Goal: Task Accomplishment & Management: Complete application form

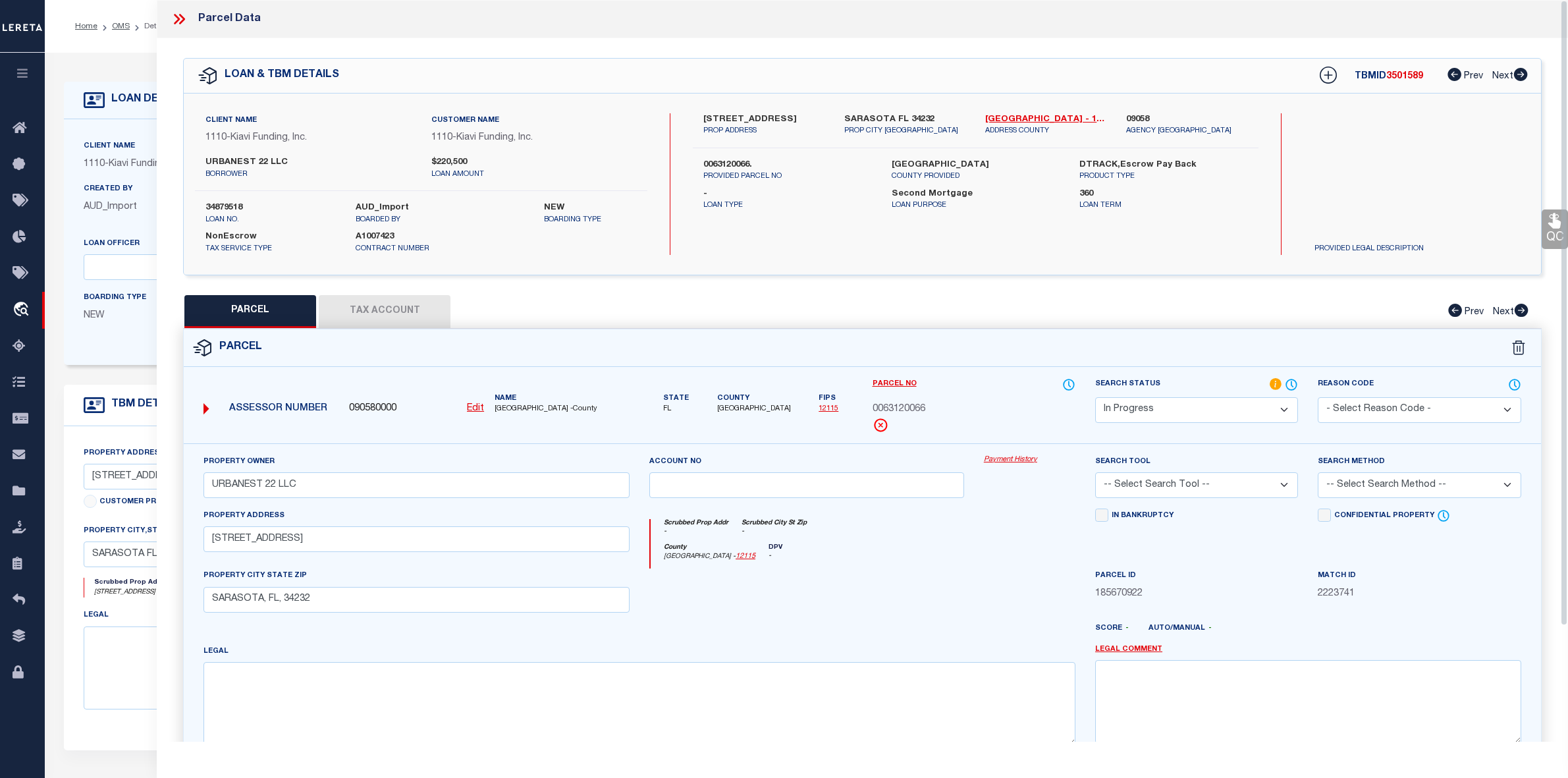
select select "IP"
select select "8518"
select select "3485"
select select "100"
select select "NonEscrow"
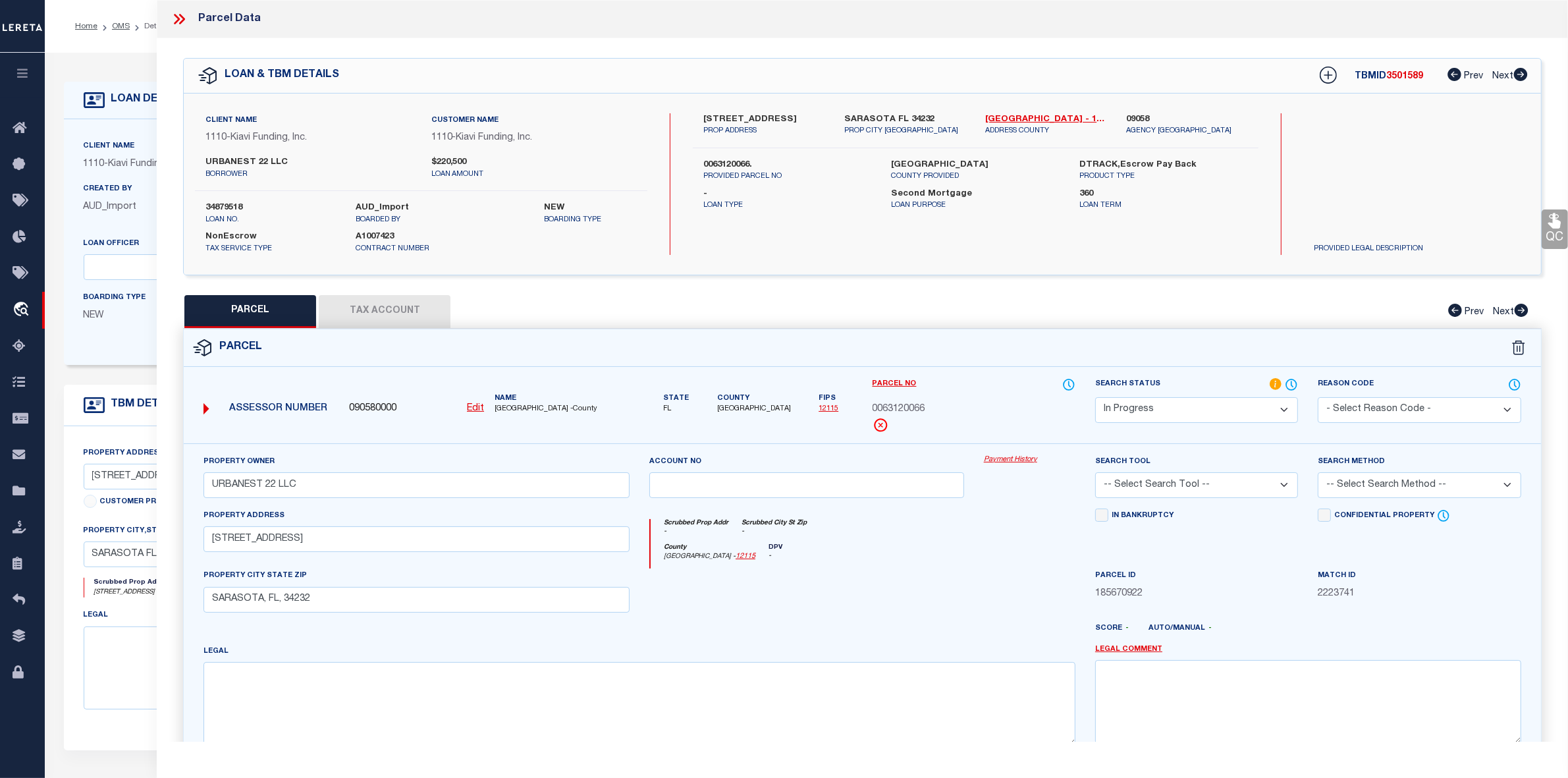
scroll to position [136, 0]
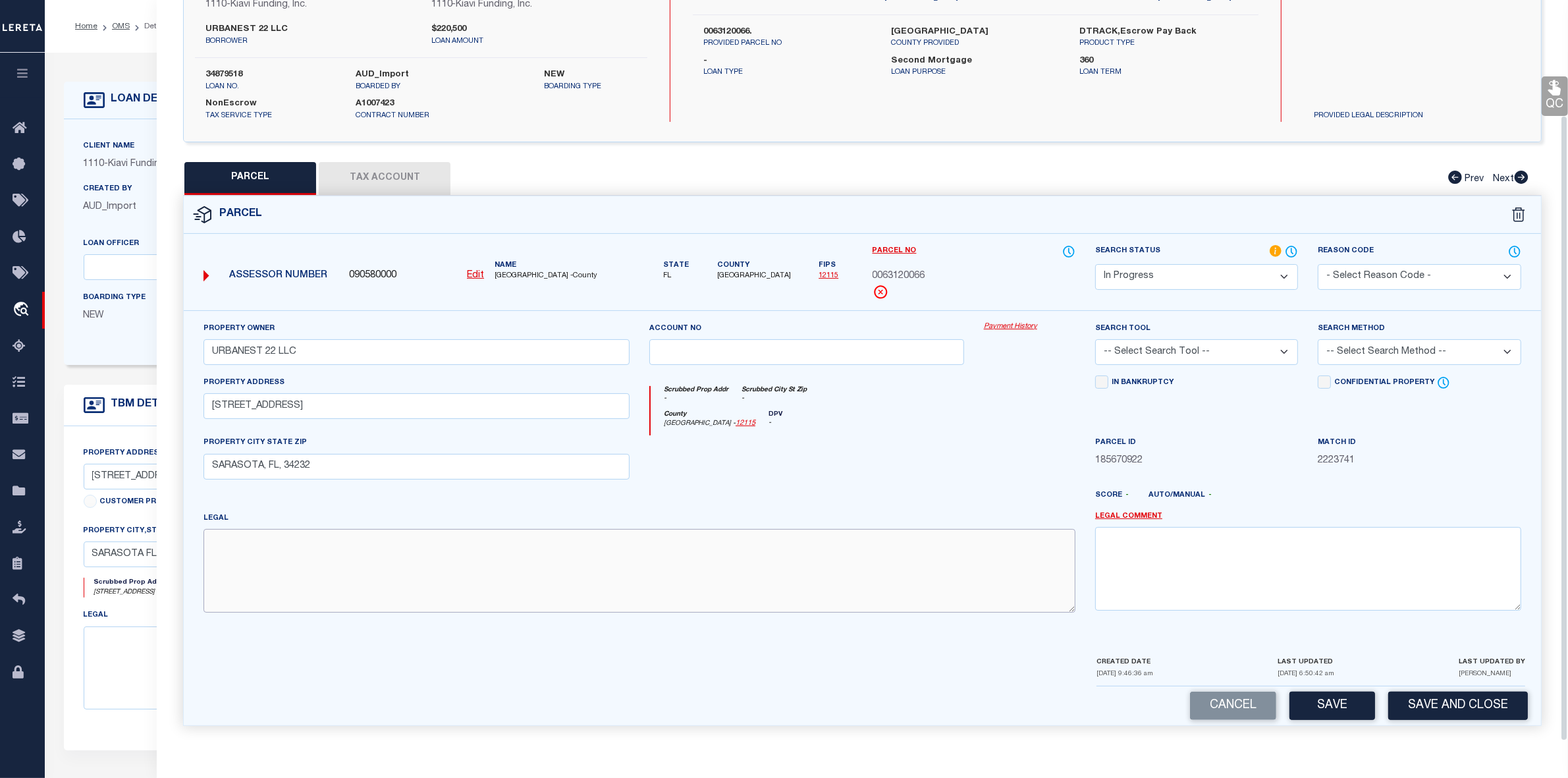
click at [420, 548] on textarea at bounding box center [640, 570] width 872 height 83
paste textarea "LOT 1129 [GEOGRAPHIC_DATA] UNIT 10"
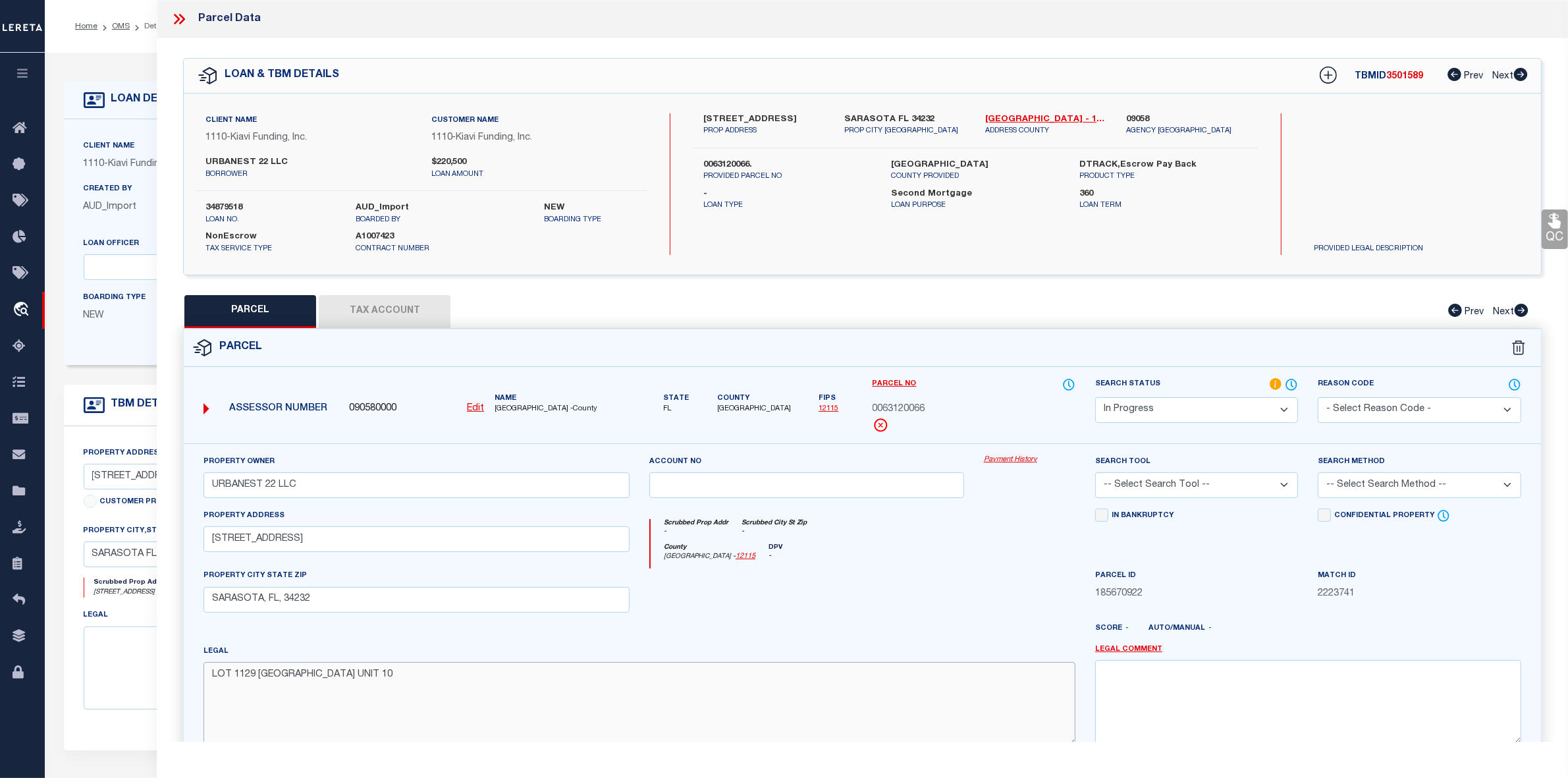
type textarea "LOT 1129 [GEOGRAPHIC_DATA] UNIT 10"
click at [1153, 399] on select "Automated Search Bad Parcel Complete Duplicate Parcel High Dollar Reporting In …" at bounding box center [1197, 409] width 203 height 26
select select "PC"
click at [1095, 397] on select "Automated Search Bad Parcel Complete Duplicate Parcel High Dollar Reporting In …" at bounding box center [1197, 409] width 203 height 26
click at [1156, 486] on select "-- Select Search Tool -- 3rd Party Website Agency File Agency Website ATLS CNV-…" at bounding box center [1197, 484] width 203 height 26
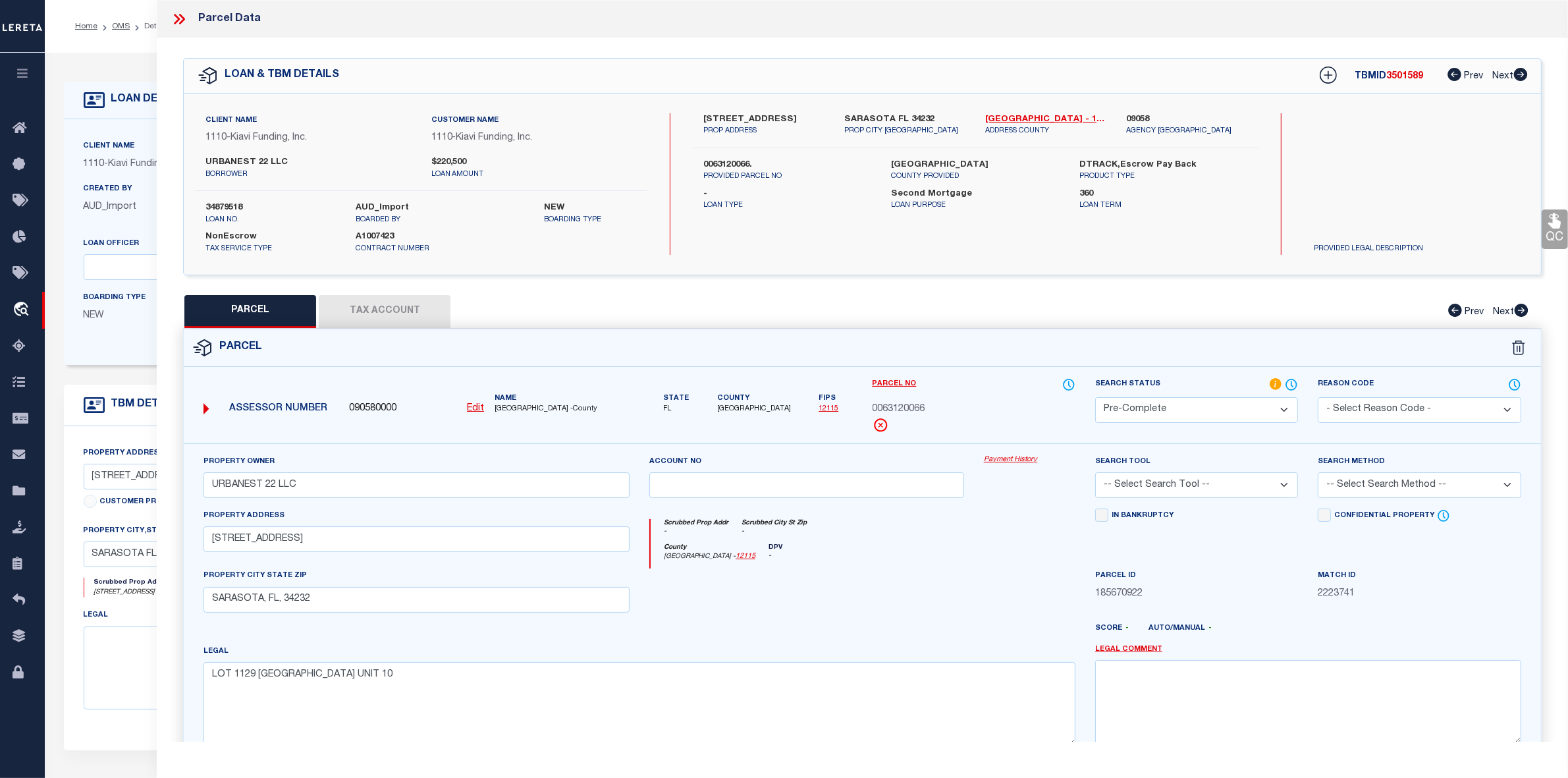
select select "AGW"
click at [1095, 474] on select "-- Select Search Tool -- 3rd Party Website Agency File Agency Website ATLS CNV-…" at bounding box center [1197, 484] width 203 height 26
click at [1357, 488] on select "-- Select Search Method -- Property Address Legal Liability Info Provided" at bounding box center [1419, 484] width 203 height 26
select select "ADD"
click at [1318, 474] on select "-- Select Search Method -- Property Address Legal Liability Info Provided" at bounding box center [1419, 484] width 203 height 26
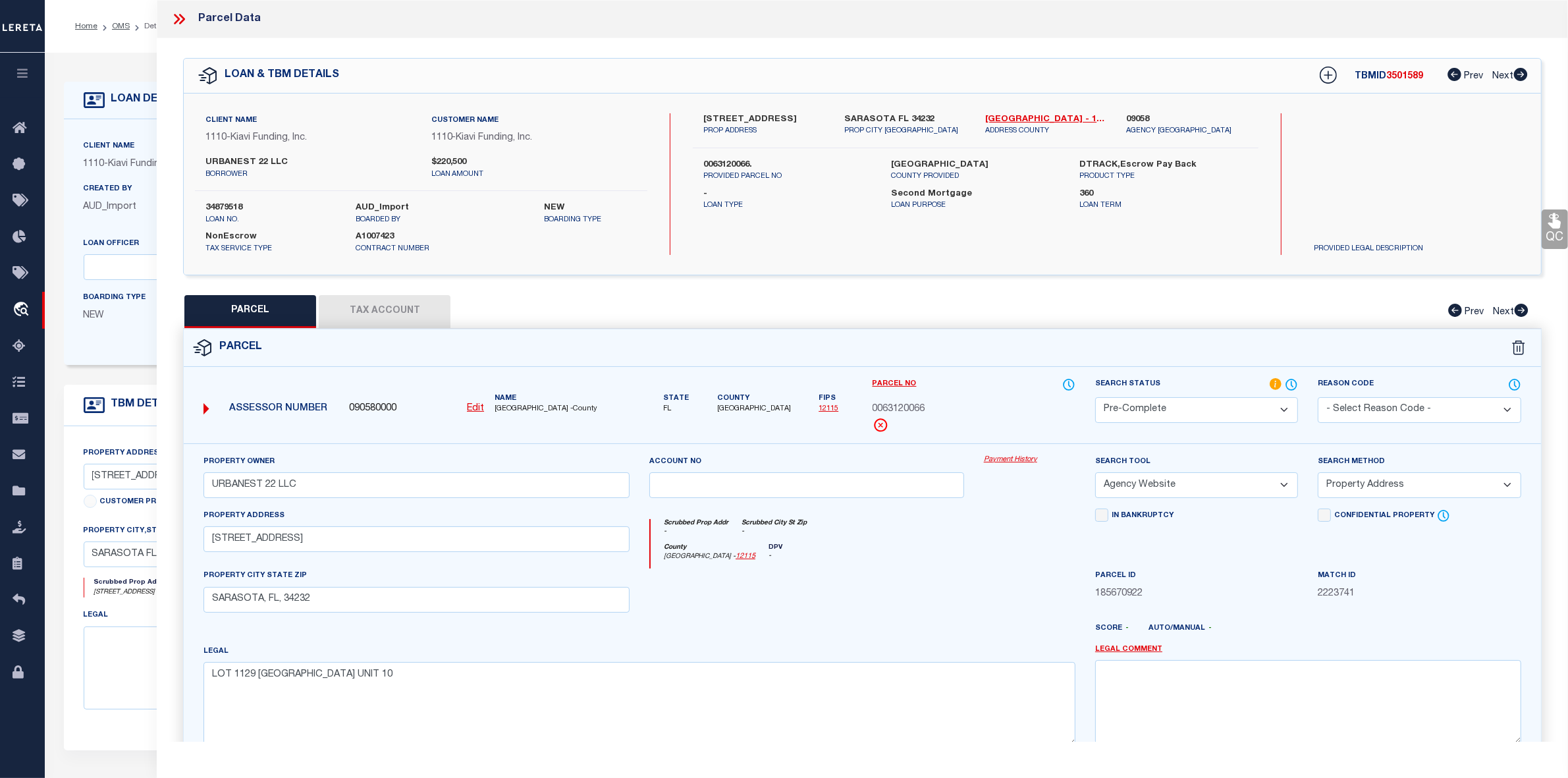
click at [396, 309] on button "Tax Account" at bounding box center [385, 312] width 132 height 33
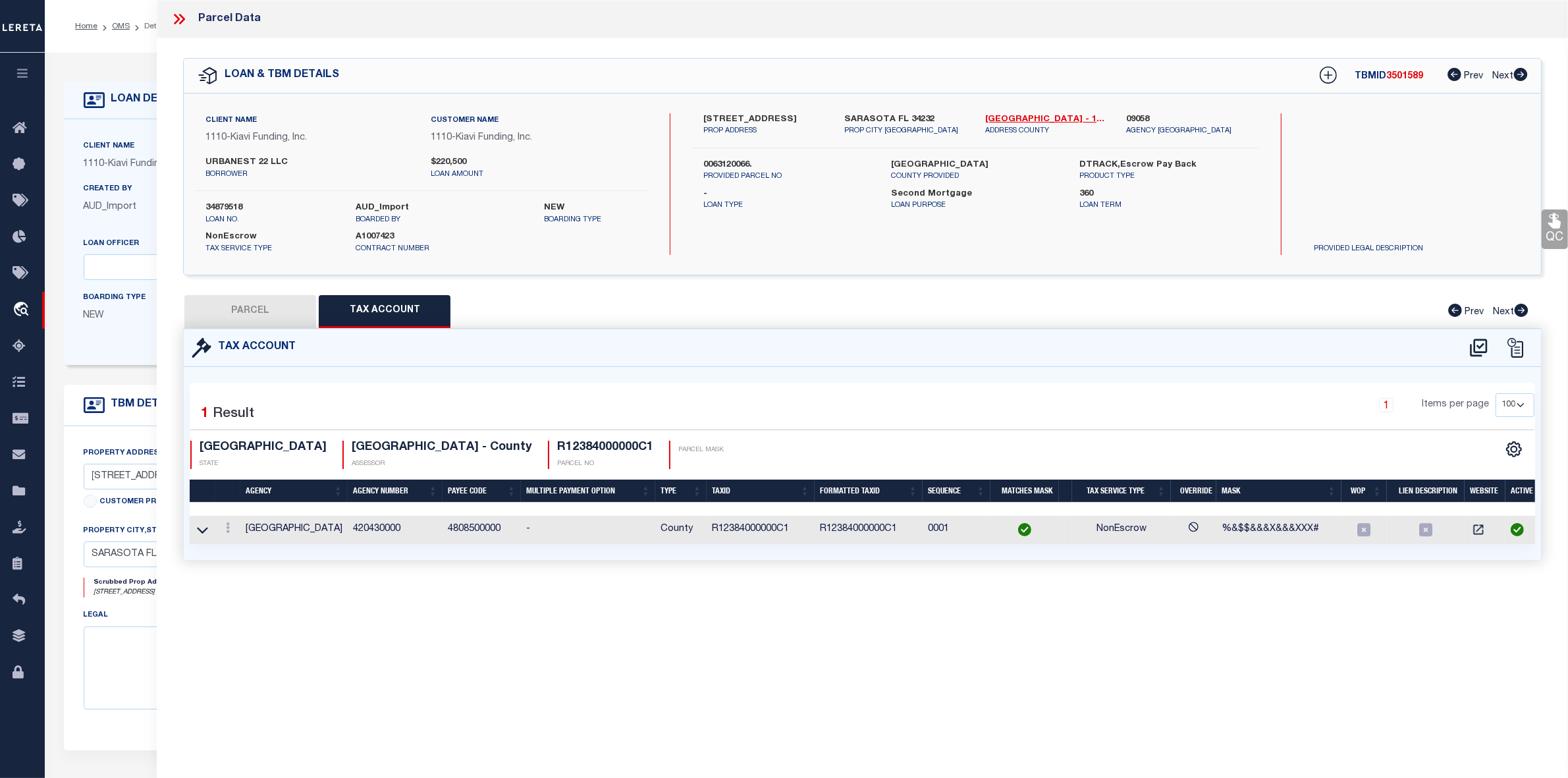
select select "100"
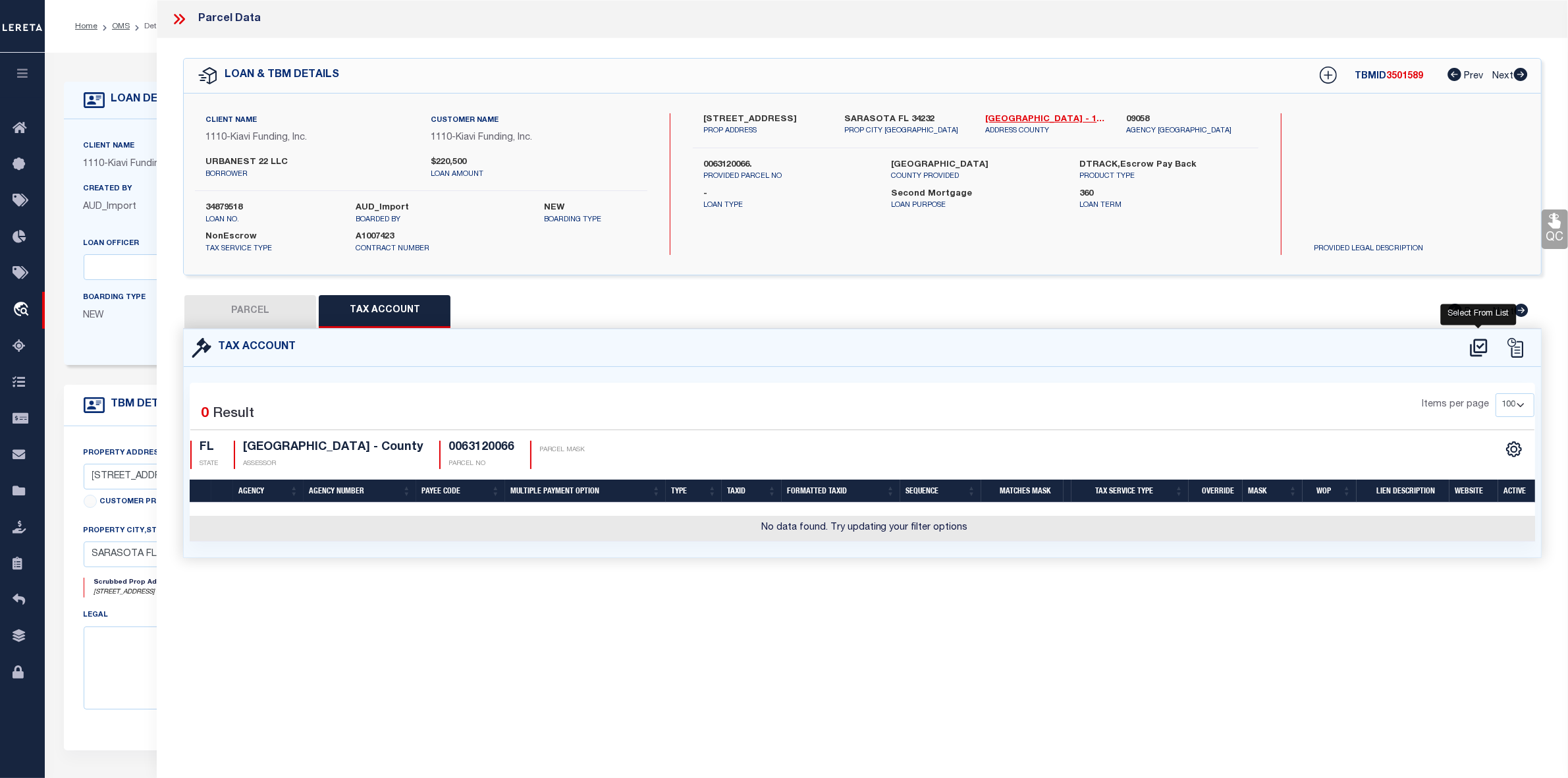
click at [1476, 340] on icon at bounding box center [1479, 348] width 21 height 21
select select "100"
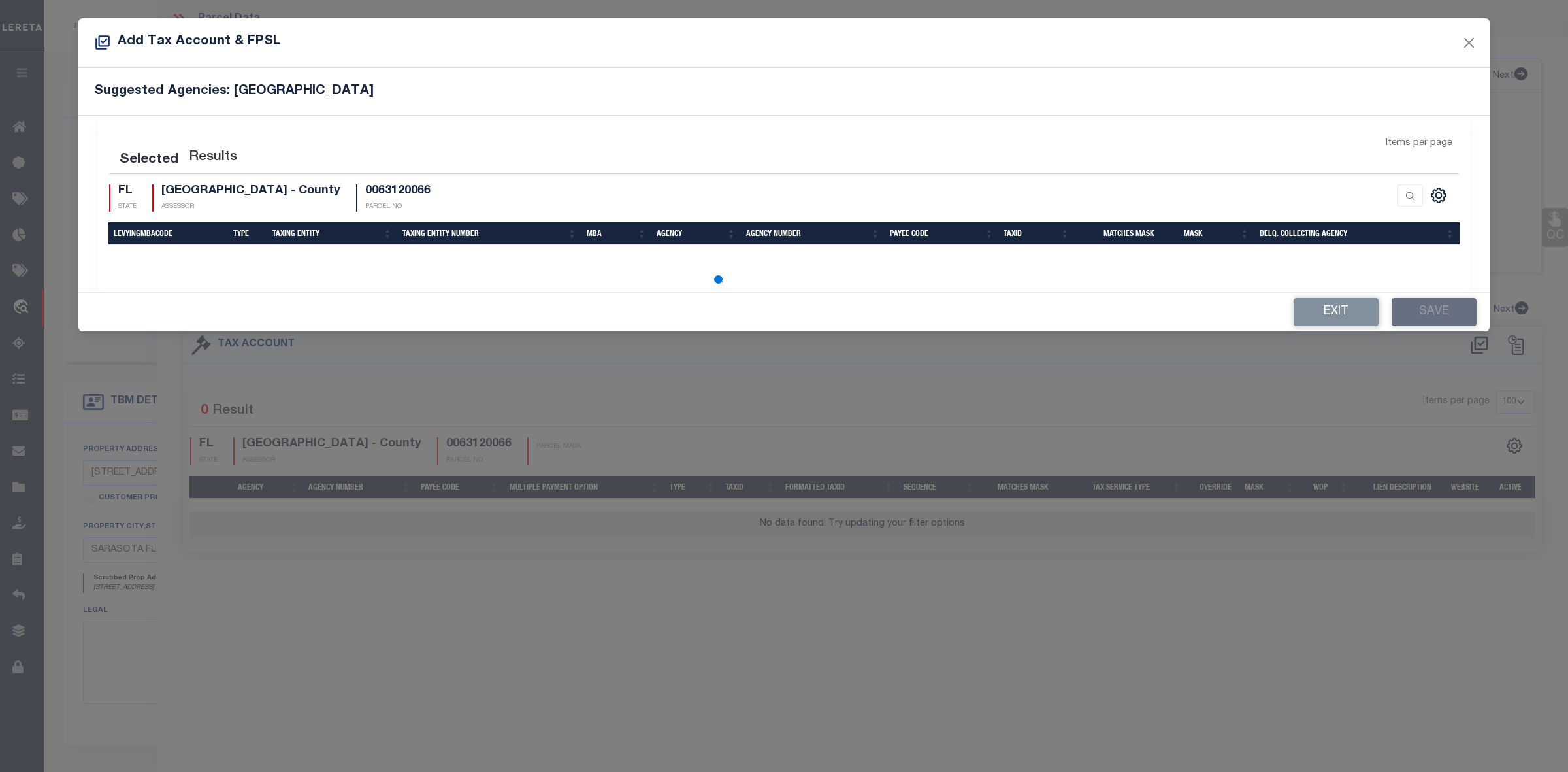
select select "100"
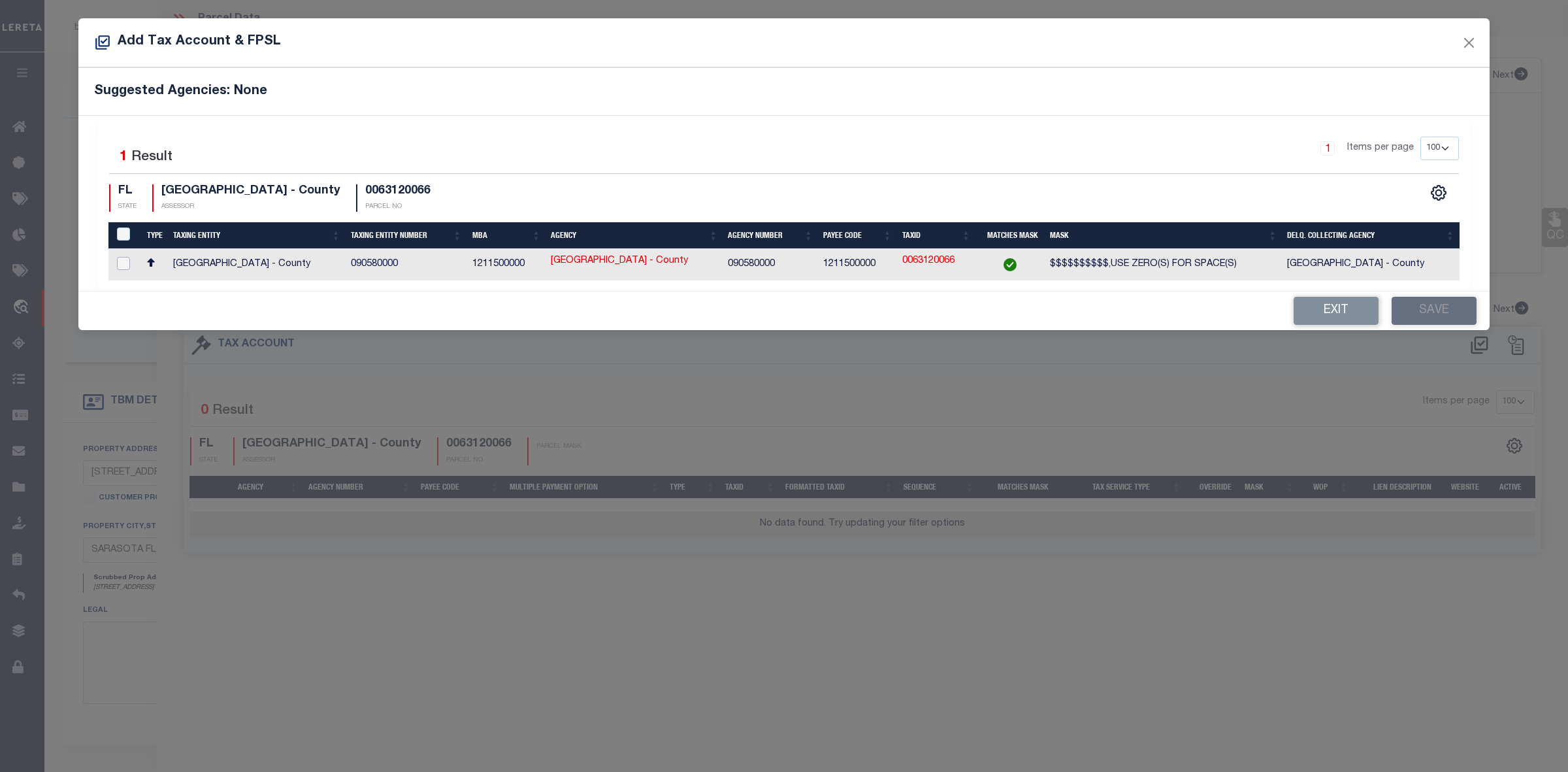
click at [117, 266] on input "checkbox" at bounding box center [124, 264] width 13 height 13
checkbox input "true"
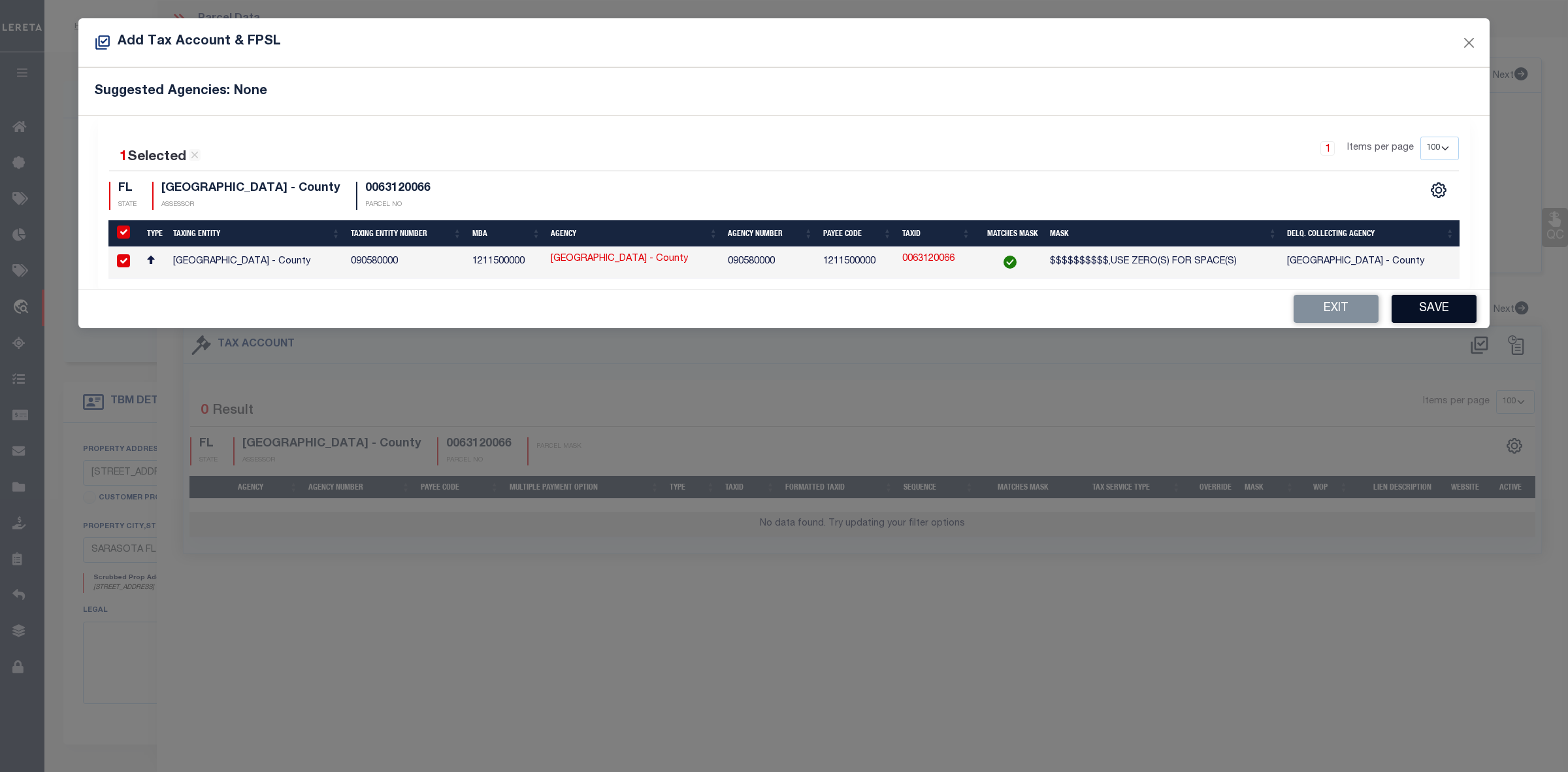
click at [1444, 310] on button "Save" at bounding box center [1435, 309] width 85 height 28
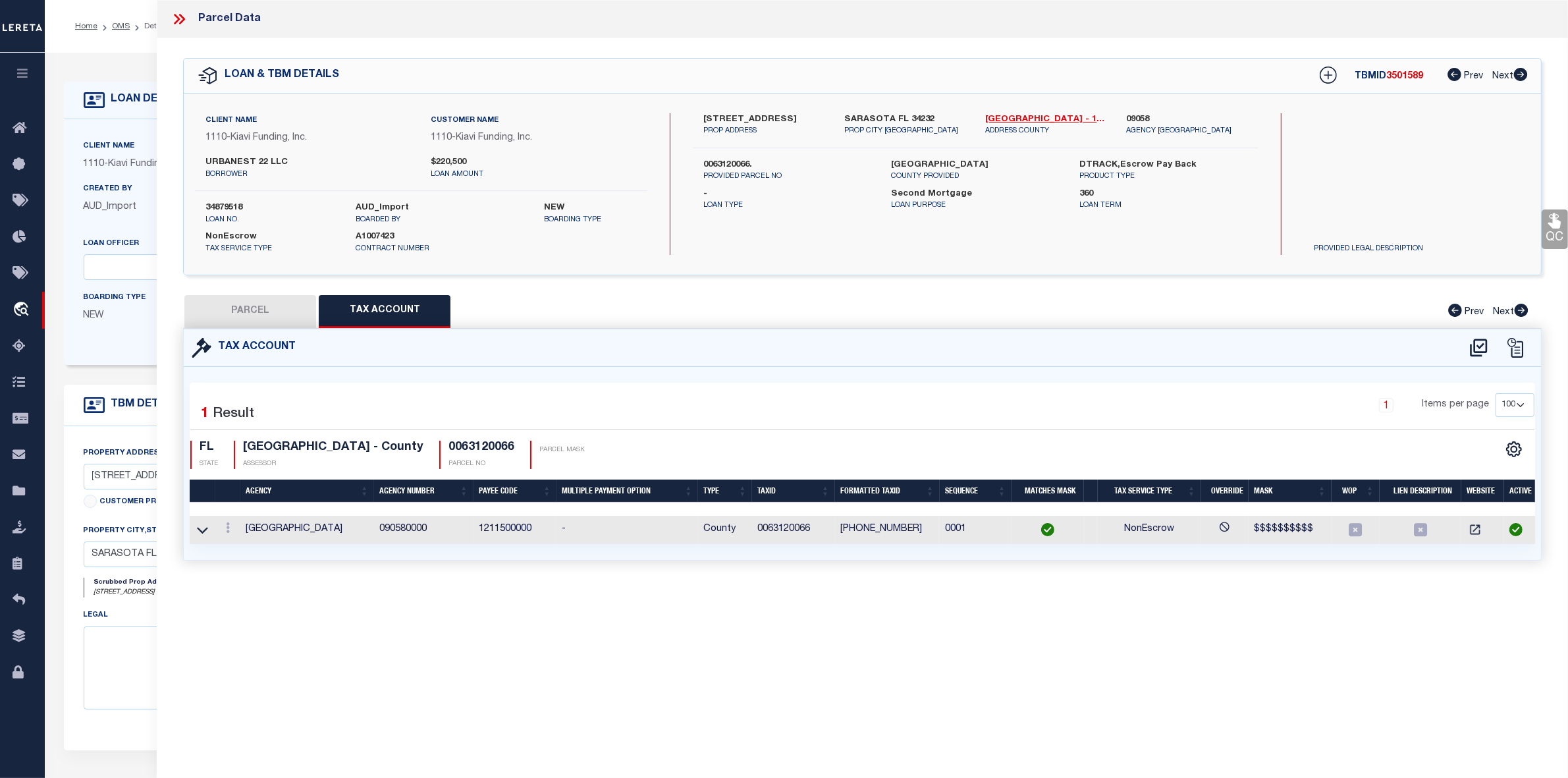
click at [238, 318] on button "PARCEL" at bounding box center [250, 312] width 132 height 33
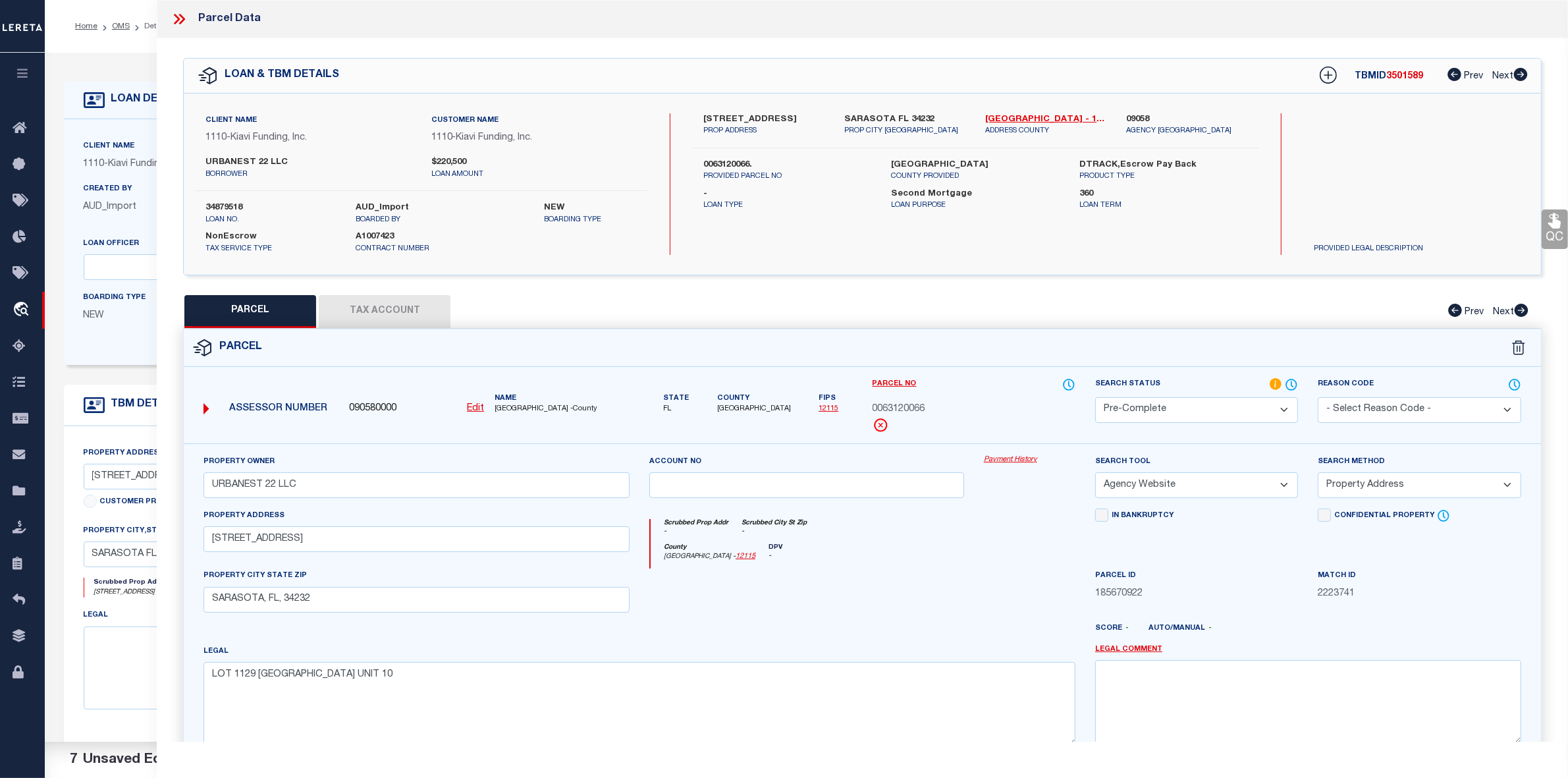
scroll to position [136, 0]
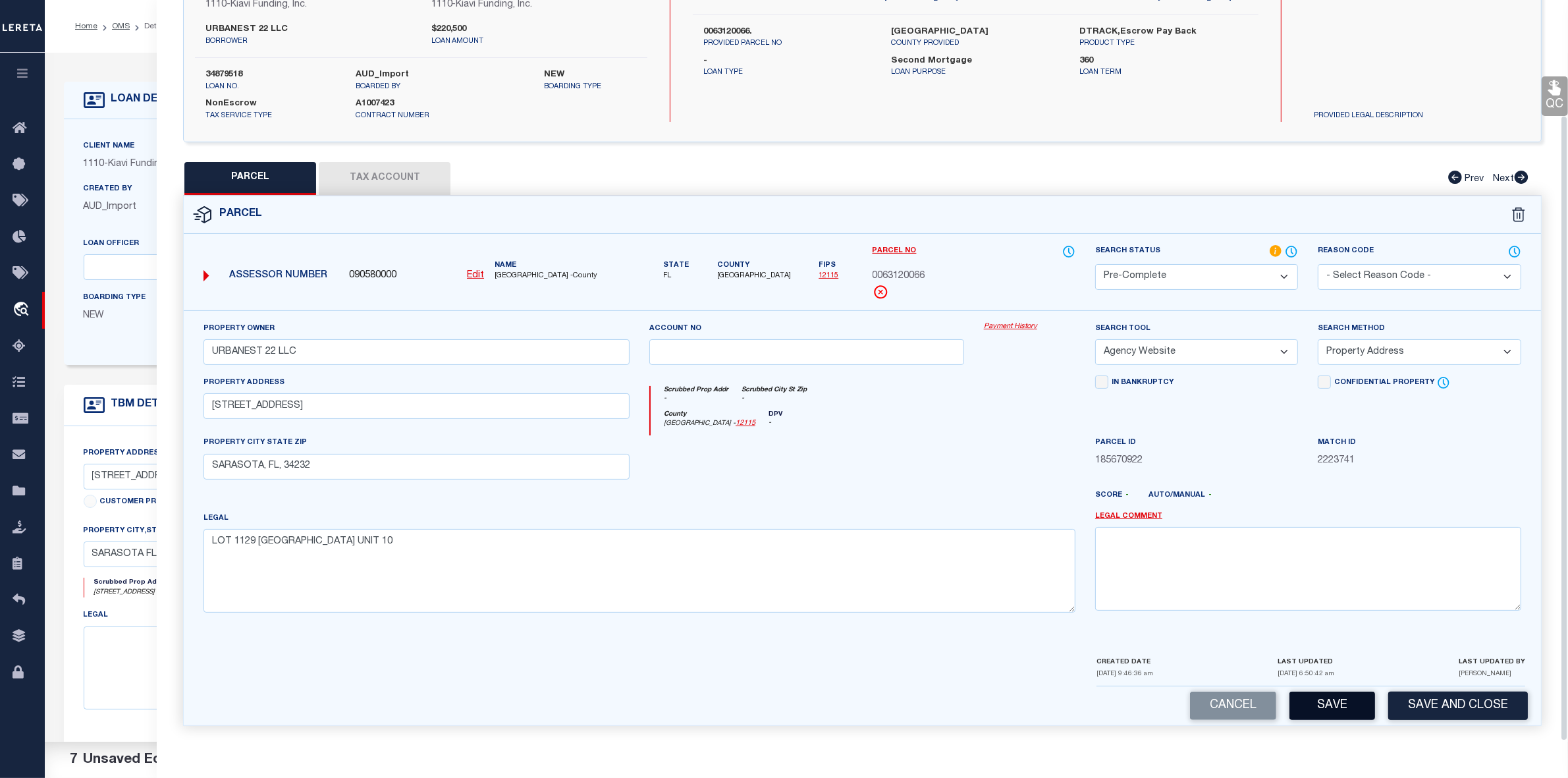
click at [1321, 705] on button "Save" at bounding box center [1333, 705] width 86 height 28
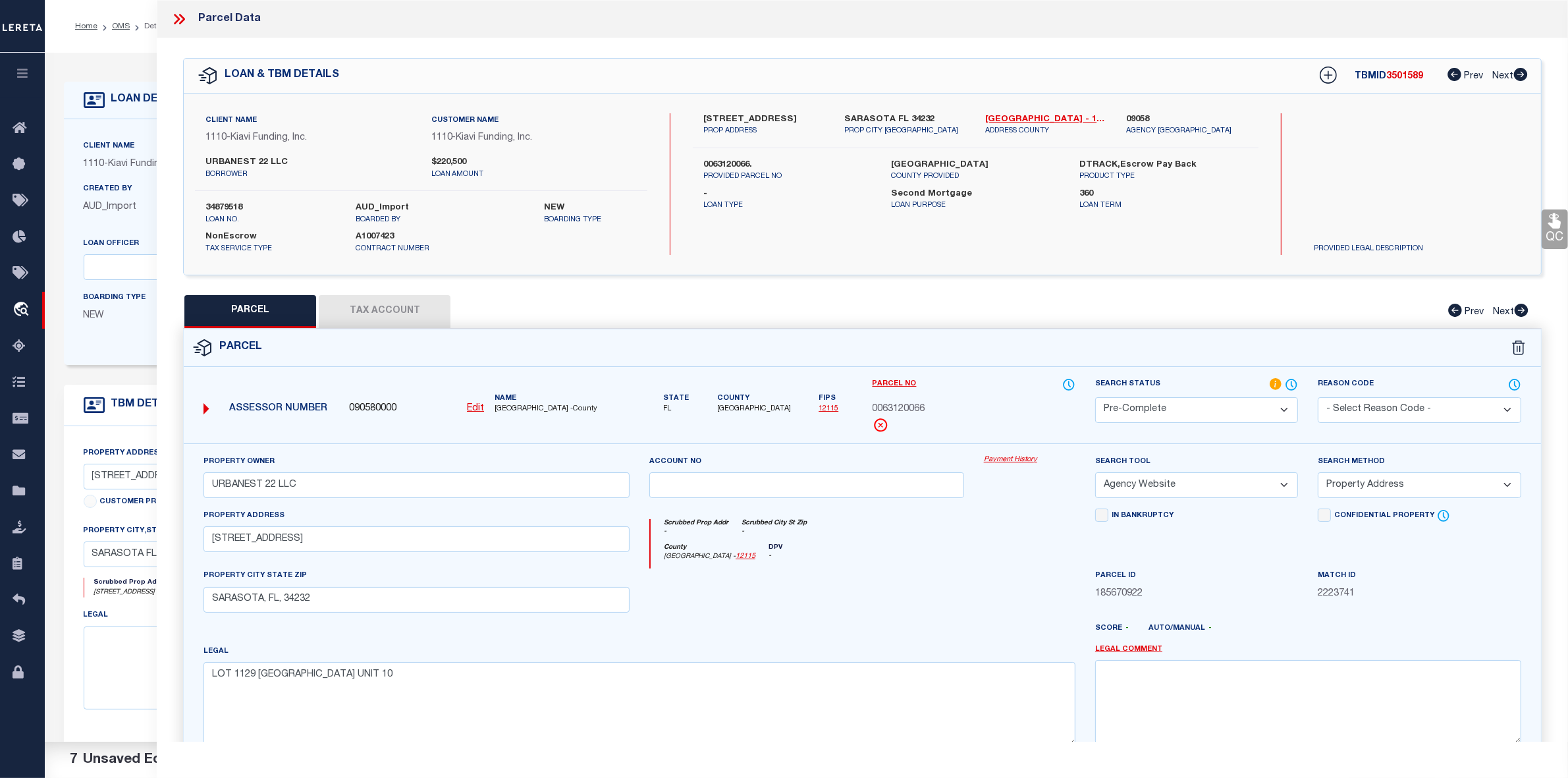
select select "AS"
select select
checkbox input "false"
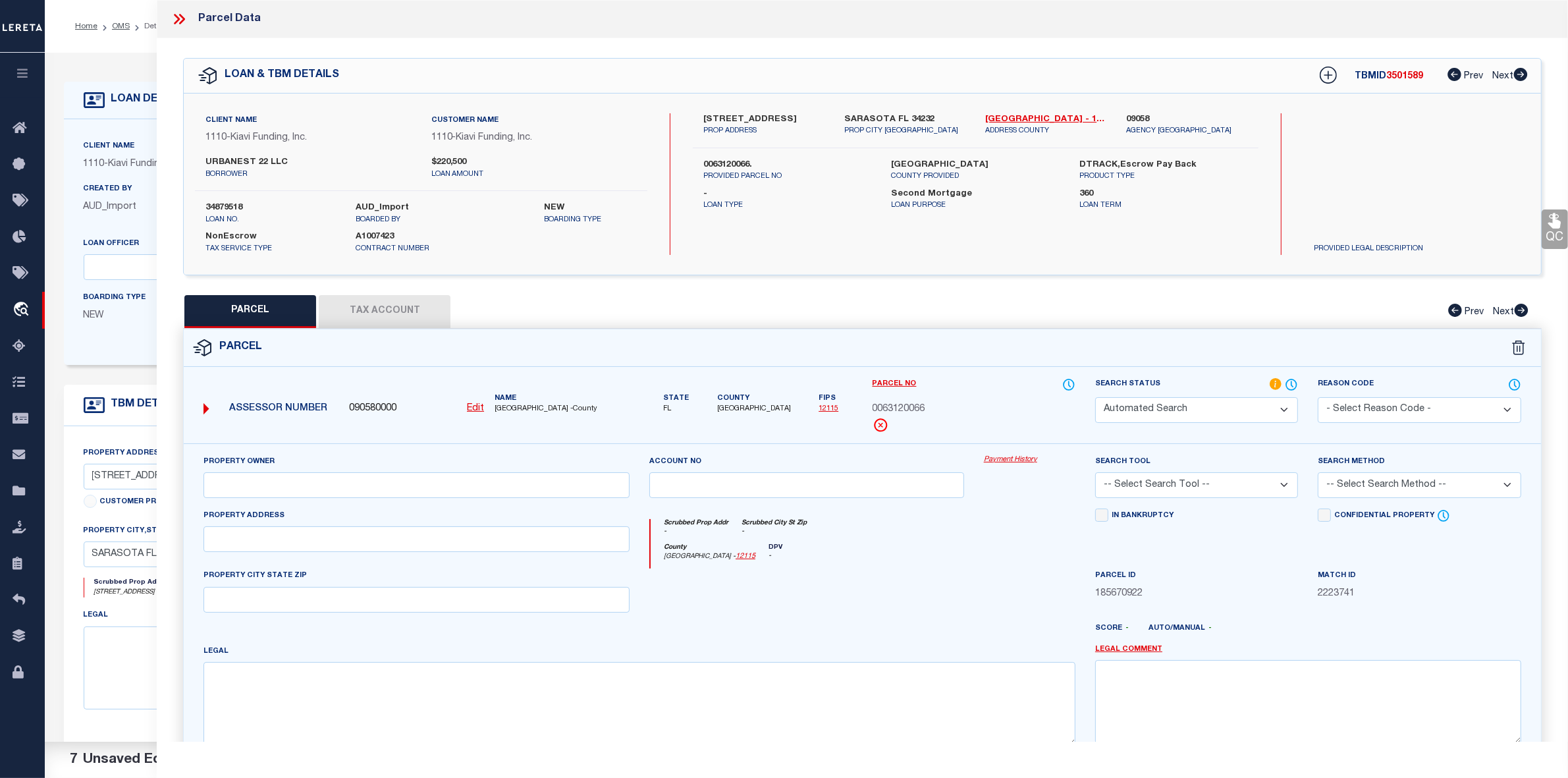
select select "PC"
type input "URBANEST 22 LLC"
select select "AGW"
select select "ADD"
type input "[STREET_ADDRESS]"
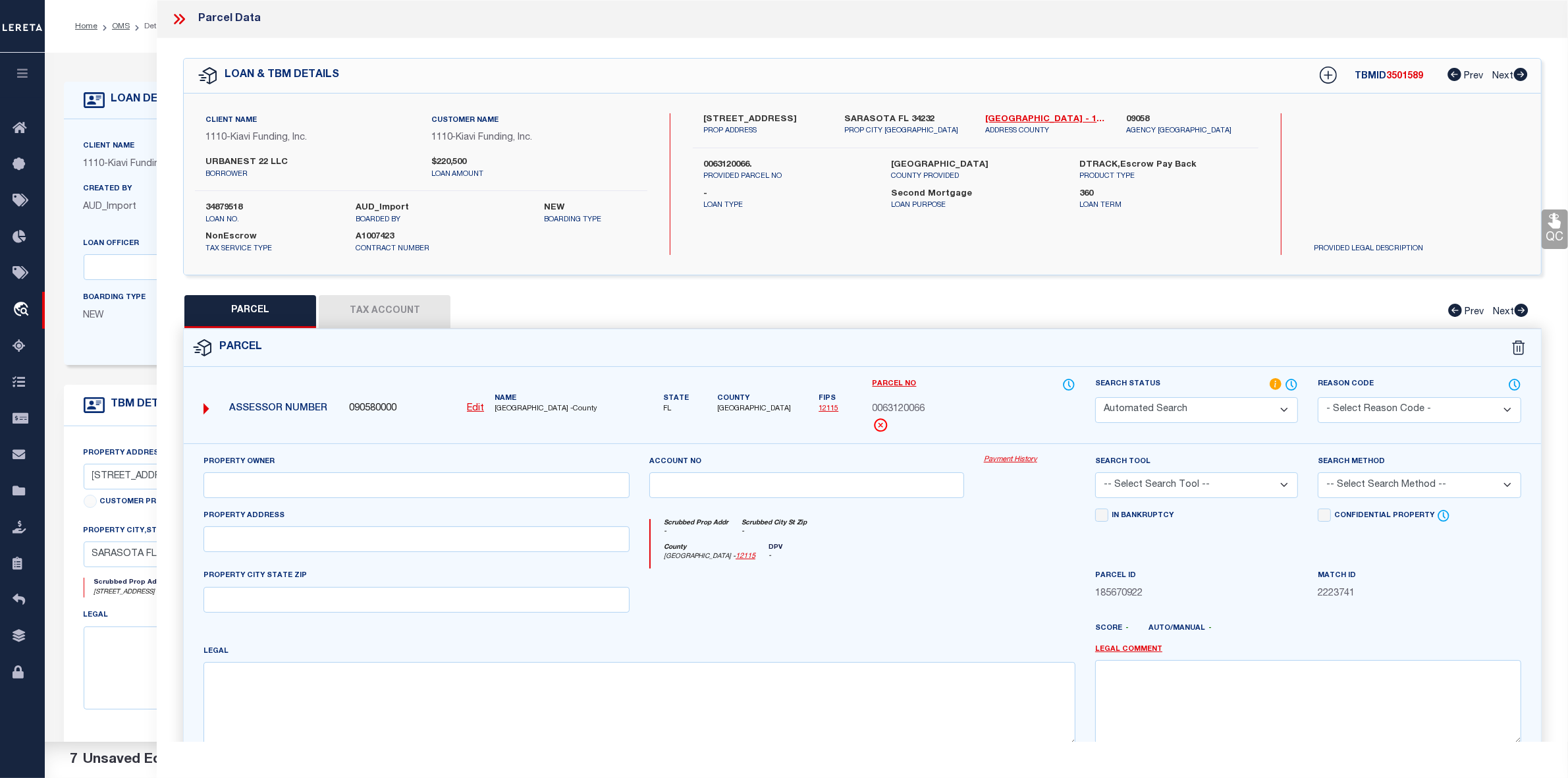
type input "SARASOTA, FL, 34232"
type textarea "LOT 1129 [GEOGRAPHIC_DATA] UNIT 10"
click at [1396, 73] on span "3501589" at bounding box center [1405, 76] width 37 height 9
copy span "3501589"
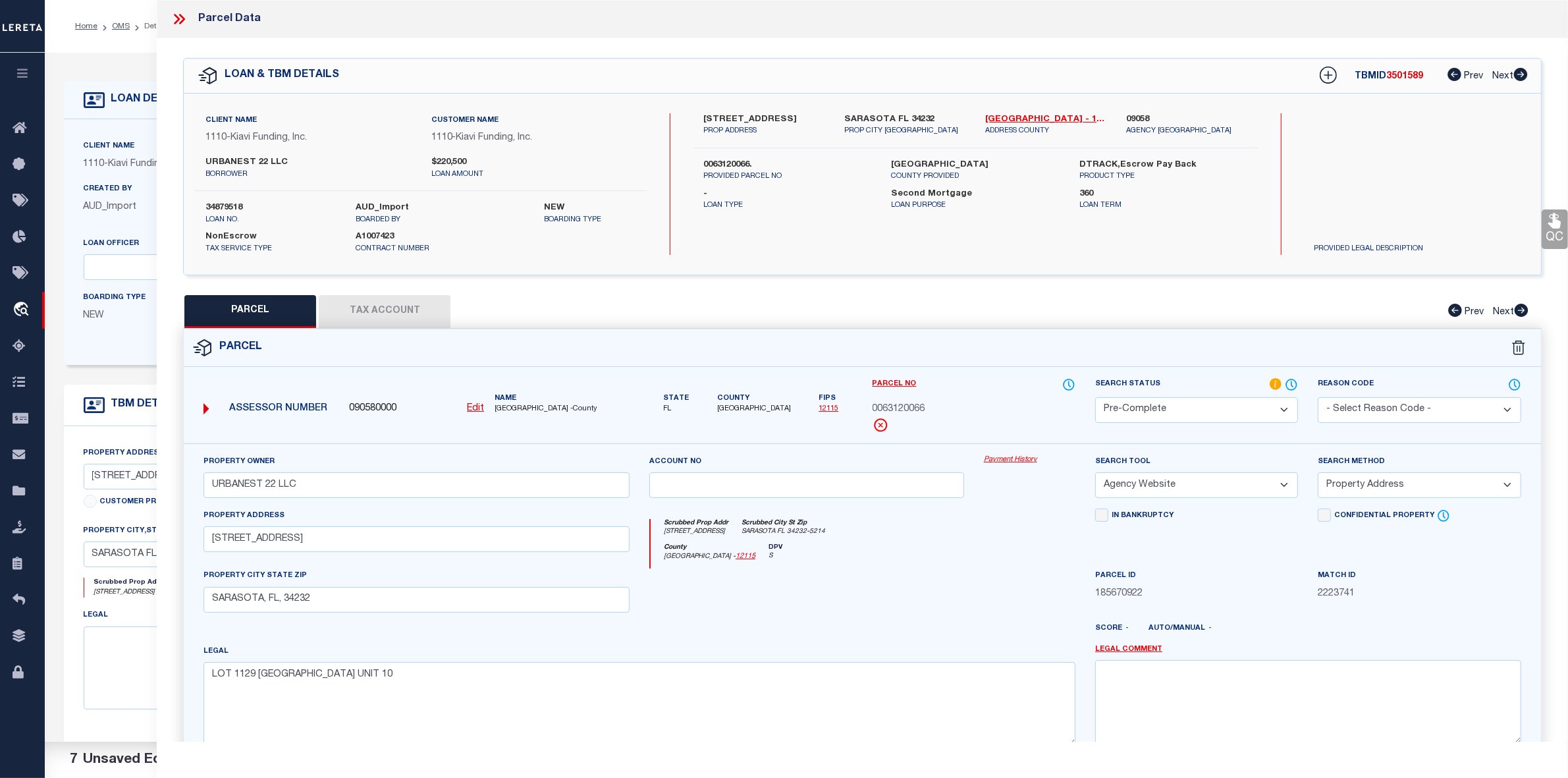
click at [910, 406] on span "0063120066" at bounding box center [899, 410] width 53 height 15
copy div "0063120066"
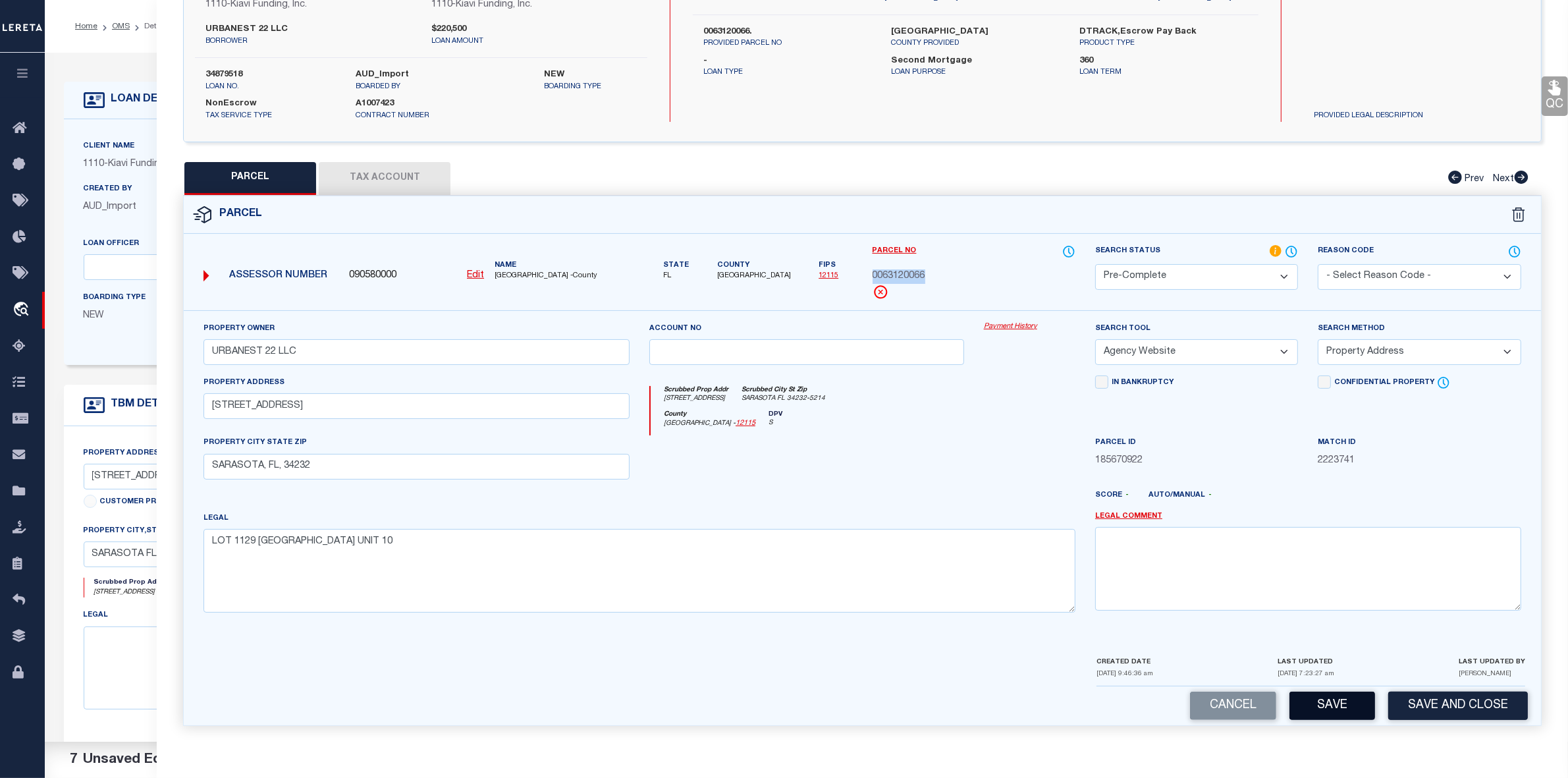
click at [1334, 696] on button "Save" at bounding box center [1333, 705] width 86 height 28
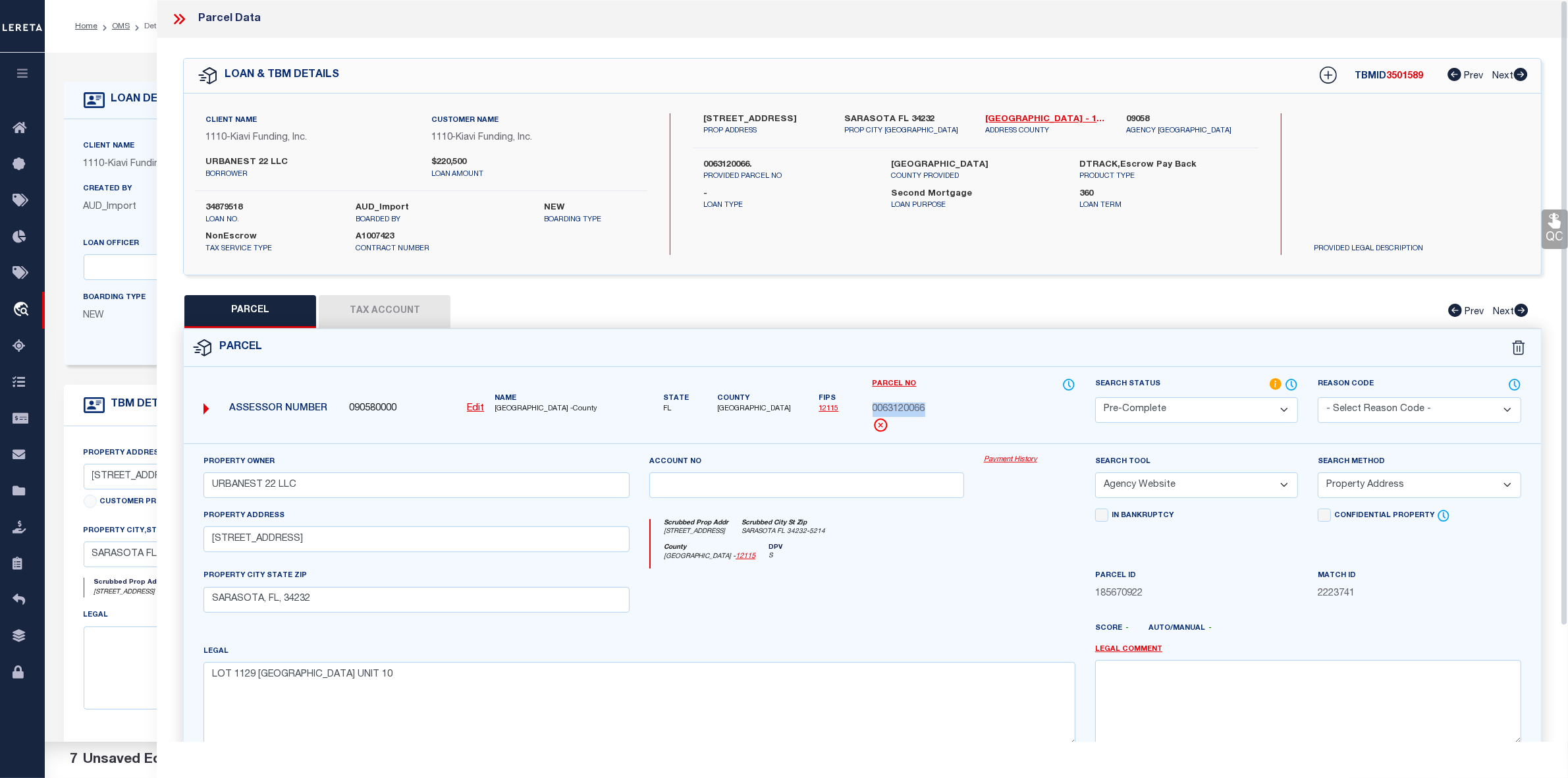
select select "AS"
select select
checkbox input "false"
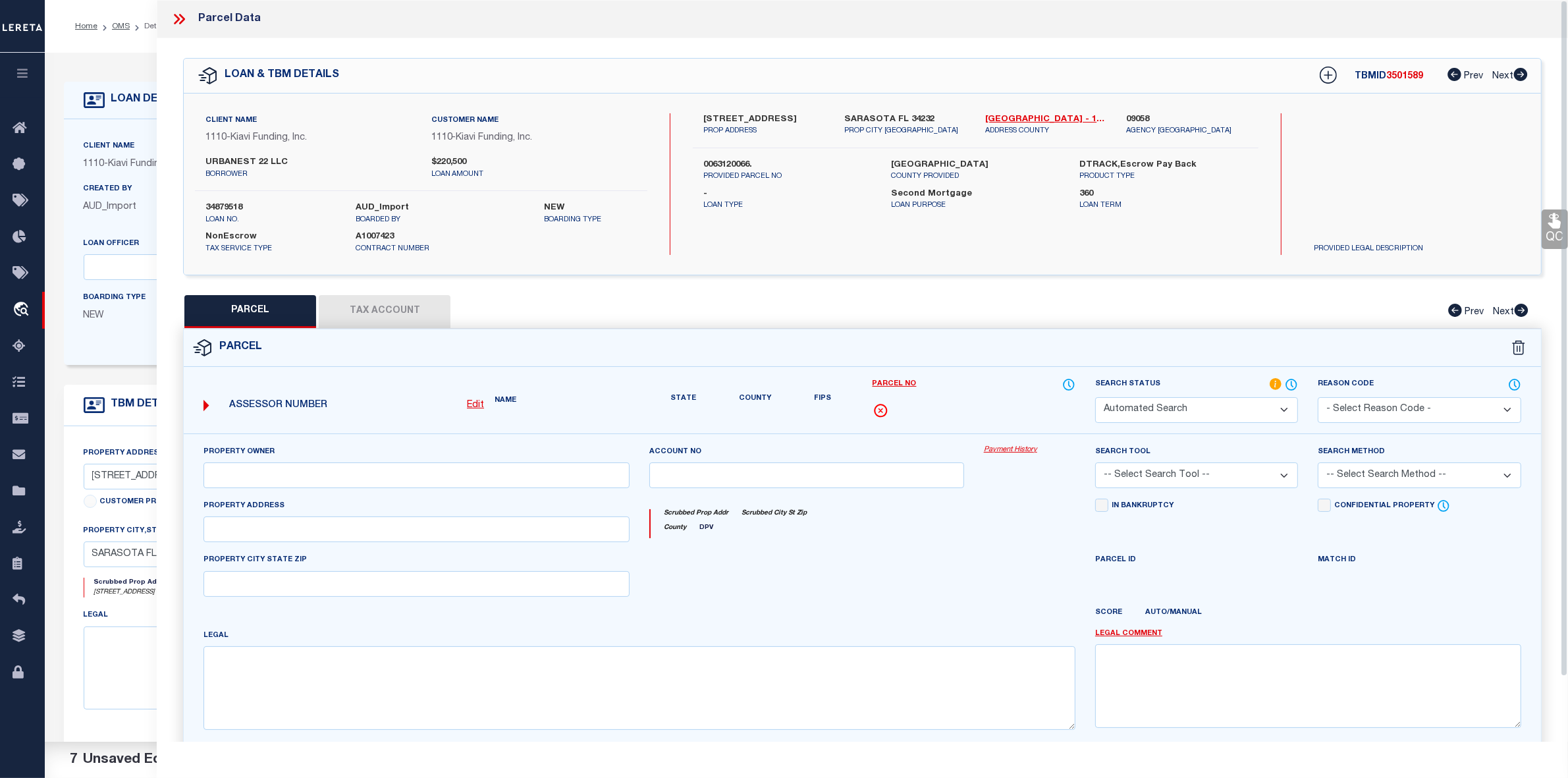
select select "PC"
type input "URBANEST 22 LLC"
select select "AGW"
select select "ADD"
type input "[STREET_ADDRESS]"
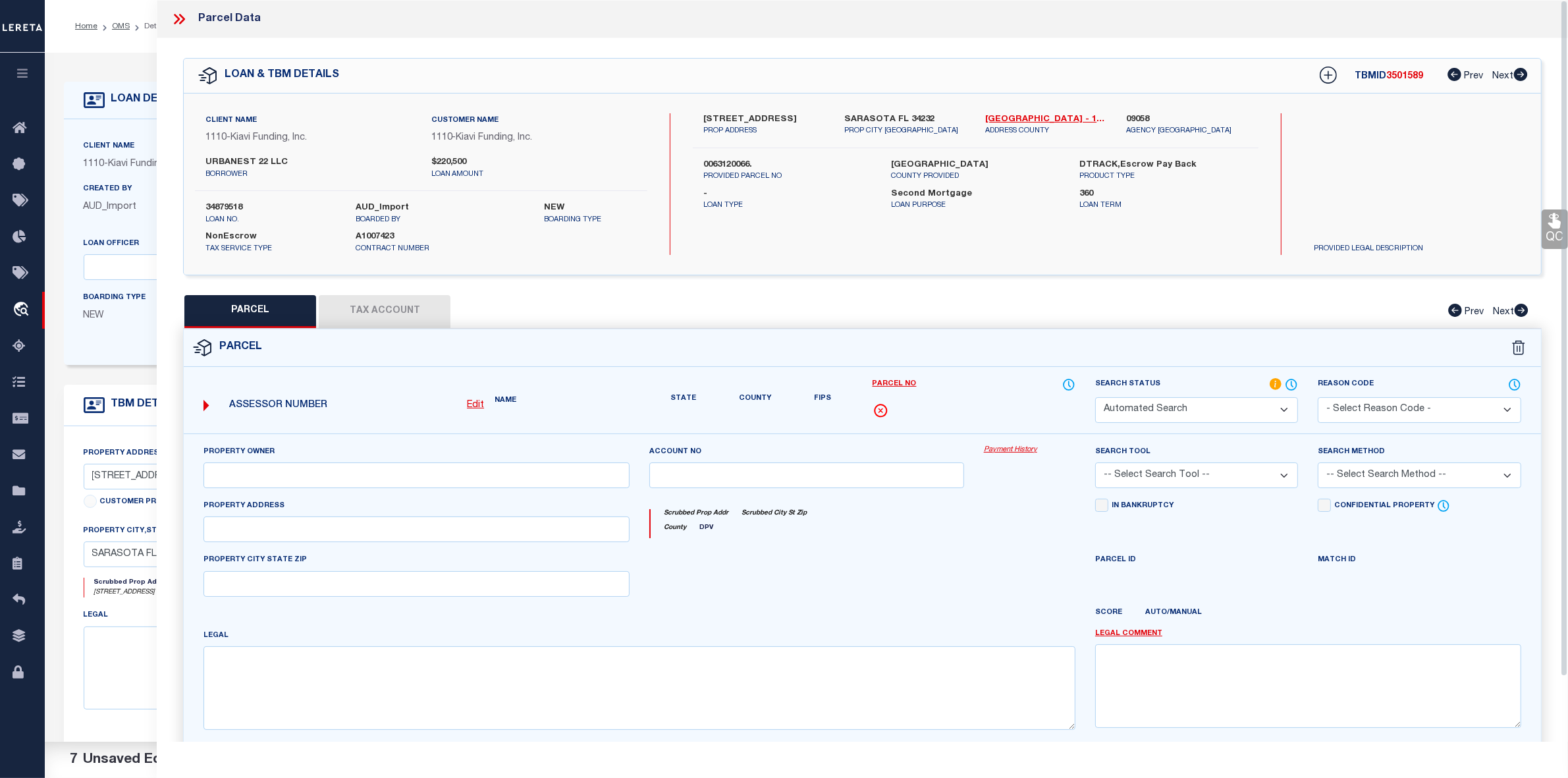
type input "SARASOTA, FL, 34232"
type textarea "LOT 1129 [GEOGRAPHIC_DATA] UNIT 10"
click at [183, 21] on icon at bounding box center [182, 19] width 6 height 11
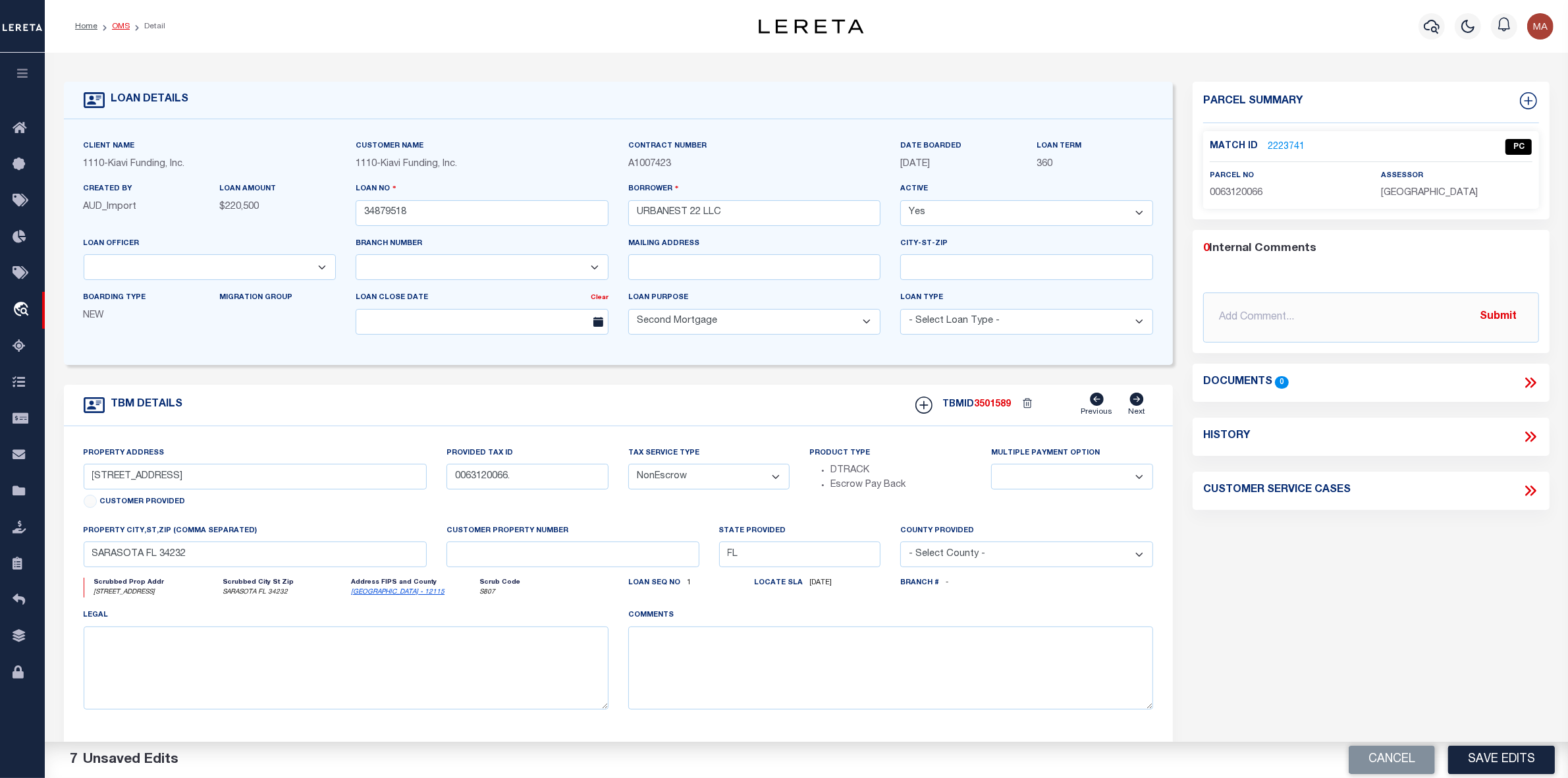
click at [112, 28] on link "OMS" at bounding box center [121, 26] width 18 height 8
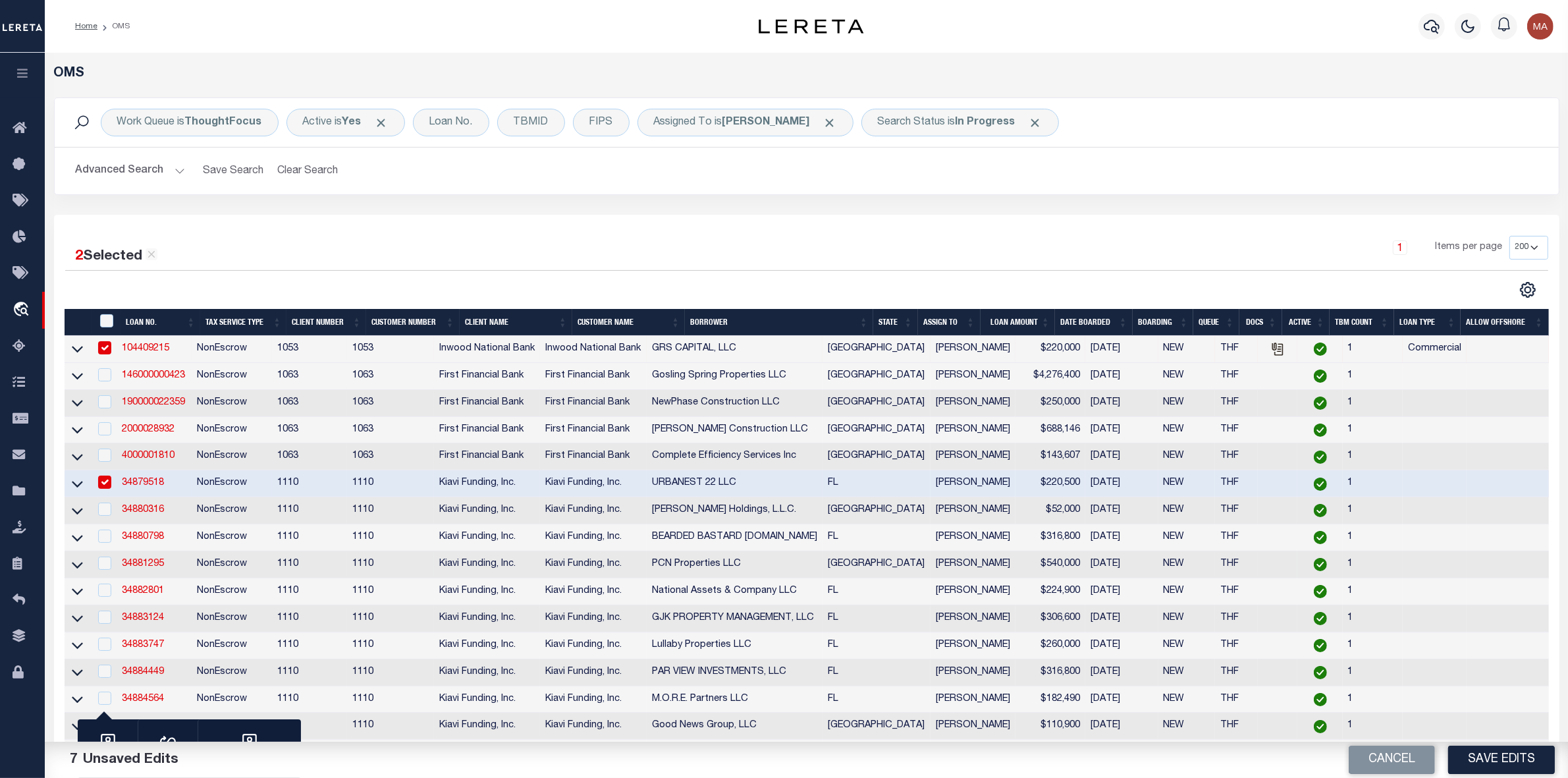
scroll to position [165, 0]
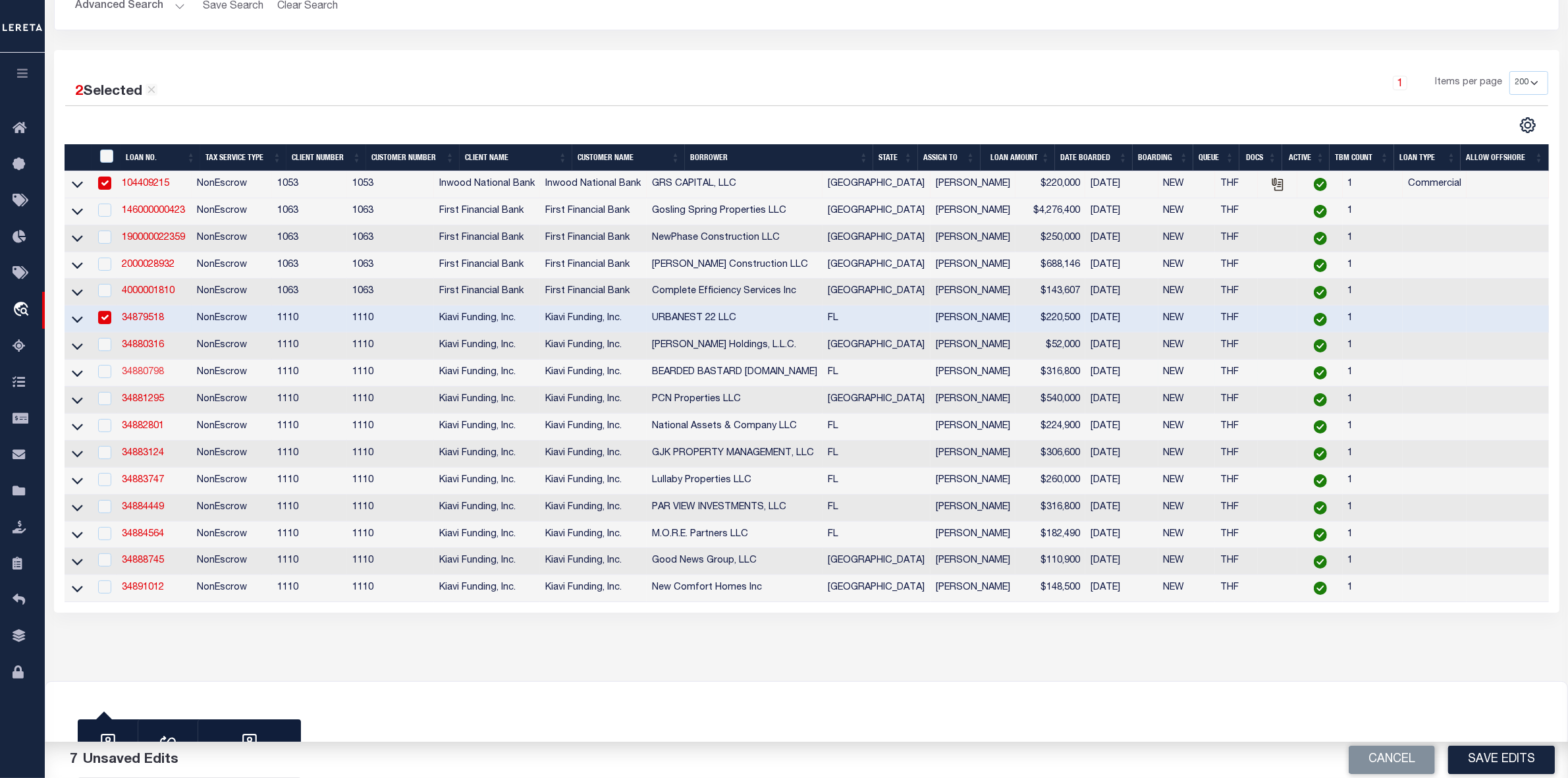
click at [164, 377] on link "34880798" at bounding box center [143, 371] width 42 height 9
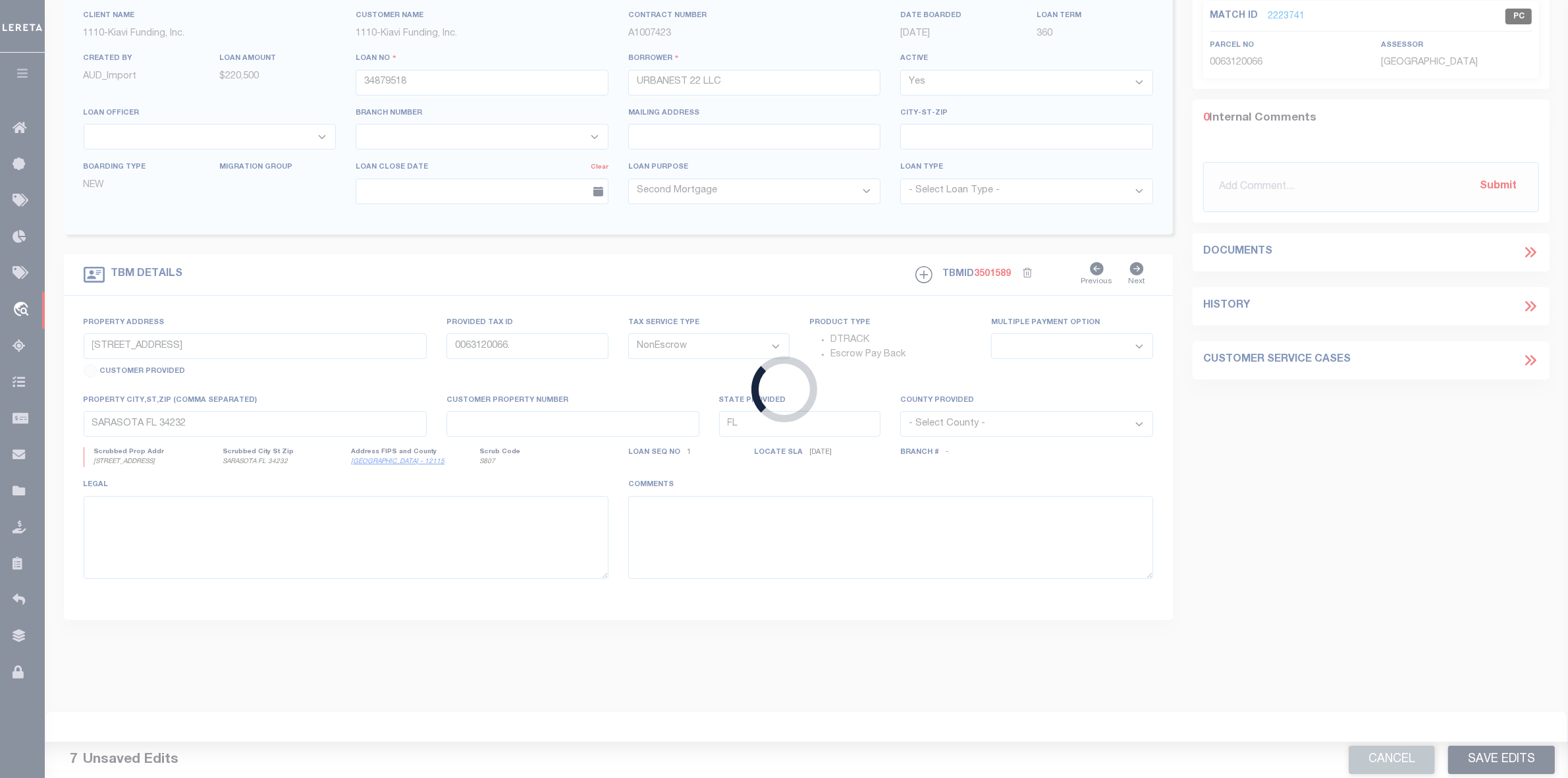
type input "34880798"
type input "BEARDED BASTARD [DOMAIN_NAME]"
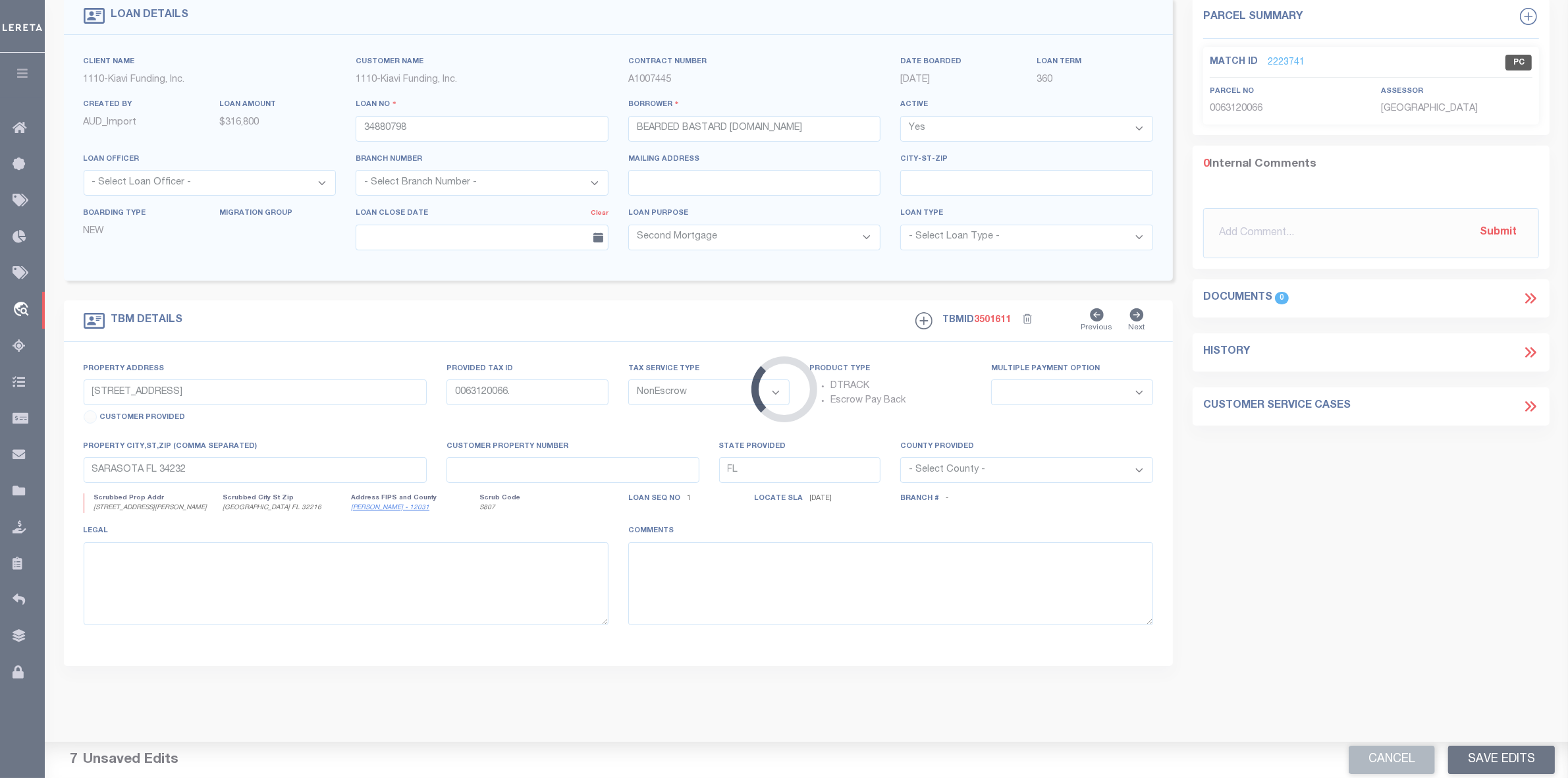
select select "3485"
type input "[STREET_ADDRESS]"
type input "139384-0000,"
select select
type input "[GEOGRAPHIC_DATA] FL 32216"
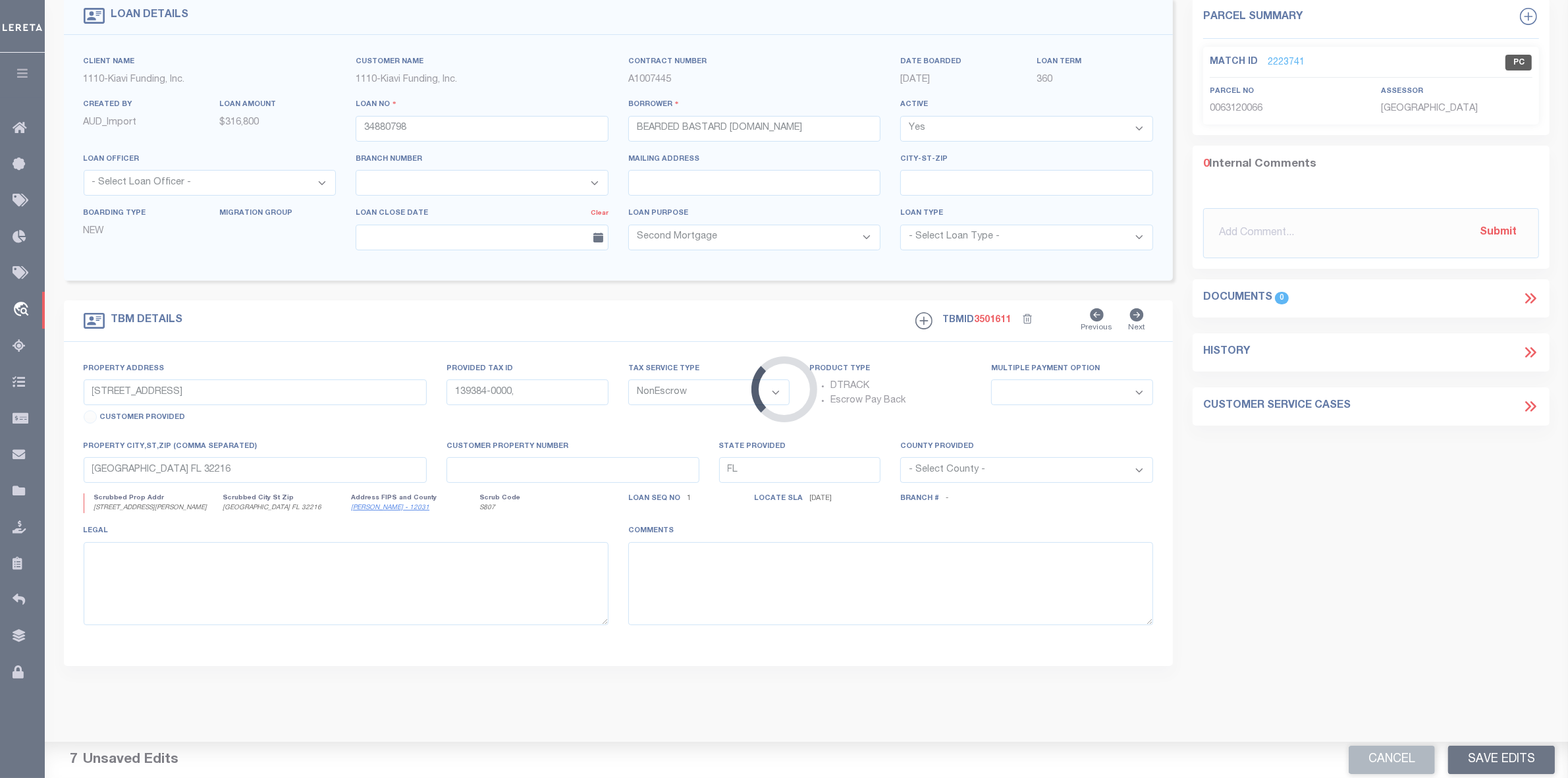
select select
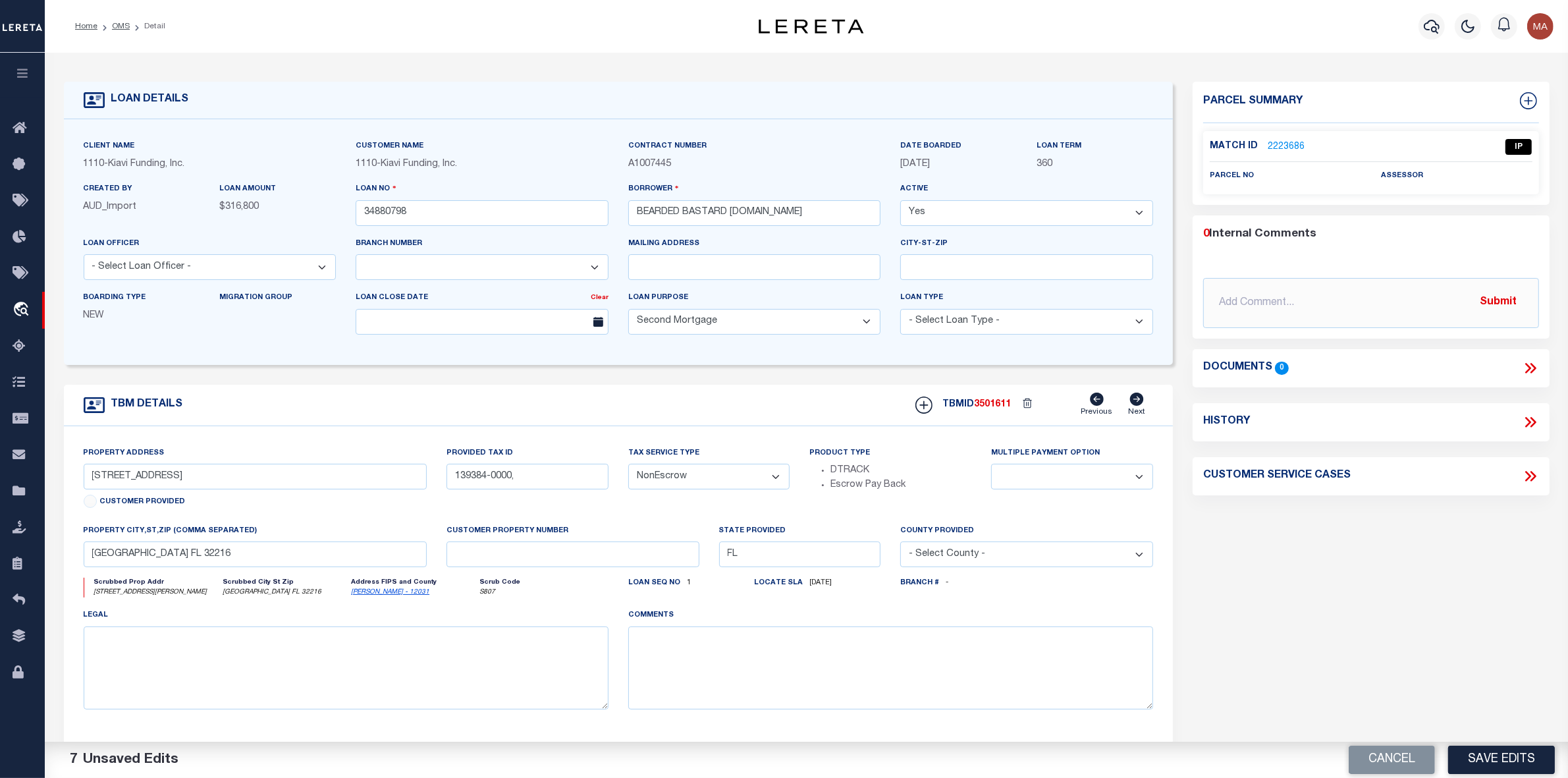
click at [1282, 143] on link "2223686" at bounding box center [1286, 147] width 37 height 14
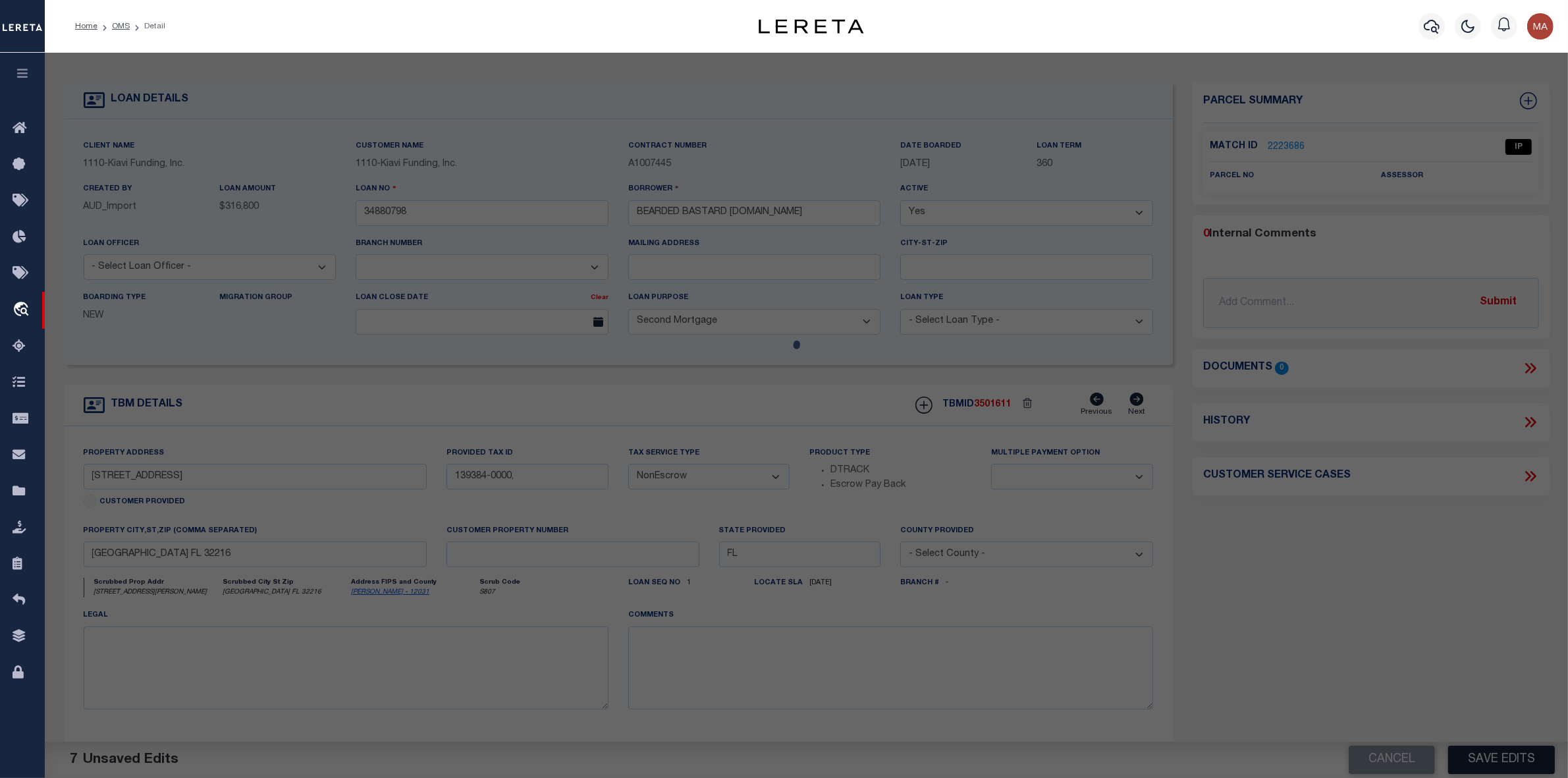
select select "AS"
select select
checkbox input "false"
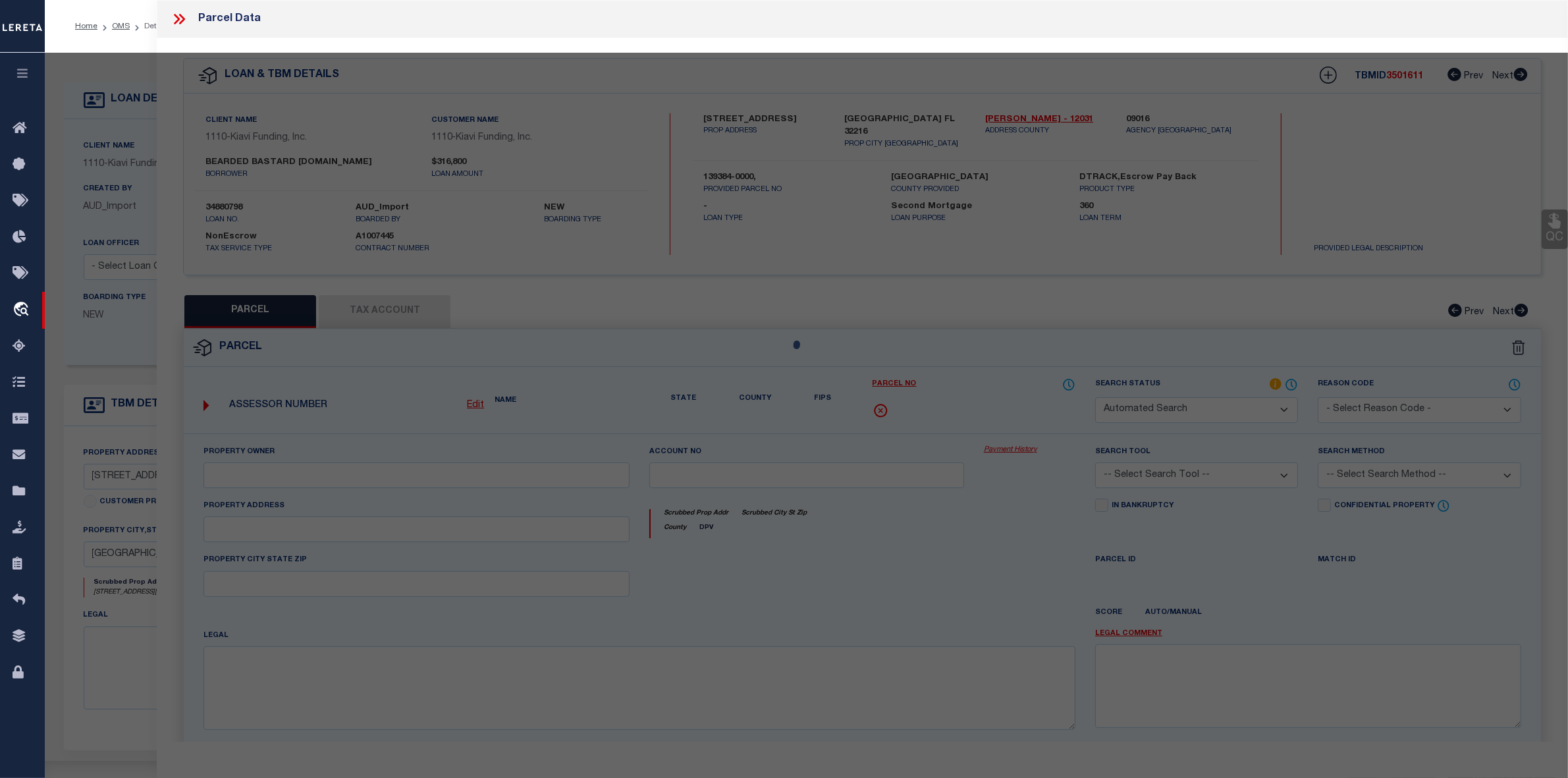
select select "IP"
checkbox input "false"
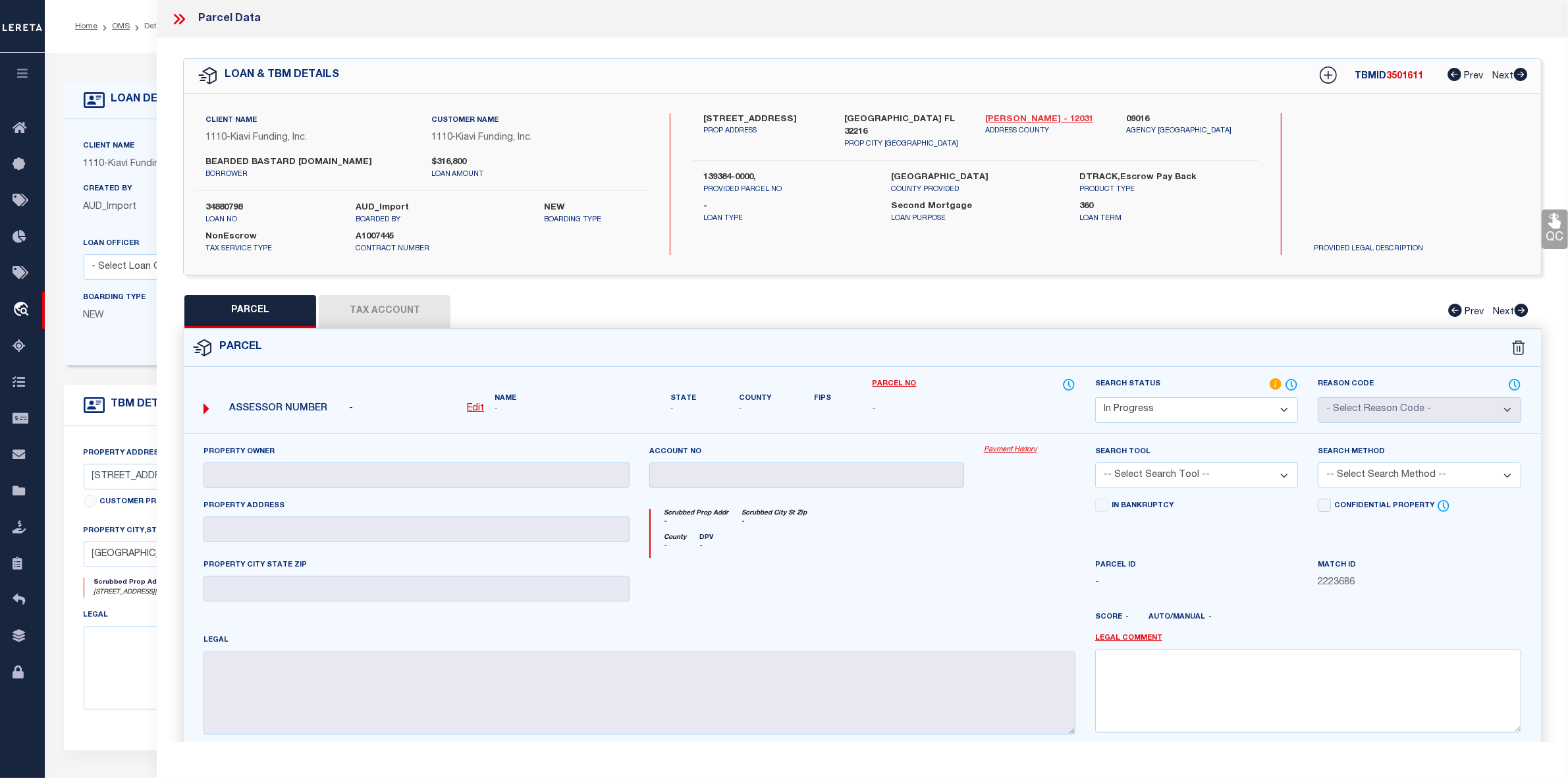
click at [1022, 117] on link "[PERSON_NAME] - 12031" at bounding box center [1046, 120] width 121 height 13
drag, startPoint x: 723, startPoint y: 116, endPoint x: 808, endPoint y: 116, distance: 85.0
click at [808, 116] on label "[STREET_ADDRESS]" at bounding box center [763, 120] width 121 height 13
copy label "[GEOGRAPHIC_DATA]"
click at [765, 113] on label "[STREET_ADDRESS]" at bounding box center [763, 120] width 121 height 13
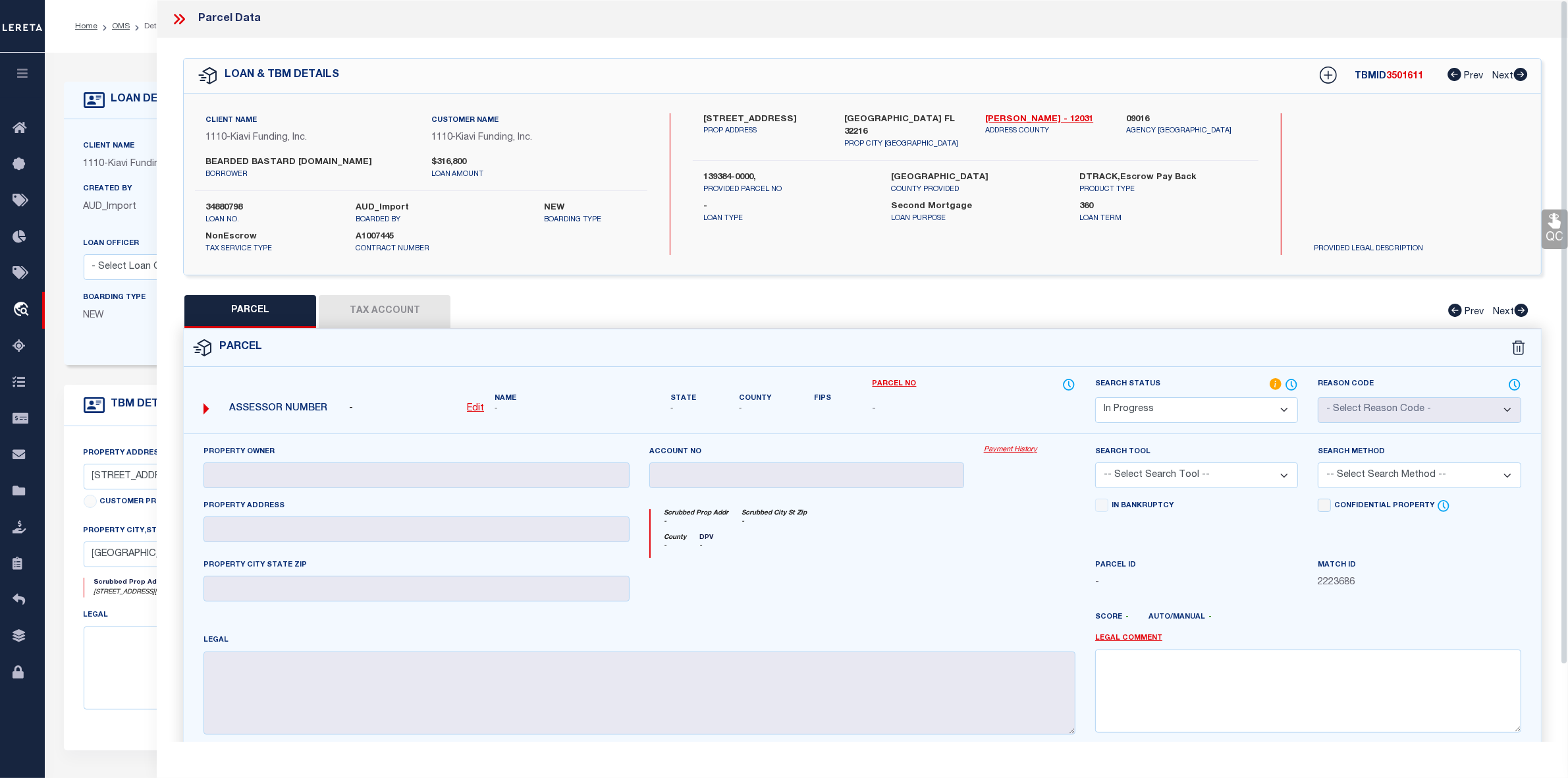
click at [765, 113] on label "[STREET_ADDRESS]" at bounding box center [763, 120] width 121 height 13
click at [468, 407] on u "Edit" at bounding box center [475, 408] width 17 height 9
select select "IP"
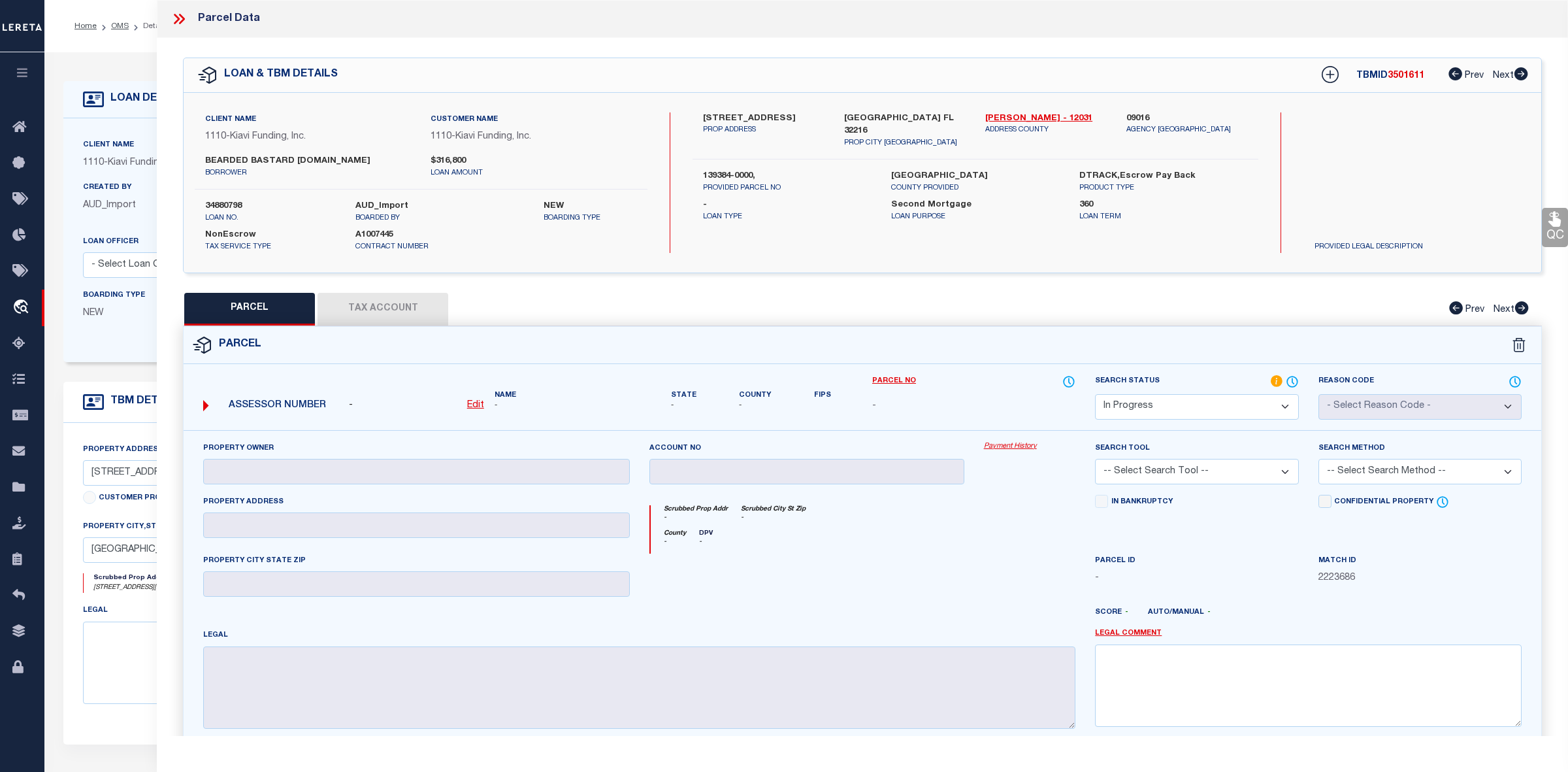
type textarea "-"
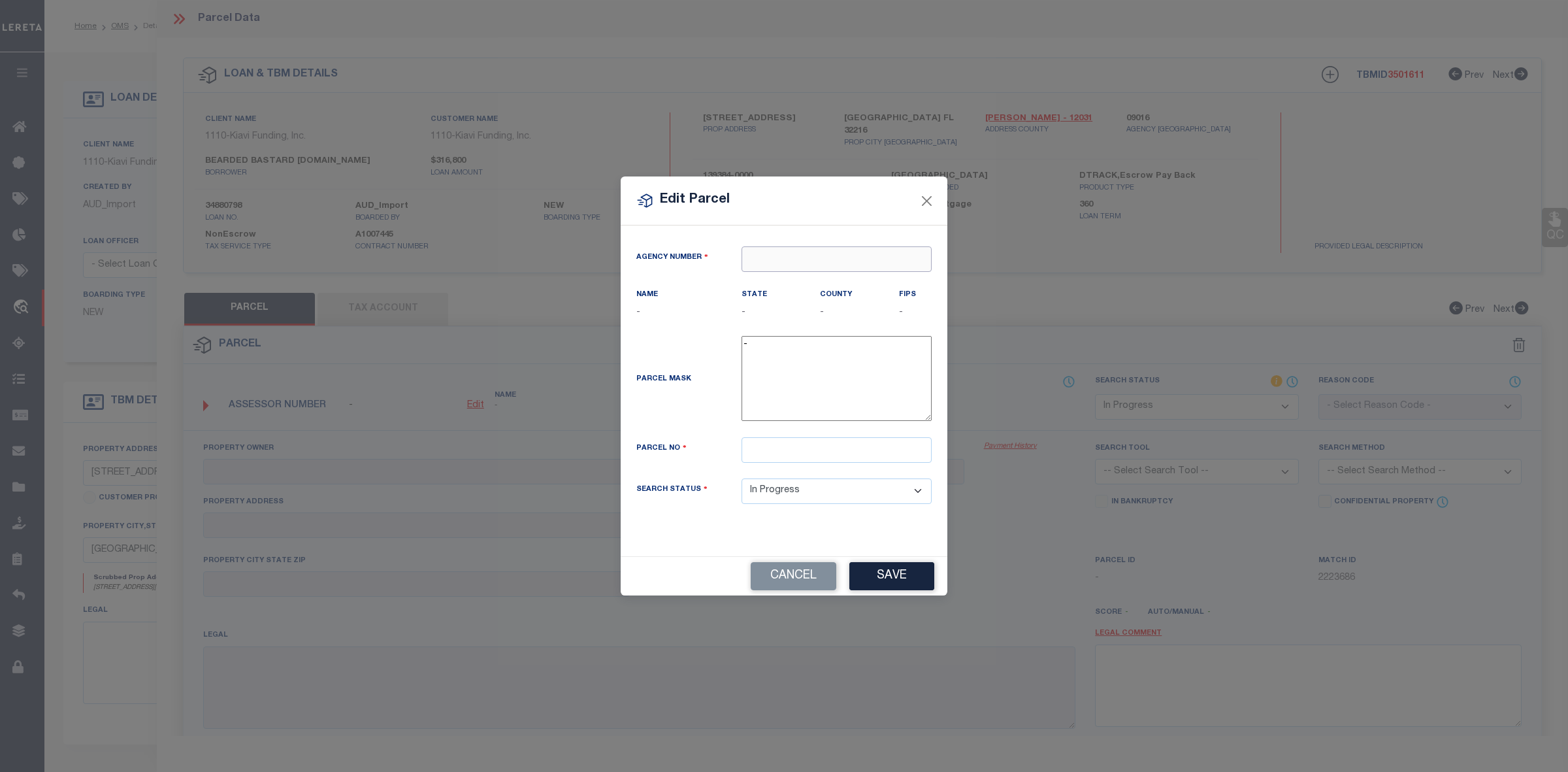
click at [758, 260] on input "text" at bounding box center [837, 259] width 190 height 25
click at [816, 289] on div "090160000 : [GEOGRAPHIC_DATA]" at bounding box center [837, 290] width 189 height 37
type input "090160000"
click at [817, 453] on input "text" at bounding box center [837, 449] width 190 height 25
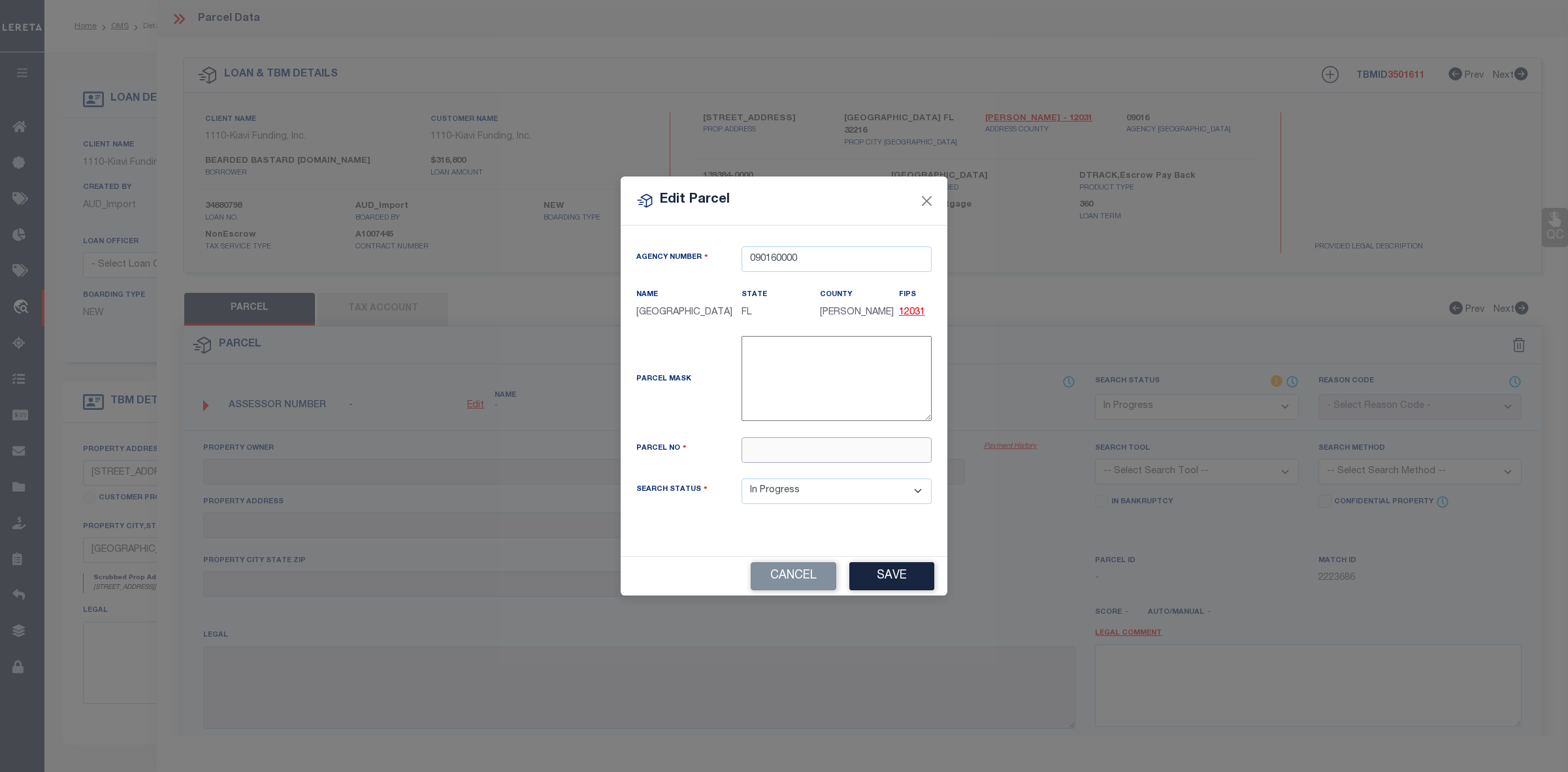
paste input "139384-0000"
type input "139384-0000"
click at [901, 590] on button "Save" at bounding box center [892, 576] width 85 height 28
select select "IP"
checkbox input "false"
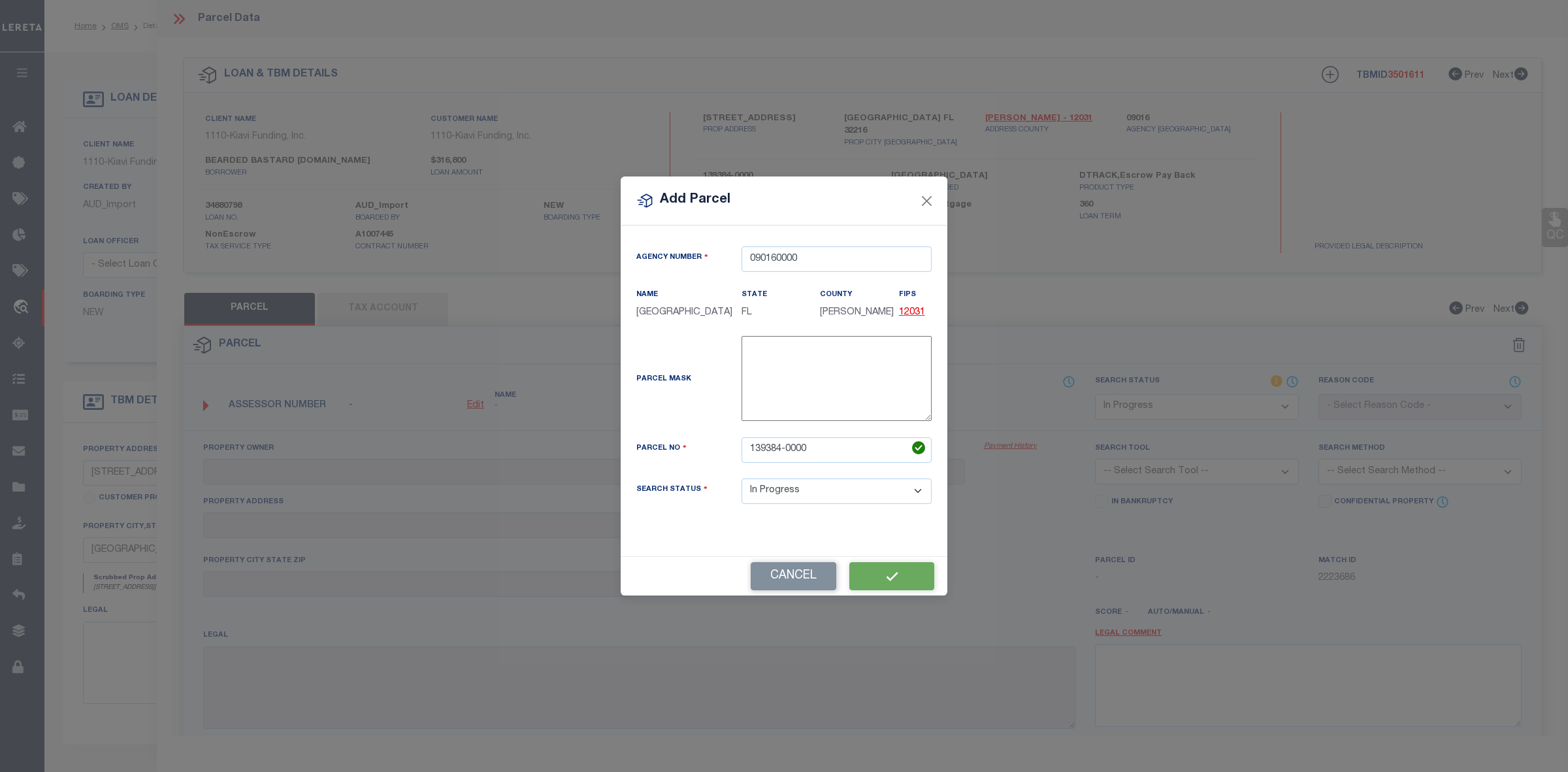
checkbox input "false"
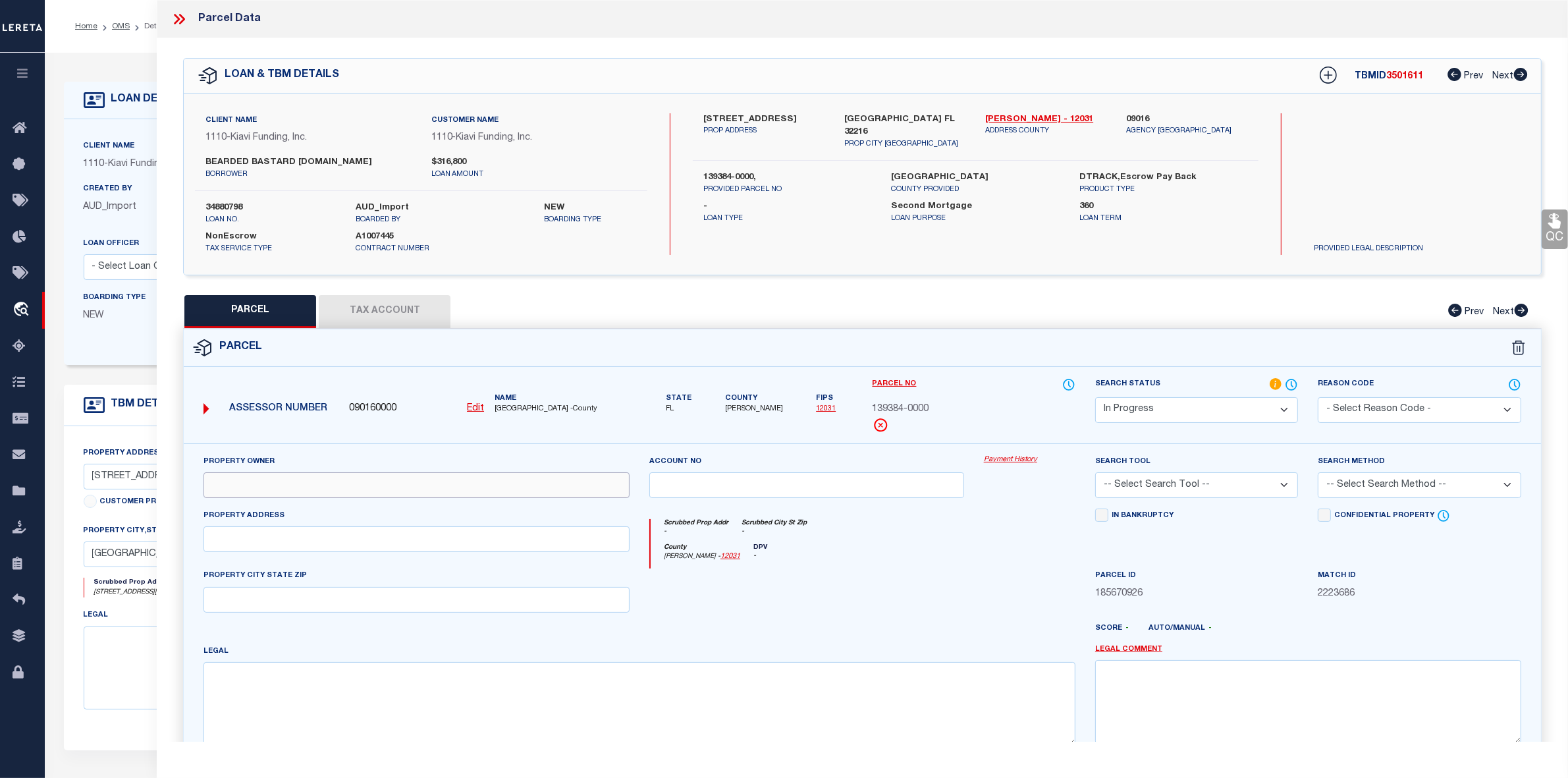
click at [351, 481] on input "text" at bounding box center [417, 484] width 426 height 26
click at [266, 481] on input "text" at bounding box center [417, 484] width 426 height 26
paste input "BEARDED BASTARD INVESTING LLC Data Correction: Submit correction to name or mai…"
drag, startPoint x: 350, startPoint y: 484, endPoint x: 666, endPoint y: 484, distance: 316.0
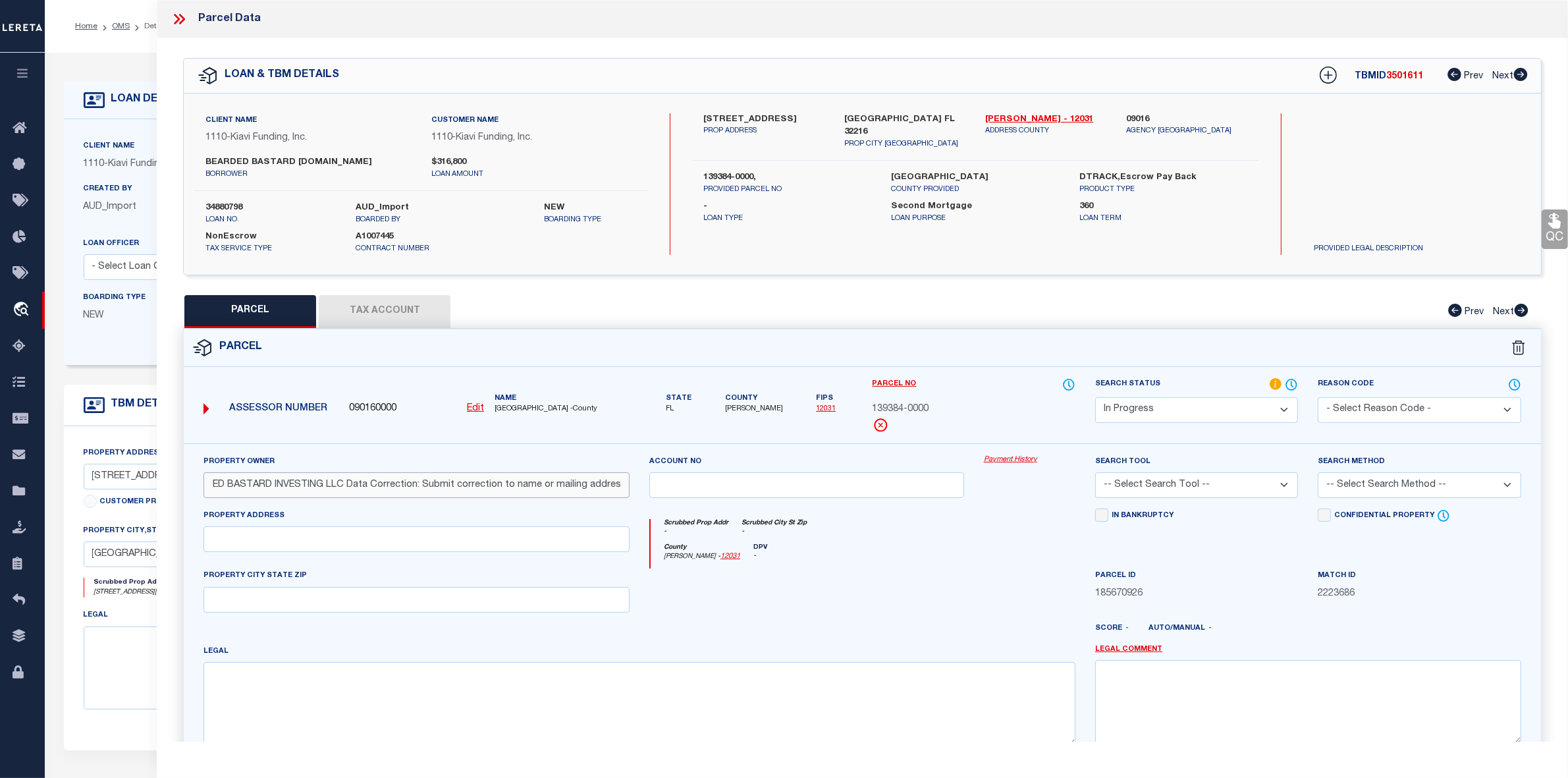
click at [666, 484] on div "Property Owner BEARDED BASTARD INVESTING LLC Data Correction: Submit correction…" at bounding box center [862, 606] width 1338 height 302
type input "BEARDED BASTARD INVESTING LLC"
click at [455, 556] on div "Property Address" at bounding box center [417, 538] width 446 height 60
click at [455, 545] on input "text" at bounding box center [417, 539] width 426 height 26
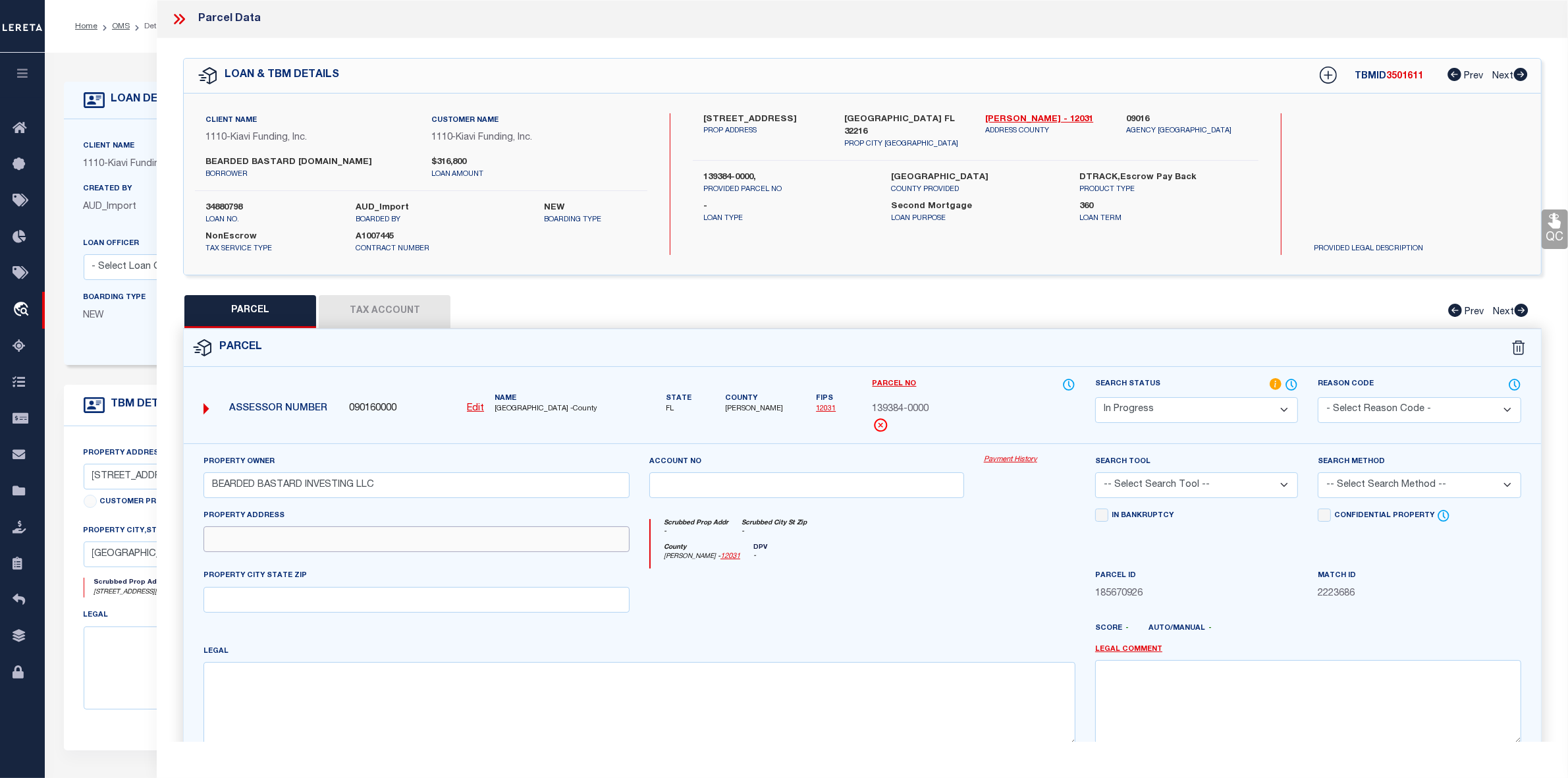
paste input "[STREET_ADDRESS][PERSON_NAME]"
drag, startPoint x: 318, startPoint y: 540, endPoint x: 445, endPoint y: 530, distance: 127.4
click at [445, 530] on input "[STREET_ADDRESS][PERSON_NAME]" at bounding box center [417, 539] width 426 height 26
type input "[STREET_ADDRESS][PERSON_NAME]"
click at [291, 610] on input "text" at bounding box center [417, 599] width 426 height 26
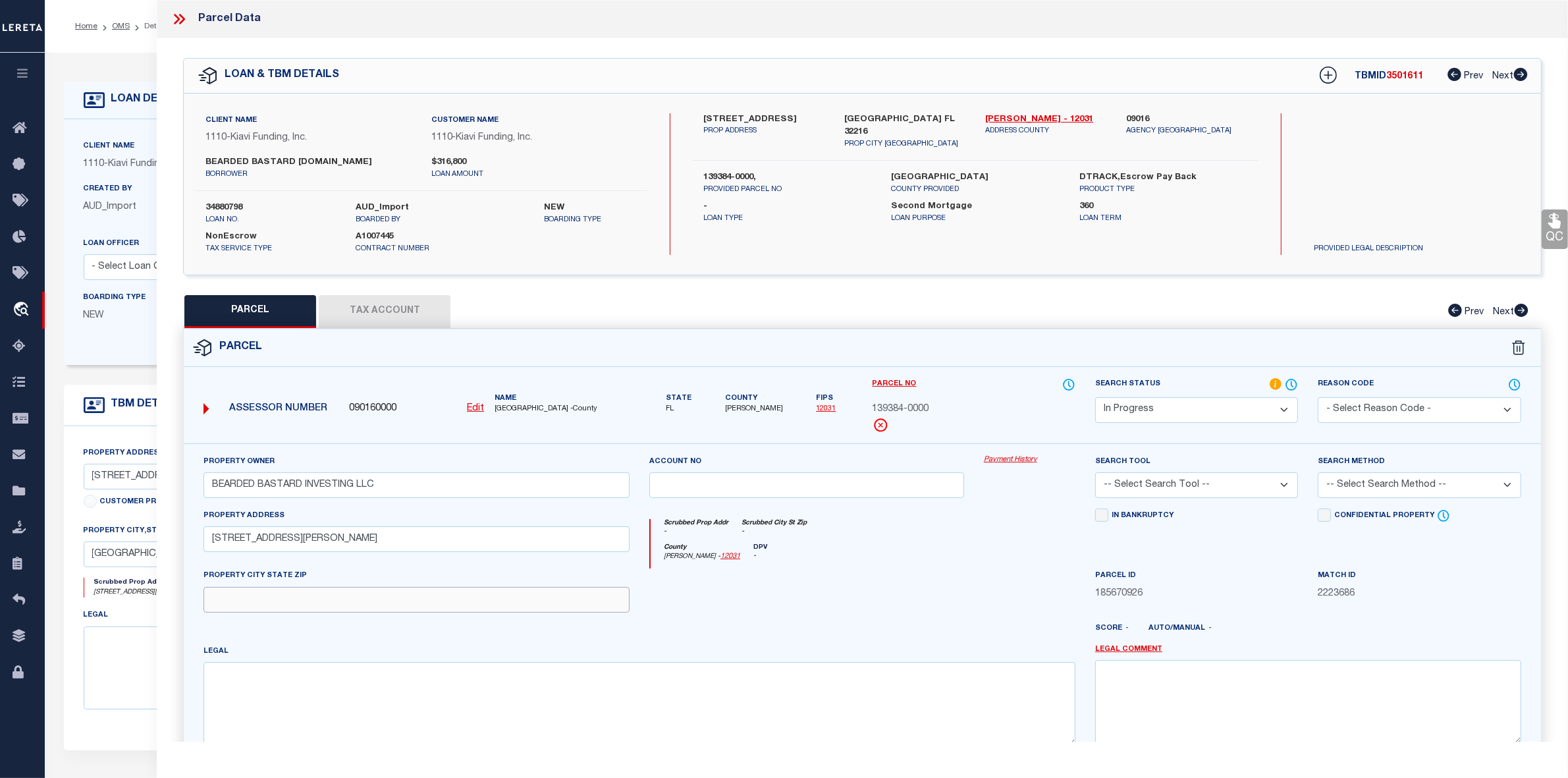
paste input "[GEOGRAPHIC_DATA] [GEOGRAPHIC_DATA] 32216"
type input "[GEOGRAPHIC_DATA] [GEOGRAPHIC_DATA] 32216"
click at [1011, 719] on textarea at bounding box center [640, 703] width 872 height 83
paste textarea "1 23-45 52-2S-27E 2 GLYNLEA PARK UNIT 5 3 LOT 25 BLK 24"
type textarea "1 23-45 52-2S-27E 2 GLYNLEA PARK UNIT 5 3 LOT 25 BLK 24"
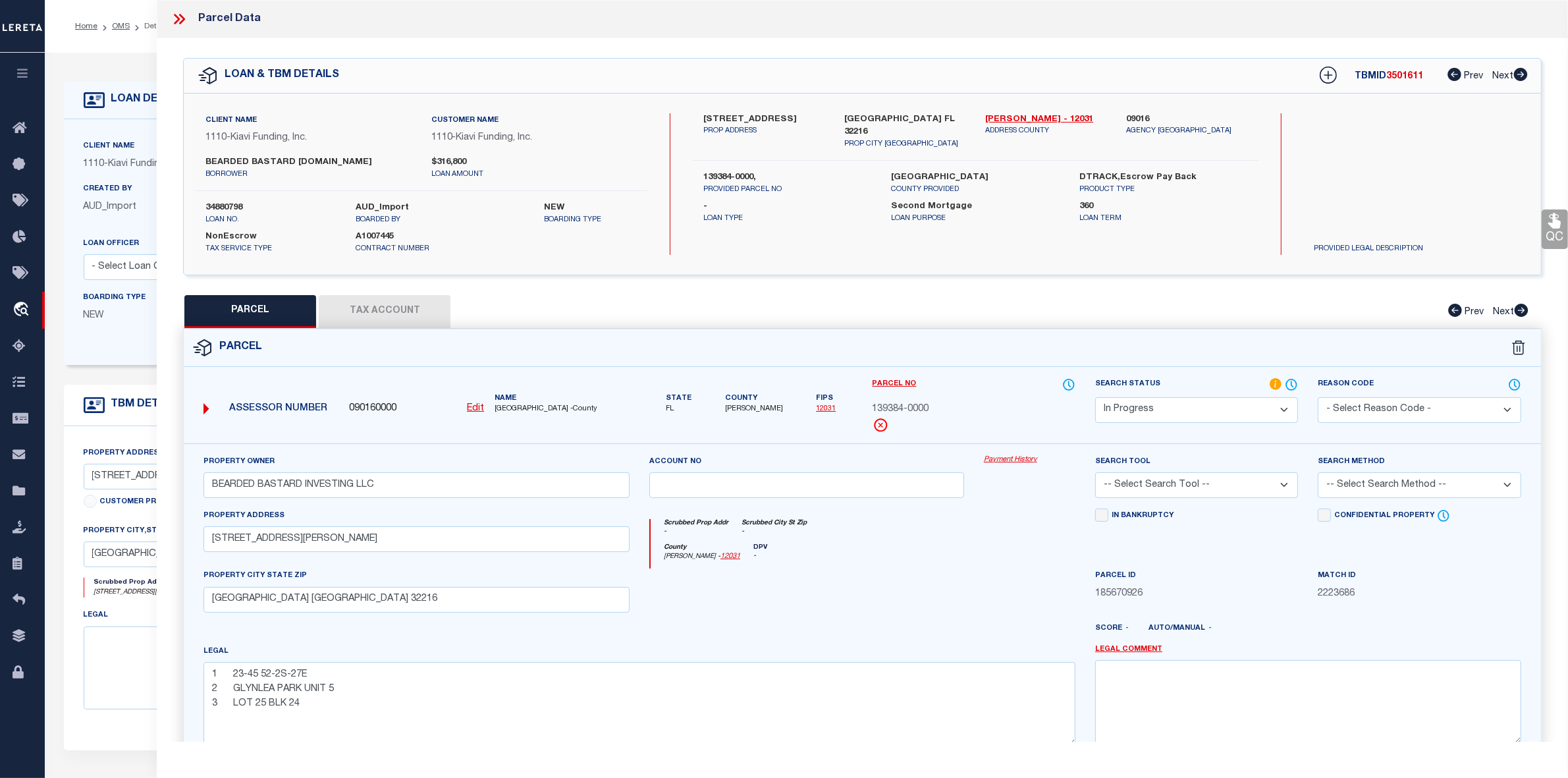
click at [1256, 407] on select "Automated Search Bad Parcel Complete Duplicate Parcel High Dollar Reporting In …" at bounding box center [1197, 409] width 203 height 26
select select "PC"
click at [1095, 397] on select "Automated Search Bad Parcel Complete Duplicate Parcel High Dollar Reporting In …" at bounding box center [1197, 409] width 203 height 26
click at [1130, 491] on select "-- Select Search Tool -- 3rd Party Website Agency File Agency Website ATLS CNV-…" at bounding box center [1197, 484] width 203 height 26
select select "AGW"
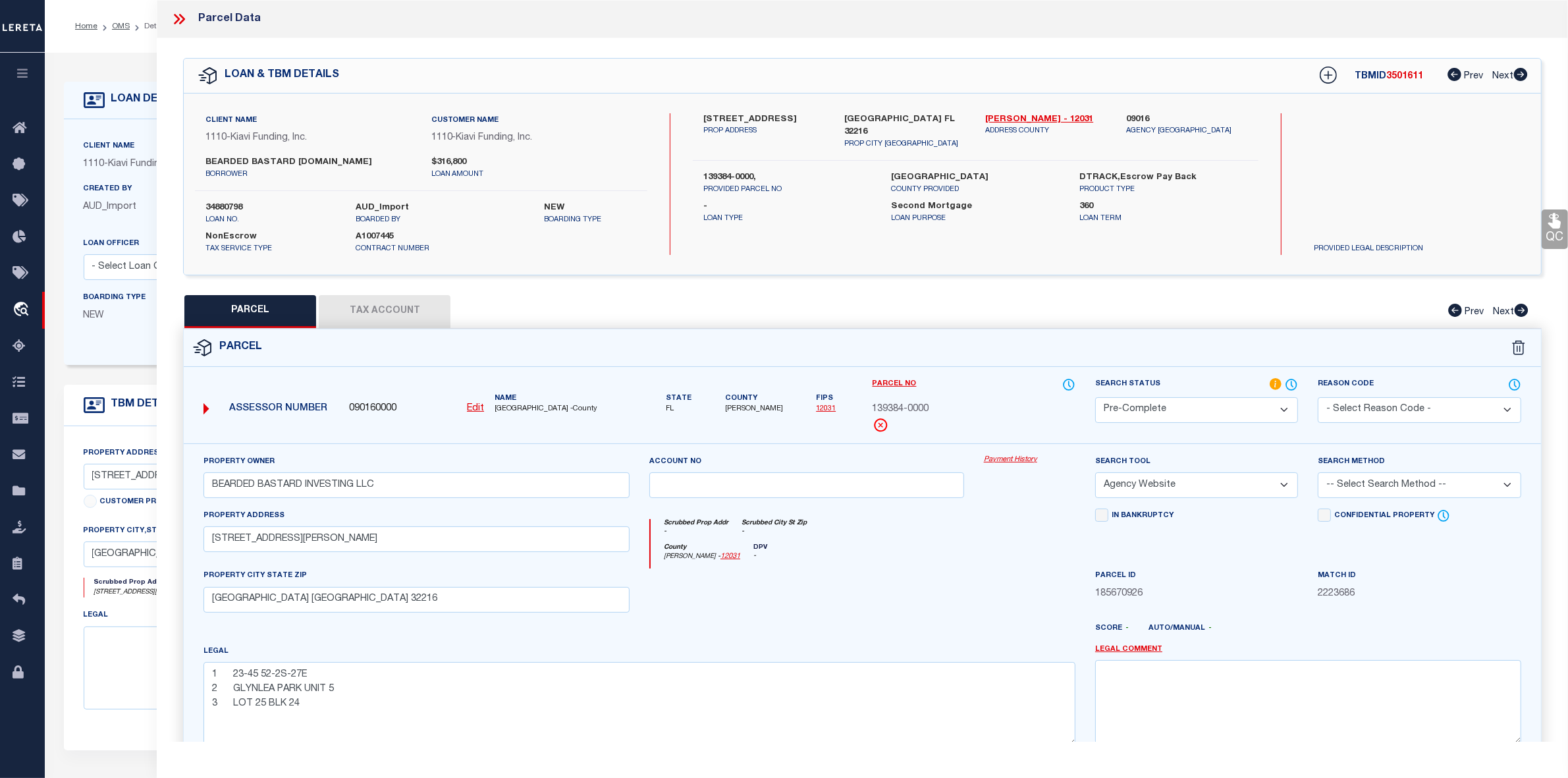
click at [1095, 474] on select "-- Select Search Tool -- 3rd Party Website Agency File Agency Website ATLS CNV-…" at bounding box center [1197, 484] width 203 height 26
click at [1372, 476] on select "-- Select Search Method -- Property Address Legal Liability Info Provided" at bounding box center [1419, 484] width 203 height 26
select select "ADD"
click at [1318, 474] on select "-- Select Search Method -- Property Address Legal Liability Info Provided" at bounding box center [1419, 484] width 203 height 26
click at [366, 326] on button "Tax Account" at bounding box center [385, 312] width 132 height 33
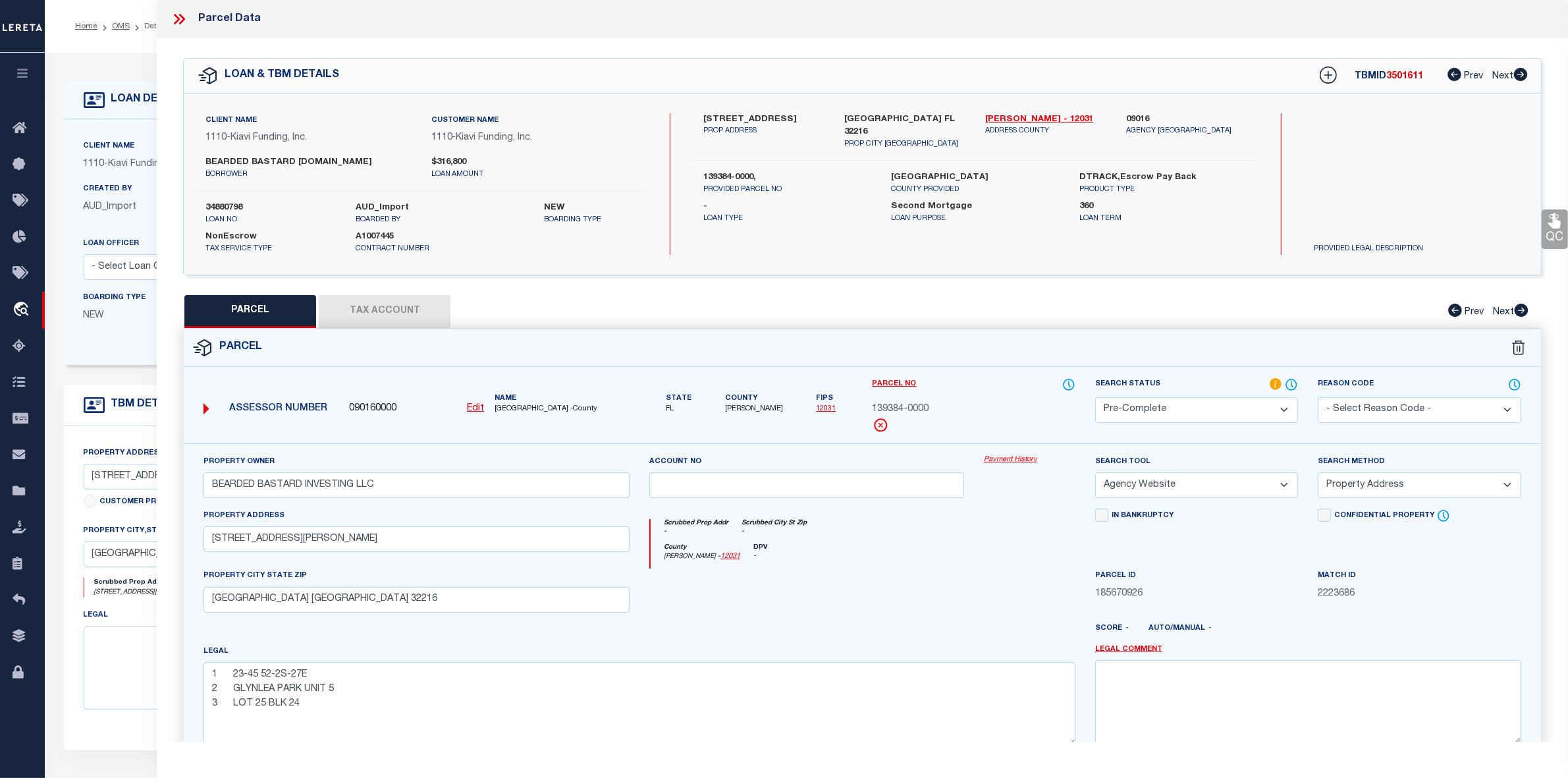
select select "100"
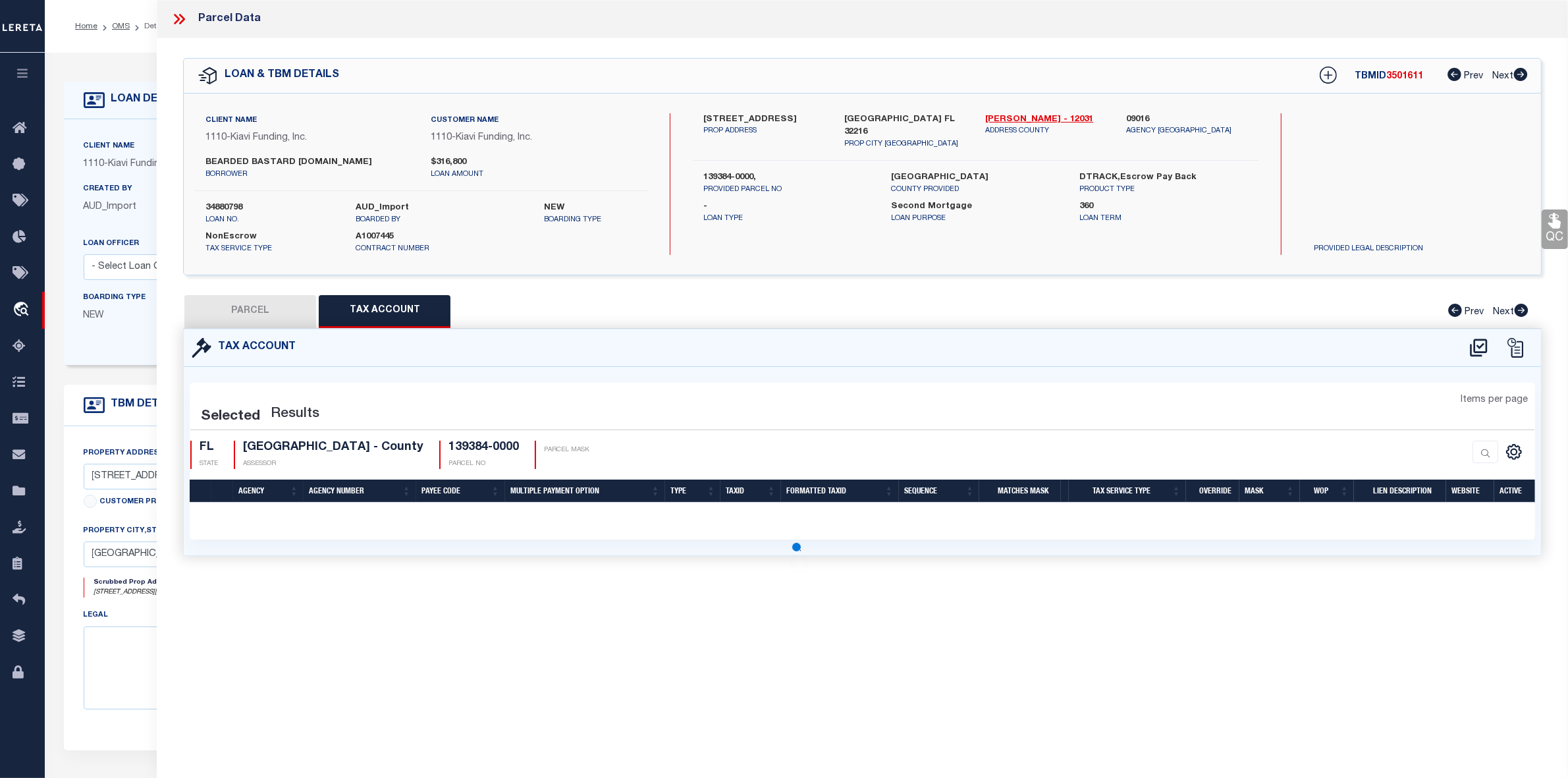
select select "100"
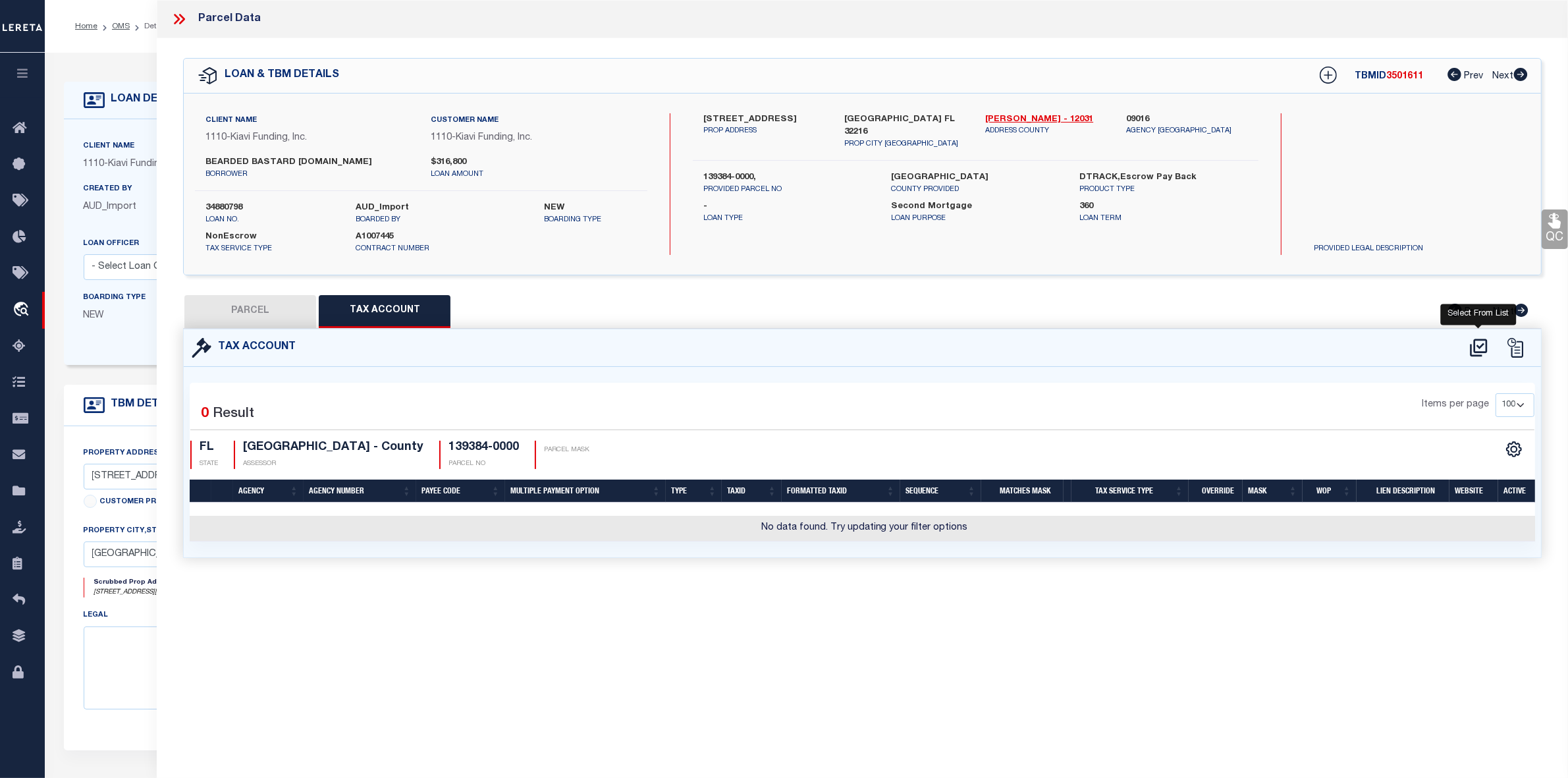
click at [1476, 347] on icon at bounding box center [1479, 348] width 21 height 21
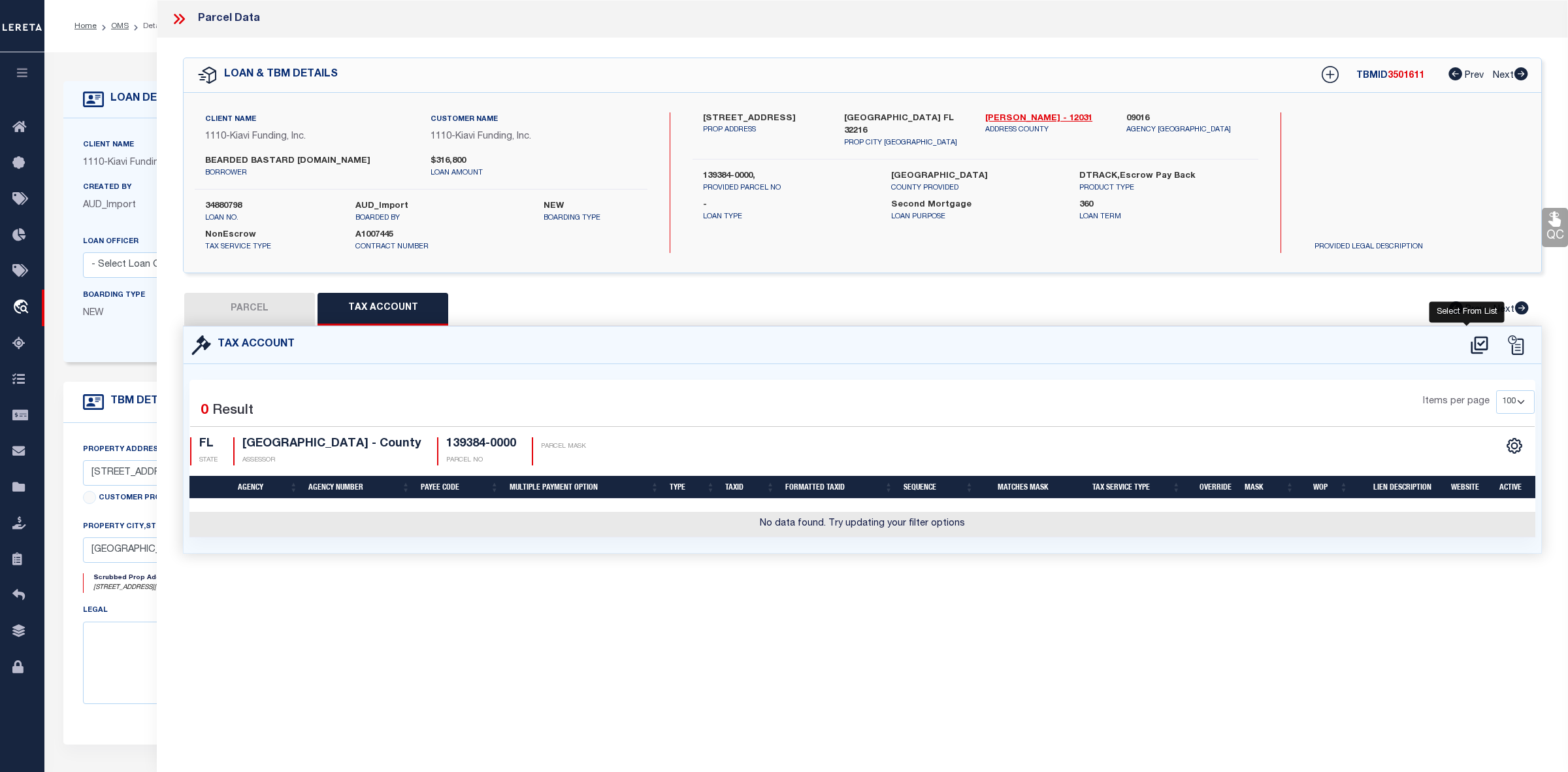
select select "100"
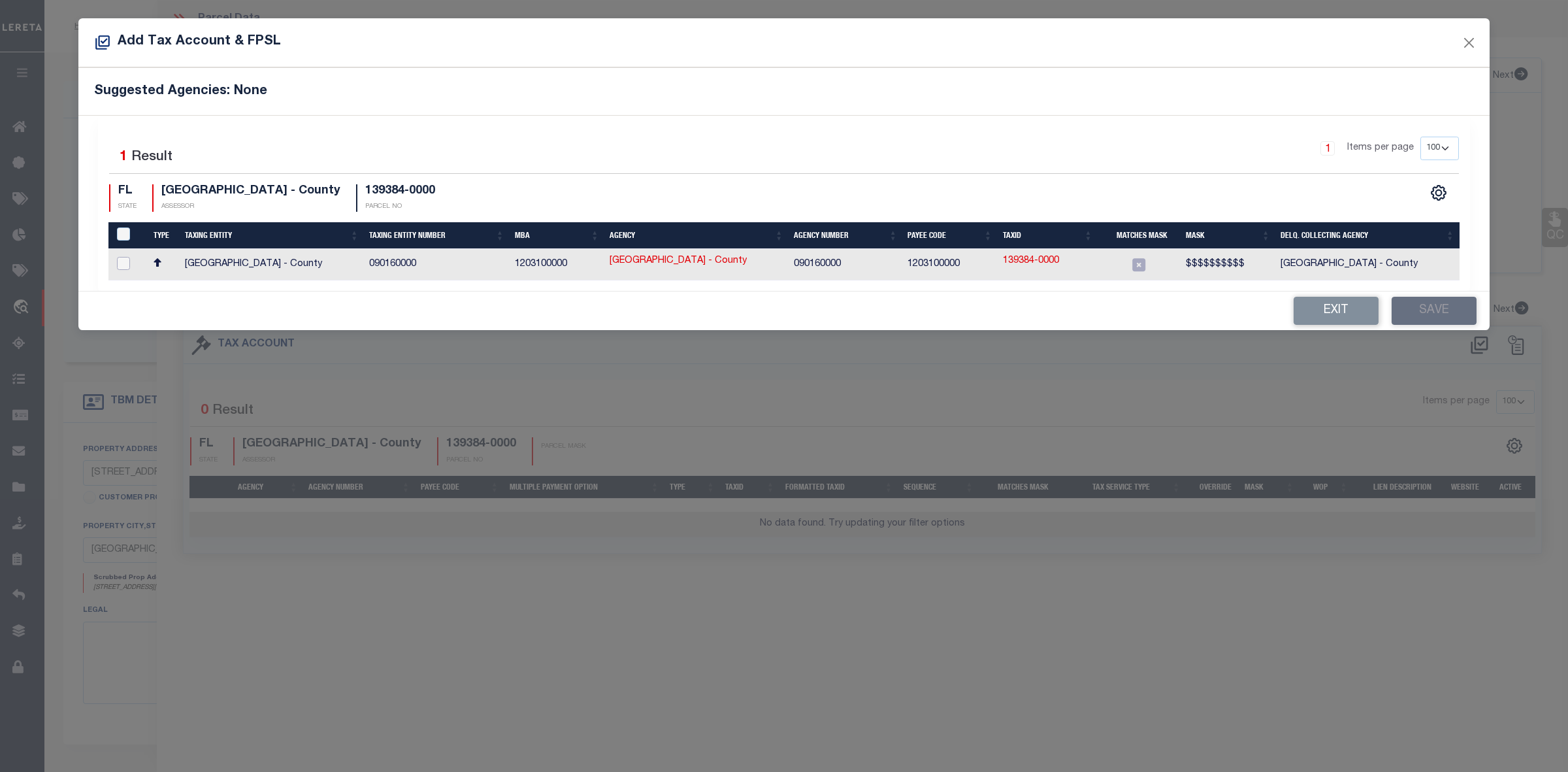
click at [120, 261] on input "checkbox" at bounding box center [124, 264] width 13 height 13
checkbox input "true"
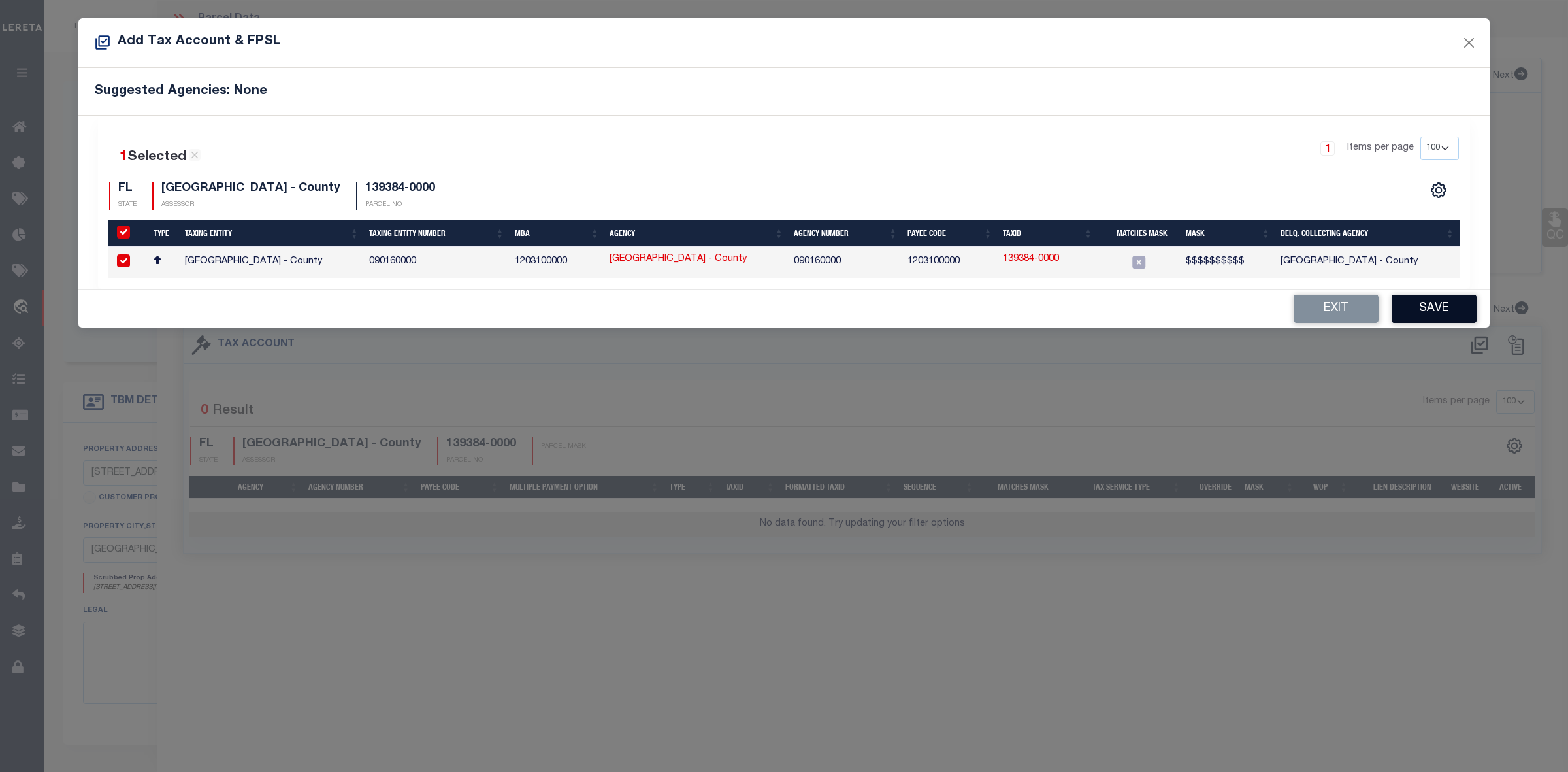
click at [1419, 309] on button "Save" at bounding box center [1435, 309] width 85 height 28
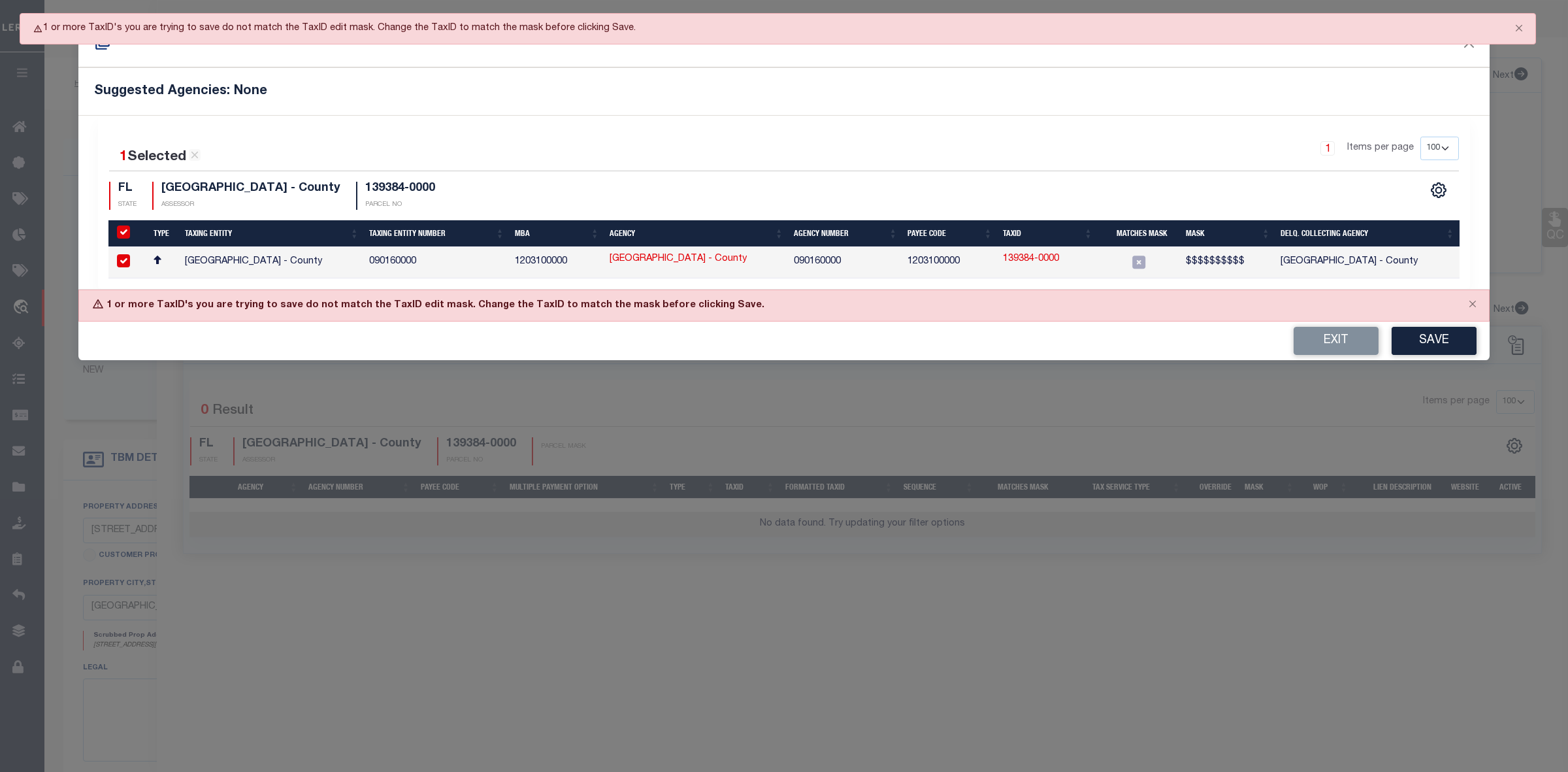
click at [1033, 257] on link "139384-0000" at bounding box center [1031, 260] width 56 height 15
type input "139384-0000"
type textarea "$$$$$$$$$$"
checkbox input "false"
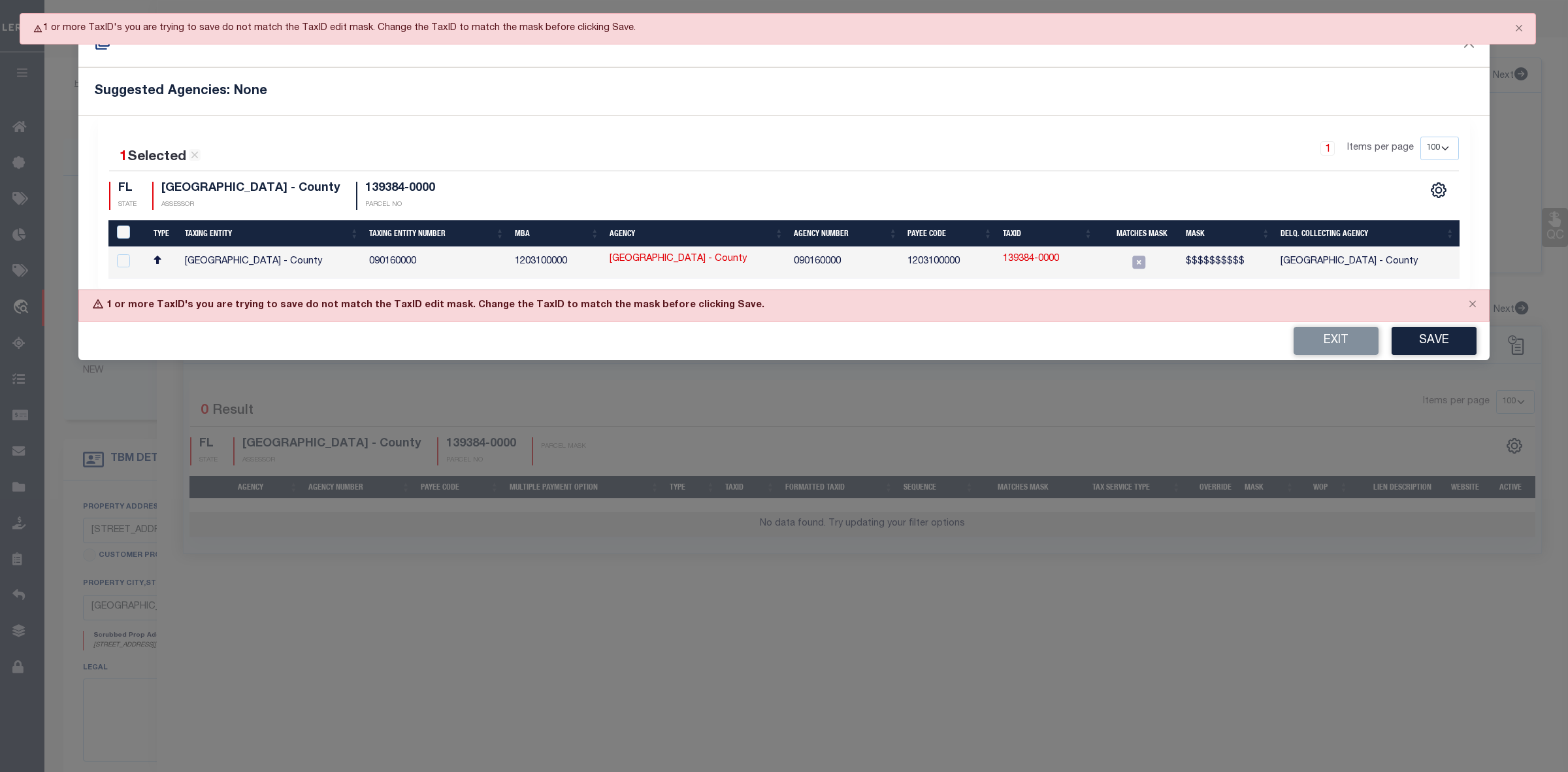
checkbox input "false"
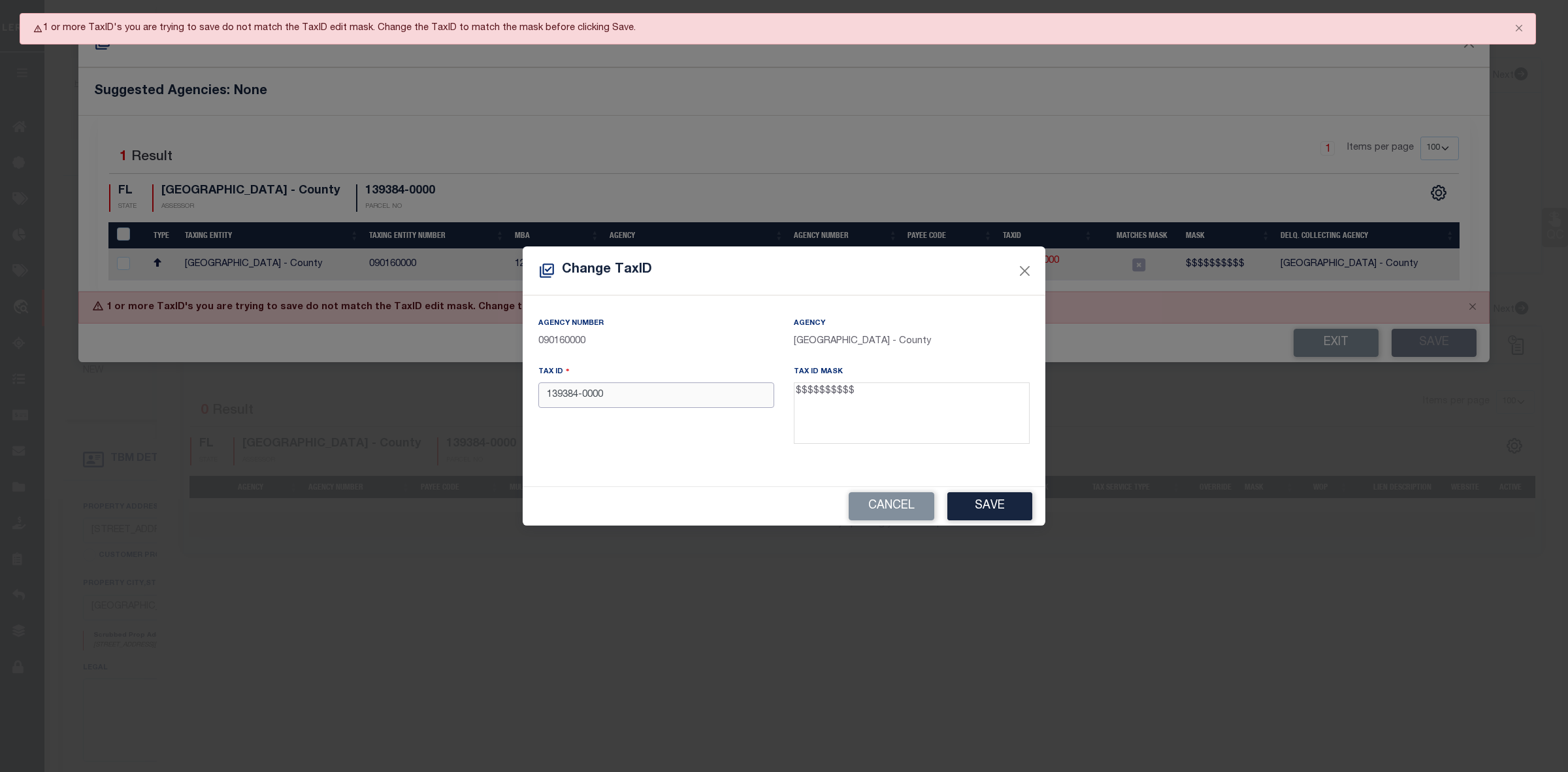
click at [584, 400] on input "139384-0000" at bounding box center [657, 395] width 236 height 25
type input "1393840000"
click at [983, 507] on button "Save" at bounding box center [990, 506] width 85 height 28
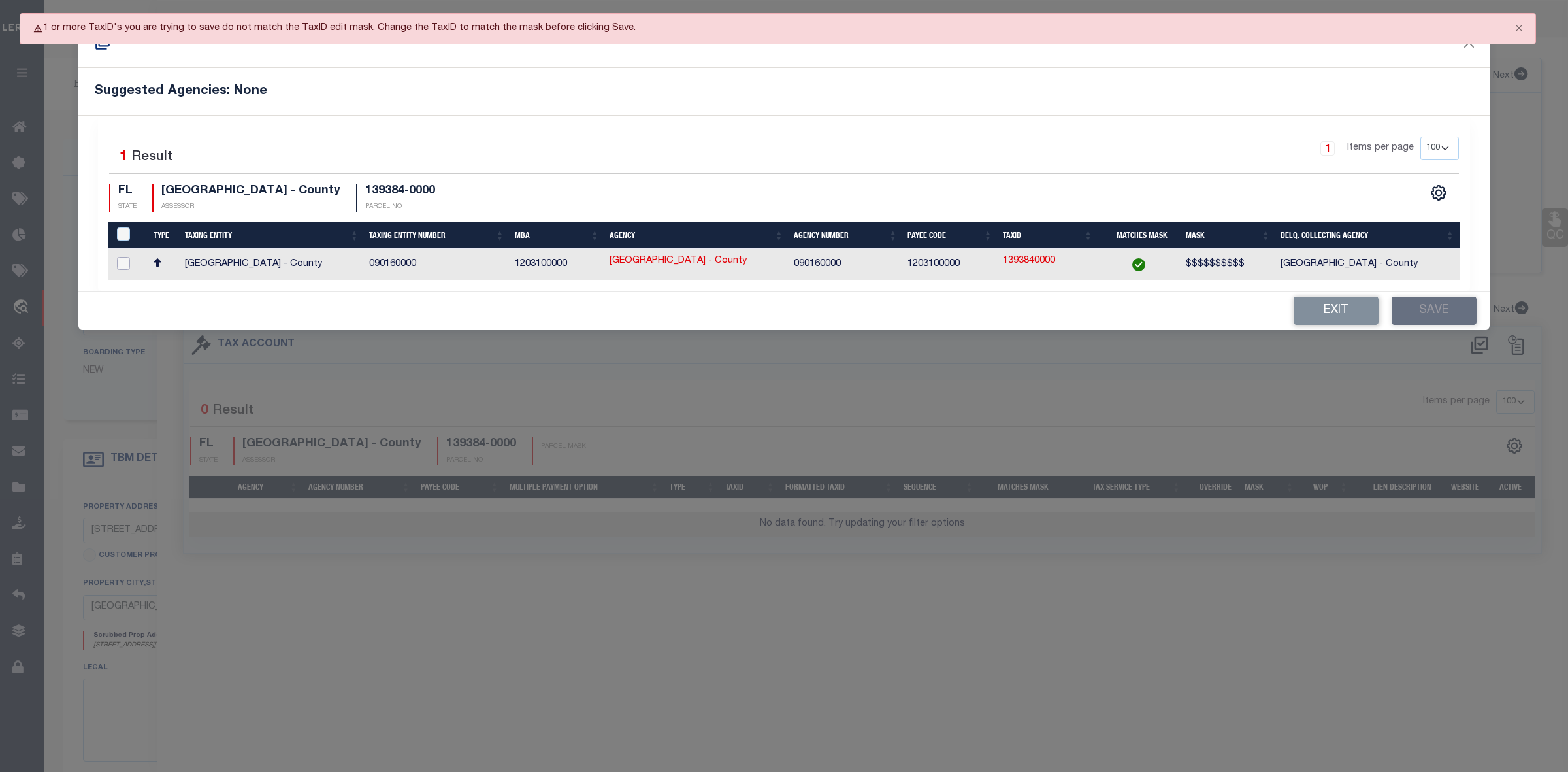
click at [118, 263] on input "checkbox" at bounding box center [124, 264] width 13 height 13
checkbox input "true"
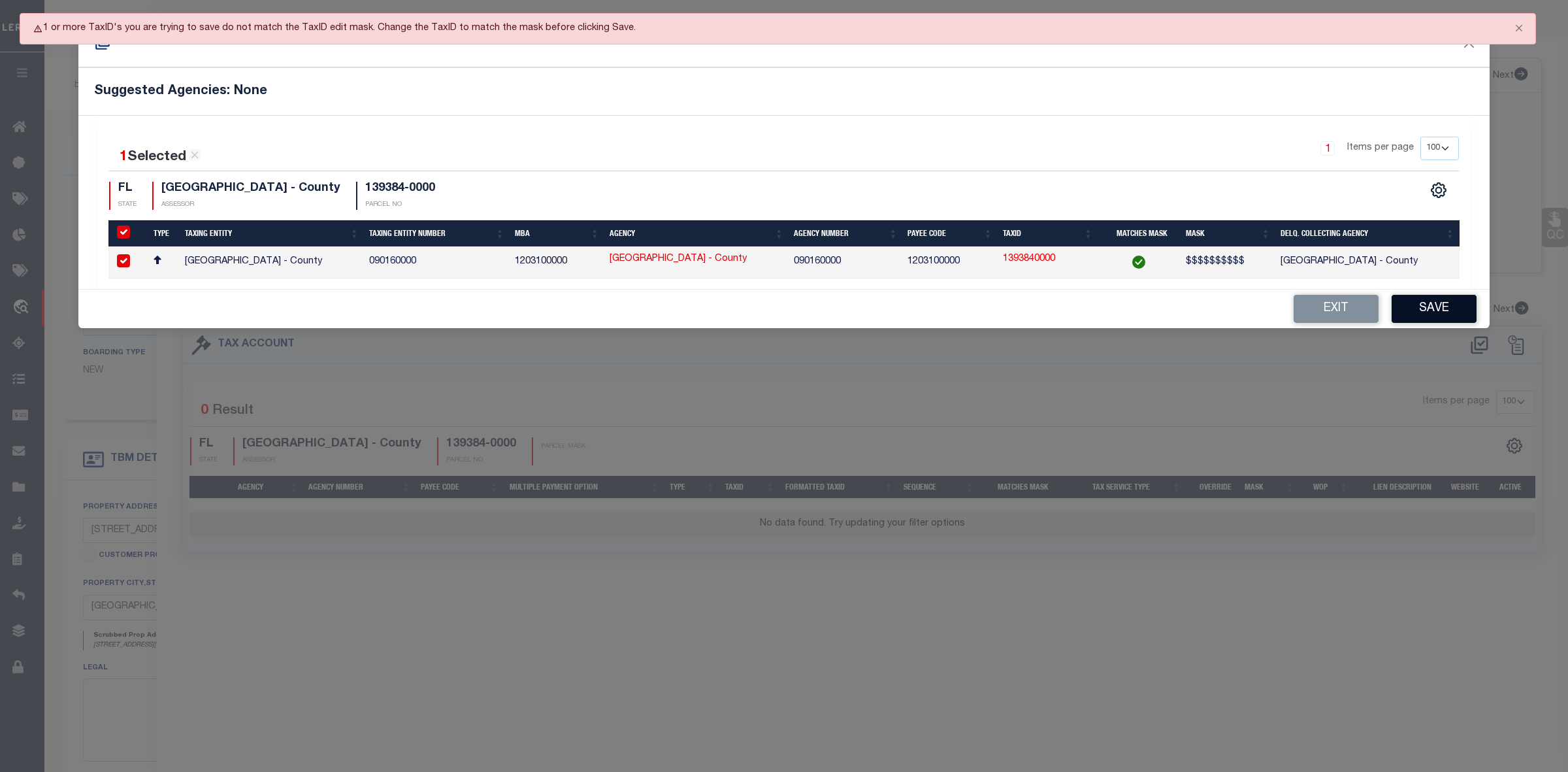
click at [1455, 304] on button "Save" at bounding box center [1435, 309] width 85 height 28
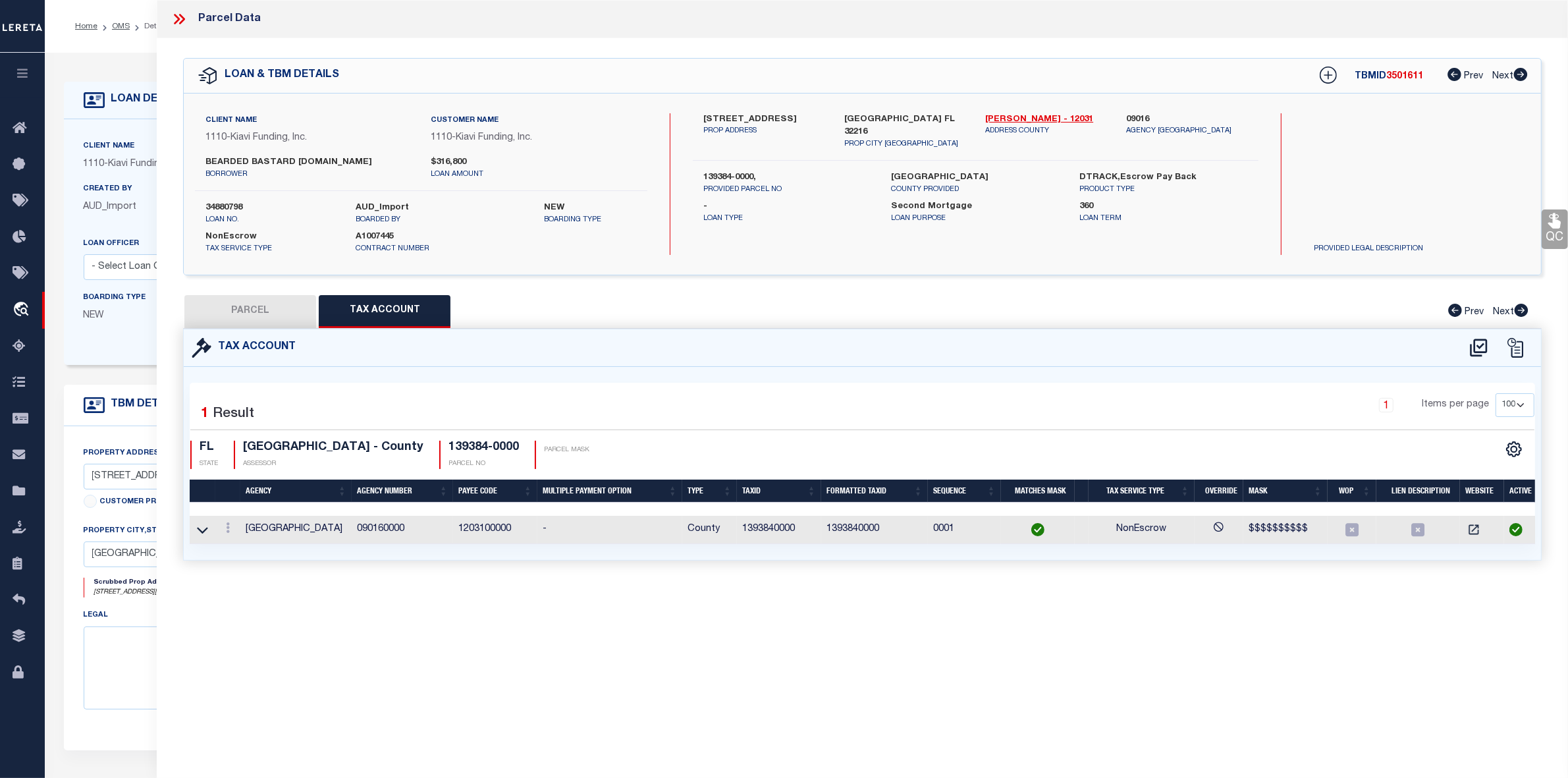
click at [260, 311] on button "PARCEL" at bounding box center [250, 312] width 132 height 33
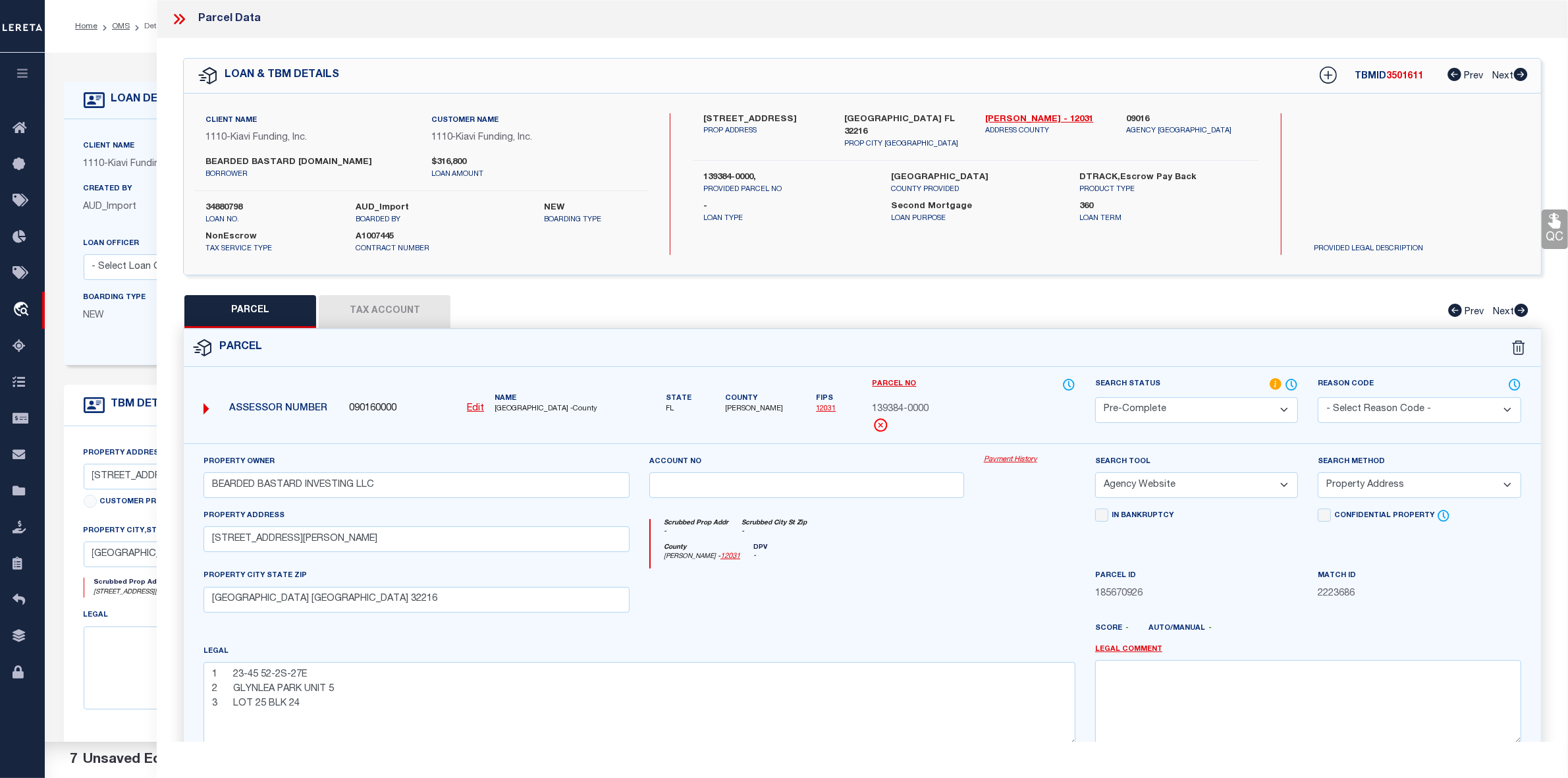
scroll to position [136, 0]
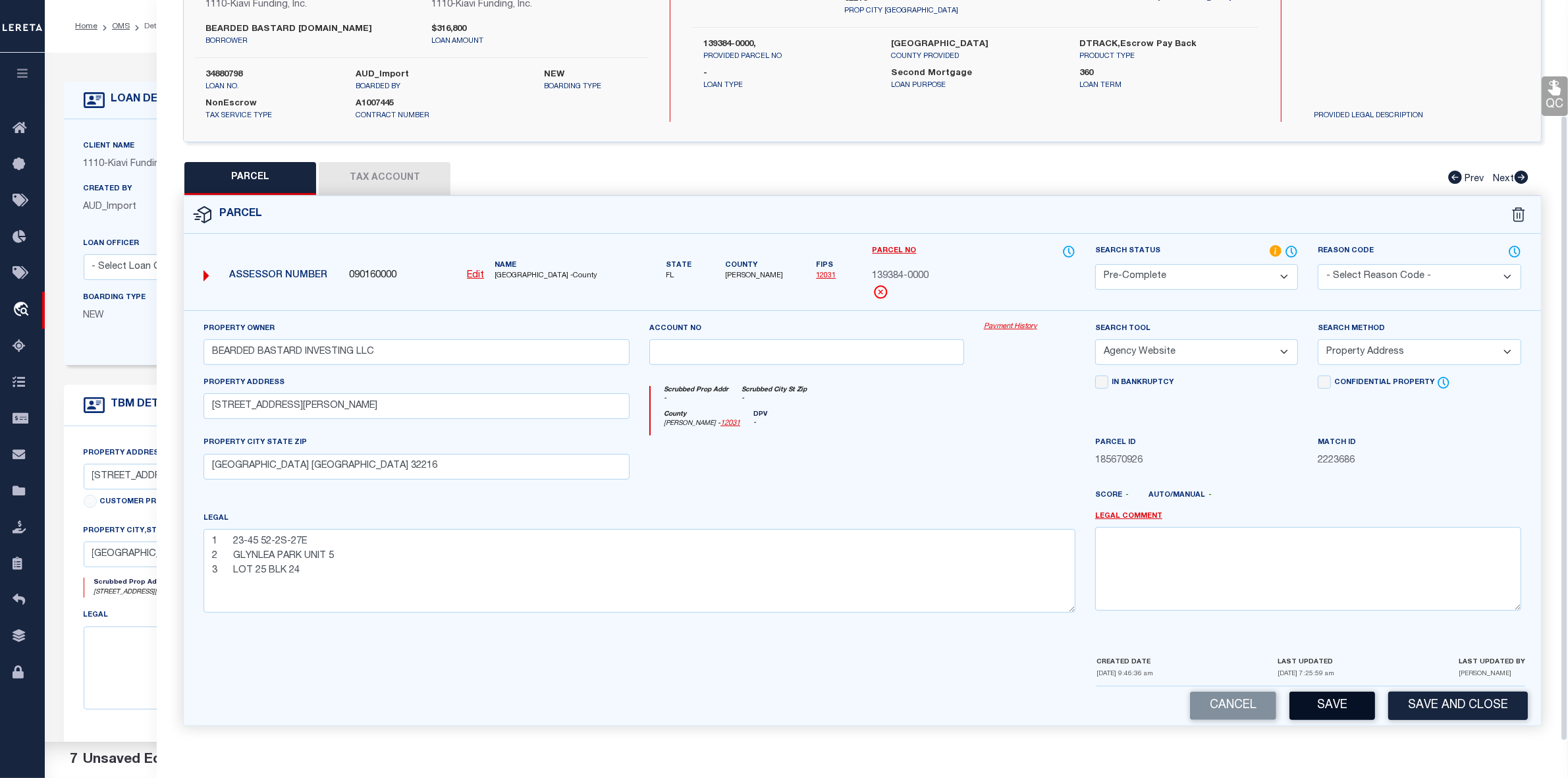
click at [1344, 713] on button "Save" at bounding box center [1333, 705] width 86 height 28
select select "AS"
select select
checkbox input "false"
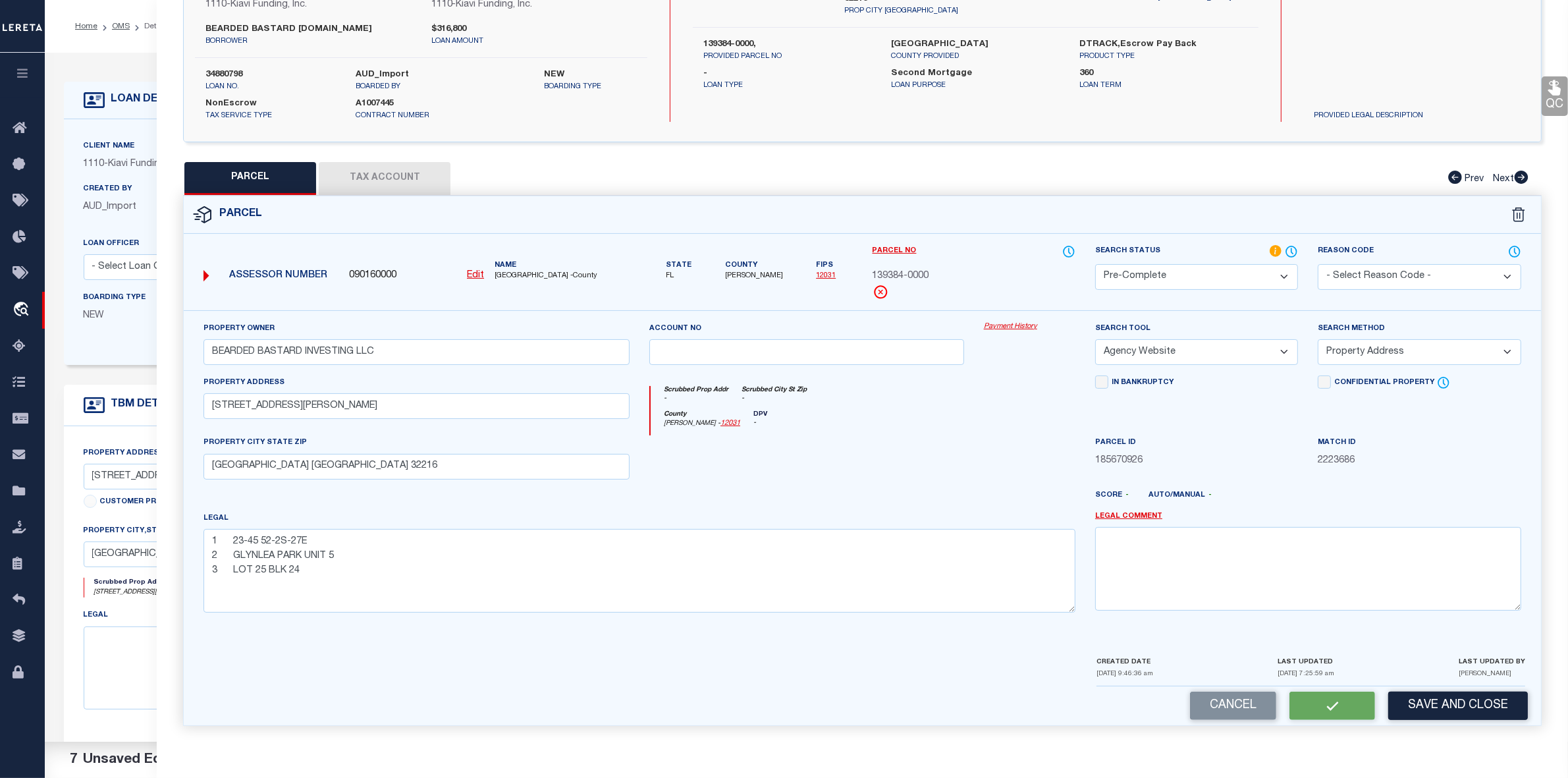
checkbox input "false"
select select "PC"
type input "BEARDED BASTARD INVESTING LLC"
select select "AGW"
select select "ADD"
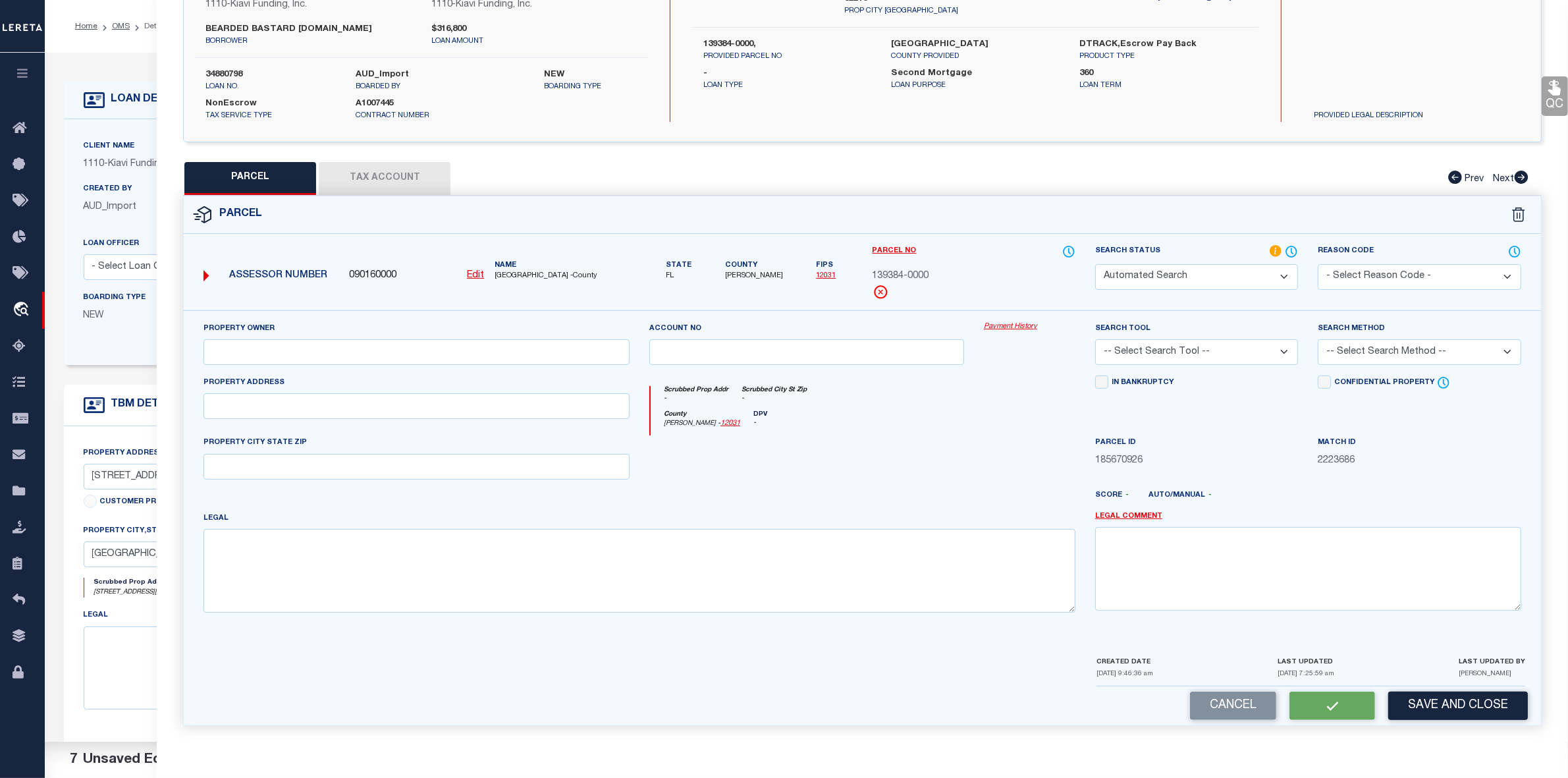
type input "[STREET_ADDRESS][PERSON_NAME]"
type input "[GEOGRAPHIC_DATA] [GEOGRAPHIC_DATA] 32216"
type textarea "1 23-45 52-2S-27E 2 GLYNLEA PARK UNIT 5 3 LOT 25 BLK 24"
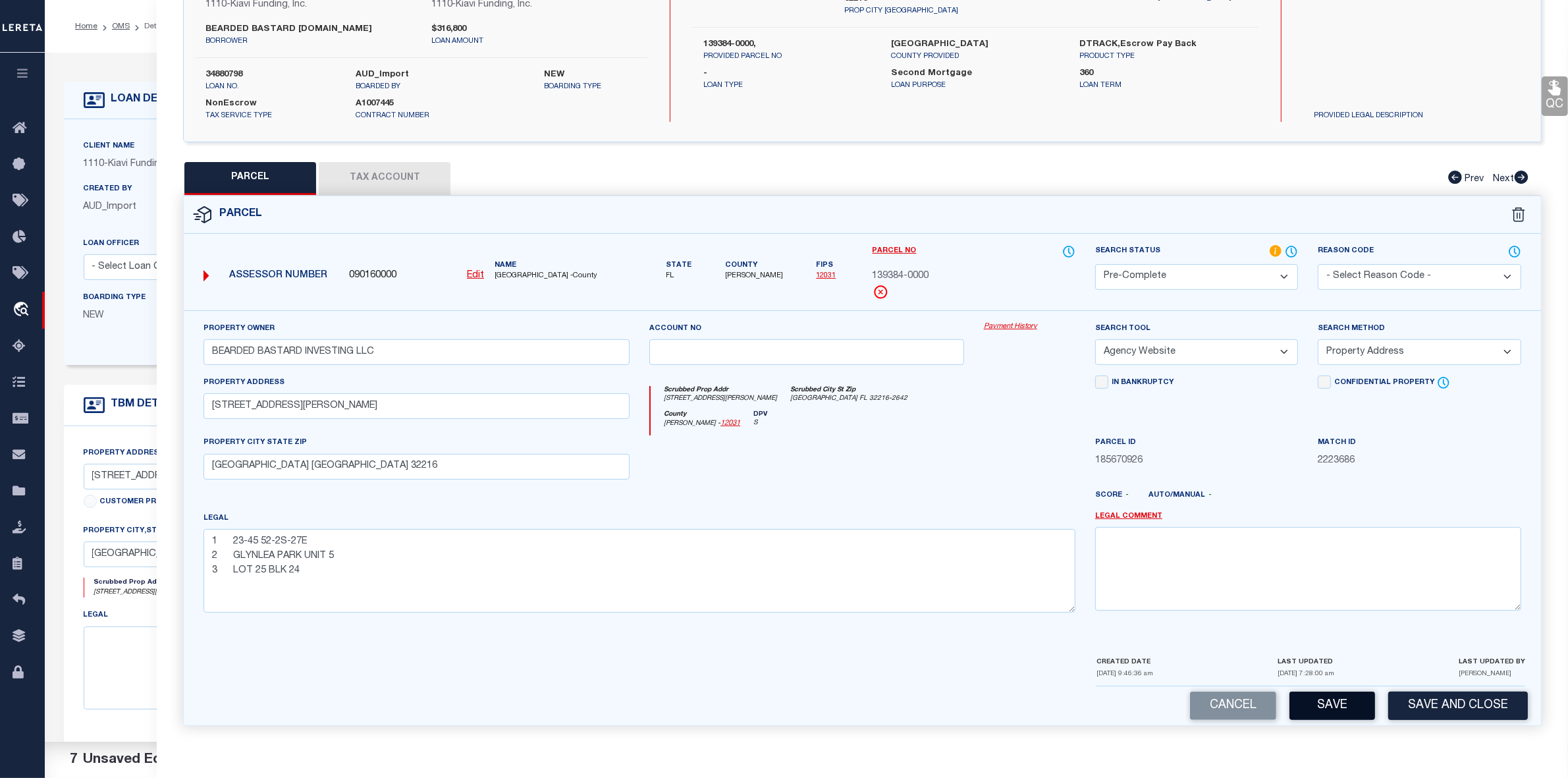
click at [1342, 714] on button "Save" at bounding box center [1333, 705] width 86 height 28
select select "AS"
select select
checkbox input "false"
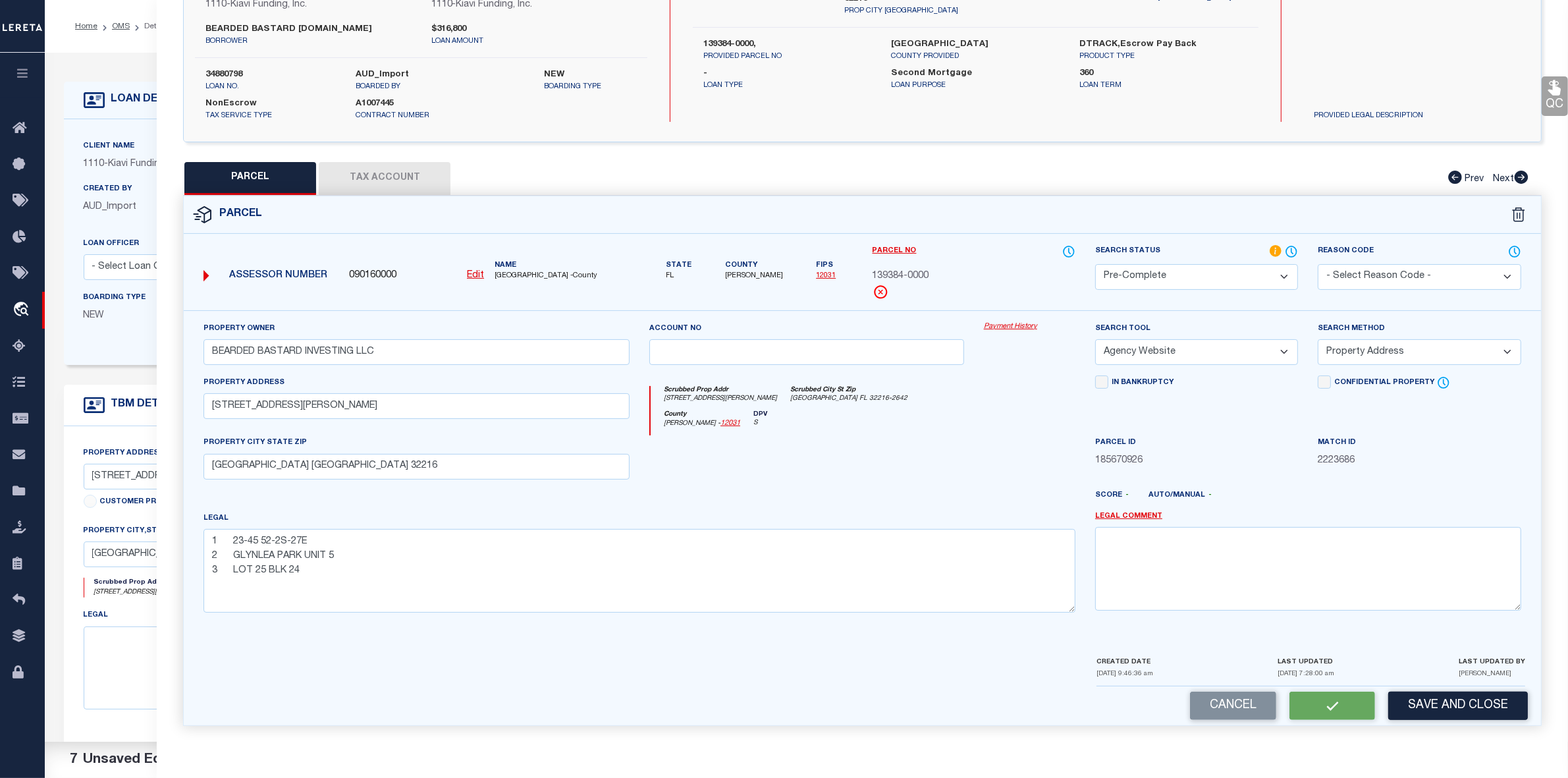
checkbox input "false"
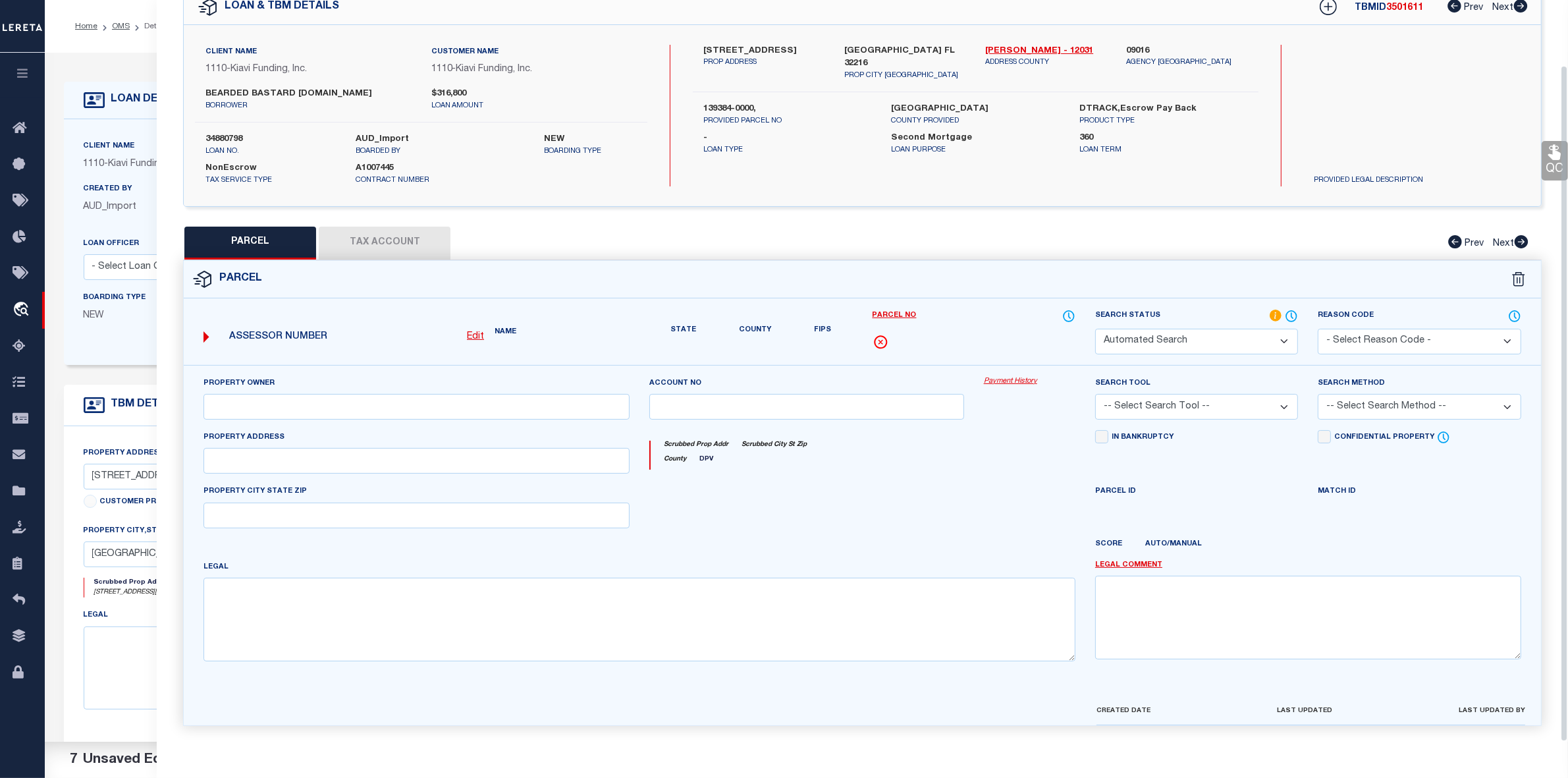
select select "PC"
type input "BEARDED BASTARD INVESTING LLC"
select select "AGW"
select select "ADD"
type input "[STREET_ADDRESS][PERSON_NAME]"
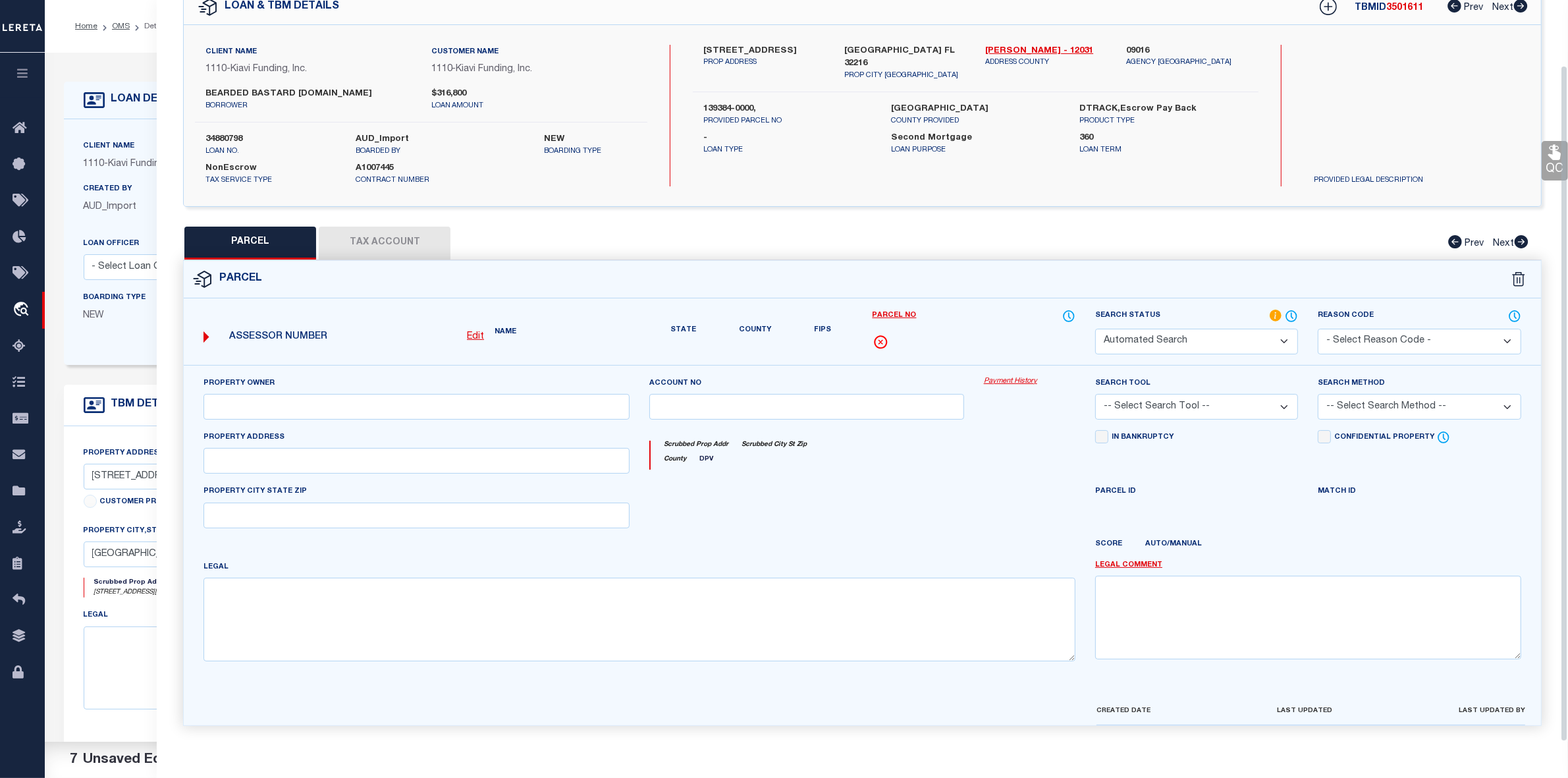
type input "[GEOGRAPHIC_DATA] [GEOGRAPHIC_DATA] 32216"
type textarea "1 23-45 52-2S-27E 2 GLYNLEA PARK UNIT 5 3 LOT 25 BLK 24"
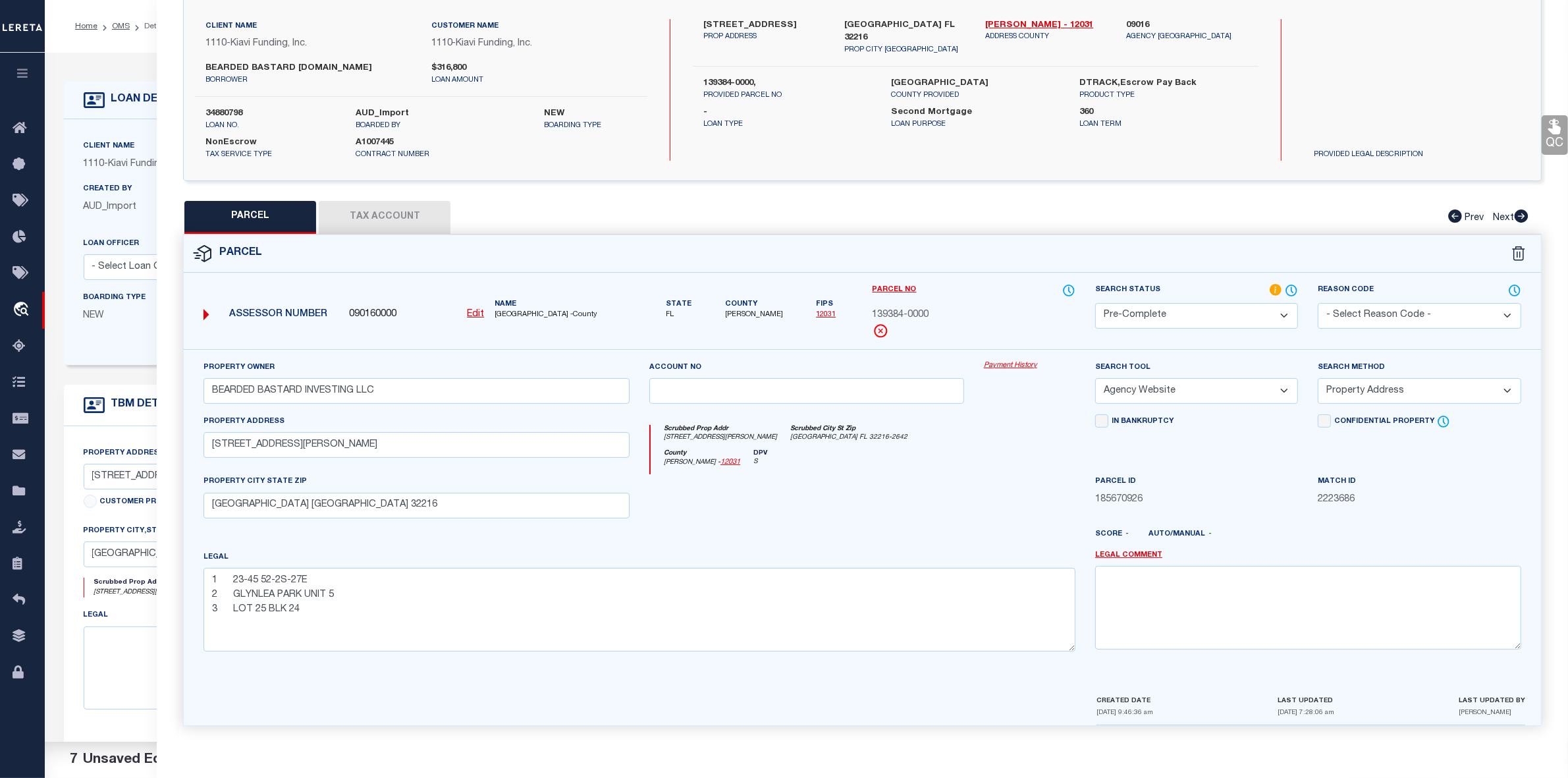
scroll to position [0, 0]
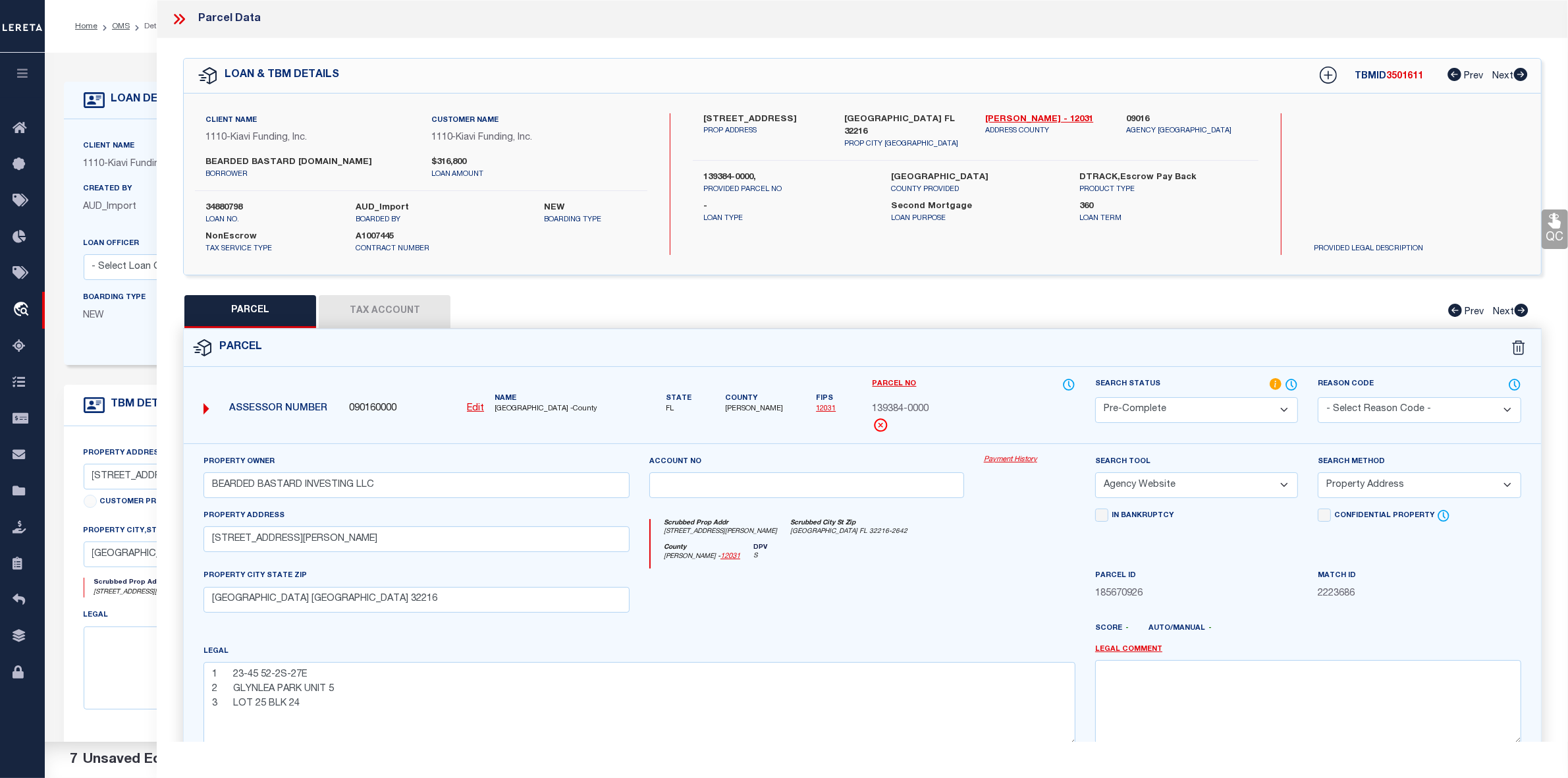
click at [913, 406] on span "139384-0000" at bounding box center [900, 410] width 57 height 15
copy div "139384-0000"
click at [173, 20] on icon at bounding box center [179, 19] width 17 height 17
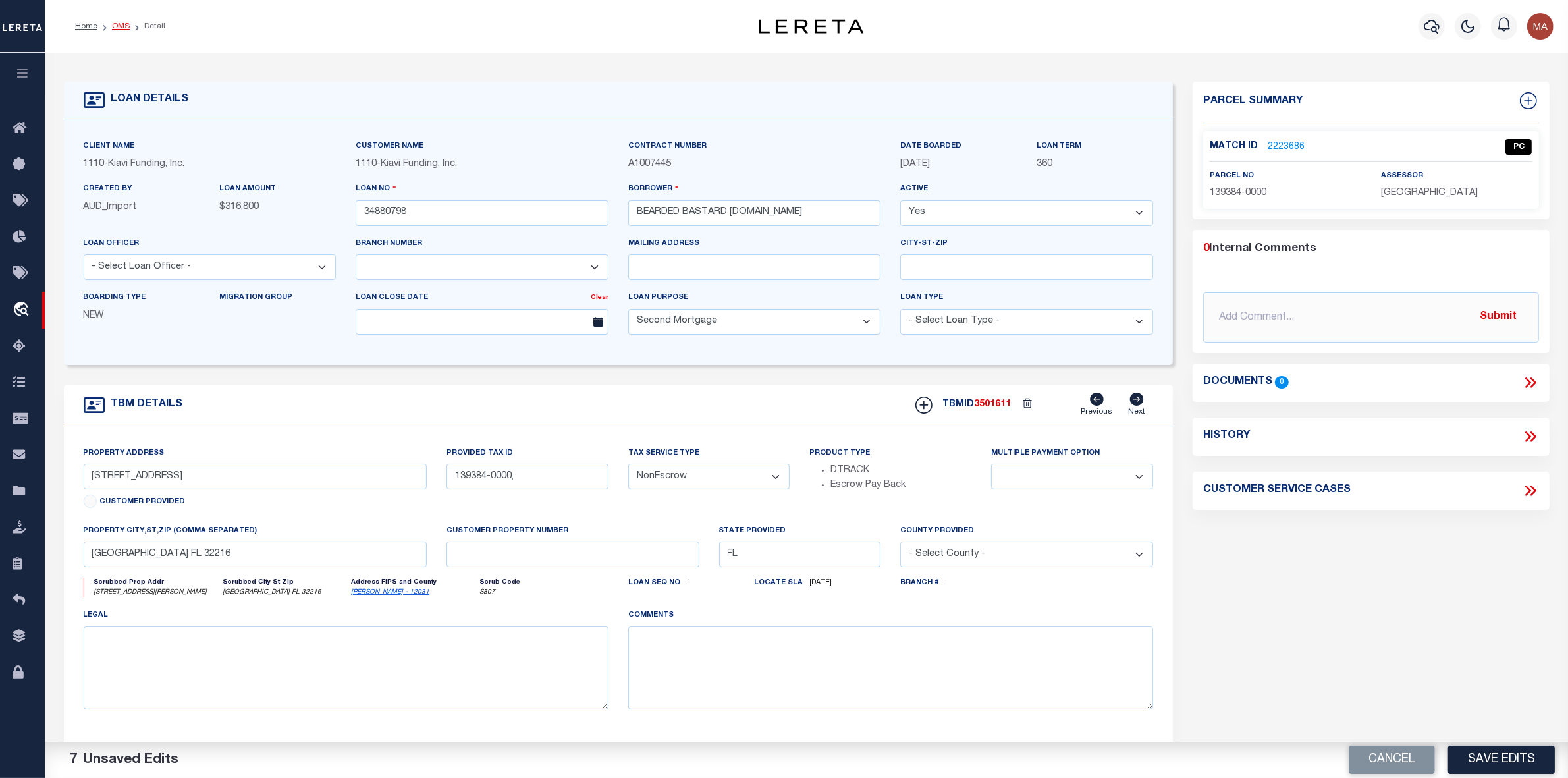
click at [119, 22] on link "OMS" at bounding box center [121, 26] width 18 height 8
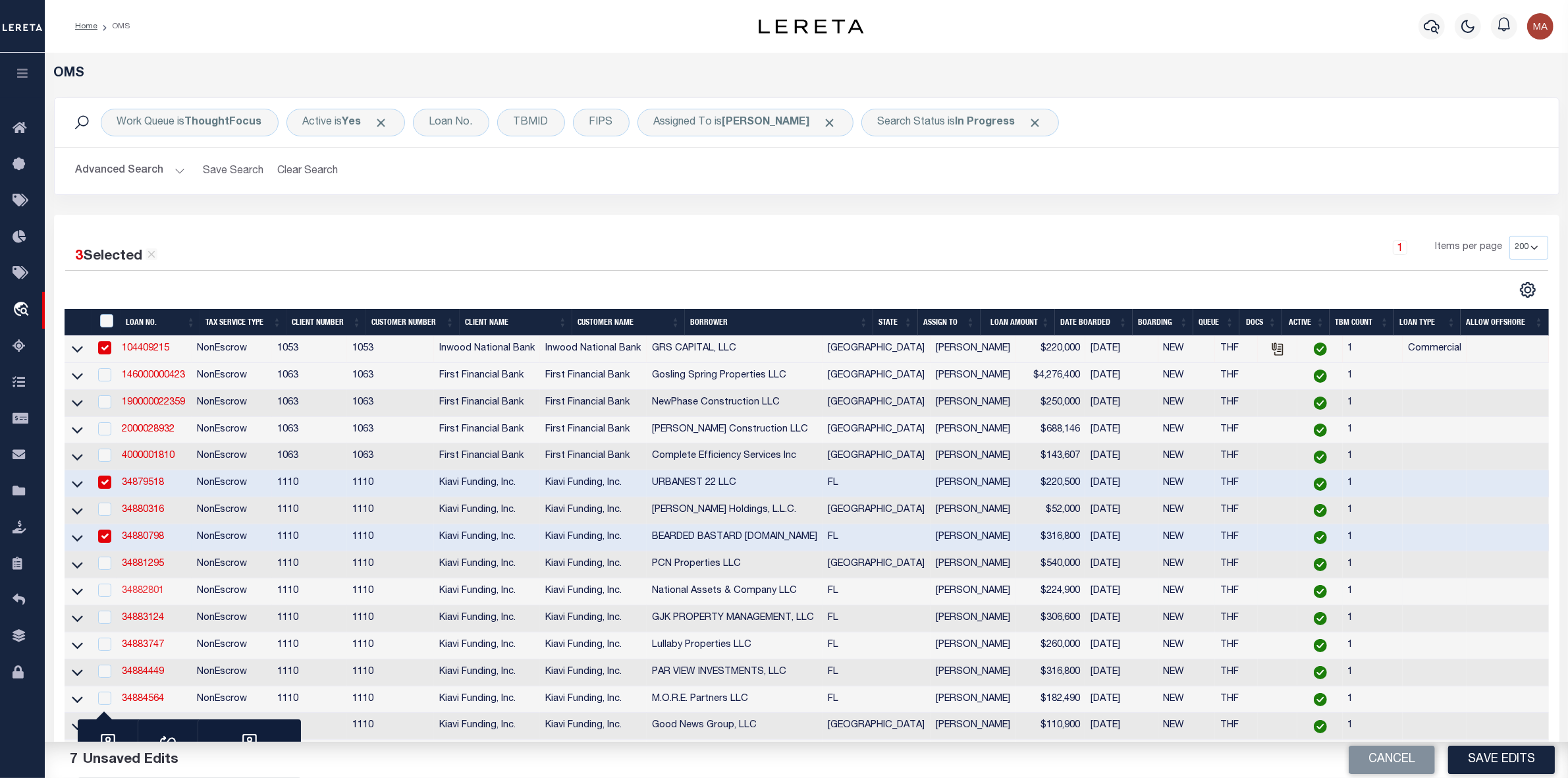
click at [153, 595] on link "34882801" at bounding box center [143, 590] width 42 height 9
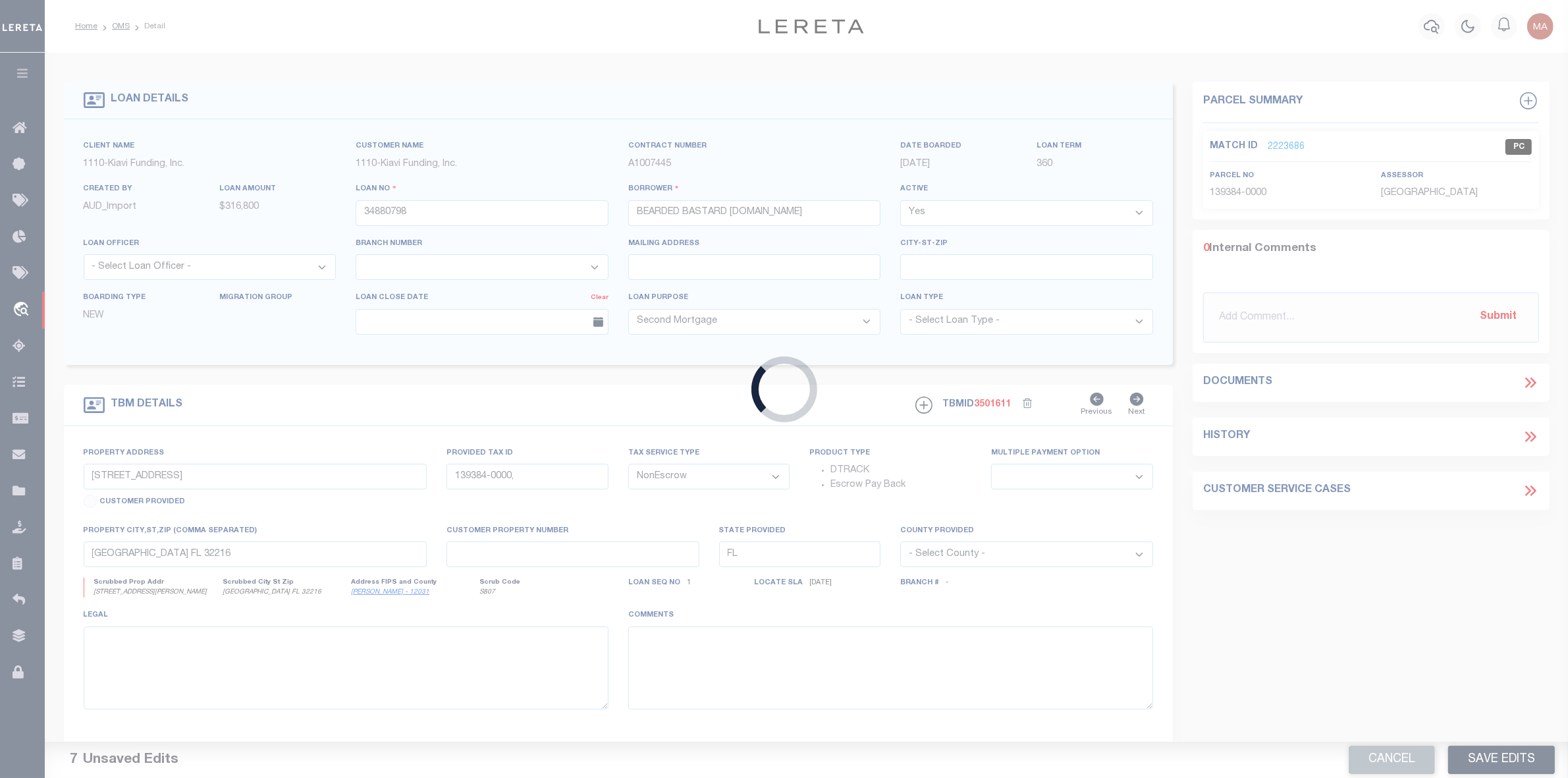
type input "34882801"
type input "National Assets & Company LLC"
type input "[STREET_ADDRESS][PERSON_NAME]"
type input "A0477280000"
select select
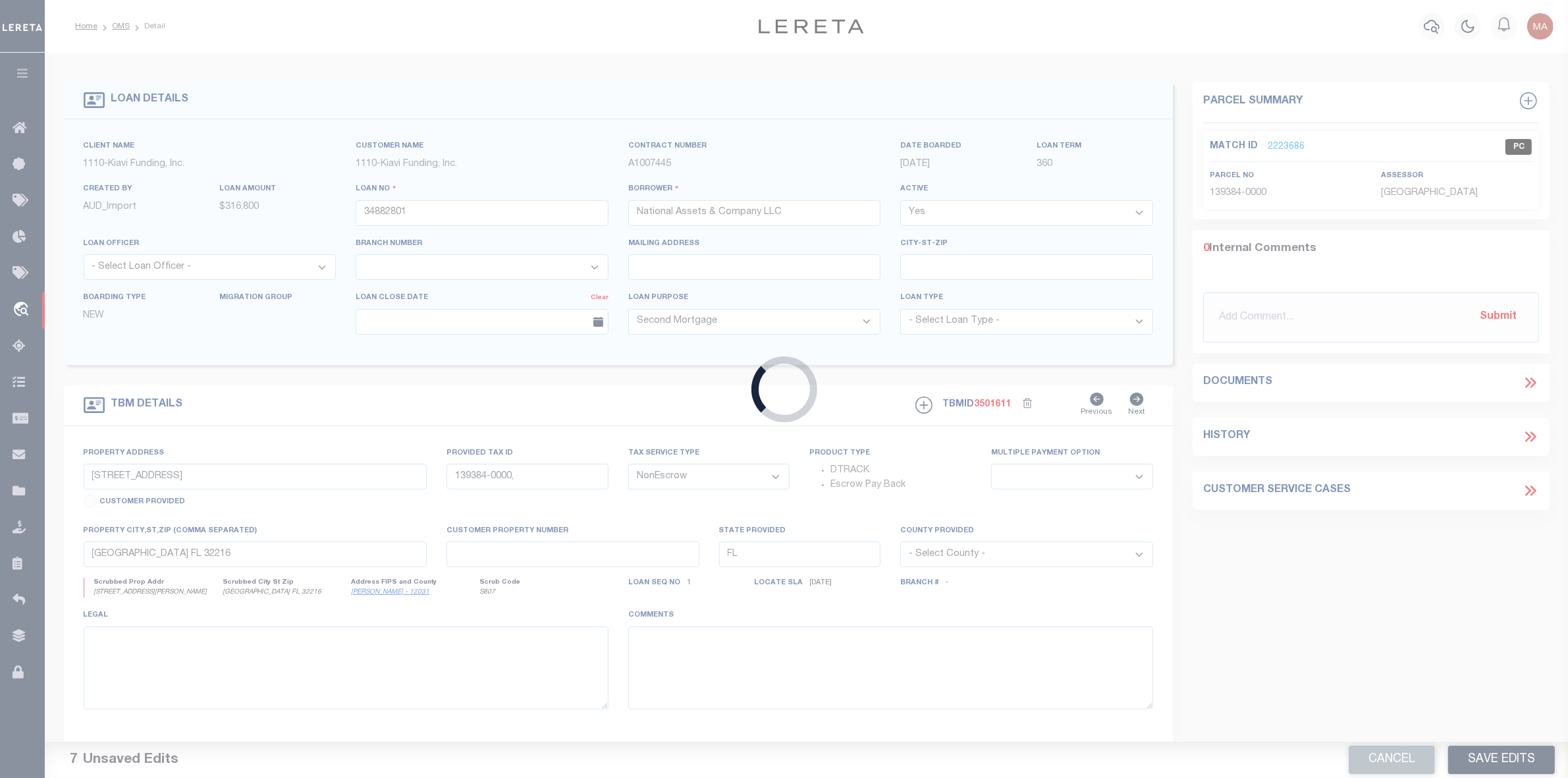
type input "TAMPA FL 33619"
select select
select select "3485"
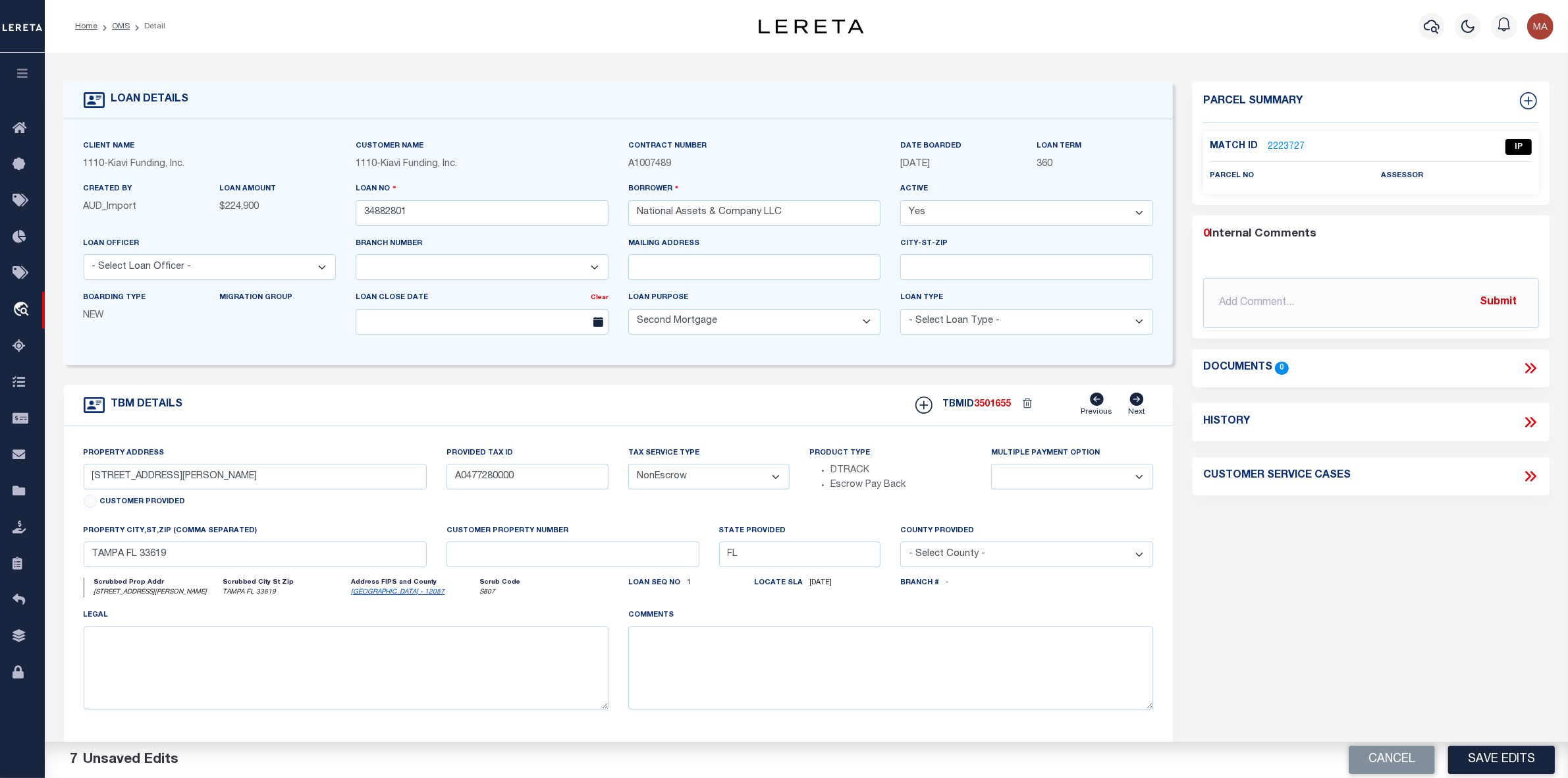
click at [1287, 145] on link "2223727" at bounding box center [1286, 147] width 37 height 14
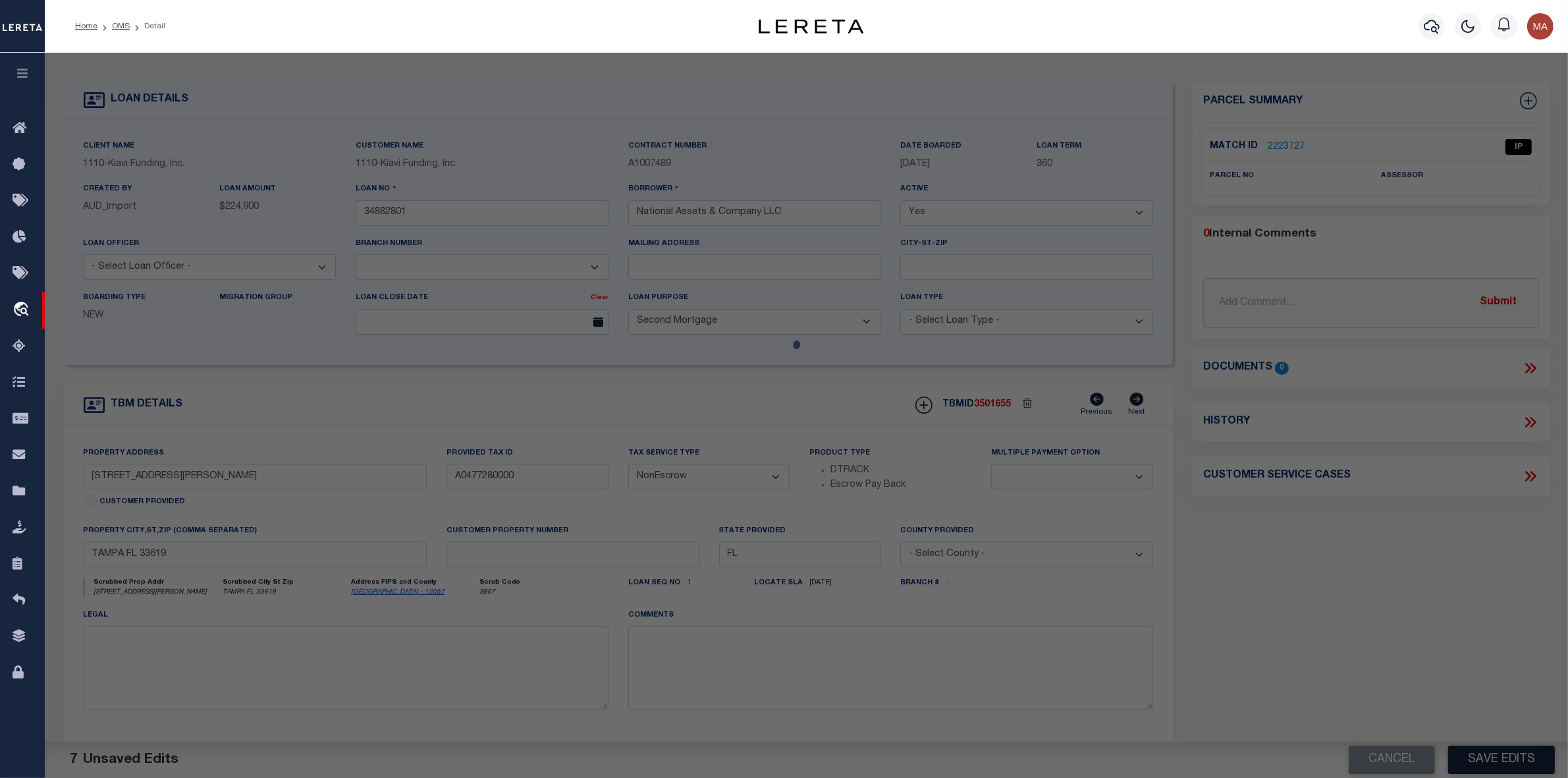
select select "AS"
select select
checkbox input "false"
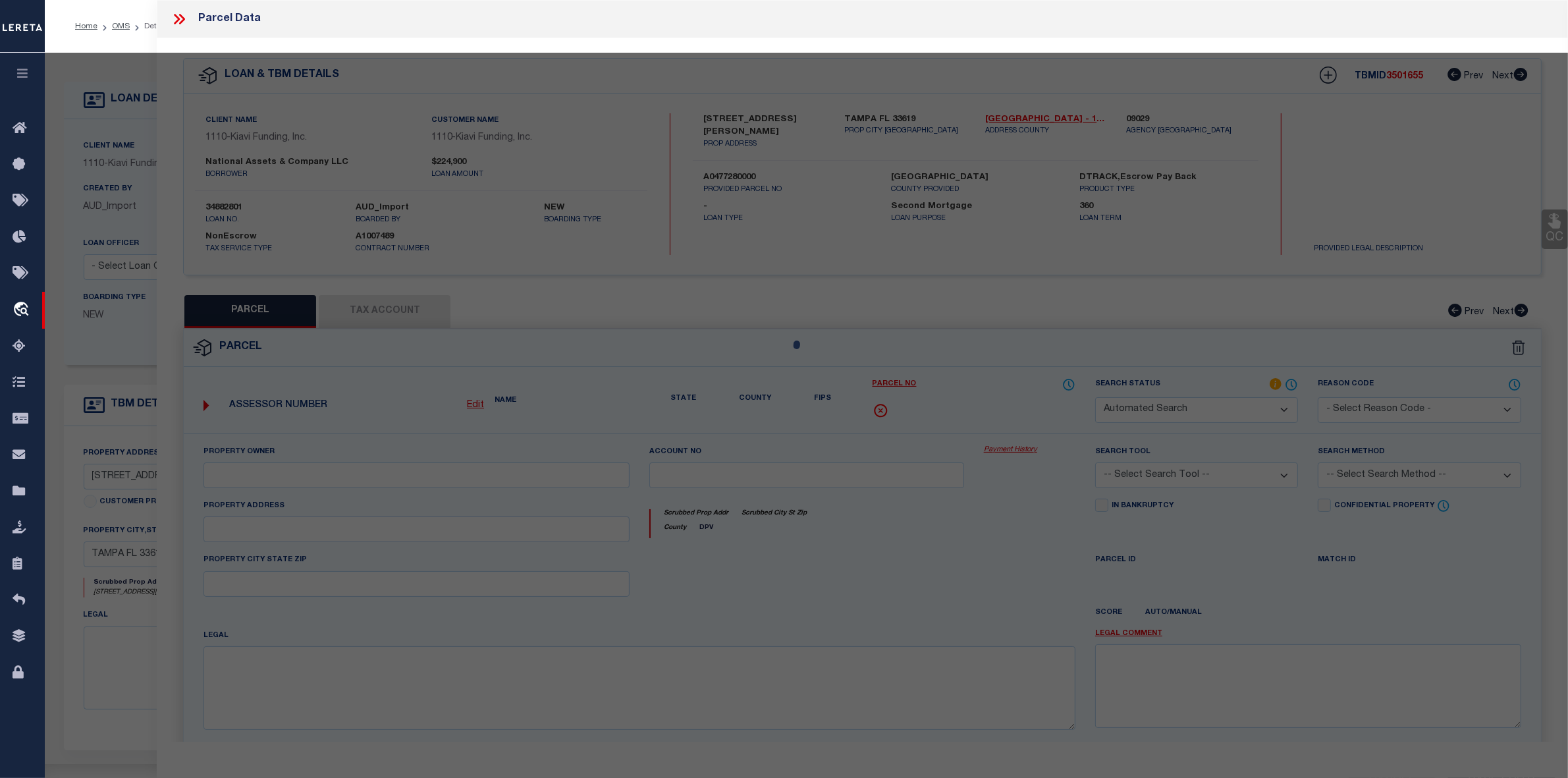
select select "IP"
checkbox input "false"
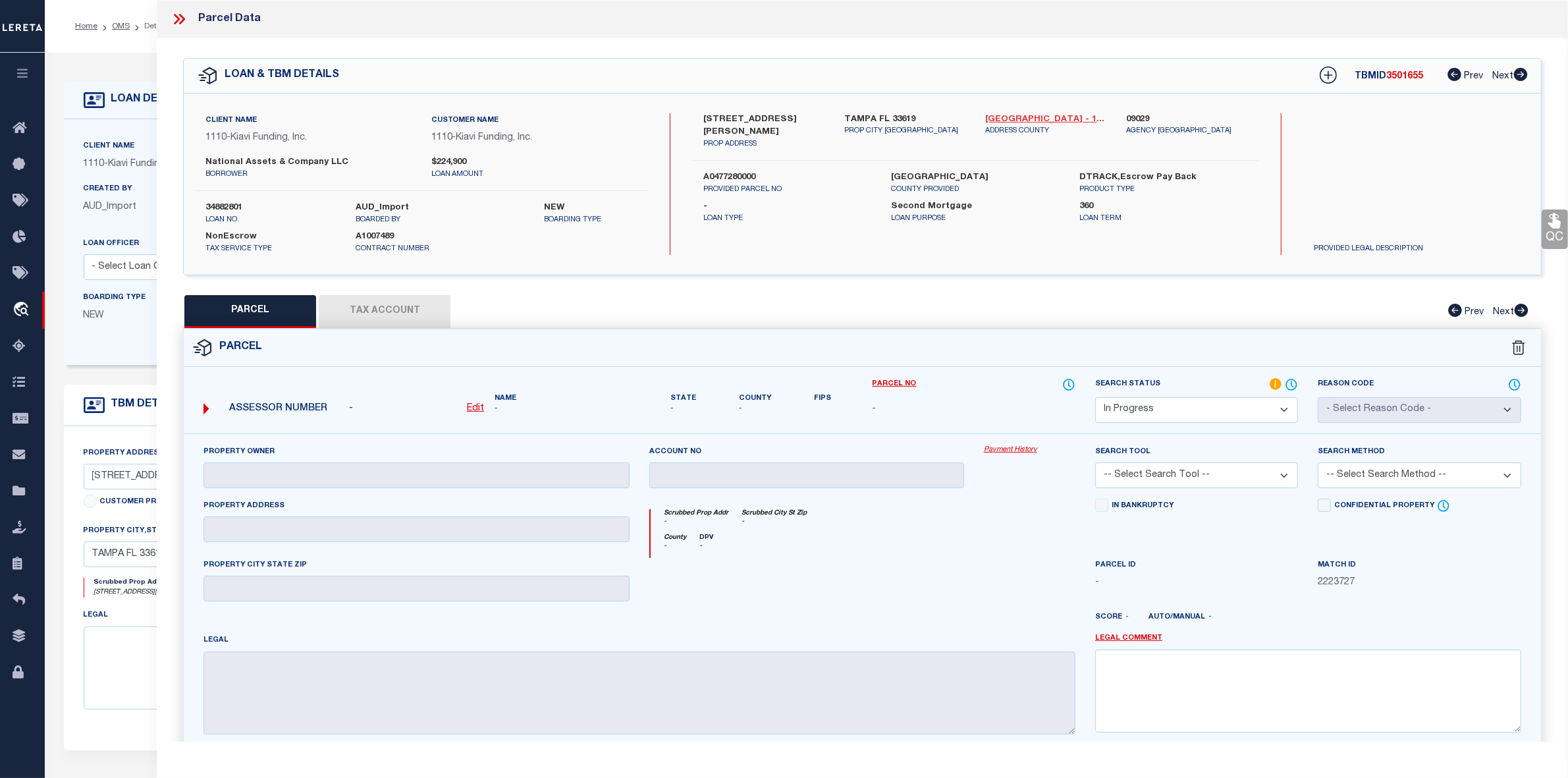
click at [1036, 116] on link "[GEOGRAPHIC_DATA] - 12057" at bounding box center [1046, 120] width 121 height 13
drag, startPoint x: 703, startPoint y: 116, endPoint x: 789, endPoint y: 109, distance: 86.3
click at [789, 109] on div "Client Name 1110 - Kiavi Funding, Inc. Customer Name 1110 - Kiavi Funding, Inc.…" at bounding box center [862, 183] width 1358 height 181
copy label "[STREET_ADDRESS][PERSON_NAME]"
click at [481, 410] on u "Edit" at bounding box center [475, 408] width 17 height 9
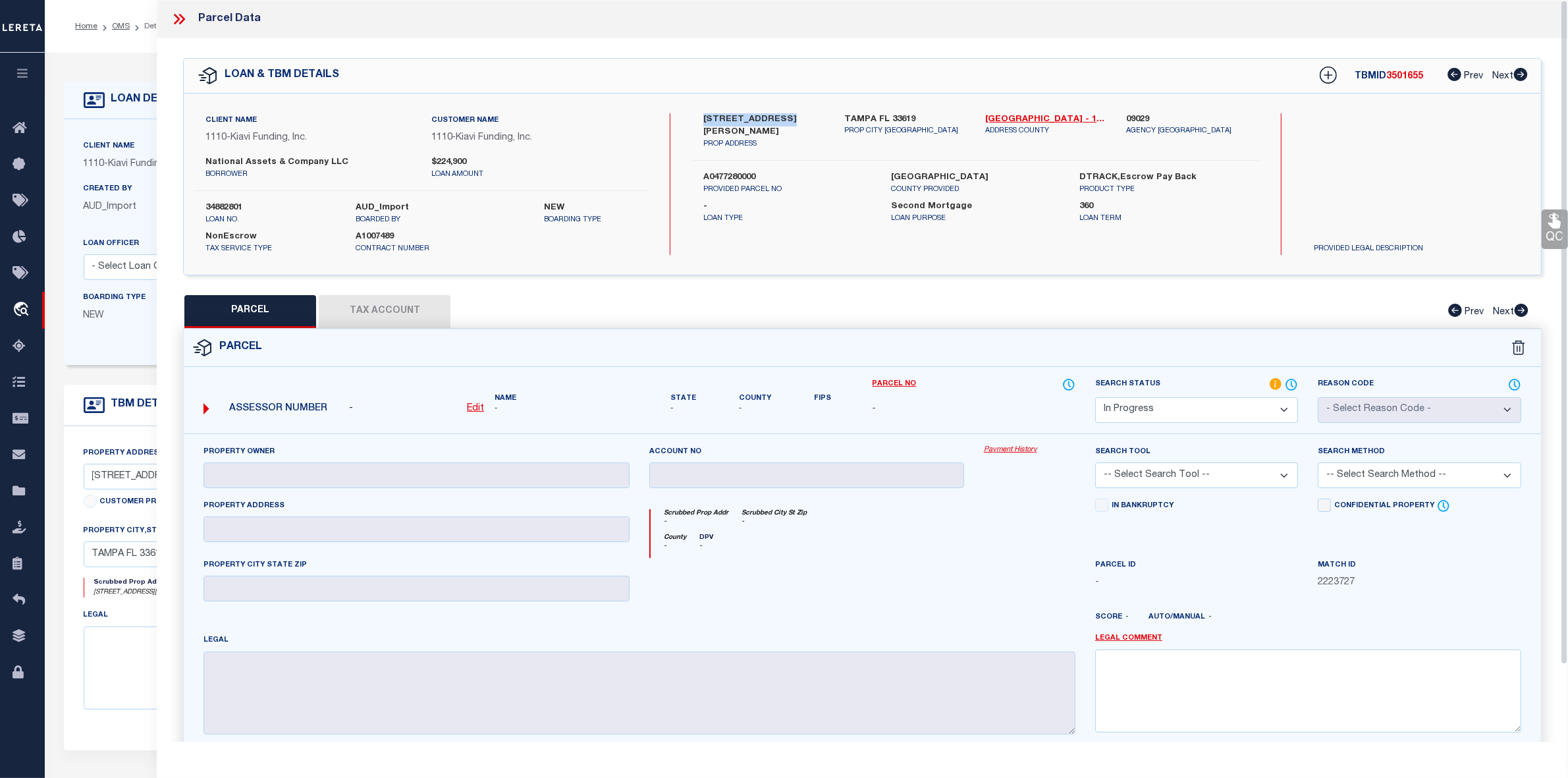
select select "IP"
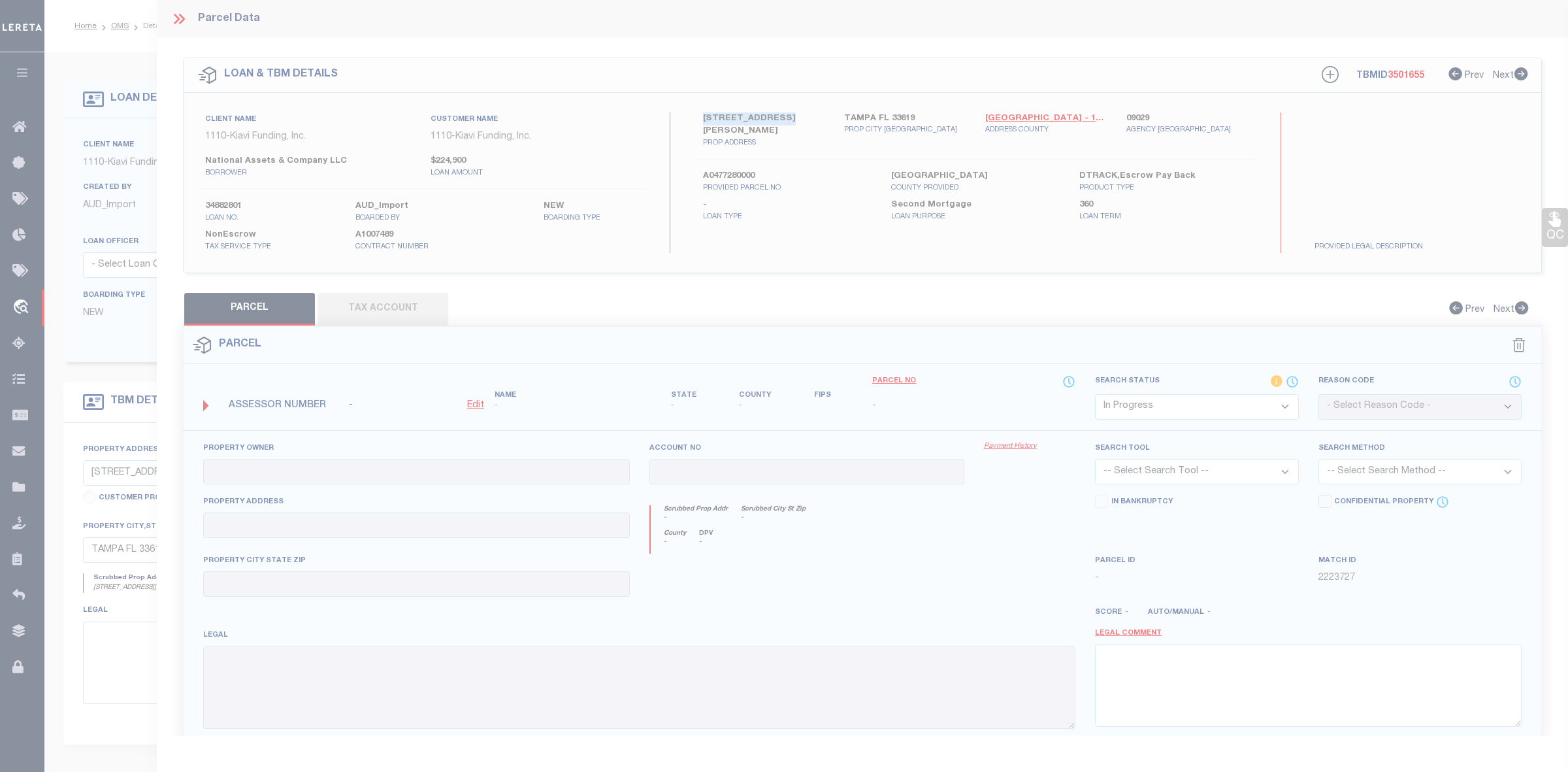
type textarea "-"
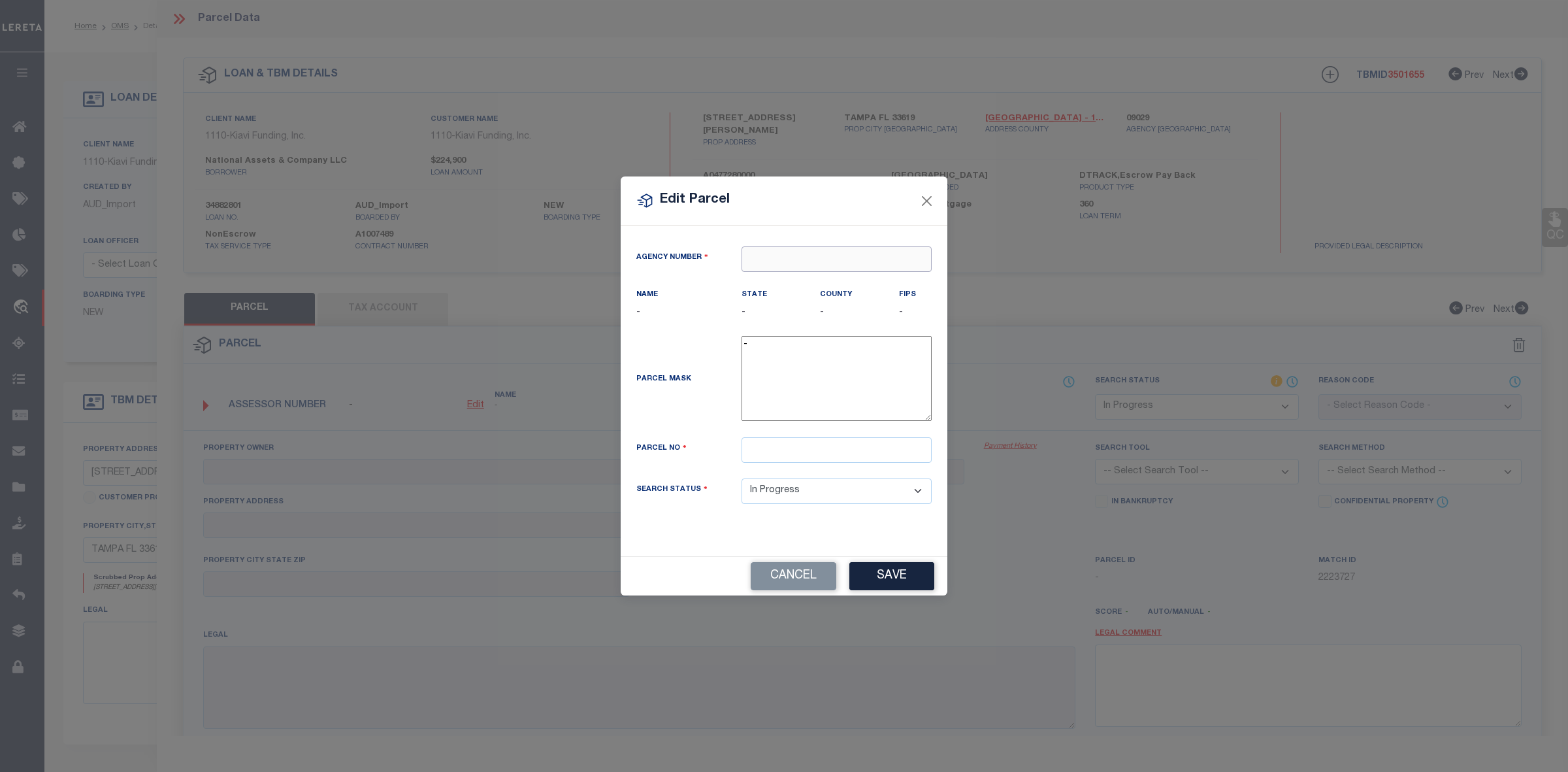
click at [805, 257] on input "text" at bounding box center [837, 259] width 190 height 25
click at [814, 278] on div "090290000 : [GEOGRAPHIC_DATA]" at bounding box center [852, 282] width 219 height 21
type input "090290000"
click at [769, 463] on input "text" at bounding box center [837, 449] width 190 height 25
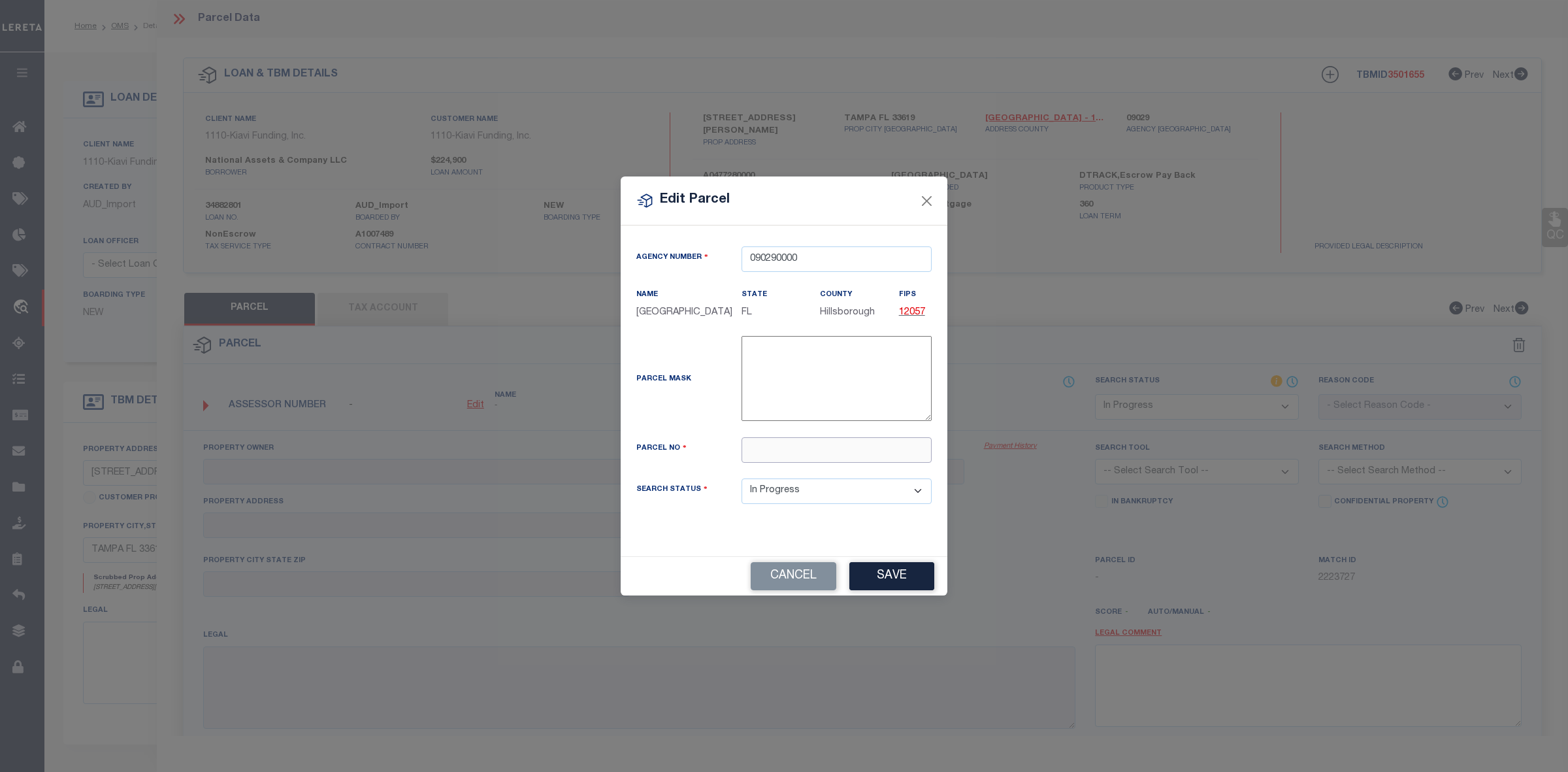
click at [834, 462] on input "text" at bounding box center [837, 449] width 190 height 25
paste input "047728-0000"
type input "047728-0000"
click at [897, 589] on button "Save" at bounding box center [892, 576] width 85 height 28
select select "IP"
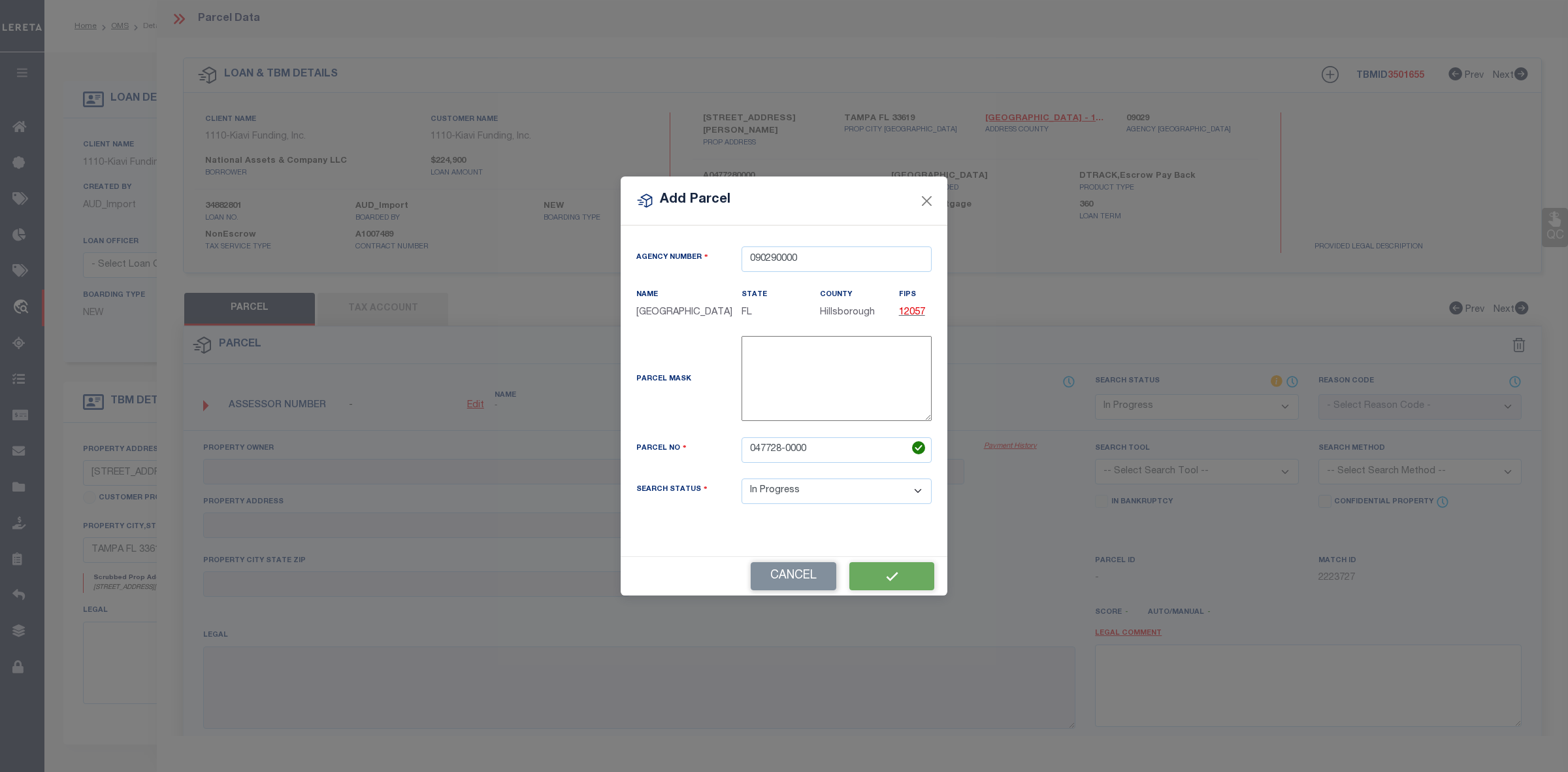
checkbox input "false"
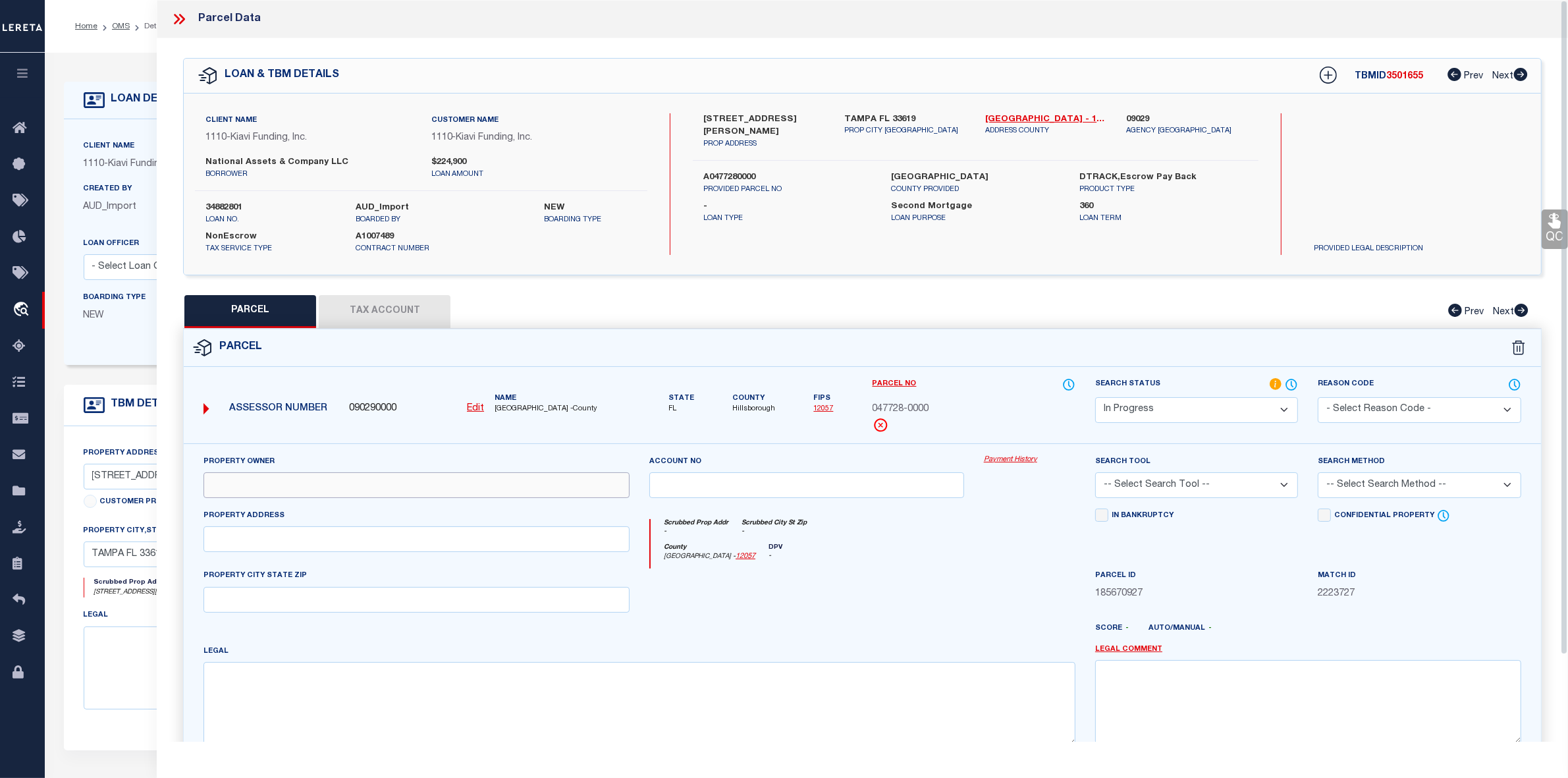
click at [393, 494] on input "text" at bounding box center [417, 484] width 426 height 26
paste input "NATIONAL ASSETS AND COMPANY LLC"
type input "NATIONAL ASSETS AND COMPANY LLC"
click at [329, 547] on input "text" at bounding box center [417, 539] width 426 height 26
paste input "[STREET_ADDRESS][PERSON_NAME]"
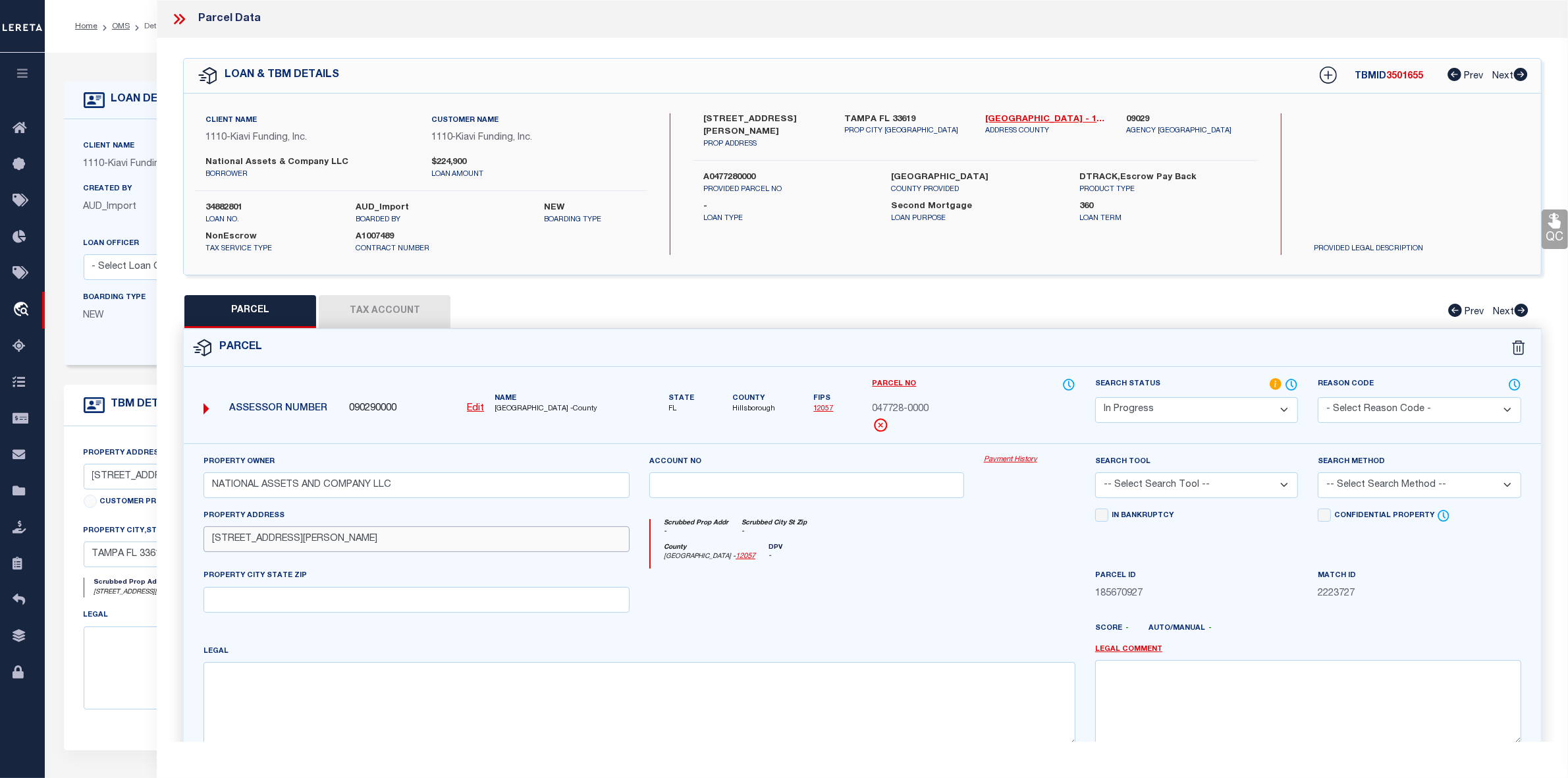
drag, startPoint x: 314, startPoint y: 539, endPoint x: 380, endPoint y: 544, distance: 66.2
click at [380, 544] on input "[STREET_ADDRESS][PERSON_NAME]" at bounding box center [417, 539] width 426 height 26
type input "[STREET_ADDRESS][PERSON_NAME],"
click at [267, 610] on input "text" at bounding box center [417, 599] width 426 height 26
paste input "[GEOGRAPHIC_DATA]"
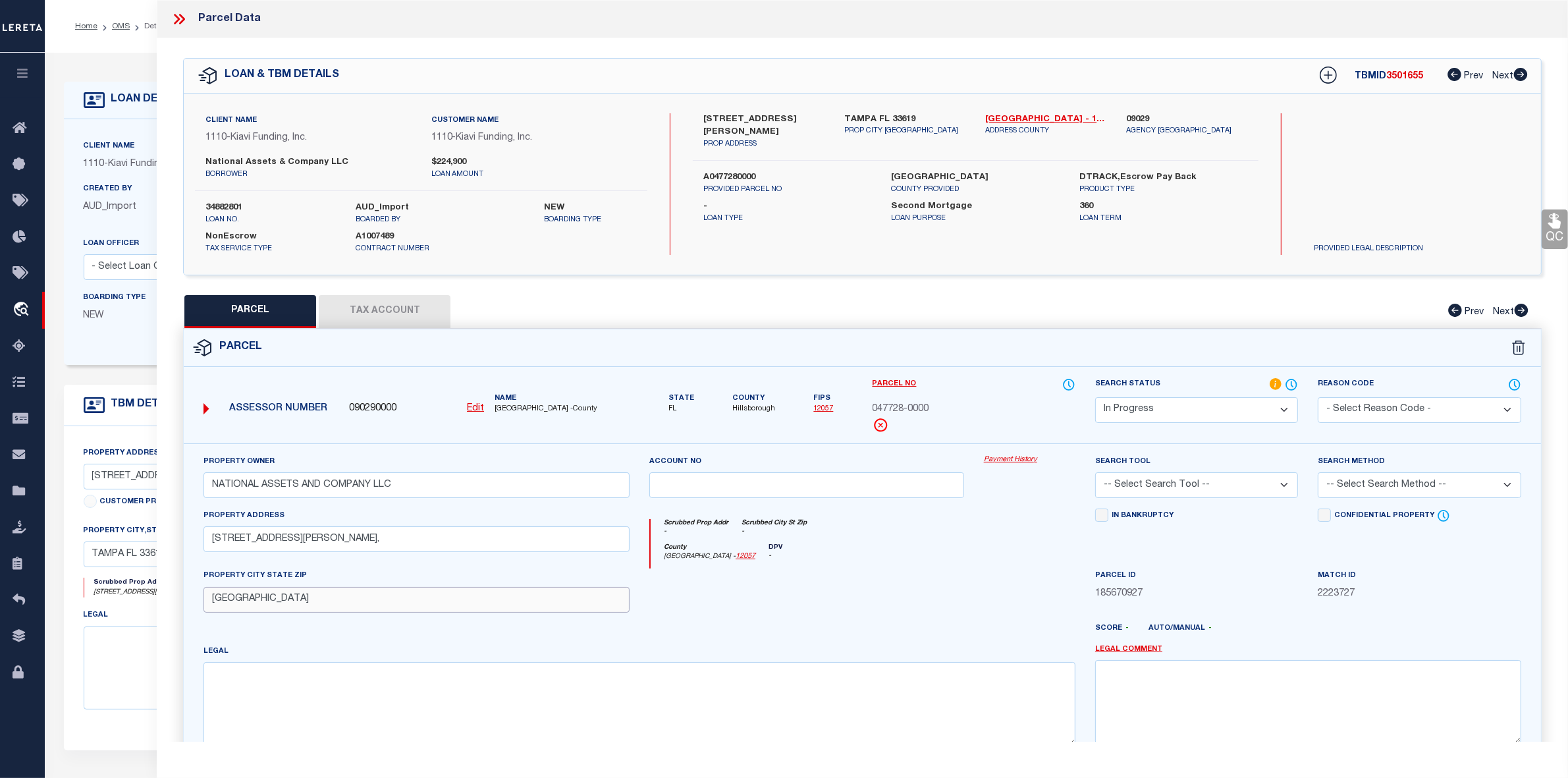
type input "[GEOGRAPHIC_DATA]"
click at [784, 709] on textarea at bounding box center [640, 703] width 872 height 83
paste textarea "CLAIR MEL CITY UNIT NO 31 LOT 15 BLOCK 6"
type textarea "CLAIR MEL CITY UNIT NO 31 LOT 15 BLOCK 6"
click at [1207, 402] on select "Automated Search Bad Parcel Complete Duplicate Parcel High Dollar Reporting In …" at bounding box center [1197, 409] width 203 height 26
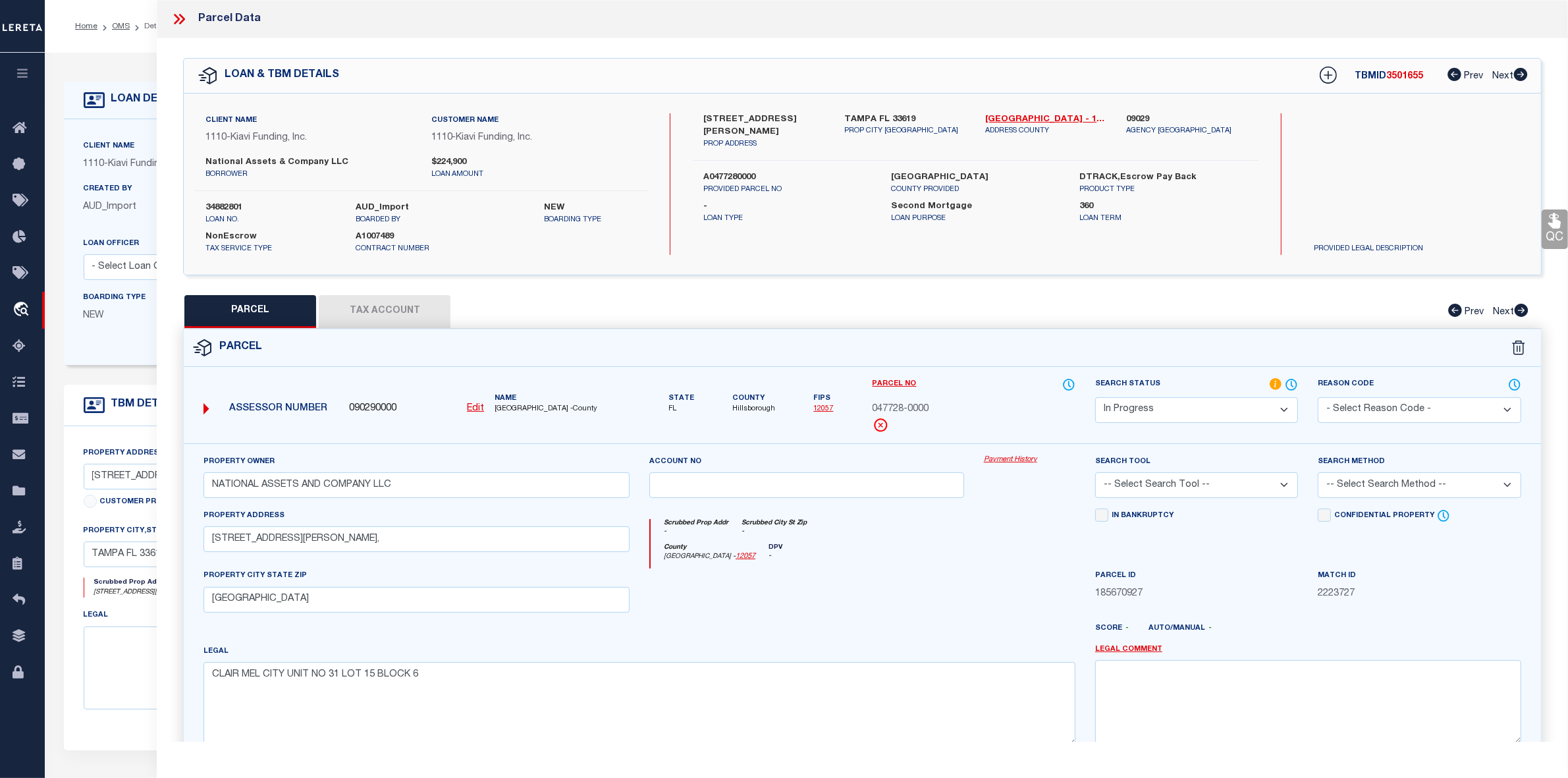
select select "PC"
click at [1095, 397] on select "Automated Search Bad Parcel Complete Duplicate Parcel High Dollar Reporting In …" at bounding box center [1197, 409] width 203 height 26
click at [1137, 479] on select "-- Select Search Tool -- 3rd Party Website Agency File Agency Website ATLS CNV-…" at bounding box center [1197, 484] width 203 height 26
select select "AGW"
click at [1095, 474] on select "-- Select Search Tool -- 3rd Party Website Agency File Agency Website ATLS CNV-…" at bounding box center [1197, 484] width 203 height 26
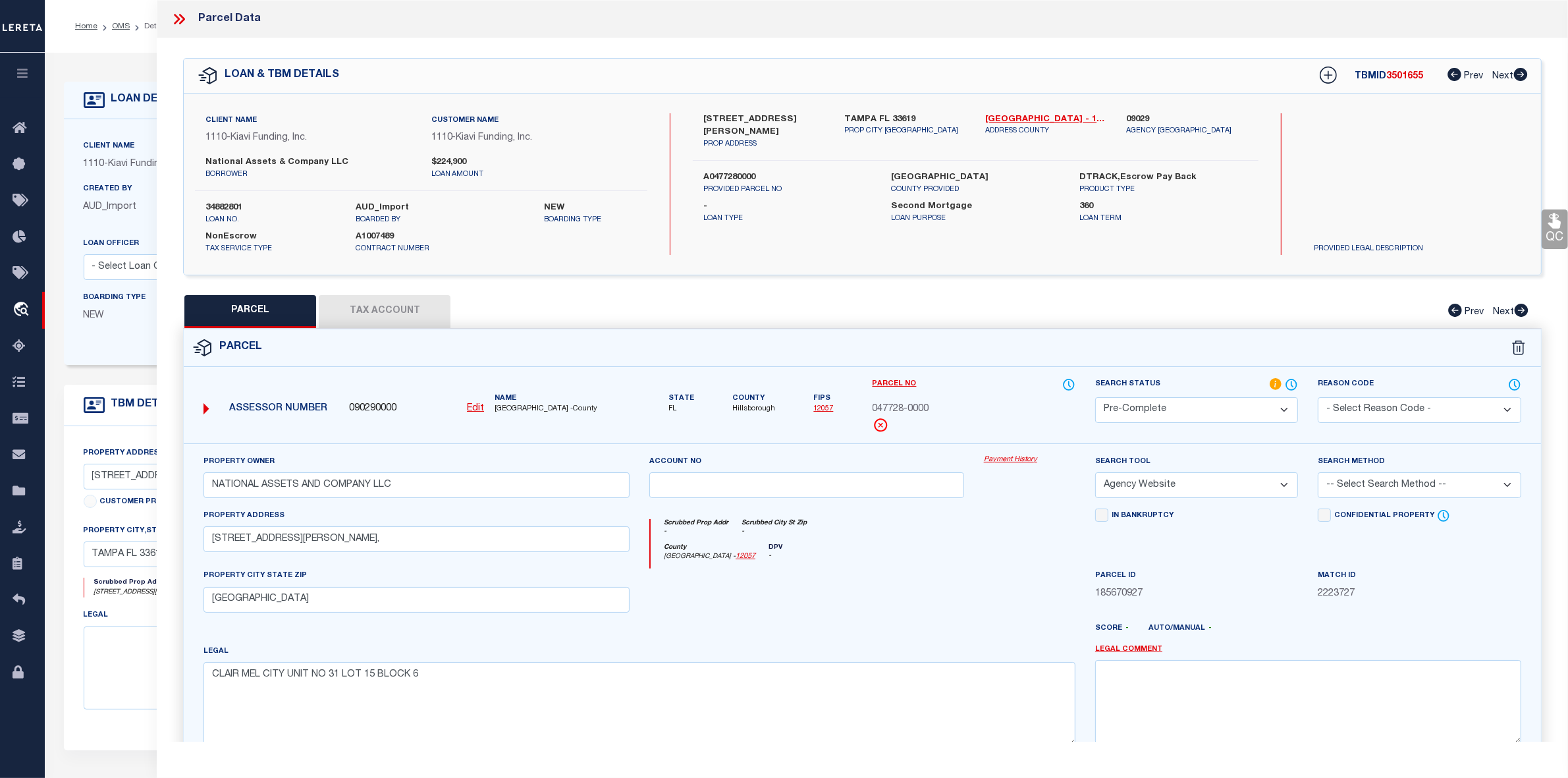
click at [1375, 491] on select "-- Select Search Method -- Property Address Legal Liability Info Provided" at bounding box center [1419, 484] width 203 height 26
select select "ADD"
click at [1318, 474] on select "-- Select Search Method -- Property Address Legal Liability Info Provided" at bounding box center [1419, 484] width 203 height 26
click at [404, 306] on button "Tax Account" at bounding box center [385, 312] width 132 height 33
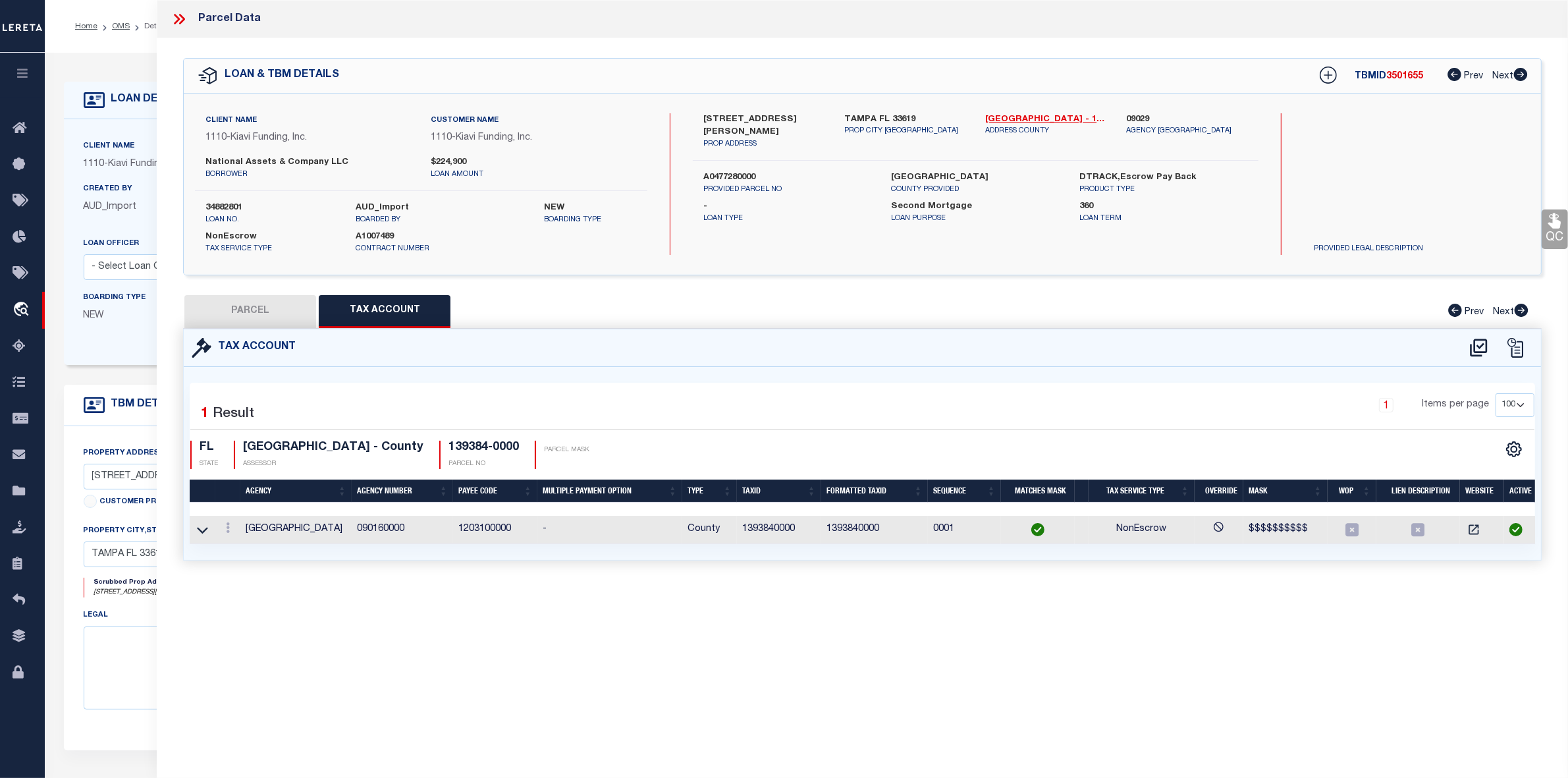
select select "100"
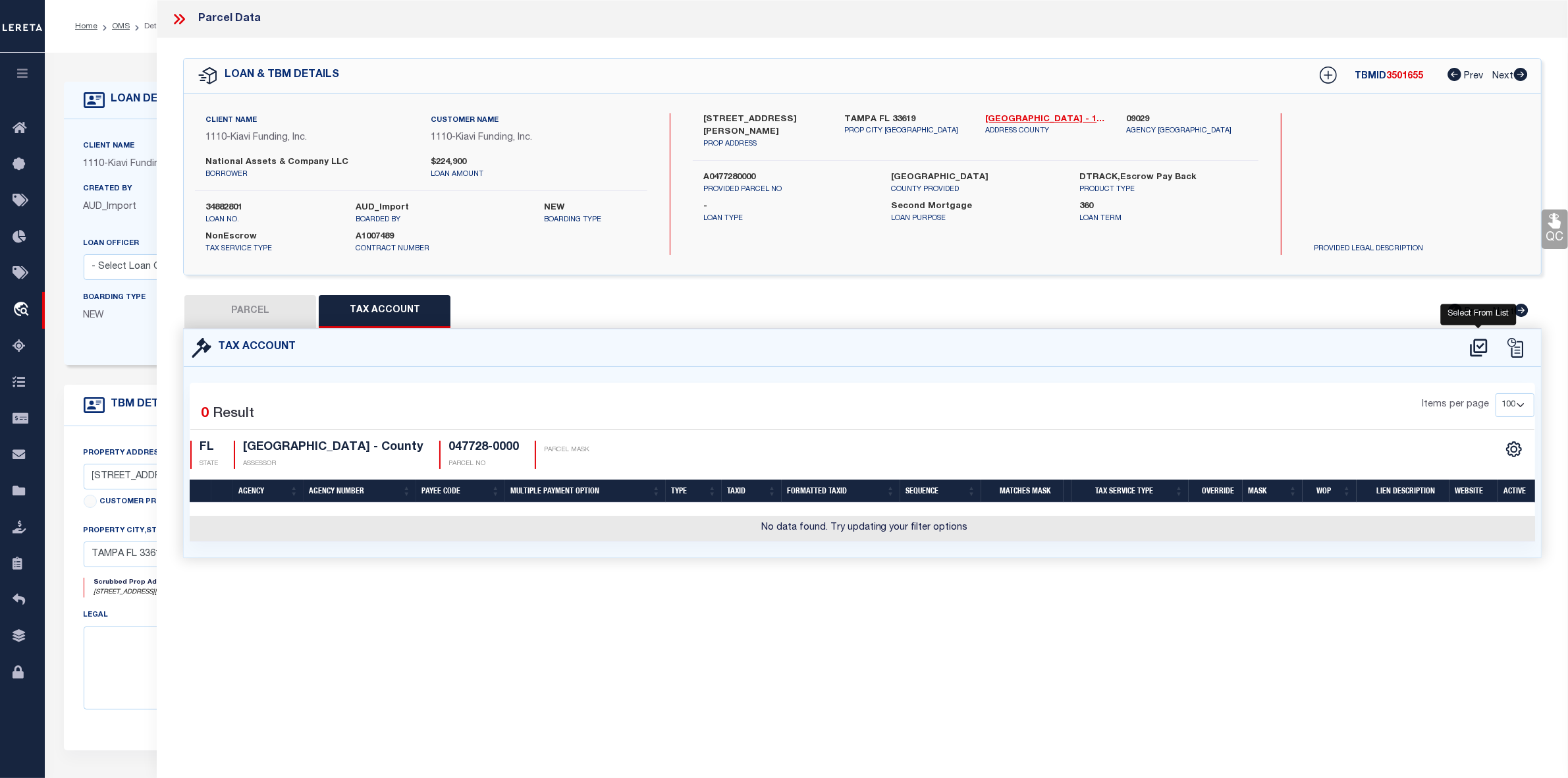
click at [1481, 346] on icon at bounding box center [1478, 347] width 17 height 18
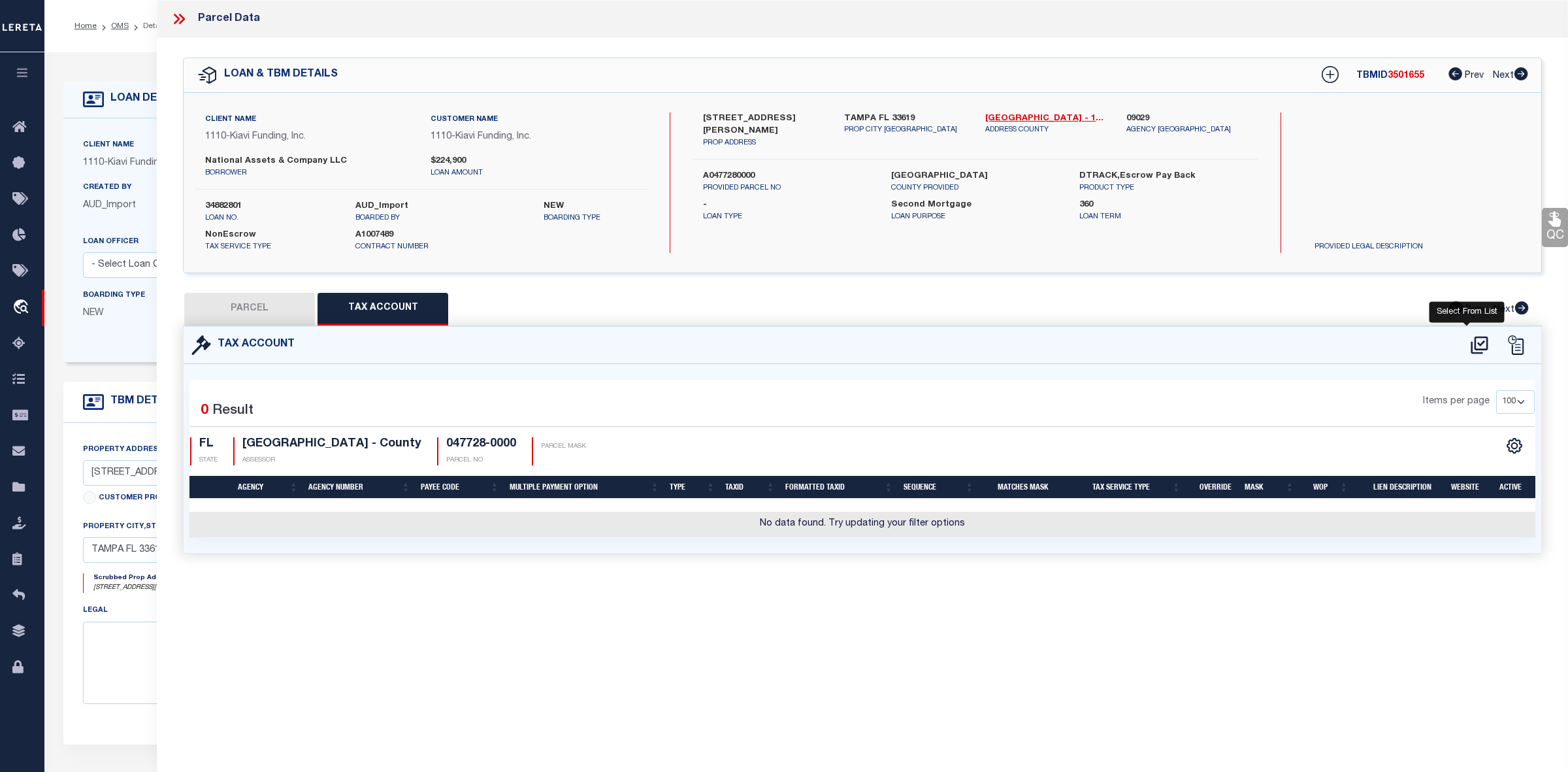
select select "100"
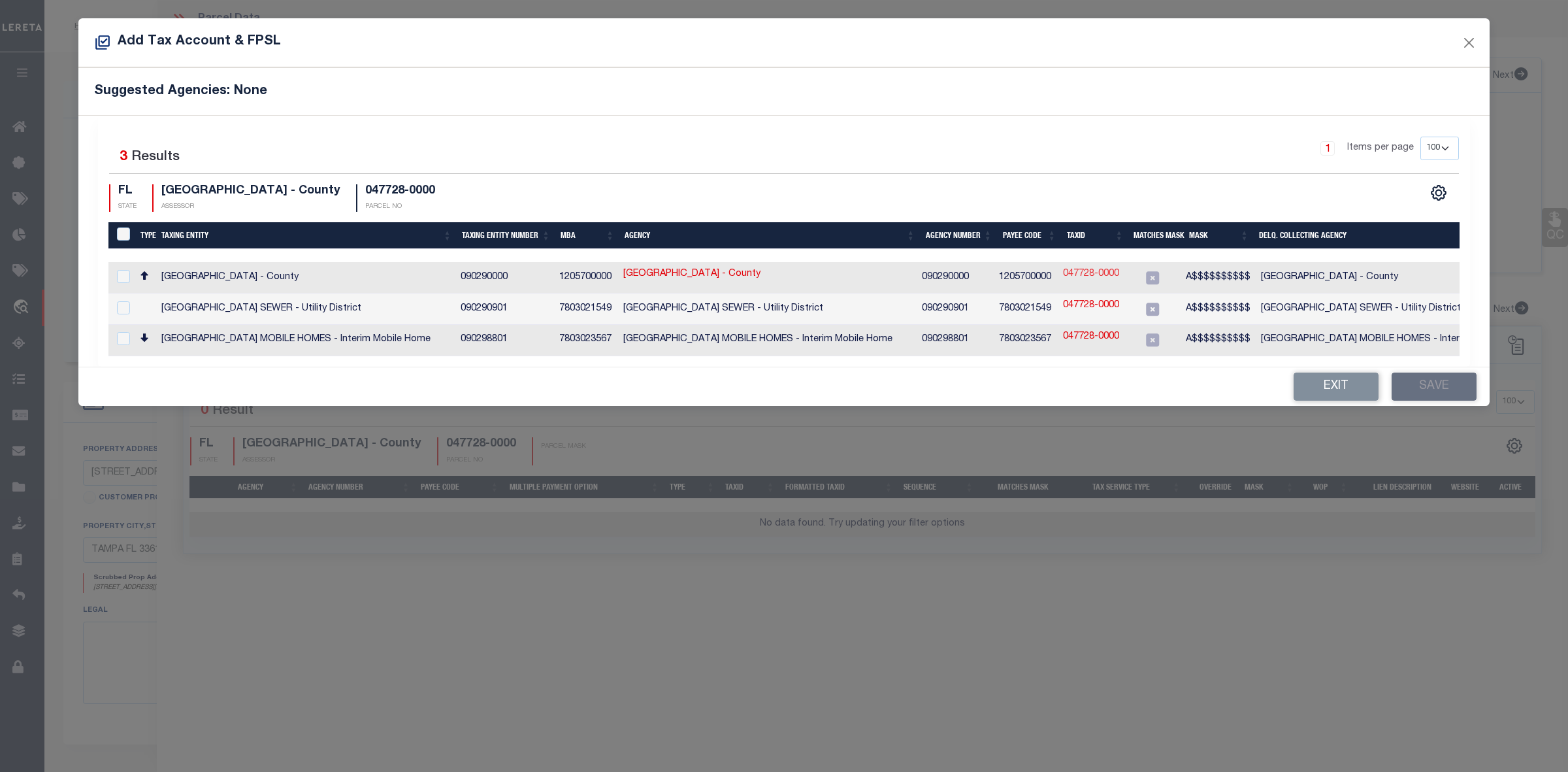
click at [1109, 276] on link "047728-0000" at bounding box center [1091, 274] width 56 height 15
type input "047728-0000"
type textarea "A$$$$$$$$$$"
checkbox input "false"
checkbox input "true"
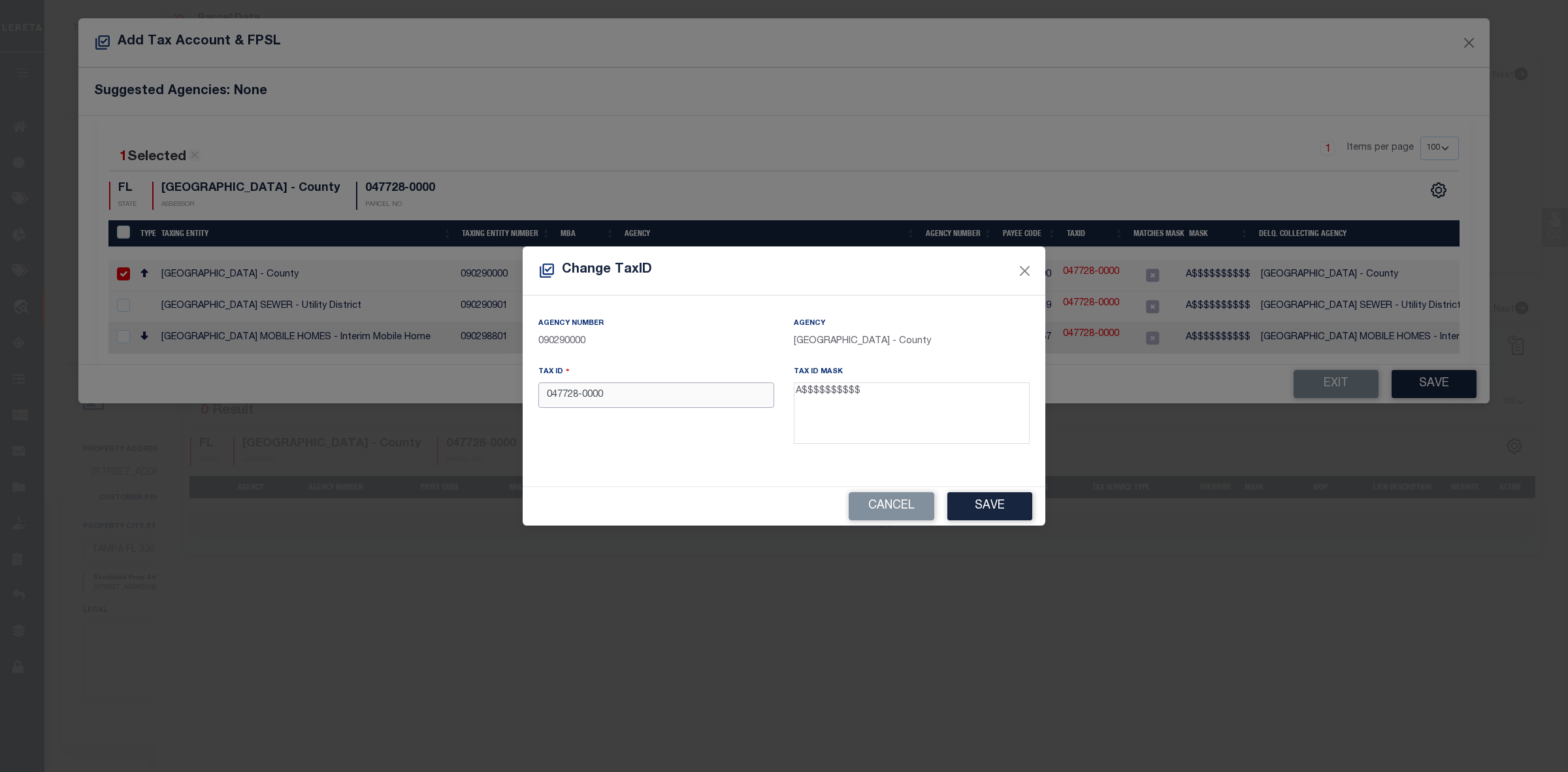
click at [584, 395] on input "047728-0000" at bounding box center [657, 395] width 236 height 25
click at [549, 389] on input "0477280000" at bounding box center [657, 395] width 236 height 25
type input "A0477280000"
click at [1007, 498] on button "Save" at bounding box center [990, 506] width 85 height 28
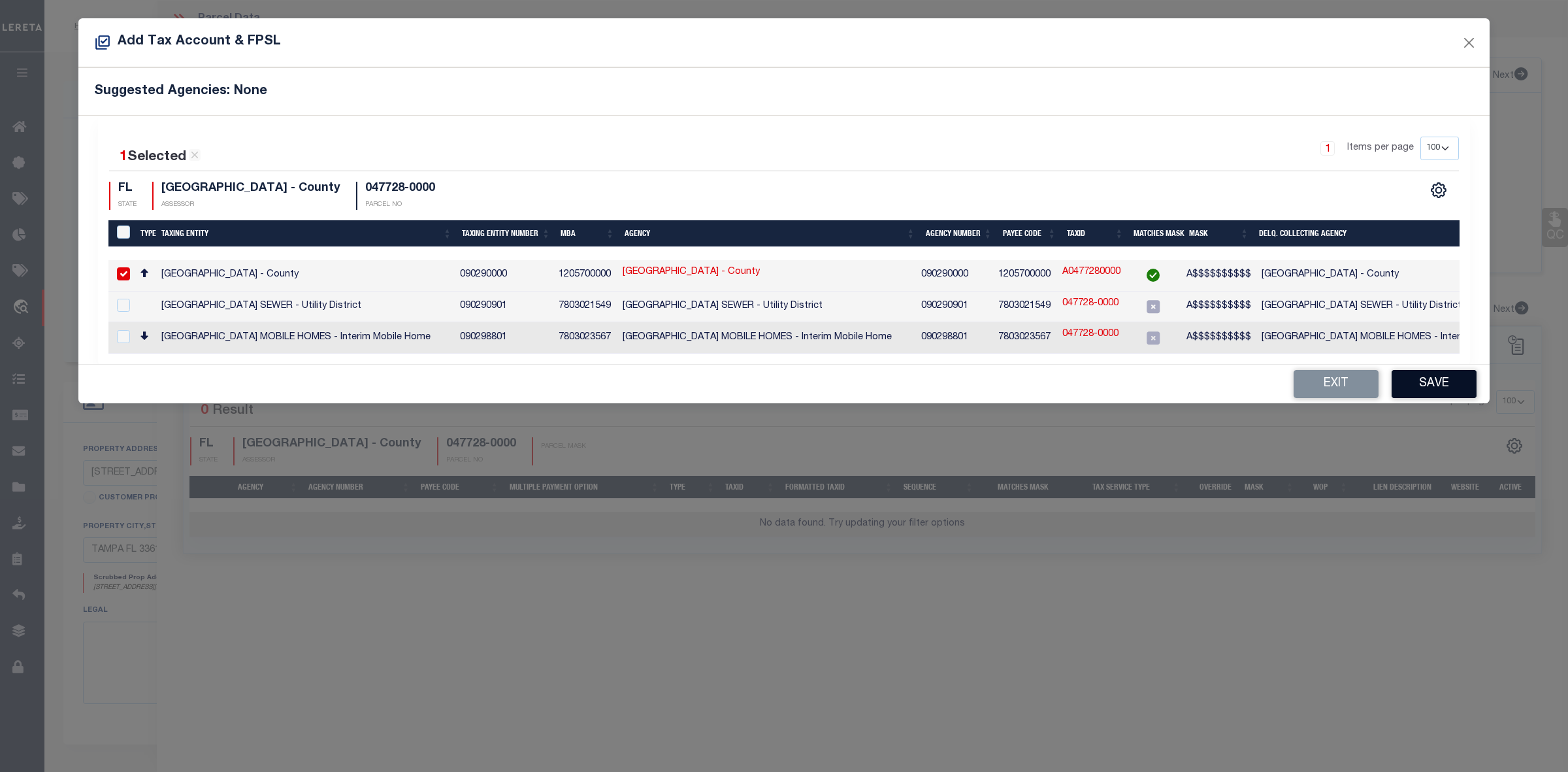
click at [1429, 390] on button "Save" at bounding box center [1435, 384] width 85 height 28
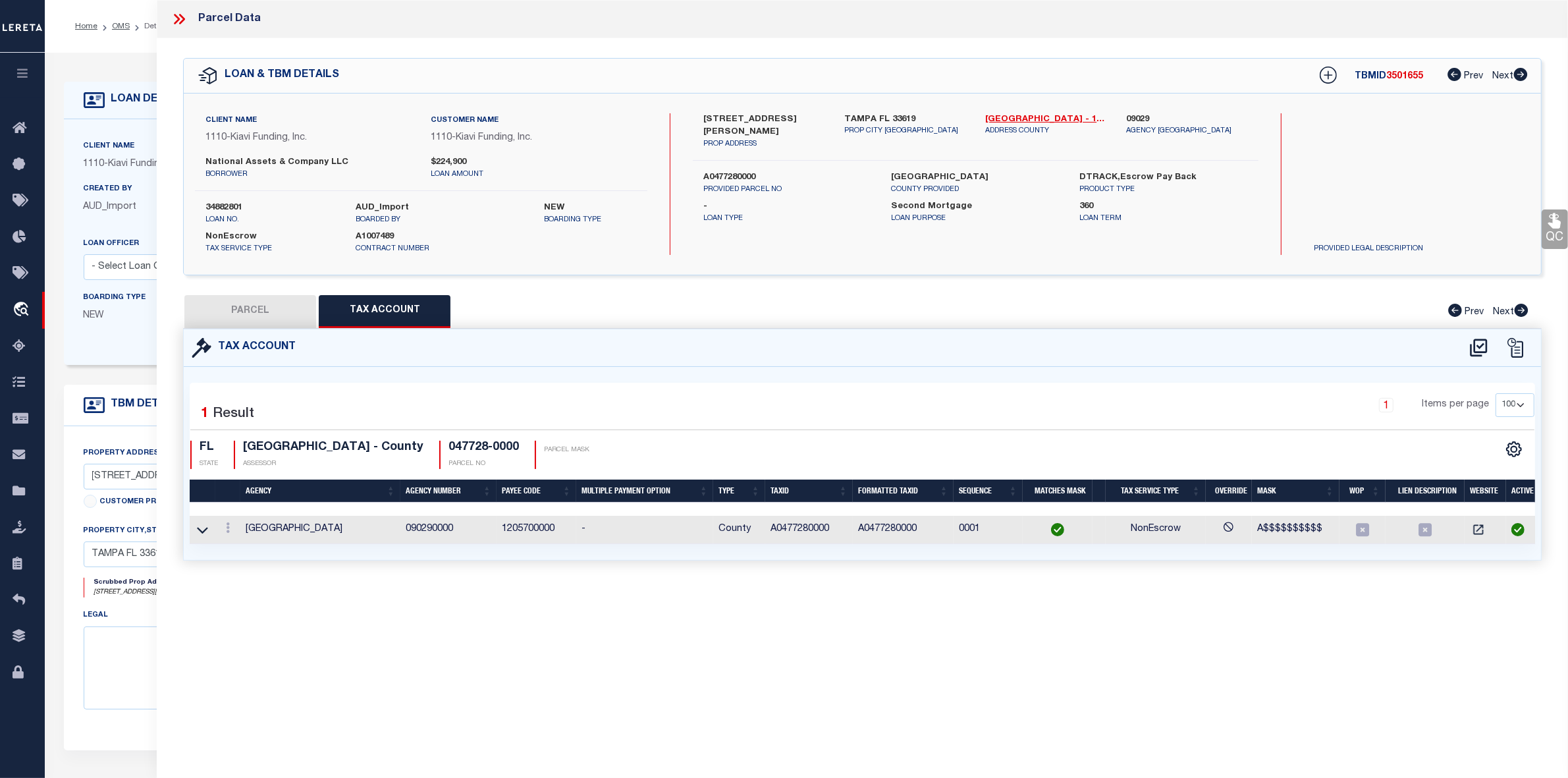
click at [276, 310] on button "PARCEL" at bounding box center [250, 312] width 132 height 33
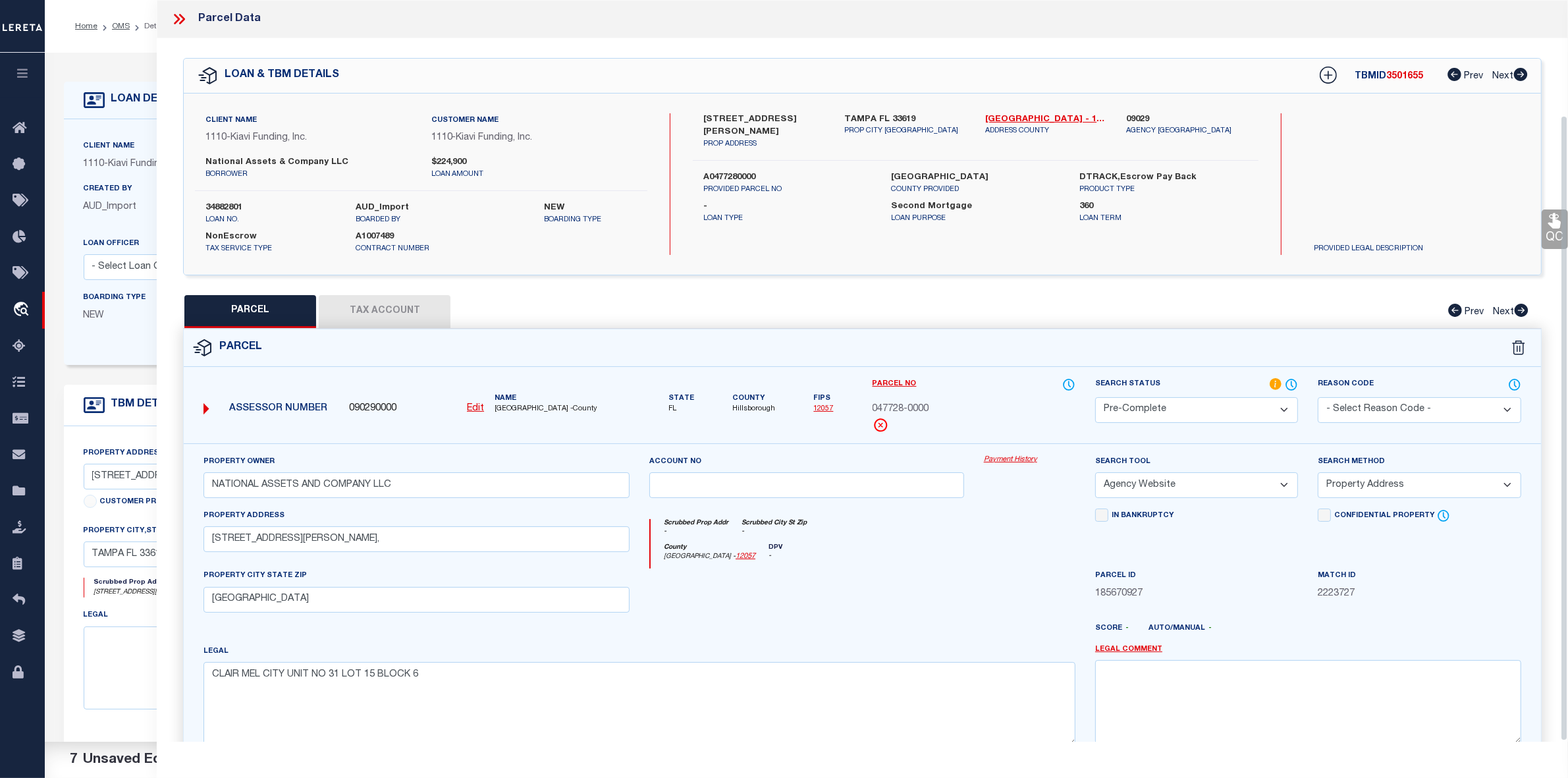
scroll to position [136, 0]
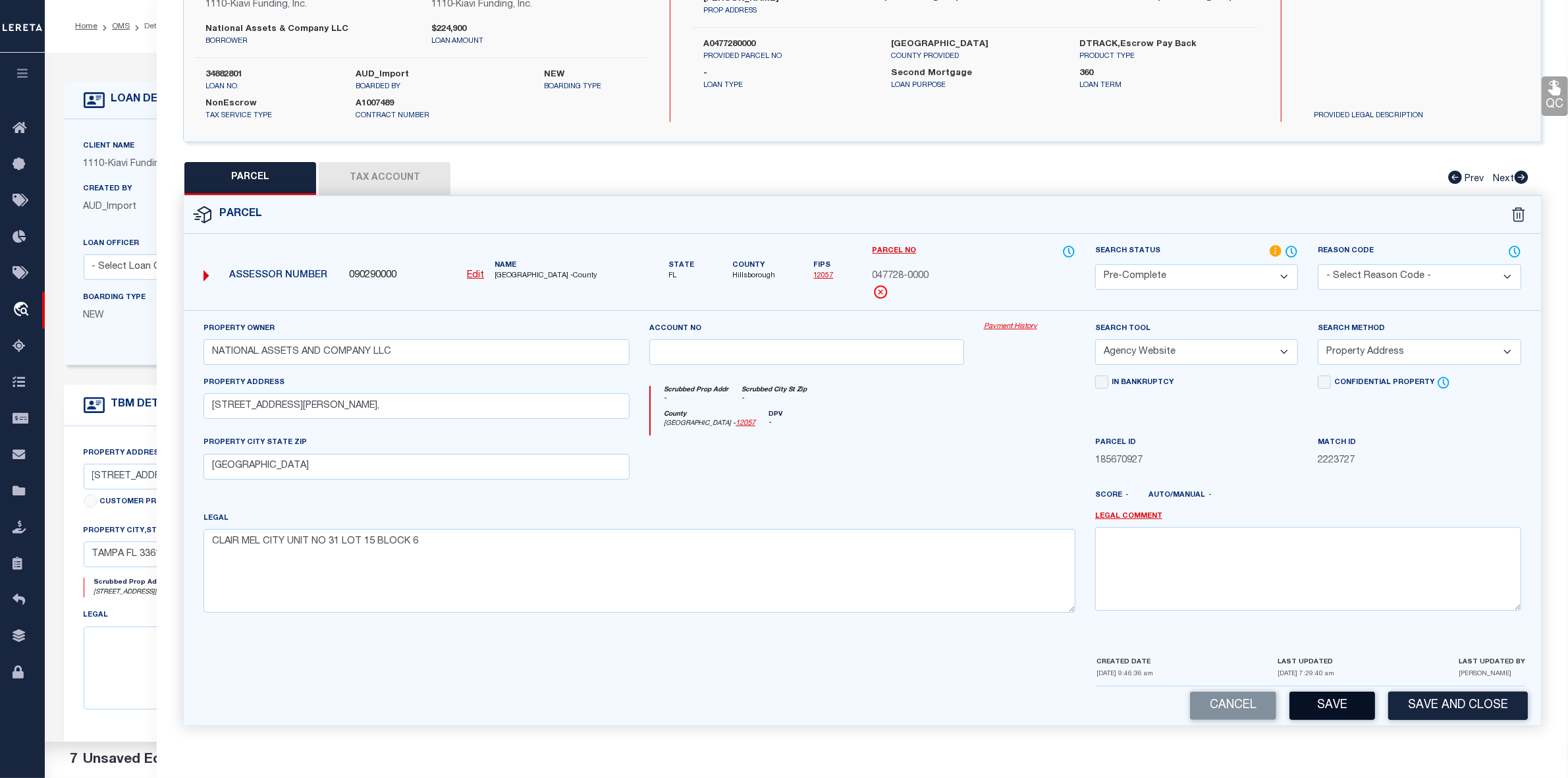
click at [1334, 715] on button "Save" at bounding box center [1333, 705] width 86 height 28
select select "AS"
select select
checkbox input "false"
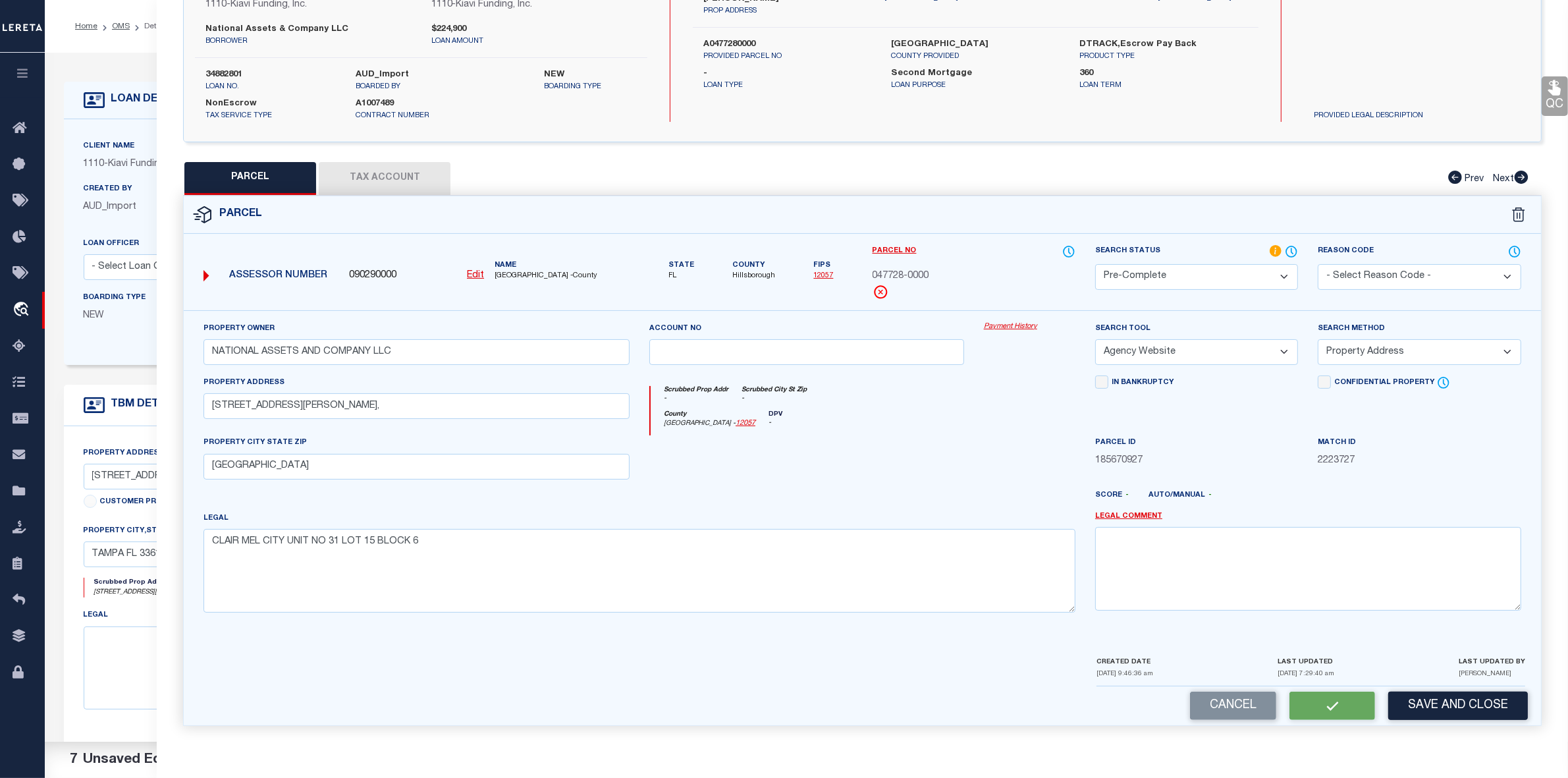
checkbox input "false"
select select "PC"
type input "NATIONAL ASSETS AND COMPANY LLC"
select select "AGW"
select select "ADD"
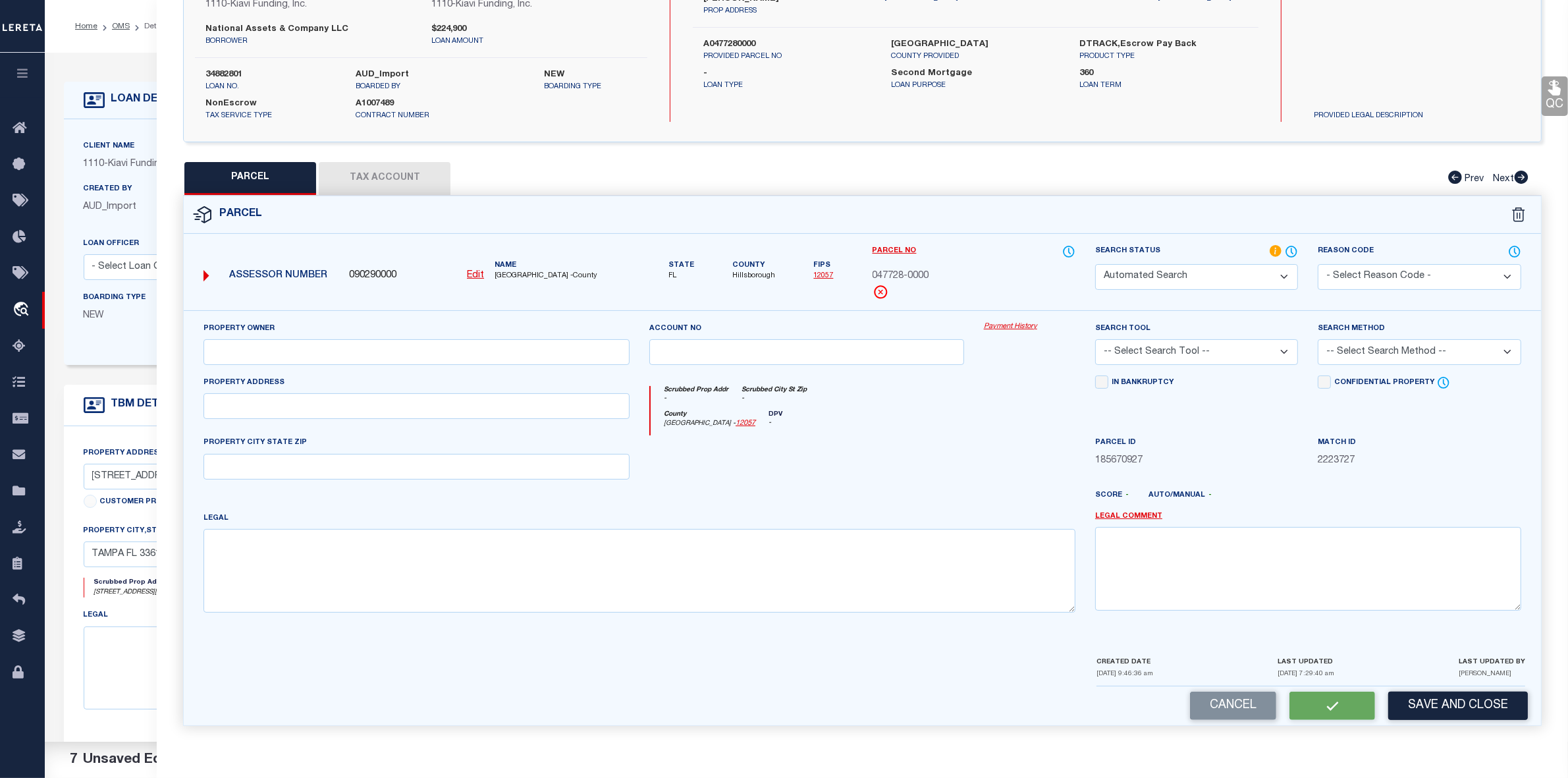
type input "[STREET_ADDRESS][PERSON_NAME],"
type input "[GEOGRAPHIC_DATA]"
type textarea "CLAIR MEL CITY UNIT NO 31 LOT 15 BLOCK 6"
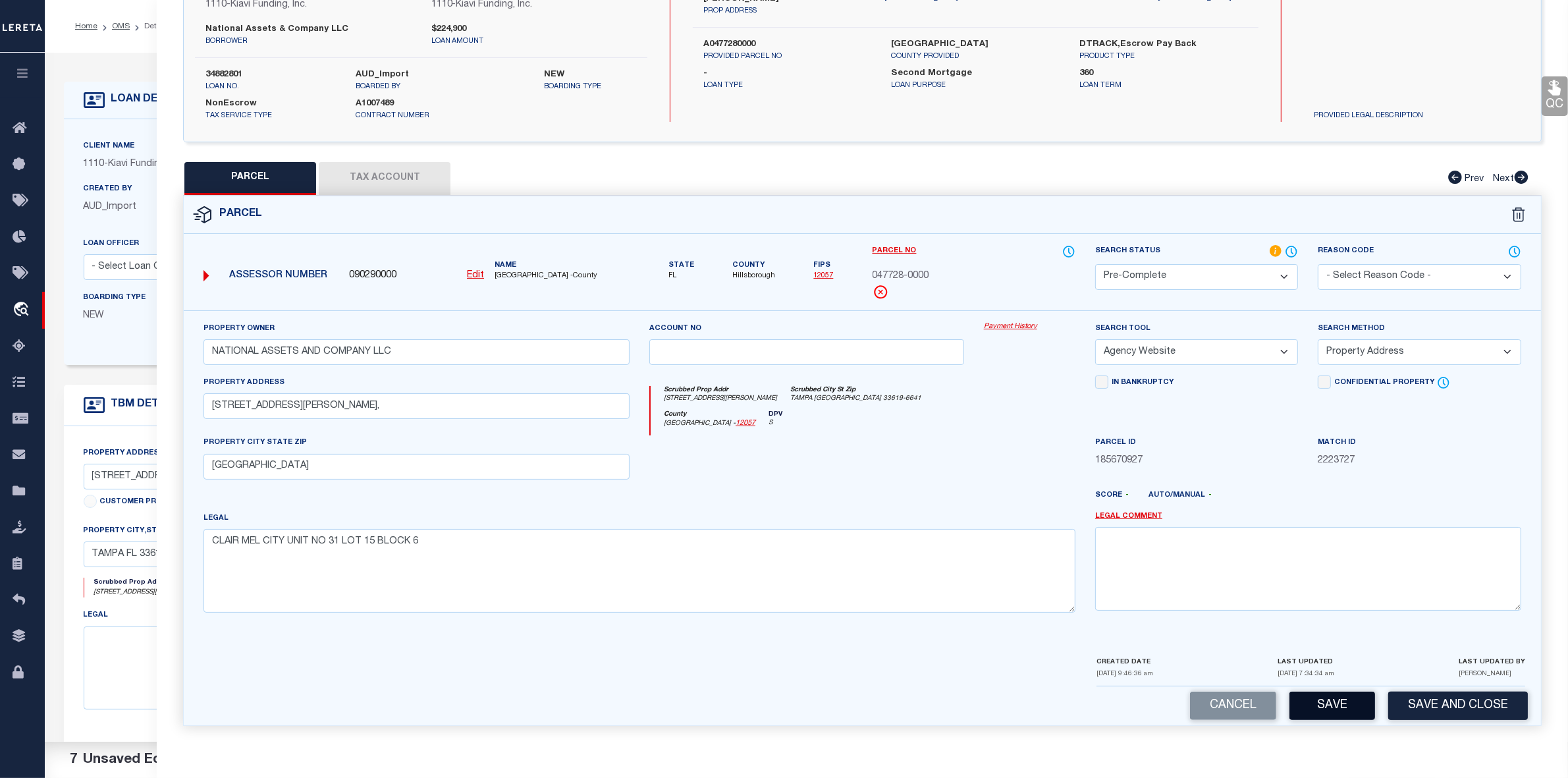
click at [1342, 700] on button "Save" at bounding box center [1333, 705] width 86 height 28
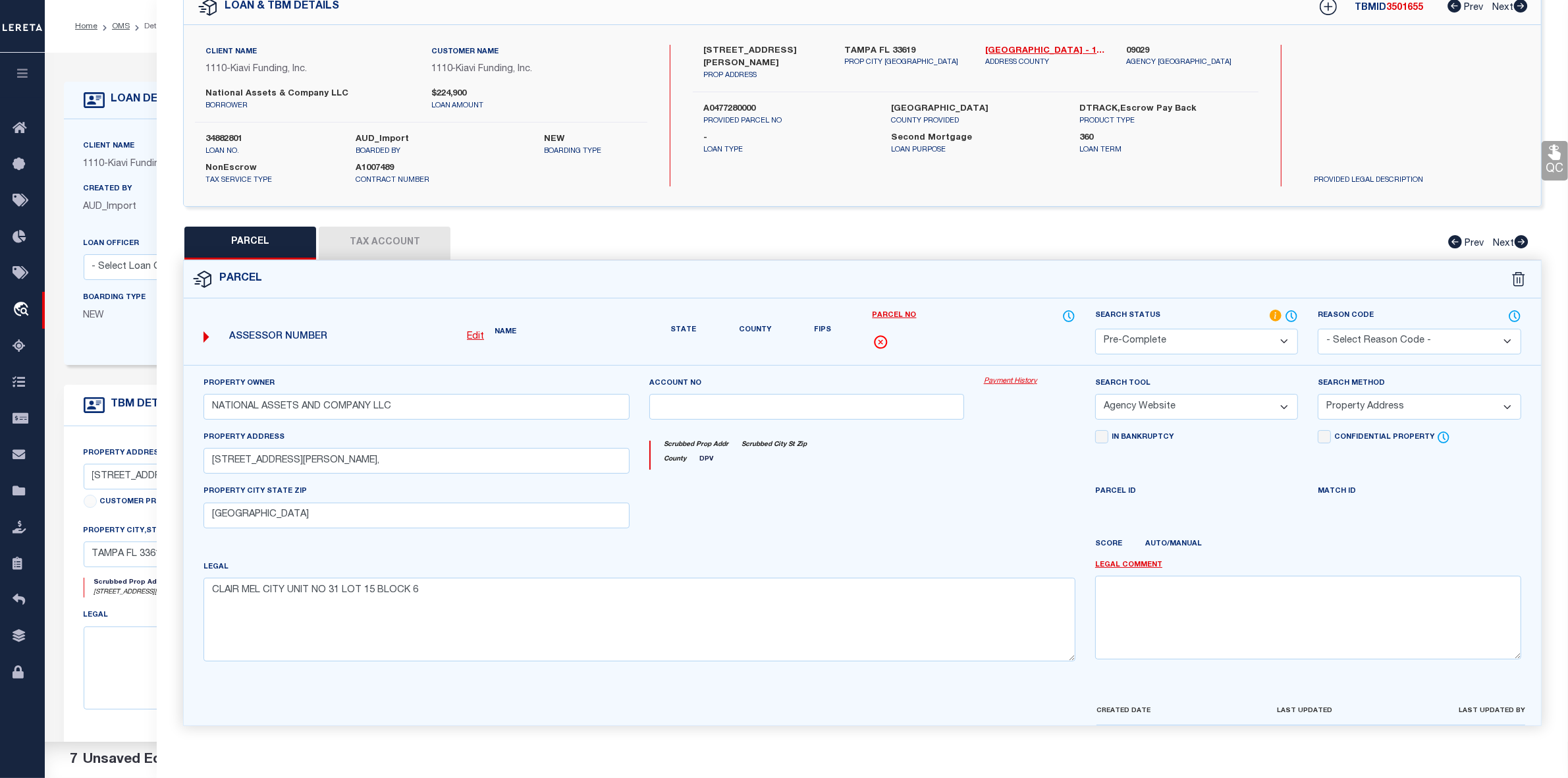
select select "AS"
select select
checkbox input "false"
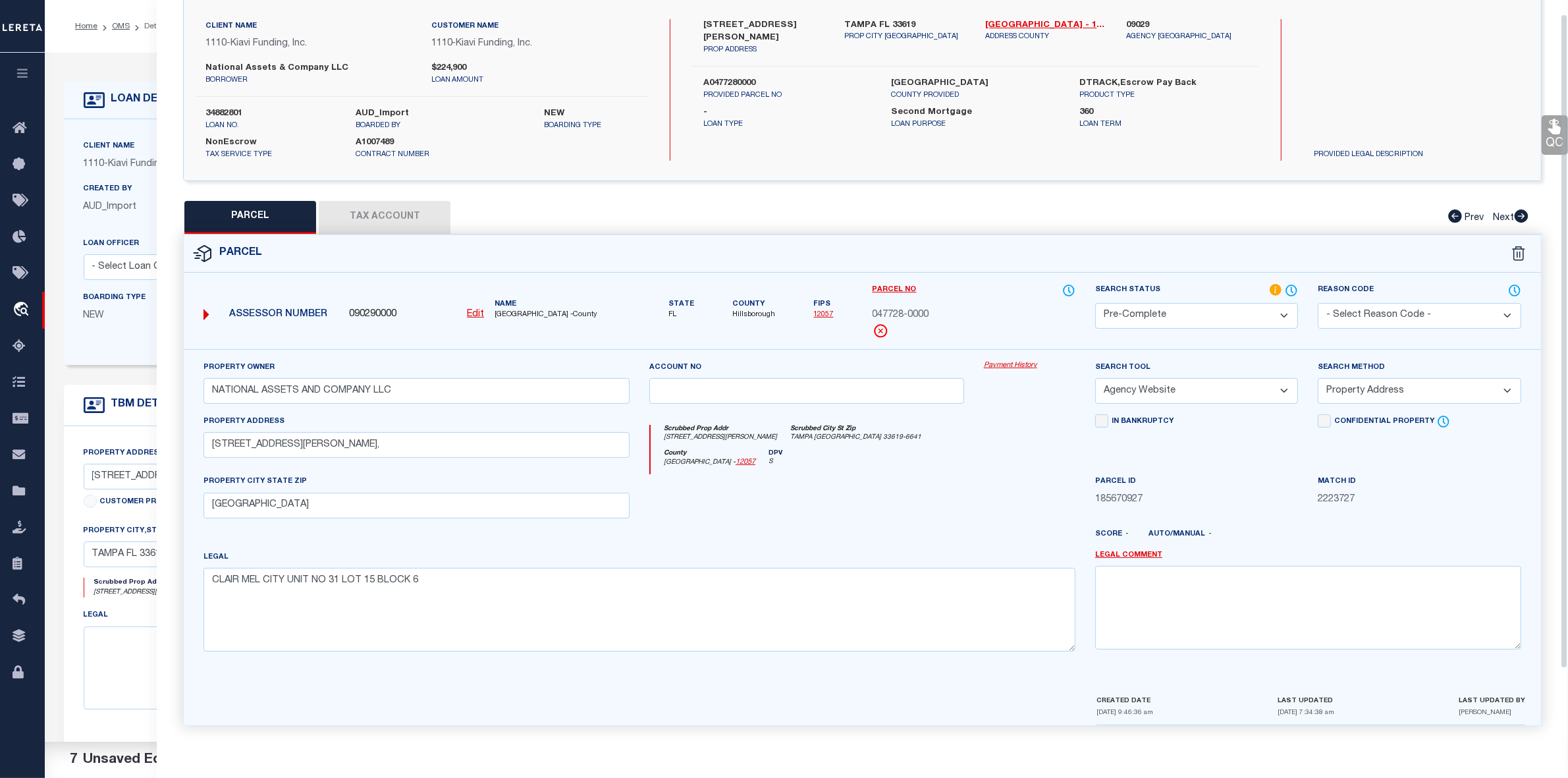
scroll to position [0, 0]
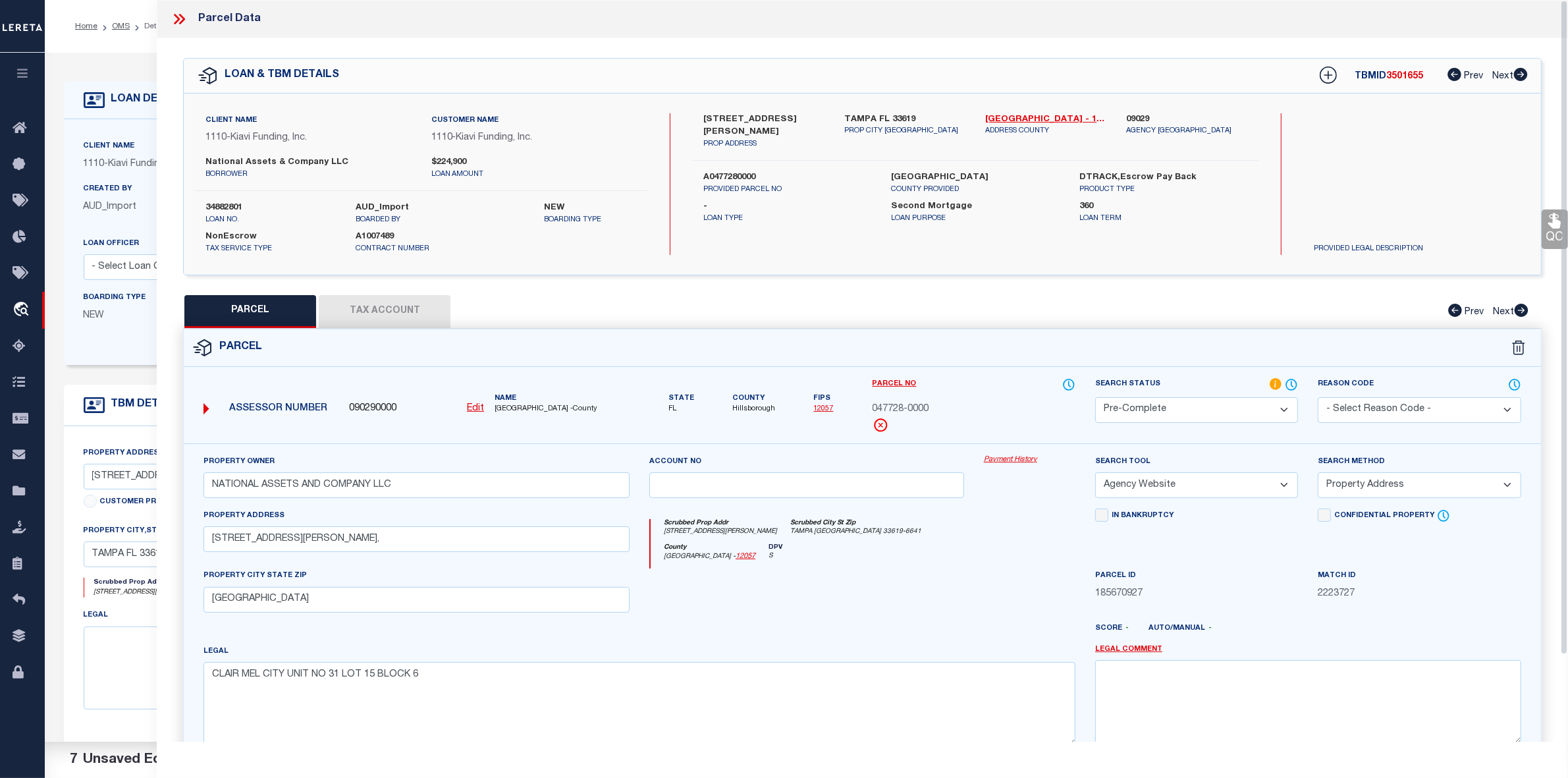
click at [914, 405] on span "047728-0000" at bounding box center [900, 410] width 57 height 15
copy div "047728-0000"
click at [947, 174] on label "[GEOGRAPHIC_DATA]" at bounding box center [976, 178] width 168 height 13
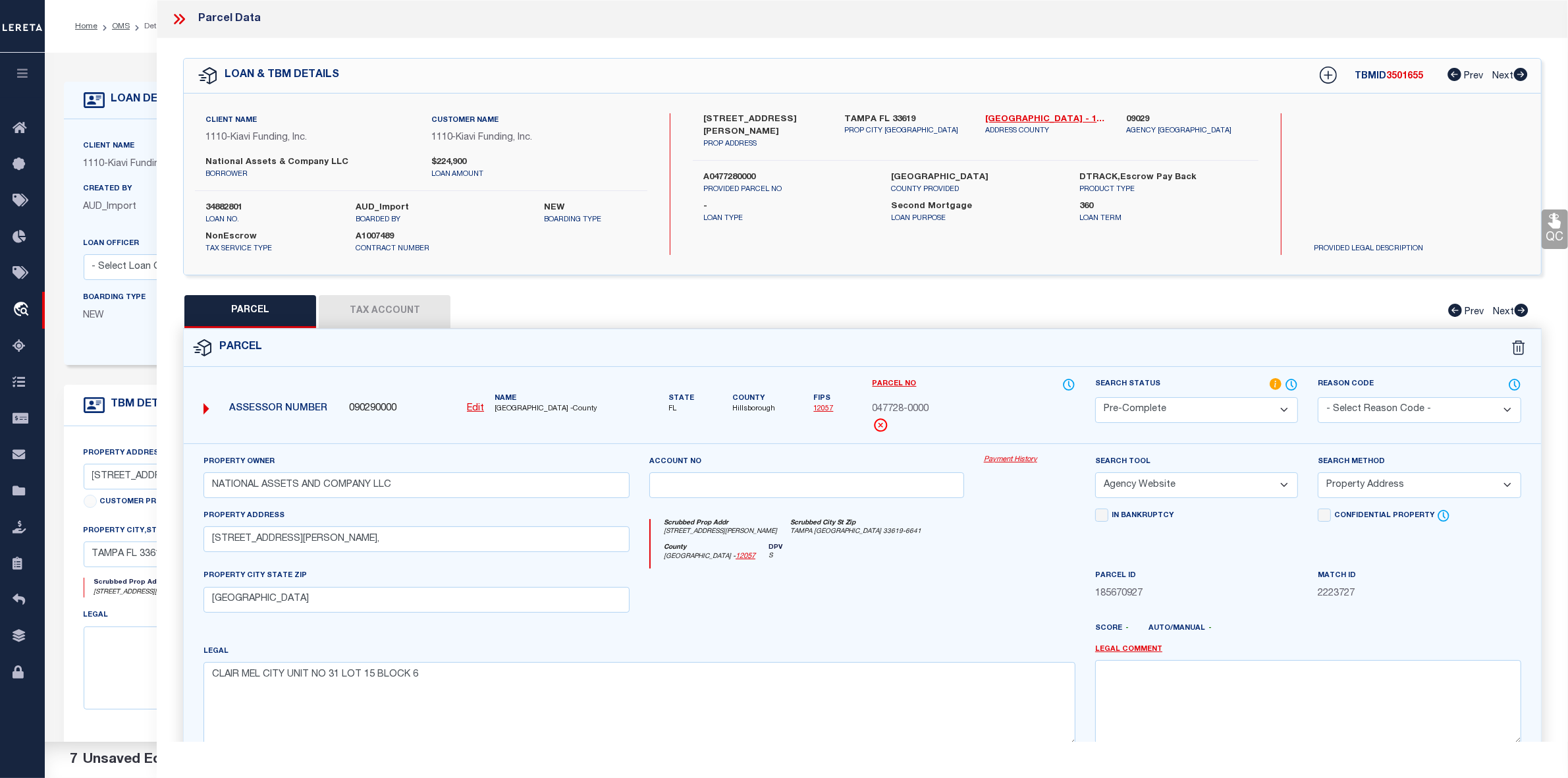
click at [947, 174] on label "[GEOGRAPHIC_DATA]" at bounding box center [976, 178] width 168 height 13
click at [944, 172] on label "[GEOGRAPHIC_DATA]" at bounding box center [976, 178] width 168 height 13
click at [175, 17] on icon at bounding box center [179, 19] width 17 height 17
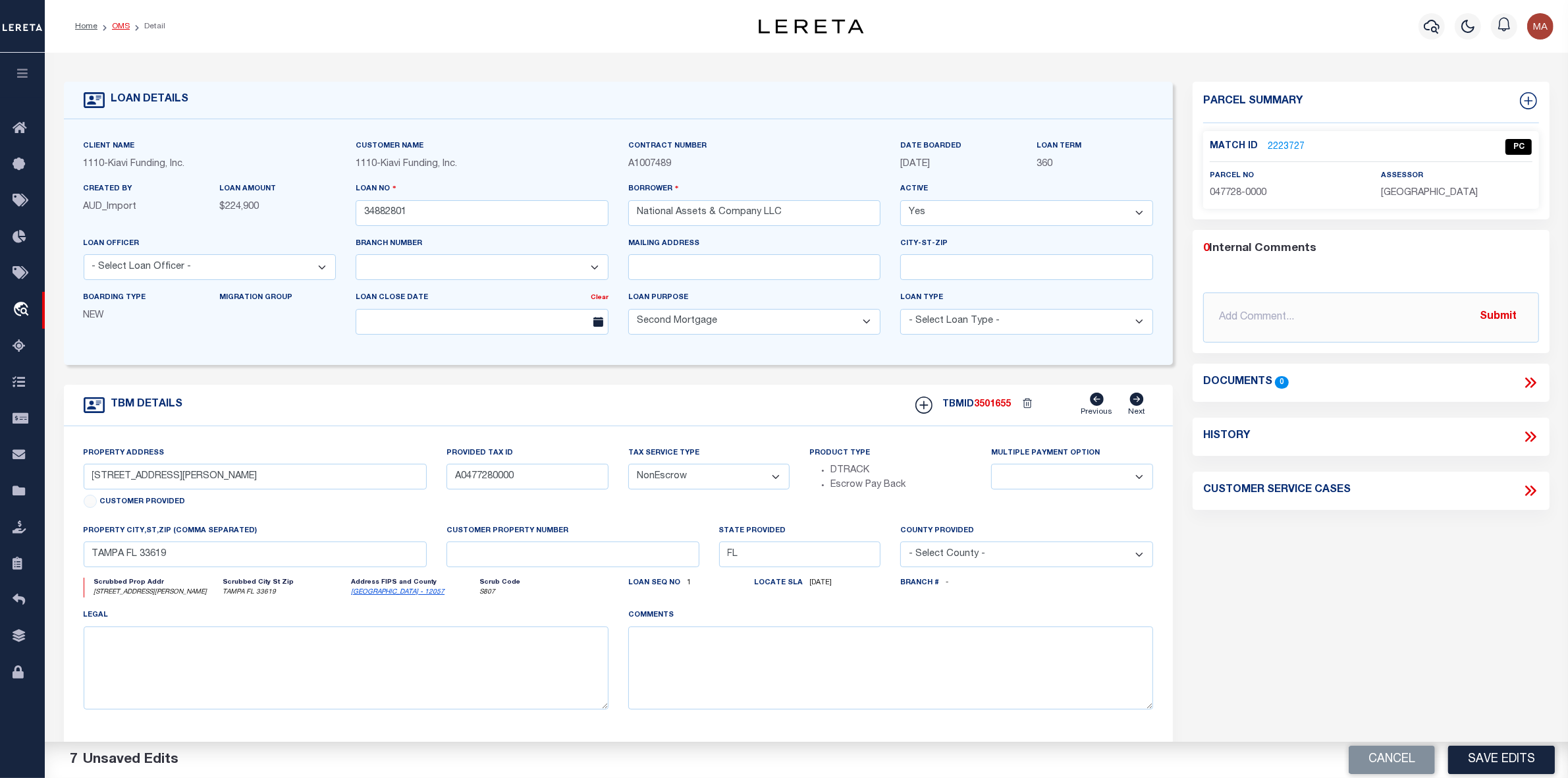
click at [116, 25] on link "OMS" at bounding box center [121, 26] width 18 height 8
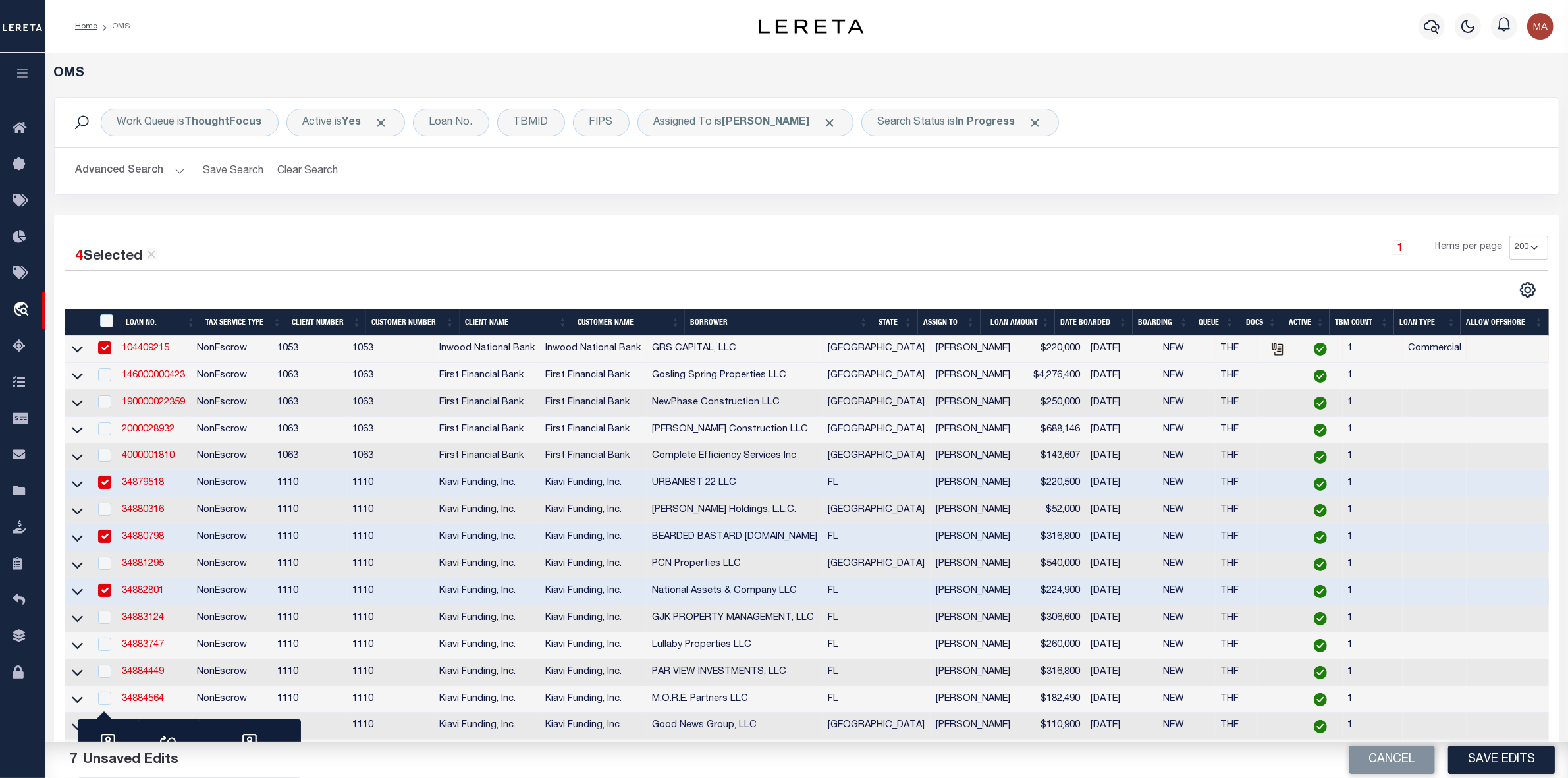
scroll to position [245, 0]
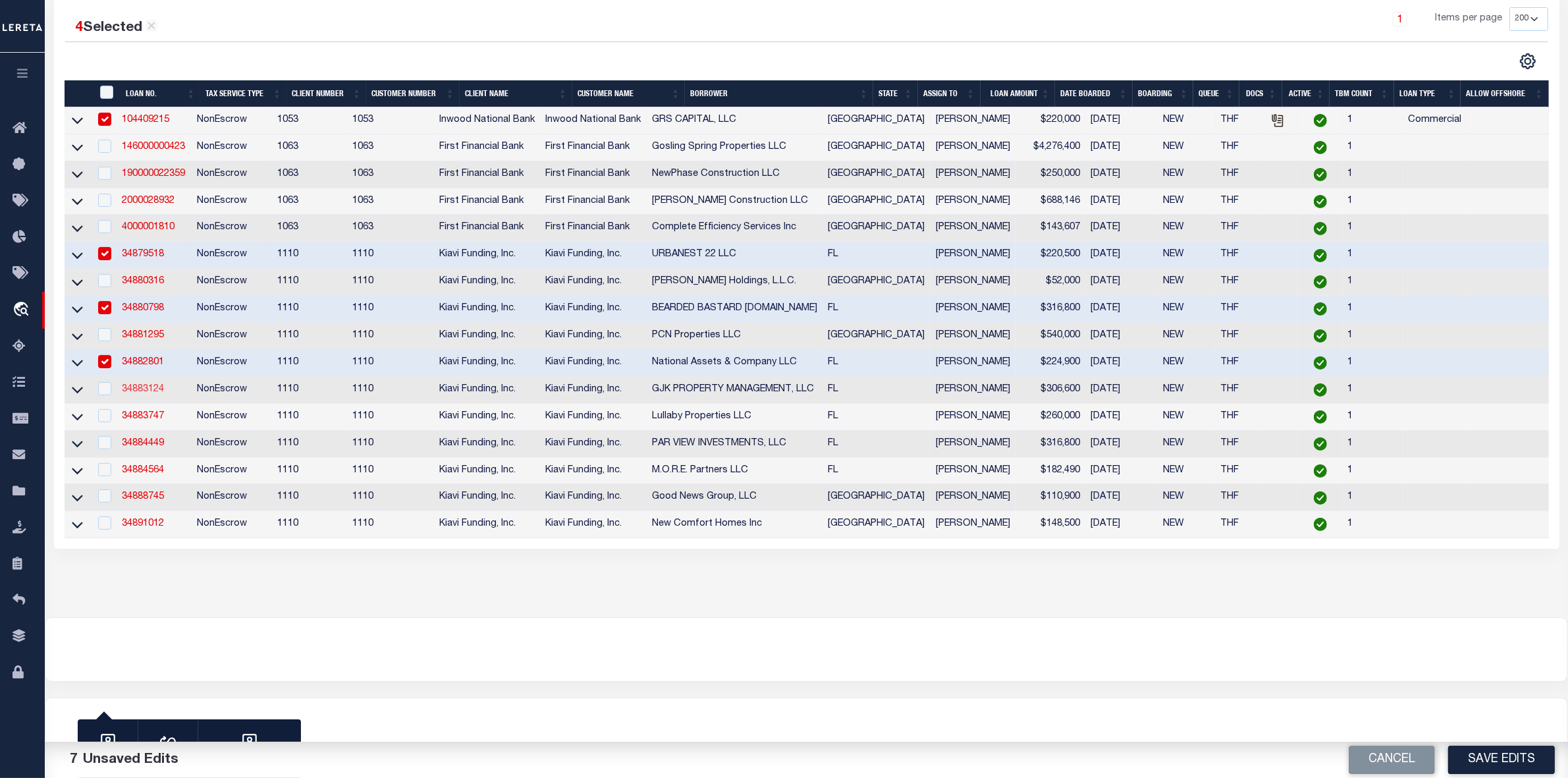
click at [142, 386] on link "34883124" at bounding box center [143, 389] width 42 height 9
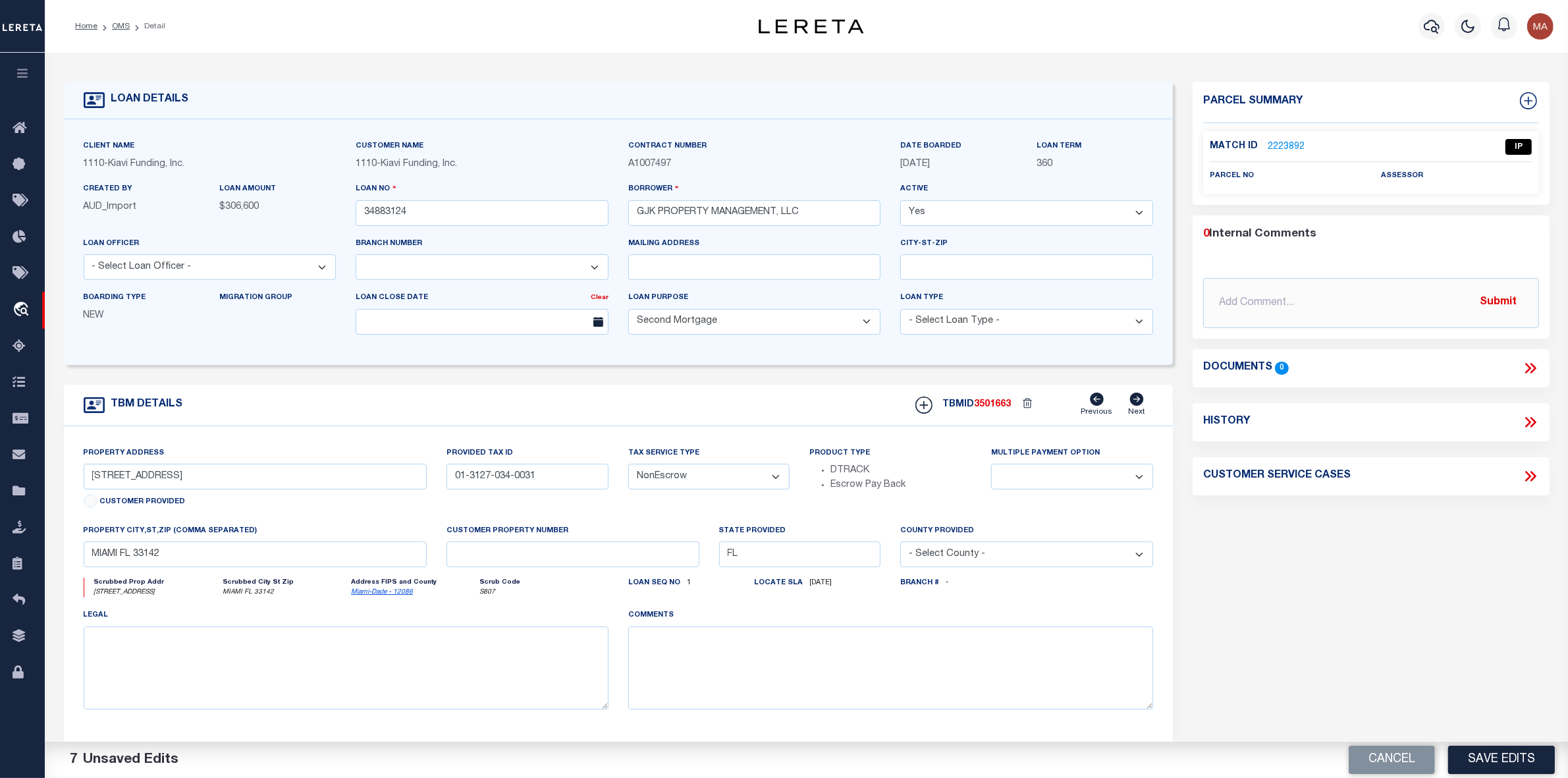
click at [1282, 140] on link "2223892" at bounding box center [1286, 147] width 37 height 14
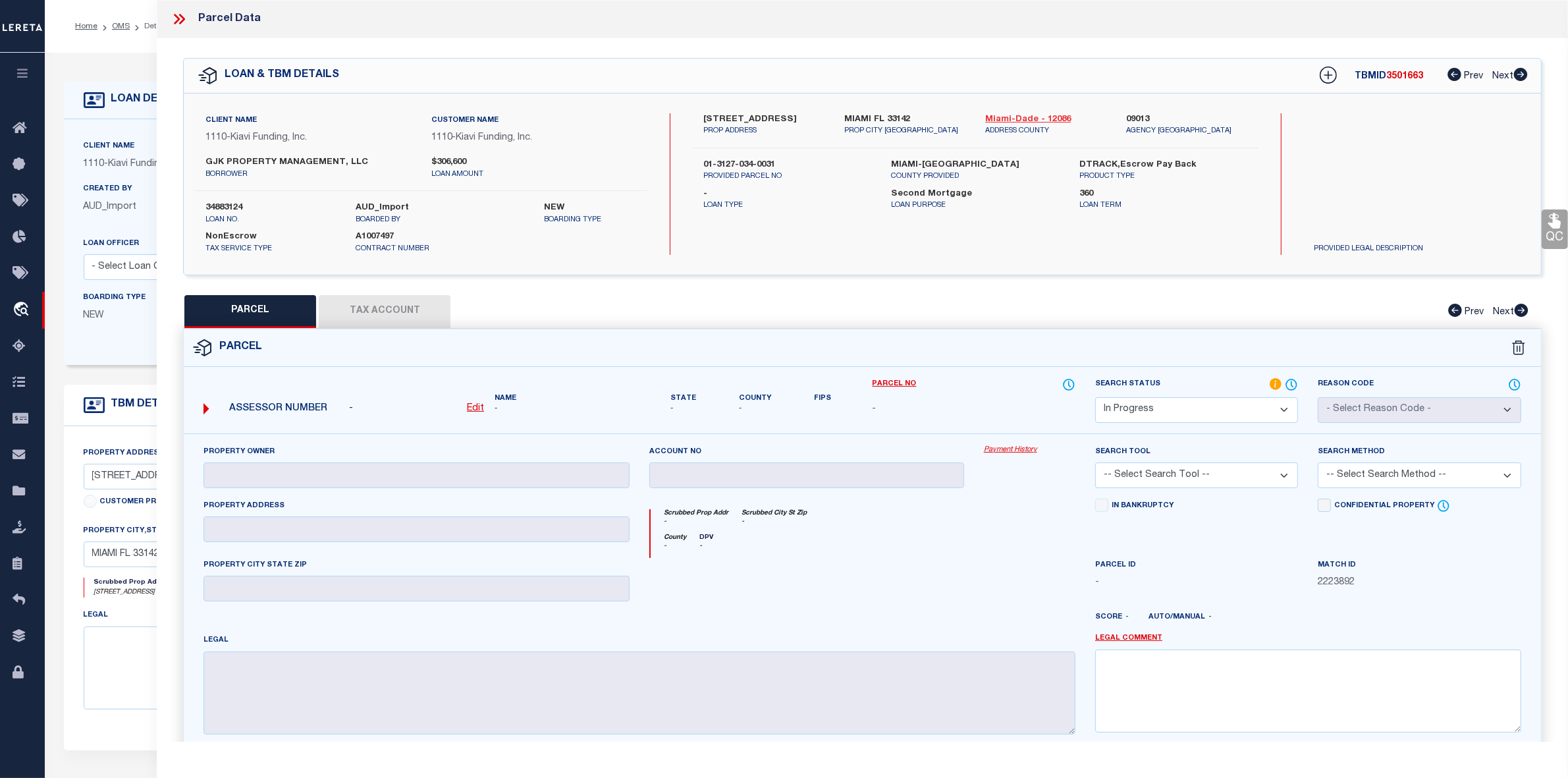
click at [1027, 113] on link "Miami-Dade - 12086" at bounding box center [1046, 120] width 121 height 13
drag, startPoint x: 703, startPoint y: 112, endPoint x: 716, endPoint y: 130, distance: 22.2
click at [716, 126] on label "[STREET_ADDRESS]" at bounding box center [763, 120] width 121 height 13
copy label "[STREET_ADDRESS]"
click at [478, 412] on u "Edit" at bounding box center [475, 408] width 17 height 9
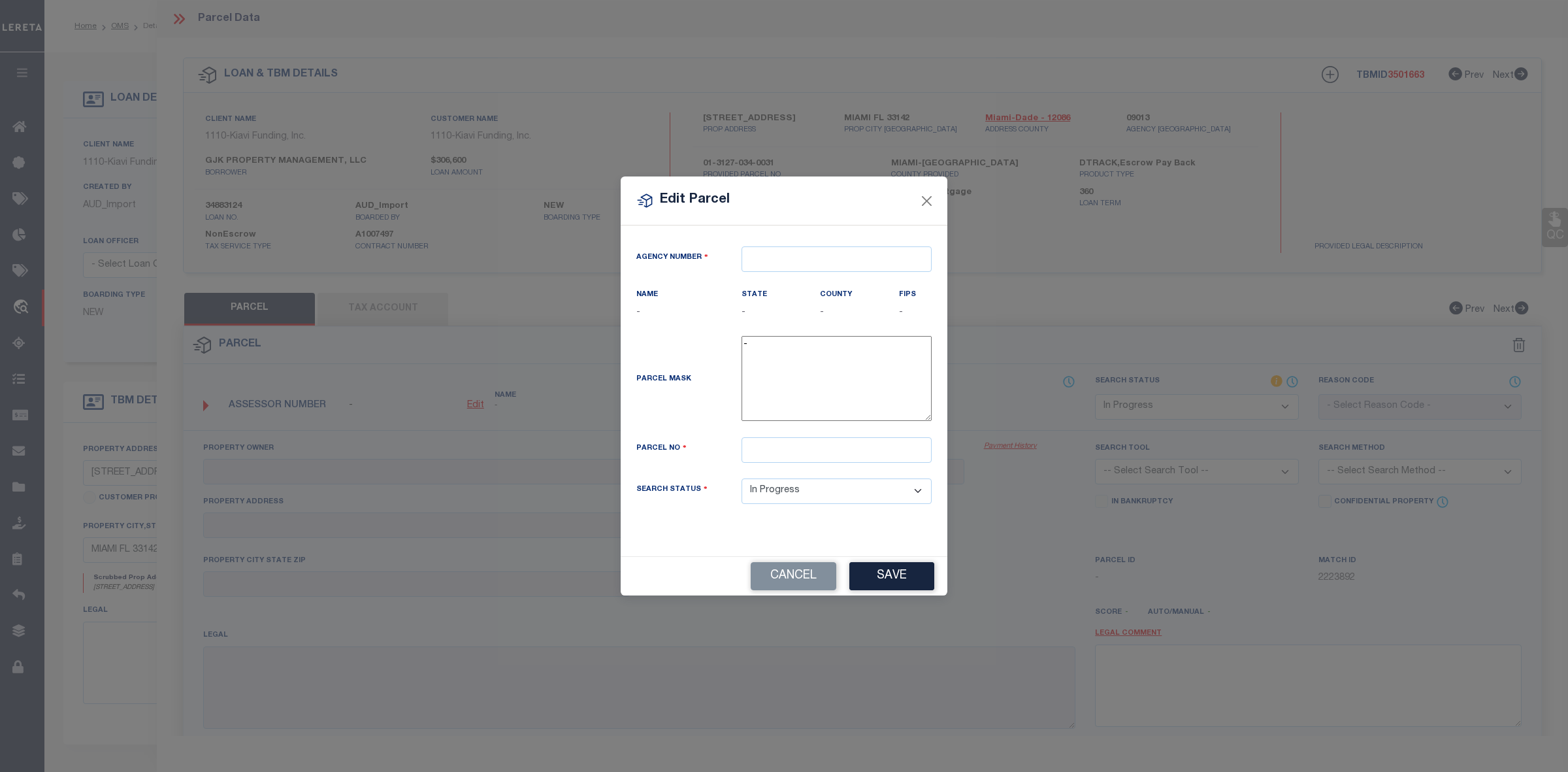
click at [784, 272] on div "Agency Number" at bounding box center [784, 267] width 315 height 41
click at [784, 264] on input "text" at bounding box center [837, 259] width 190 height 25
click at [820, 280] on div "090130000 : [GEOGRAPHIC_DATA]-DADE COUNTY TAX COLLECTOR" at bounding box center [888, 290] width 292 height 37
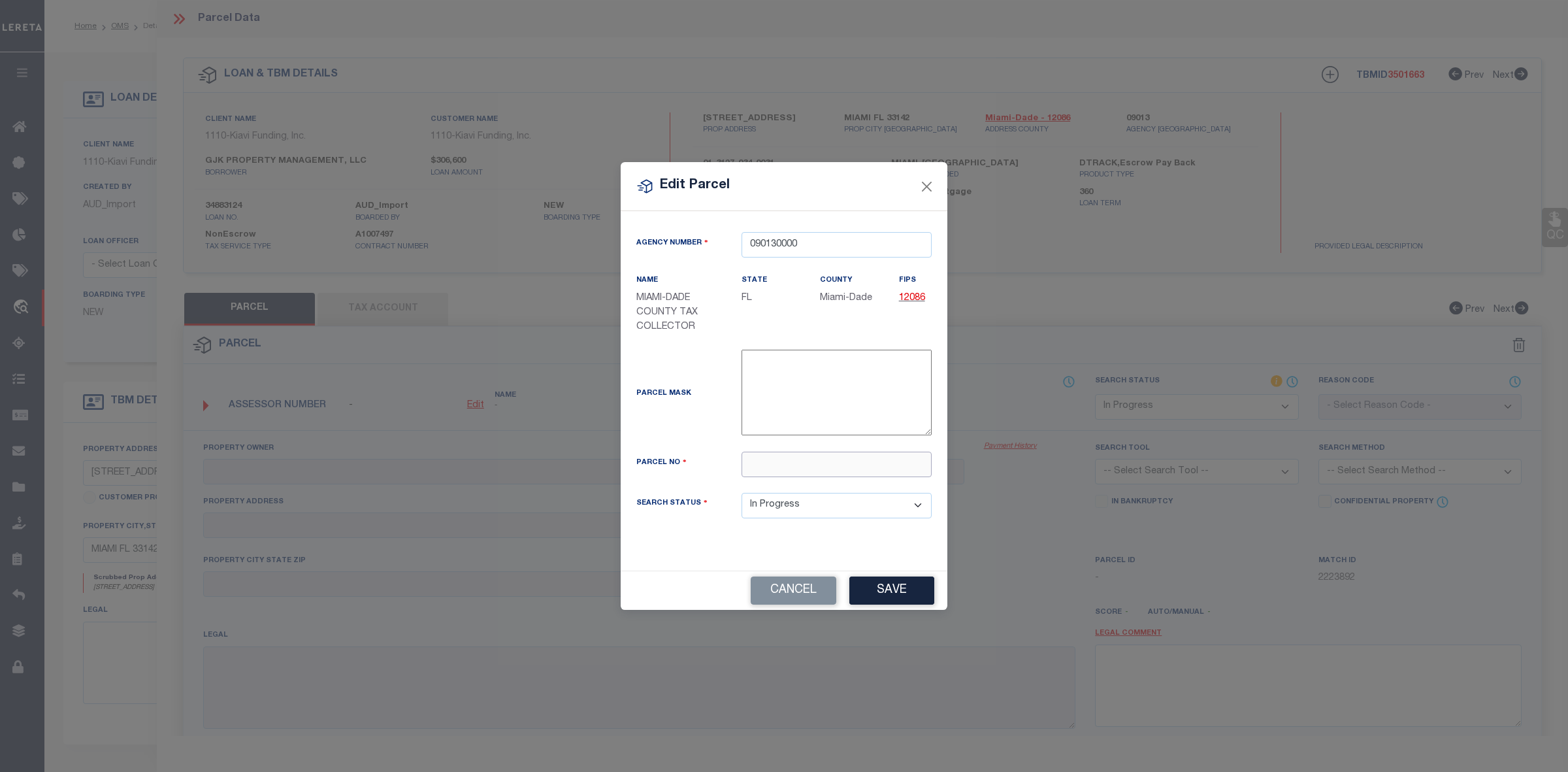
click at [792, 466] on input "text" at bounding box center [837, 463] width 190 height 25
click at [788, 454] on input "text" at bounding box center [837, 463] width 190 height 25
paste input "01-3127-034-0031"
click at [904, 589] on div "Cancel Save" at bounding box center [784, 590] width 327 height 38
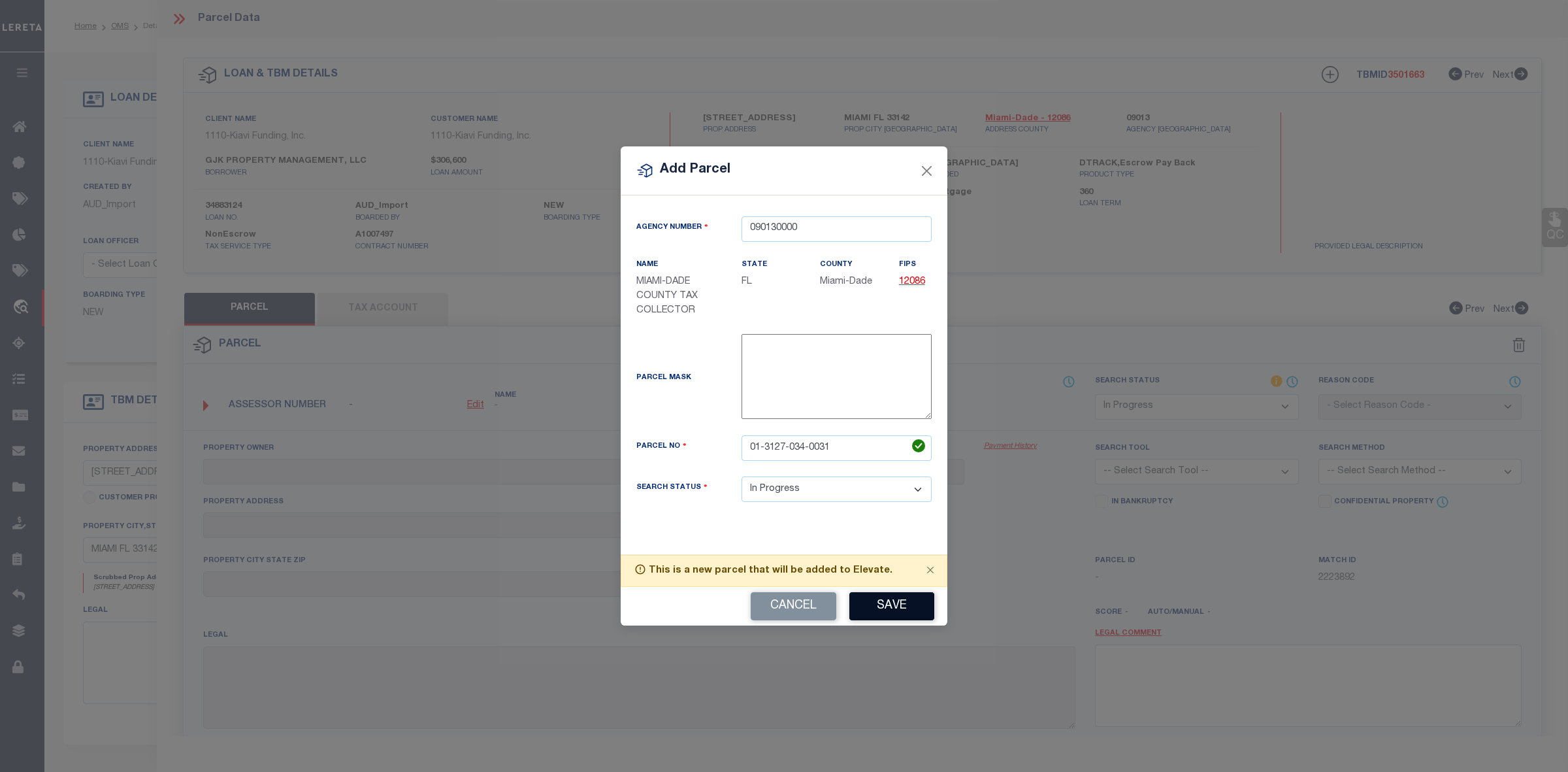
click at [906, 607] on button "Save" at bounding box center [892, 606] width 85 height 28
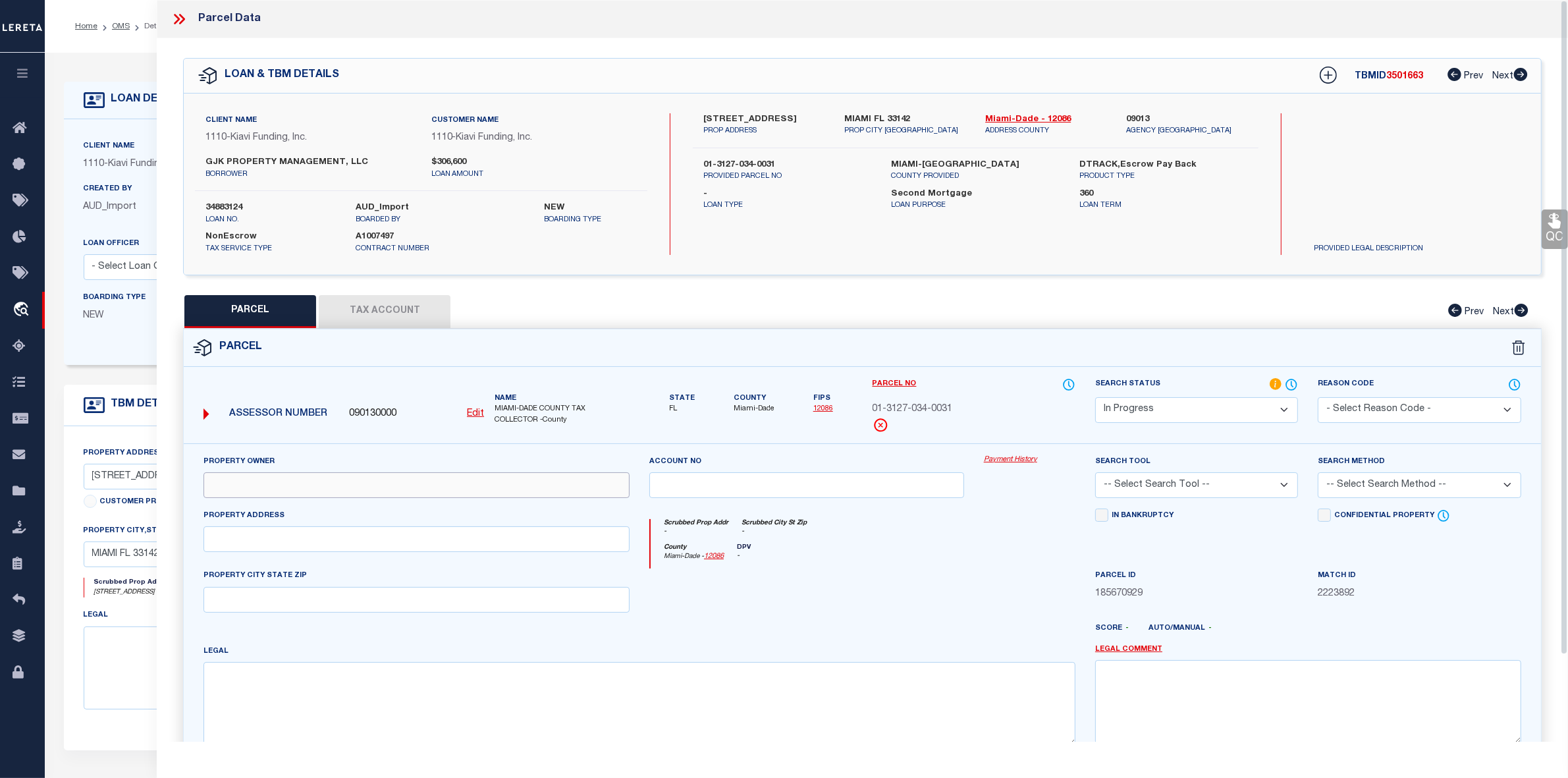
click at [278, 491] on input "text" at bounding box center [417, 484] width 426 height 26
paste input "GJK PROPERTY MANAGEMENT LLC"
click at [318, 549] on input "text" at bounding box center [417, 539] width 426 height 26
paste input "[STREET_ADDRESS]"
click at [259, 696] on textarea at bounding box center [640, 703] width 872 height 83
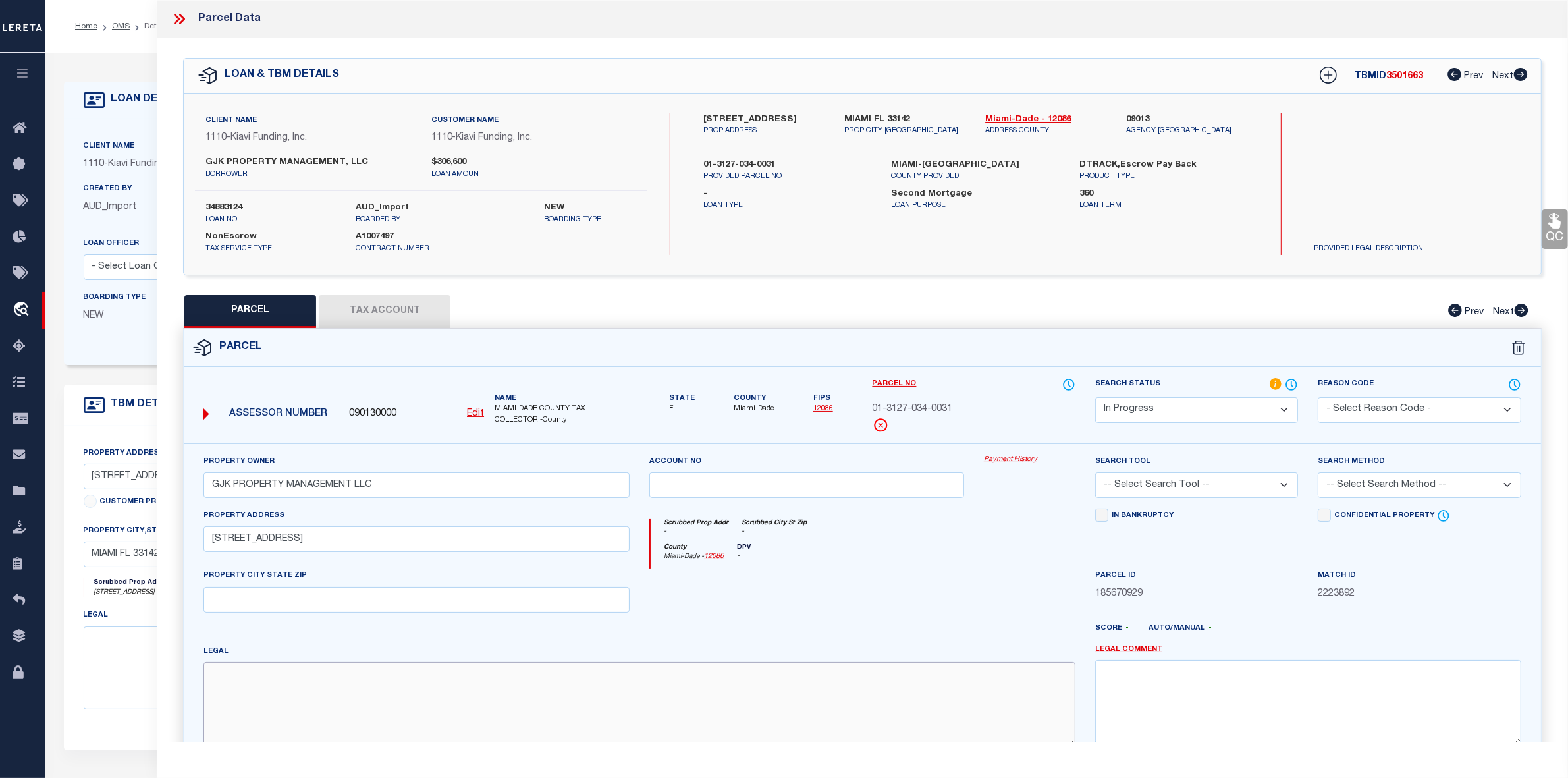
paste textarea "GROVELAND PB 11-54 LOT 5 LESS N10FT FOR R/W BLK 1 LOT SIZE 47.20 X 150.00 COC 2…"
click at [1117, 403] on select "Automated Search Bad Parcel Complete Duplicate Parcel High Dollar Reporting In …" at bounding box center [1197, 409] width 203 height 26
click at [1095, 397] on select "Automated Search Bad Parcel Complete Duplicate Parcel High Dollar Reporting In …" at bounding box center [1197, 409] width 203 height 26
click at [1137, 483] on select "-- Select Search Tool -- 3rd Party Website Agency File Agency Website ATLS CNV-…" at bounding box center [1197, 484] width 203 height 26
click at [1095, 474] on select "-- Select Search Tool -- 3rd Party Website Agency File Agency Website ATLS CNV-…" at bounding box center [1197, 484] width 203 height 26
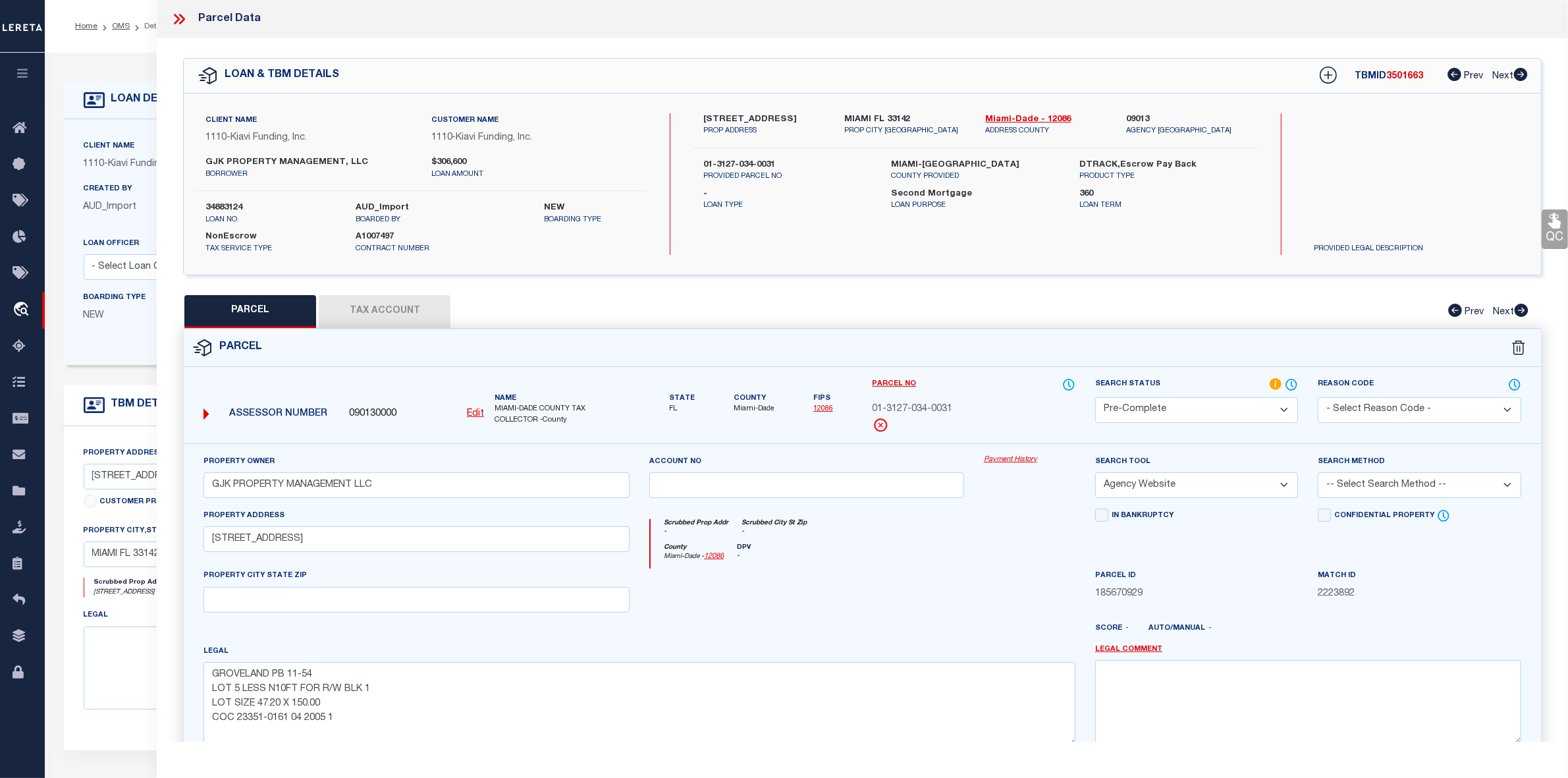
click at [1367, 488] on select "-- Select Search Method -- Property Address Legal Liability Info Provided" at bounding box center [1419, 484] width 203 height 26
click at [1318, 474] on select "-- Select Search Method -- Property Address Legal Liability Info Provided" at bounding box center [1419, 484] width 203 height 26
click at [402, 302] on button "Tax Account" at bounding box center [385, 312] width 132 height 33
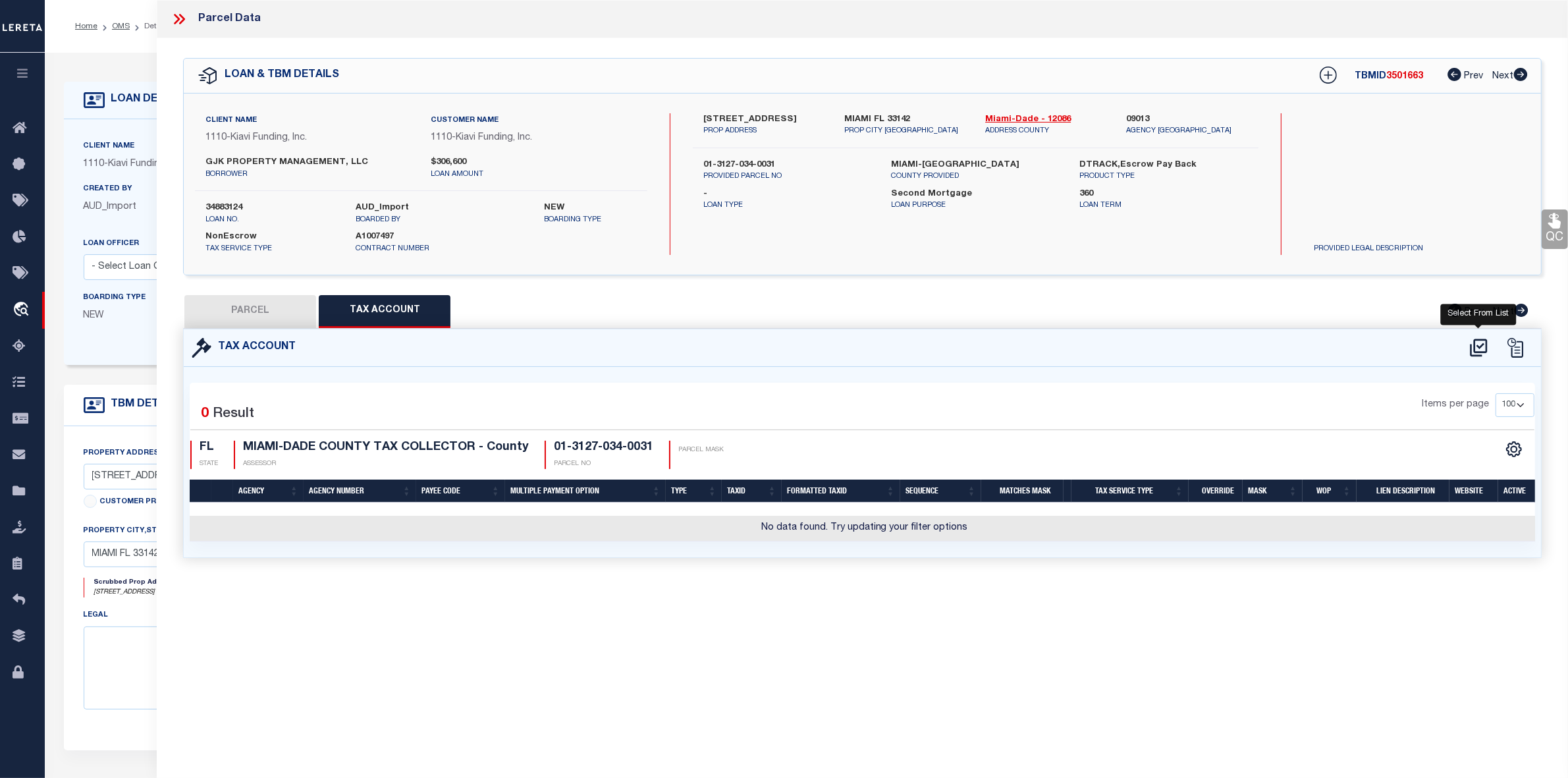
click at [1482, 336] on body "Home OMS Detail" at bounding box center [784, 501] width 1568 height 1002
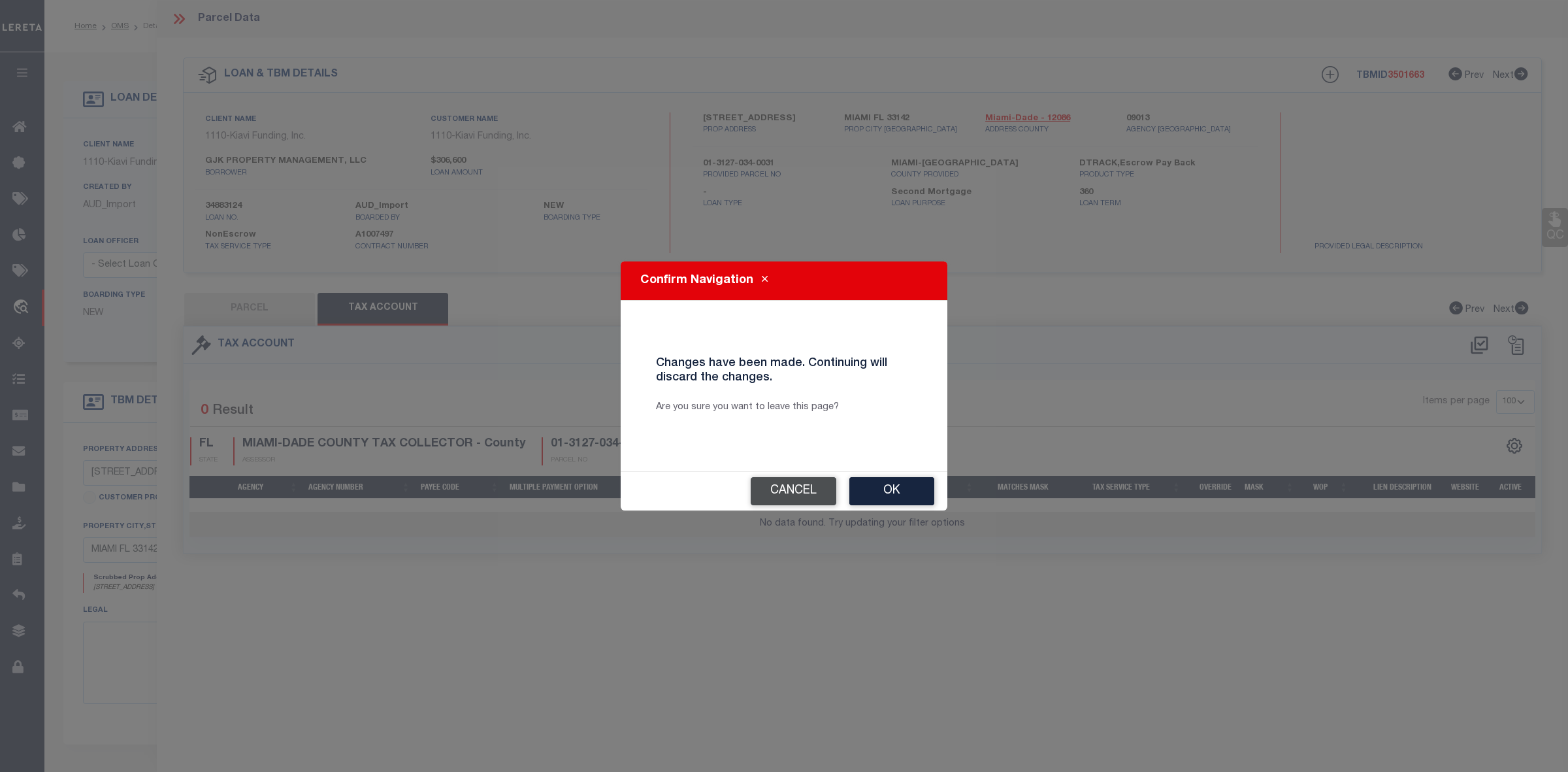
click at [798, 494] on button "Cancel" at bounding box center [793, 491] width 86 height 28
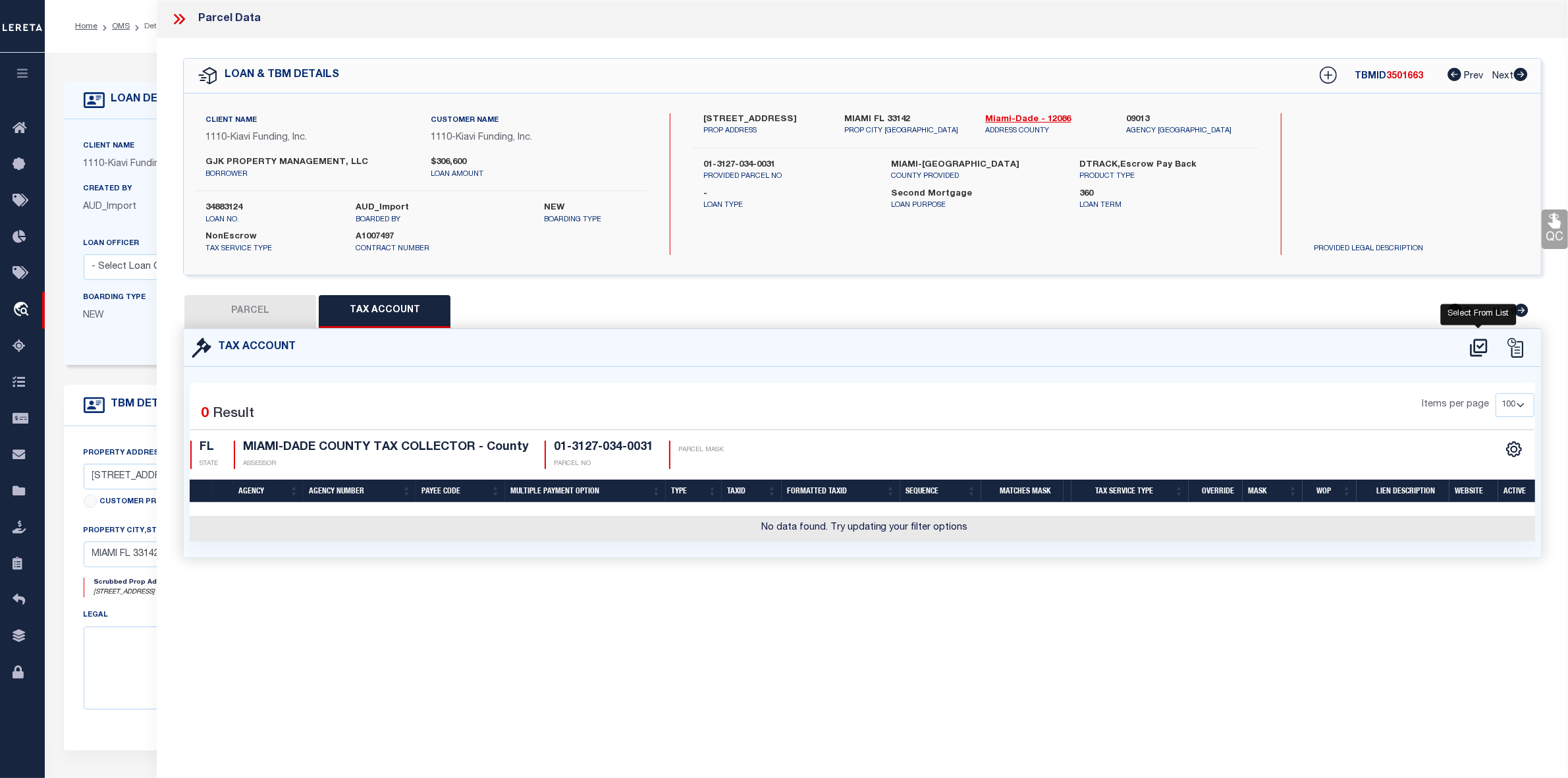
click at [1474, 352] on icon at bounding box center [1479, 348] width 21 height 21
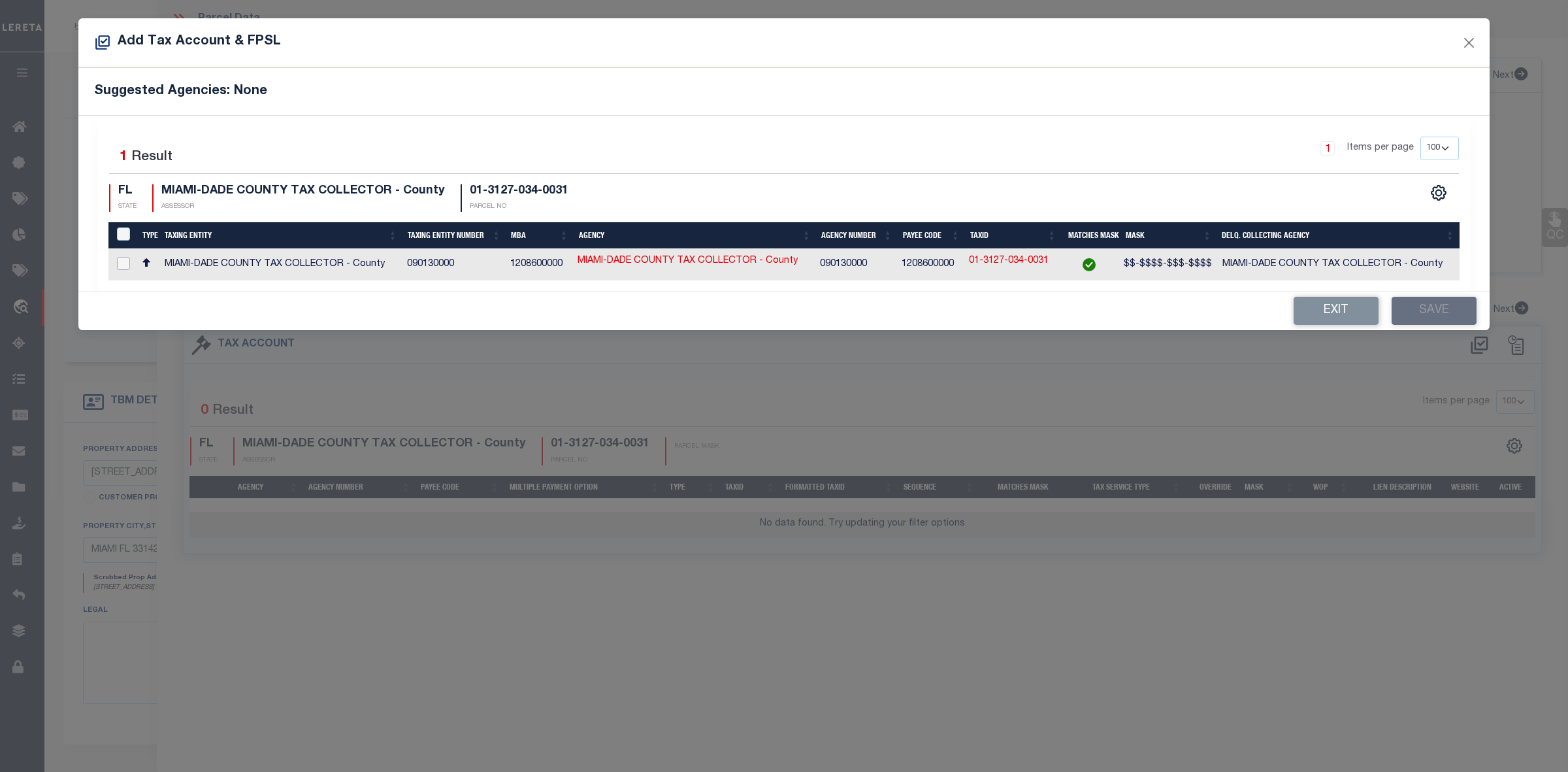
click at [124, 258] on input "checkbox" at bounding box center [124, 264] width 13 height 13
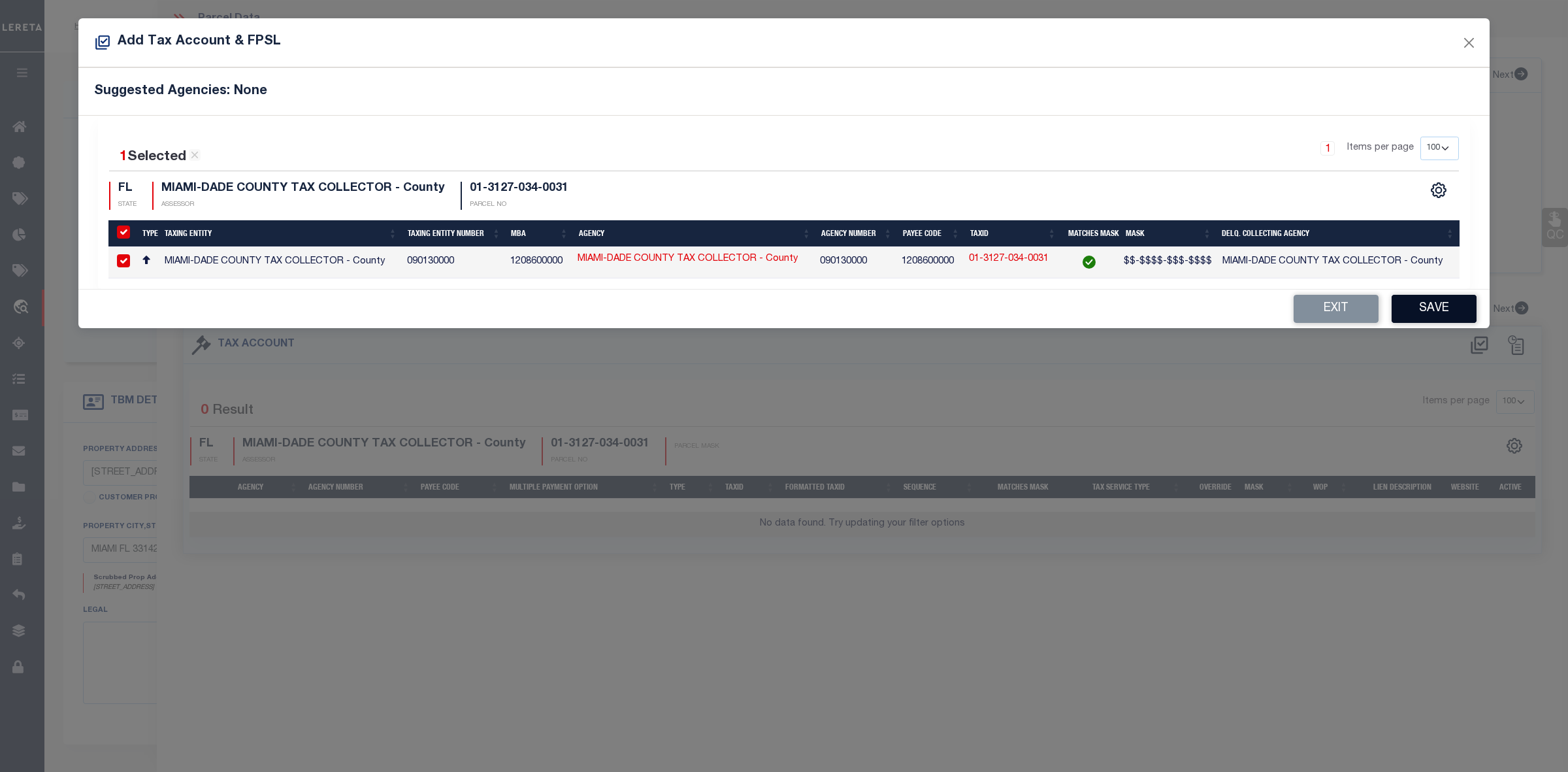
click at [1399, 308] on button "Save" at bounding box center [1435, 309] width 85 height 28
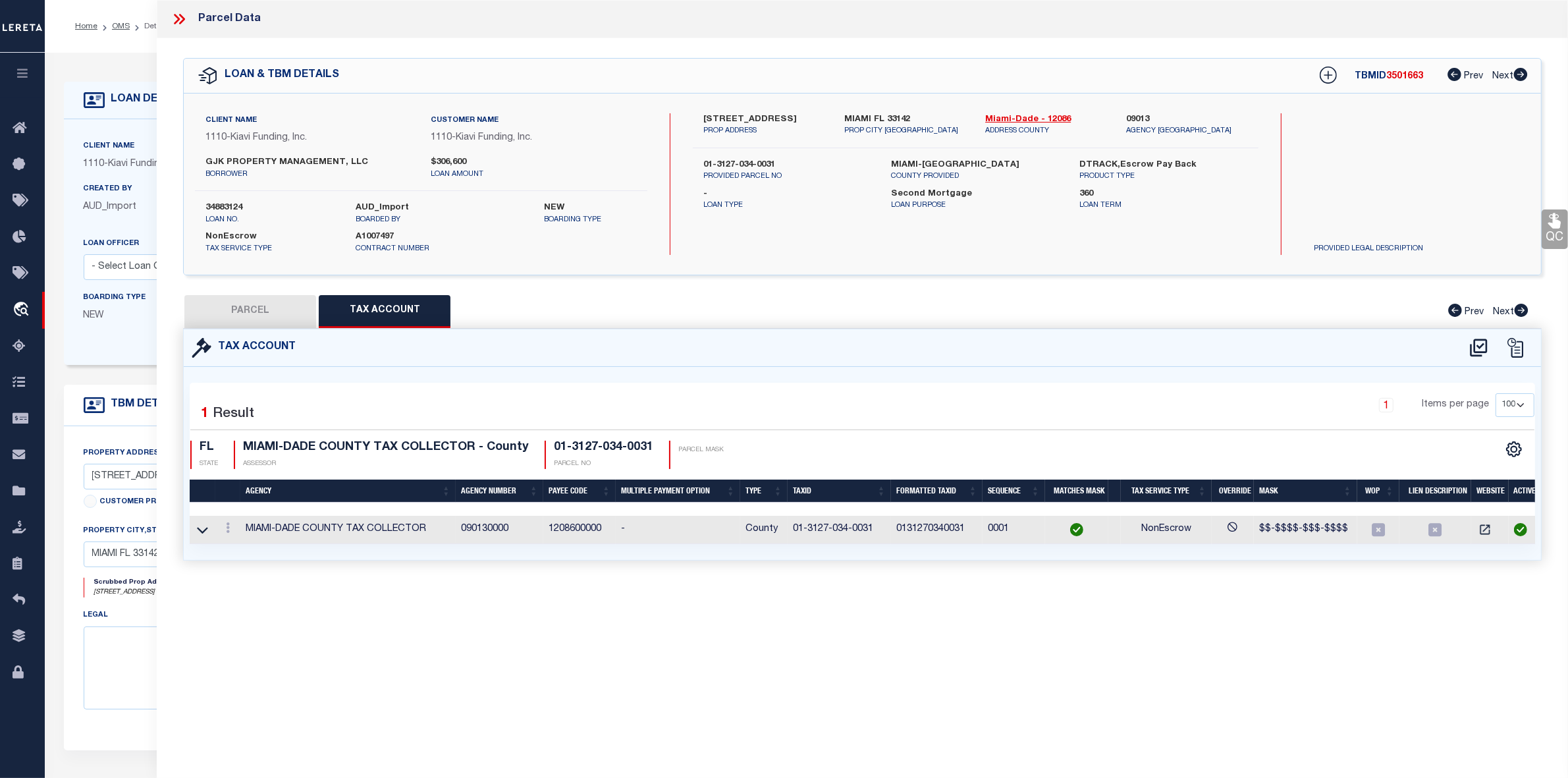
click at [277, 318] on button "PARCEL" at bounding box center [250, 312] width 132 height 33
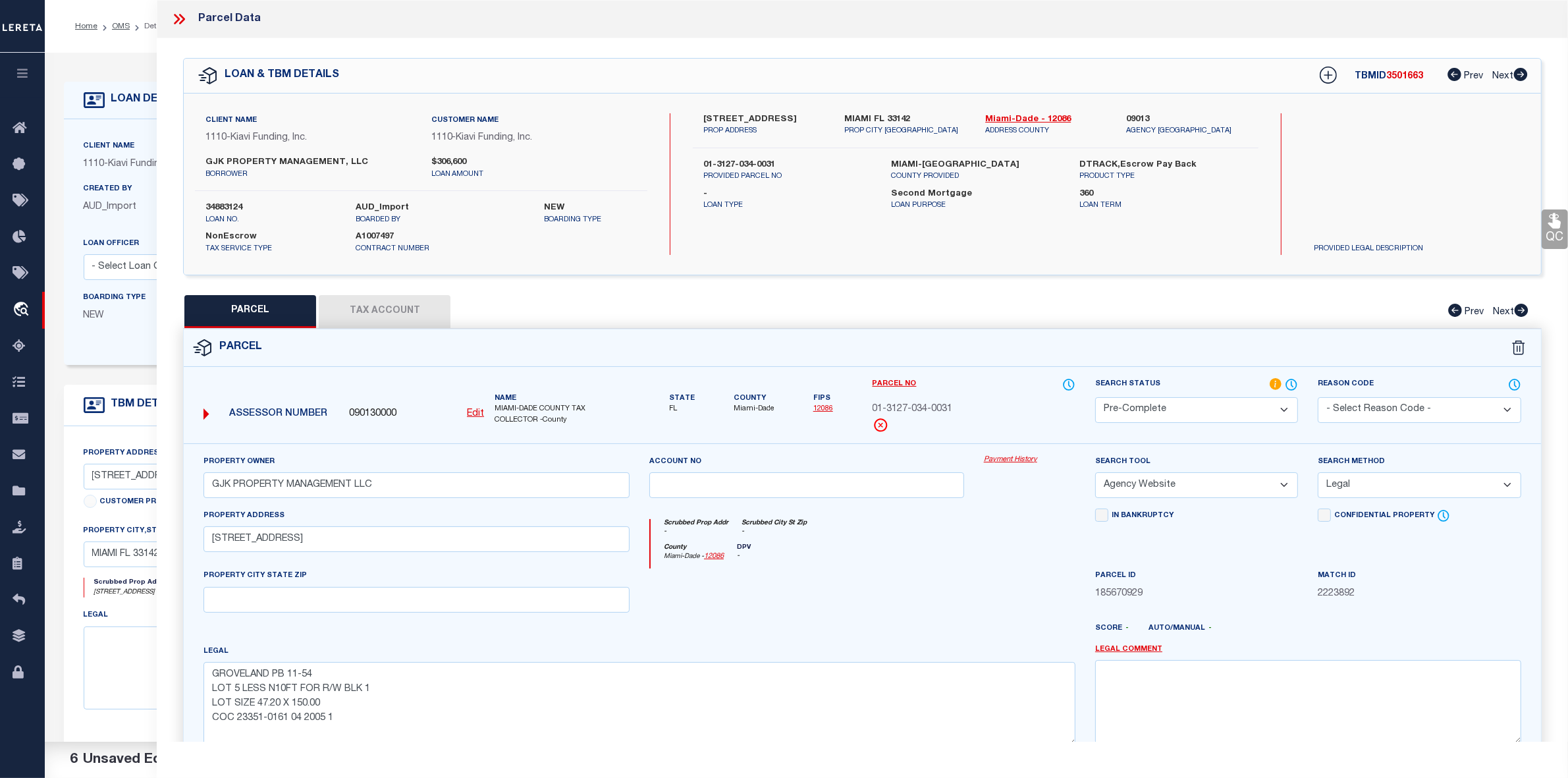
scroll to position [136, 0]
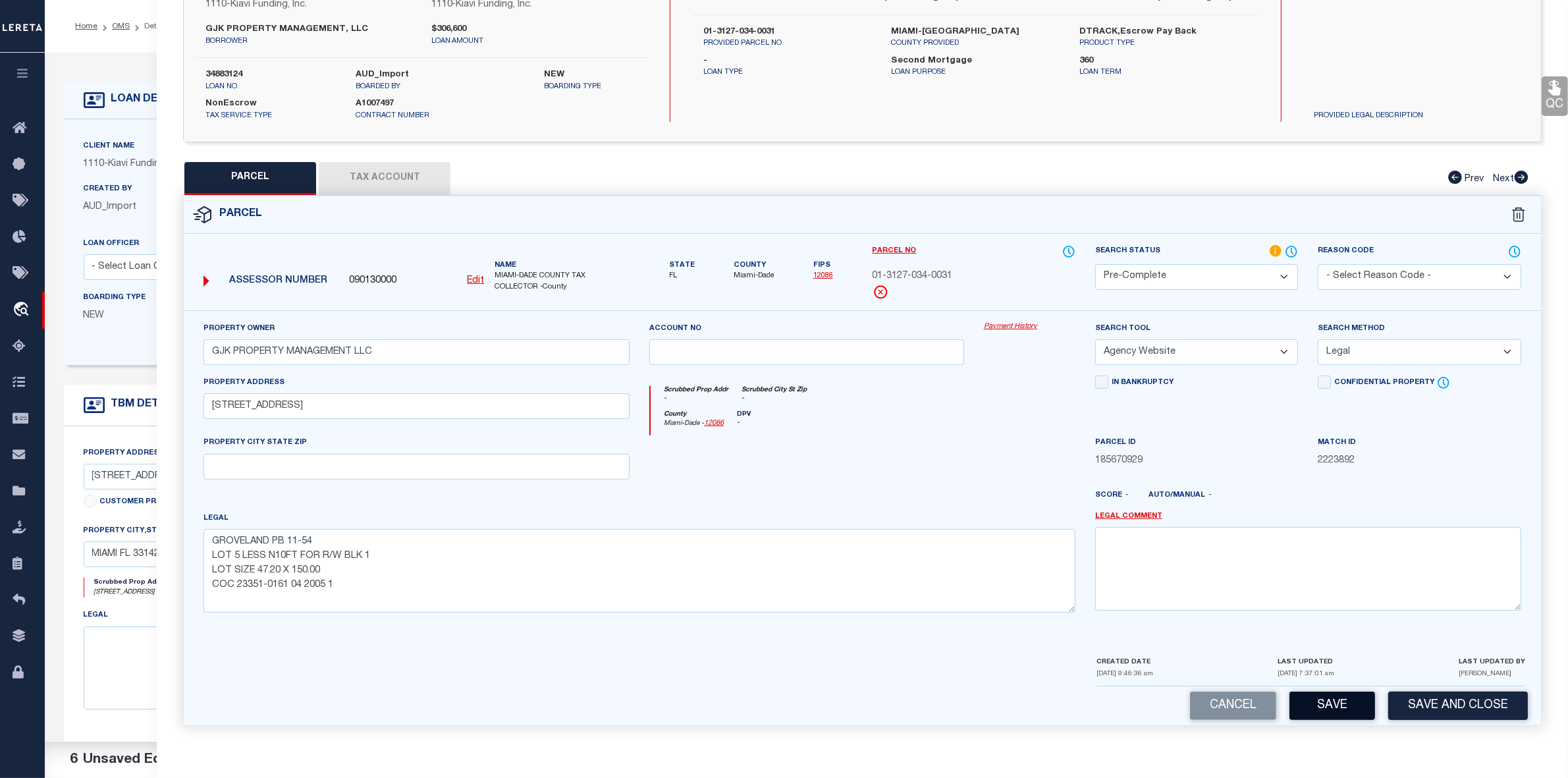
click at [1323, 696] on button "Save" at bounding box center [1333, 705] width 86 height 28
click at [1329, 700] on button "Save" at bounding box center [1333, 705] width 86 height 28
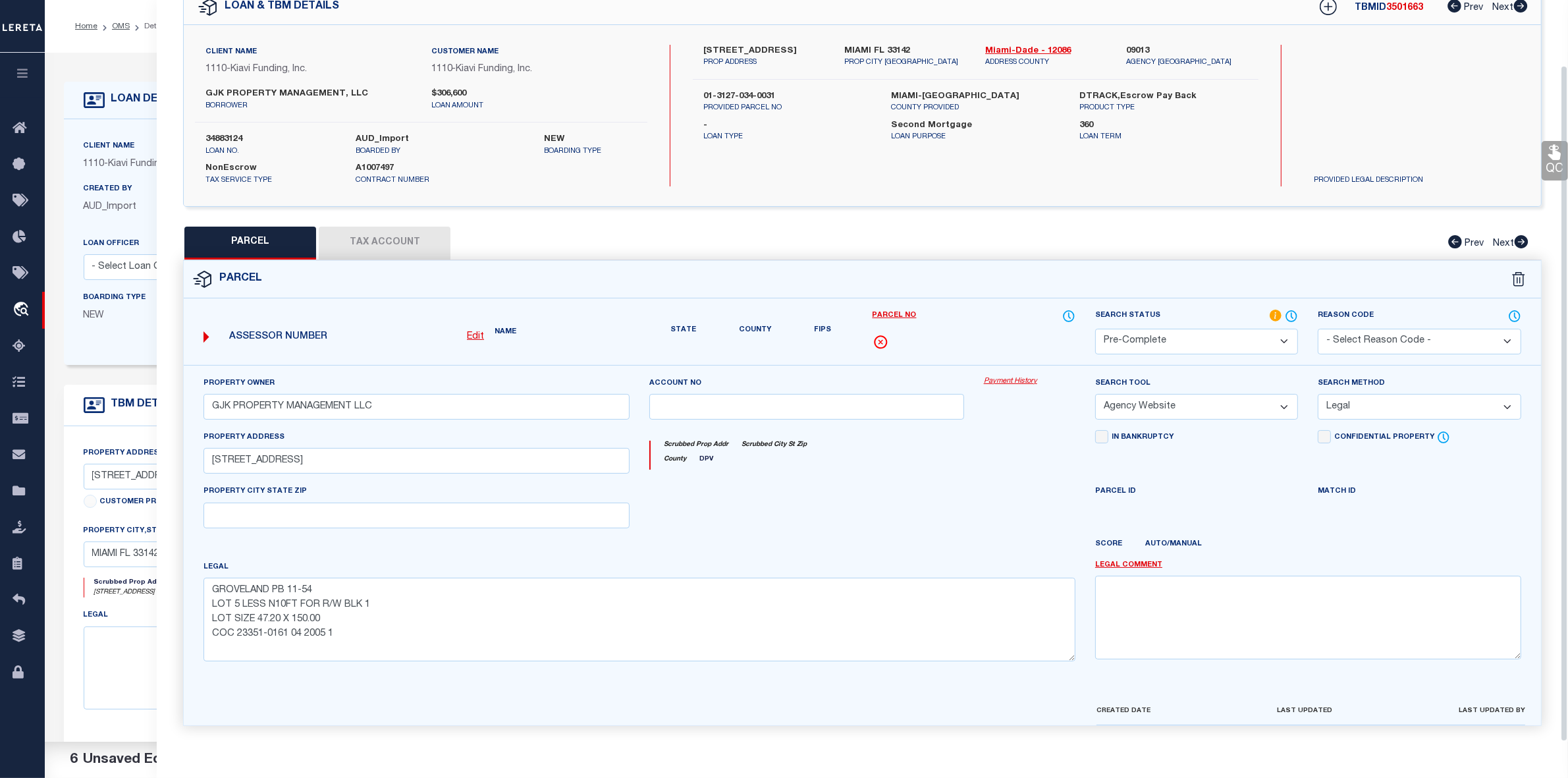
scroll to position [97, 0]
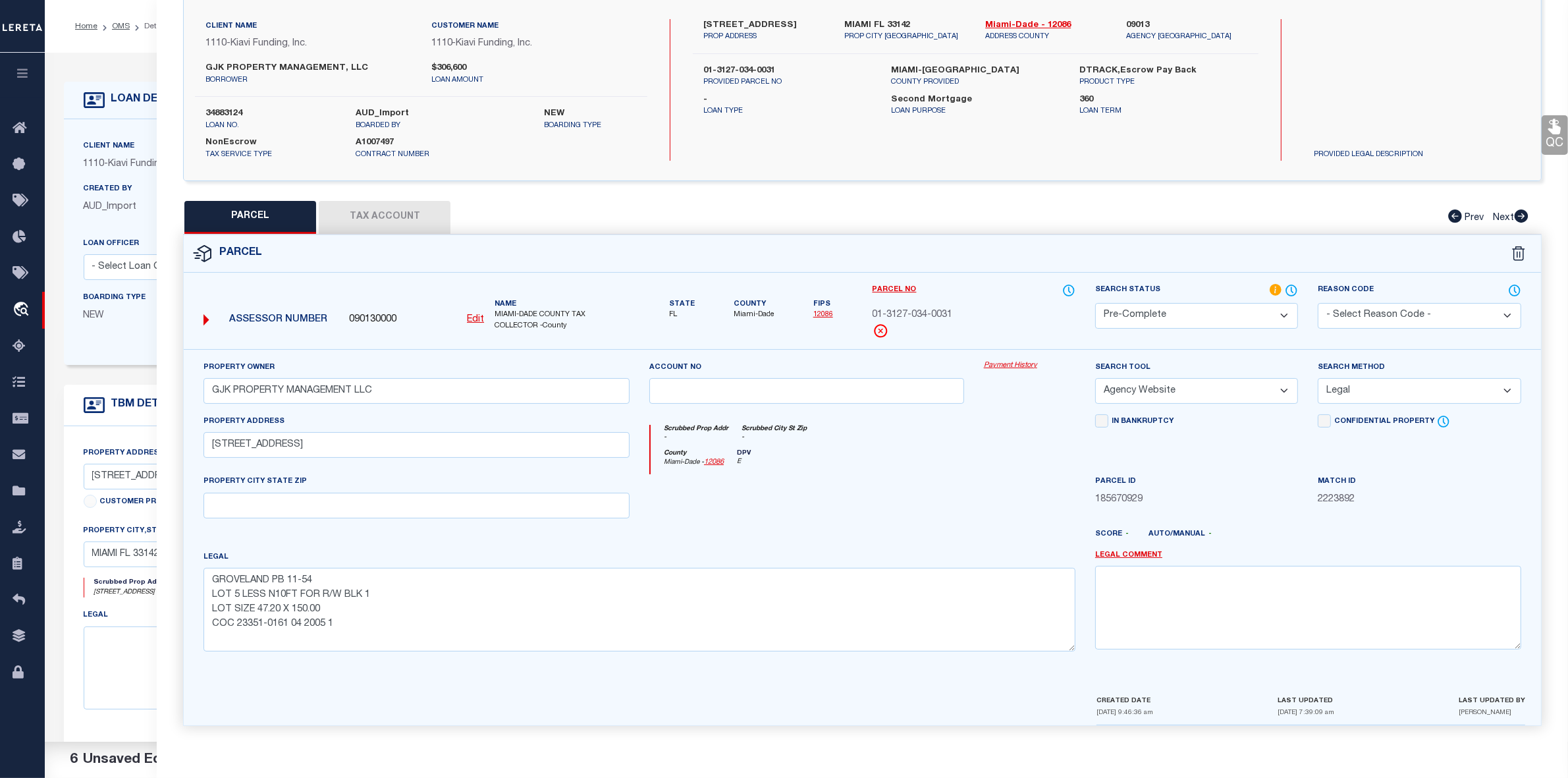
click at [928, 309] on span "01-3127-034-0031" at bounding box center [912, 316] width 80 height 15
copy div "01-3127-034-0031"
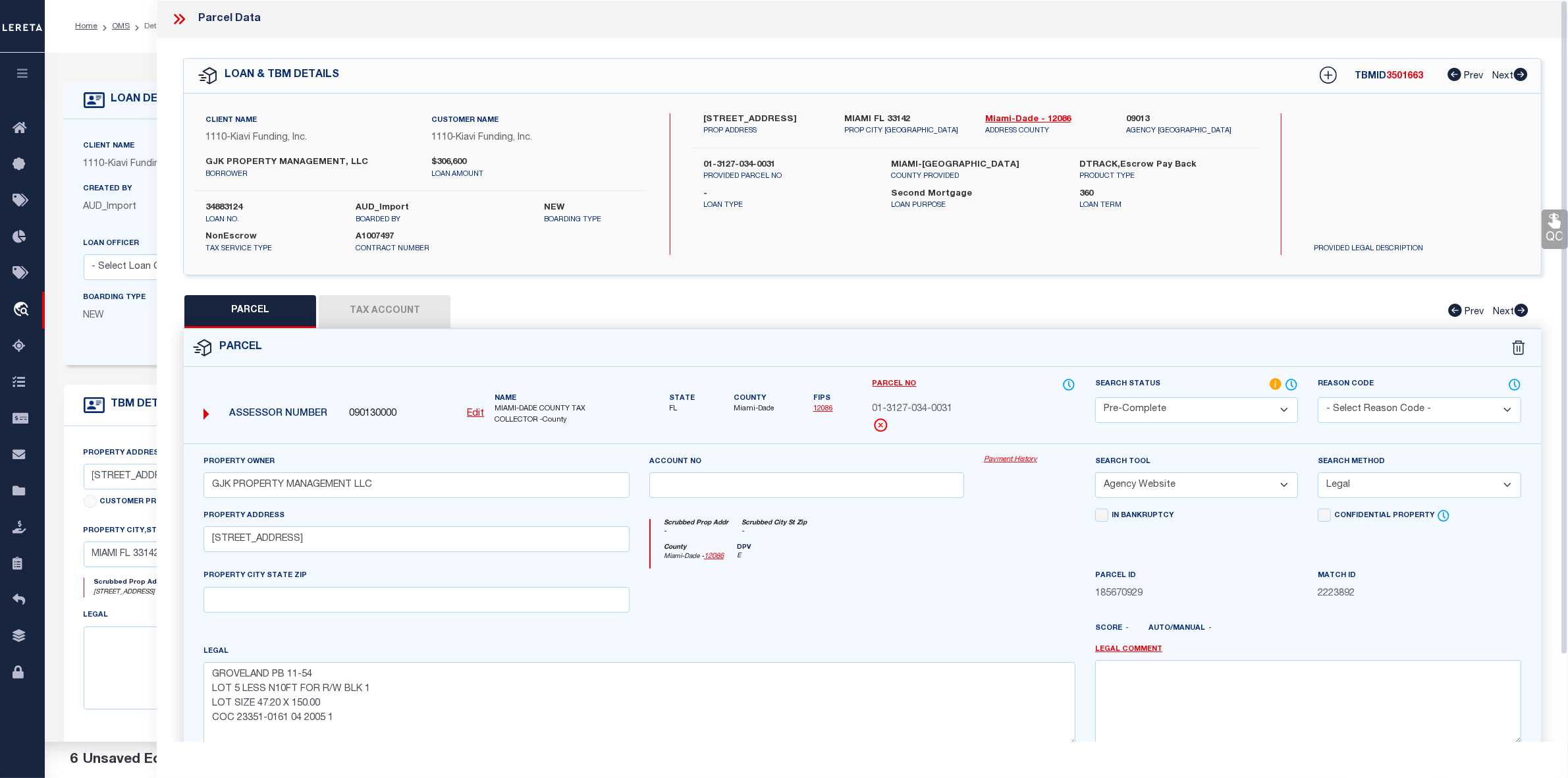
click at [178, 21] on icon at bounding box center [177, 19] width 6 height 11
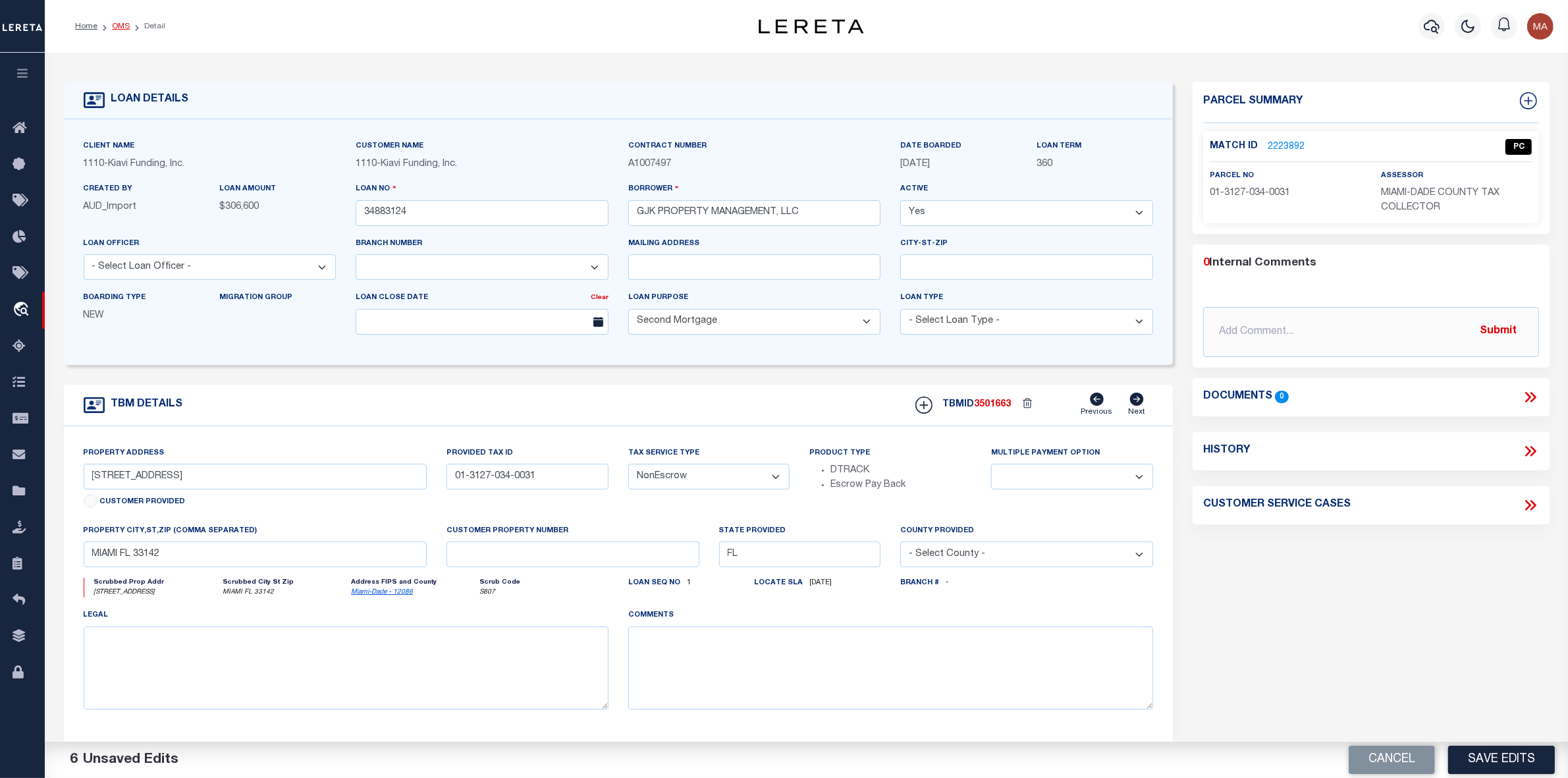
click at [122, 25] on link "OMS" at bounding box center [121, 26] width 18 height 8
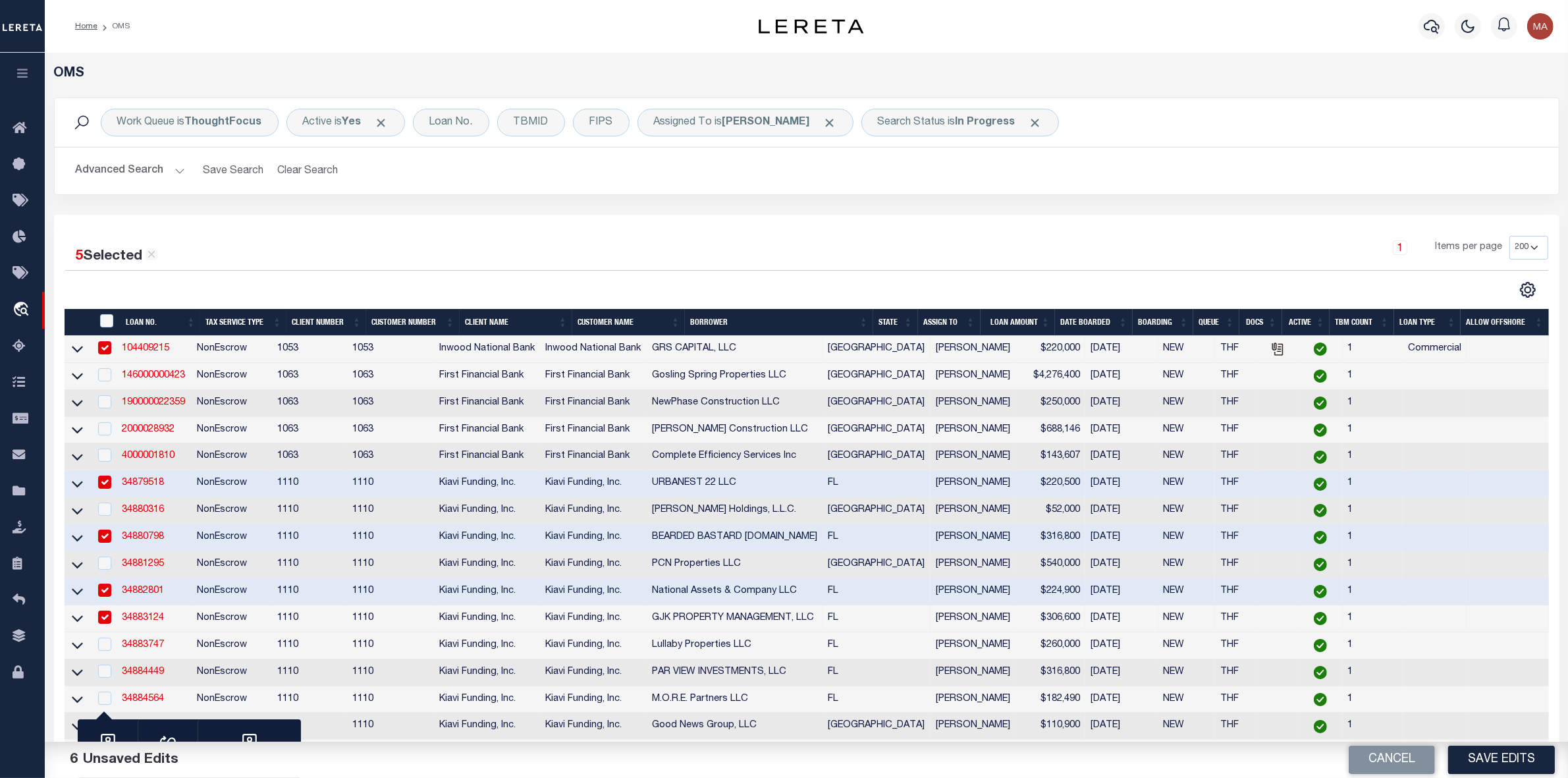
scroll to position [245, 0]
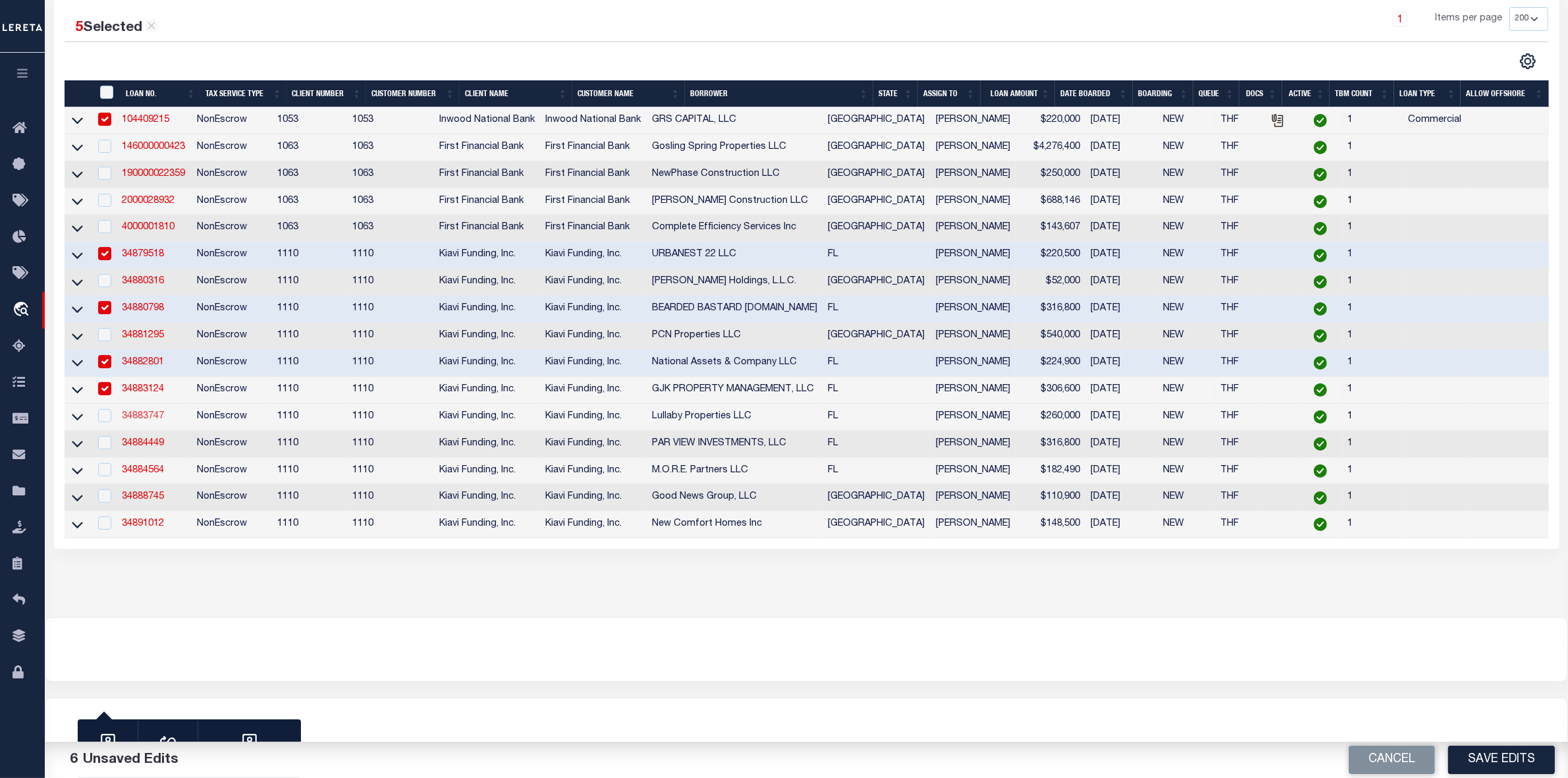
click at [149, 415] on link "34883747" at bounding box center [143, 416] width 42 height 9
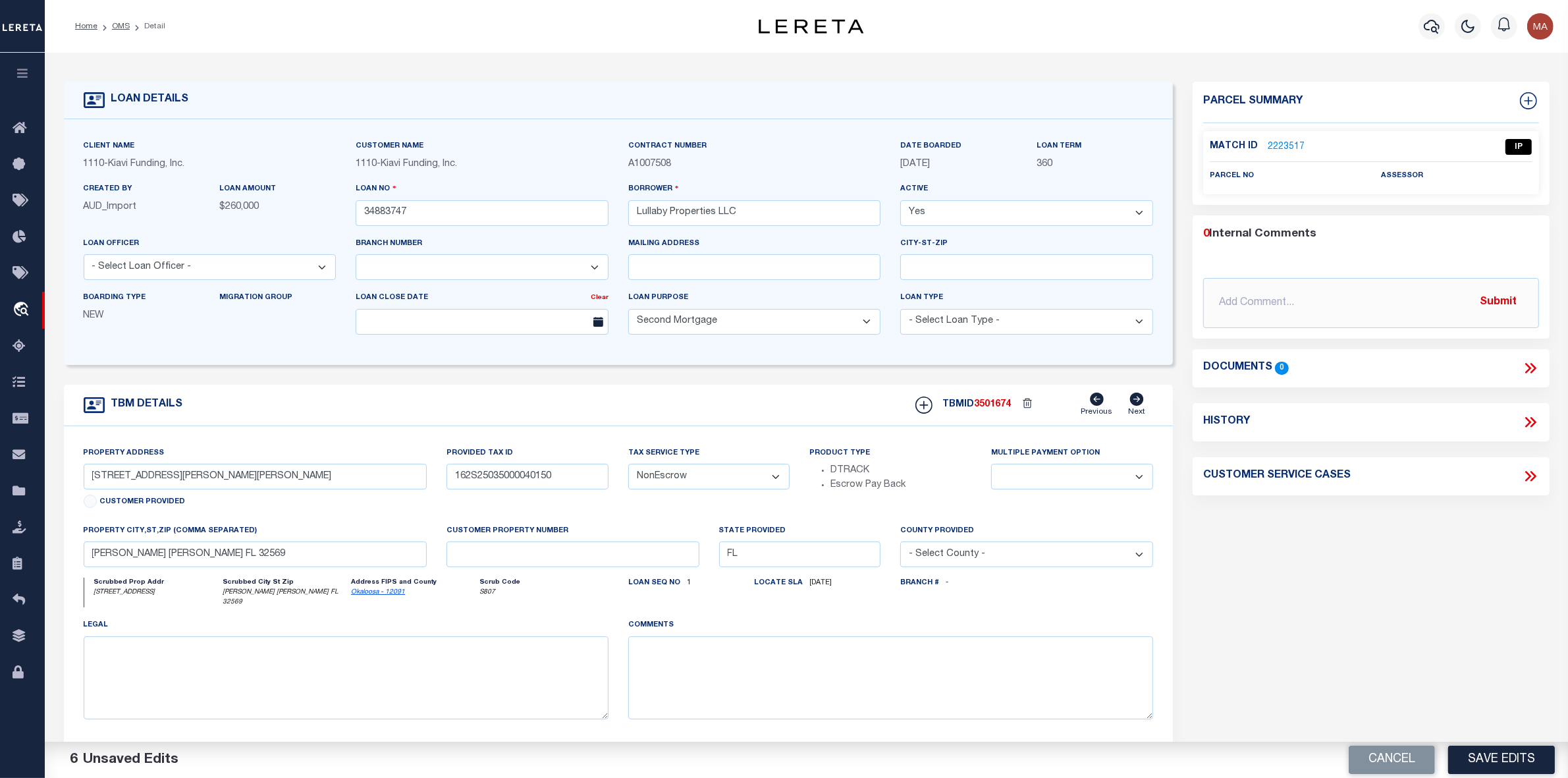
click at [1273, 140] on link "2223517" at bounding box center [1286, 147] width 37 height 14
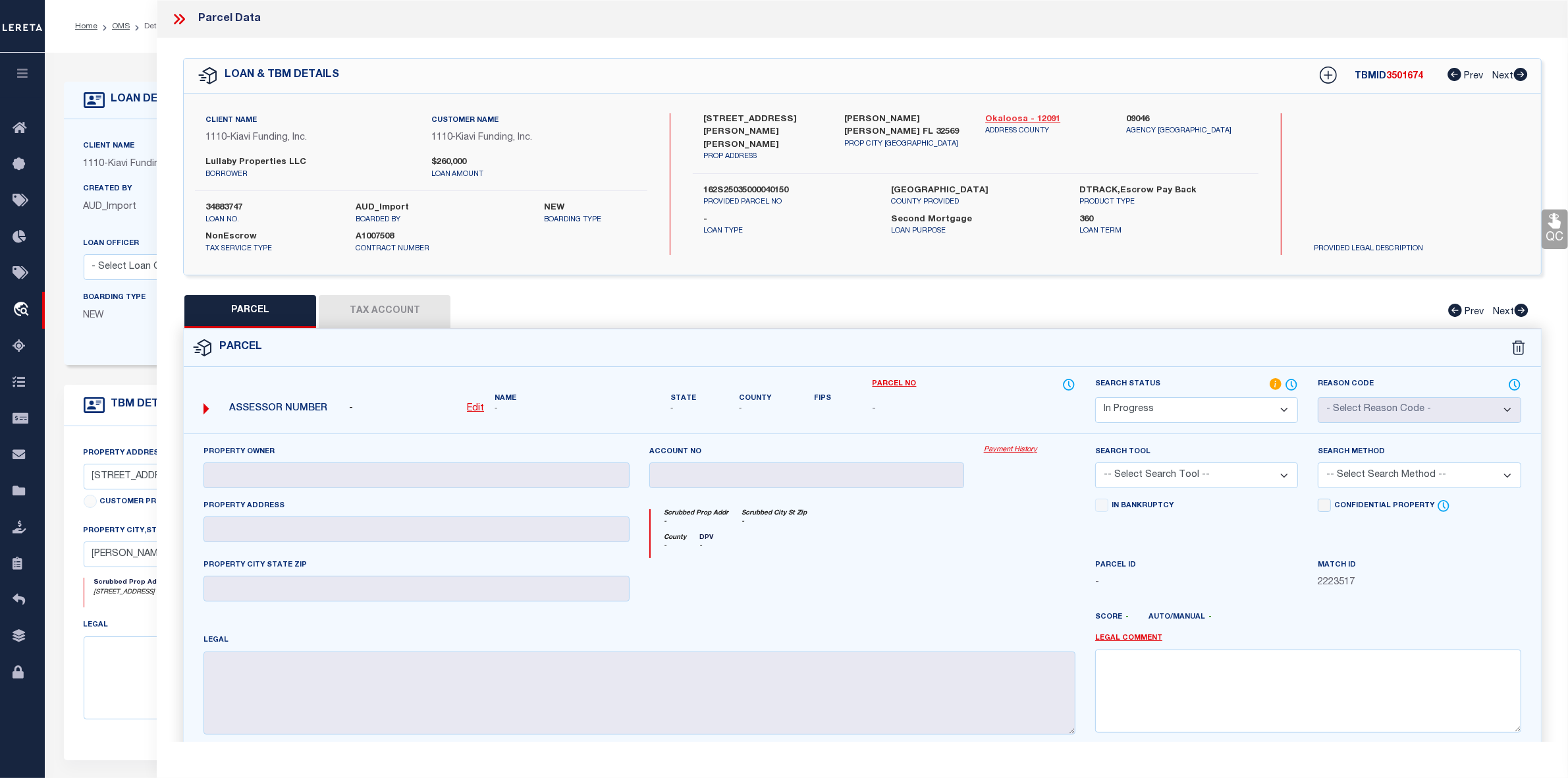
click at [1016, 120] on link "Okaloosa - 12091" at bounding box center [1046, 120] width 121 height 13
drag, startPoint x: 698, startPoint y: 119, endPoint x: 772, endPoint y: 117, distance: 74.0
click at [772, 117] on div "[STREET_ADDRESS][PERSON_NAME][PERSON_NAME] PROP ADDRESS" at bounding box center [763, 138] width 141 height 50
copy label "[STREET_ADDRESS]"
click at [475, 410] on u "Edit" at bounding box center [475, 408] width 17 height 9
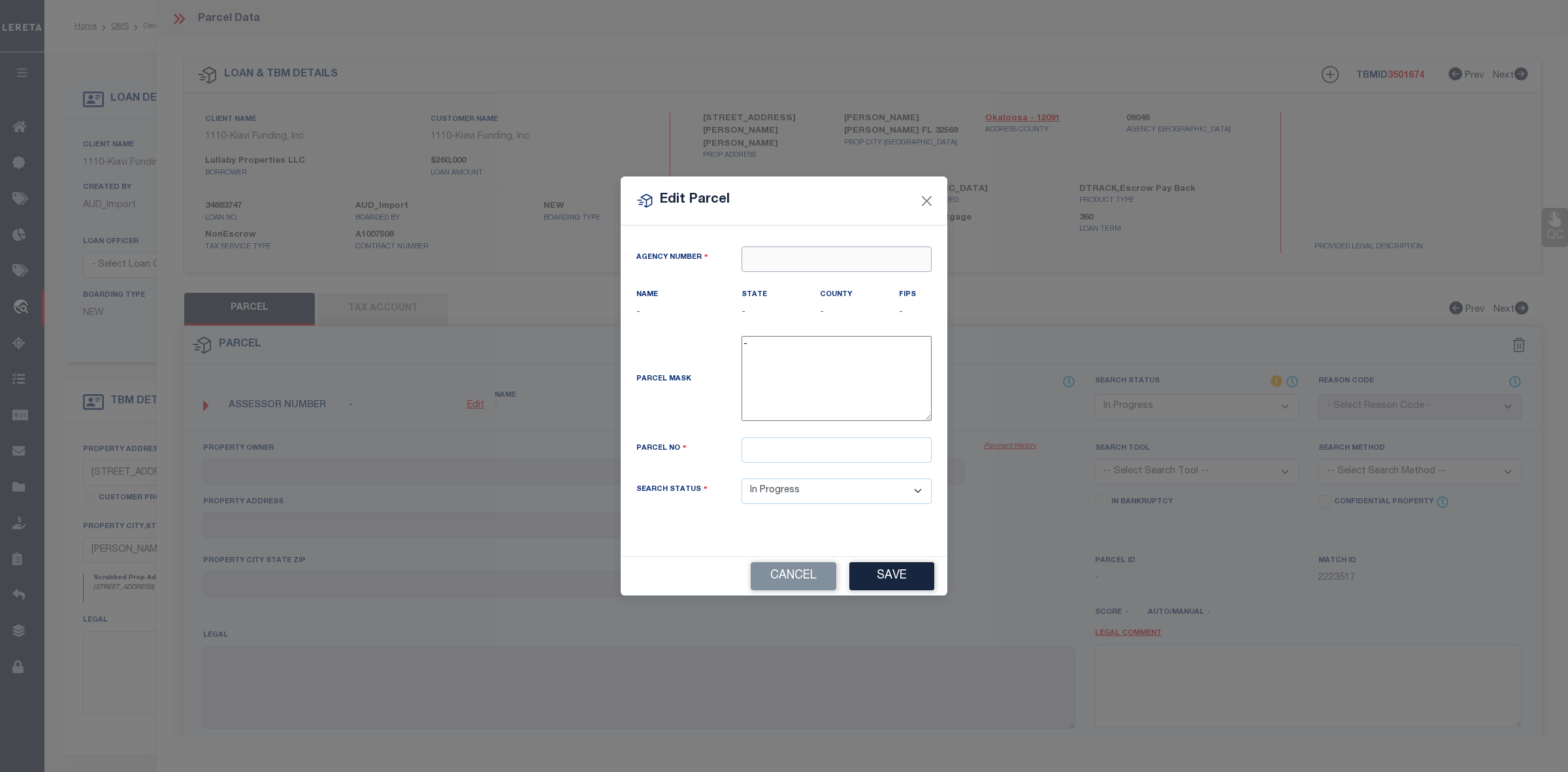
click at [802, 260] on input "text" at bounding box center [837, 259] width 190 height 25
click at [842, 277] on div "090460000 : [GEOGRAPHIC_DATA]" at bounding box center [838, 290] width 192 height 37
click at [789, 463] on input "text" at bounding box center [837, 449] width 190 height 25
click at [782, 458] on input "text" at bounding box center [837, 449] width 190 height 25
paste input "16-2S-25-0350-0004-0150"
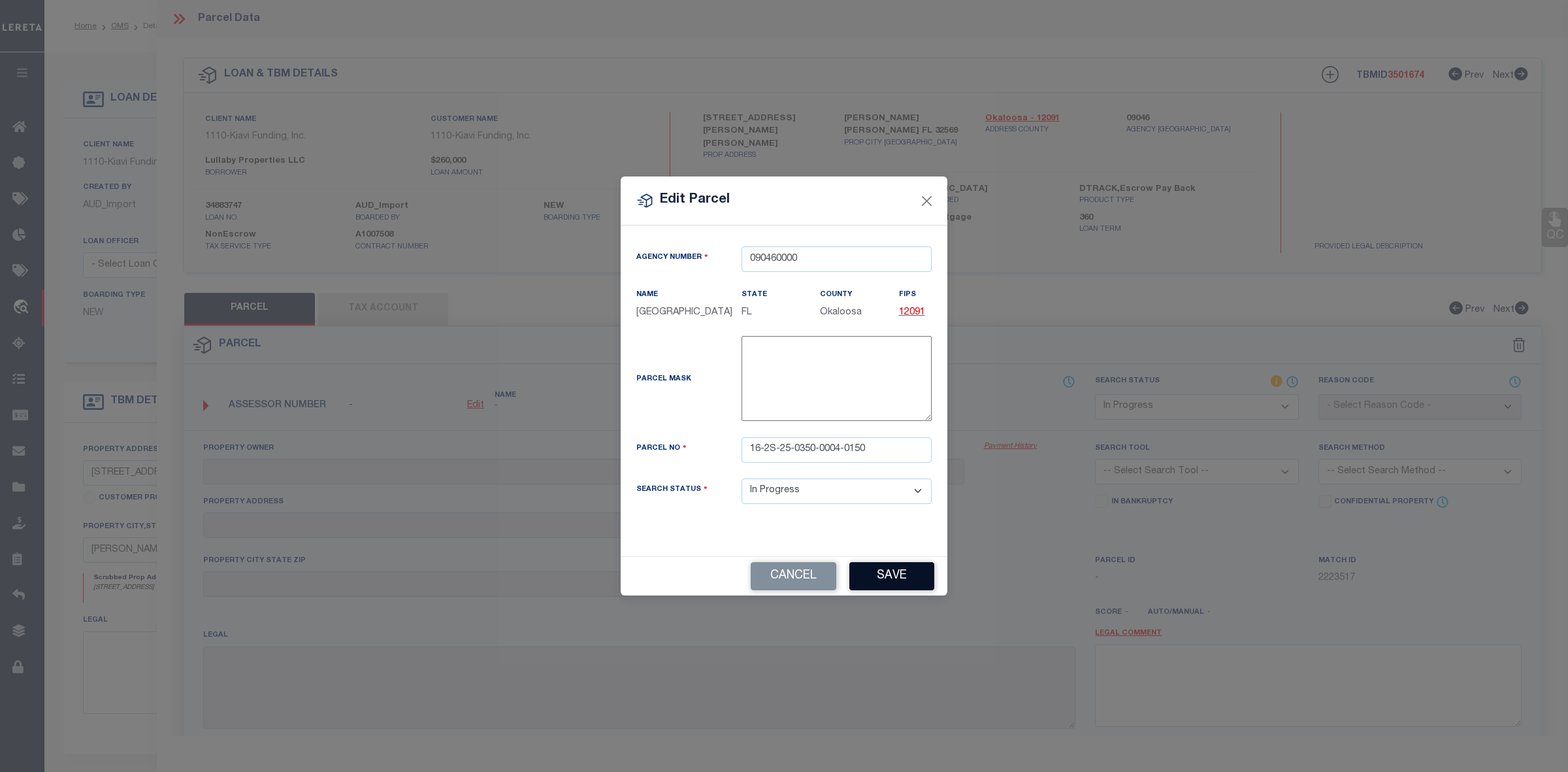
click at [885, 580] on div "Cancel Save" at bounding box center [784, 576] width 327 height 39
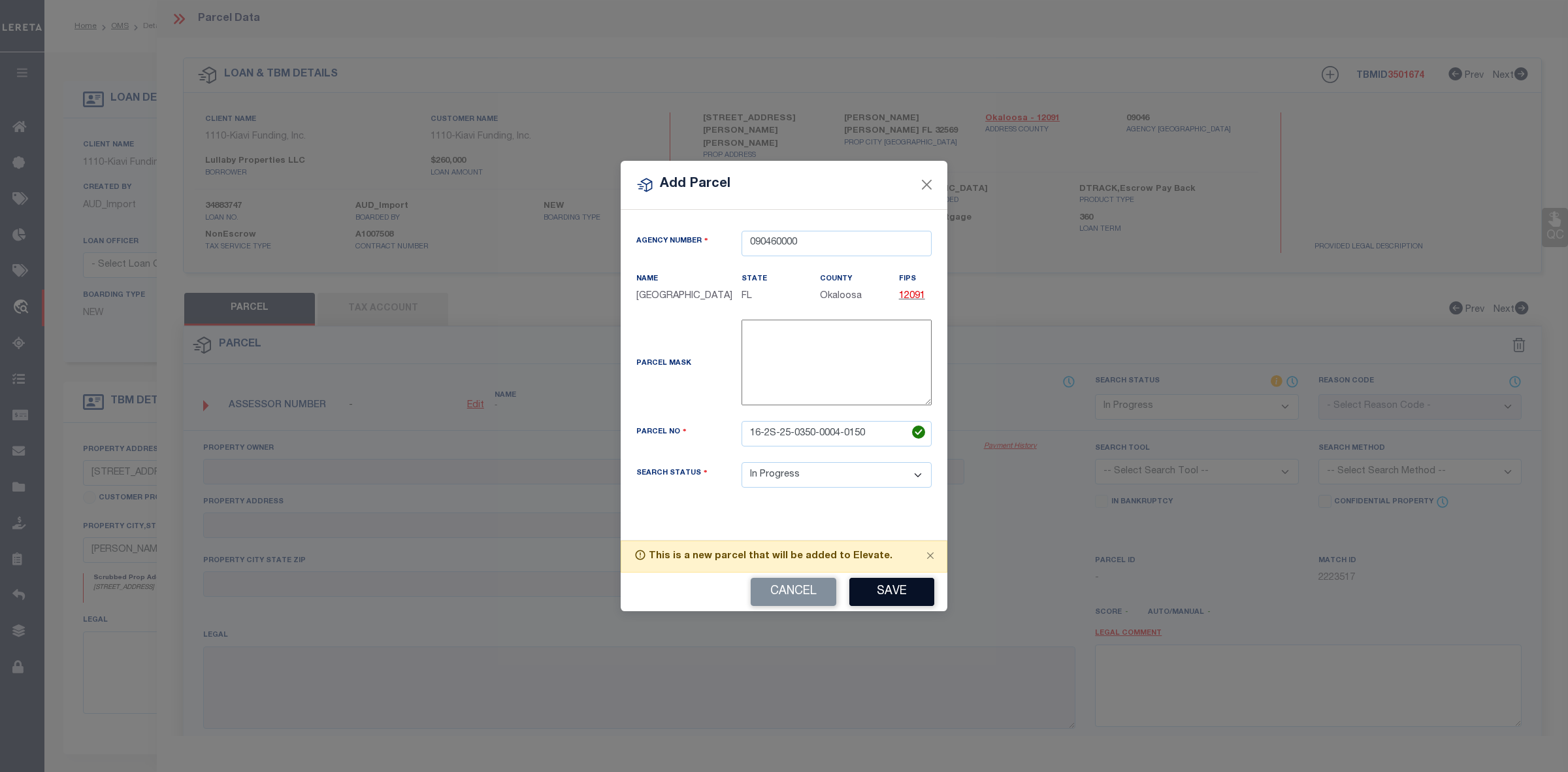
click at [891, 592] on button "Save" at bounding box center [892, 592] width 85 height 28
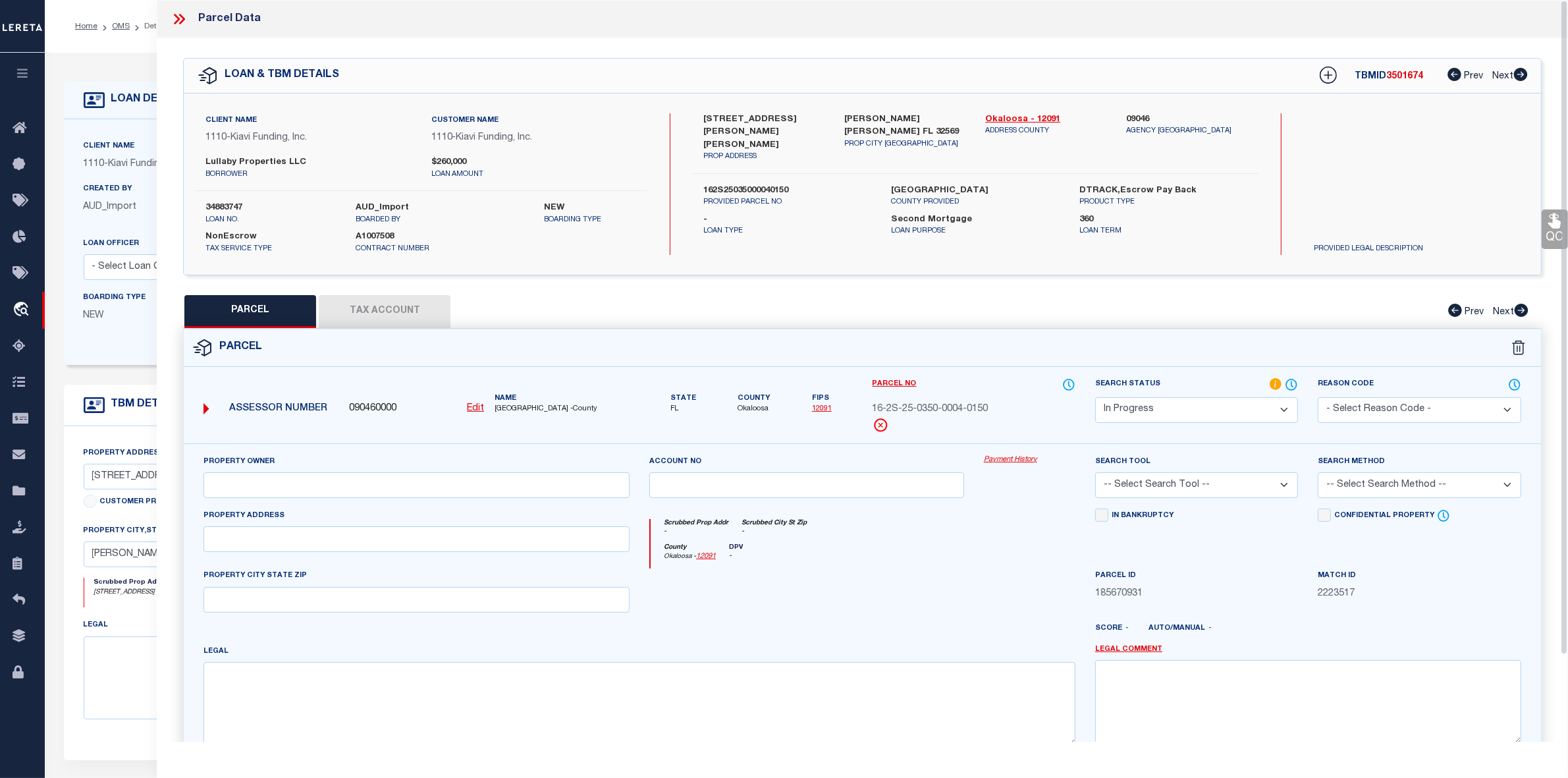
click at [194, 547] on div "Property Address" at bounding box center [417, 538] width 446 height 60
click at [232, 541] on input "text" at bounding box center [417, 539] width 426 height 26
paste input "[STREET_ADDRESS]"
click at [253, 491] on input "text" at bounding box center [417, 484] width 426 height 26
paste input "[PERSON_NAME]"
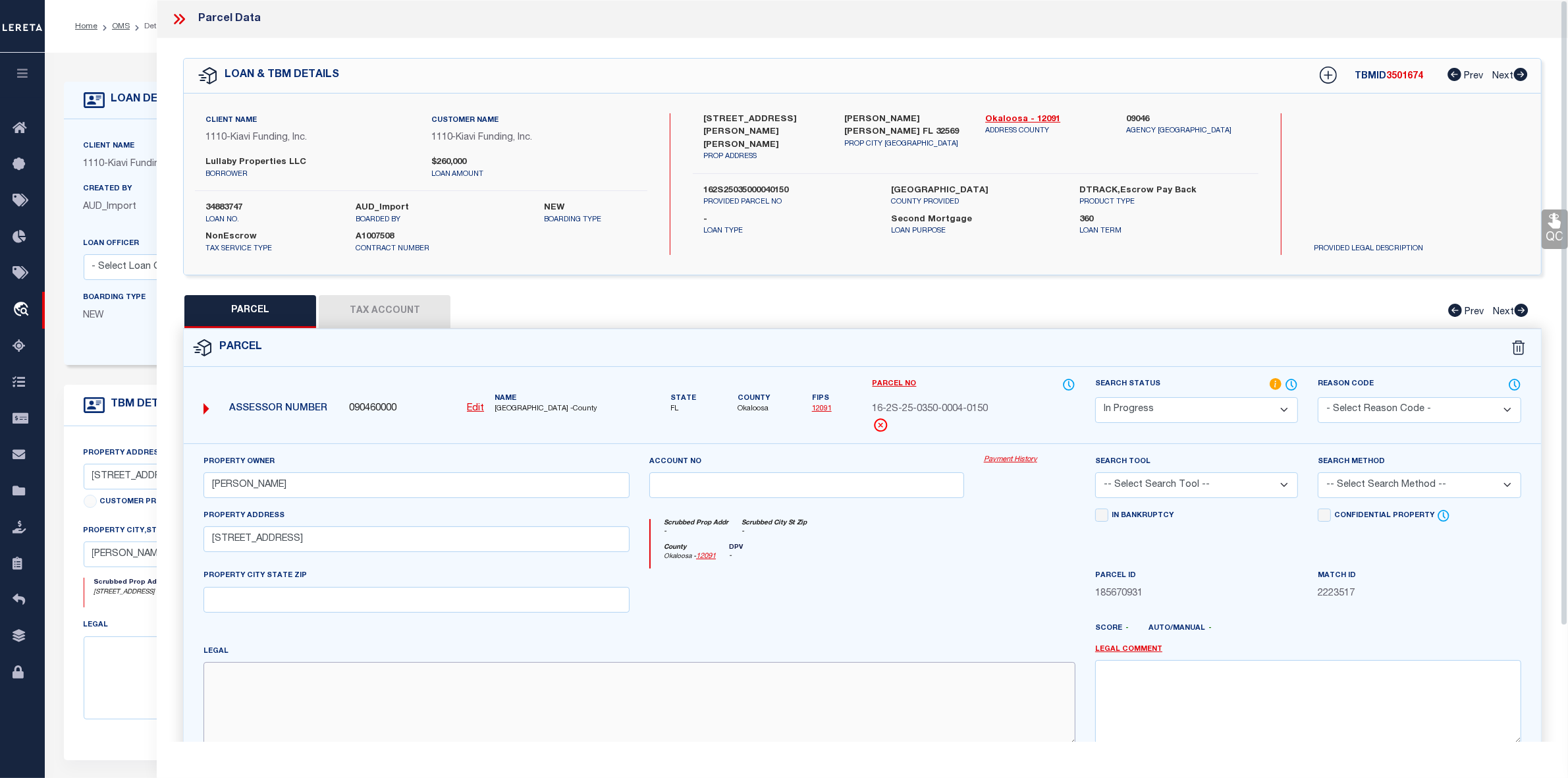
click at [364, 683] on textarea at bounding box center [640, 703] width 872 height 83
paste textarea "CASA LOMA S/D LOT 15 BLK 4"
click at [1157, 409] on select "Automated Search Bad Parcel Complete Duplicate Parcel High Dollar Reporting In …" at bounding box center [1197, 409] width 203 height 26
click at [1095, 397] on select "Automated Search Bad Parcel Complete Duplicate Parcel High Dollar Reporting In …" at bounding box center [1197, 409] width 203 height 26
click at [1163, 504] on div "Search Tool -- Select Search Tool -- 3rd Party Website Agency File Agency Websi…" at bounding box center [1197, 481] width 223 height 54
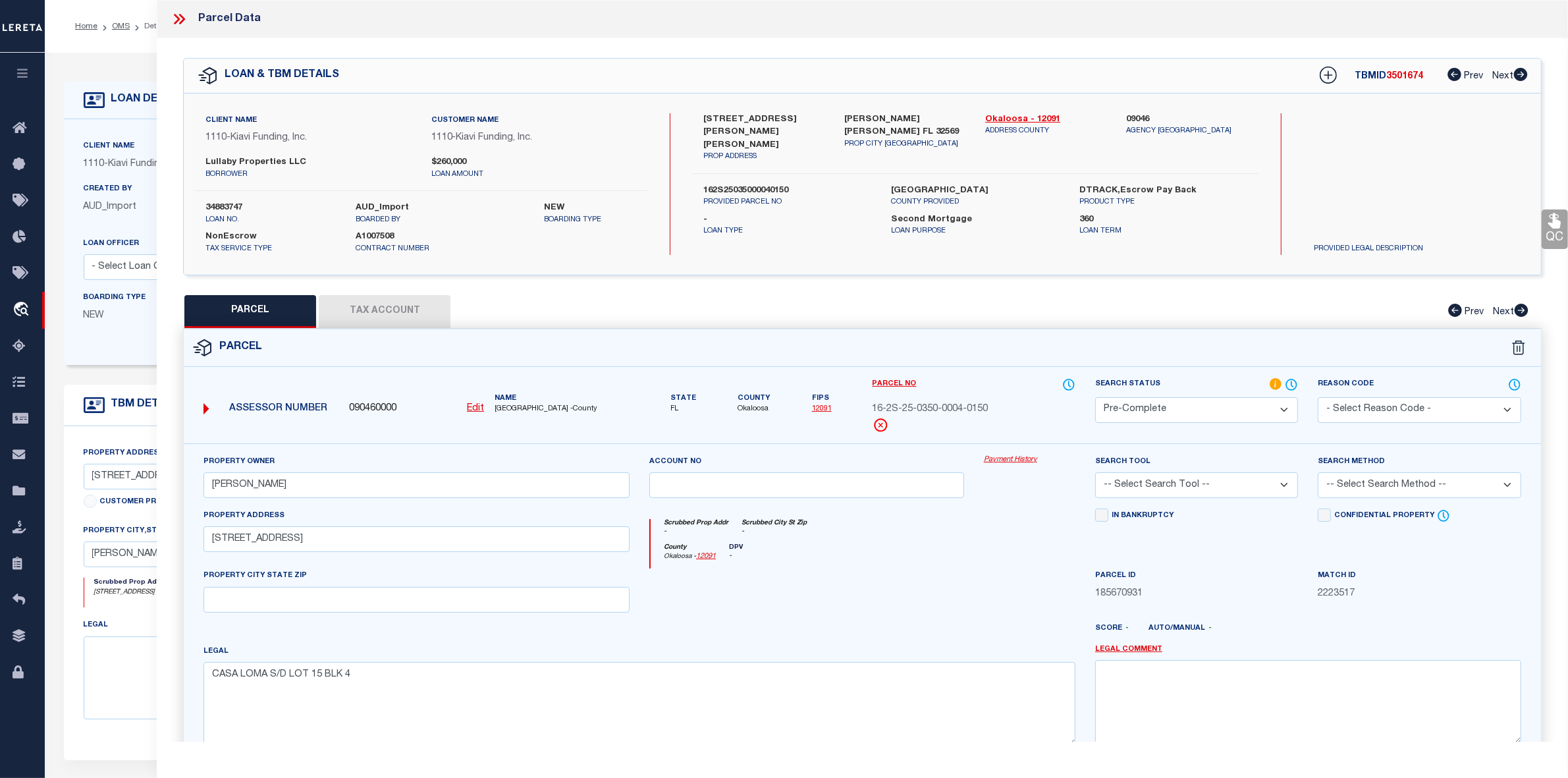
click at [1163, 495] on select "-- Select Search Tool -- 3rd Party Website Agency File Agency Website ATLS CNV-…" at bounding box center [1197, 484] width 203 height 26
click at [1095, 474] on select "-- Select Search Tool -- 3rd Party Website Agency File Agency Website ATLS CNV-…" at bounding box center [1197, 484] width 203 height 26
click at [1342, 486] on select "-- Select Search Method -- Property Address Legal Liability Info Provided" at bounding box center [1419, 484] width 203 height 26
click at [1318, 474] on select "-- Select Search Method -- Property Address Legal Liability Info Provided" at bounding box center [1419, 484] width 203 height 26
click at [281, 612] on input "text" at bounding box center [417, 599] width 426 height 26
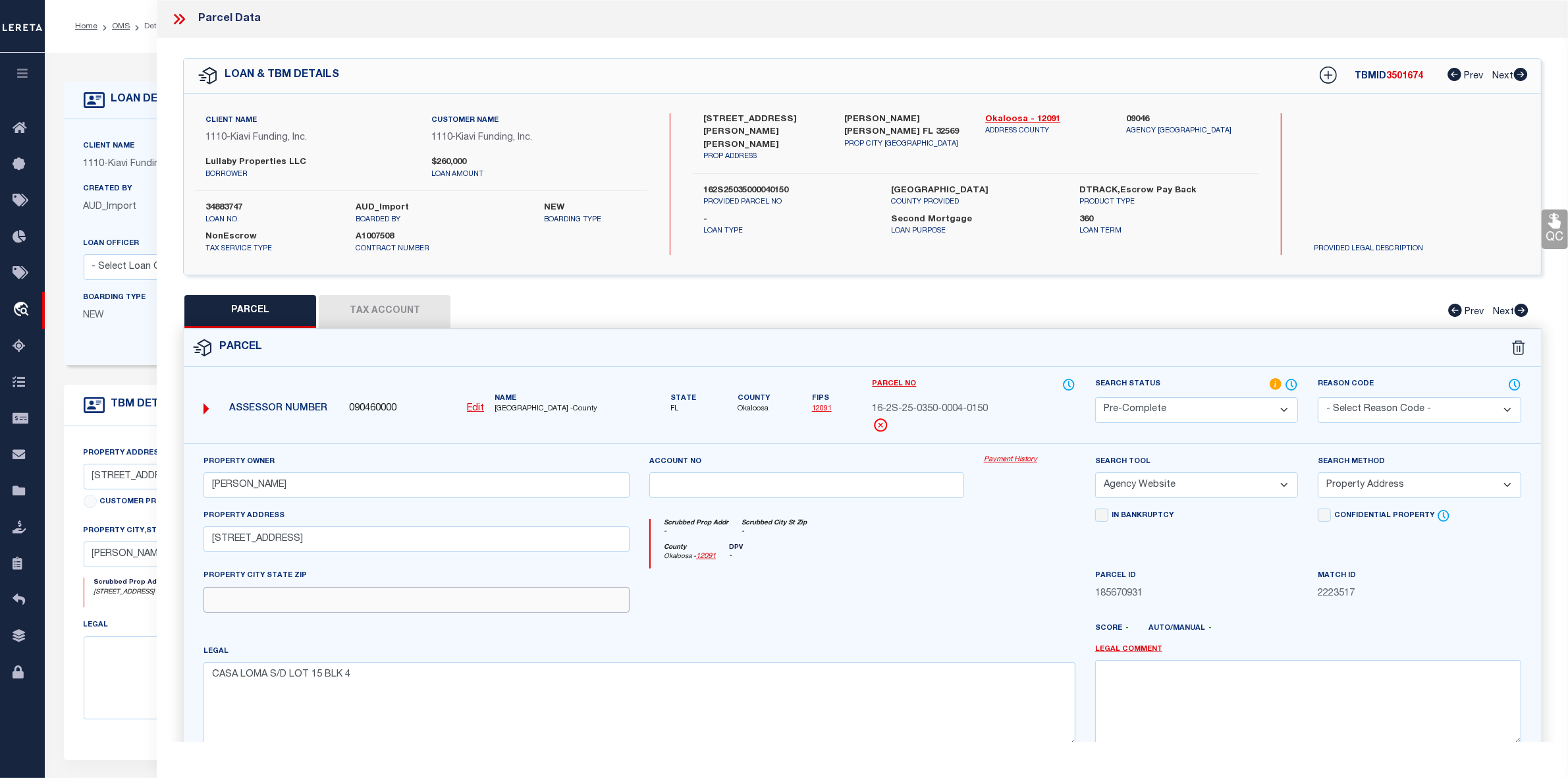
paste input "[PERSON_NAME] [PERSON_NAME] 32569"
click at [395, 311] on button "Tax Account" at bounding box center [385, 312] width 132 height 33
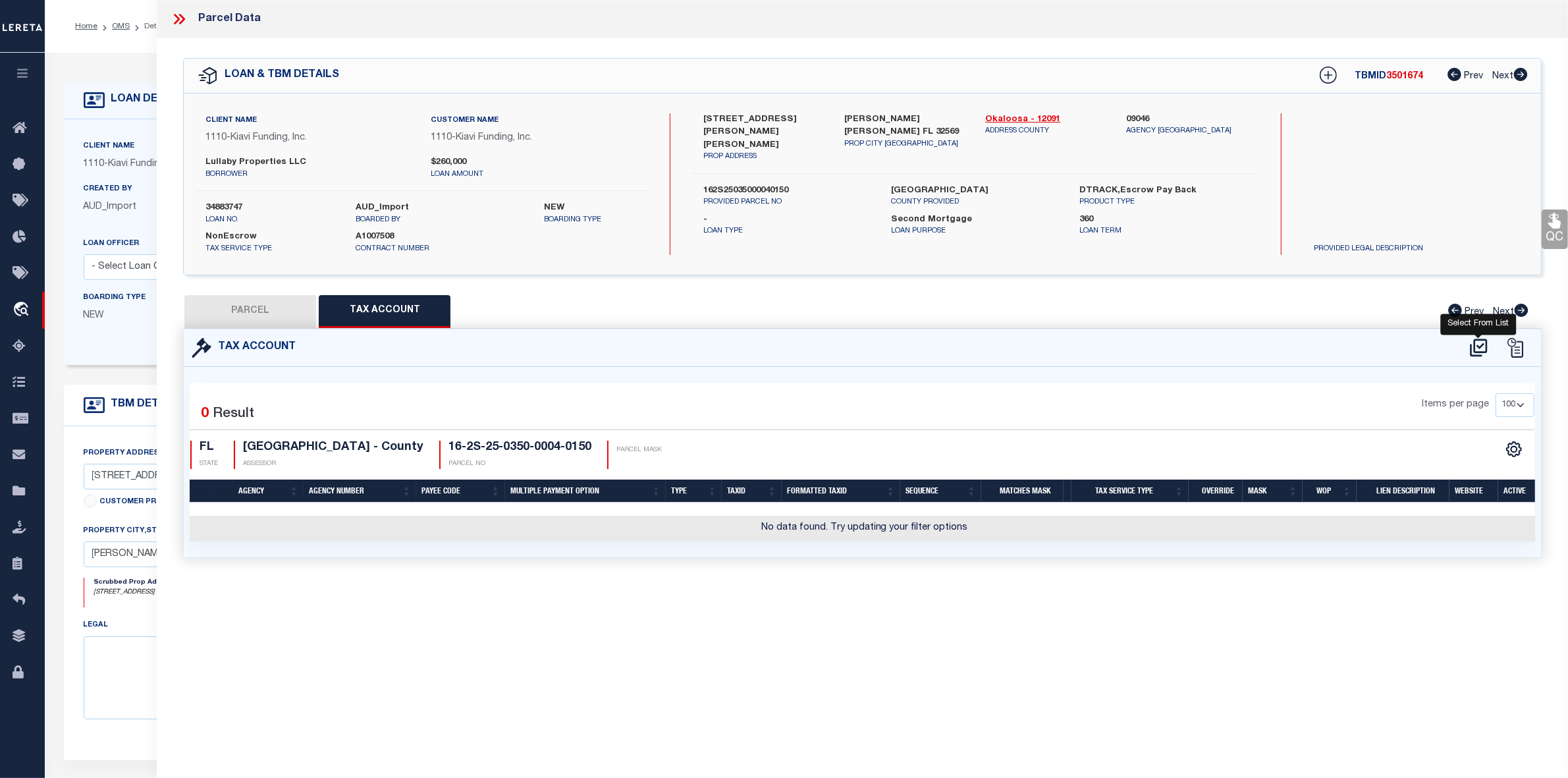
click at [1484, 347] on icon at bounding box center [1479, 348] width 21 height 21
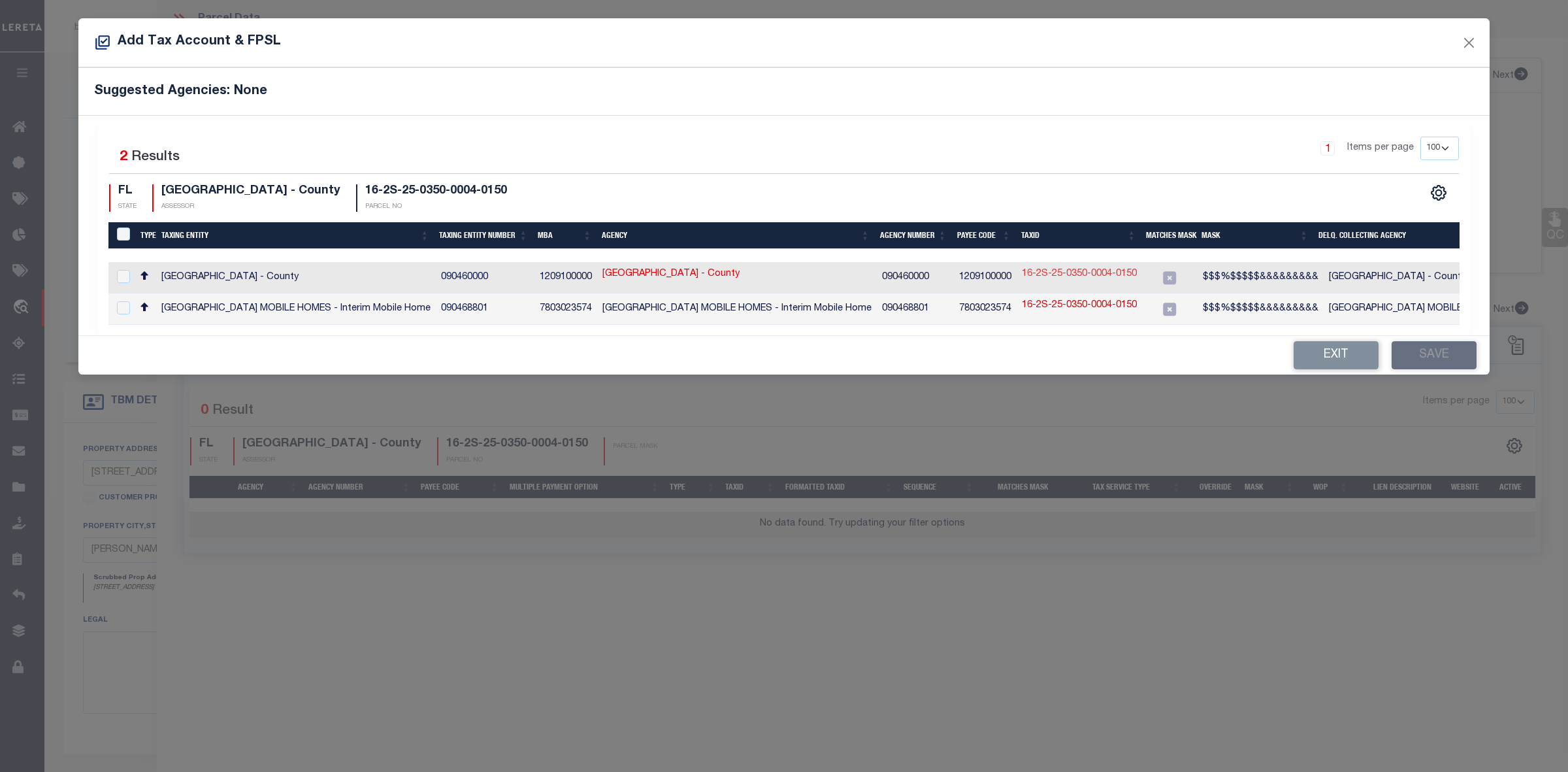
click at [1080, 272] on link "16-2S-25-0350-0004-0150" at bounding box center [1079, 274] width 115 height 15
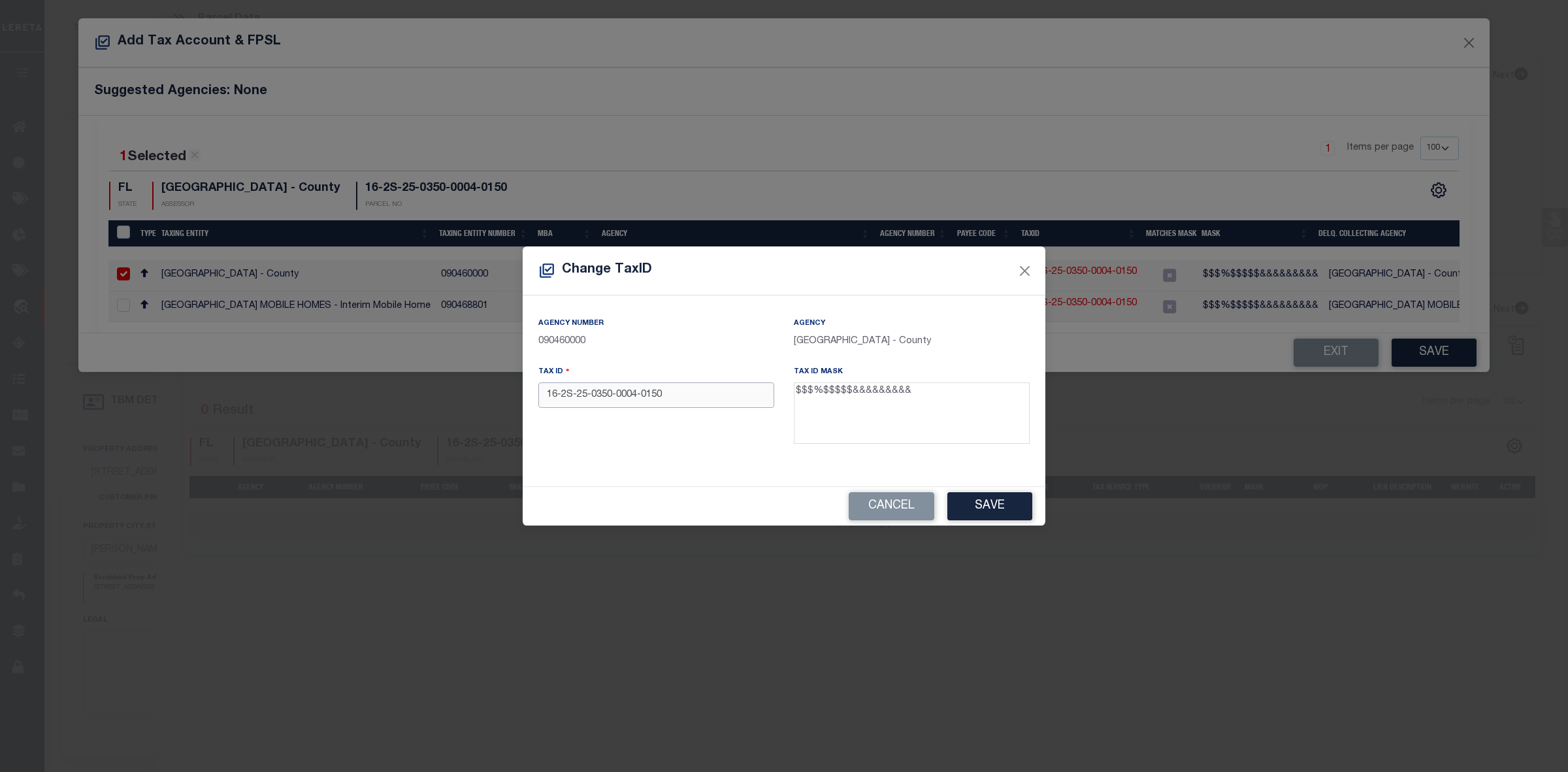
click at [561, 397] on input "16-2S-25-0350-0004-0150" at bounding box center [657, 395] width 236 height 25
click at [1010, 505] on button "Save" at bounding box center [990, 506] width 85 height 28
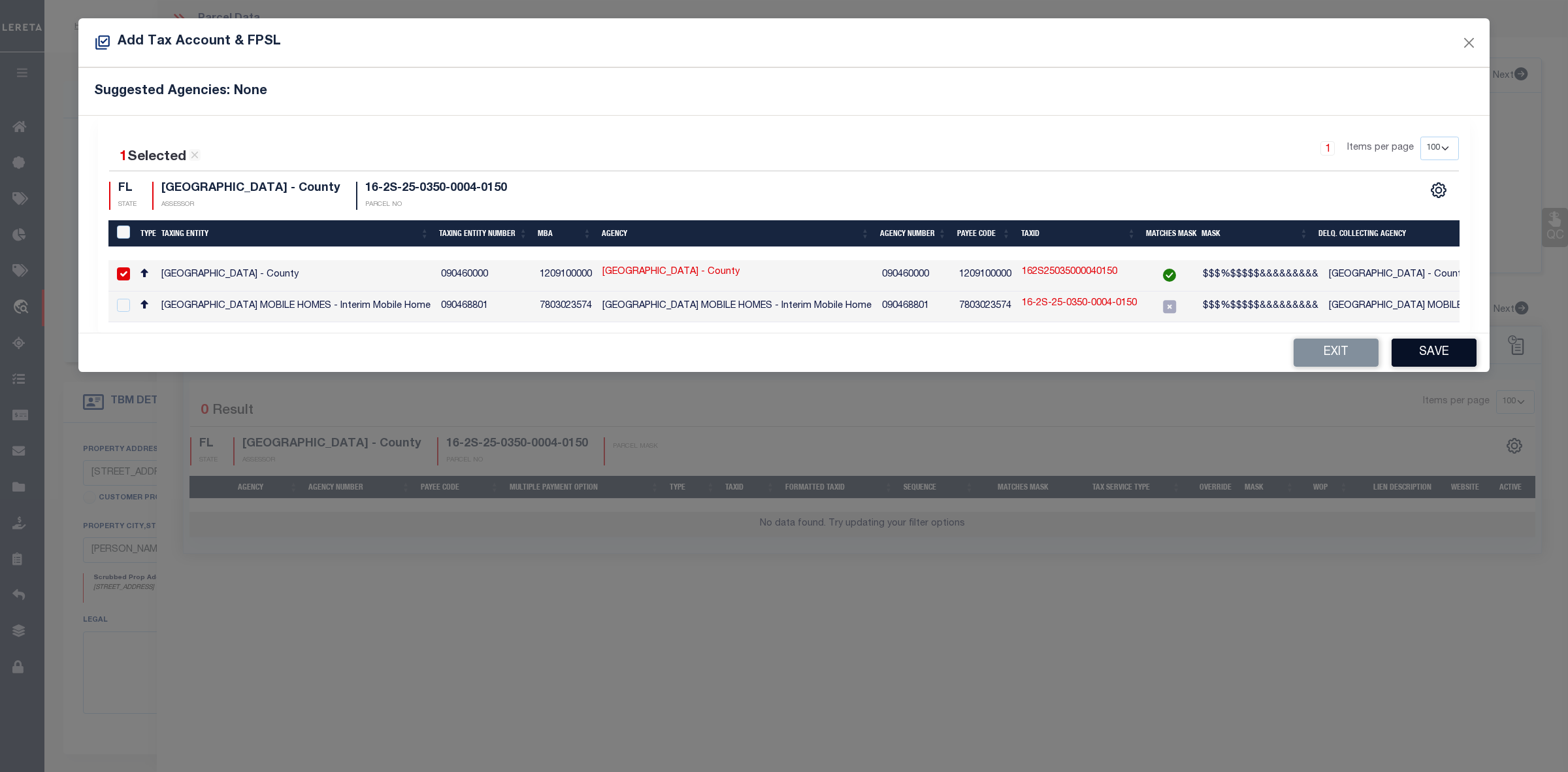
click at [1449, 359] on button "Save" at bounding box center [1435, 352] width 85 height 28
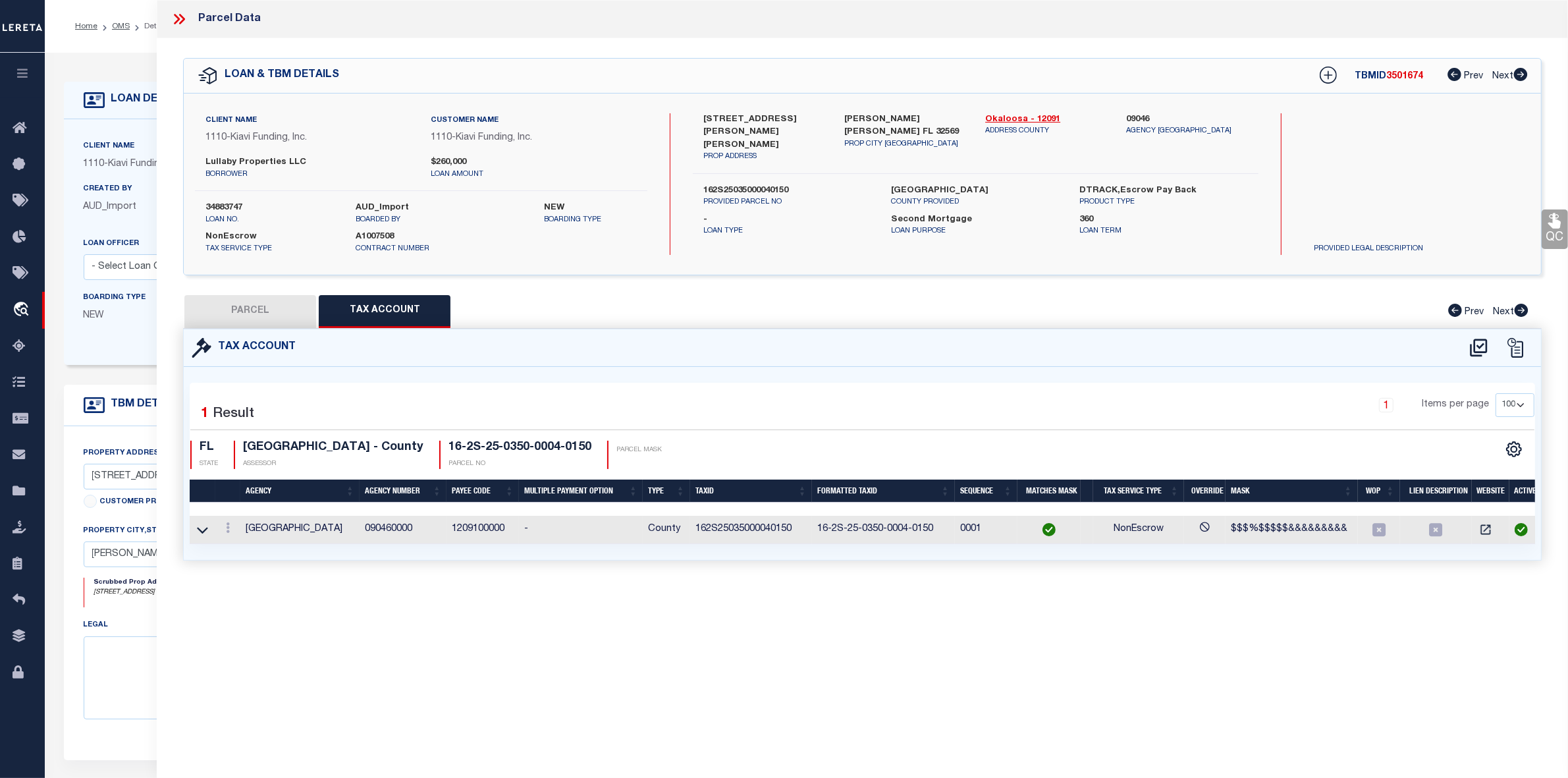
click at [275, 284] on div "QC QC QC" at bounding box center [862, 314] width 1411 height 554
click at [276, 308] on button "PARCEL" at bounding box center [250, 312] width 132 height 33
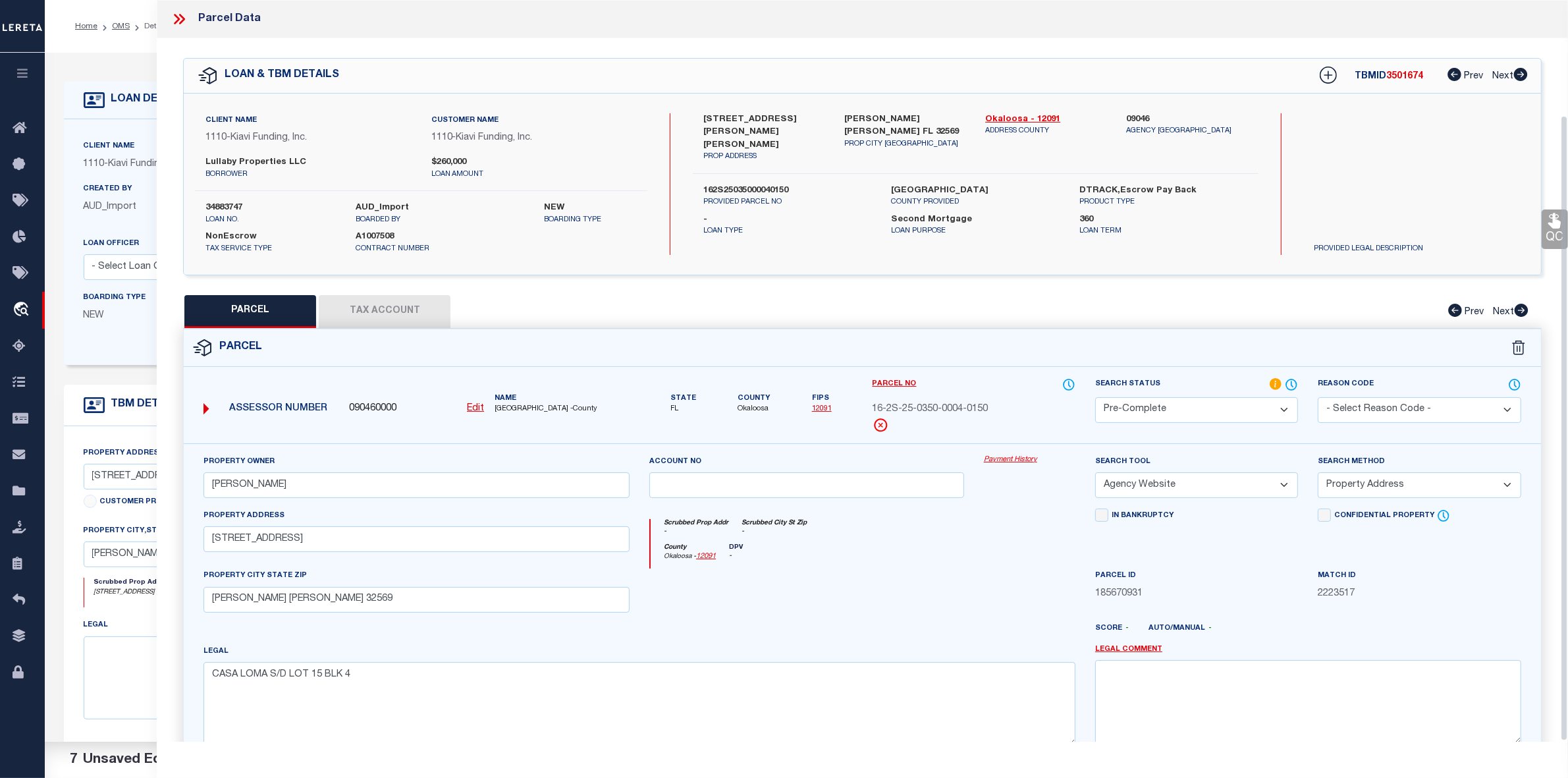
scroll to position [165, 0]
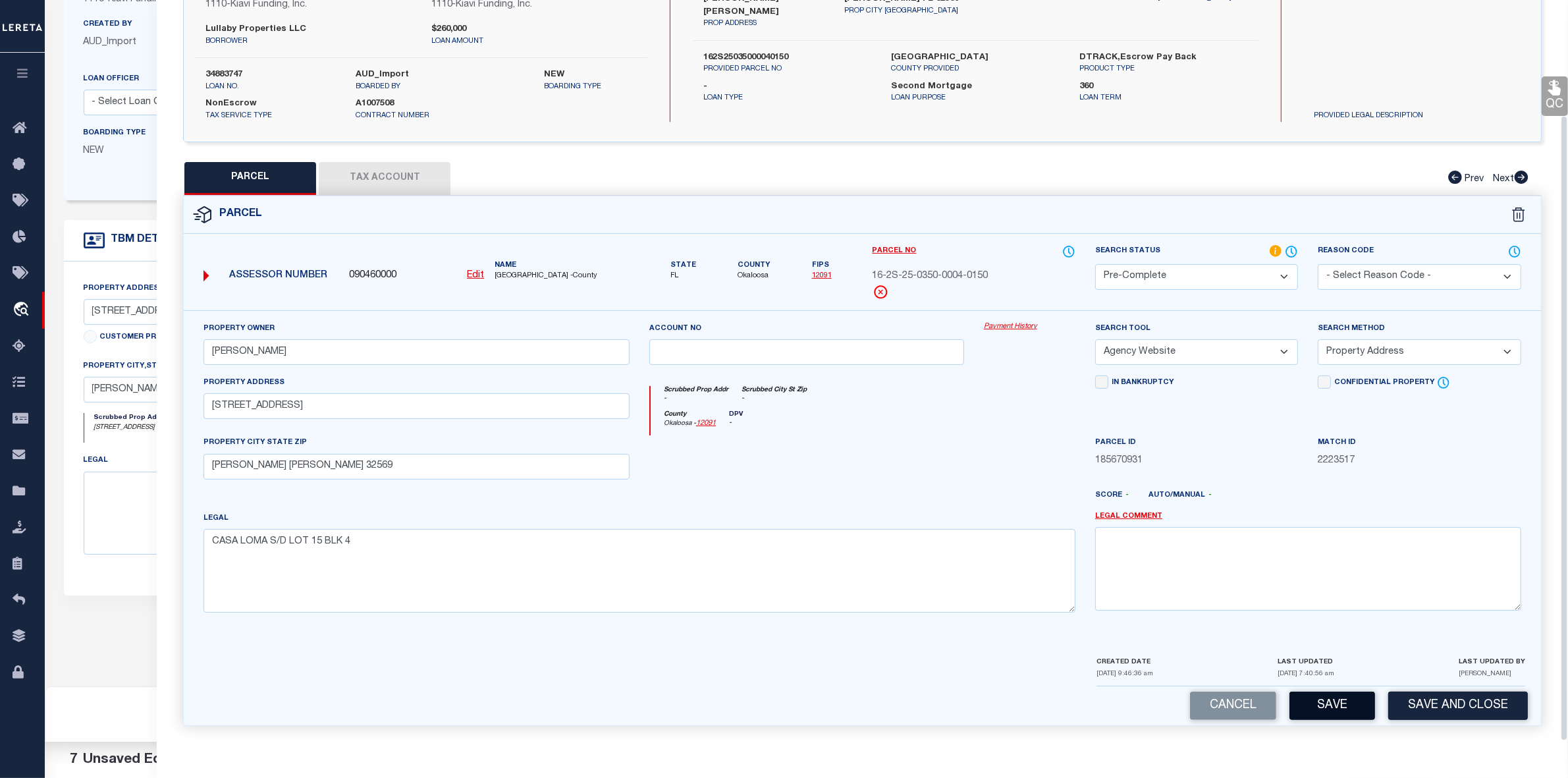
click at [1342, 703] on button "Save" at bounding box center [1333, 705] width 86 height 28
click at [935, 269] on span "16-2S-25-0350-0004-0150" at bounding box center [930, 276] width 116 height 15
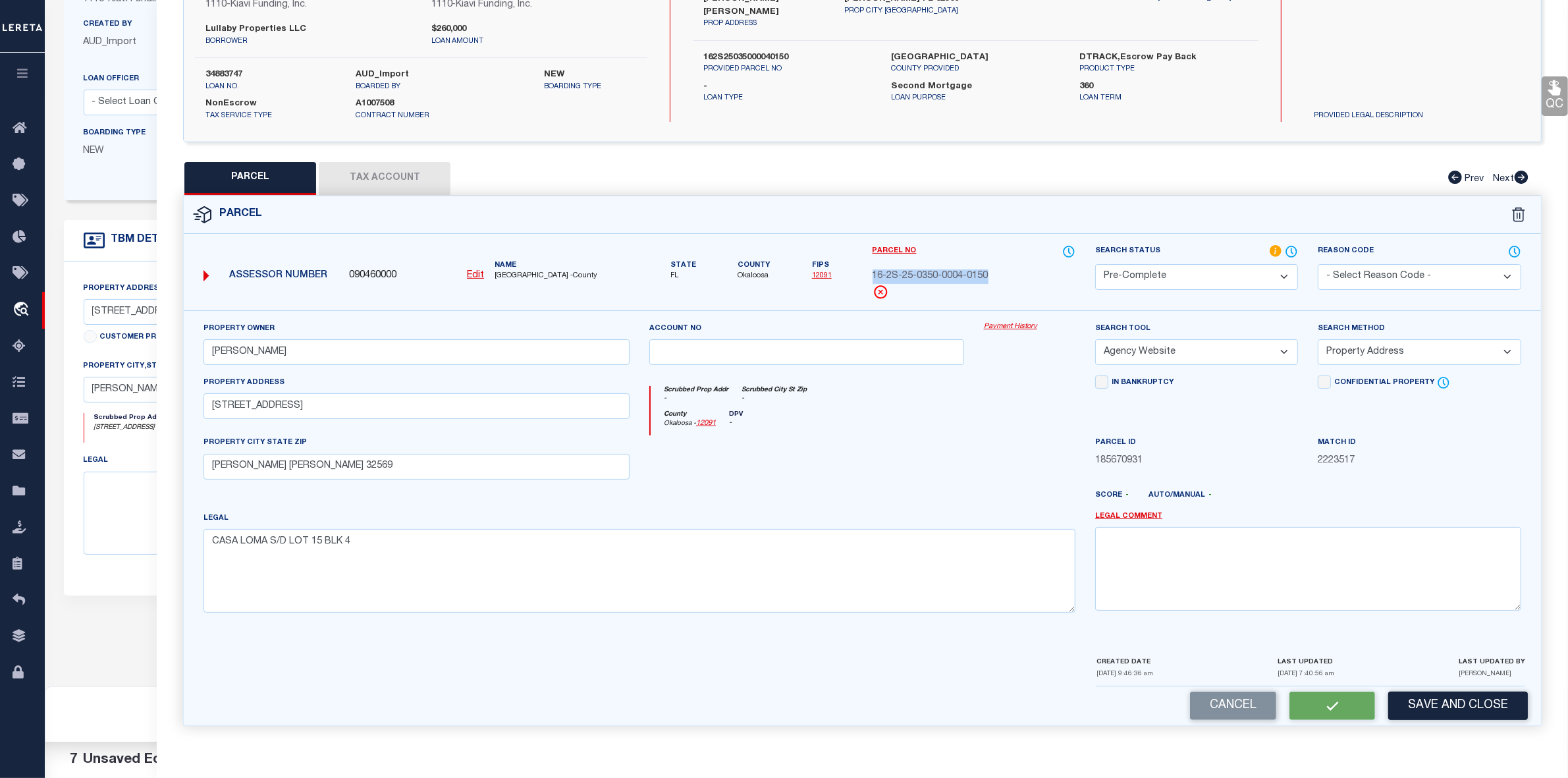
click at [935, 269] on span "16-2S-25-0350-0004-0150" at bounding box center [930, 276] width 116 height 15
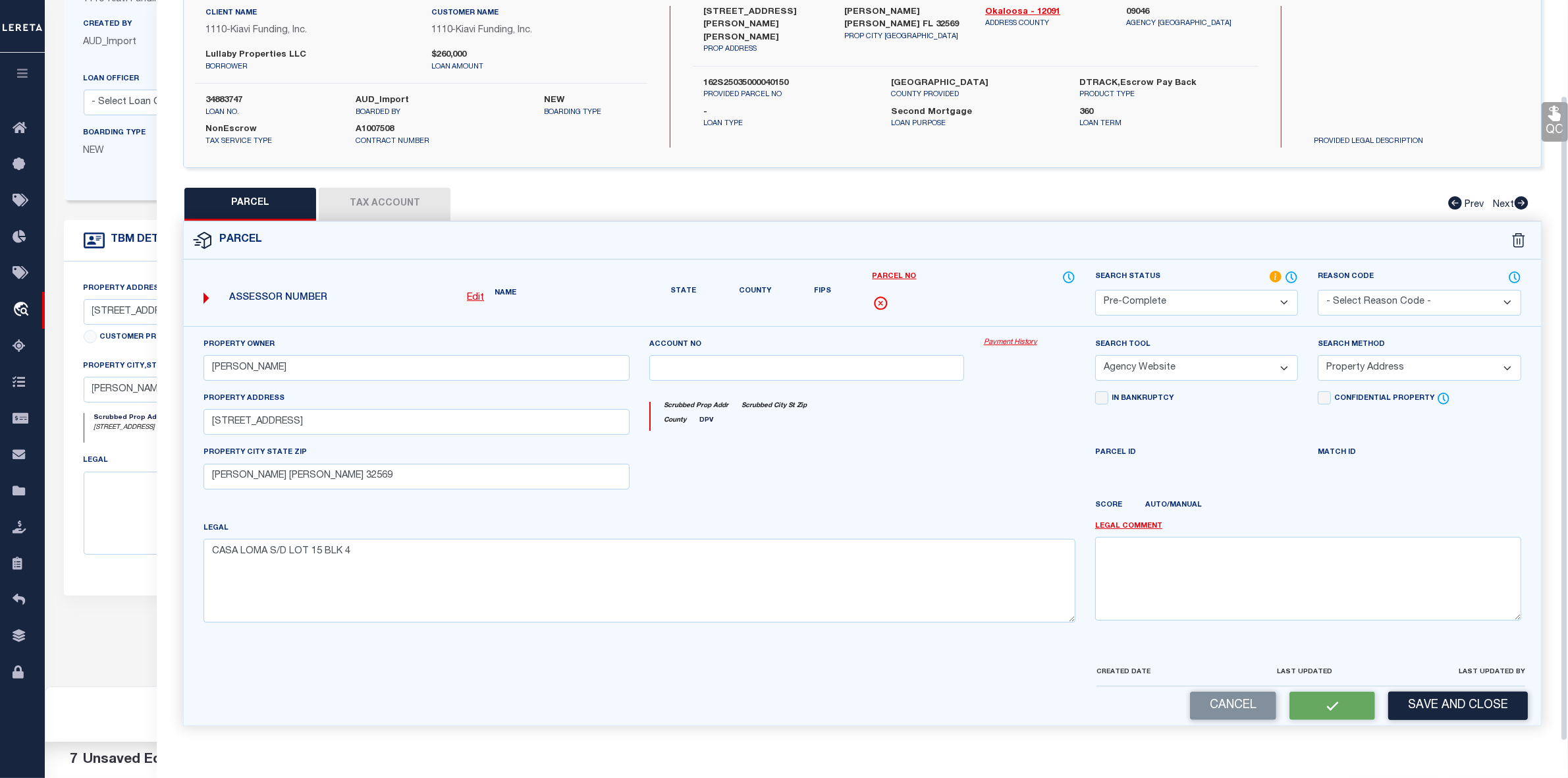
scroll to position [136, 0]
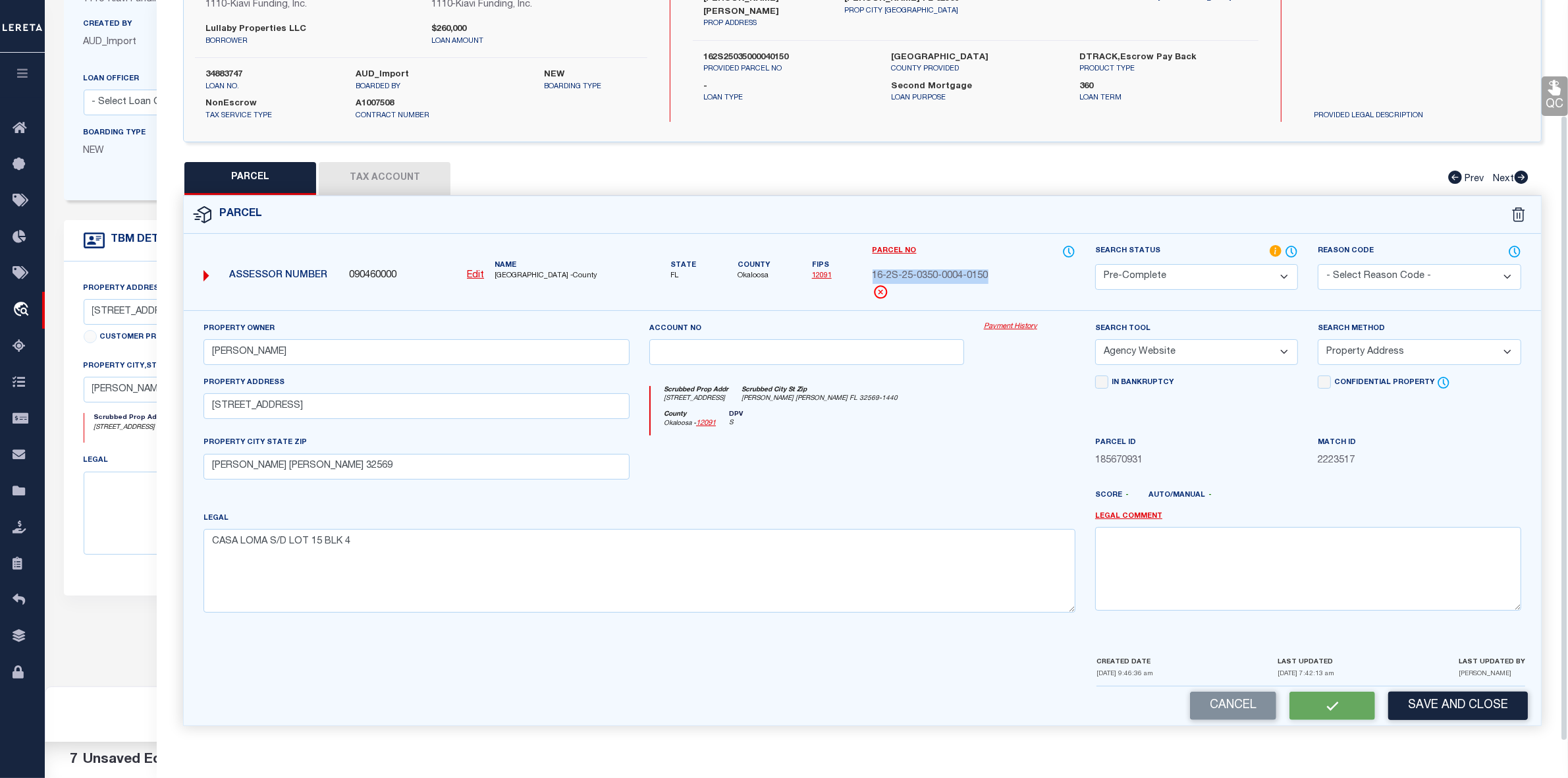
copy div
click at [919, 51] on label "[GEOGRAPHIC_DATA]" at bounding box center [976, 58] width 168 height 13
click at [1344, 703] on button "Save" at bounding box center [1333, 705] width 86 height 28
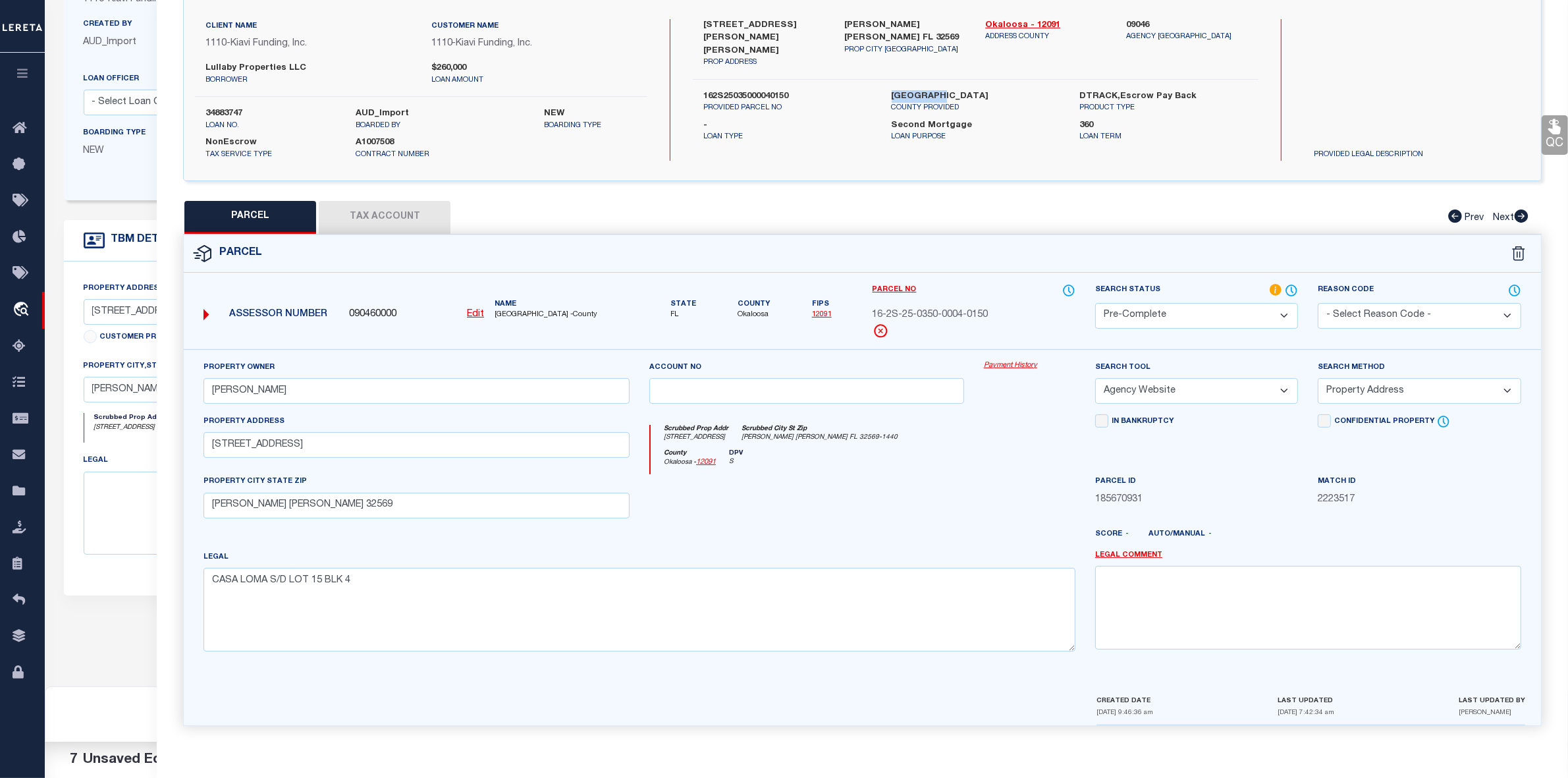
scroll to position [0, 0]
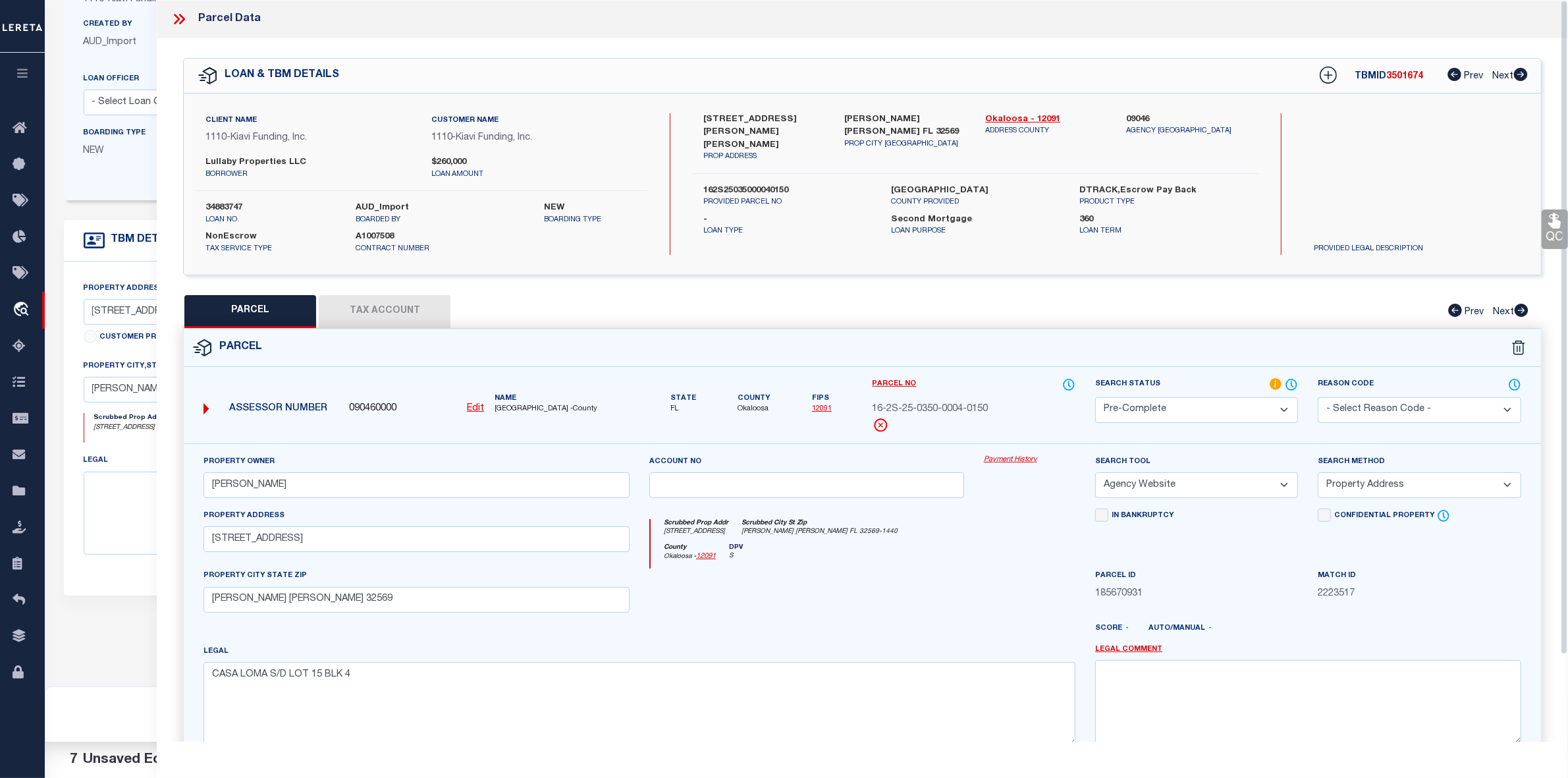
click at [173, 21] on icon at bounding box center [179, 19] width 17 height 17
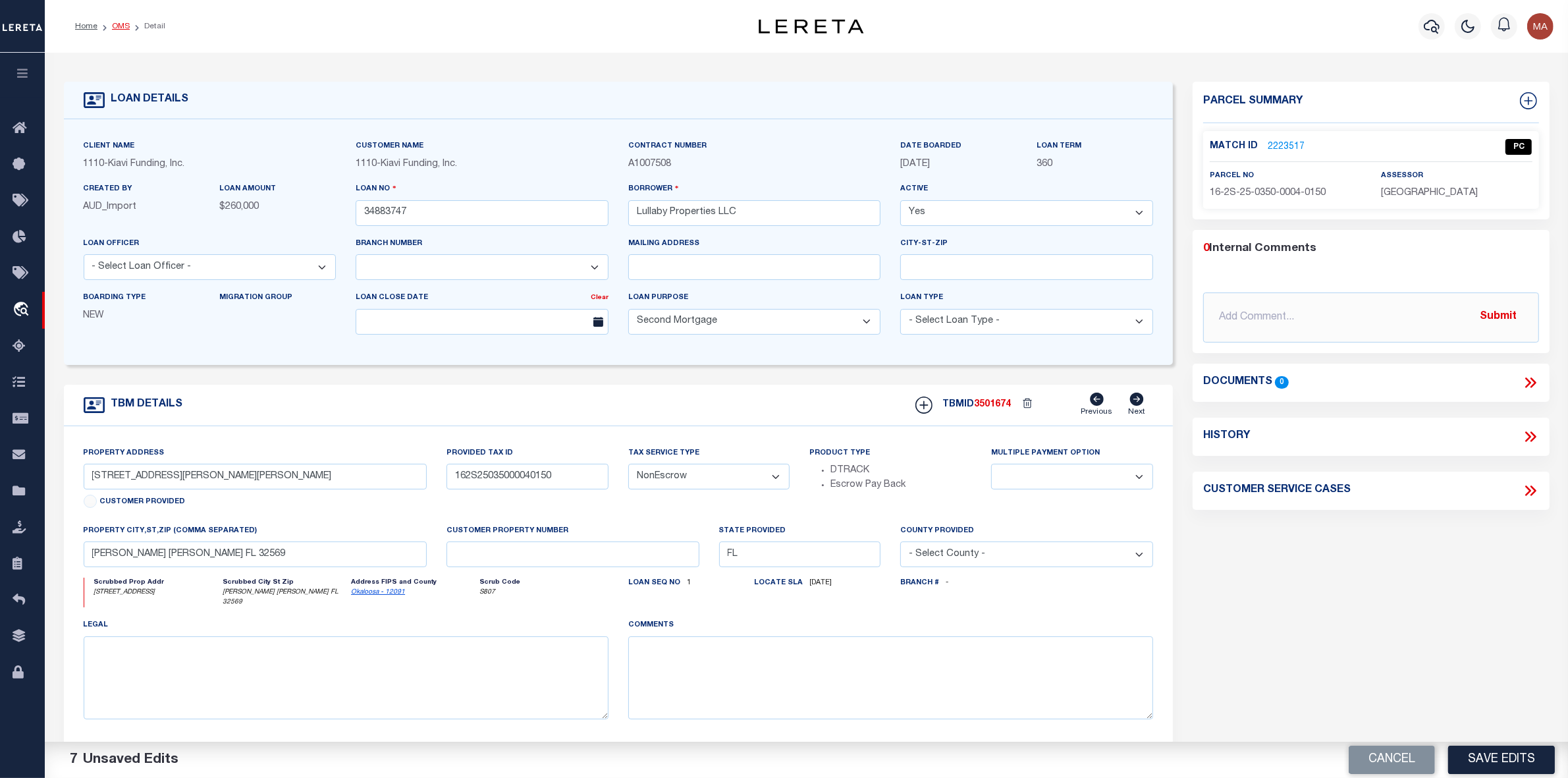
click at [120, 22] on link "OMS" at bounding box center [121, 26] width 18 height 8
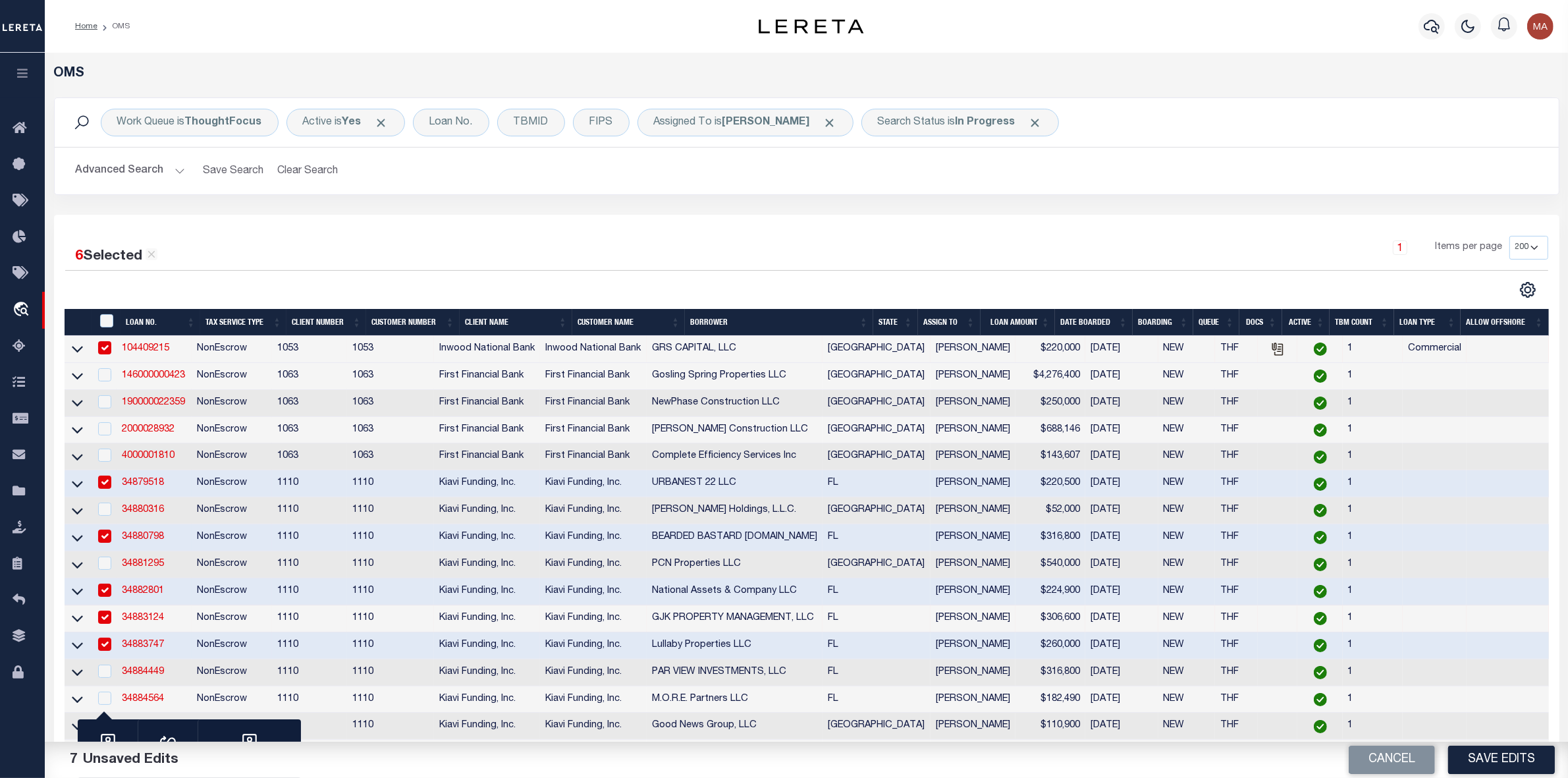
scroll to position [245, 0]
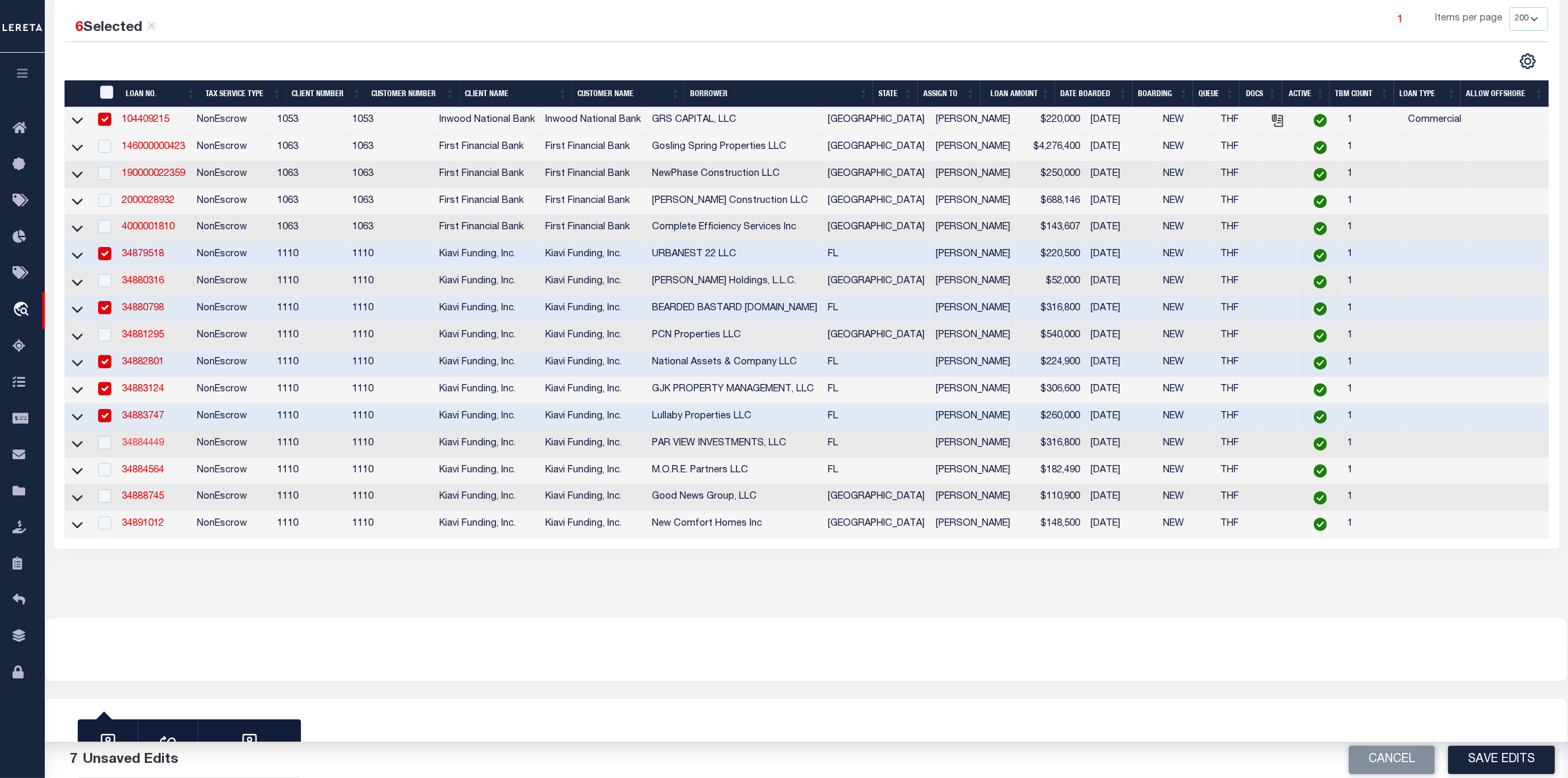
click at [152, 440] on link "34884449" at bounding box center [143, 443] width 42 height 9
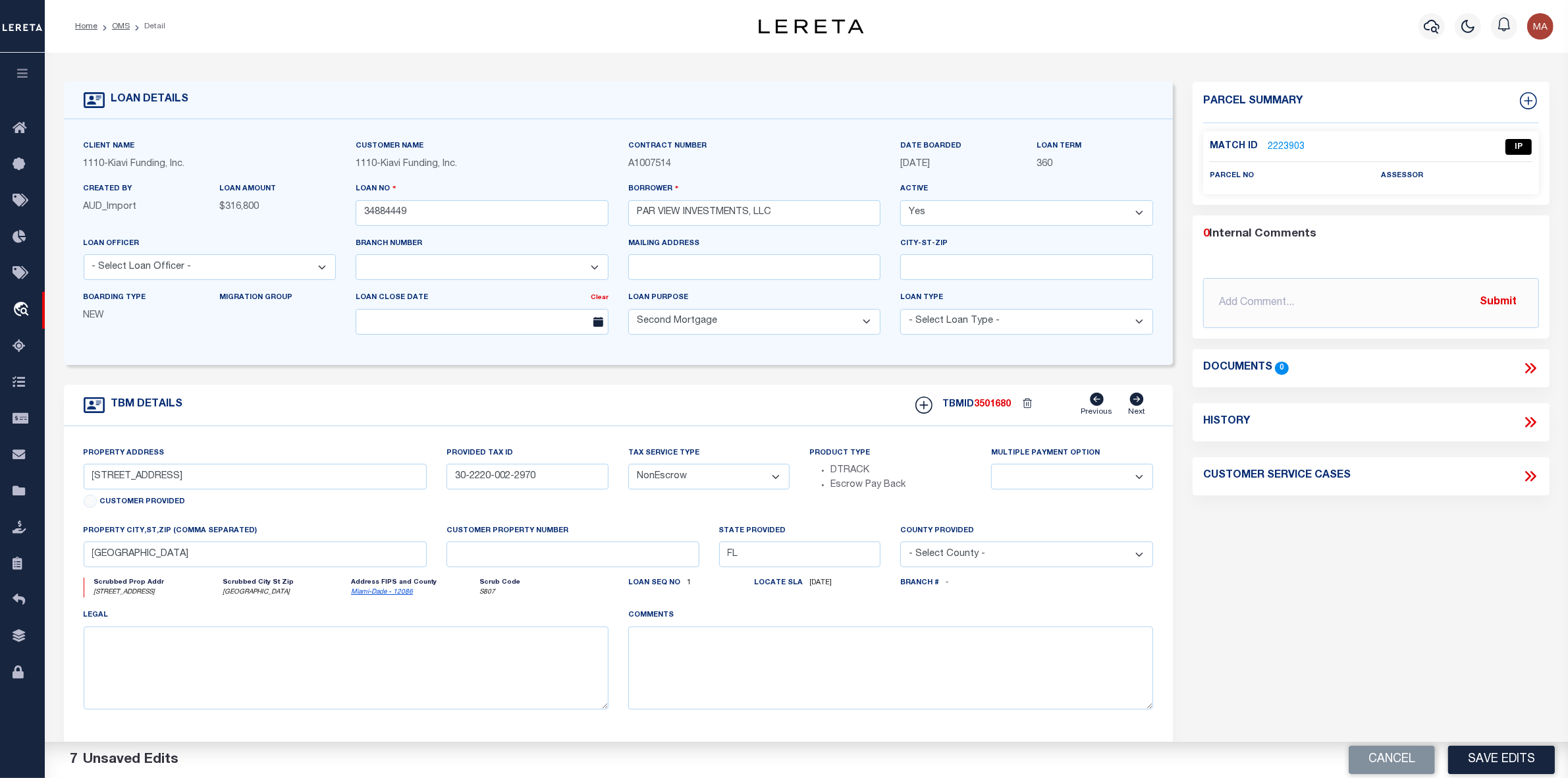
click at [1285, 140] on link "2223903" at bounding box center [1286, 147] width 37 height 14
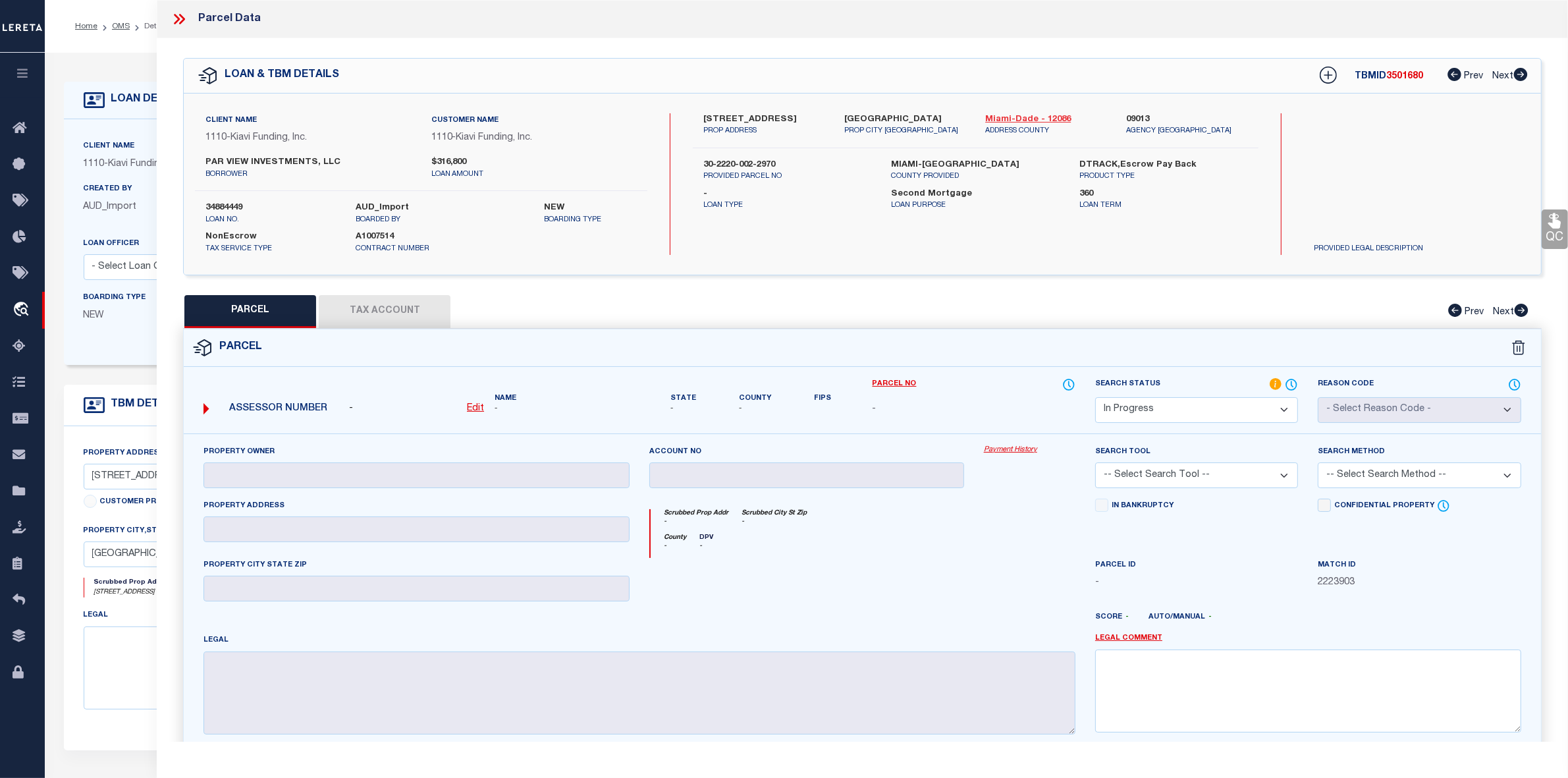
click at [1056, 116] on link "Miami-Dade - 12086" at bounding box center [1046, 120] width 121 height 13
drag, startPoint x: 700, startPoint y: 116, endPoint x: 794, endPoint y: 119, distance: 94.0
click at [794, 119] on div "[STREET_ADDRESS] PROP ADDRESS" at bounding box center [763, 125] width 141 height 24
click at [476, 408] on u "Edit" at bounding box center [475, 408] width 17 height 9
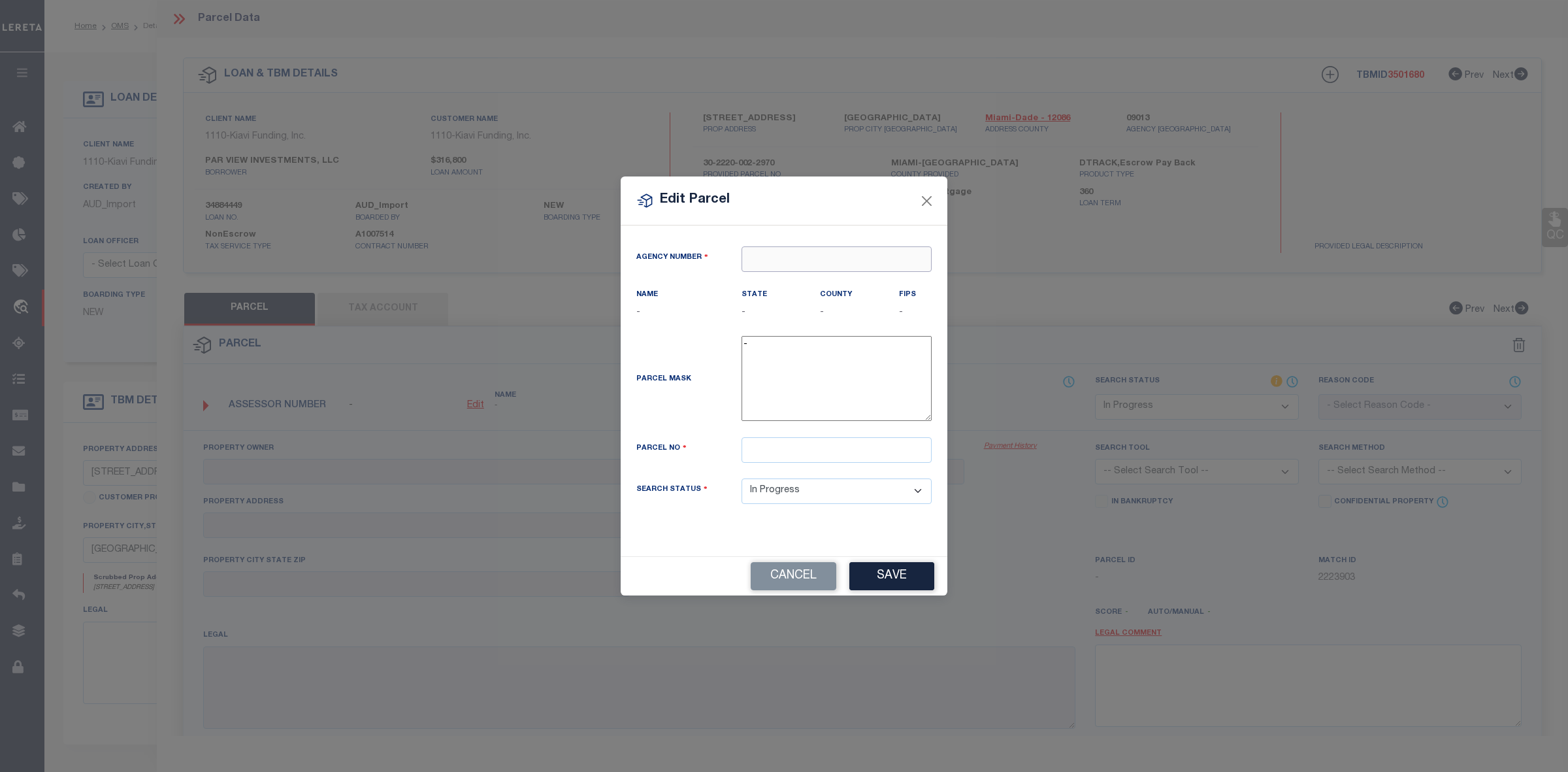
click at [841, 264] on input "text" at bounding box center [837, 259] width 190 height 25
click at [825, 280] on div "090130000 : [GEOGRAPHIC_DATA]-DADE COUNTY TAX COLLECTOR" at bounding box center [888, 290] width 292 height 37
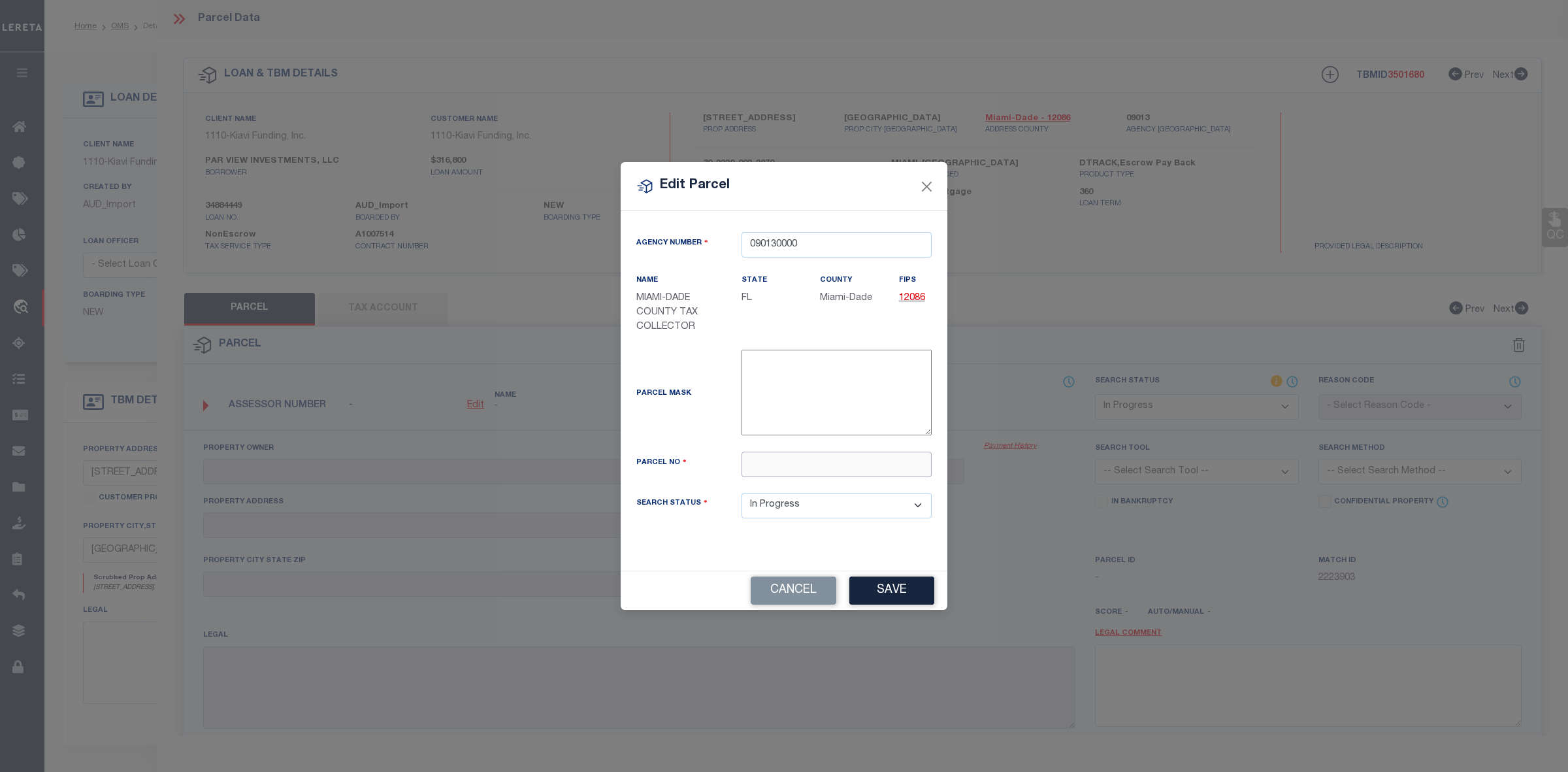
click at [749, 466] on input "text" at bounding box center [837, 463] width 190 height 25
click at [804, 464] on input "text" at bounding box center [837, 463] width 190 height 25
paste input "30-2220-002-2970"
click at [868, 589] on button "Save" at bounding box center [892, 590] width 85 height 28
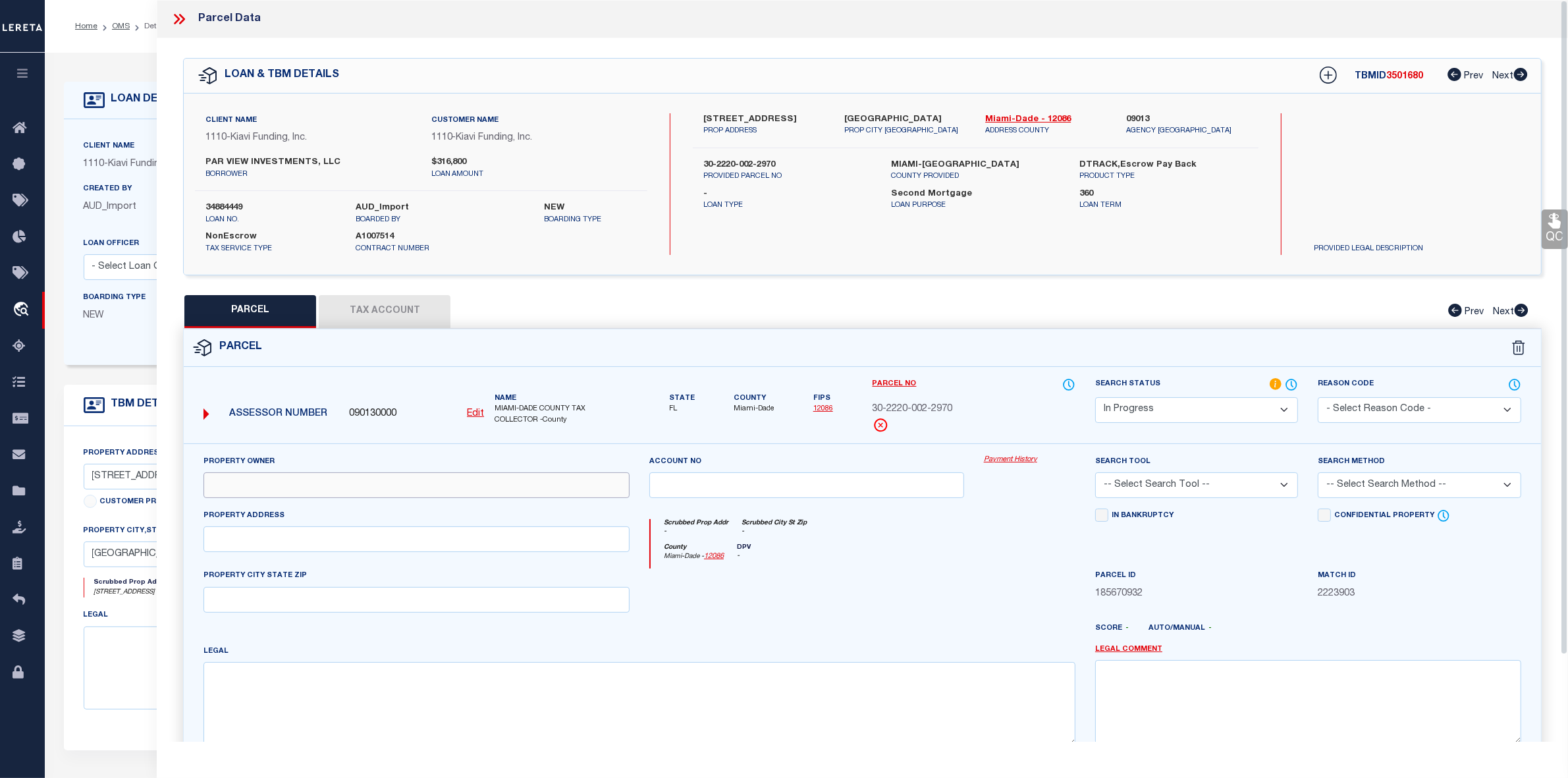
click at [366, 491] on input "text" at bounding box center [417, 484] width 426 height 26
paste input "PAR VIEW INVESTMENTS LLC"
click at [429, 547] on input "text" at bounding box center [417, 539] width 426 height 26
paste input "[STREET_ADDRESS]"
click at [452, 728] on textarea at bounding box center [640, 703] width 872 height 83
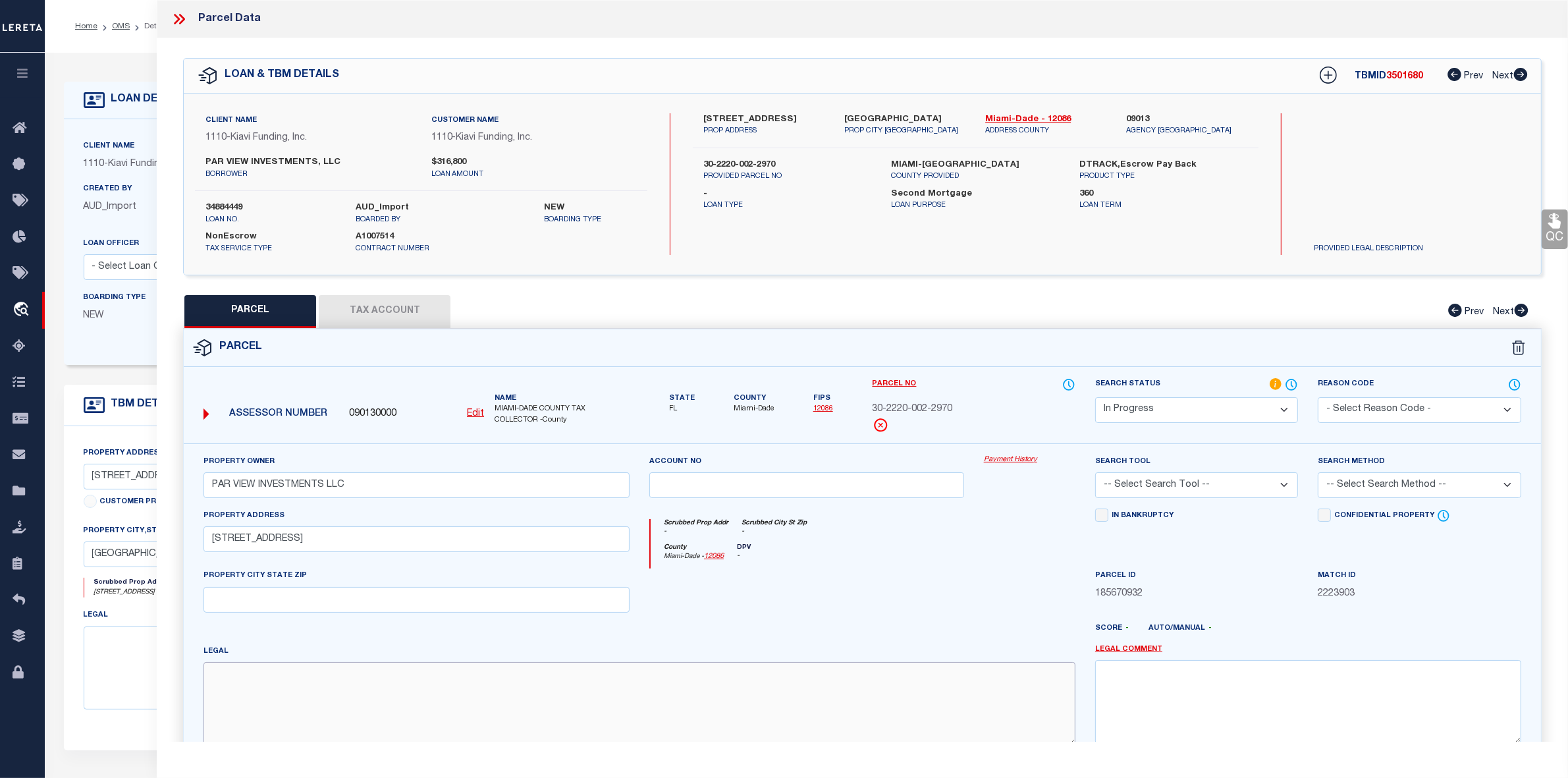
paste textarea "ARCH CREEK ESTS PB 46-73 W88FT OF N1/2 LOT 137 LOT SIZE 88.000 X 137 OR 16347-0…"
click at [1150, 416] on select "Automated Search Bad Parcel Complete Duplicate Parcel High Dollar Reporting In …" at bounding box center [1197, 409] width 203 height 26
click at [1095, 397] on select "Automated Search Bad Parcel Complete Duplicate Parcel High Dollar Reporting In …" at bounding box center [1197, 409] width 203 height 26
click at [1156, 481] on select "-- Select Search Tool -- 3rd Party Website Agency File Agency Website ATLS CNV-…" at bounding box center [1197, 484] width 203 height 26
click at [1095, 474] on select "-- Select Search Tool -- 3rd Party Website Agency File Agency Website ATLS CNV-…" at bounding box center [1197, 484] width 203 height 26
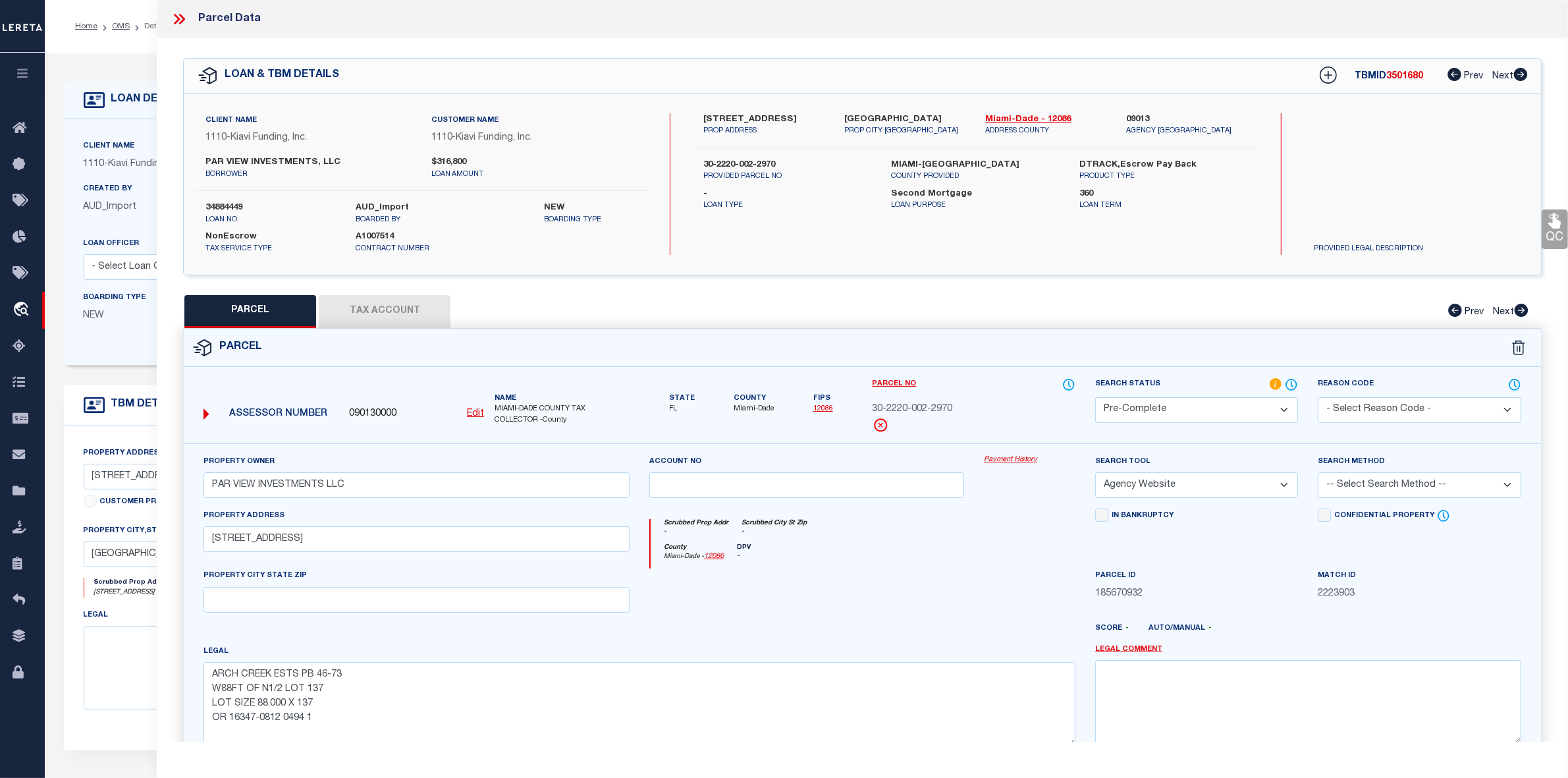
click at [1362, 488] on select "-- Select Search Method -- Property Address Legal Liability Info Provided" at bounding box center [1419, 484] width 203 height 26
click at [1318, 474] on select "-- Select Search Method -- Property Address Legal Liability Info Provided" at bounding box center [1419, 484] width 203 height 26
click at [377, 304] on button "Tax Account" at bounding box center [385, 312] width 132 height 33
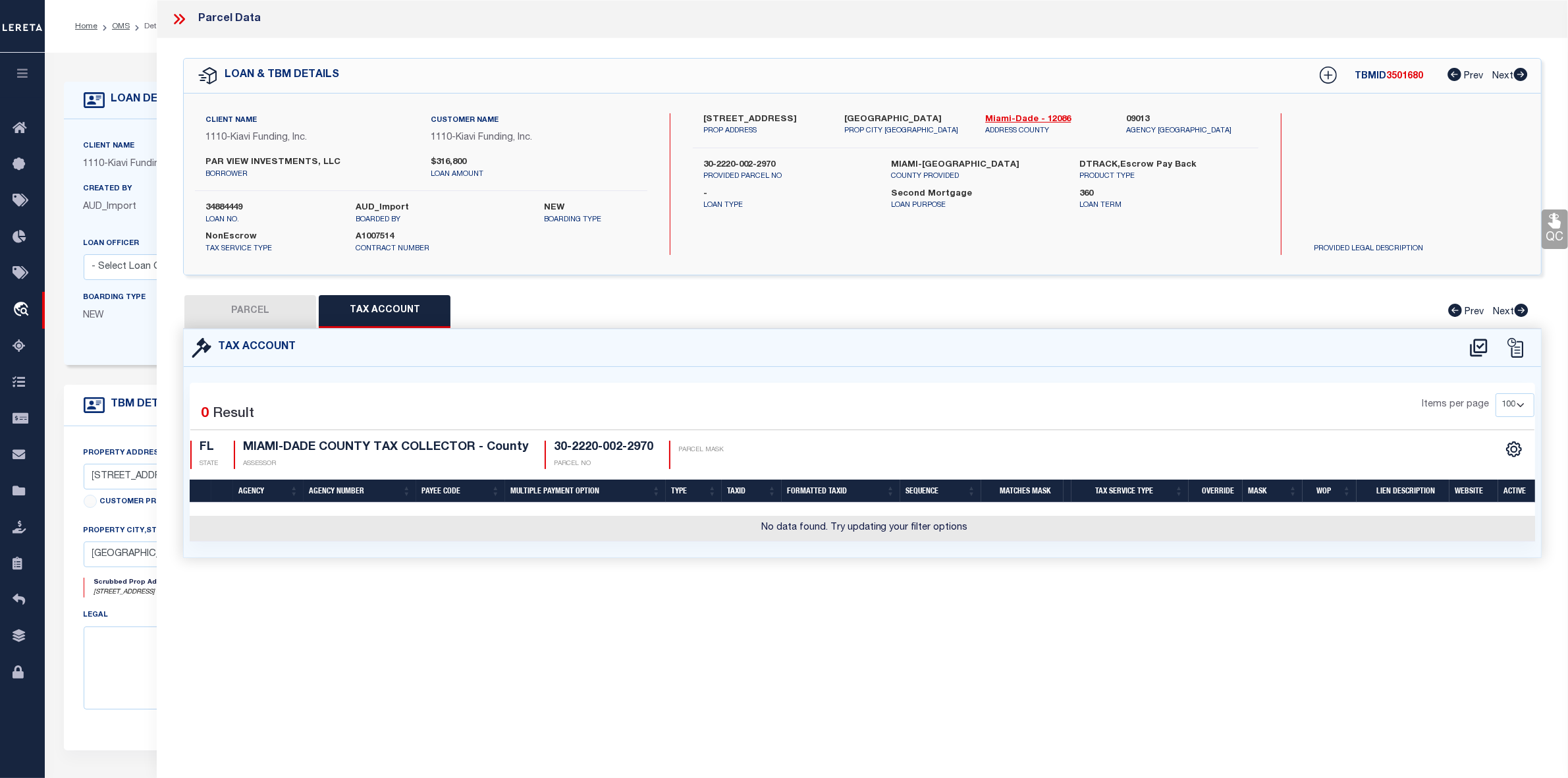
click at [1466, 343] on div at bounding box center [1496, 348] width 73 height 21
click at [1479, 344] on icon at bounding box center [1479, 348] width 21 height 21
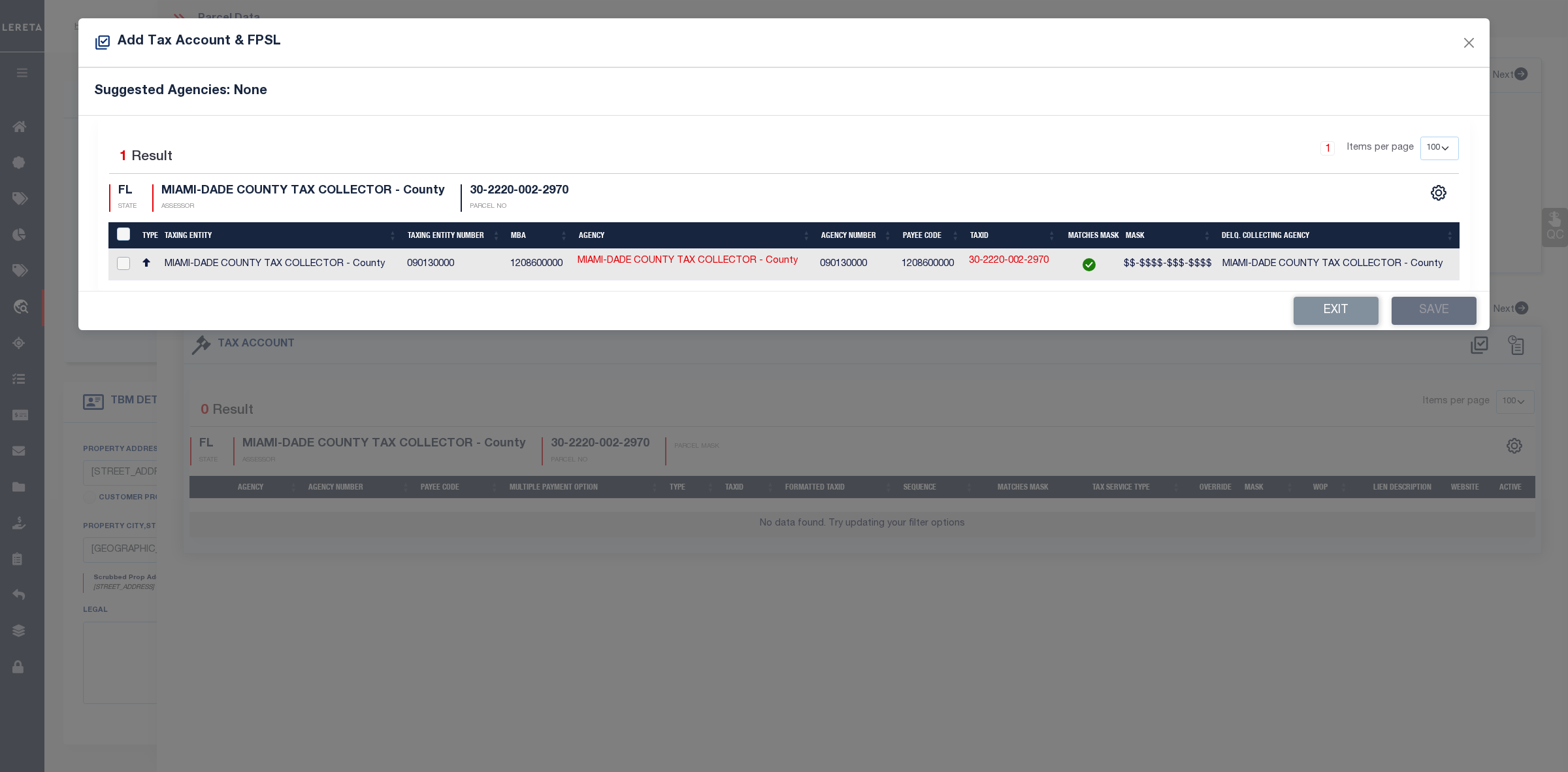
click at [123, 258] on input "checkbox" at bounding box center [124, 264] width 13 height 13
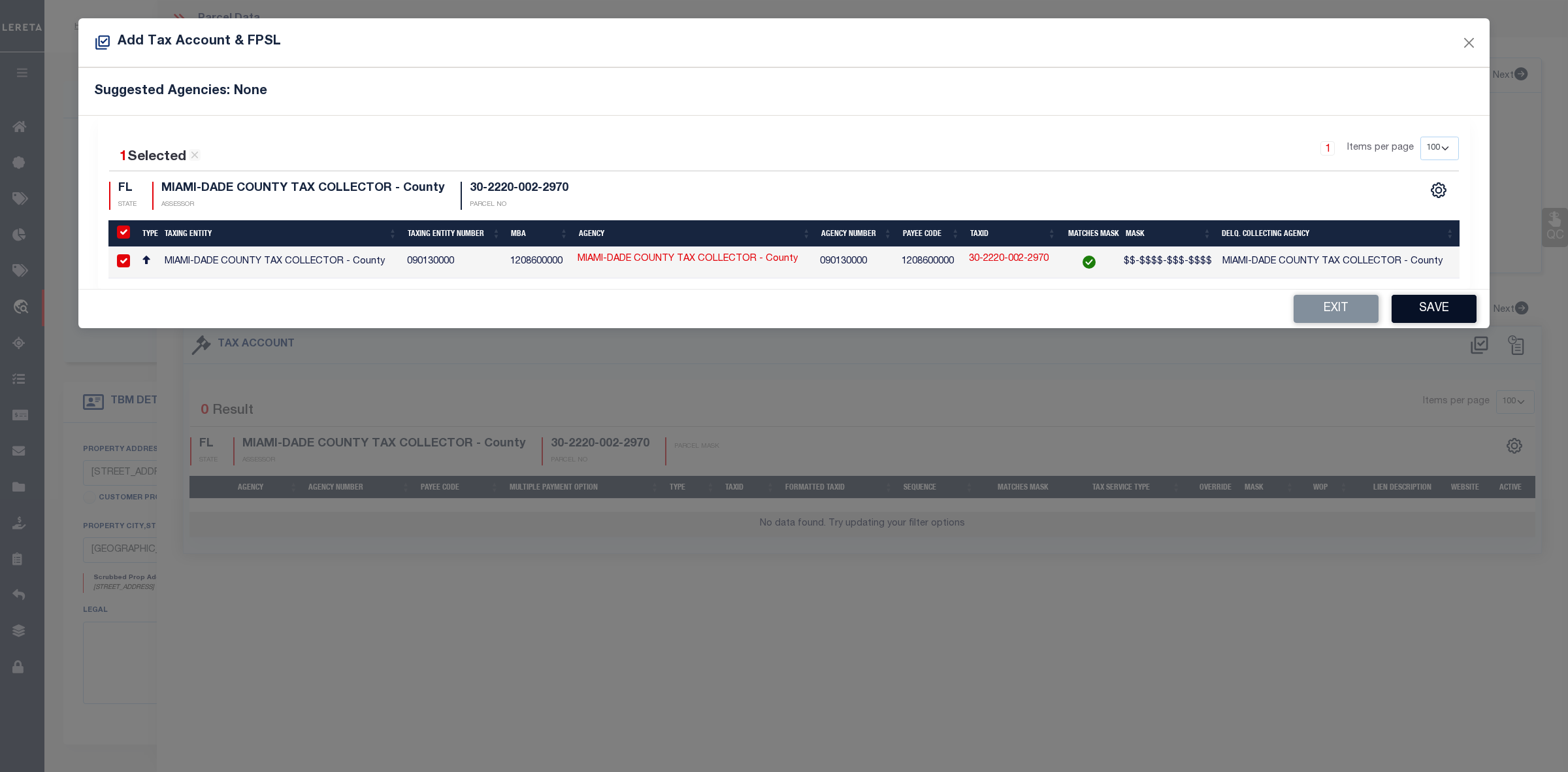
click at [1426, 305] on button "Save" at bounding box center [1435, 309] width 85 height 28
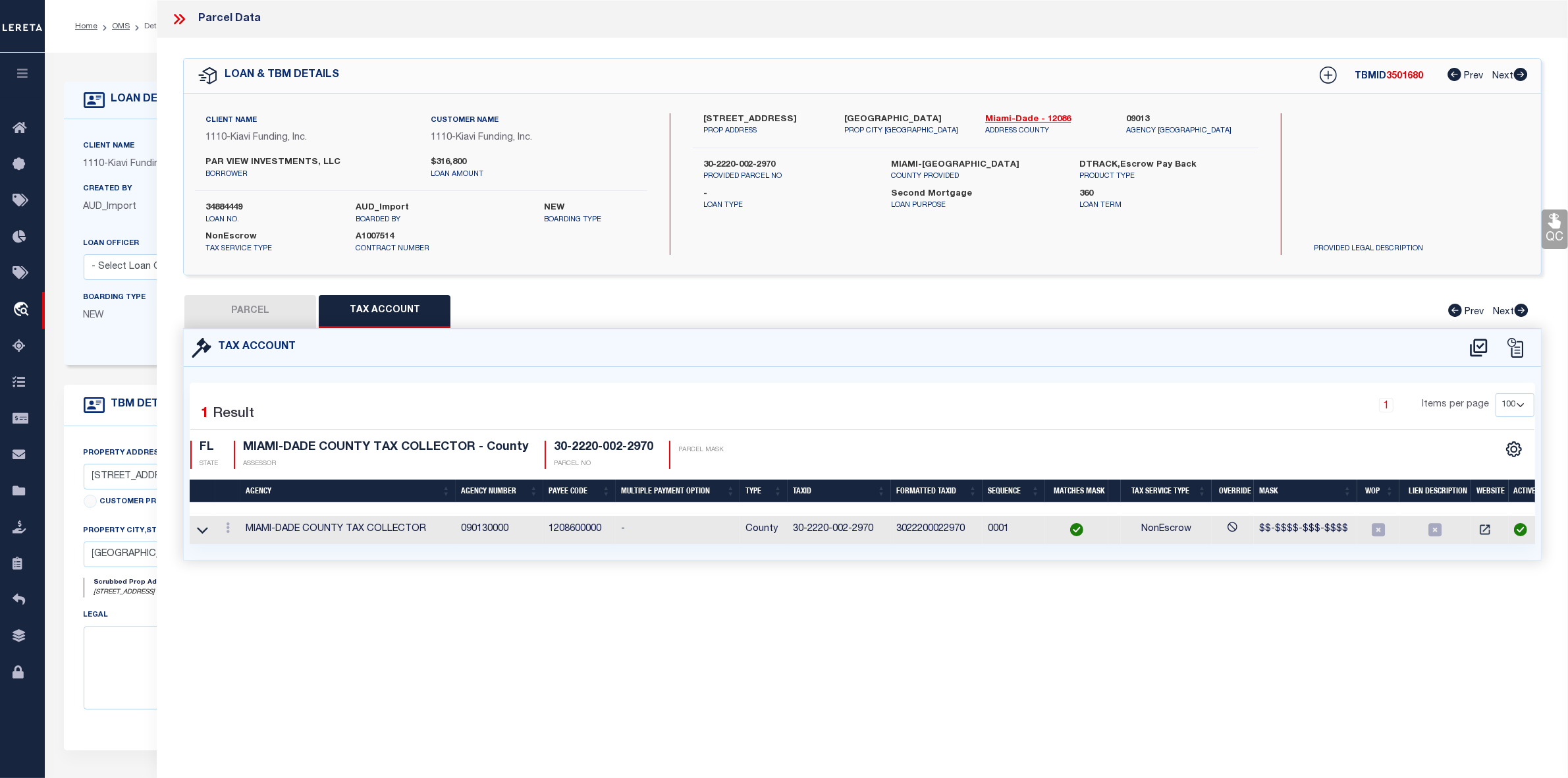
click at [267, 306] on button "PARCEL" at bounding box center [250, 312] width 132 height 33
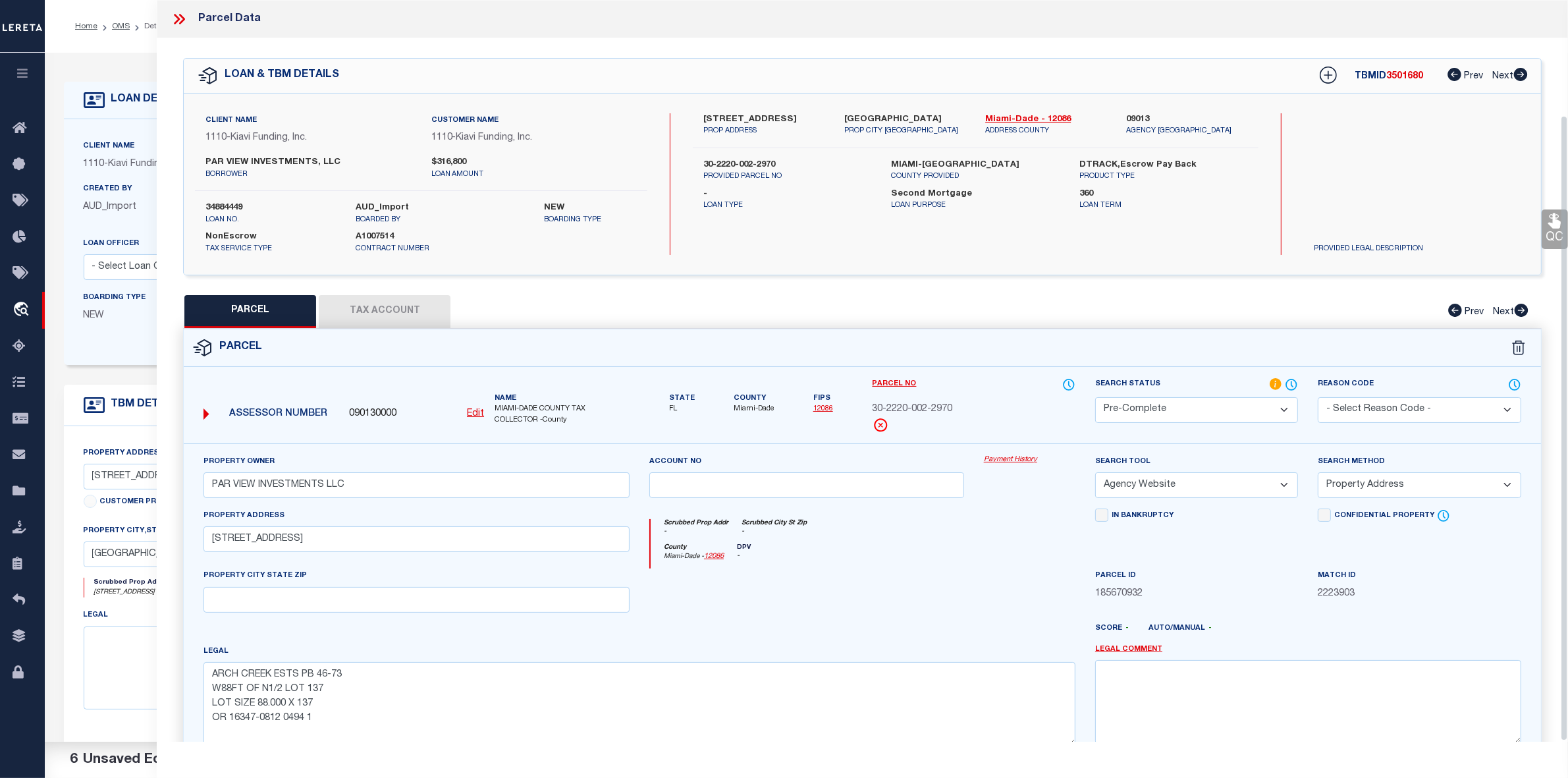
scroll to position [136, 0]
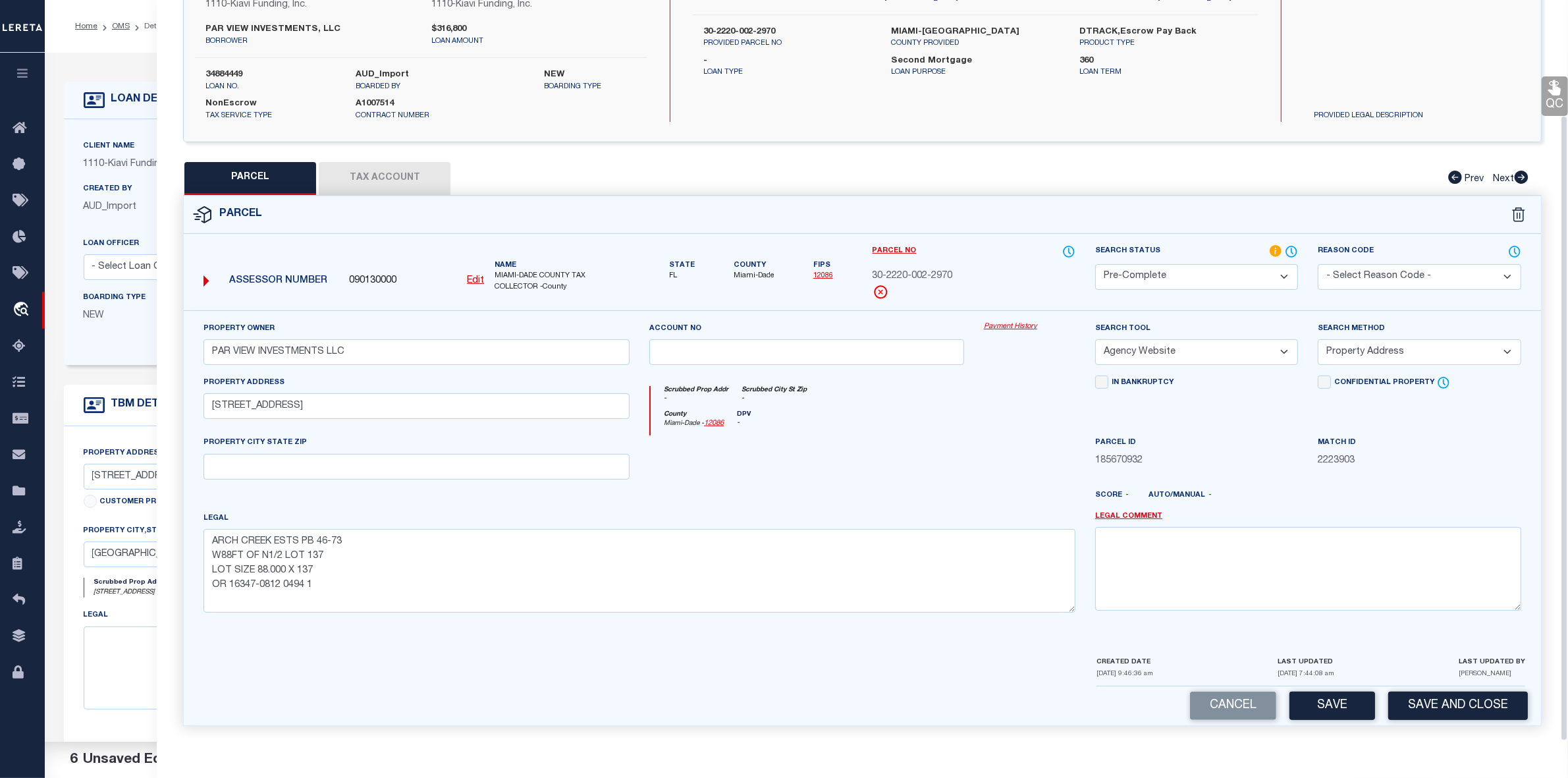
click at [1321, 702] on button "Save" at bounding box center [1333, 705] width 86 height 28
click at [1336, 712] on button "button" at bounding box center [1333, 705] width 86 height 28
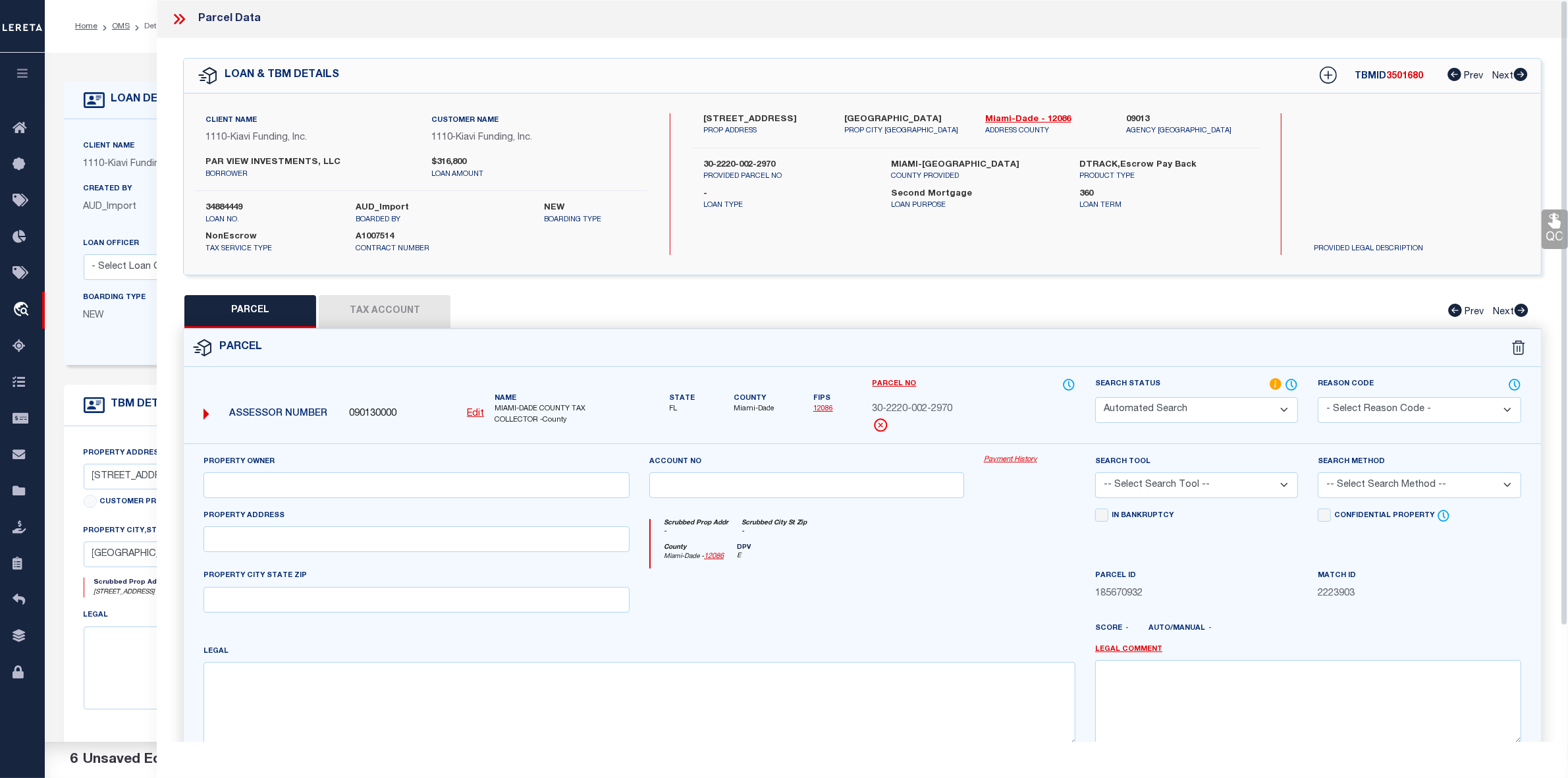
click at [916, 409] on div "Parcel No 30-2220-002-2970" at bounding box center [974, 404] width 203 height 55
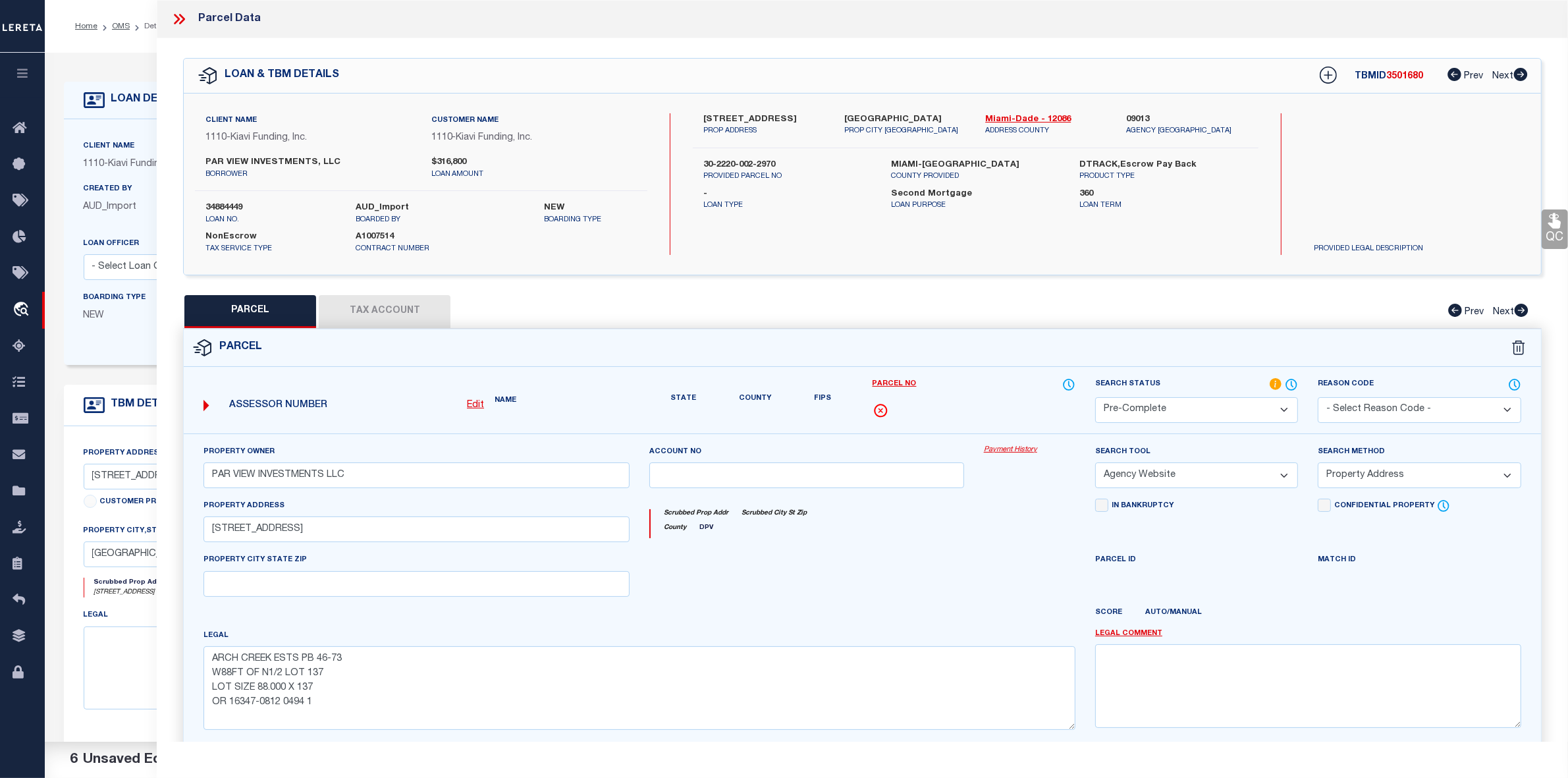
click at [872, 403] on span at bounding box center [872, 403] width 0 height 0
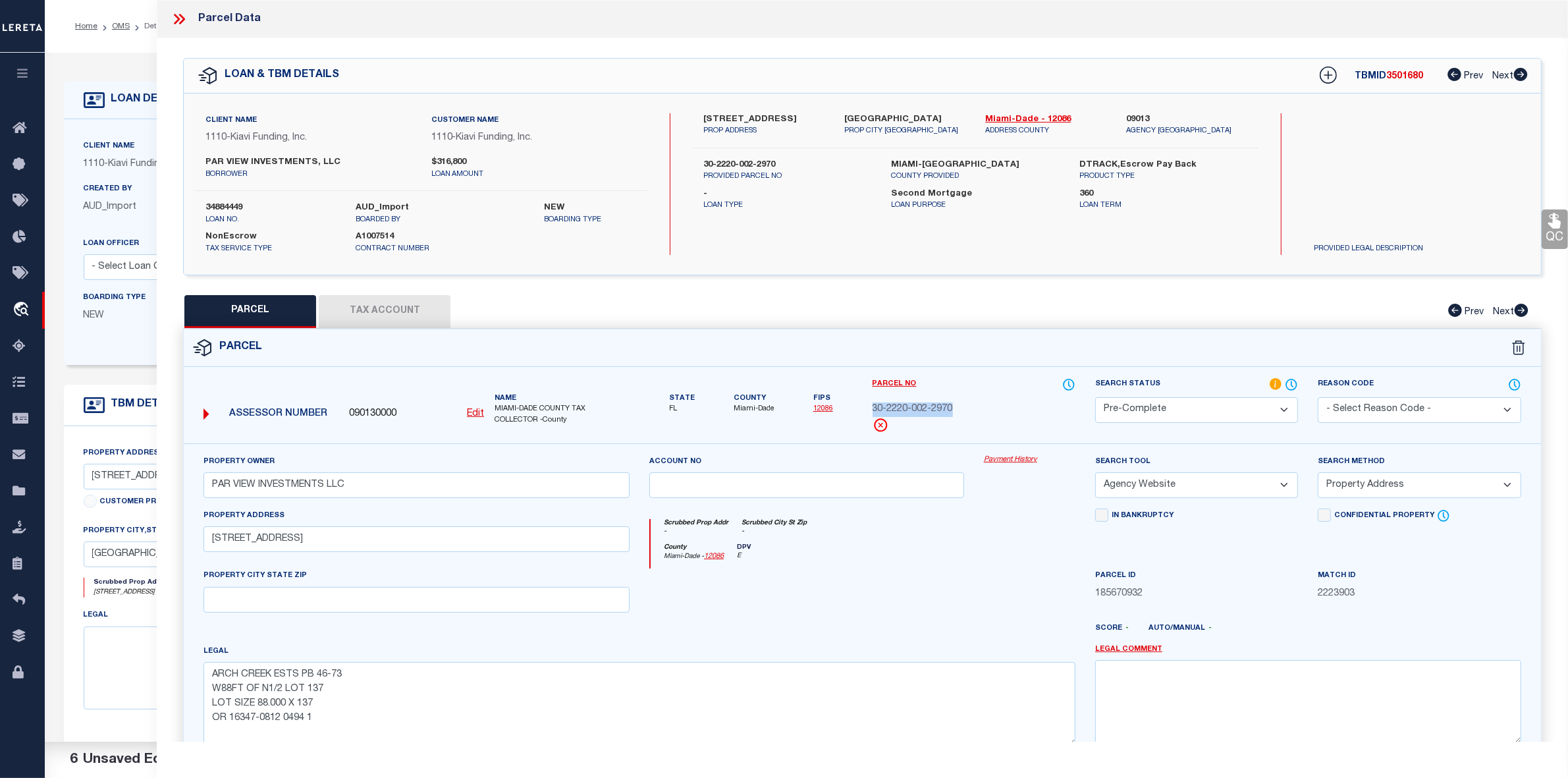
click at [916, 409] on span "30-2220-002-2970" at bounding box center [912, 410] width 80 height 15
drag, startPoint x: 890, startPoint y: 176, endPoint x: 945, endPoint y: 177, distance: 55.0
click at [945, 172] on label "MIAMI-[GEOGRAPHIC_DATA]" at bounding box center [976, 165] width 168 height 13
click at [175, 20] on icon at bounding box center [179, 19] width 17 height 17
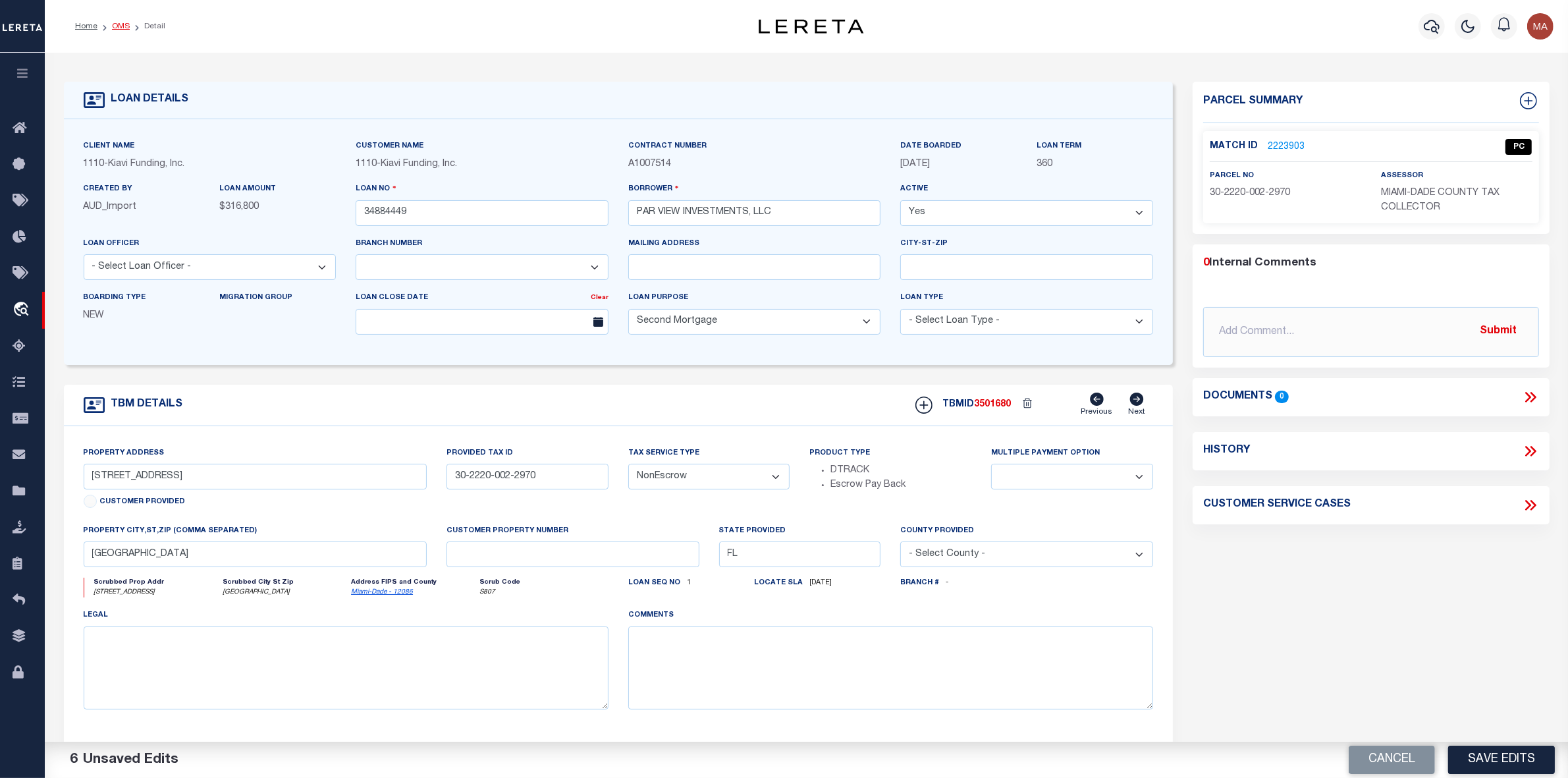
click at [116, 27] on link "OMS" at bounding box center [121, 26] width 18 height 8
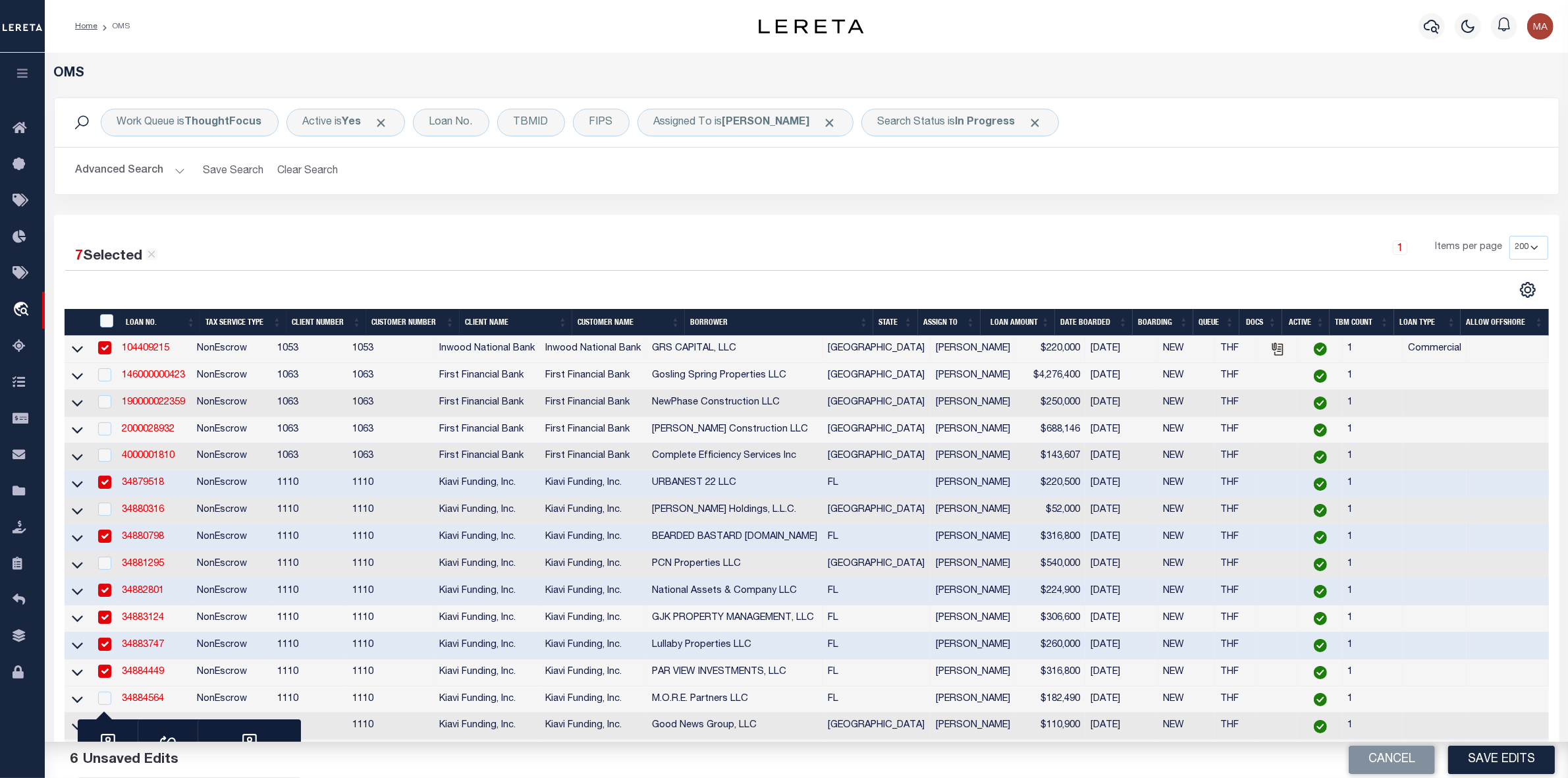
scroll to position [245, 0]
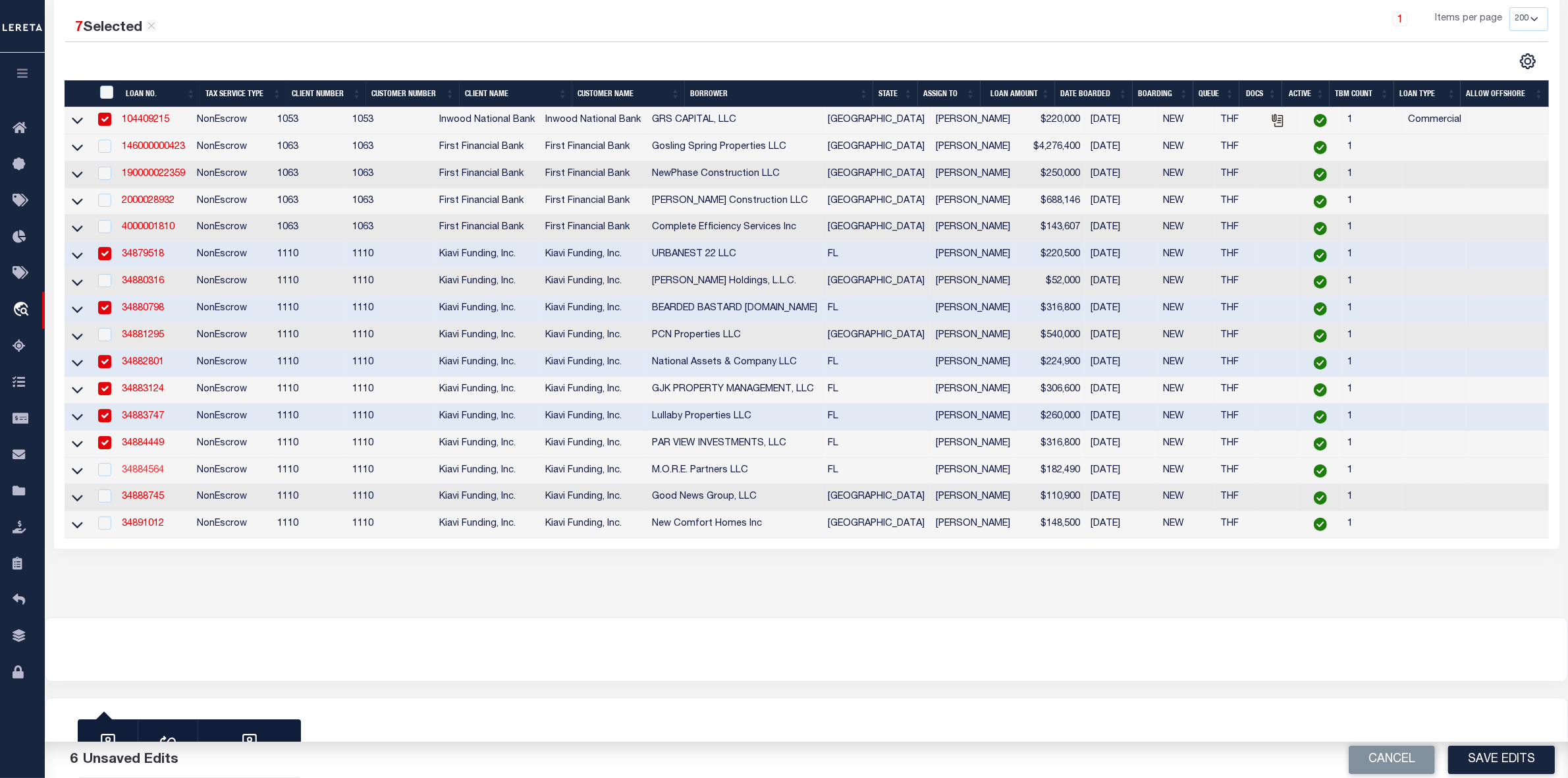
click at [160, 465] on link "34884564" at bounding box center [143, 469] width 42 height 9
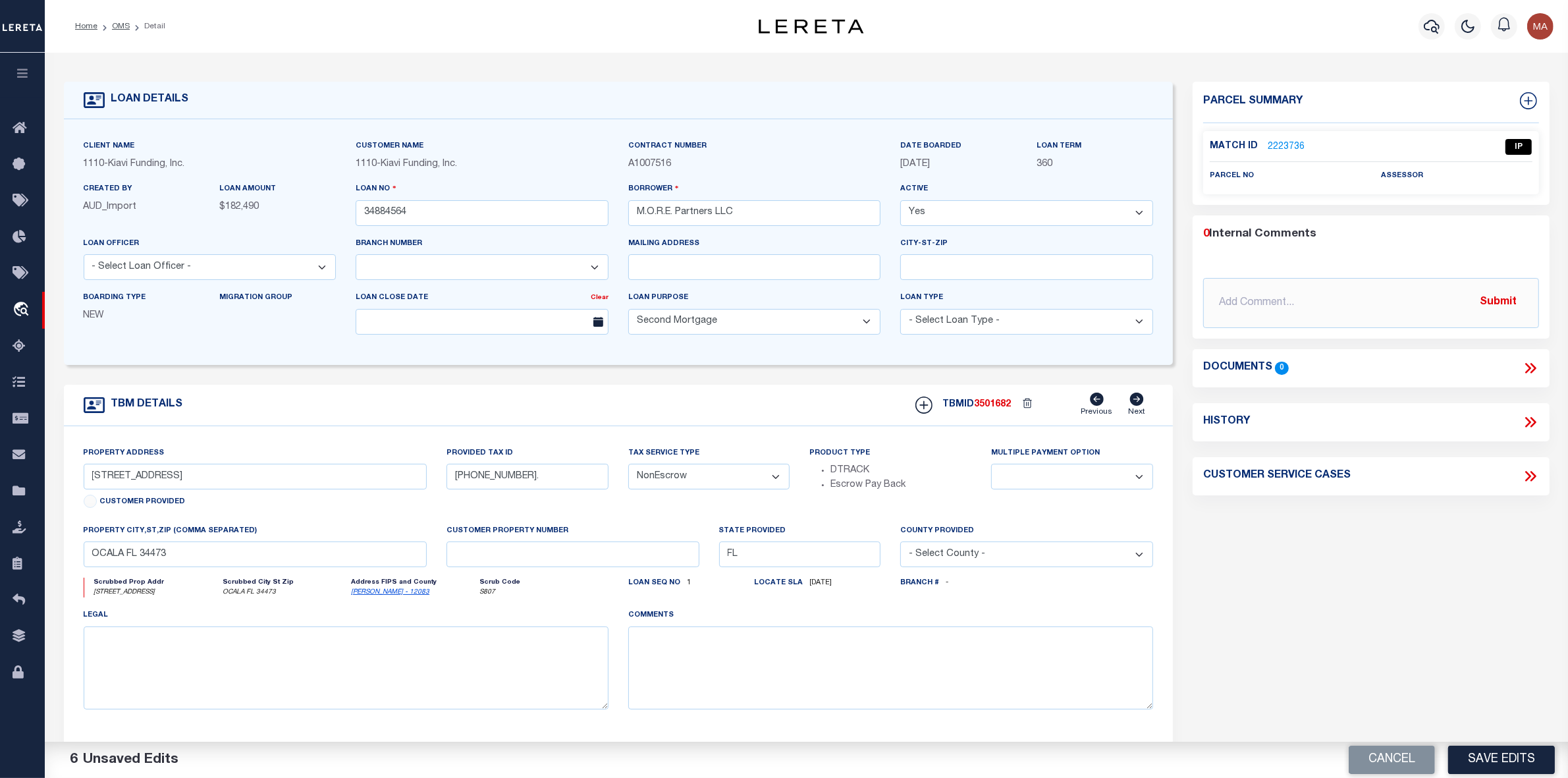
click at [1278, 146] on link "2223736" at bounding box center [1286, 147] width 37 height 14
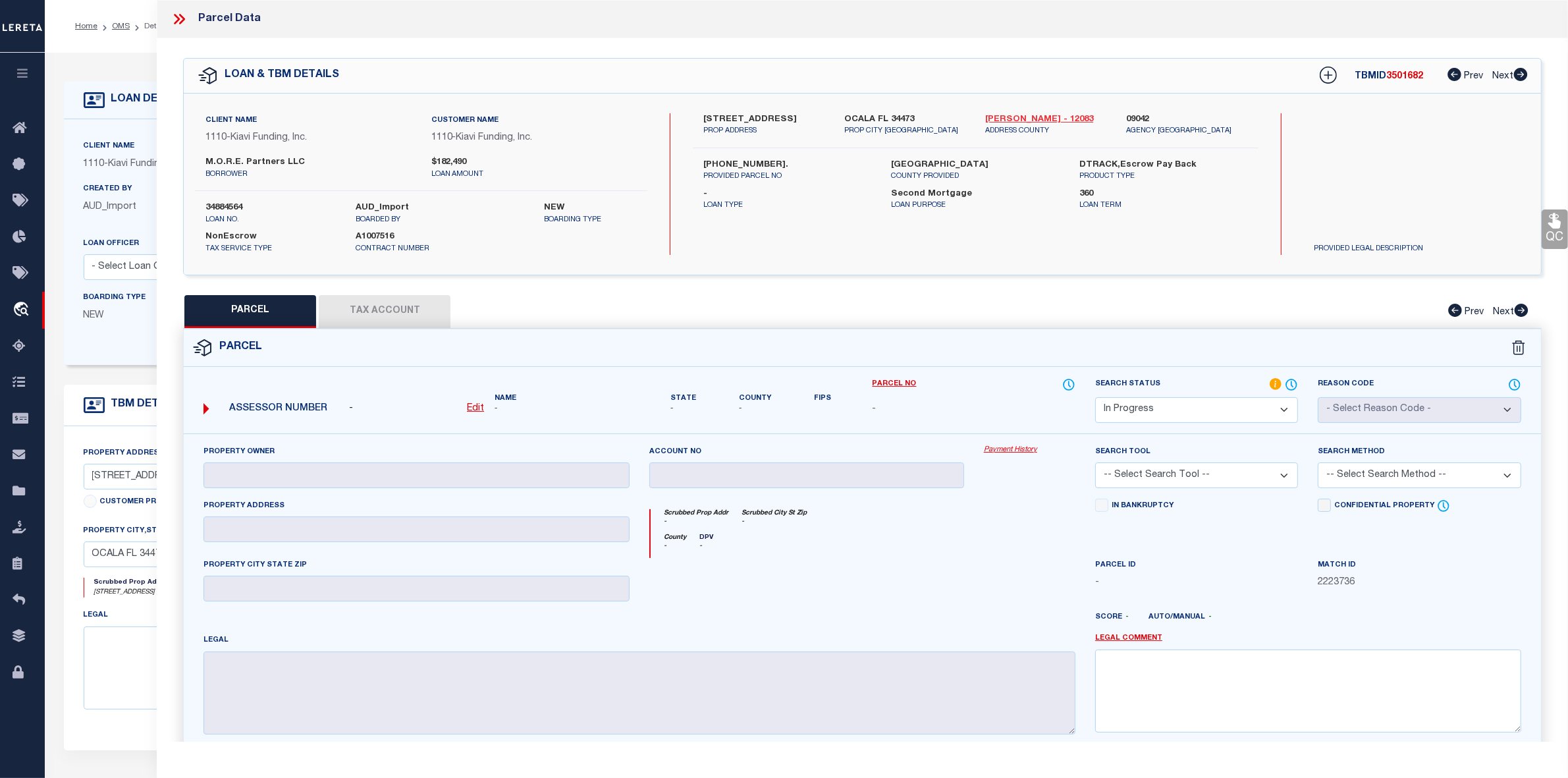
click at [1024, 116] on link "[PERSON_NAME] - 12083" at bounding box center [1046, 120] width 121 height 13
drag, startPoint x: 703, startPoint y: 116, endPoint x: 797, endPoint y: 117, distance: 94.0
click at [797, 117] on label "[STREET_ADDRESS]" at bounding box center [763, 120] width 121 height 13
click at [478, 406] on u "Edit" at bounding box center [475, 408] width 17 height 9
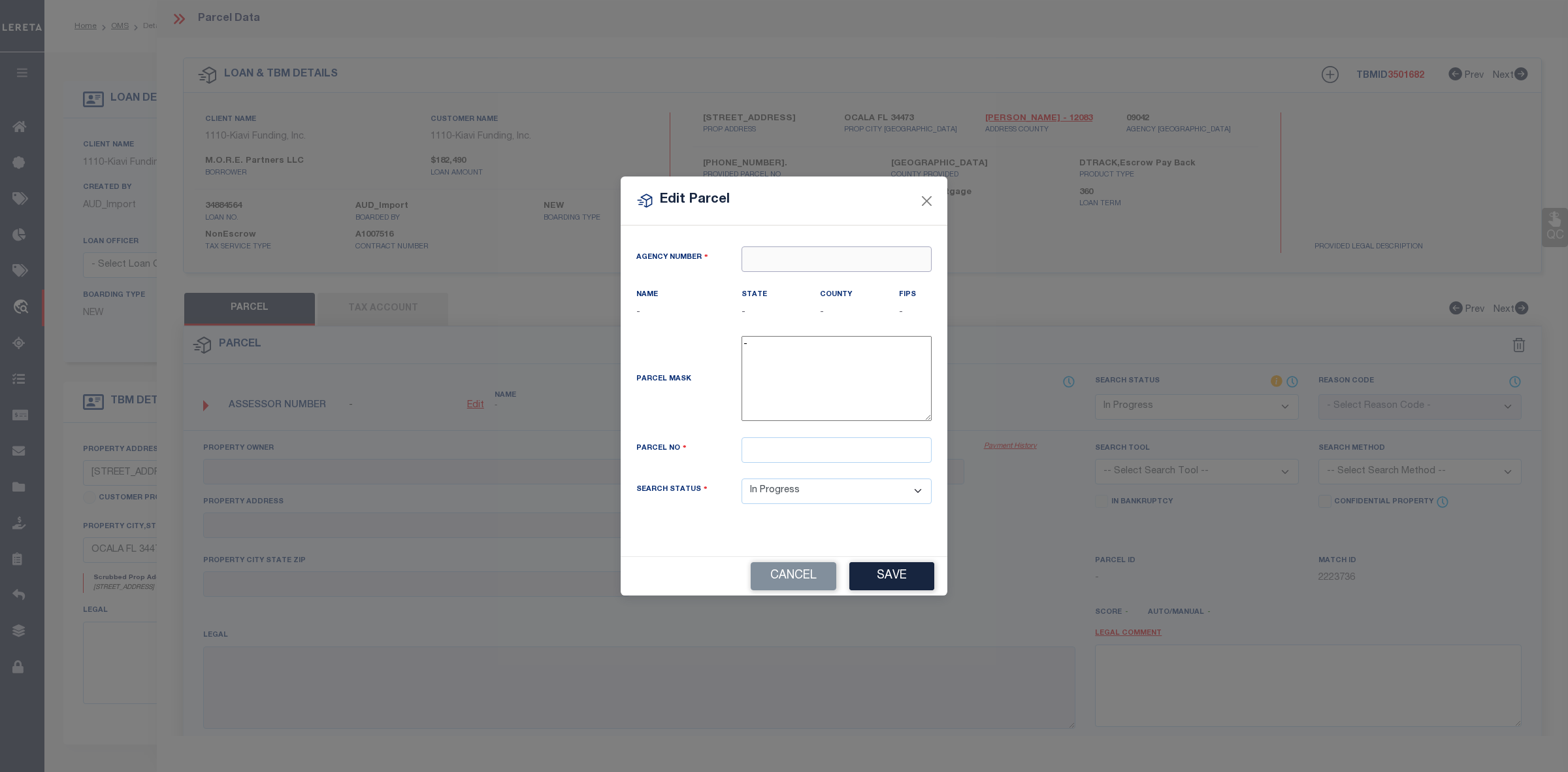
click at [816, 247] on input "text" at bounding box center [837, 259] width 190 height 25
click at [837, 283] on div "090420000 : [GEOGRAPHIC_DATA]" at bounding box center [837, 290] width 189 height 37
click at [798, 449] on input "text" at bounding box center [837, 449] width 190 height 25
click at [772, 449] on input "text" at bounding box center [837, 449] width 190 height 25
paste input "[PHONE_NUMBER]"
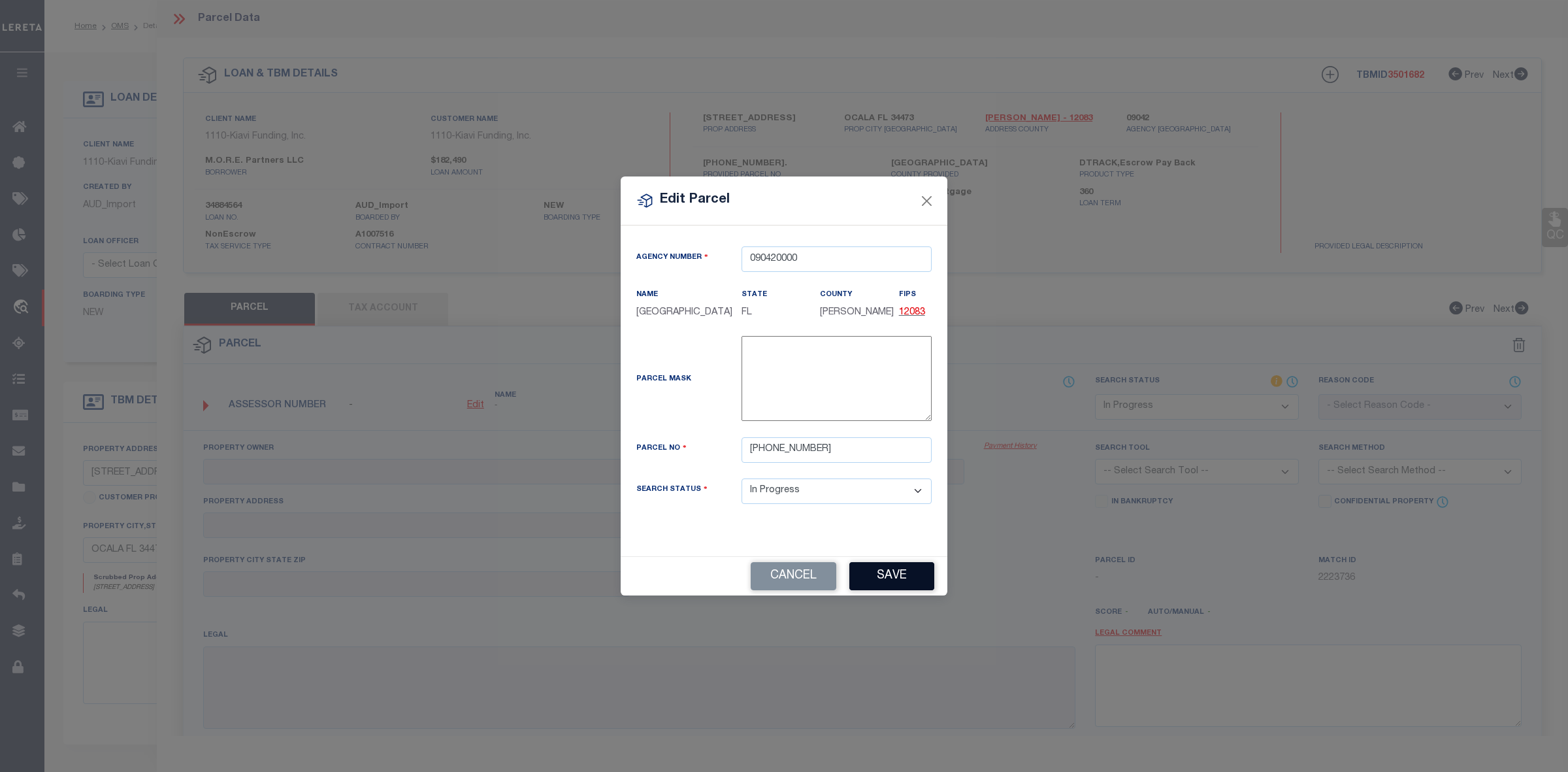
click at [898, 579] on div "Cancel Save" at bounding box center [784, 576] width 327 height 39
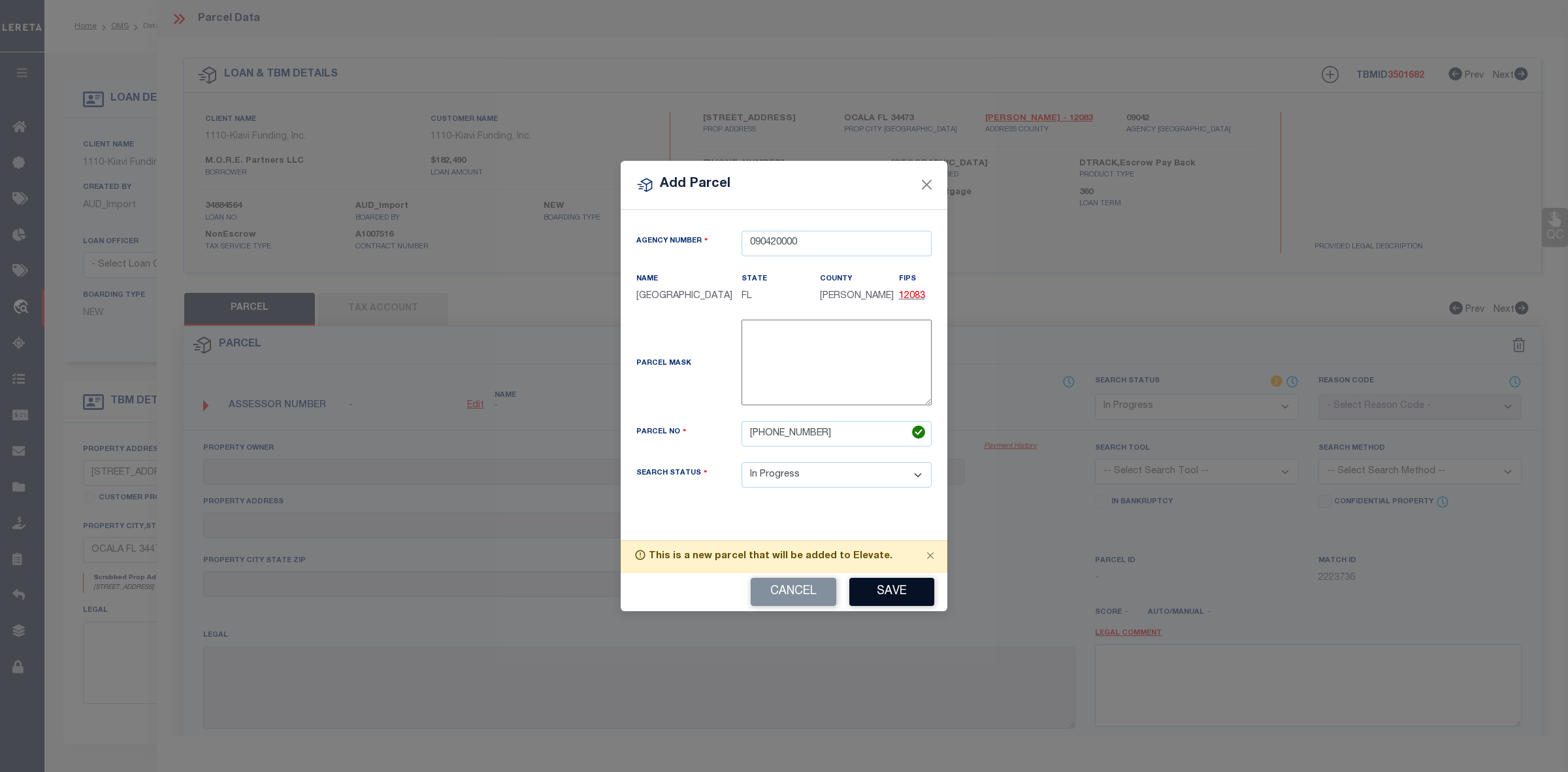
click at [900, 597] on button "Save" at bounding box center [892, 592] width 85 height 28
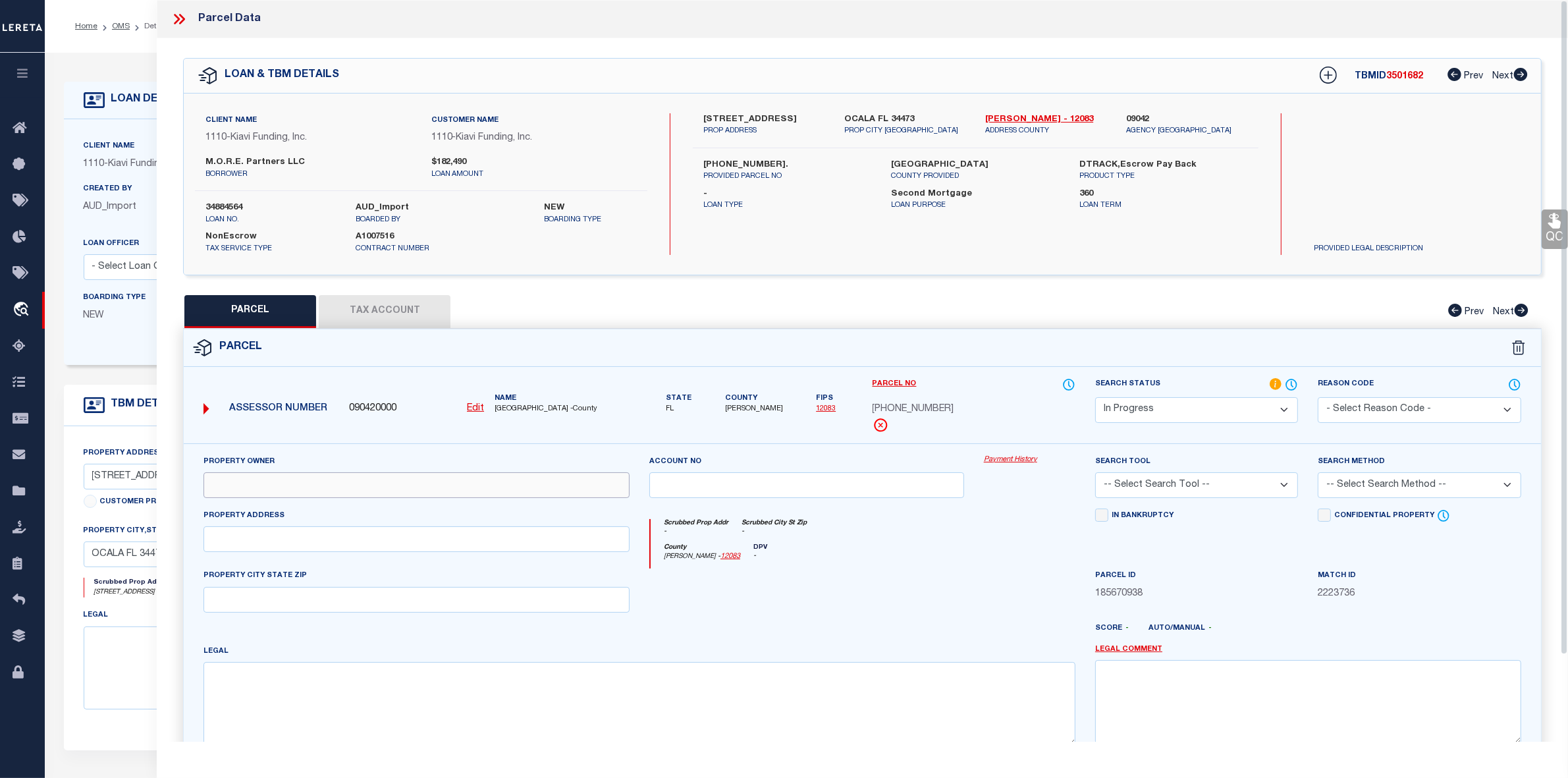
click at [222, 484] on input "text" at bounding box center [417, 484] width 426 height 26
paste input "MORE PARTNERS LLC"
click at [314, 552] on input "text" at bounding box center [417, 539] width 426 height 26
paste input "[STREET_ADDRESS]"
click at [319, 693] on textarea at bounding box center [640, 703] width 872 height 83
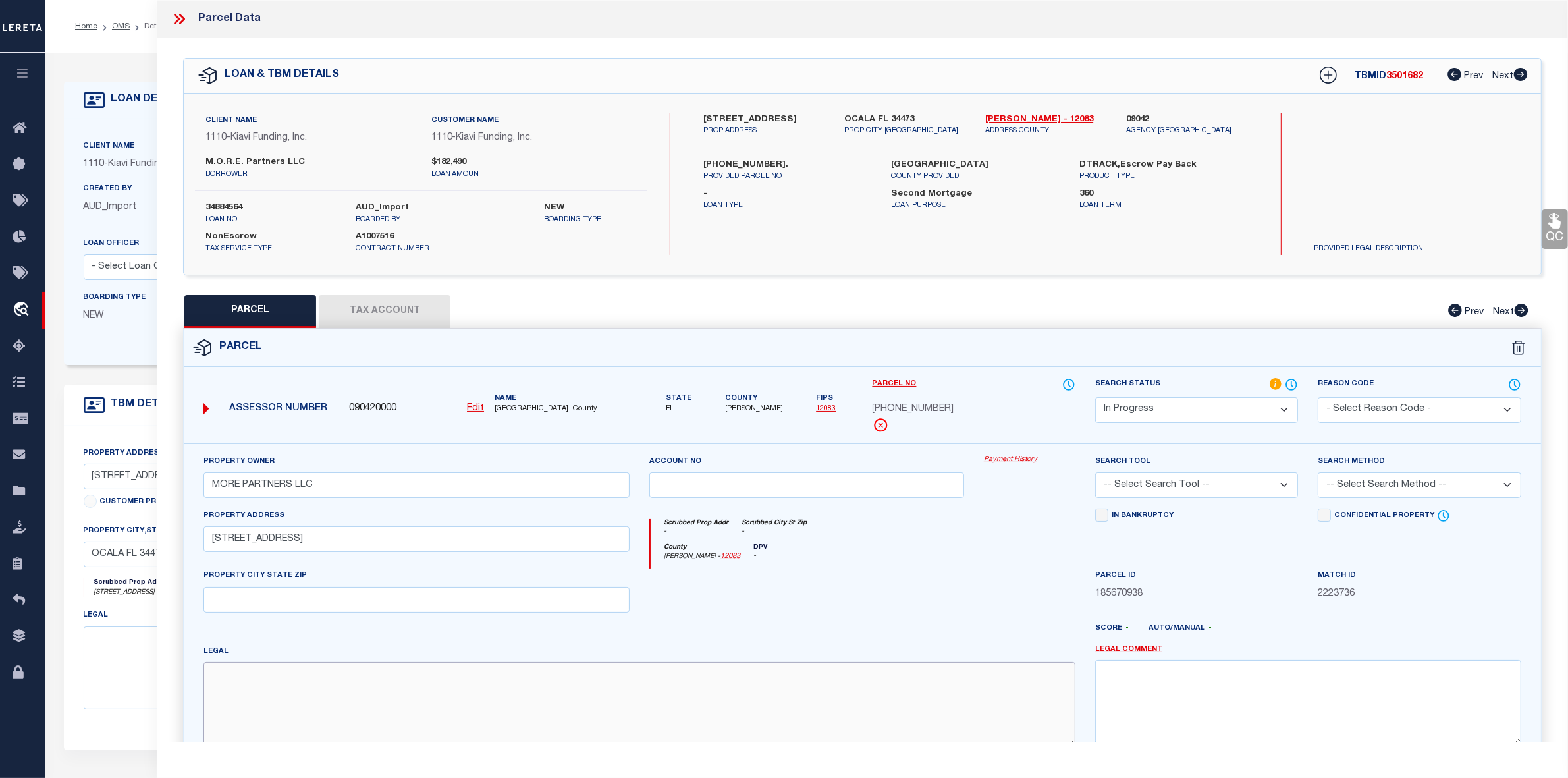
paste textarea "Acres: .23"
click at [1174, 403] on select "Automated Search Bad Parcel Complete Duplicate Parcel High Dollar Reporting In …" at bounding box center [1197, 409] width 203 height 26
click at [1095, 397] on select "Automated Search Bad Parcel Complete Duplicate Parcel High Dollar Reporting In …" at bounding box center [1197, 409] width 203 height 26
click at [1156, 486] on select "-- Select Search Tool -- 3rd Party Website Agency File Agency Website ATLS CNV-…" at bounding box center [1197, 484] width 203 height 26
click at [1095, 474] on select "-- Select Search Tool -- 3rd Party Website Agency File Agency Website ATLS CNV-…" at bounding box center [1197, 484] width 203 height 26
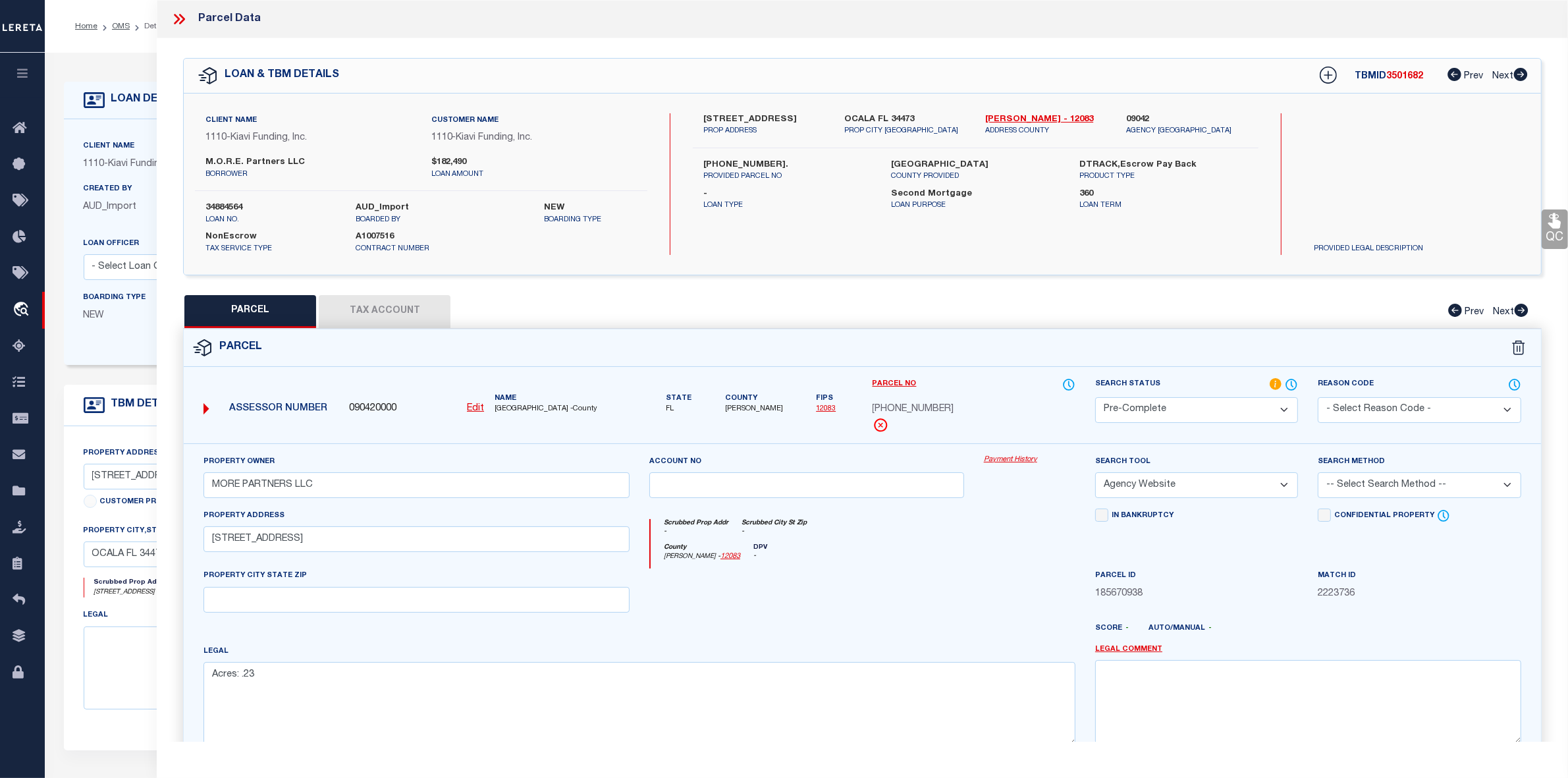
click at [1342, 486] on select "-- Select Search Method -- Property Address Legal Liability Info Provided" at bounding box center [1419, 484] width 203 height 26
click at [1318, 474] on select "-- Select Search Method -- Property Address Legal Liability Info Provided" at bounding box center [1419, 484] width 203 height 26
click at [377, 318] on button "Tax Account" at bounding box center [385, 312] width 132 height 33
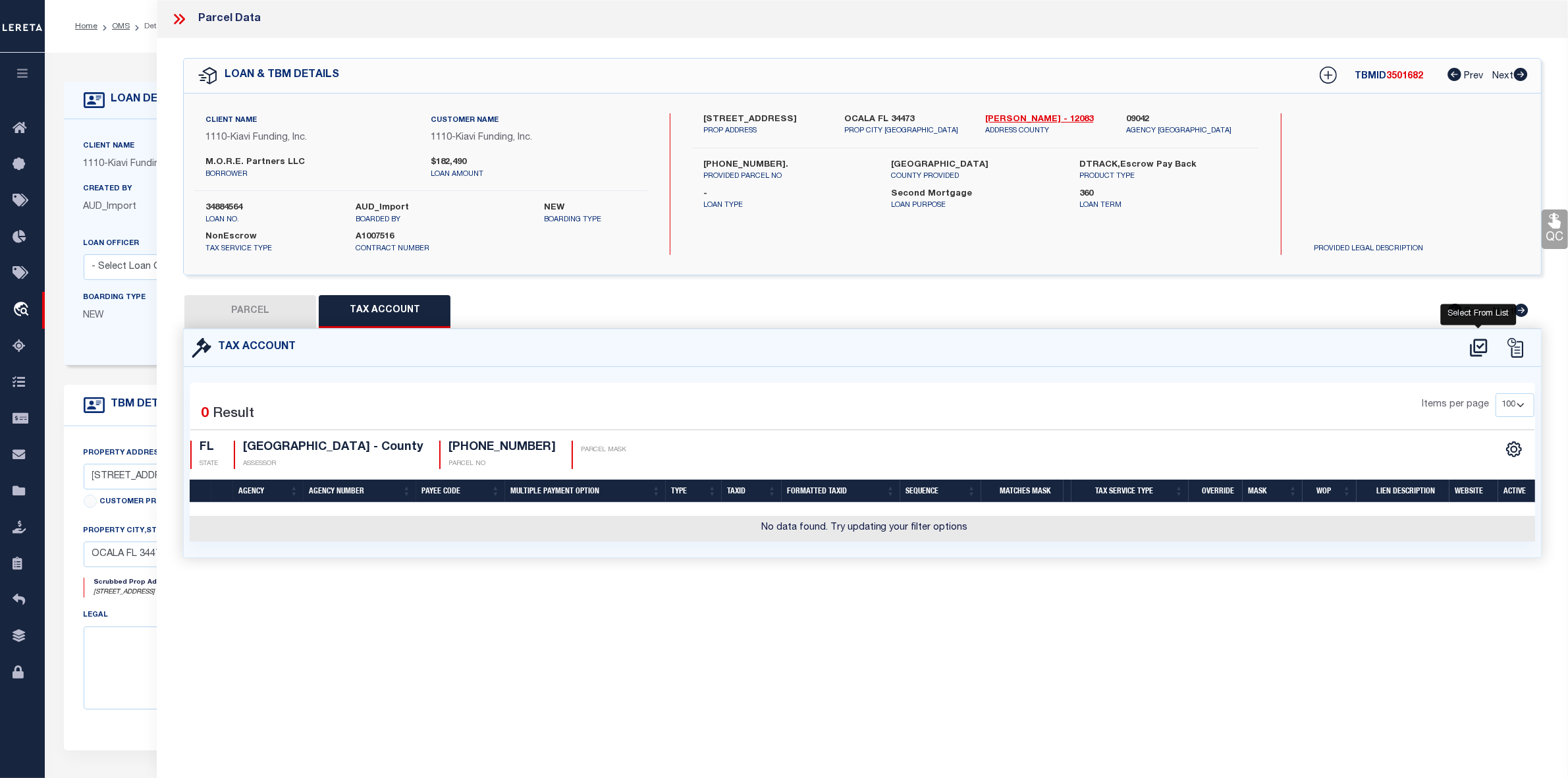
click at [1471, 347] on icon at bounding box center [1478, 347] width 17 height 18
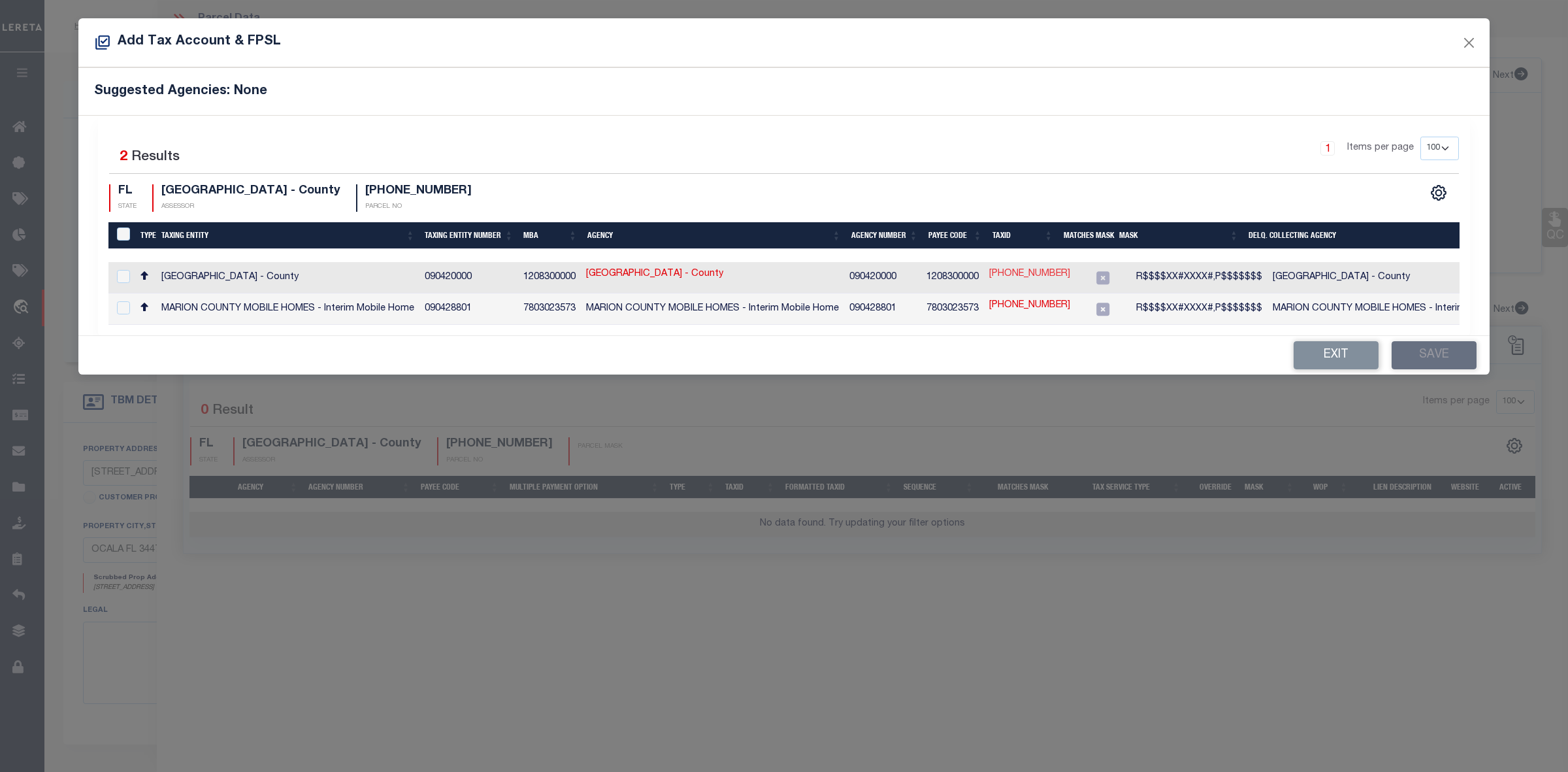
click at [1041, 276] on link "[PHONE_NUMBER]" at bounding box center [1029, 274] width 81 height 15
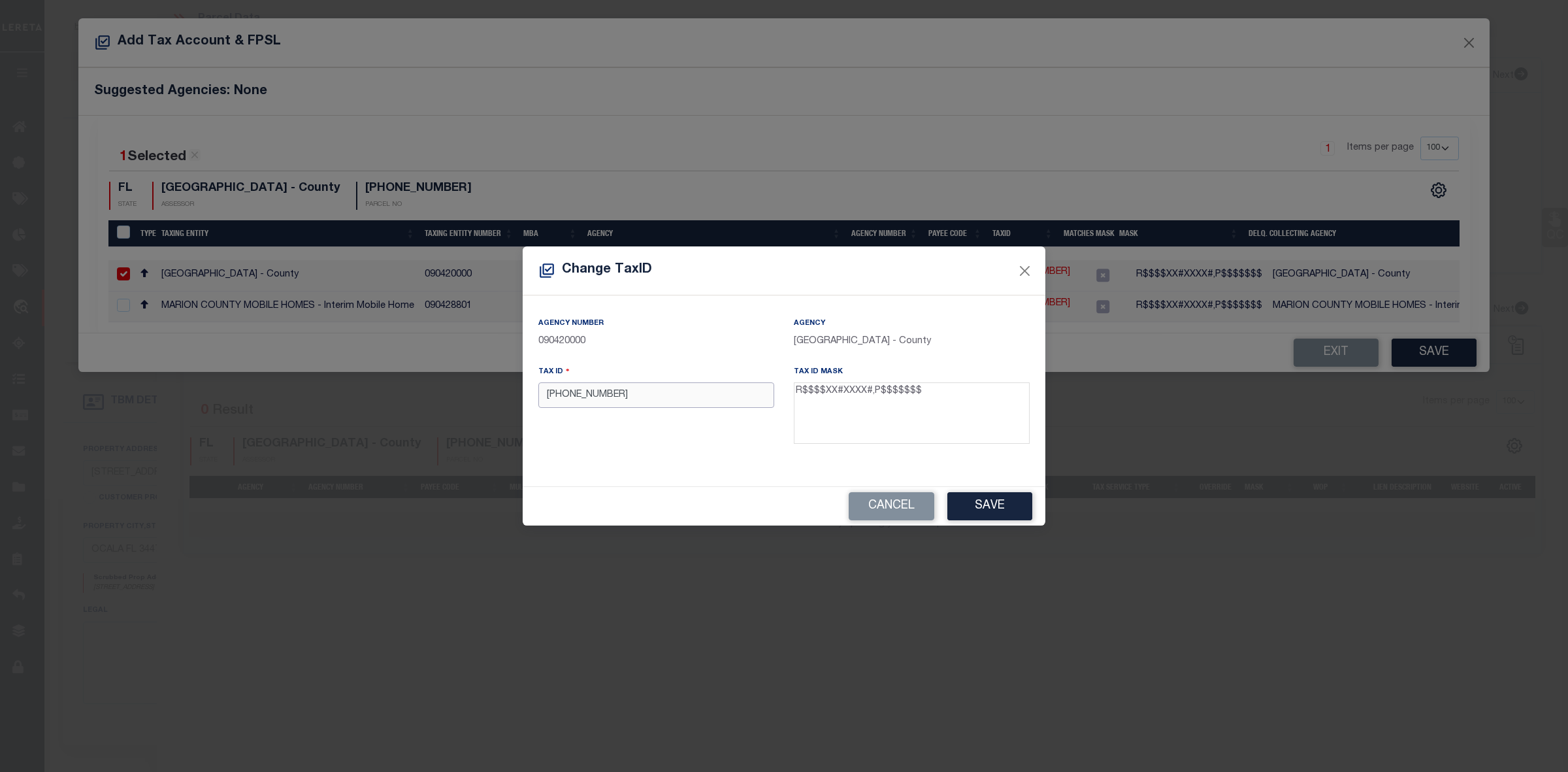
click at [572, 395] on input "[PHONE_NUMBER]" at bounding box center [657, 395] width 236 height 25
click at [988, 507] on button "Save" at bounding box center [990, 506] width 85 height 28
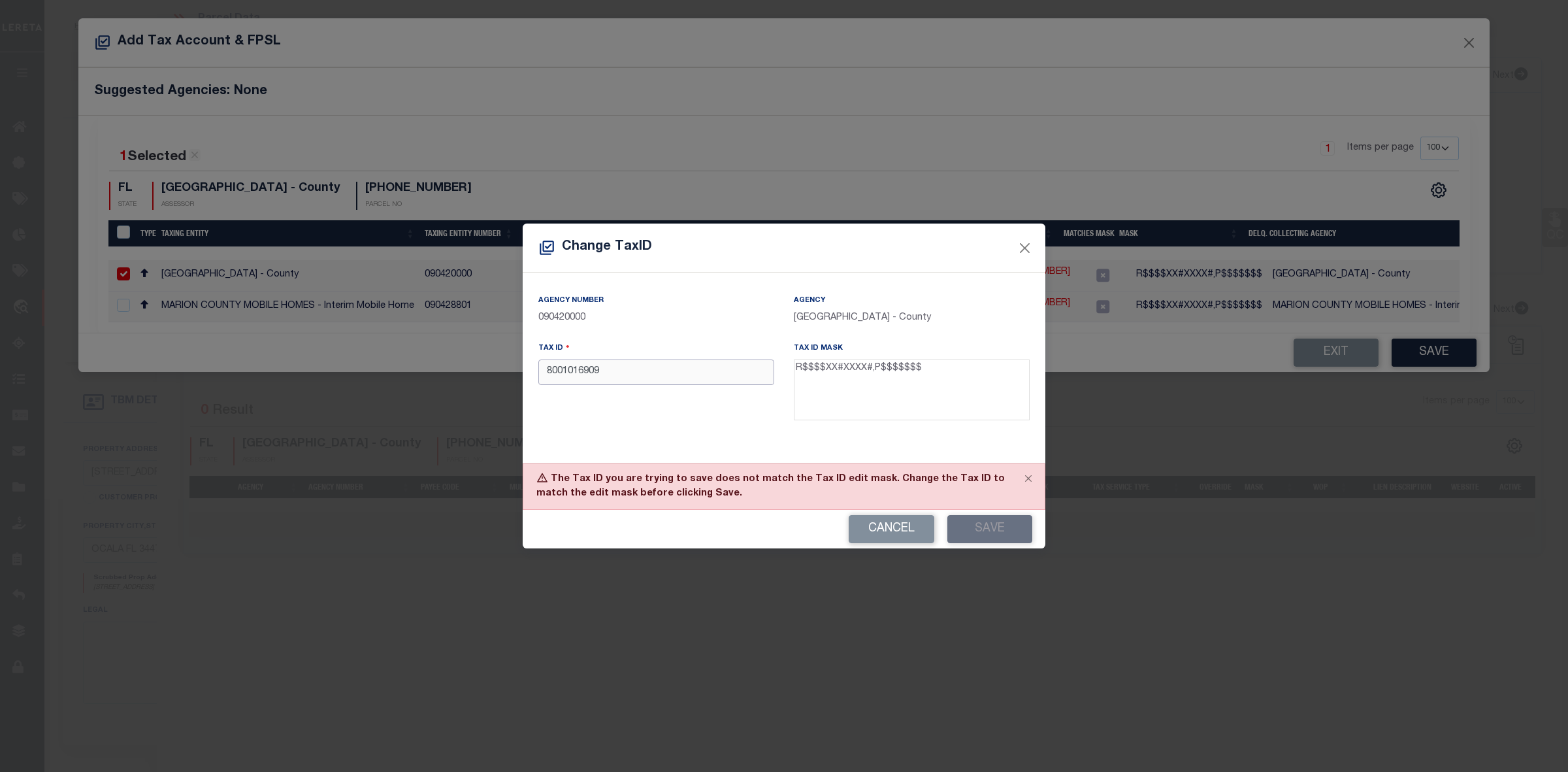
click at [544, 372] on input "8001016909" at bounding box center [657, 372] width 236 height 25
click at [966, 529] on button "Save" at bounding box center [990, 529] width 85 height 28
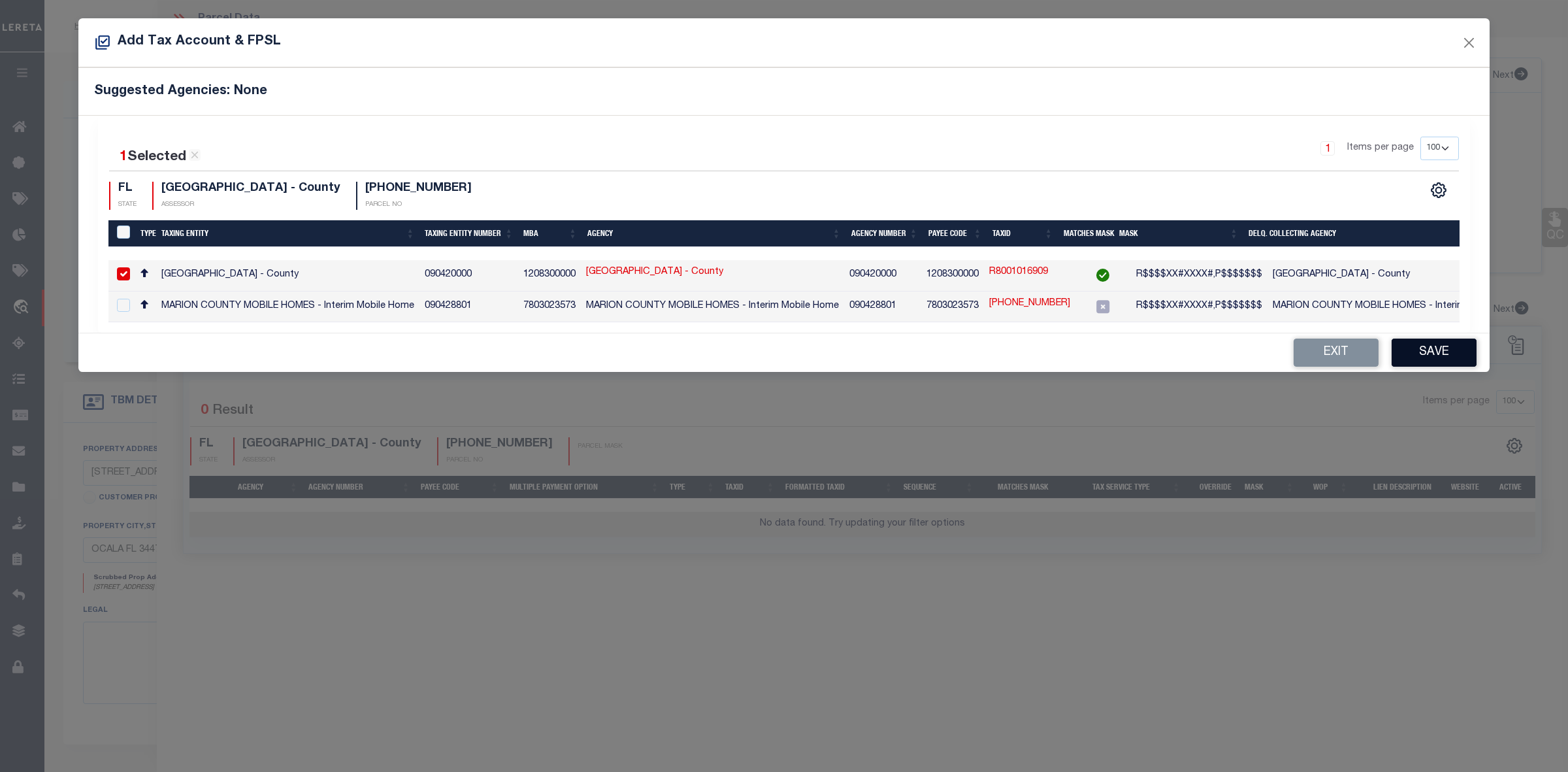
click at [1410, 357] on button "Save" at bounding box center [1435, 352] width 85 height 28
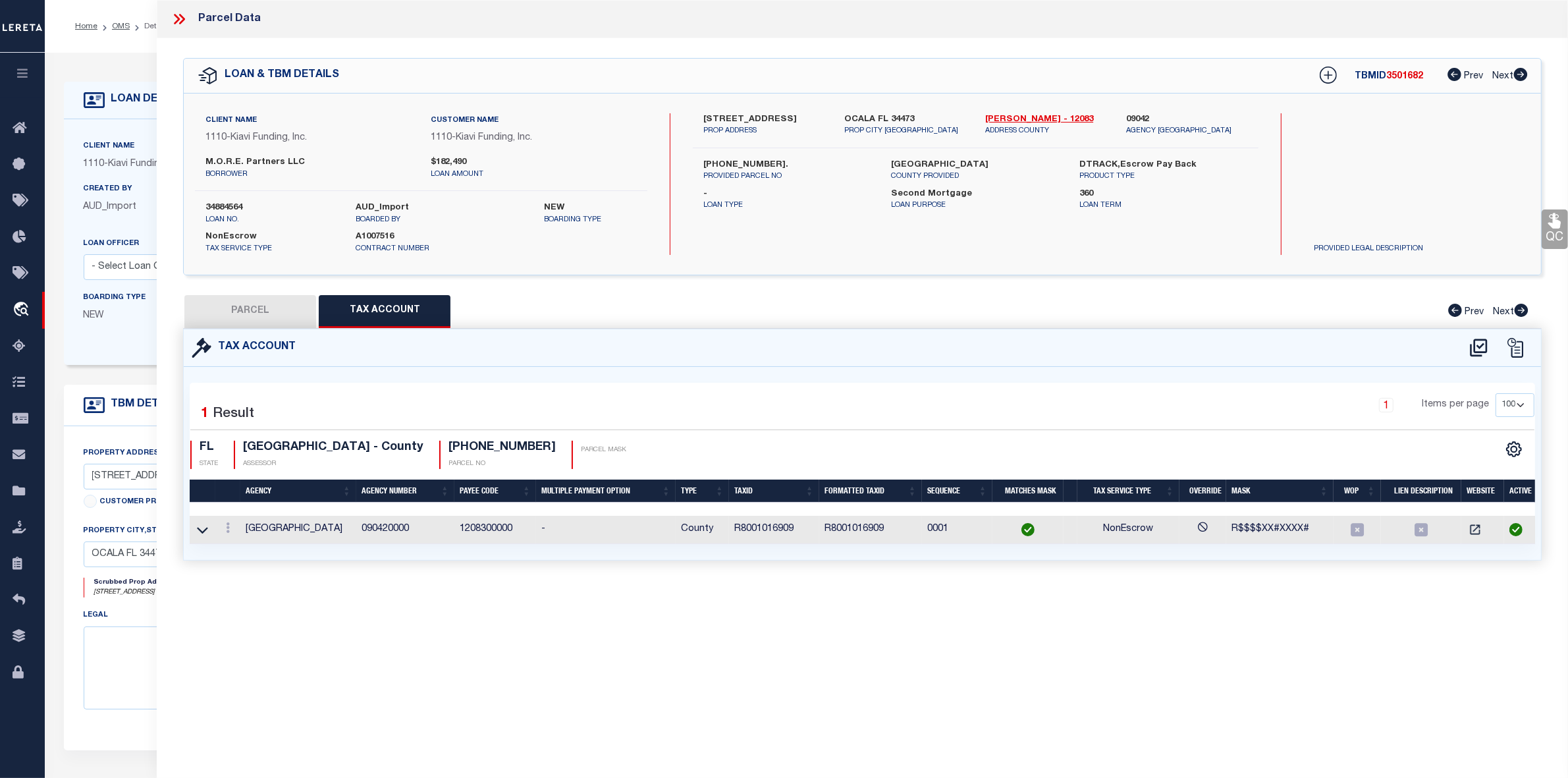
click at [233, 301] on button "PARCEL" at bounding box center [250, 312] width 132 height 33
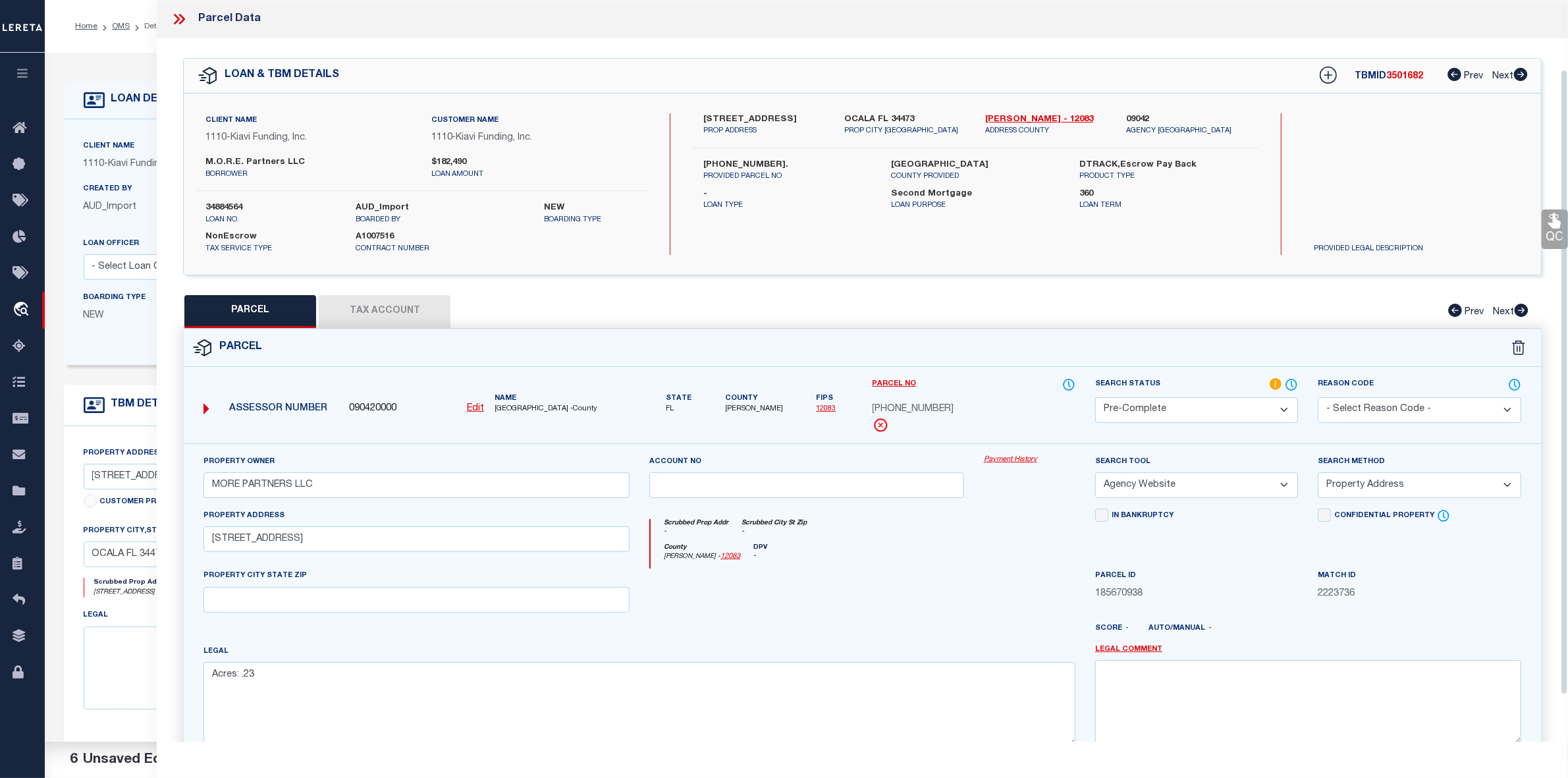
scroll to position [136, 0]
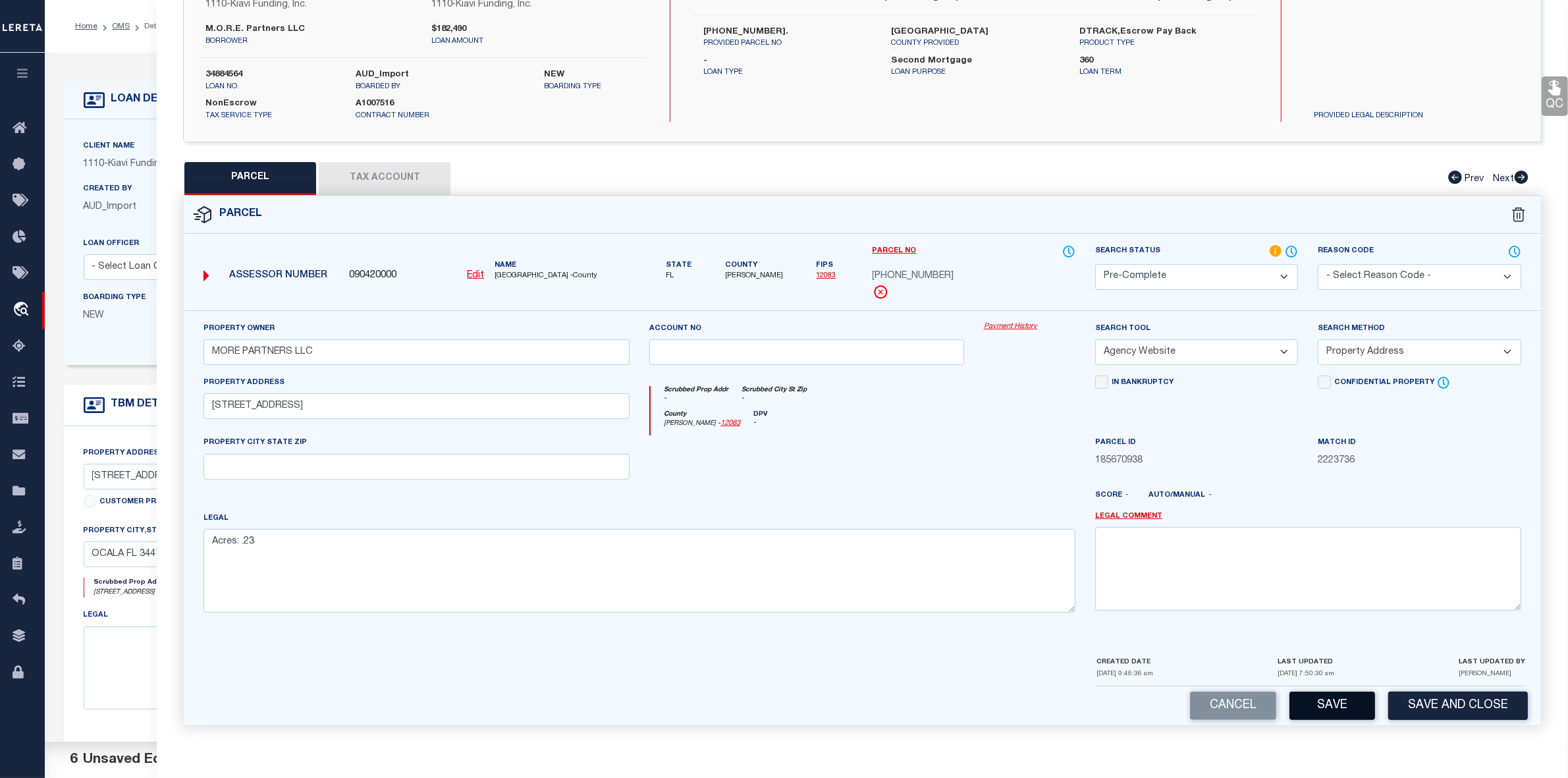
click at [1334, 706] on button "Save" at bounding box center [1333, 705] width 86 height 28
click at [1341, 709] on button "Save" at bounding box center [1333, 705] width 86 height 28
click at [889, 277] on form "Parcel 090420000 Edit FL" at bounding box center [862, 460] width 1358 height 529
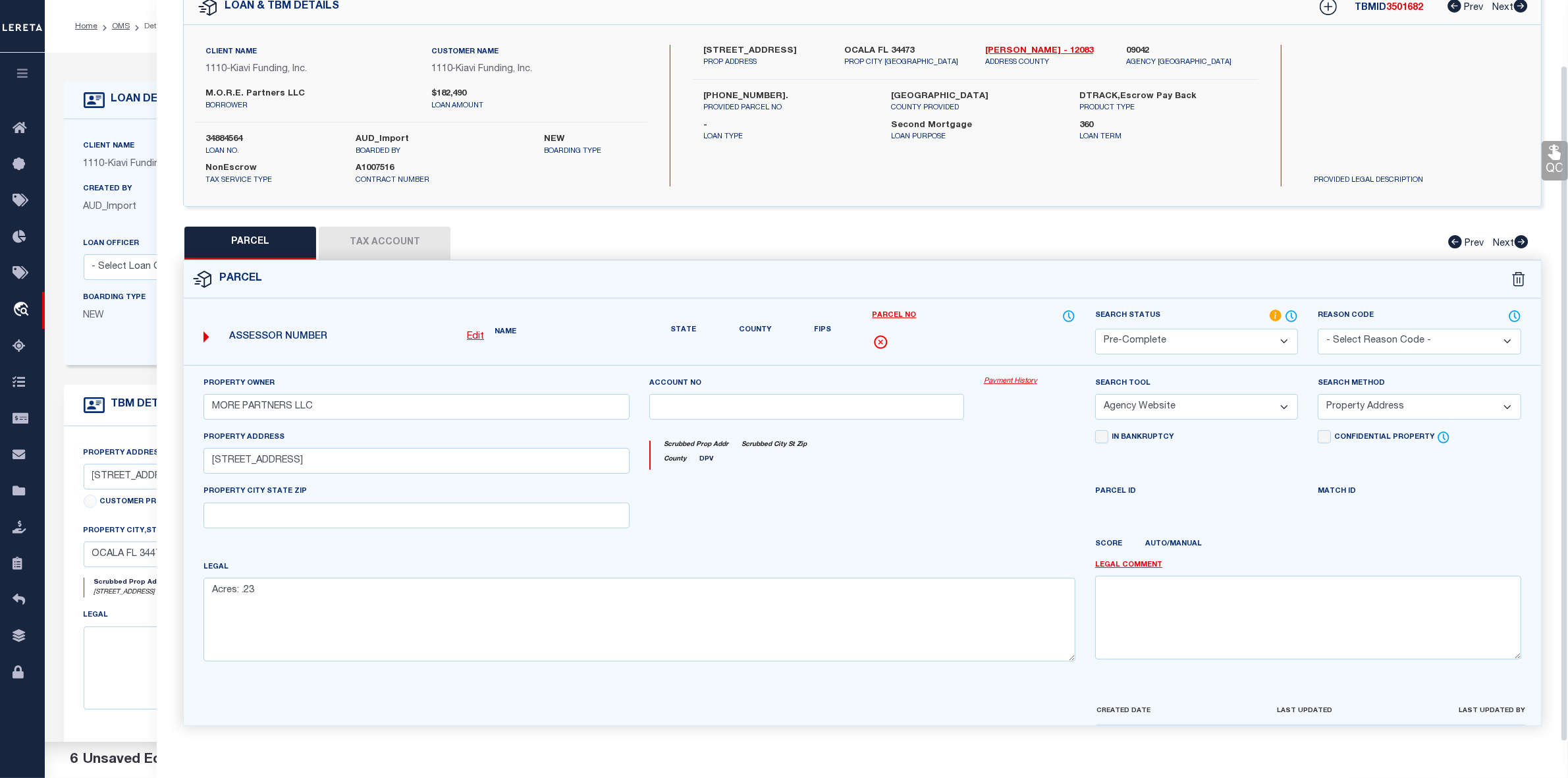
scroll to position [97, 0]
click at [889, 277] on form "Parcel Edit Name State" at bounding box center [862, 493] width 1358 height 464
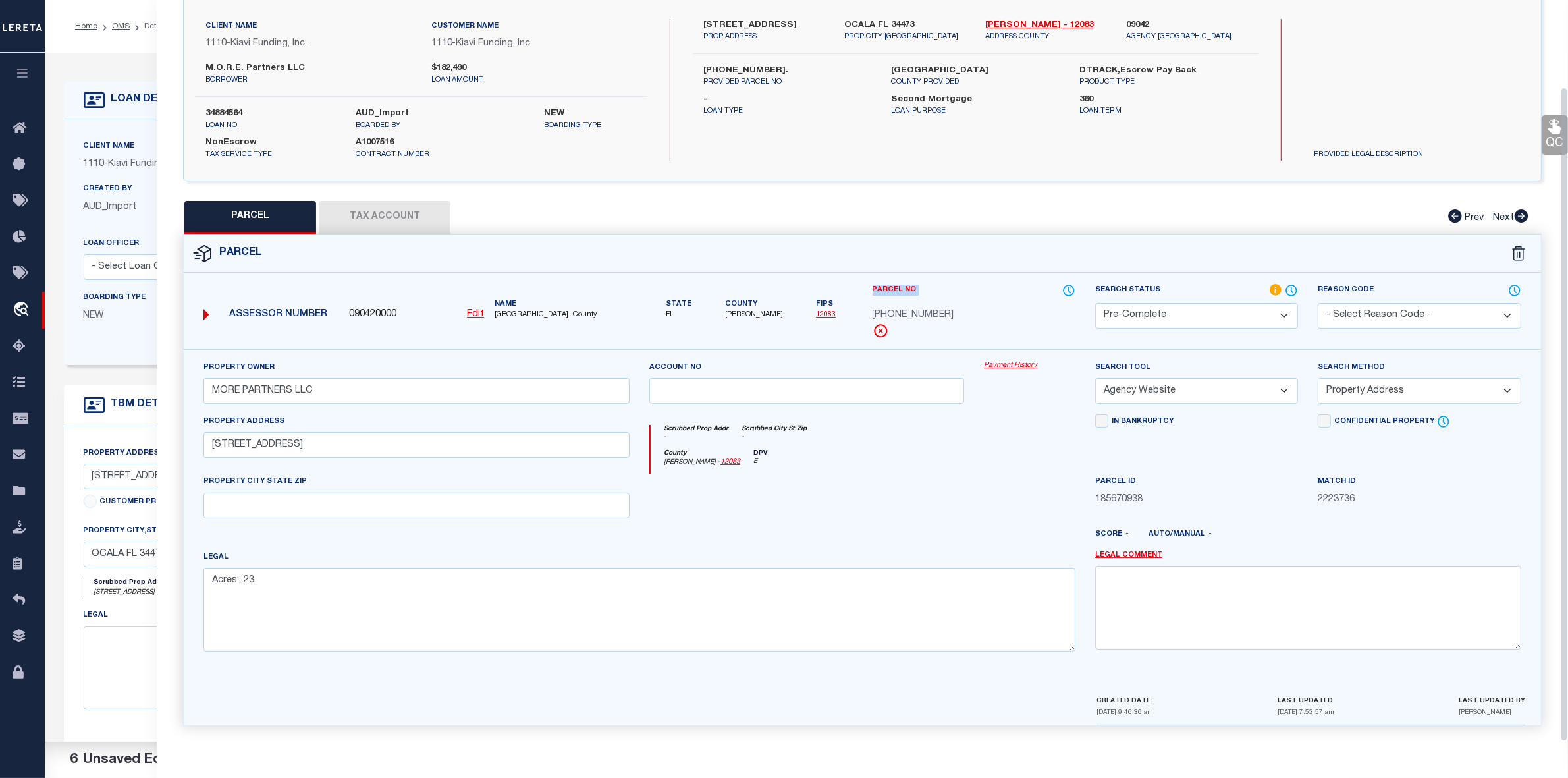
click at [889, 277] on form "Parcel 090420000 Edit FL" at bounding box center [862, 480] width 1358 height 490
click at [914, 311] on span "[PHONE_NUMBER]" at bounding box center [913, 316] width 82 height 15
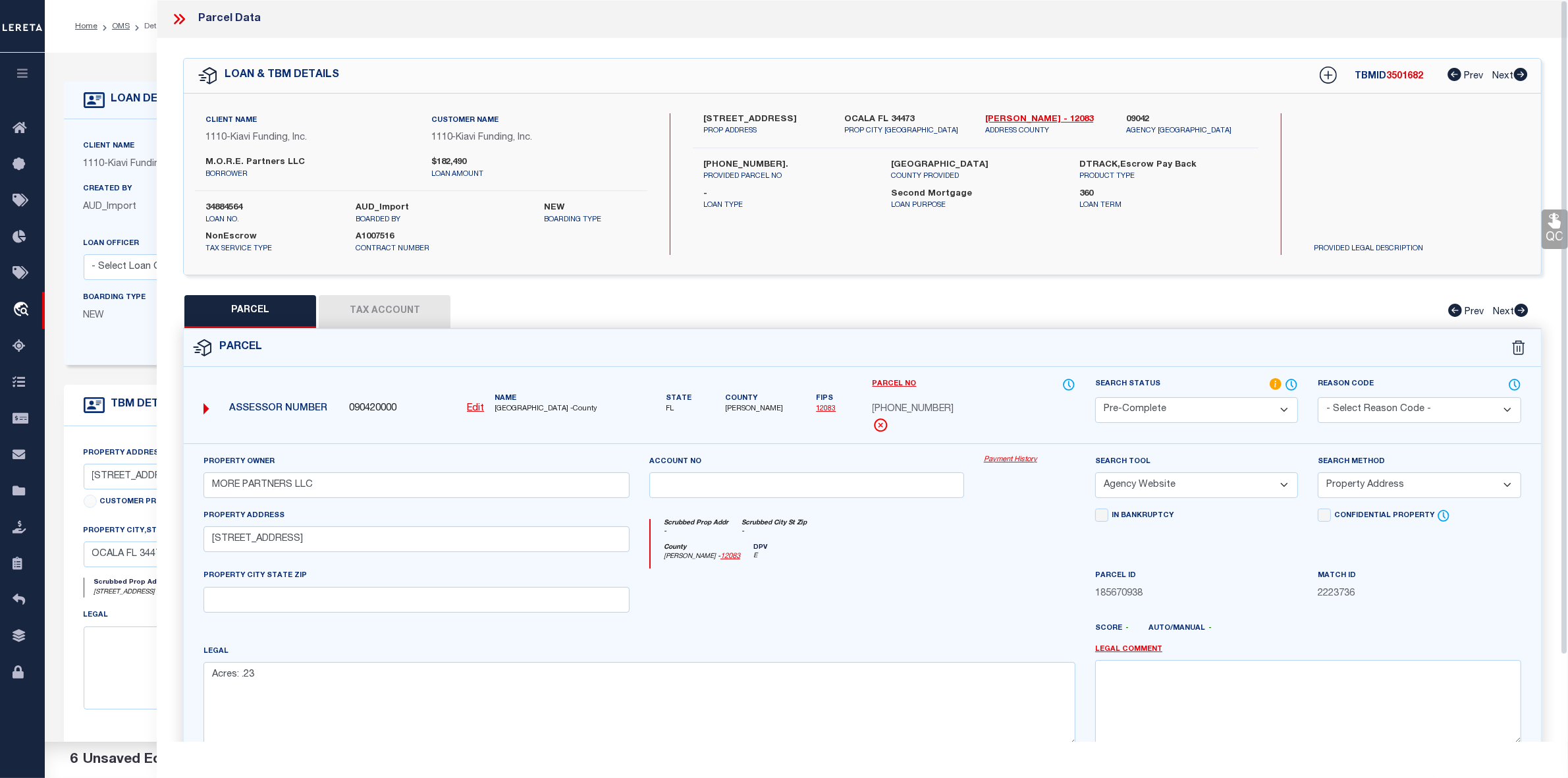
click at [919, 172] on label "[GEOGRAPHIC_DATA]" at bounding box center [976, 165] width 168 height 13
click at [179, 21] on icon at bounding box center [179, 19] width 17 height 17
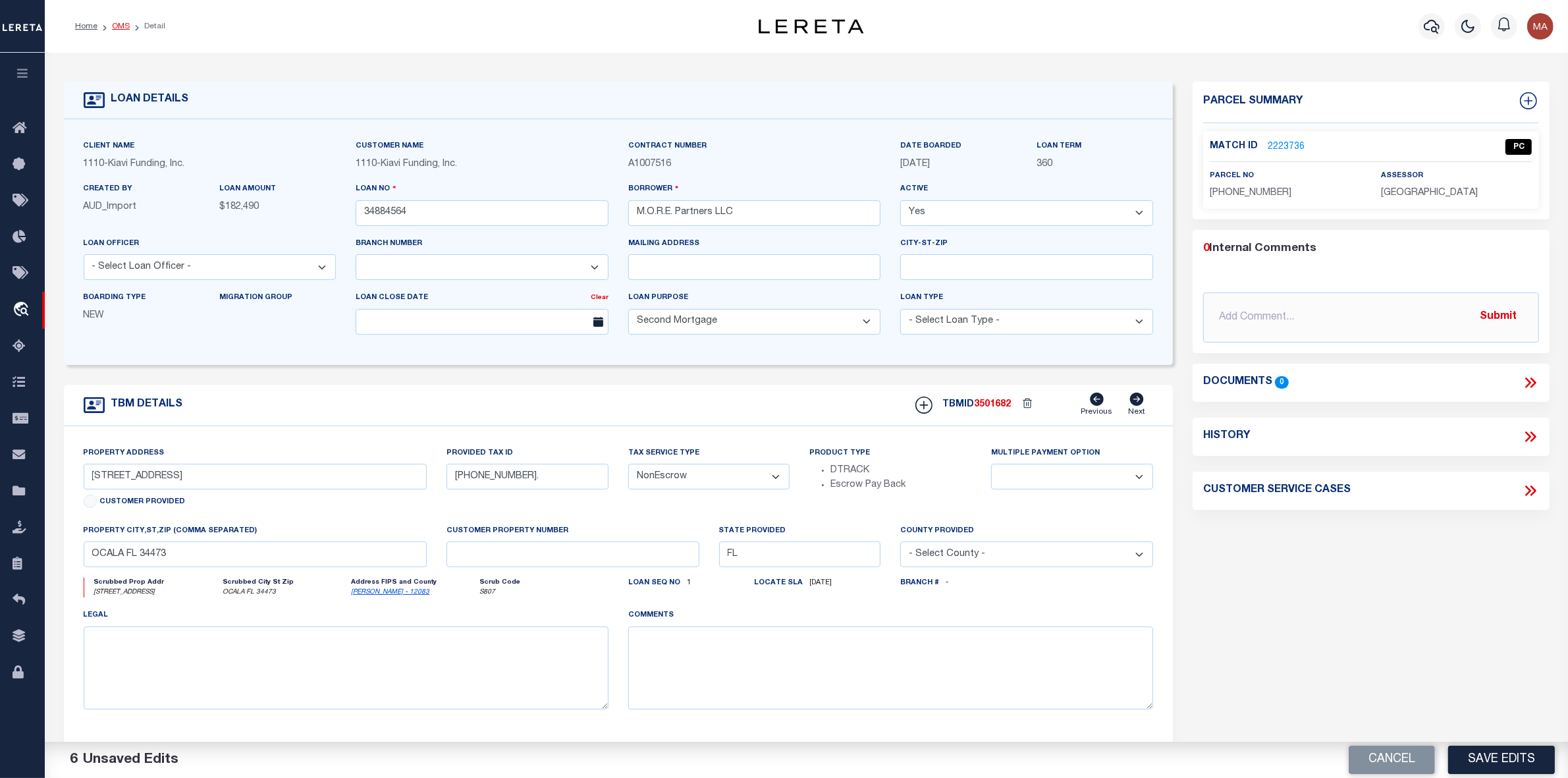
click at [112, 24] on link "OMS" at bounding box center [121, 26] width 18 height 8
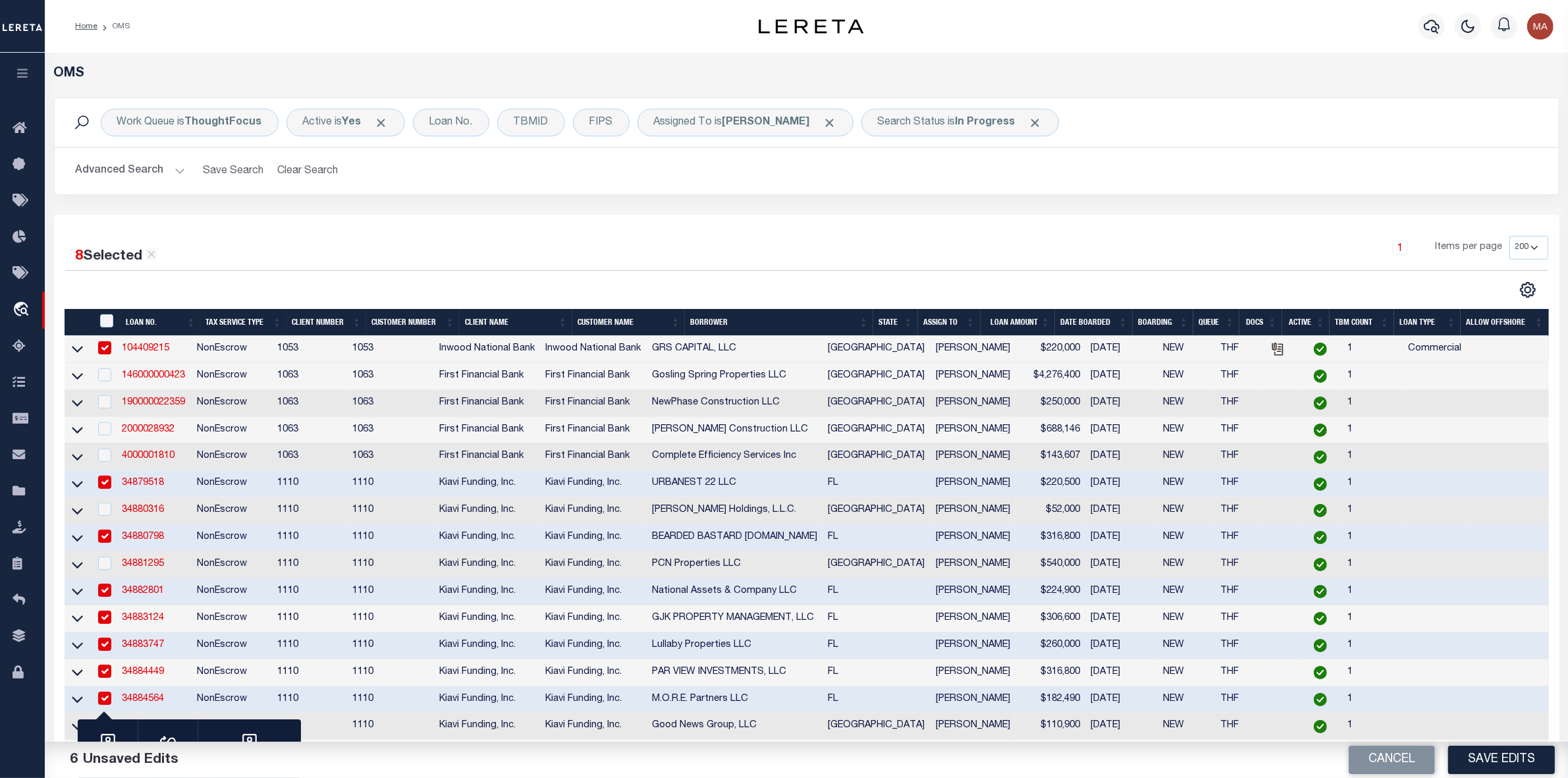
scroll to position [245, 0]
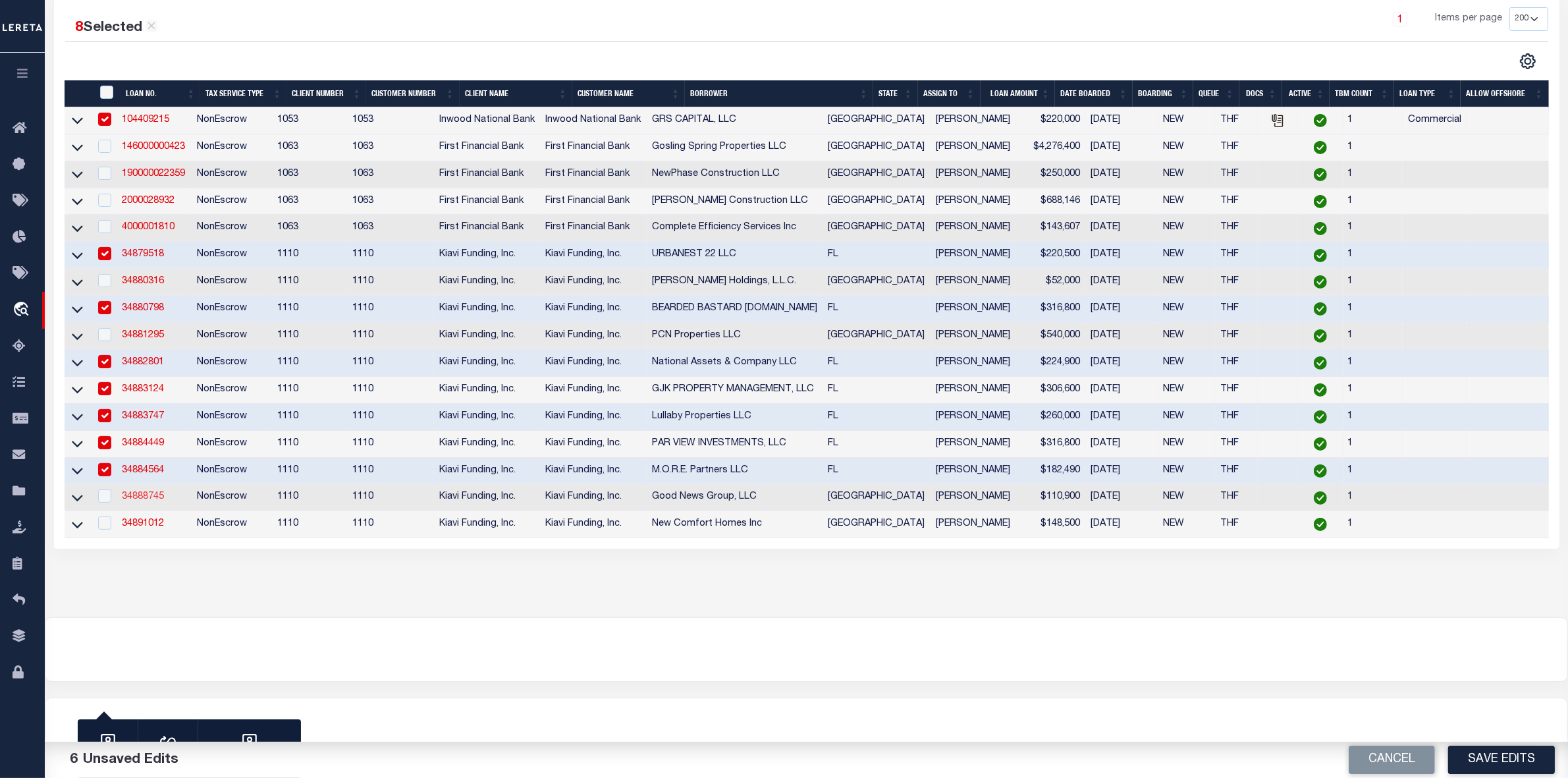
click at [143, 495] on link "34888745" at bounding box center [143, 496] width 42 height 9
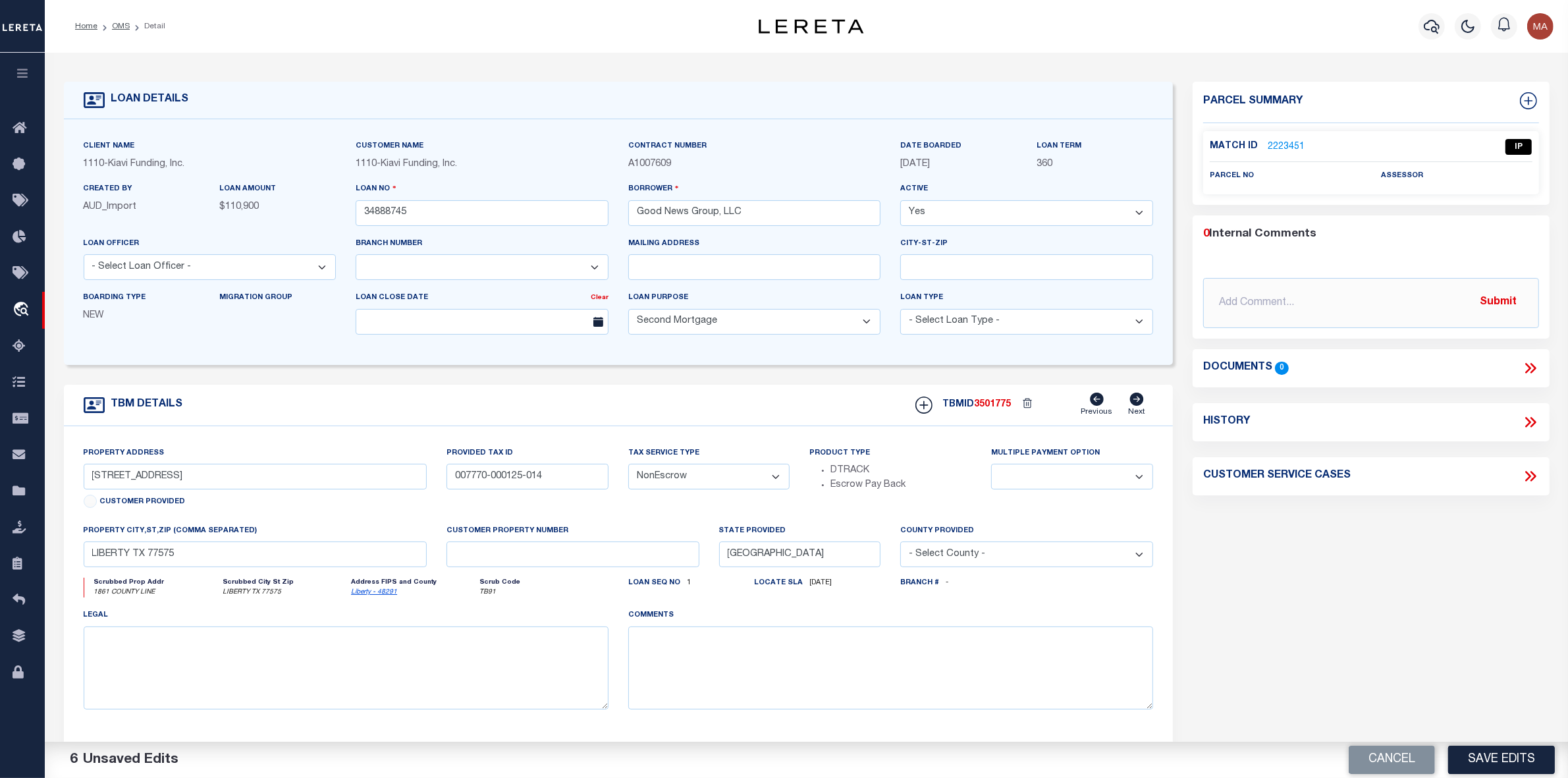
click at [1287, 149] on link "2223451" at bounding box center [1286, 147] width 37 height 14
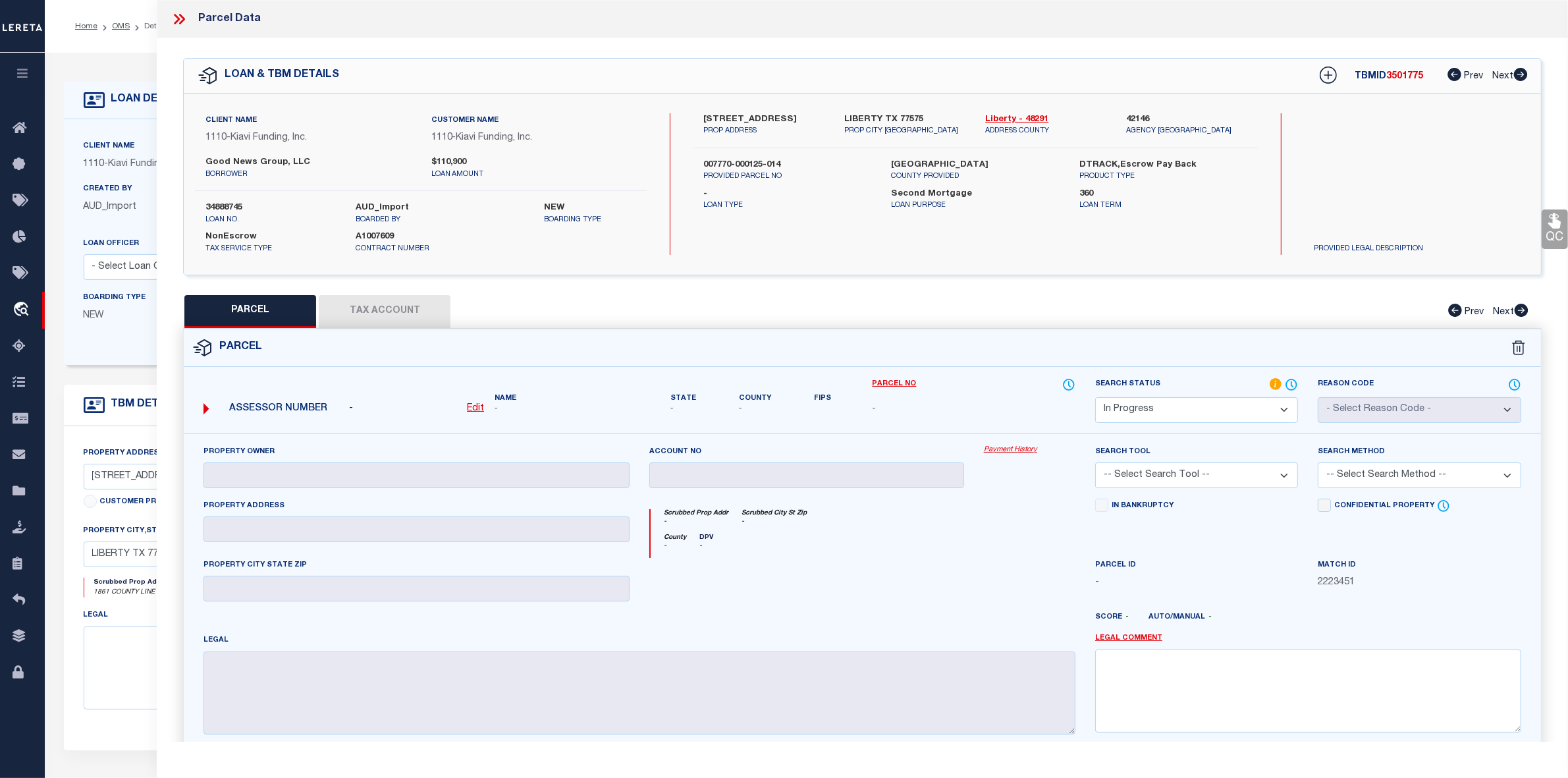
click at [1407, 76] on span "3501775" at bounding box center [1405, 76] width 37 height 9
click at [1032, 114] on link "Liberty - 48291" at bounding box center [1046, 120] width 121 height 13
drag, startPoint x: 701, startPoint y: 119, endPoint x: 810, endPoint y: 122, distance: 109.0
click at [810, 122] on div "[STREET_ADDRESS] PROP ADDRESS" at bounding box center [763, 125] width 141 height 24
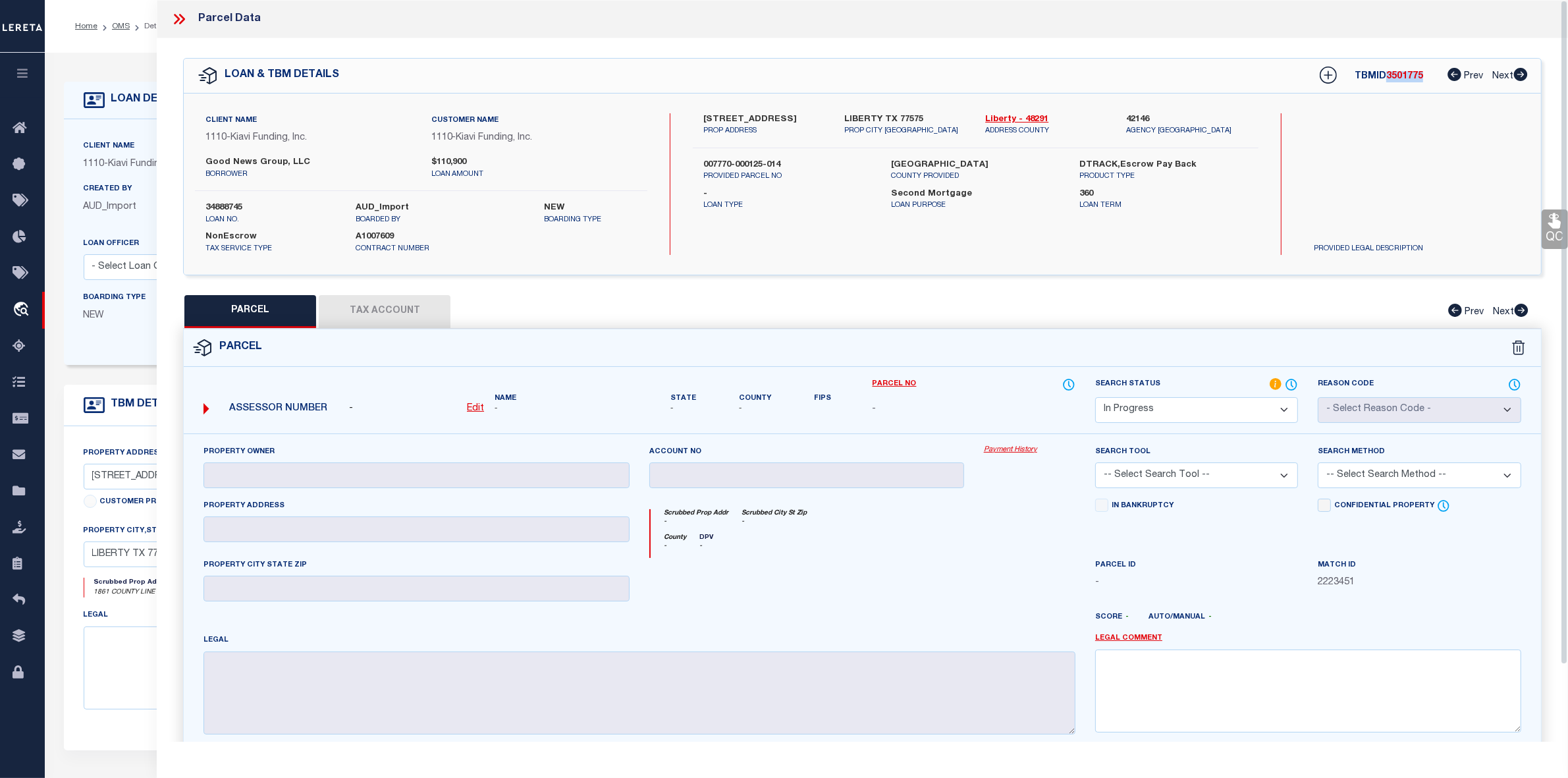
click at [775, 123] on label "[STREET_ADDRESS]" at bounding box center [763, 120] width 121 height 13
click at [725, 119] on label "[STREET_ADDRESS]" at bounding box center [763, 120] width 121 height 13
drag, startPoint x: 725, startPoint y: 119, endPoint x: 809, endPoint y: 117, distance: 84.0
click at [809, 117] on label "[STREET_ADDRESS]" at bounding box center [763, 120] width 121 height 13
click at [468, 413] on u "Edit" at bounding box center [475, 408] width 17 height 9
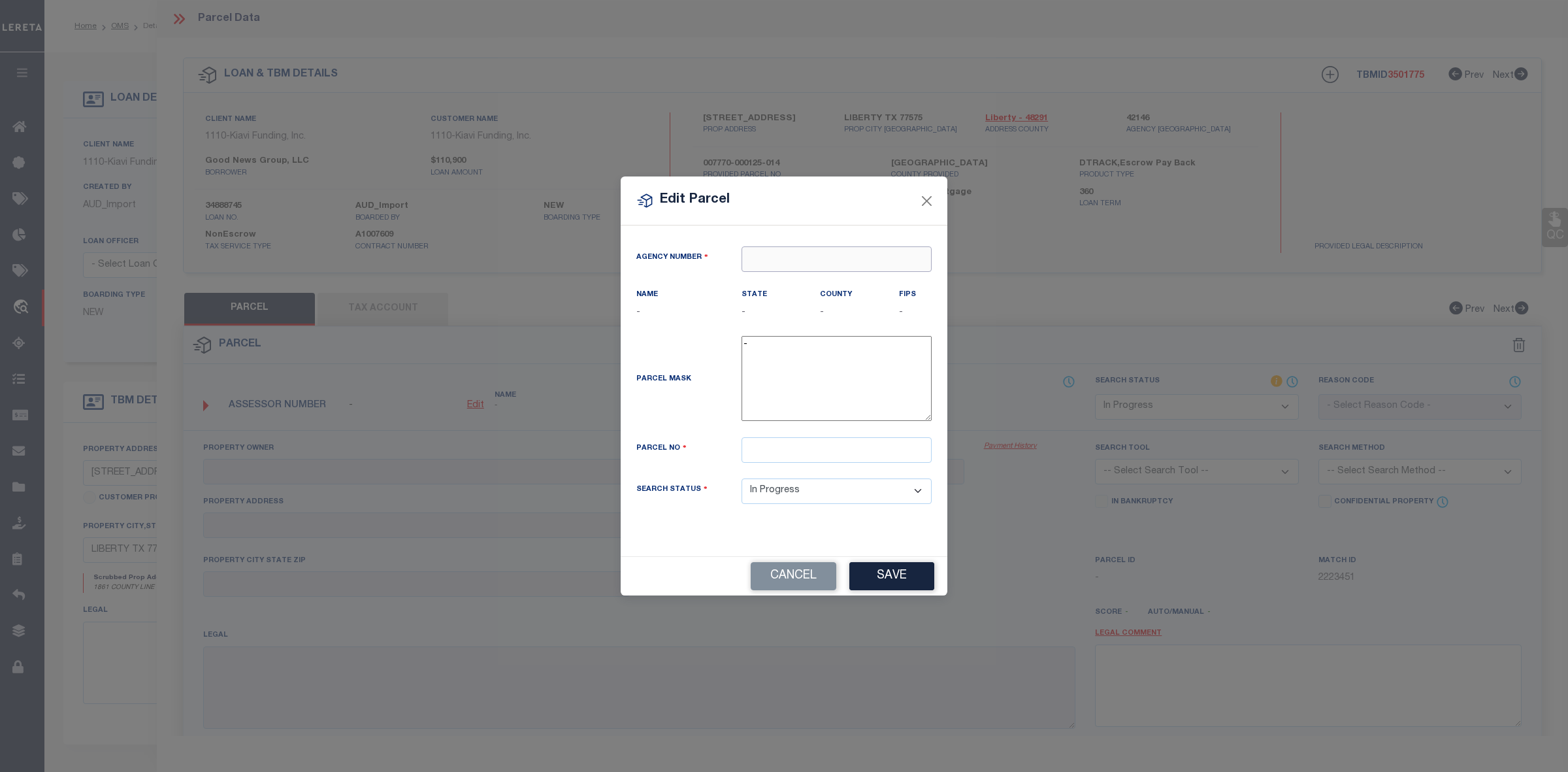
click at [783, 256] on input "text" at bounding box center [837, 259] width 190 height 25
click at [815, 279] on div "421460000 : [GEOGRAPHIC_DATA]" at bounding box center [837, 290] width 189 height 37
click at [793, 463] on input "text" at bounding box center [837, 449] width 190 height 25
paste input "72903"
click at [923, 583] on div "Cancel Save" at bounding box center [784, 576] width 327 height 39
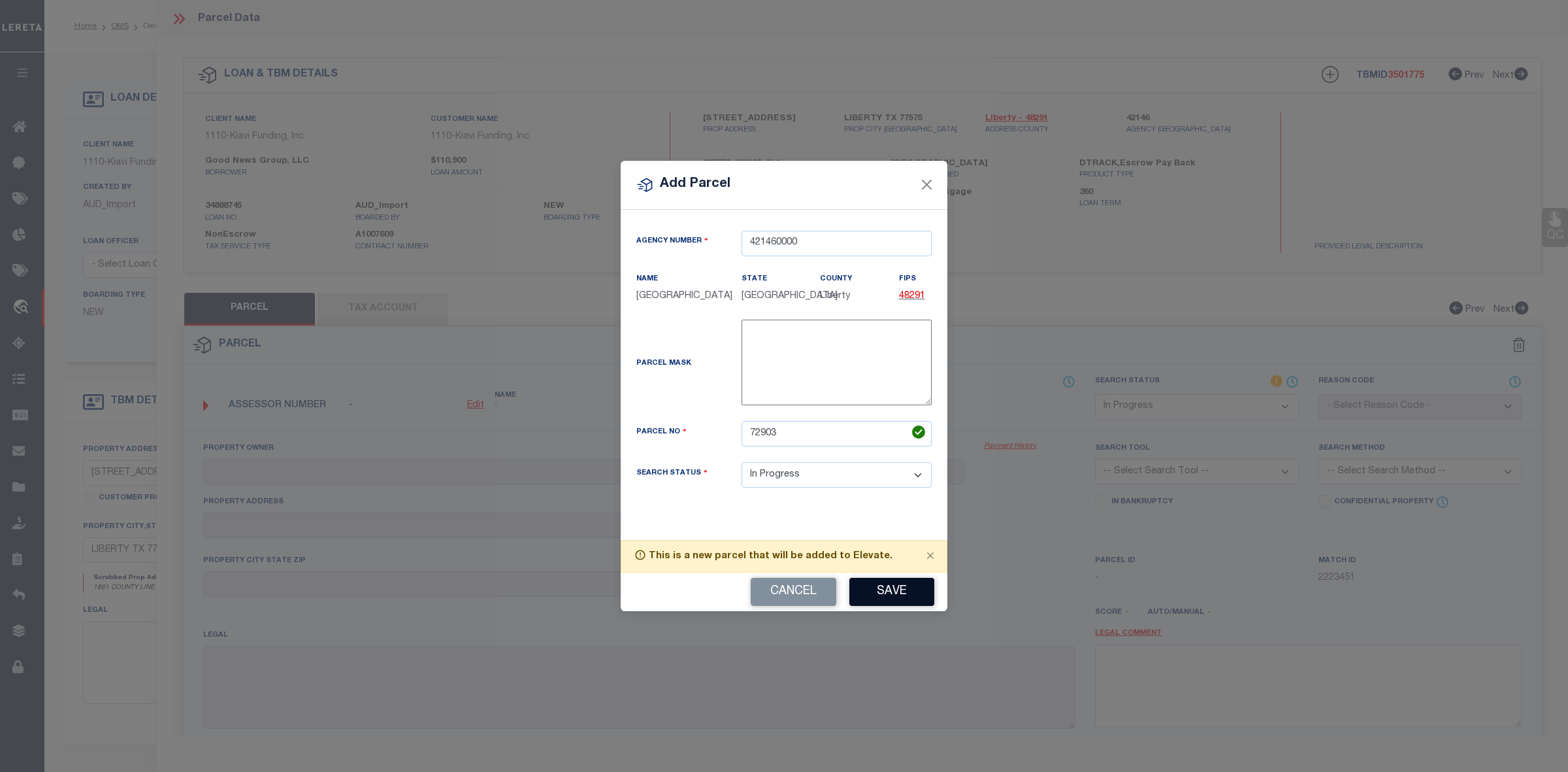
click at [919, 586] on button "Save" at bounding box center [892, 592] width 85 height 28
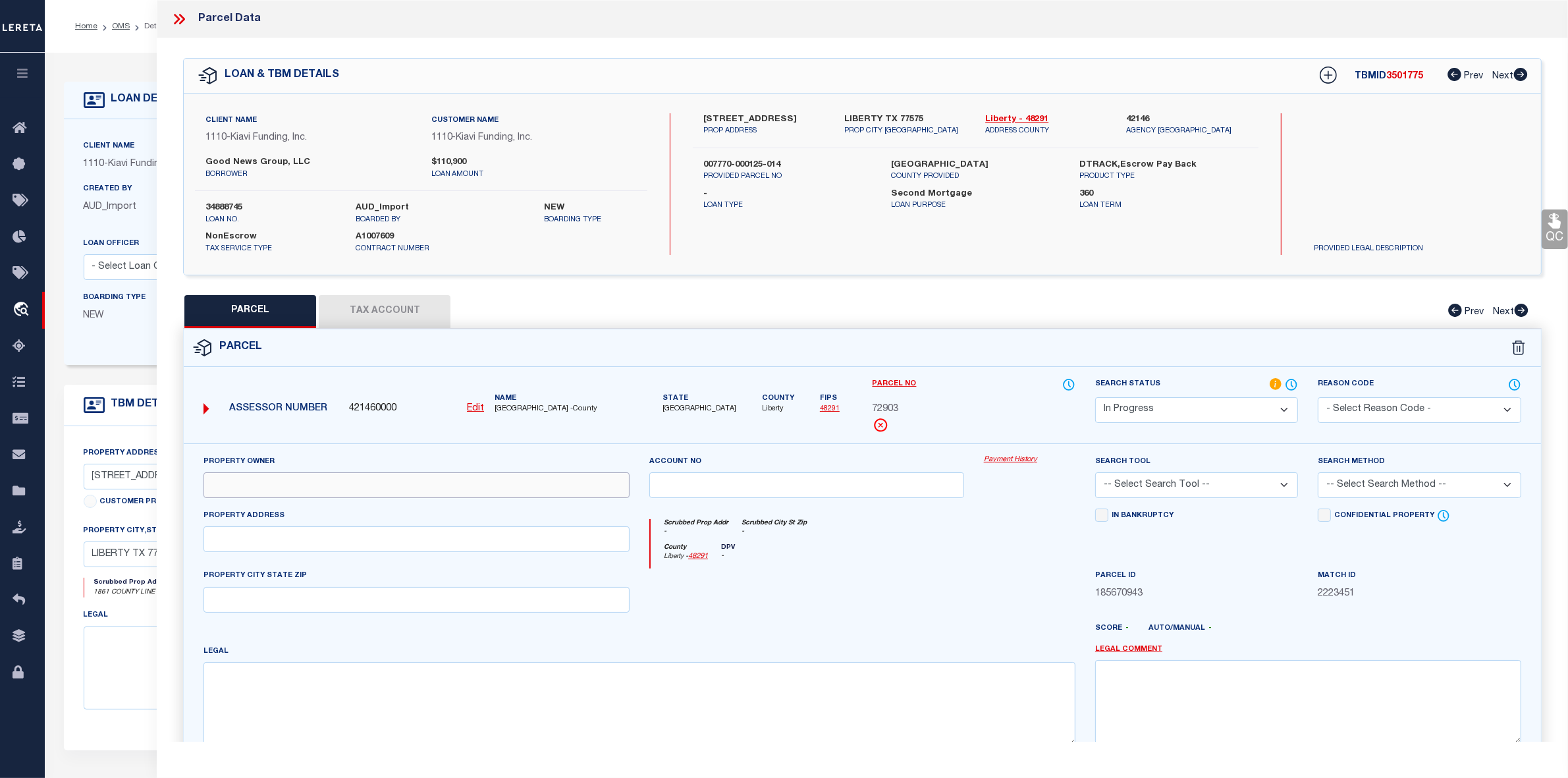
click at [293, 489] on input "text" at bounding box center [417, 484] width 426 height 26
paste input "[PERSON_NAME] R SR & [PERSON_NAME]"
click at [314, 548] on input "text" at bounding box center [417, 539] width 426 height 26
paste input "1861 [GEOGRAPHIC_DATA] [STREET_ADDRESS],"
drag, startPoint x: 333, startPoint y: 540, endPoint x: 422, endPoint y: 546, distance: 89.2
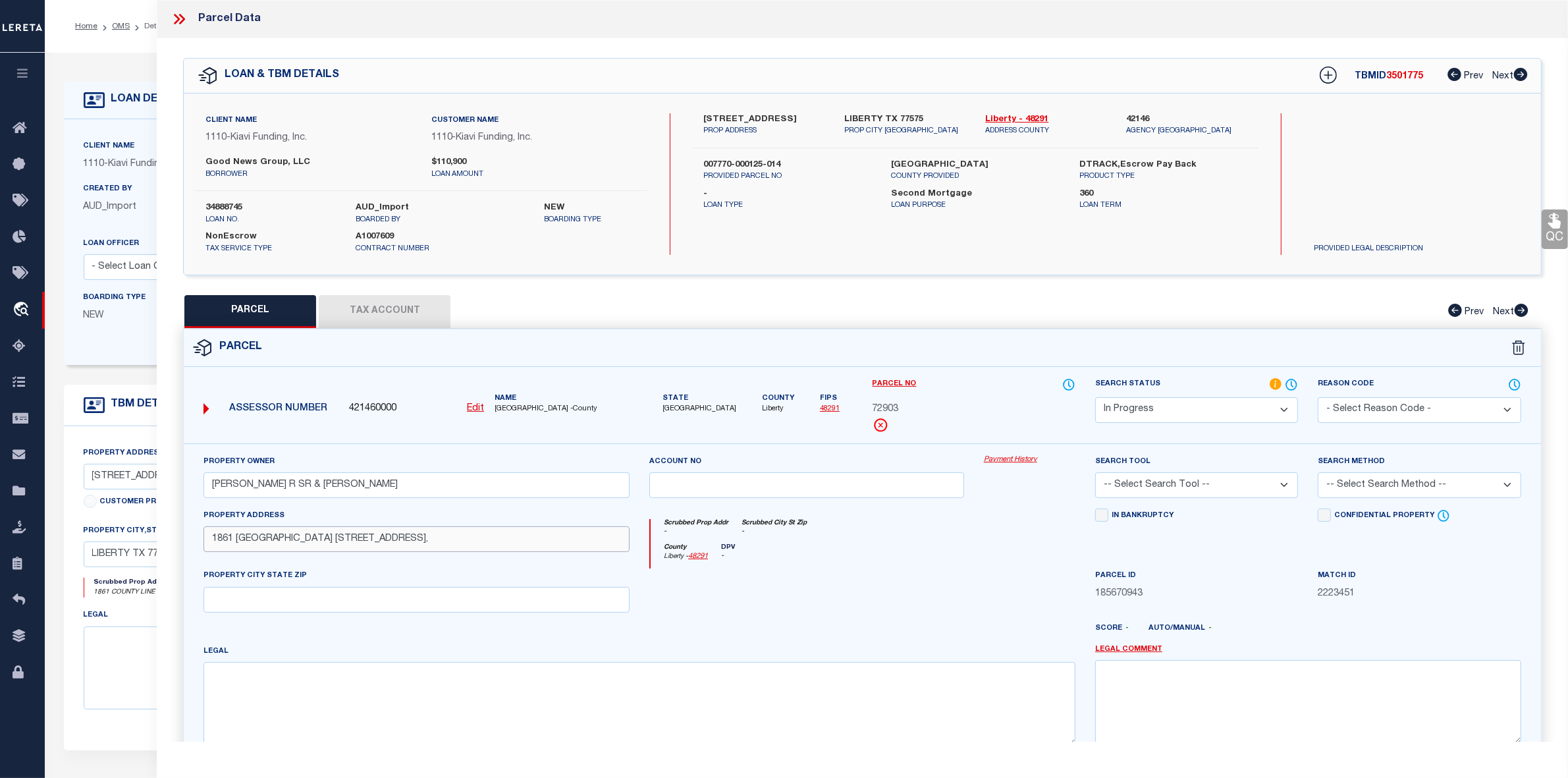
click at [422, 546] on input "1861 [GEOGRAPHIC_DATA] [STREET_ADDRESS]," at bounding box center [417, 539] width 426 height 26
click at [422, 546] on input "1861 [GEOGRAPHIC_DATA] 1333 ," at bounding box center [417, 539] width 426 height 26
click at [347, 596] on input "text" at bounding box center [417, 599] width 426 height 26
paste input "[GEOGRAPHIC_DATA]"
click at [468, 403] on u "Edit" at bounding box center [475, 408] width 17 height 9
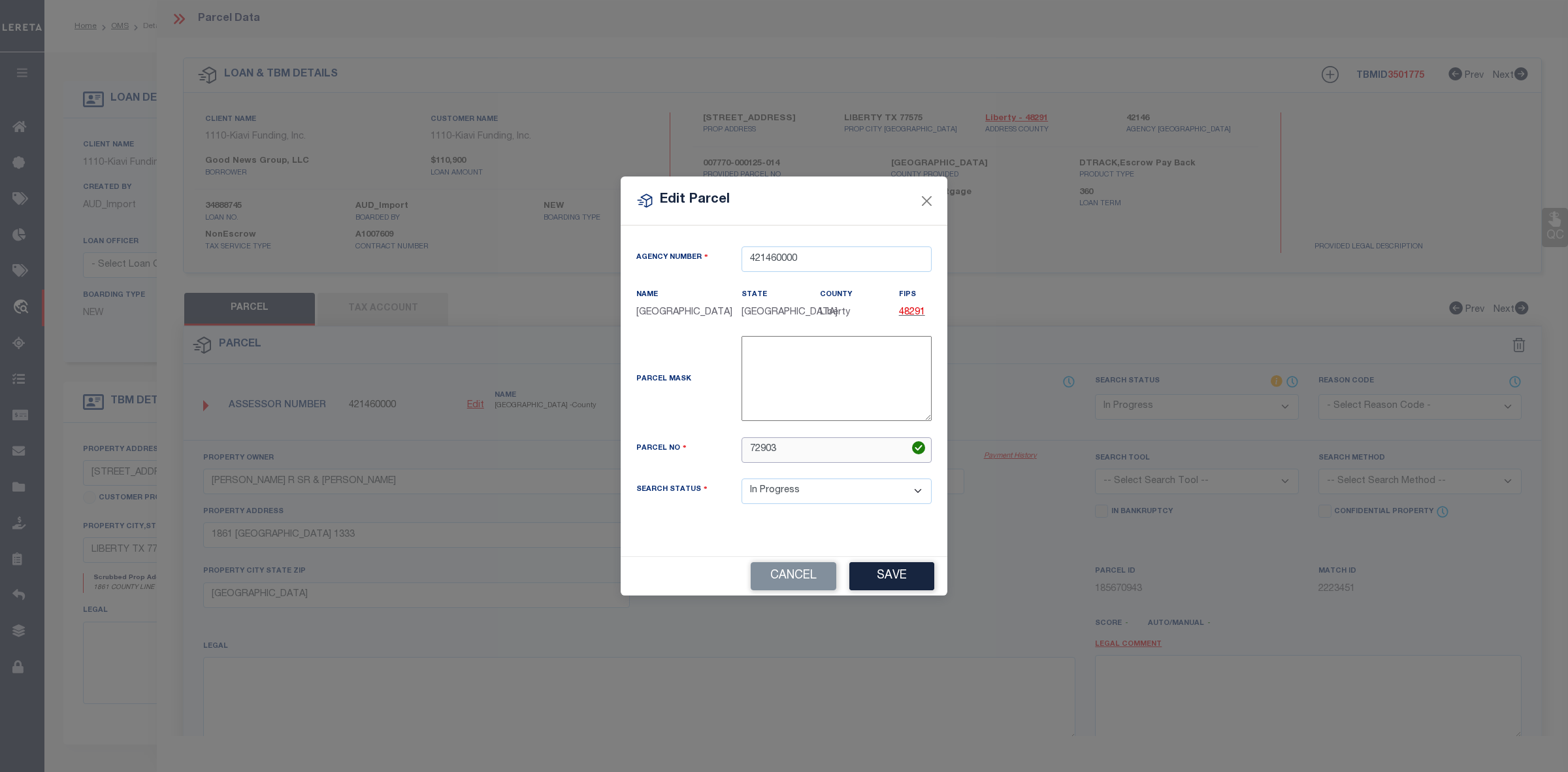
click at [753, 441] on input "72903" at bounding box center [837, 449] width 190 height 25
paste input "007770-000125-014"
click at [892, 567] on button "Save" at bounding box center [892, 576] width 85 height 28
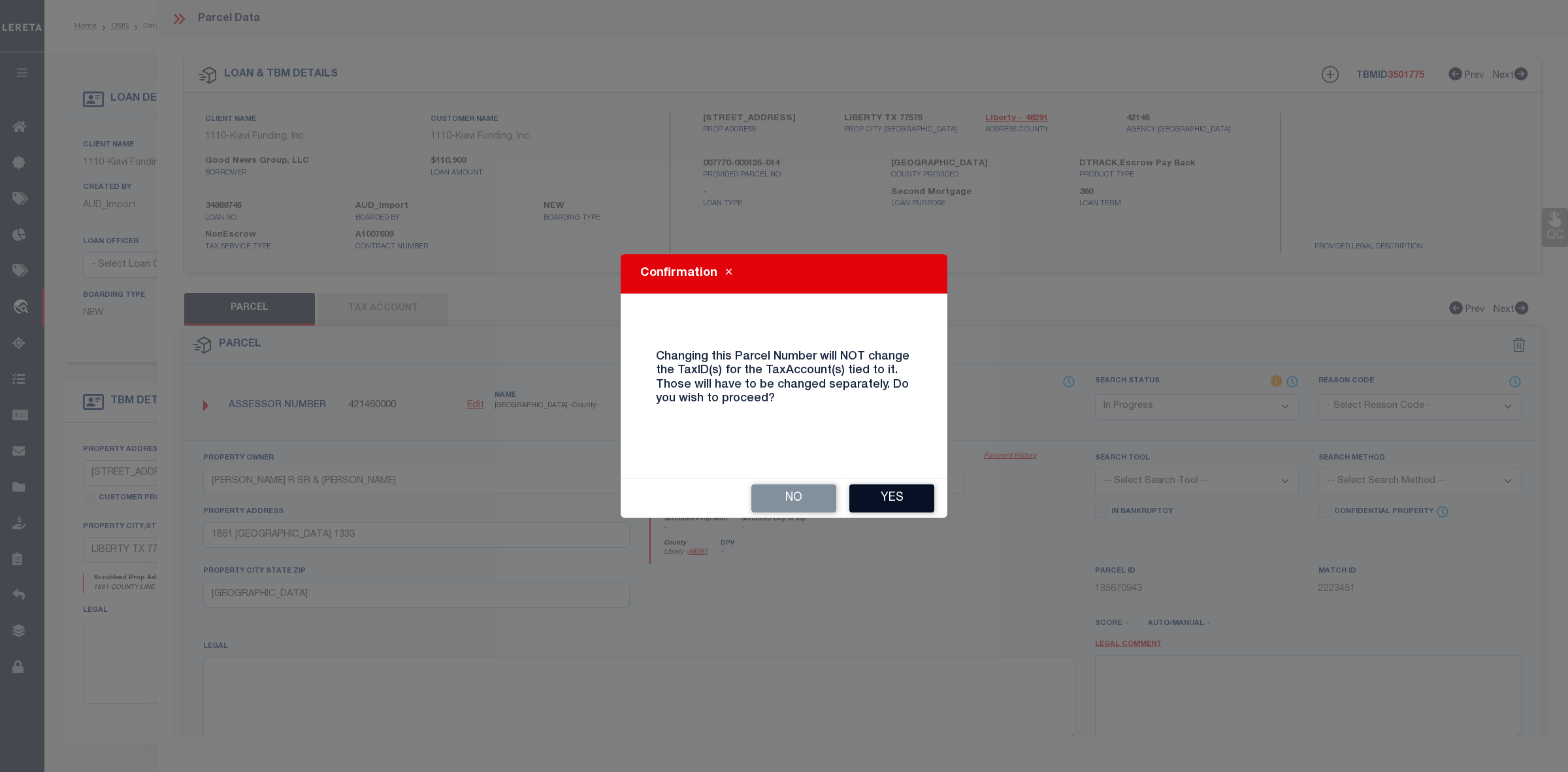
click at [900, 497] on button "Yes" at bounding box center [892, 498] width 85 height 28
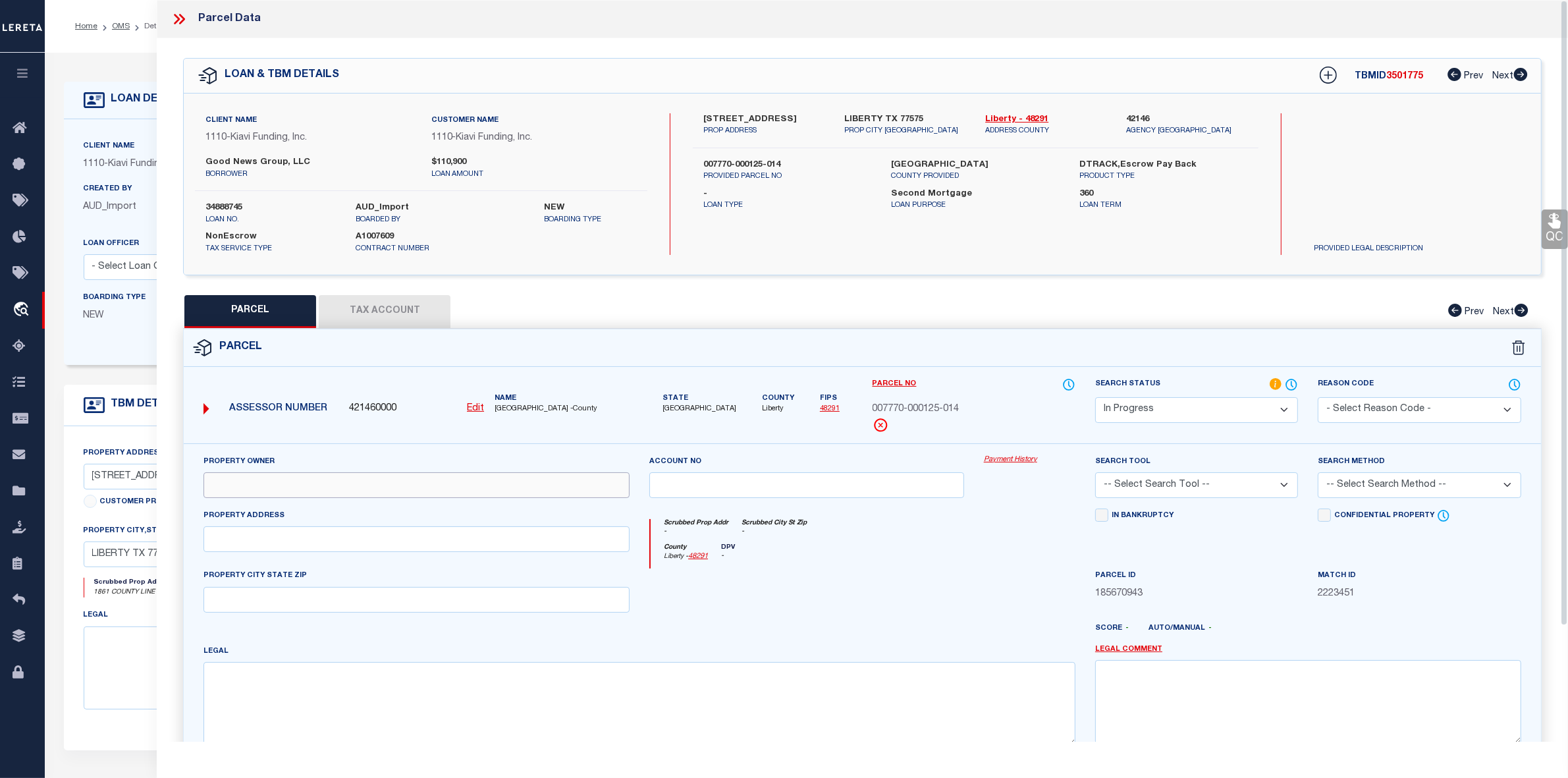
click at [384, 491] on input "text" at bounding box center [417, 484] width 426 height 26
paste input "[PERSON_NAME] R SR & [PERSON_NAME]"
click at [563, 705] on textarea at bounding box center [640, 703] width 872 height 83
paste textarea "[GEOGRAPHIC_DATA], [STREET_ADDRESS]"
click at [281, 539] on input "text" at bounding box center [417, 539] width 426 height 26
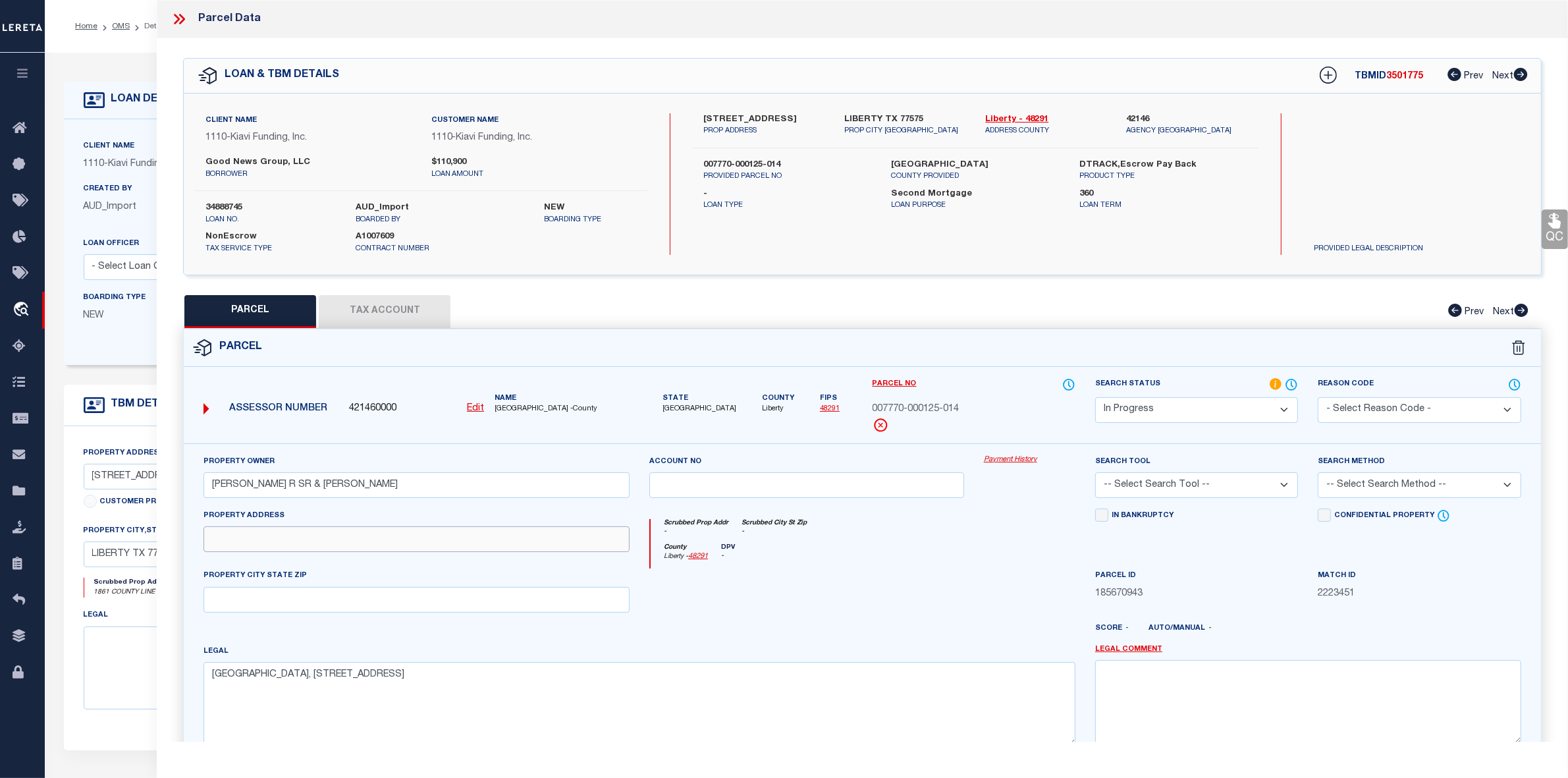
paste input "1861 [GEOGRAPHIC_DATA] [STREET_ADDRESS],"
drag, startPoint x: 333, startPoint y: 542, endPoint x: 429, endPoint y: 537, distance: 96.1
click at [429, 537] on input "1861 [GEOGRAPHIC_DATA] [STREET_ADDRESS]" at bounding box center [417, 539] width 426 height 26
click at [310, 594] on input "text" at bounding box center [417, 599] width 426 height 26
paste input "[GEOGRAPHIC_DATA]"
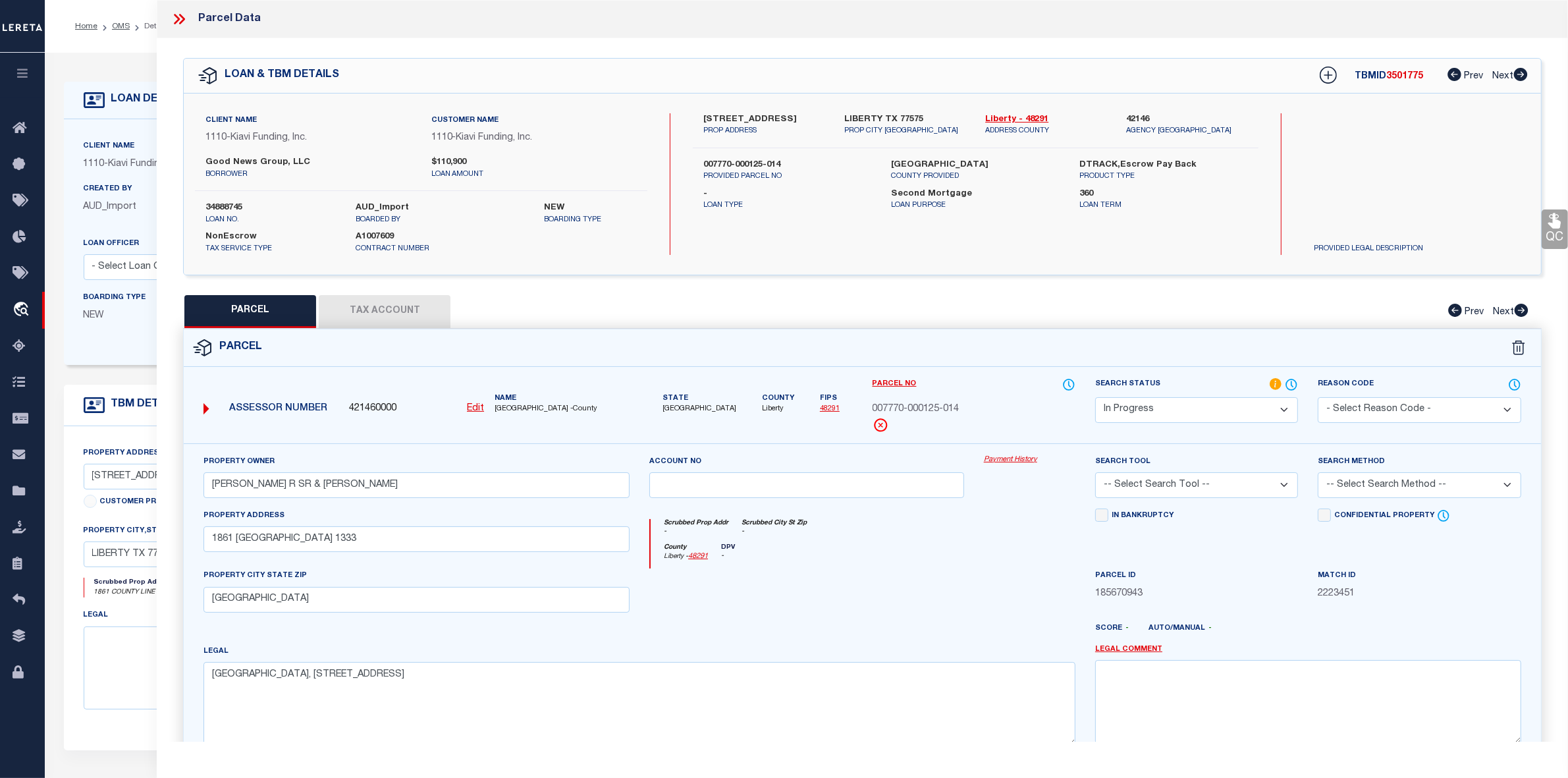
click at [1163, 409] on select "Automated Search Bad Parcel Complete Duplicate Parcel High Dollar Reporting In …" at bounding box center [1197, 409] width 203 height 26
click at [1095, 397] on select "Automated Search Bad Parcel Complete Duplicate Parcel High Dollar Reporting In …" at bounding box center [1197, 409] width 203 height 26
click at [1183, 481] on select "-- Select Search Tool -- 3rd Party Website Agency File Agency Website ATLS CNV-…" at bounding box center [1197, 484] width 203 height 26
click at [1095, 474] on select "-- Select Search Tool -- 3rd Party Website Agency File Agency Website ATLS CNV-…" at bounding box center [1197, 484] width 203 height 26
click at [1348, 492] on select "-- Select Search Method -- Property Address Legal Liability Info Provided" at bounding box center [1419, 484] width 203 height 26
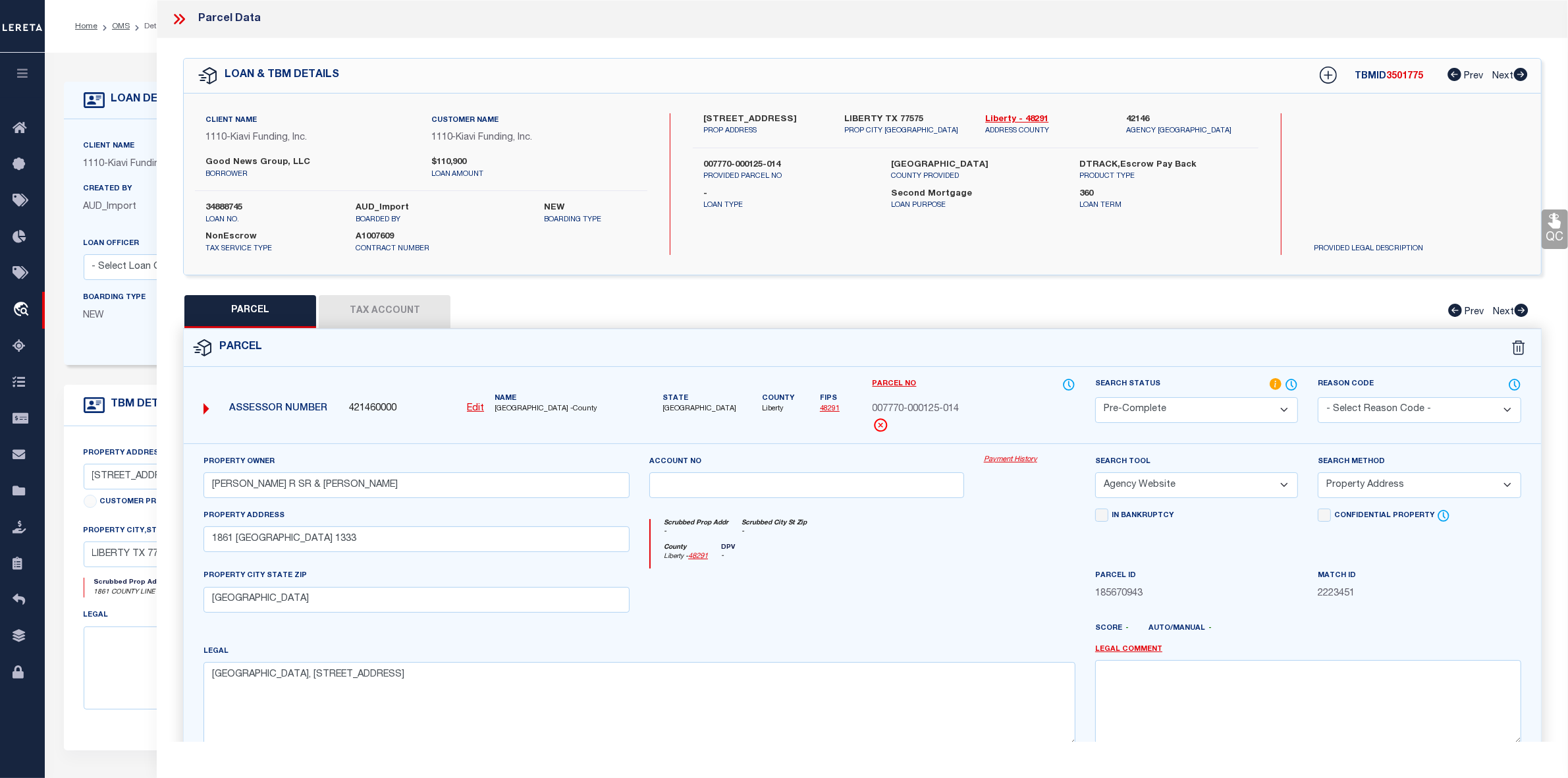
click at [1318, 474] on select "-- Select Search Method -- Property Address Legal Liability Info Provided" at bounding box center [1419, 484] width 203 height 26
click at [394, 317] on button "Tax Account" at bounding box center [385, 312] width 132 height 33
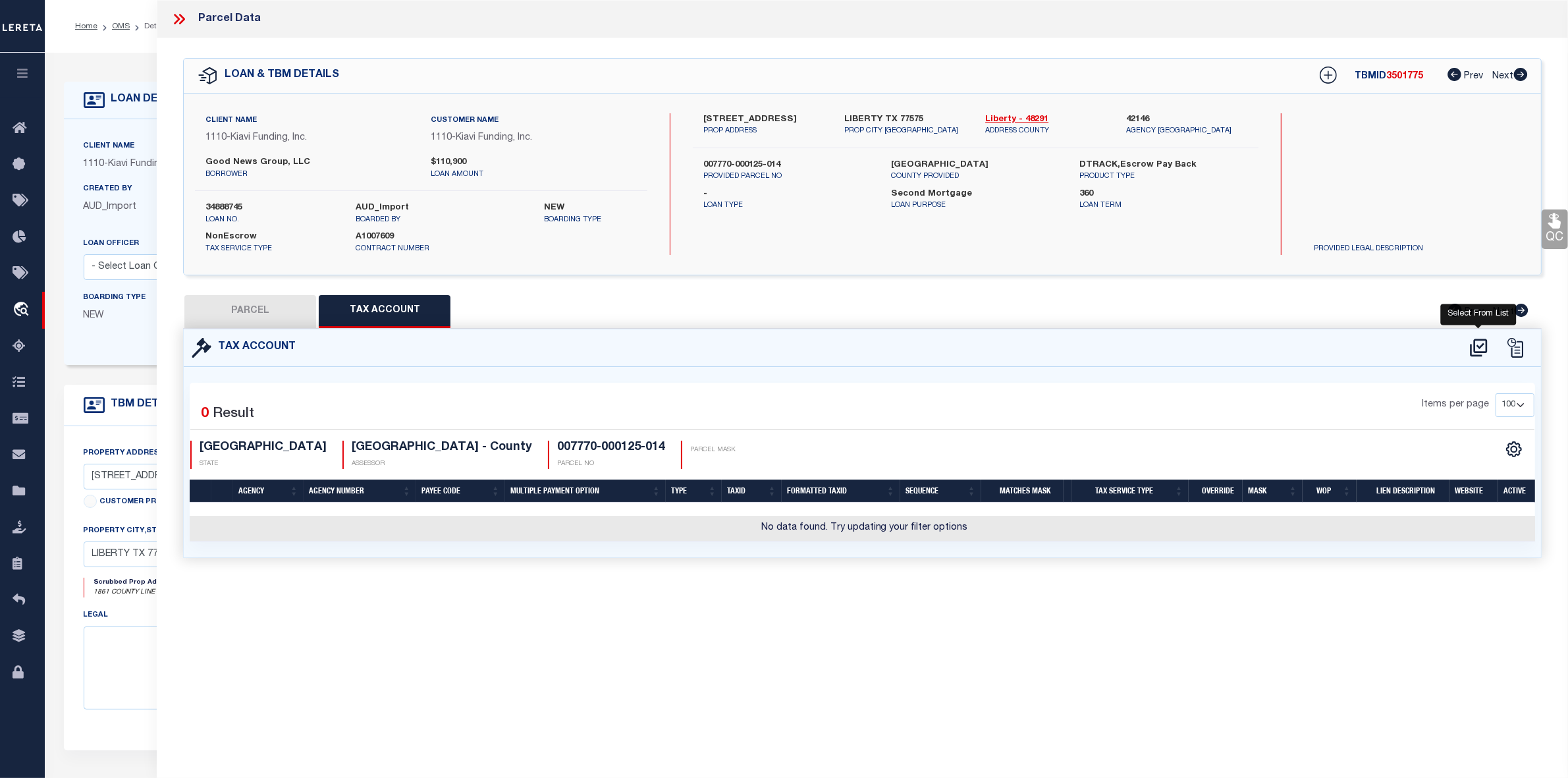
click at [1479, 350] on icon at bounding box center [1479, 348] width 21 height 21
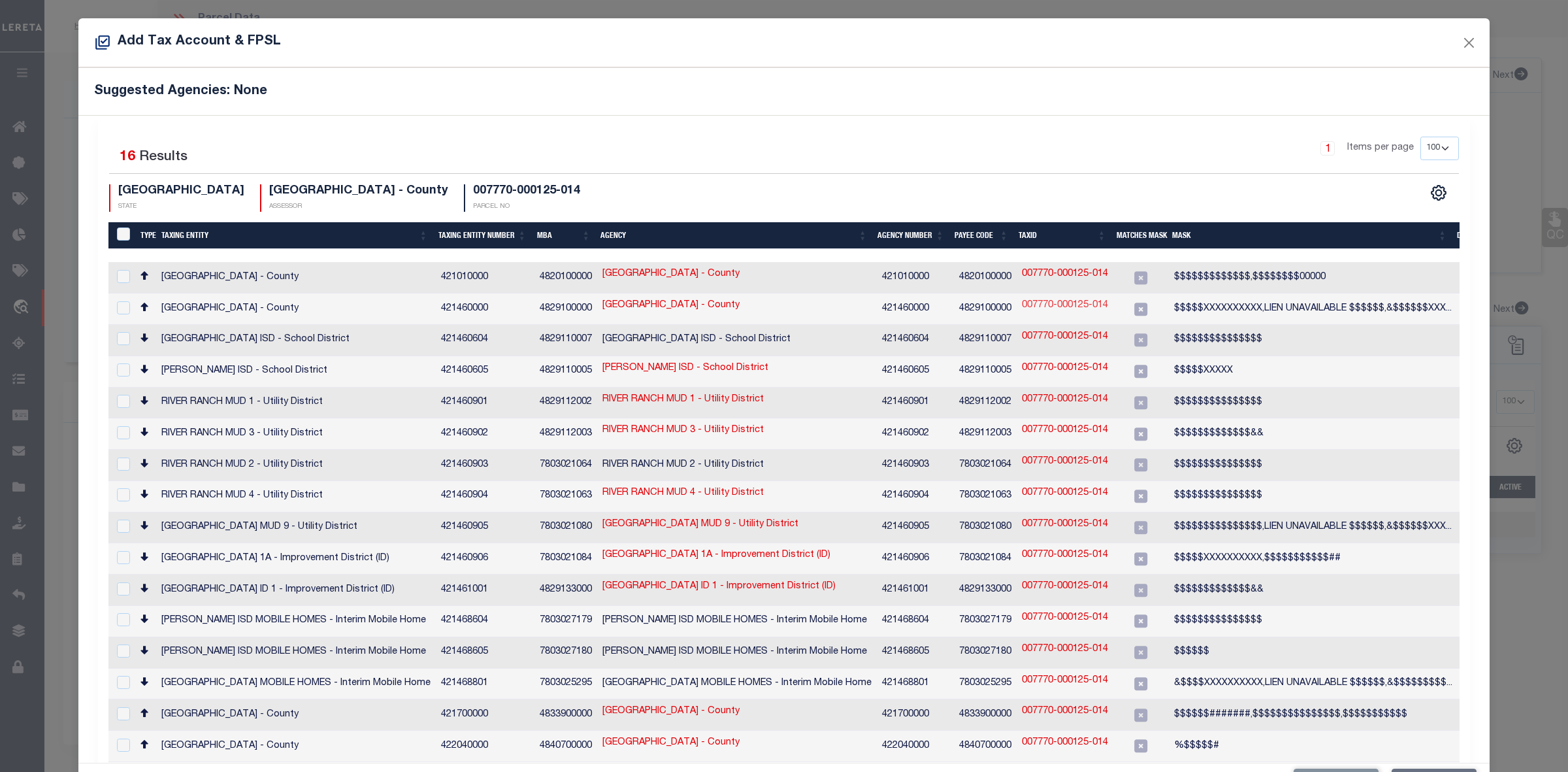
click at [1073, 305] on link "007770-000125-014" at bounding box center [1064, 306] width 86 height 15
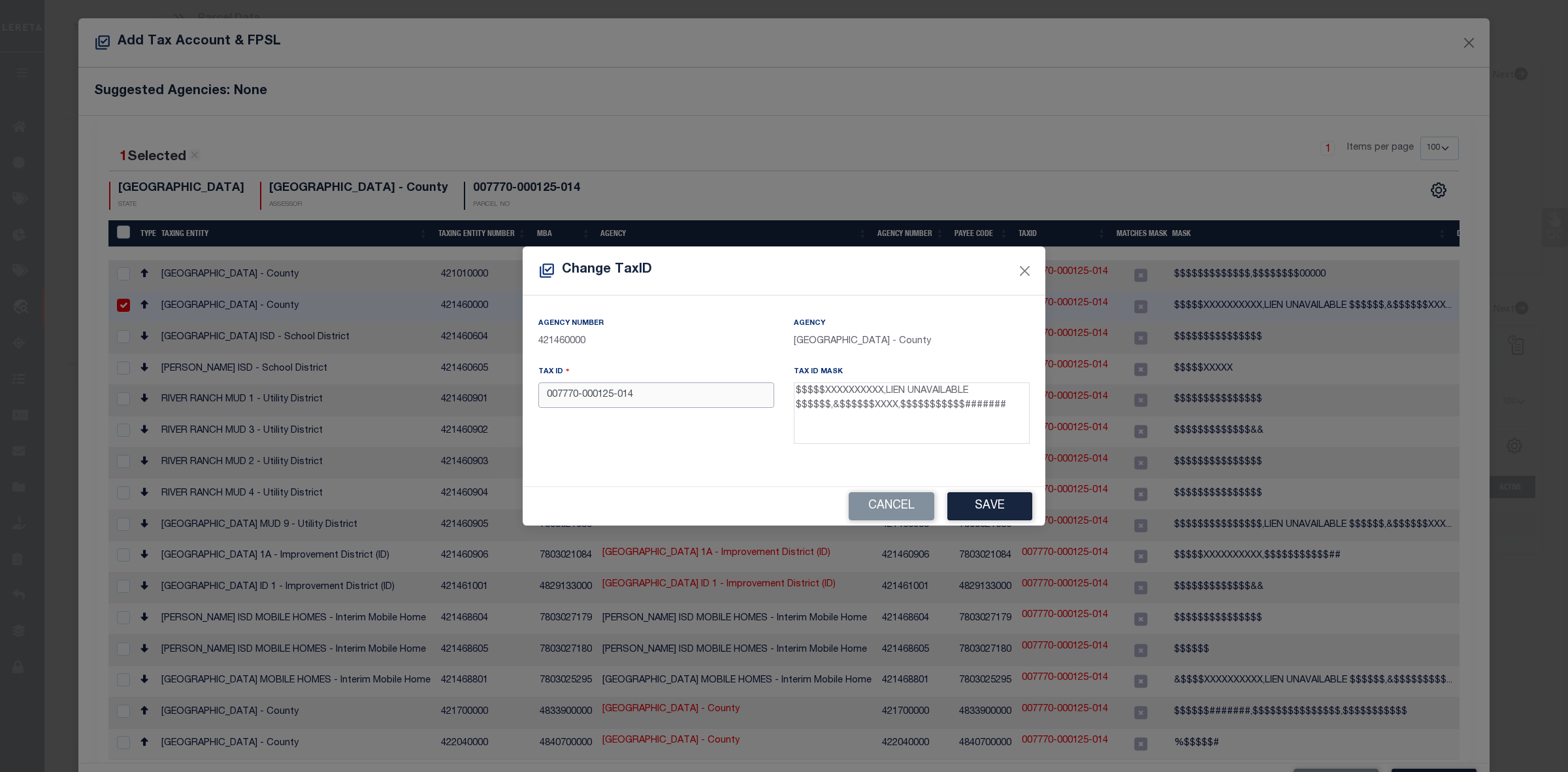
click at [583, 397] on input "007770-000125-014" at bounding box center [657, 395] width 236 height 25
click at [613, 400] on input "007770000125-014" at bounding box center [657, 395] width 236 height 25
click at [608, 400] on input "007770000125014" at bounding box center [657, 395] width 236 height 25
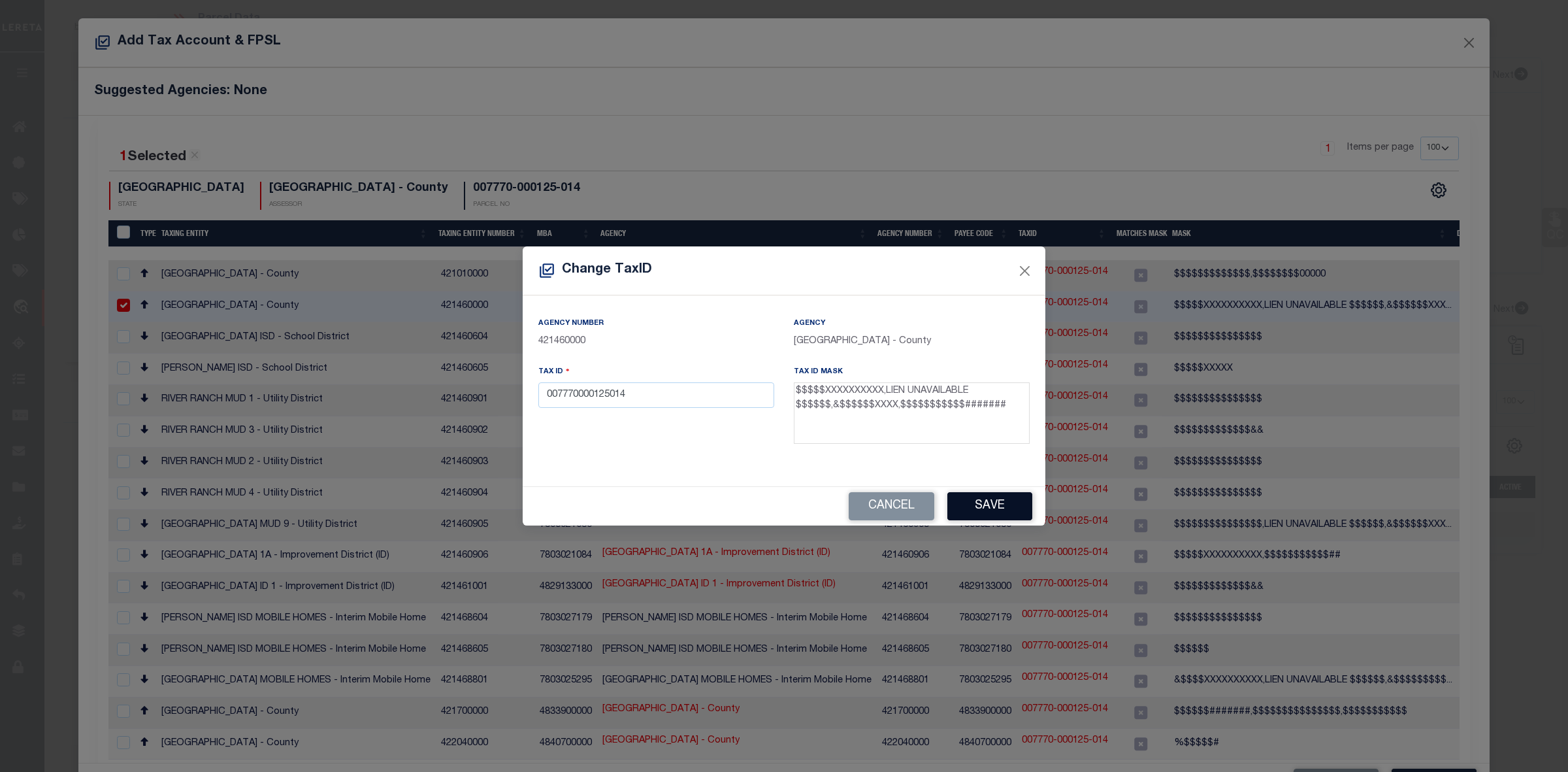
click at [1010, 500] on button "Save" at bounding box center [990, 506] width 85 height 28
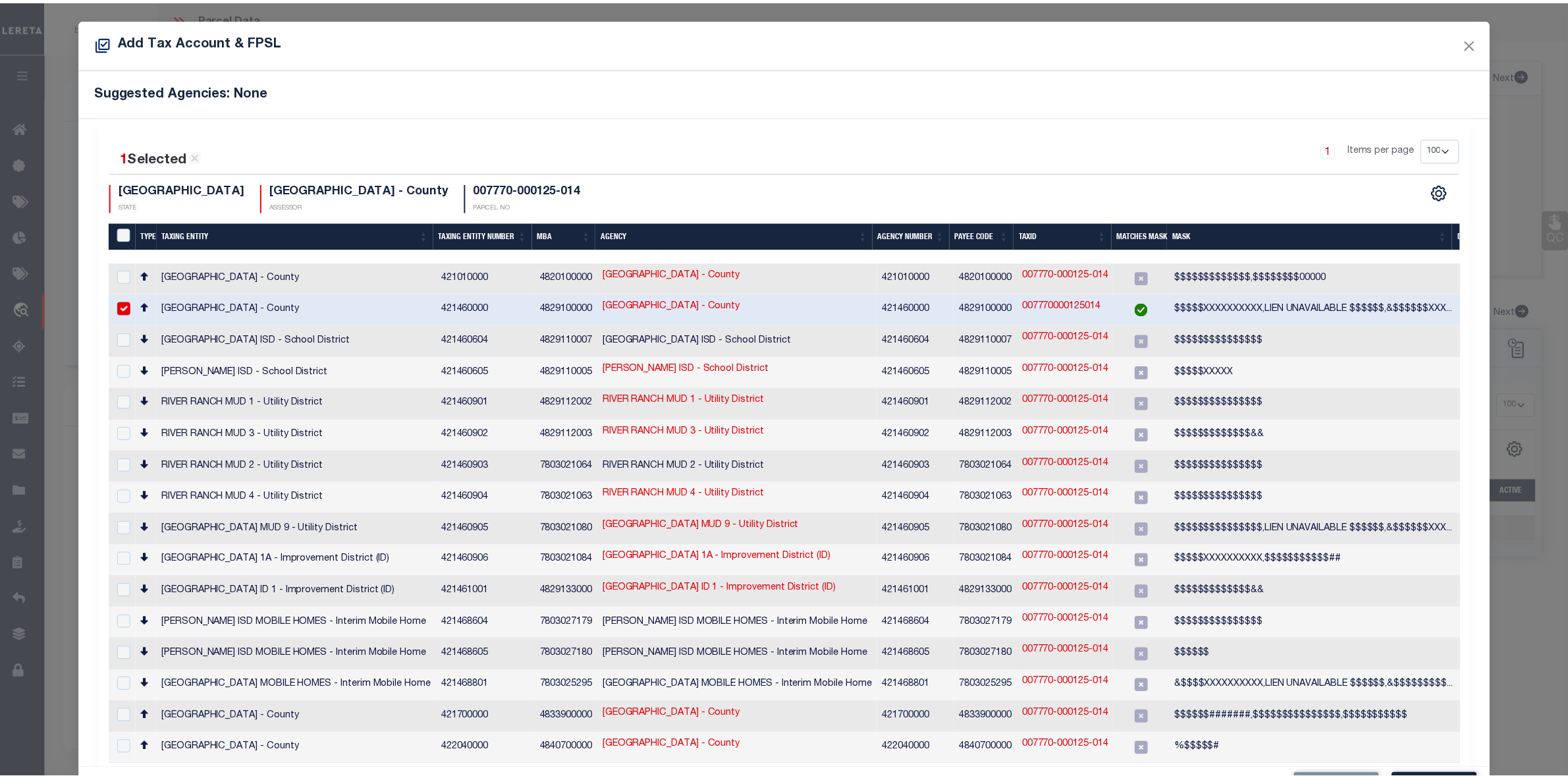
scroll to position [34, 0]
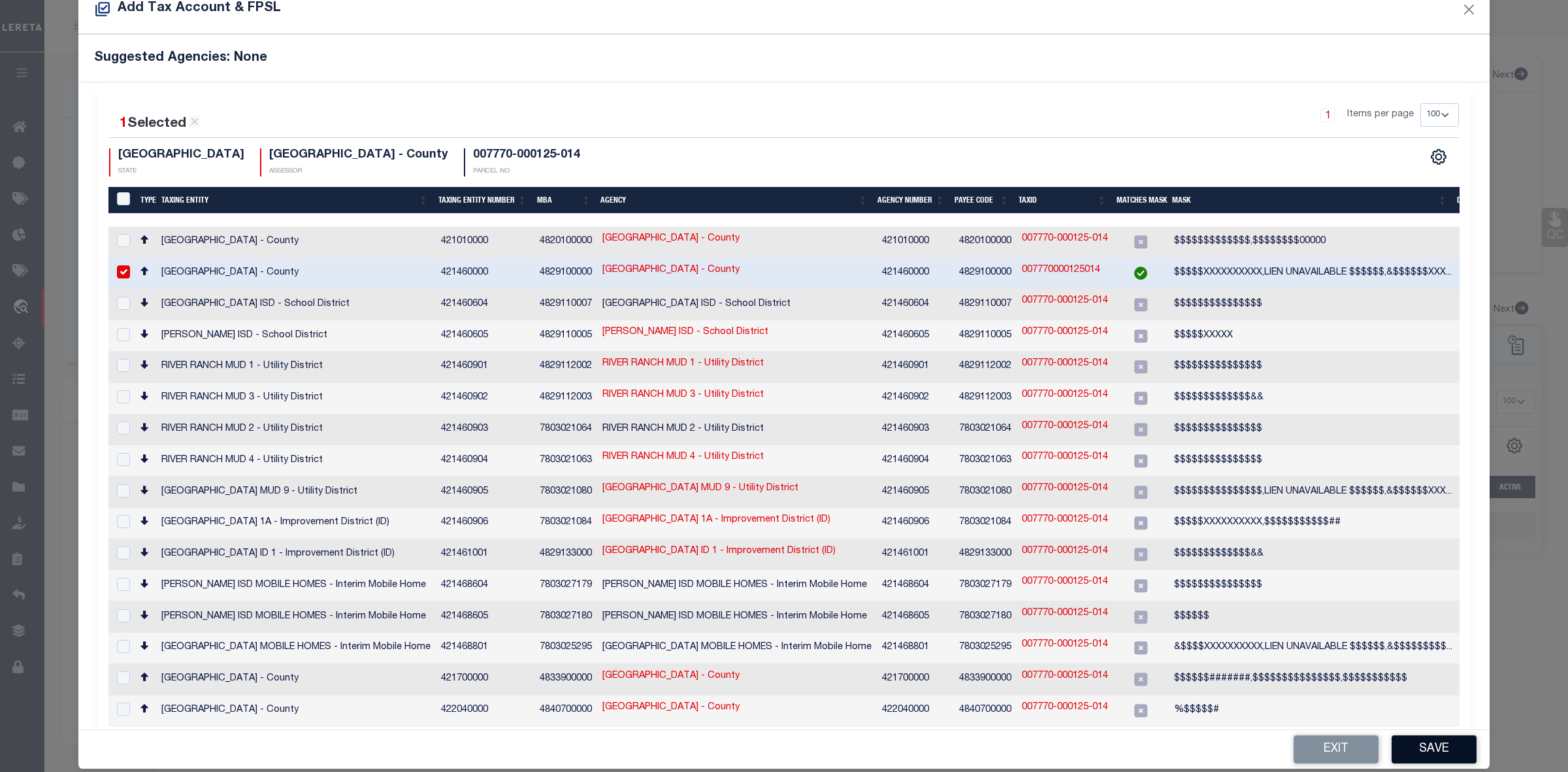
click at [1395, 735] on button "Save" at bounding box center [1435, 749] width 85 height 28
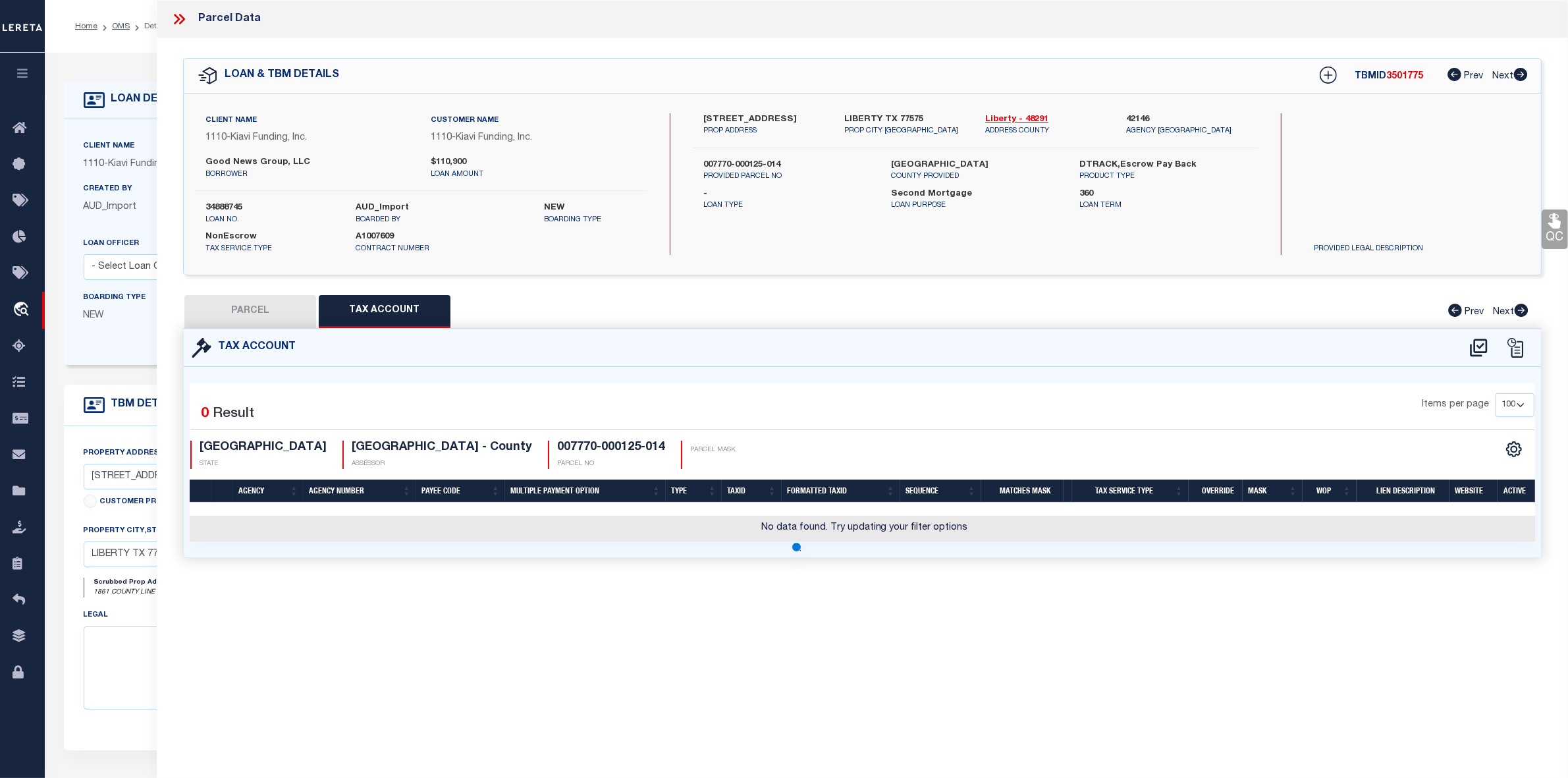
scroll to position [0, 0]
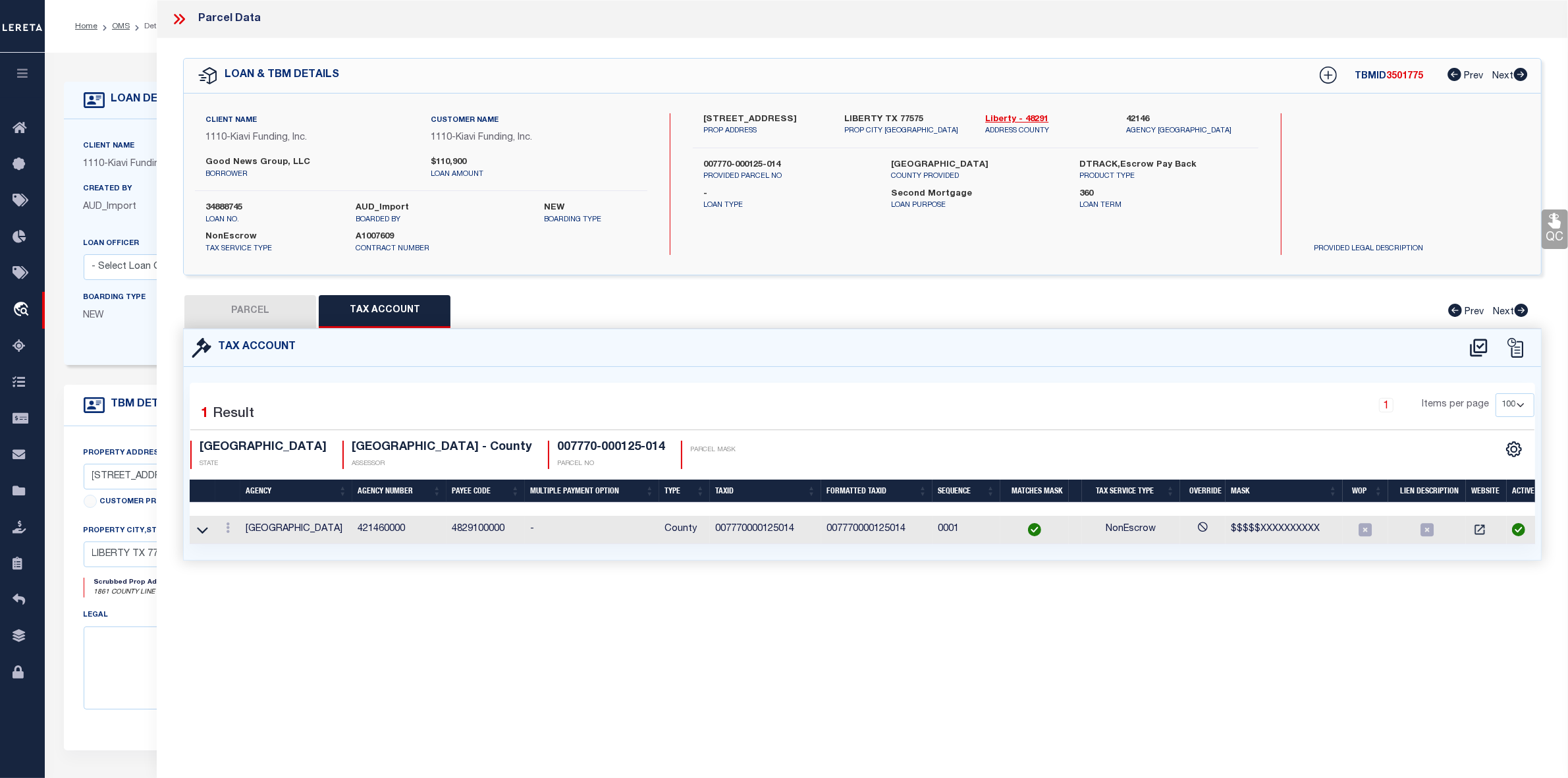
click at [276, 319] on button "PARCEL" at bounding box center [250, 312] width 132 height 33
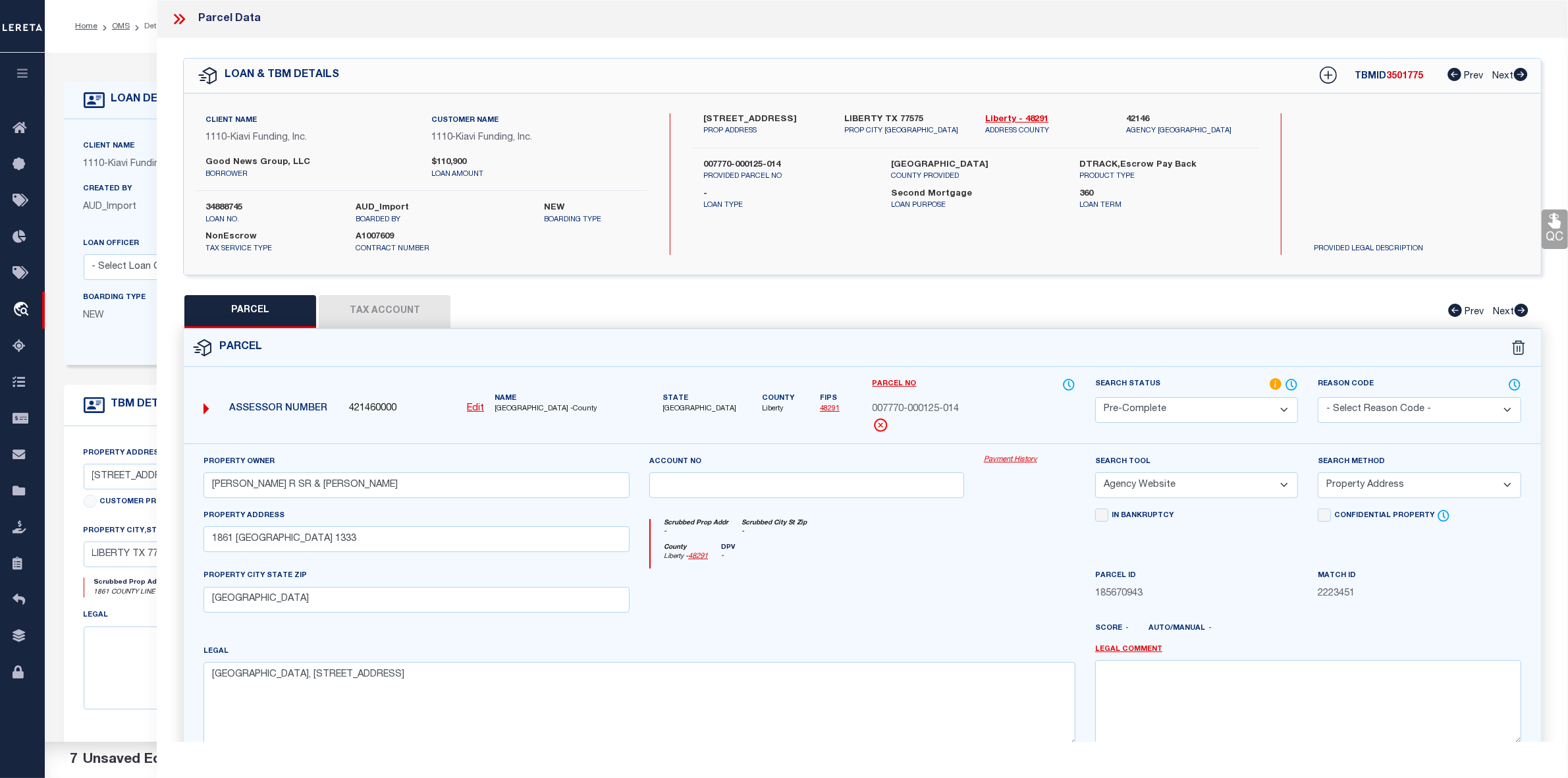
scroll to position [136, 0]
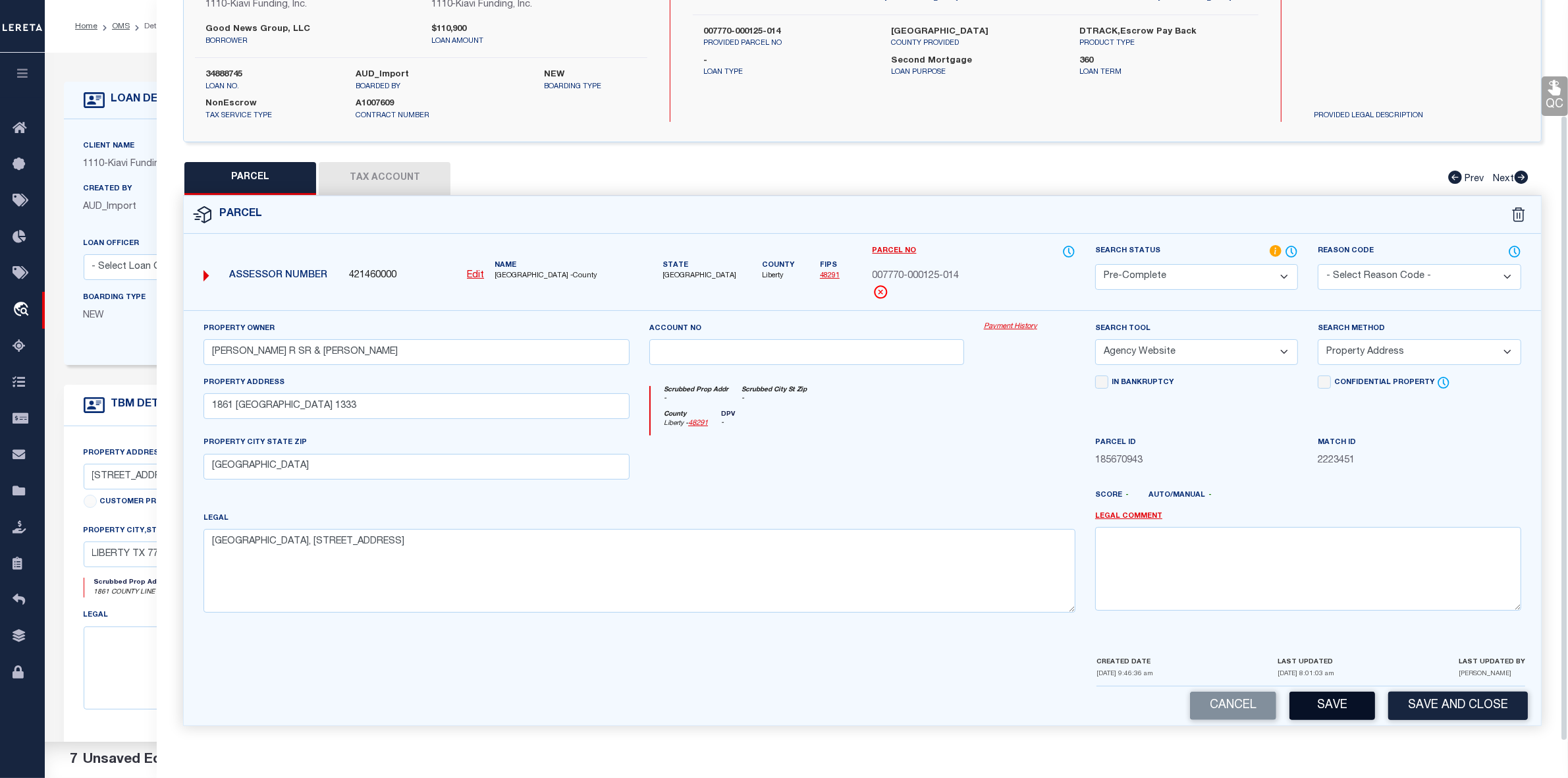
click at [1344, 703] on button "Save" at bounding box center [1333, 705] width 86 height 28
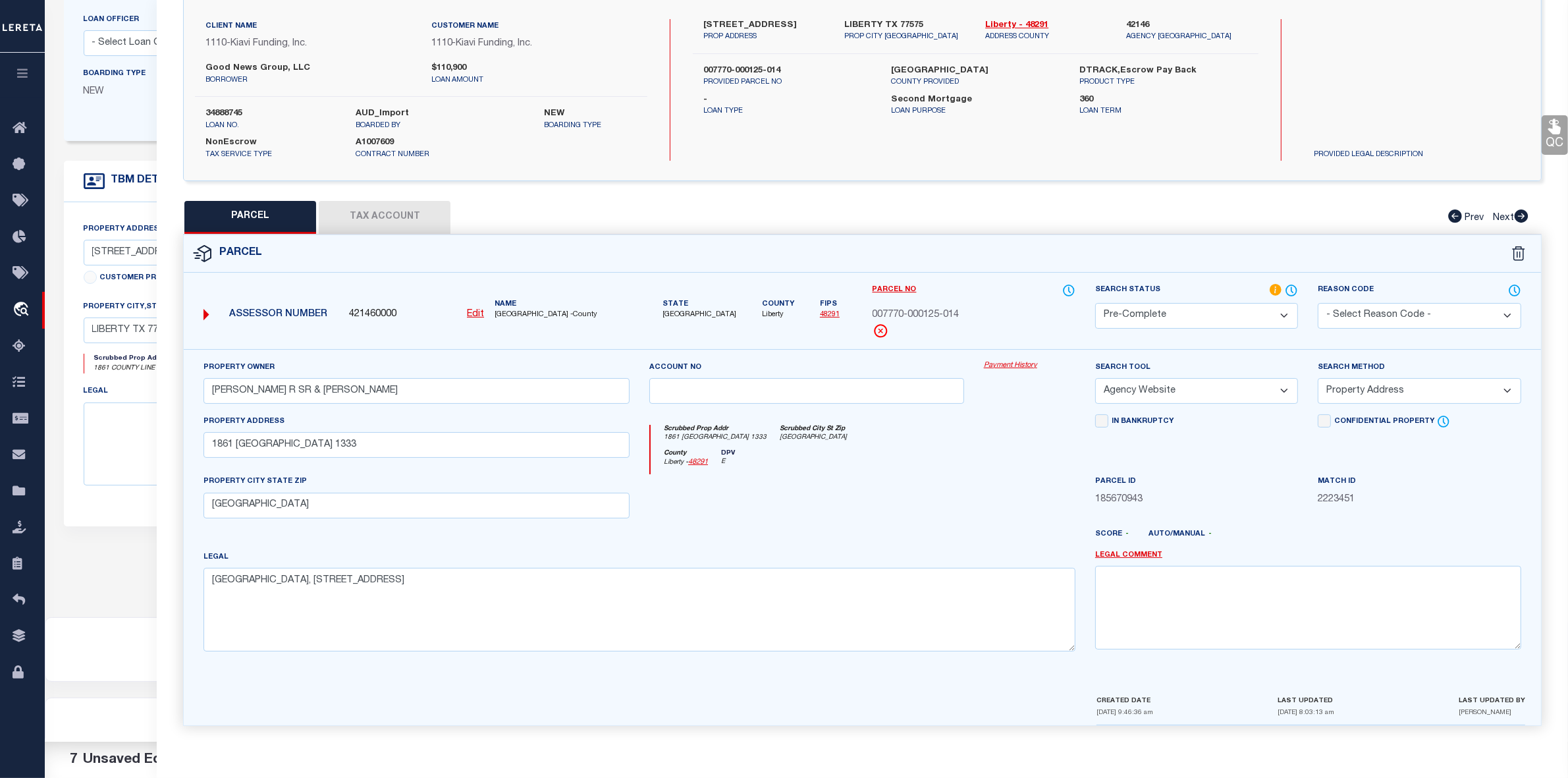
scroll to position [0, 0]
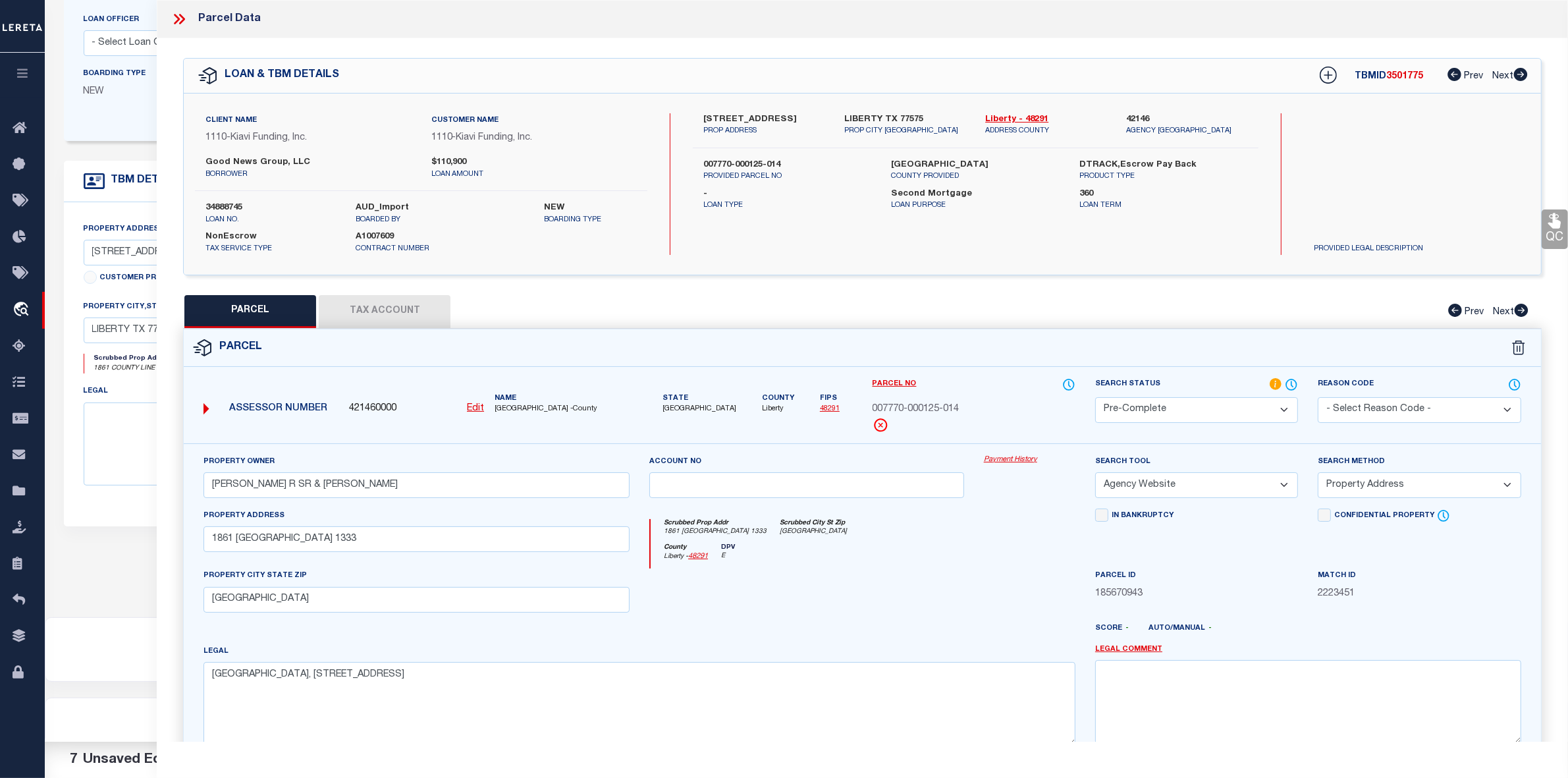
click at [939, 410] on span "007770-000125-014" at bounding box center [915, 410] width 87 height 15
click at [938, 412] on span "007770-000125-014" at bounding box center [915, 410] width 87 height 15
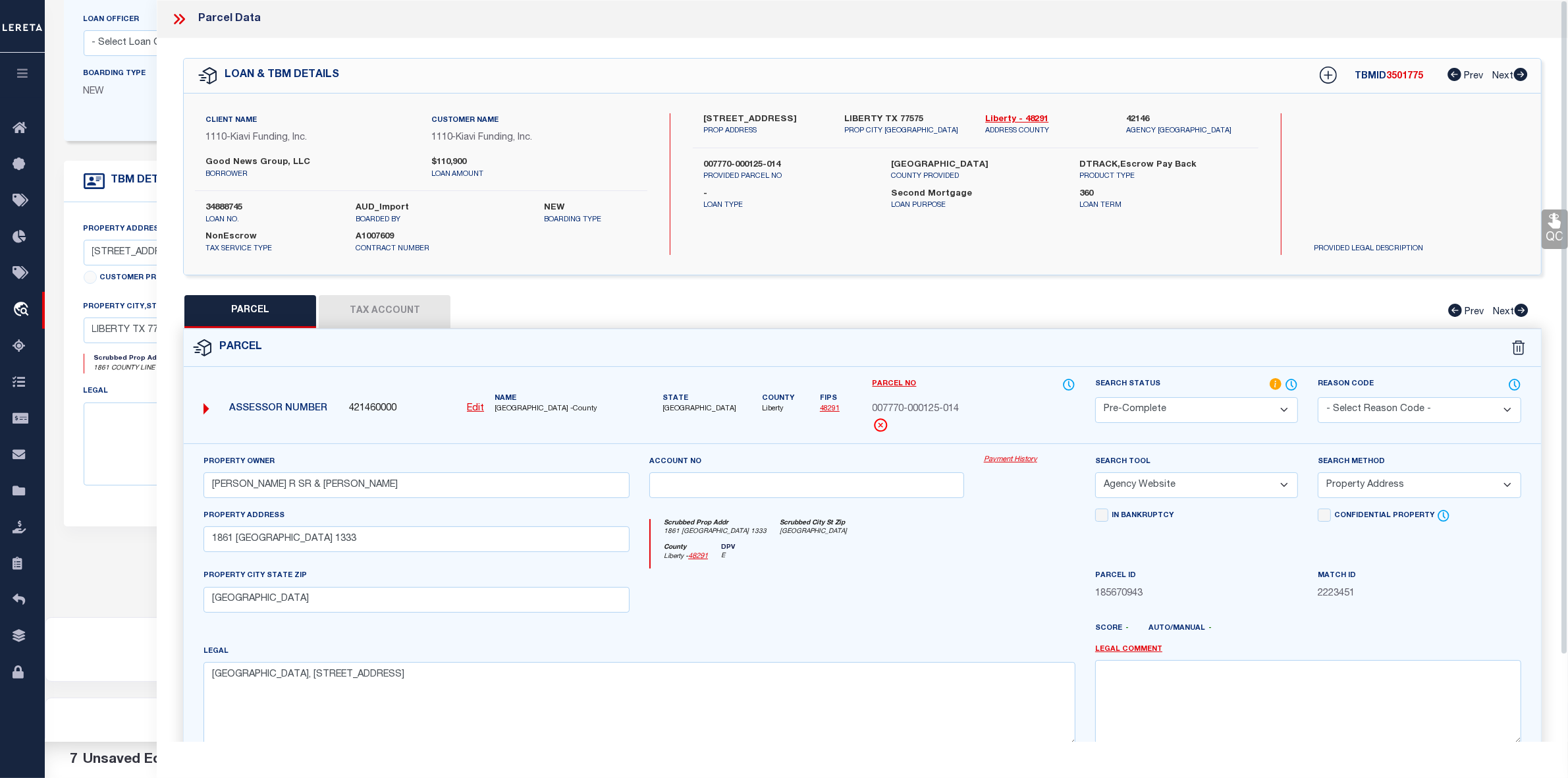
click at [178, 24] on icon at bounding box center [179, 19] width 17 height 17
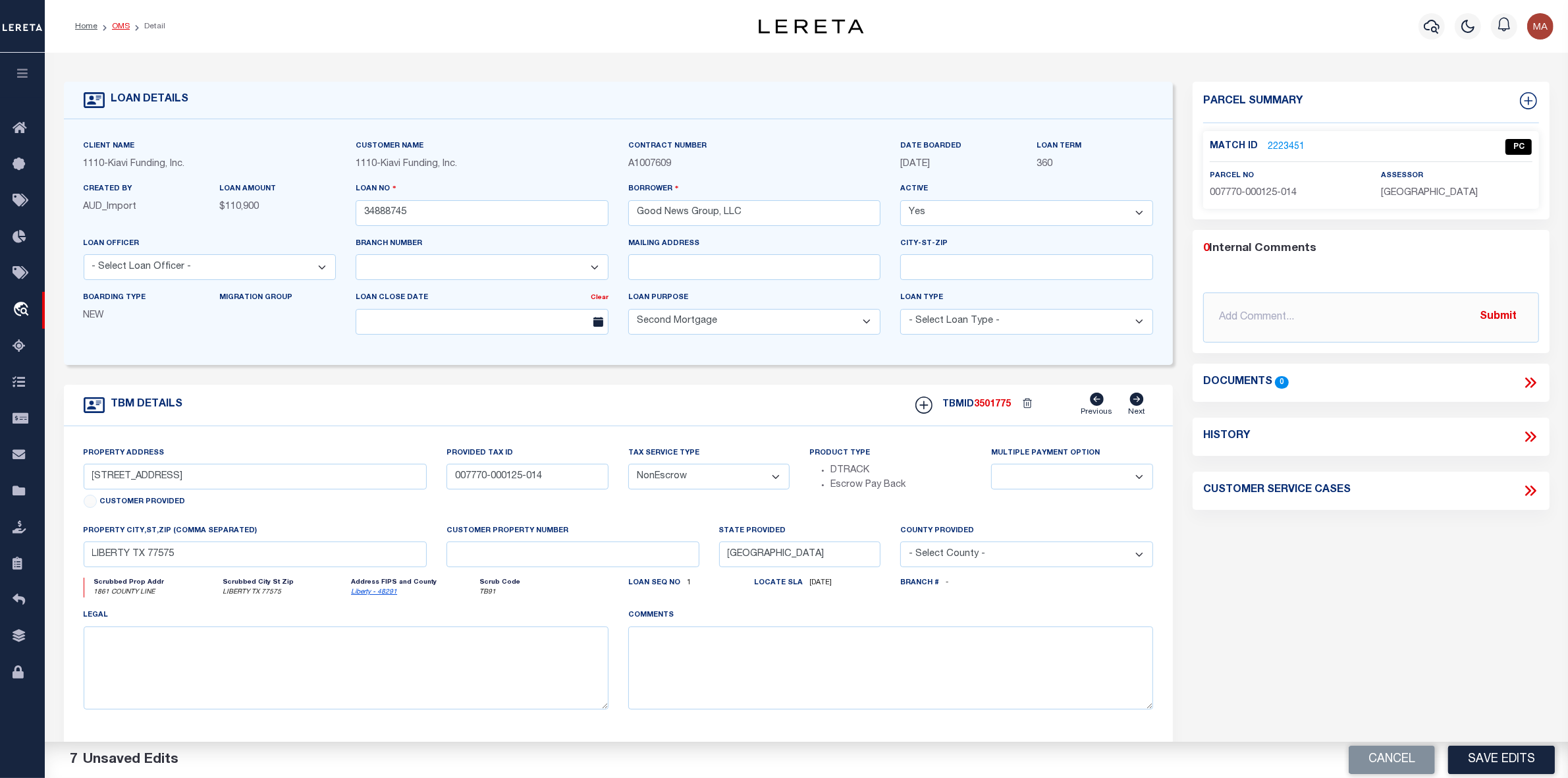
click at [119, 26] on link "OMS" at bounding box center [121, 26] width 18 height 8
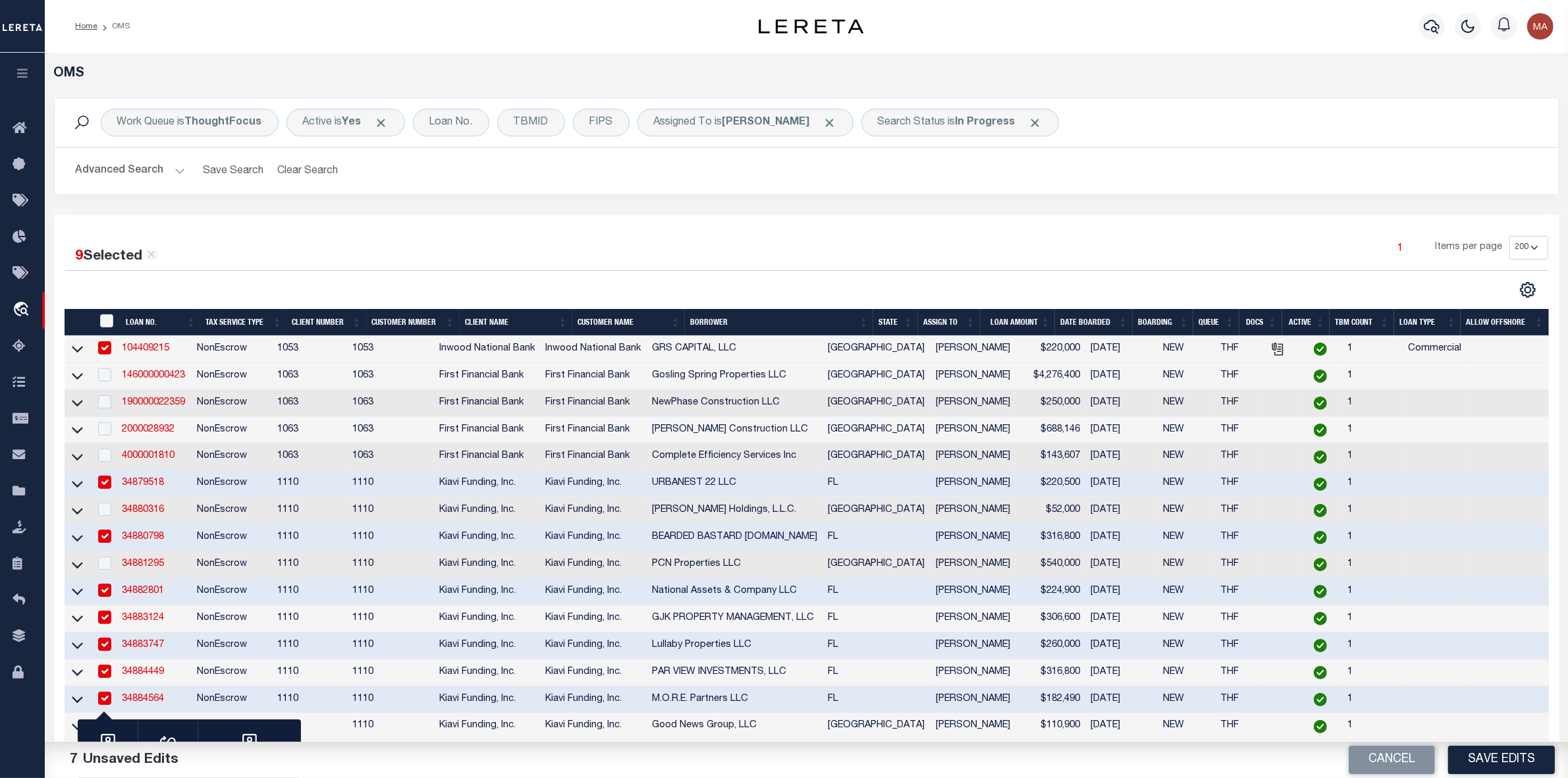
scroll to position [245, 0]
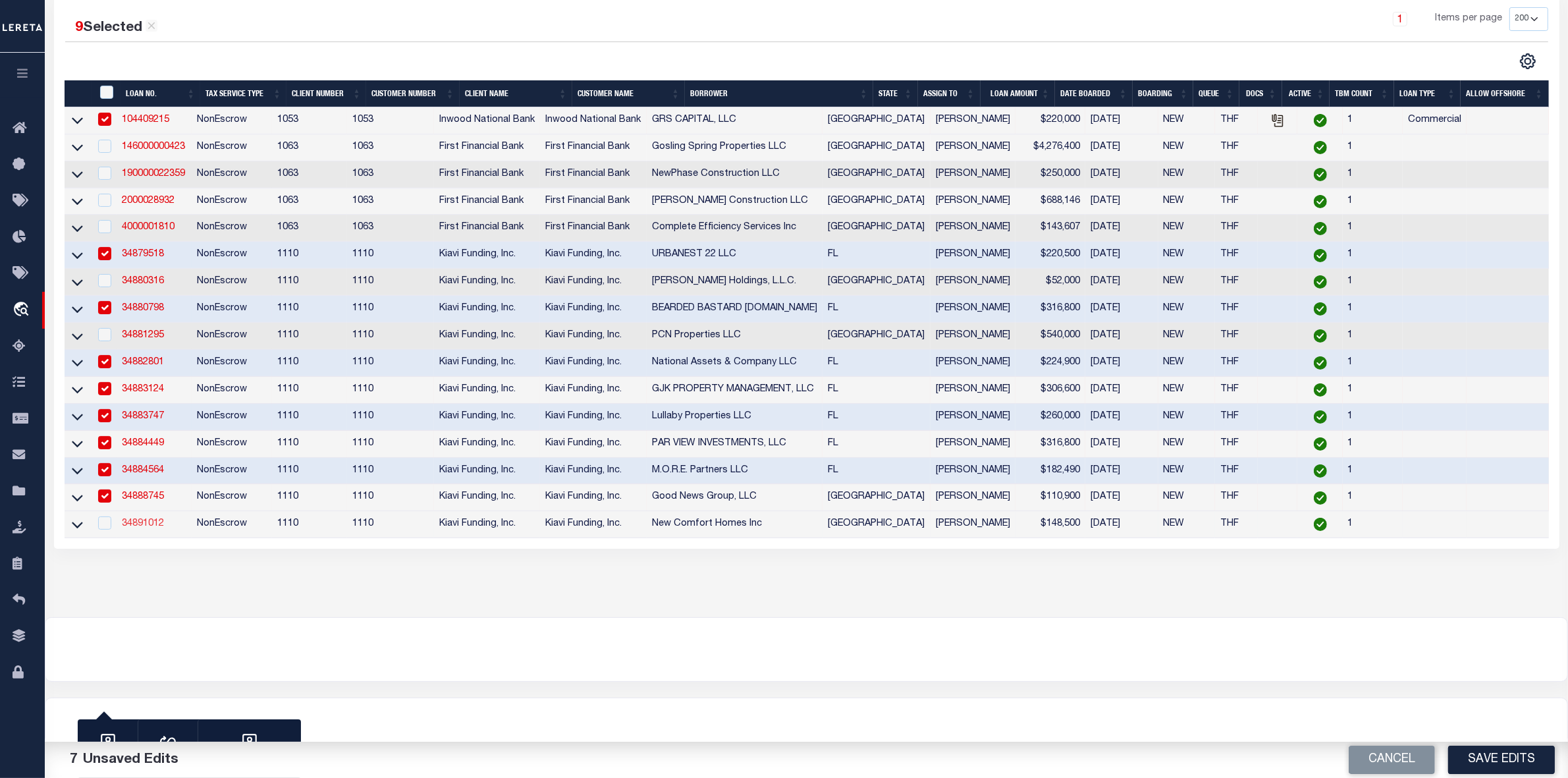
click at [155, 526] on link "34891012" at bounding box center [143, 523] width 42 height 9
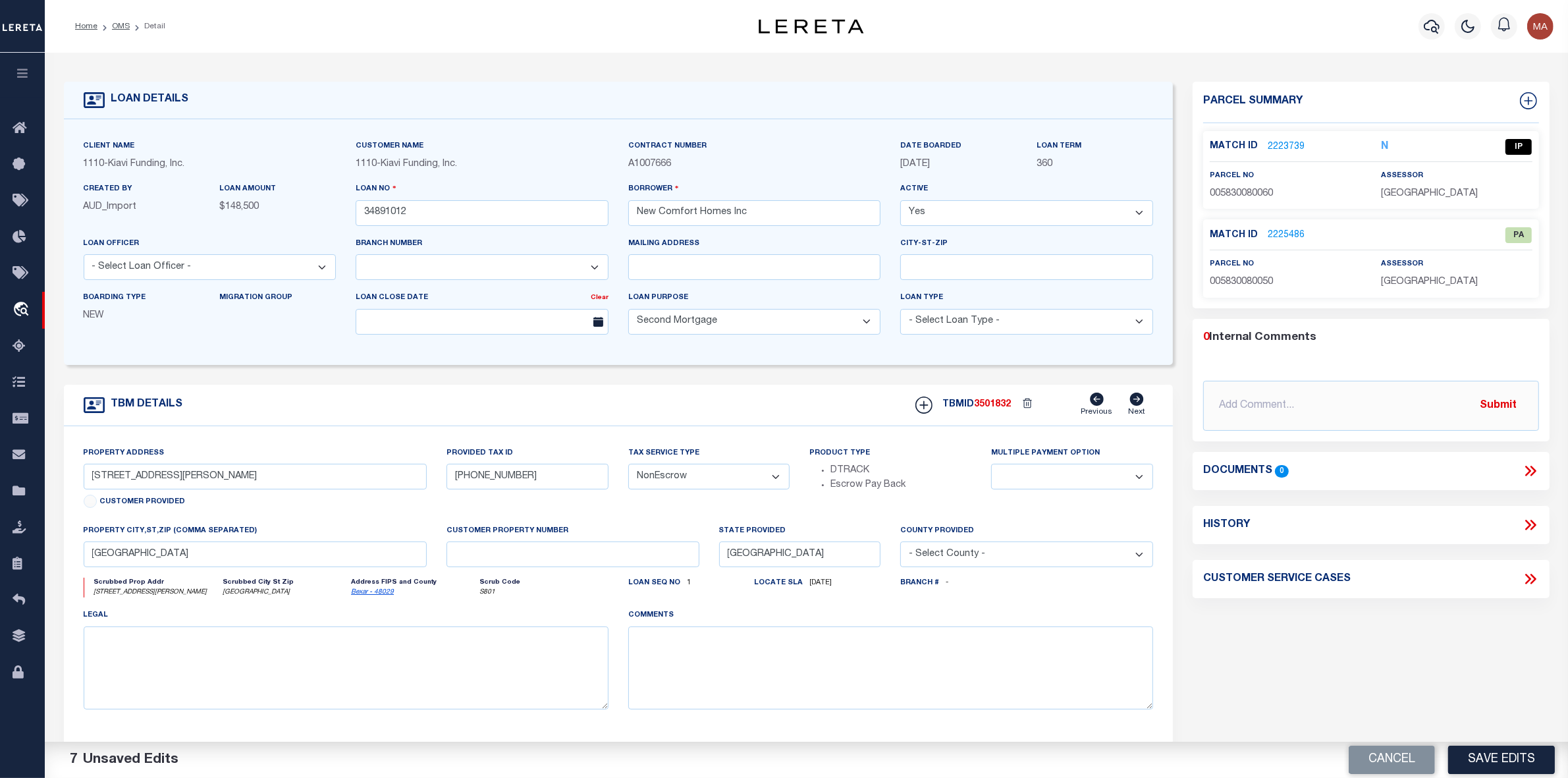
click at [1285, 146] on link "2223739" at bounding box center [1286, 147] width 37 height 14
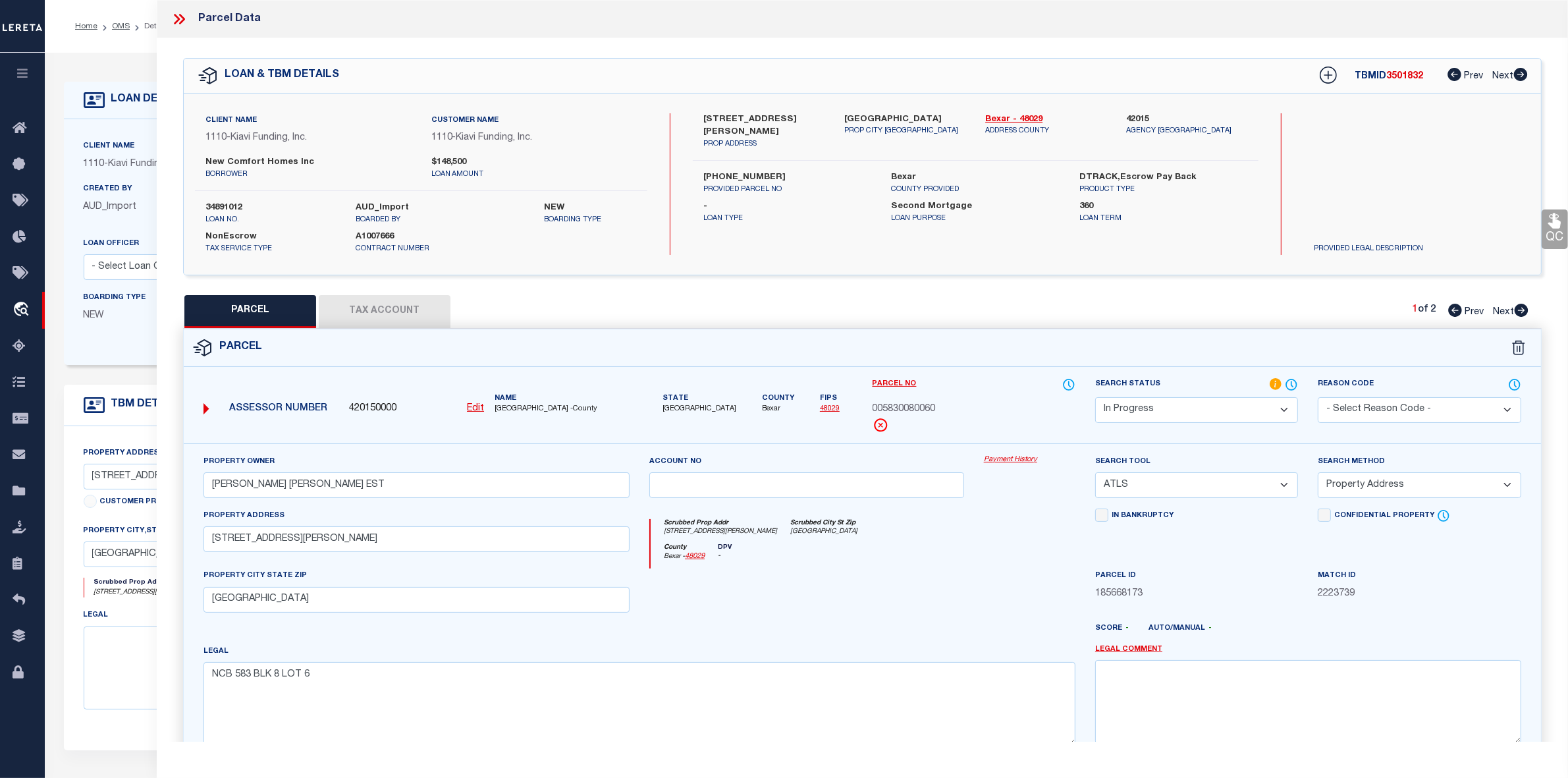
click at [1406, 77] on span "3501832" at bounding box center [1405, 76] width 37 height 9
click at [1019, 114] on link "Bexar - 48029" at bounding box center [1046, 120] width 121 height 13
drag, startPoint x: 699, startPoint y: 116, endPoint x: 735, endPoint y: 132, distance: 39.4
click at [735, 132] on div "[STREET_ADDRESS][PERSON_NAME] PROP ADDRESS" at bounding box center [763, 131] width 141 height 37
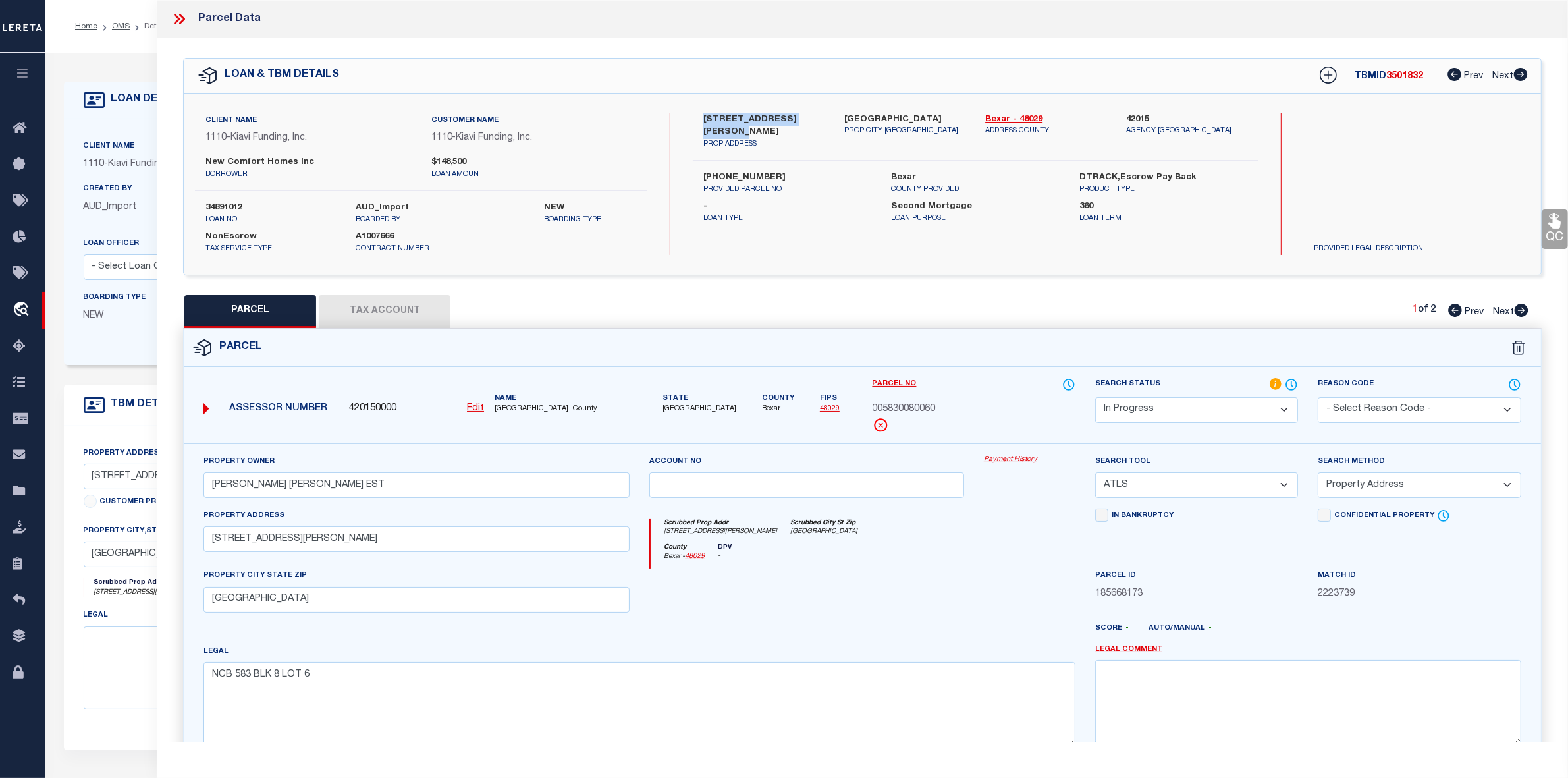
click at [472, 410] on u "Edit" at bounding box center [475, 408] width 17 height 9
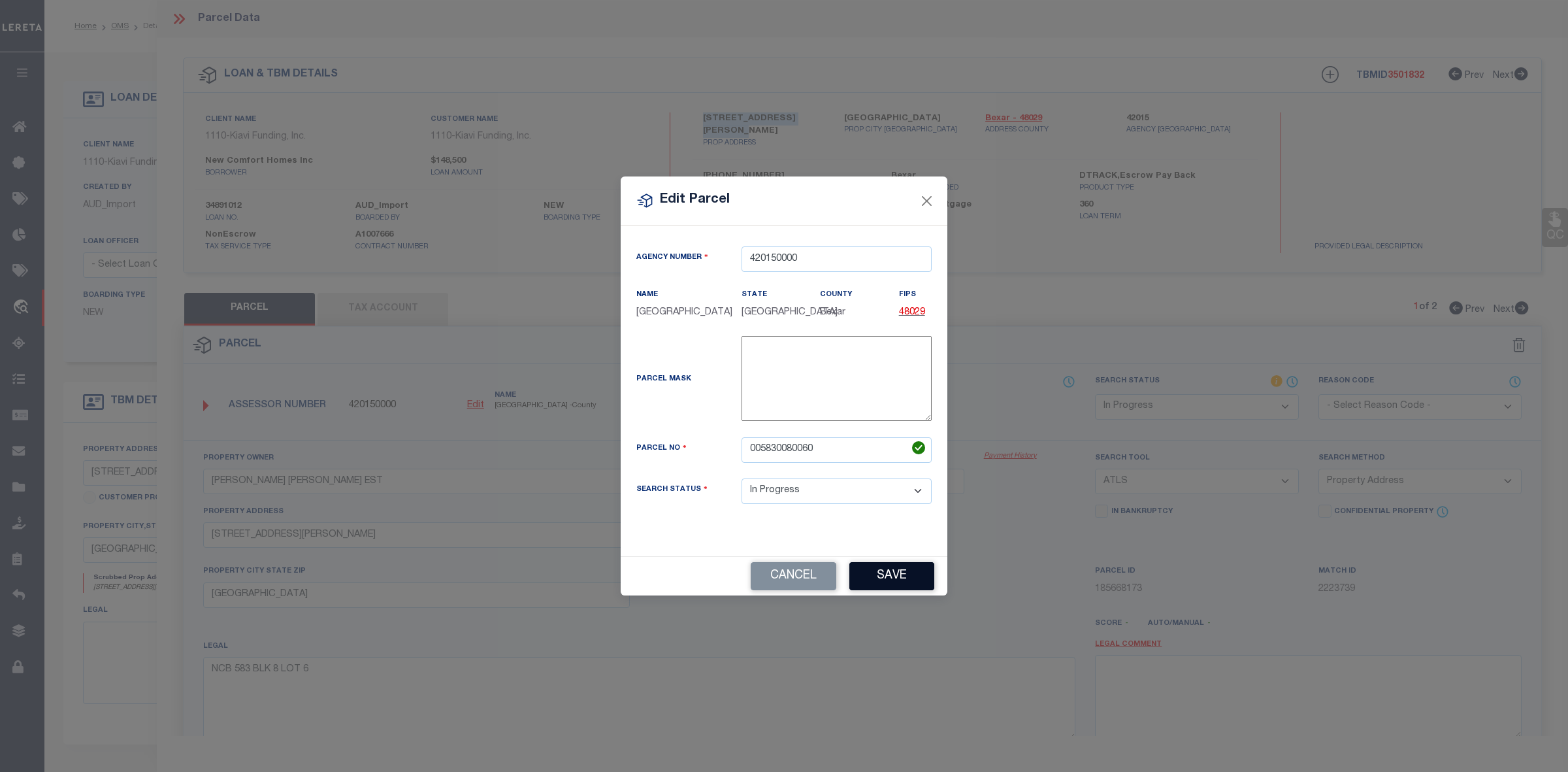
click at [906, 567] on button "Save" at bounding box center [892, 576] width 85 height 28
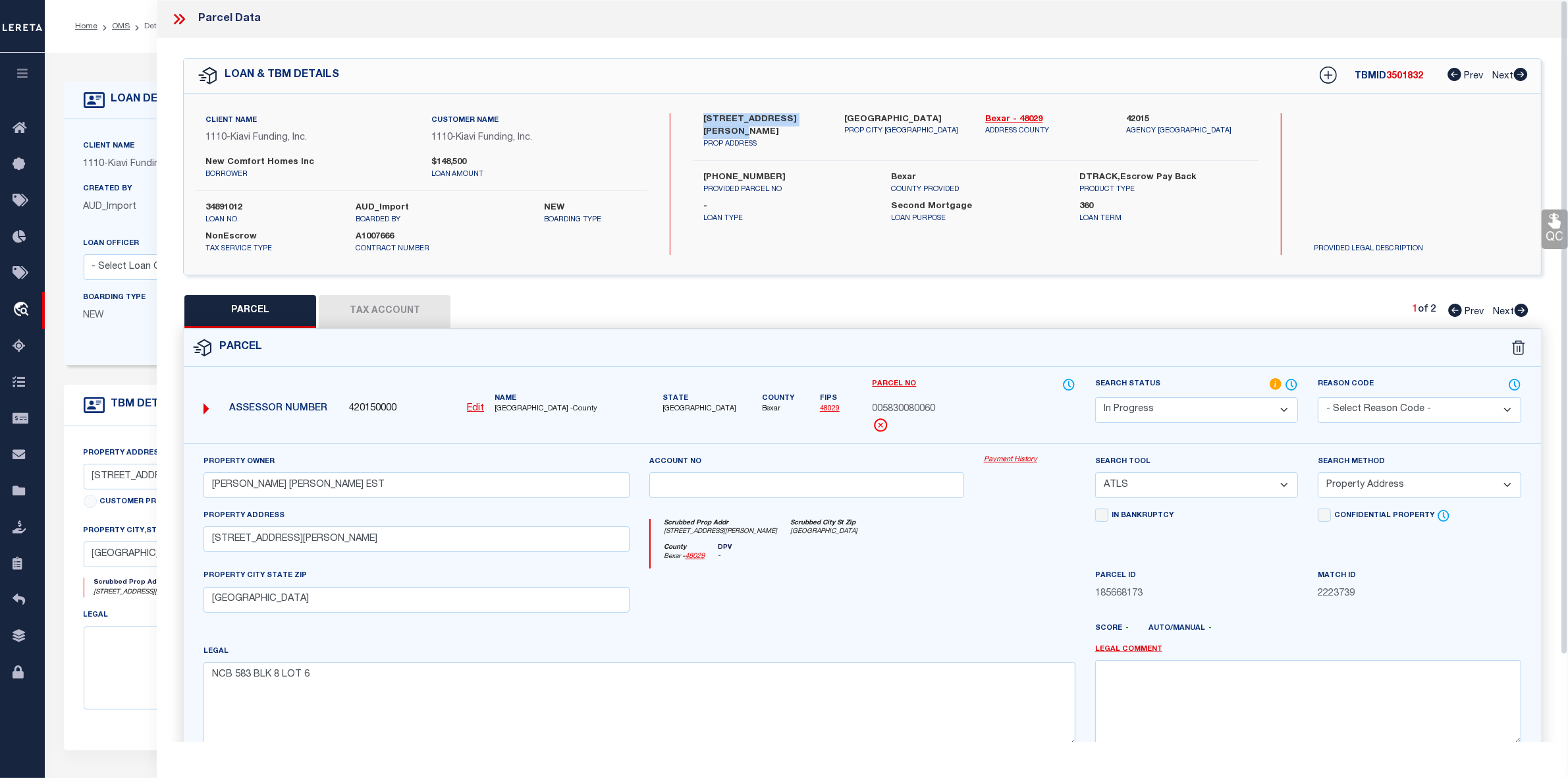
click at [1157, 416] on select "Automated Search Bad Parcel Complete Duplicate Parcel High Dollar Reporting In …" at bounding box center [1197, 409] width 203 height 26
click at [1095, 397] on select "Automated Search Bad Parcel Complete Duplicate Parcel High Dollar Reporting In …" at bounding box center [1197, 409] width 203 height 26
click at [1145, 486] on select "-- Select Search Tool -- 3rd Party Website Agency File Agency Website ATLS CNV-…" at bounding box center [1197, 484] width 203 height 26
click at [1095, 474] on select "-- Select Search Tool -- 3rd Party Website Agency File Agency Website ATLS CNV-…" at bounding box center [1197, 484] width 203 height 26
click at [1325, 494] on select "-- Select Search Method -- Property Address Legal Liability Info Provided" at bounding box center [1419, 484] width 203 height 26
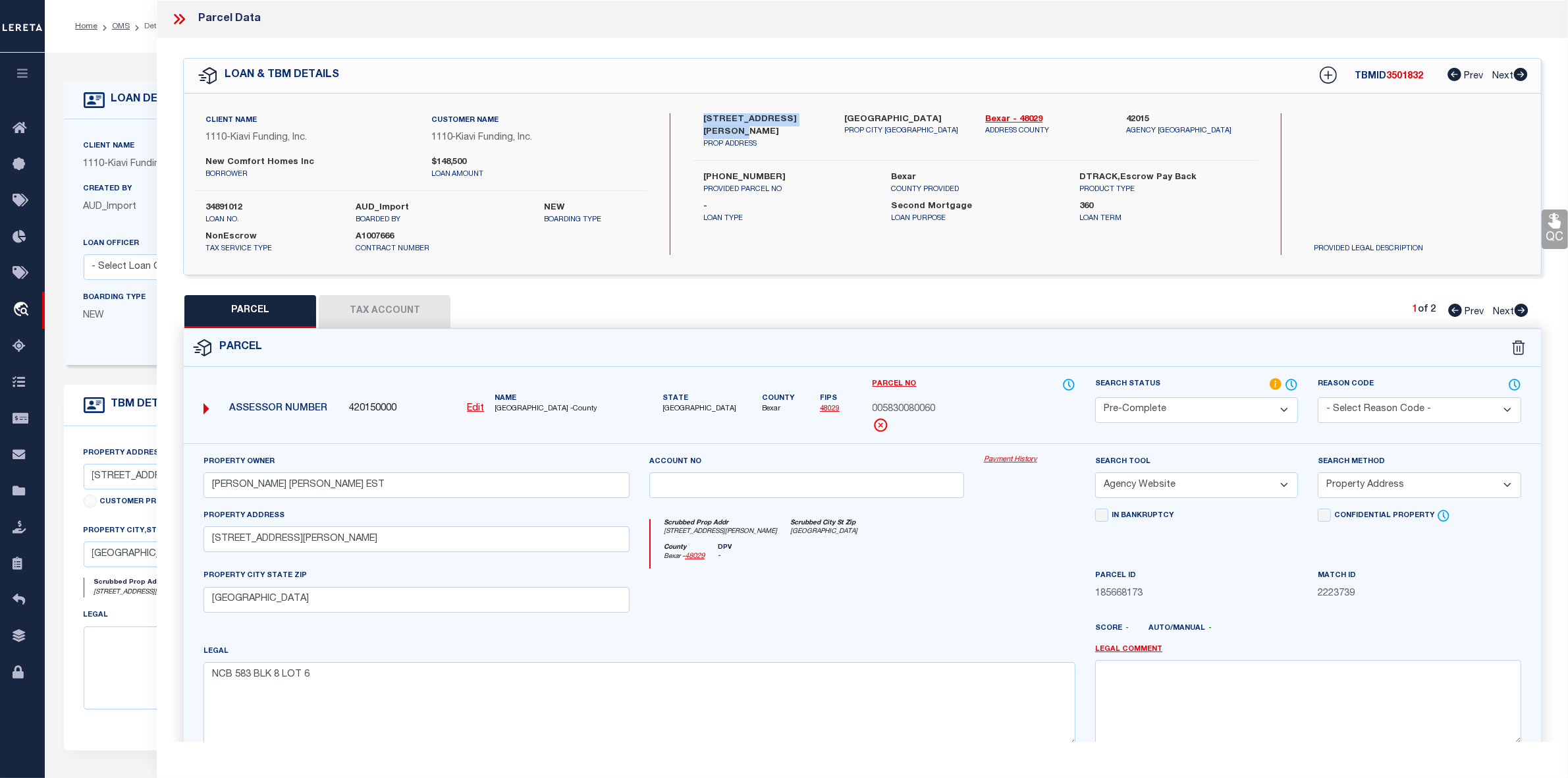
click at [1318, 474] on select "-- Select Search Method -- Property Address Legal Liability Info Provided" at bounding box center [1419, 484] width 203 height 26
click at [393, 304] on button "Tax Account" at bounding box center [385, 312] width 132 height 33
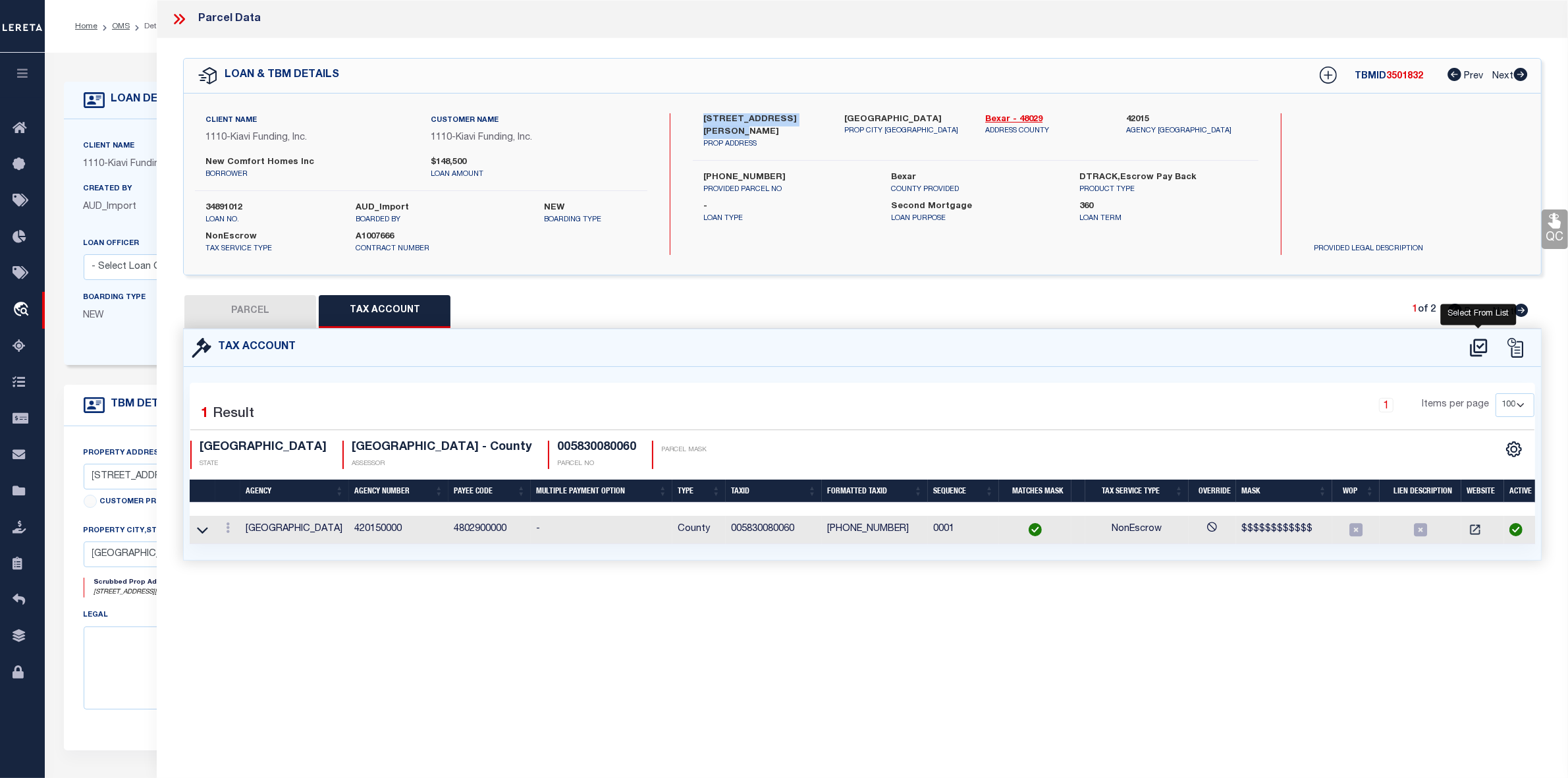
click at [1483, 346] on icon at bounding box center [1479, 348] width 21 height 21
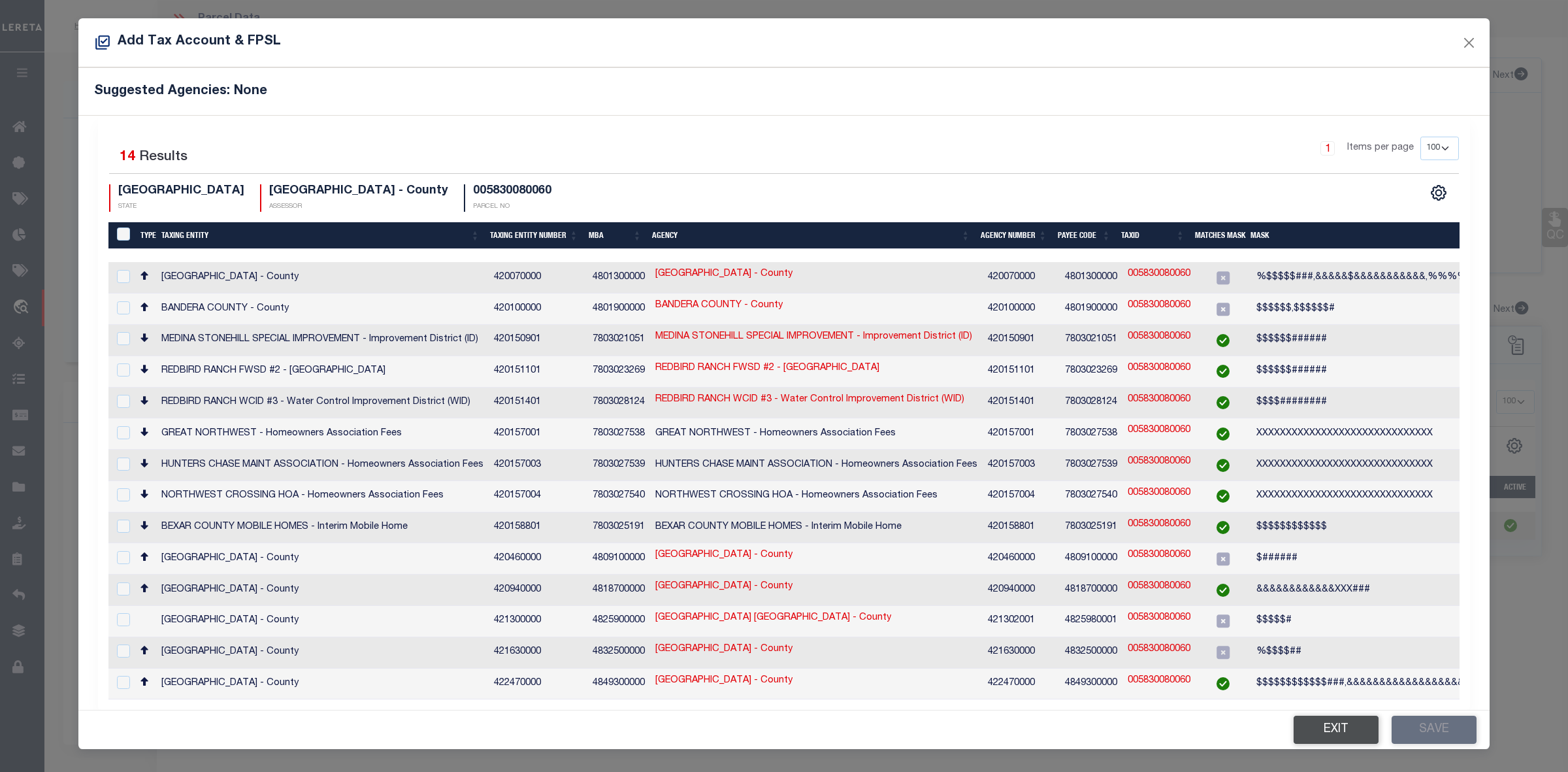
click at [1336, 716] on button "Exit" at bounding box center [1336, 729] width 85 height 28
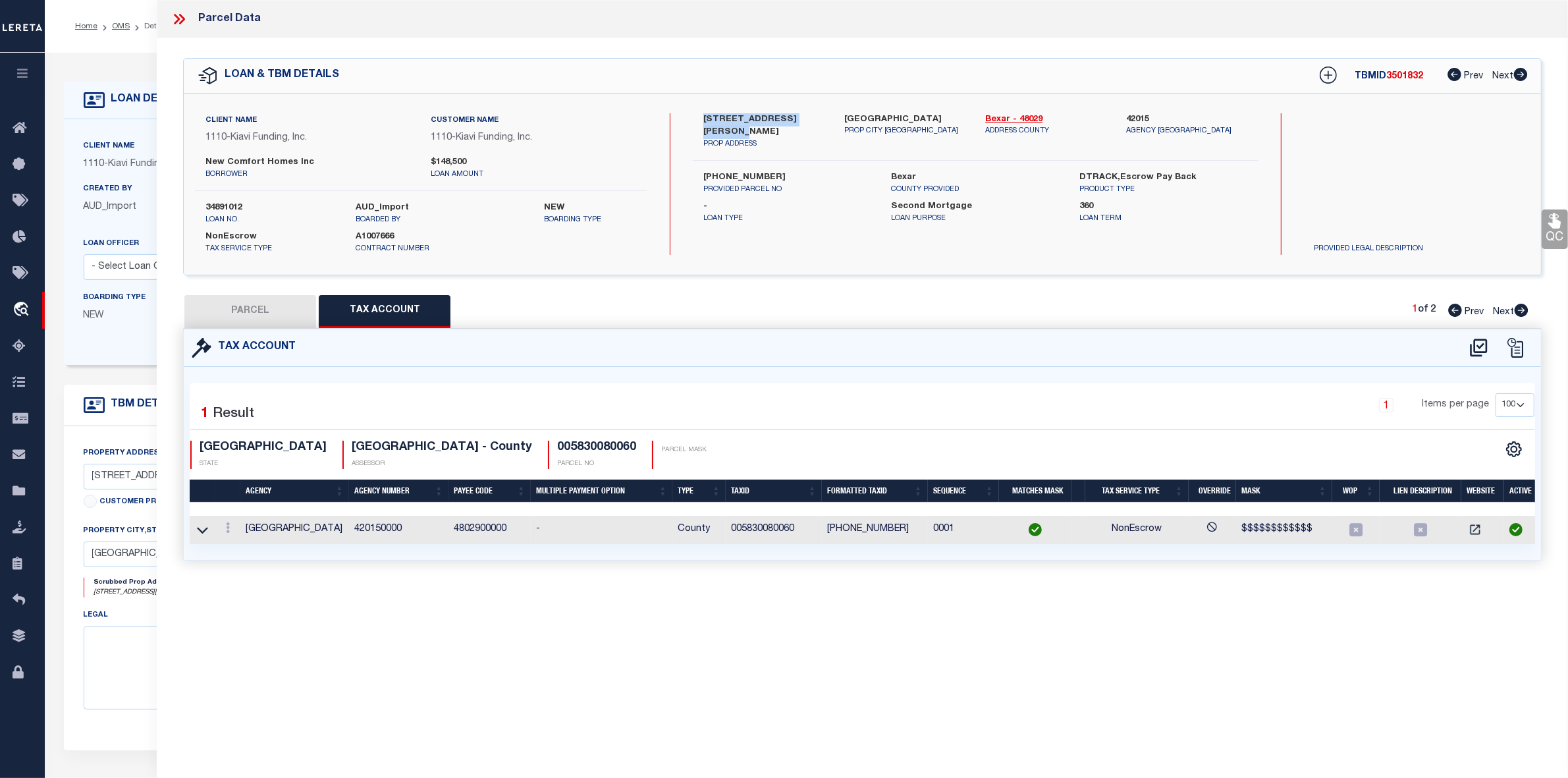
click at [281, 300] on button "PARCEL" at bounding box center [250, 312] width 132 height 33
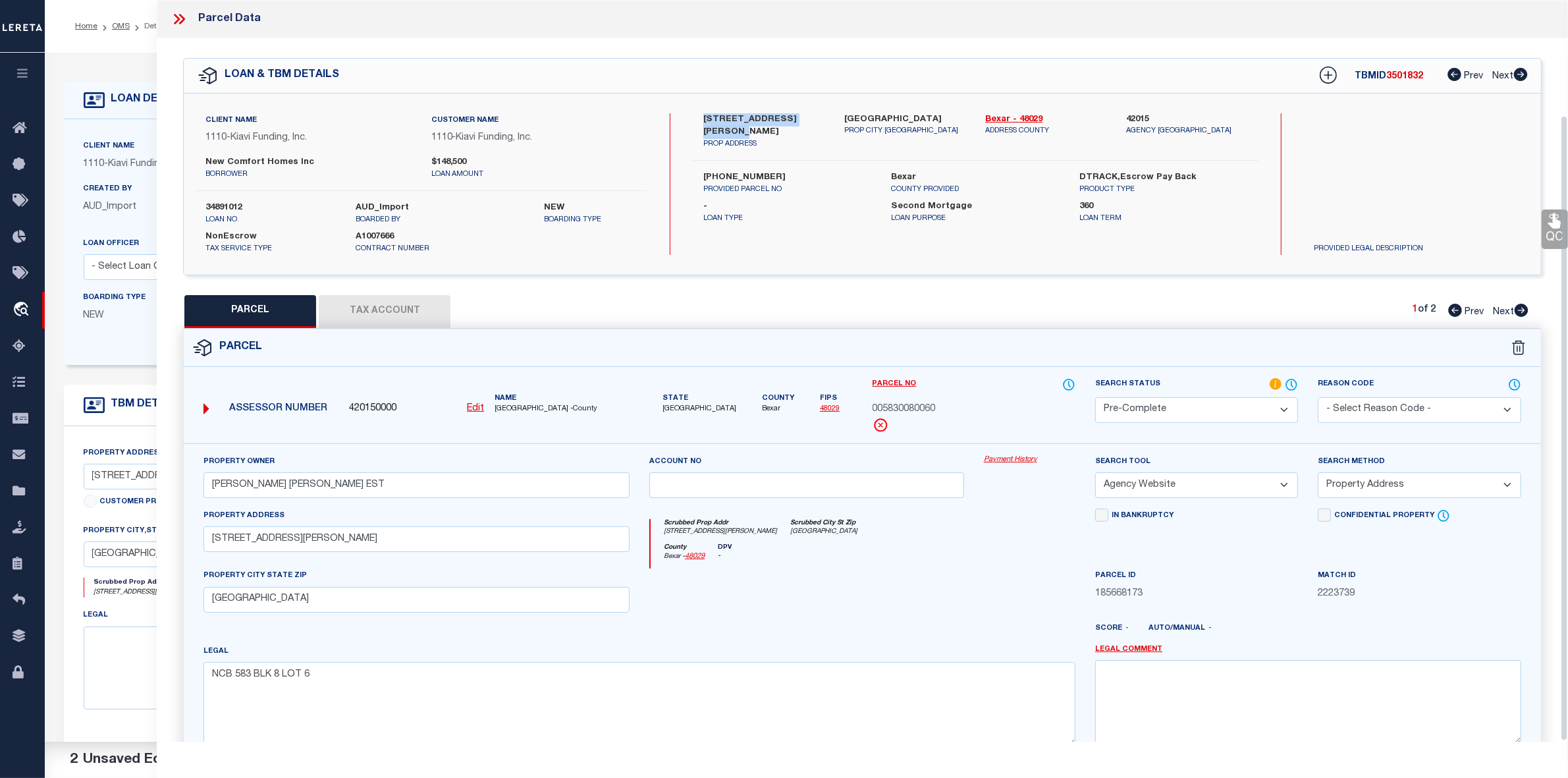
scroll to position [136, 0]
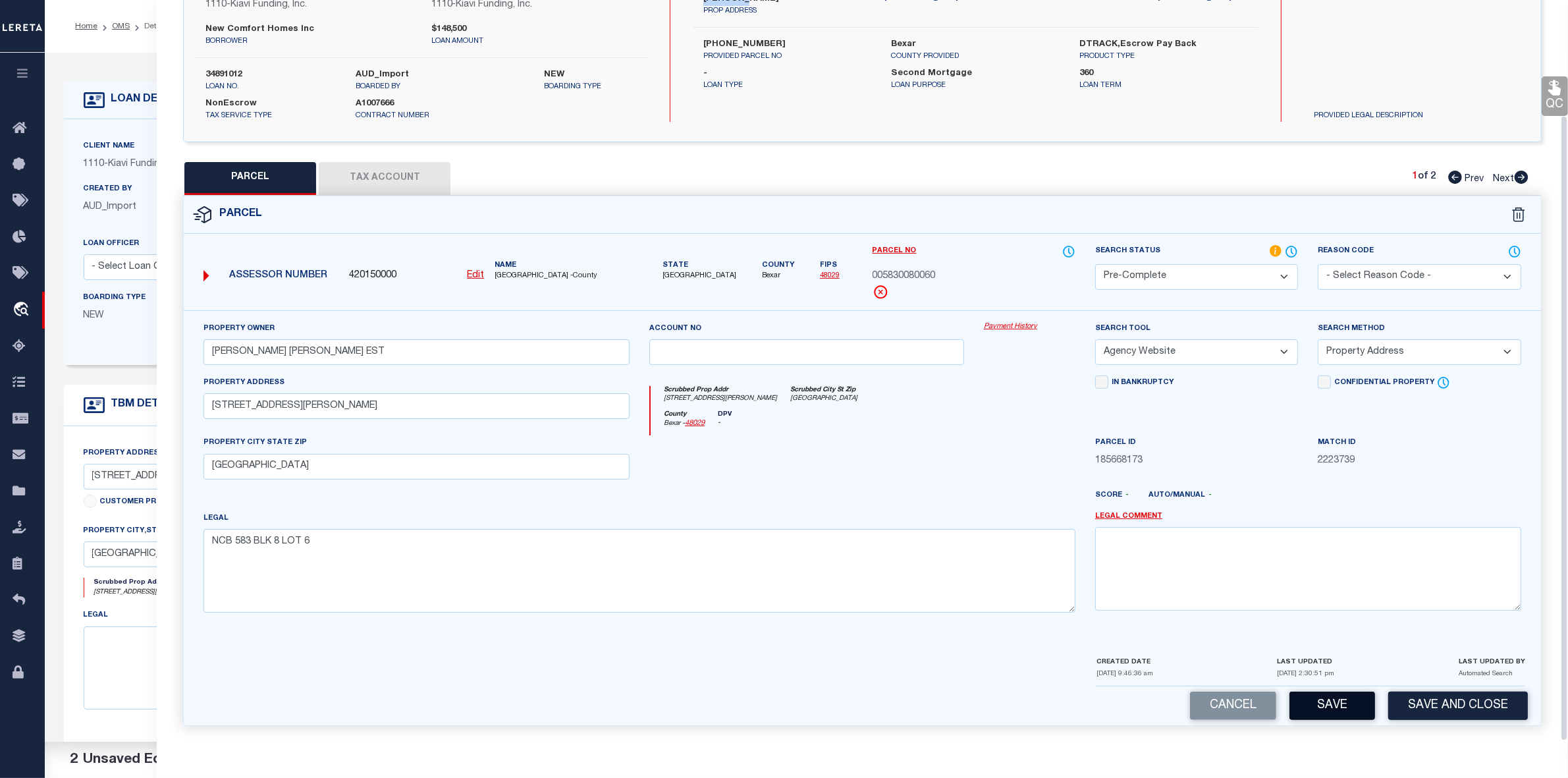
click at [1339, 706] on button "Save" at bounding box center [1333, 705] width 86 height 28
click at [914, 271] on span "005830080060" at bounding box center [904, 276] width 64 height 15
click at [1338, 714] on button "Save" at bounding box center [1333, 705] width 86 height 28
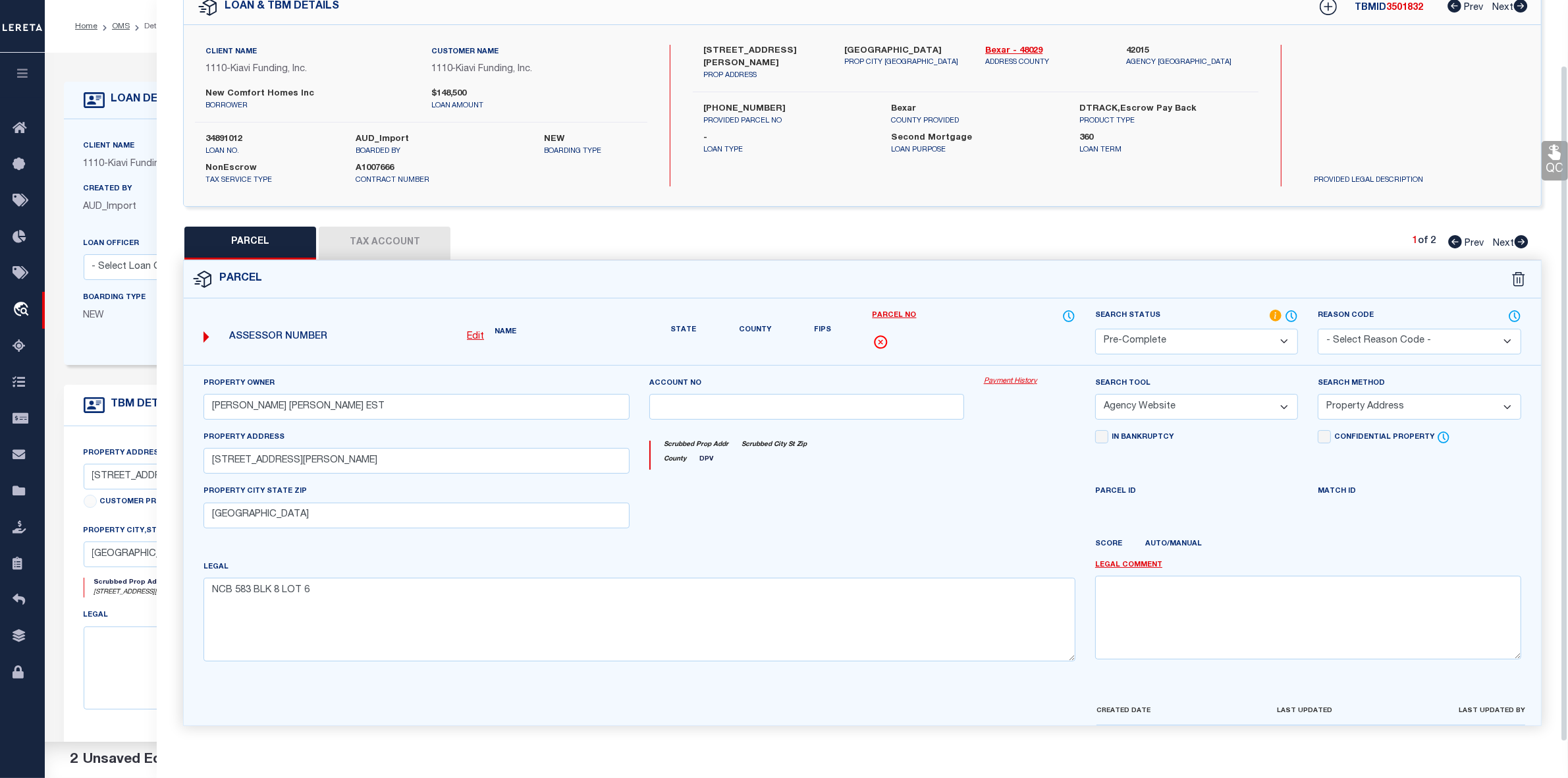
scroll to position [97, 0]
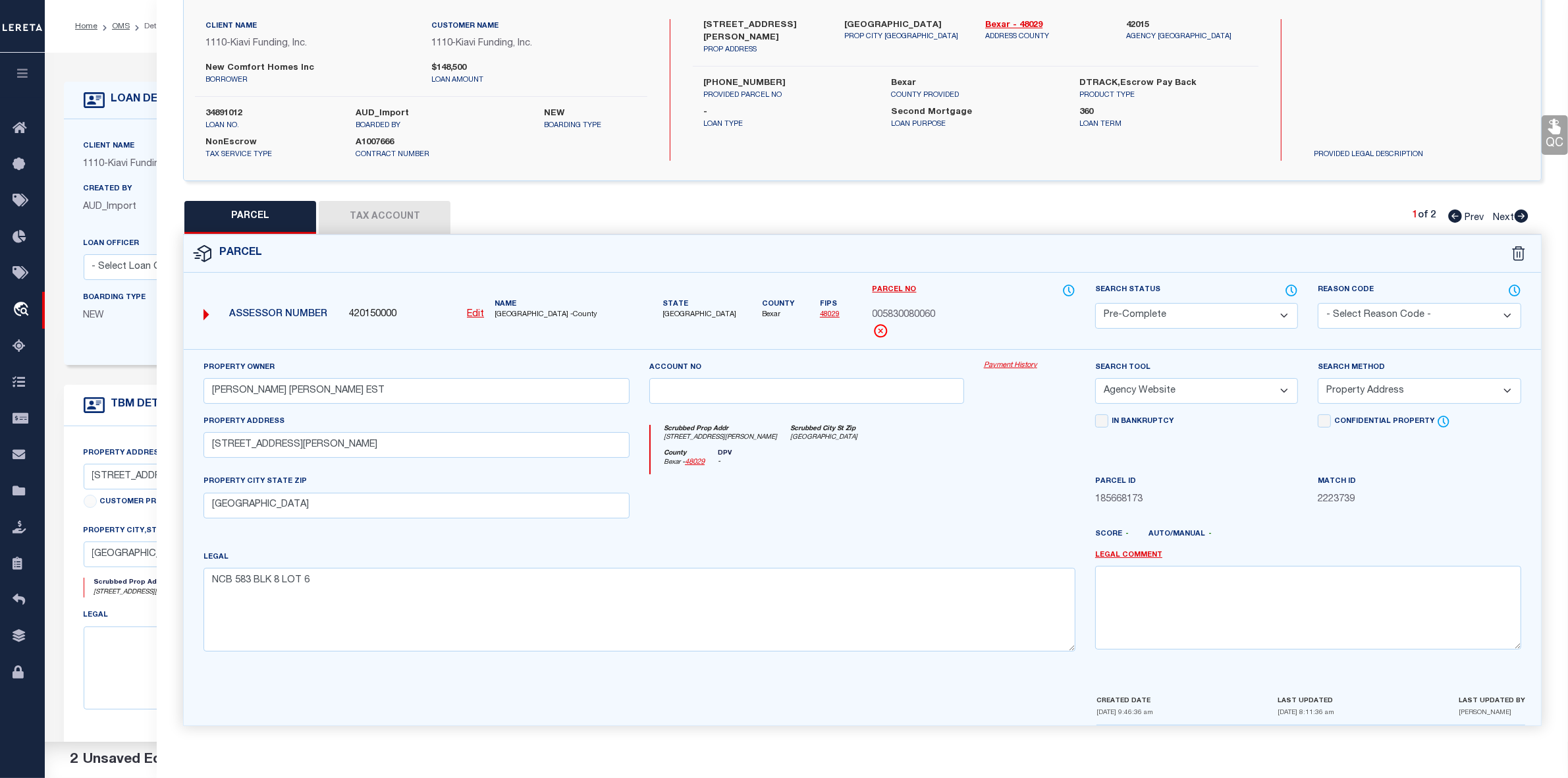
click at [1525, 211] on icon at bounding box center [1522, 216] width 14 height 13
click at [1196, 318] on select "Automated Search Bad Parcel Complete Duplicate Parcel High Dollar Reporting In …" at bounding box center [1197, 315] width 203 height 26
click at [1095, 303] on select "Automated Search Bad Parcel Complete Duplicate Parcel High Dollar Reporting In …" at bounding box center [1197, 315] width 203 height 26
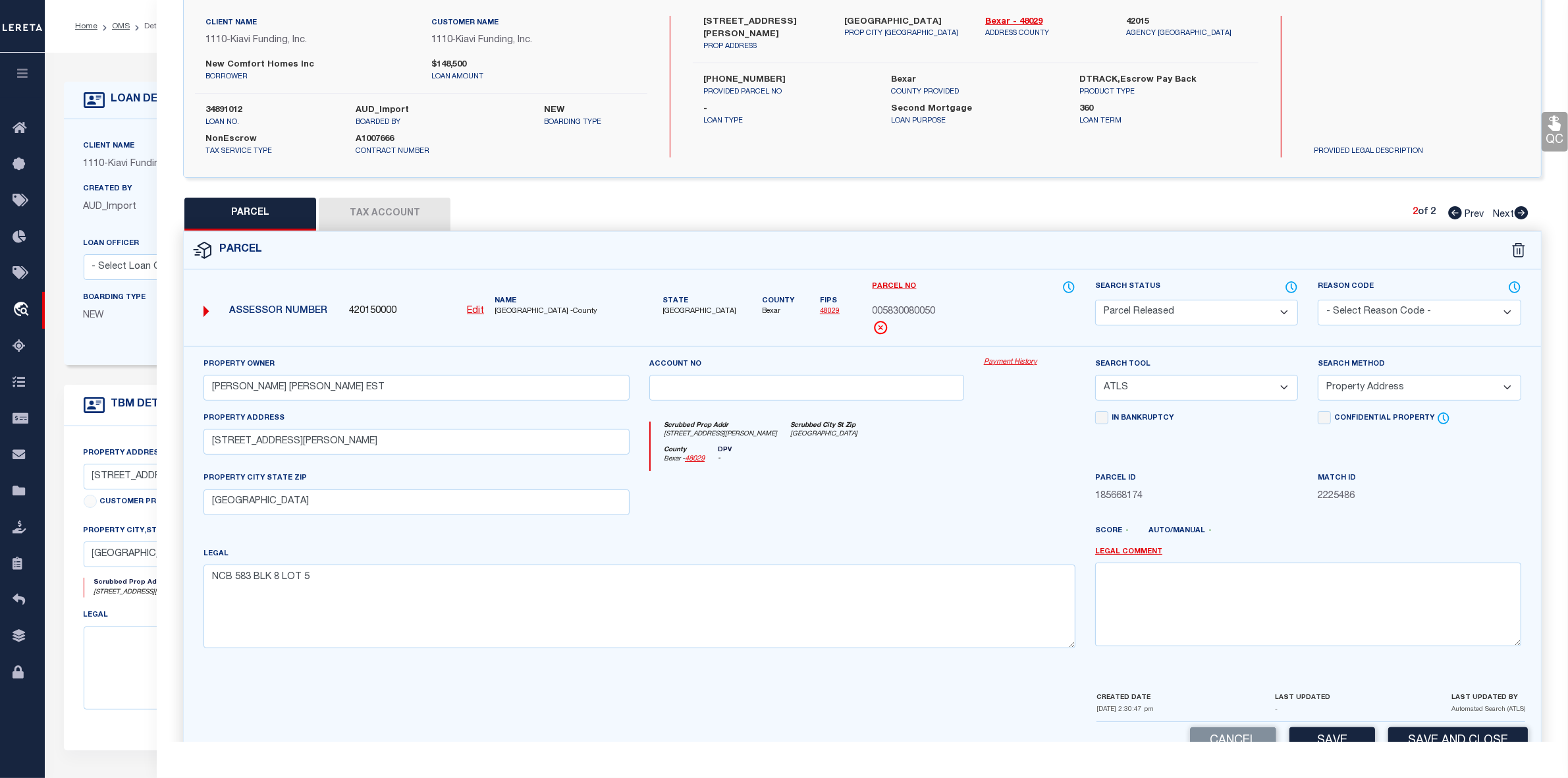
click at [1351, 305] on select "- Select Reason Code - 099 - Other (Provide additional detail) ACT - Agency Cha…" at bounding box center [1419, 312] width 203 height 26
click at [1318, 299] on select "- Select Reason Code - 099 - Other (Provide additional detail) ACT - Agency Cha…" at bounding box center [1419, 312] width 203 height 26
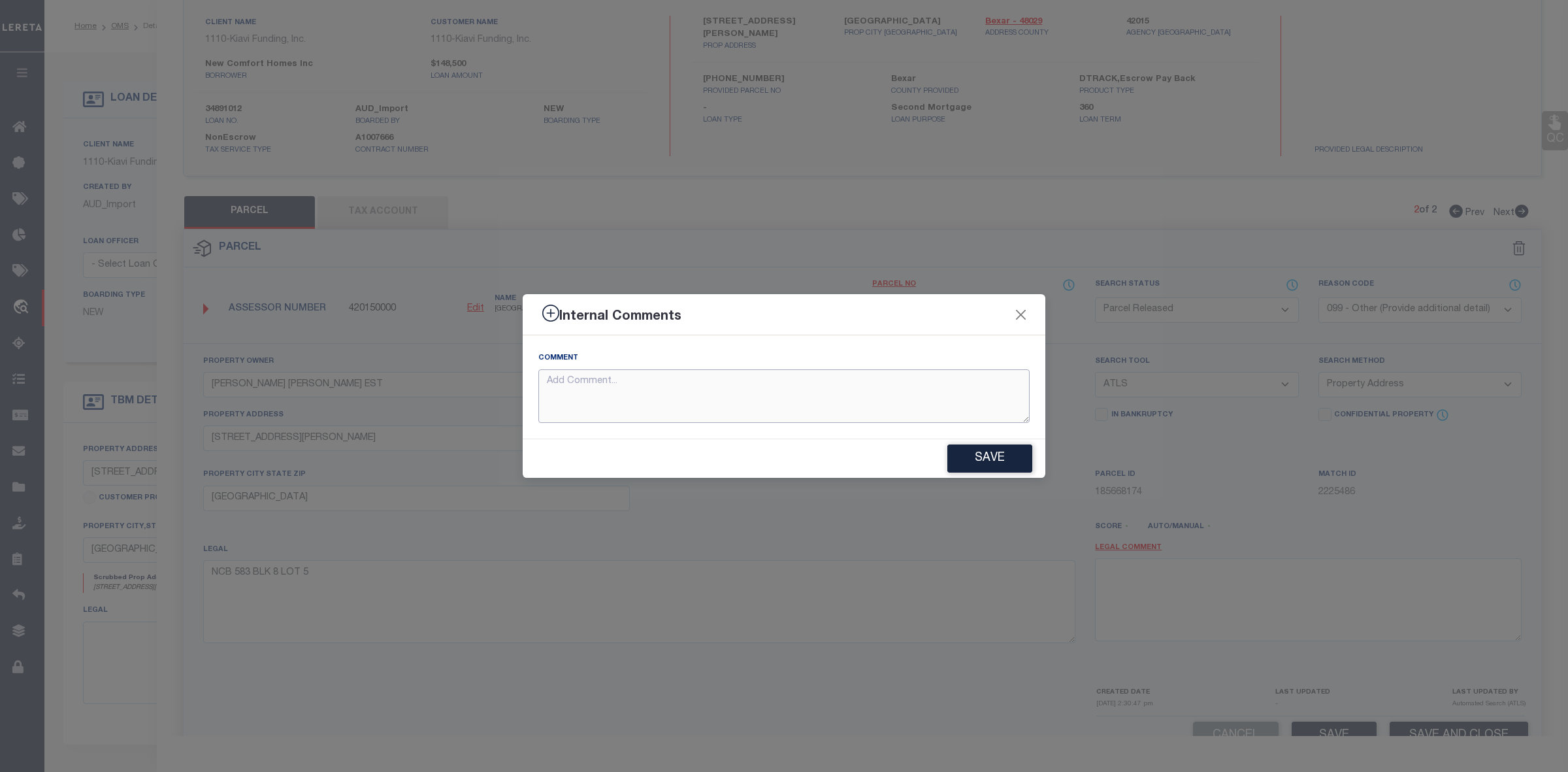
click at [899, 400] on textarea at bounding box center [784, 396] width 491 height 54
click at [987, 461] on button "Save" at bounding box center [990, 458] width 85 height 28
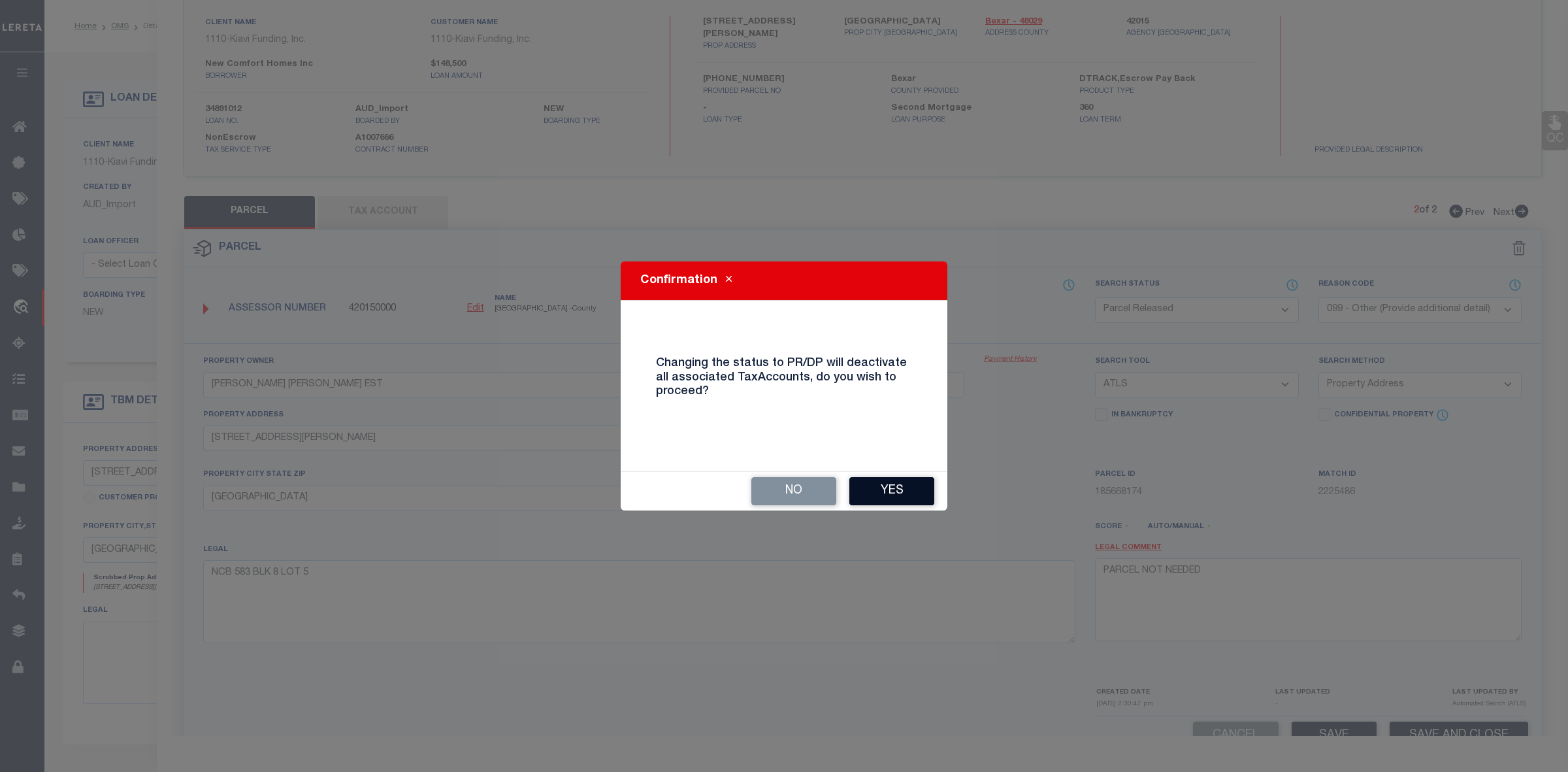
click at [897, 490] on button "Yes" at bounding box center [892, 491] width 85 height 28
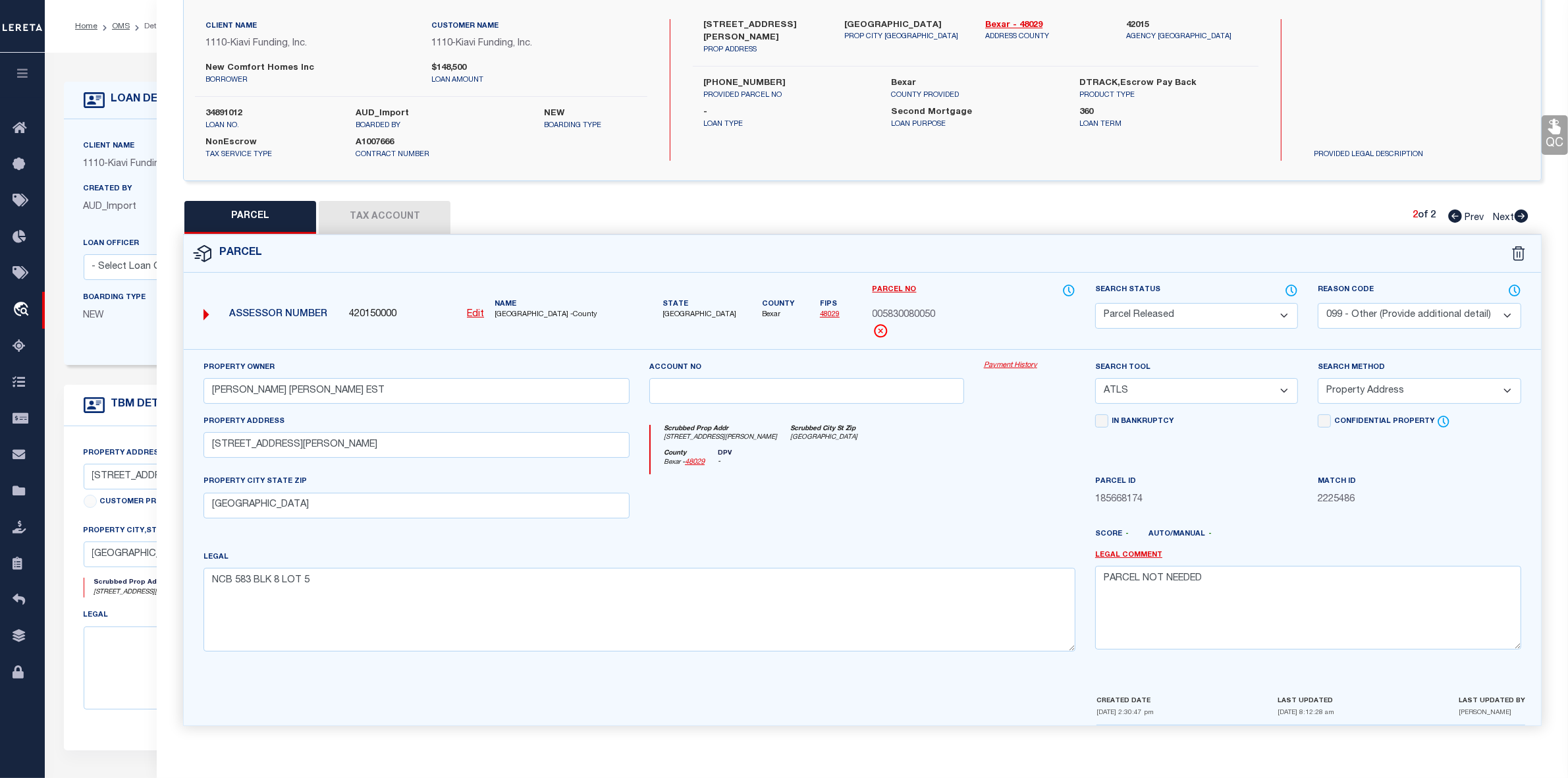
click at [1453, 211] on icon at bounding box center [1455, 216] width 14 height 13
click at [1523, 213] on icon at bounding box center [1522, 216] width 15 height 13
click at [1451, 210] on icon at bounding box center [1455, 216] width 14 height 13
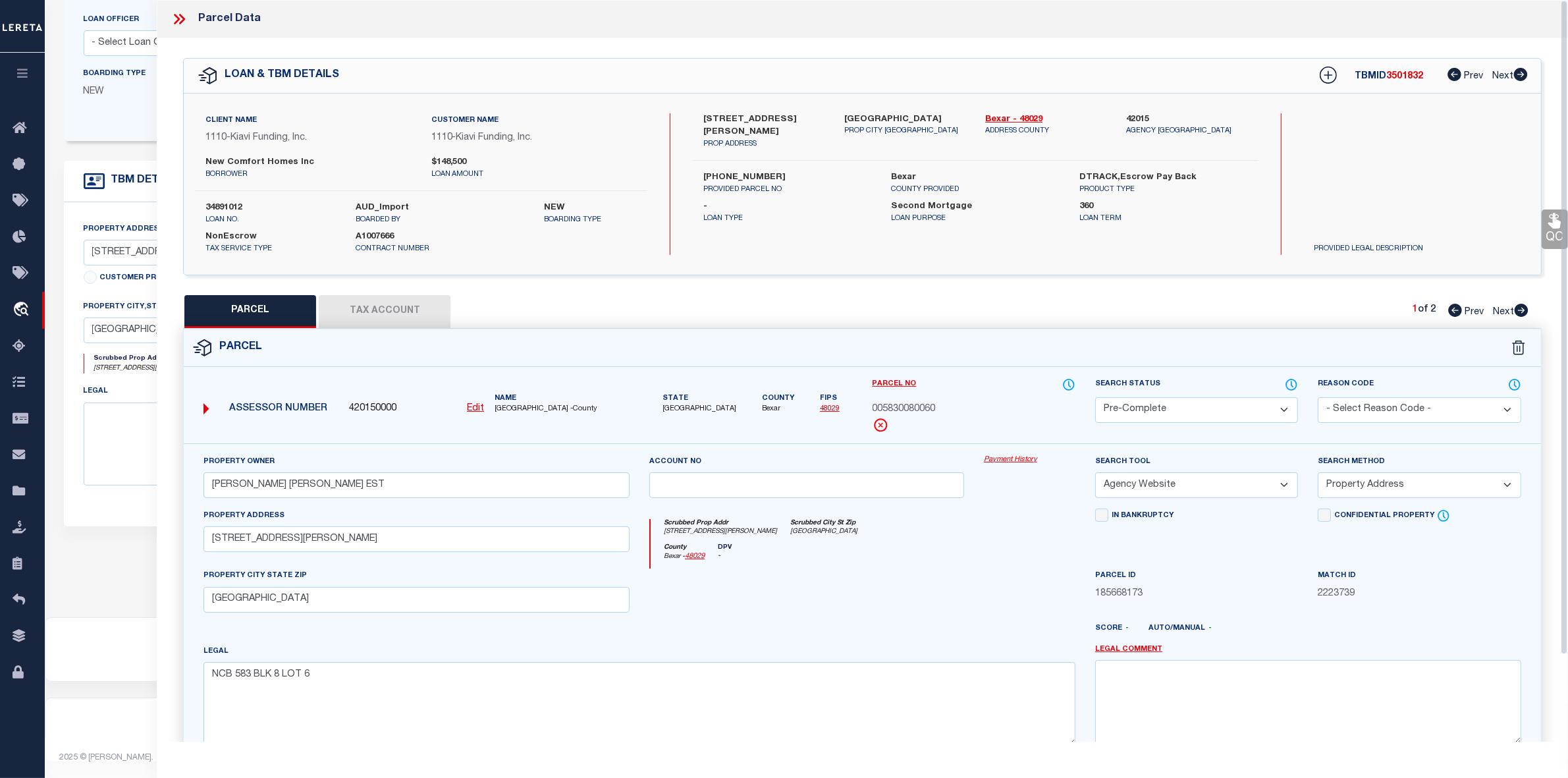
scroll to position [0, 0]
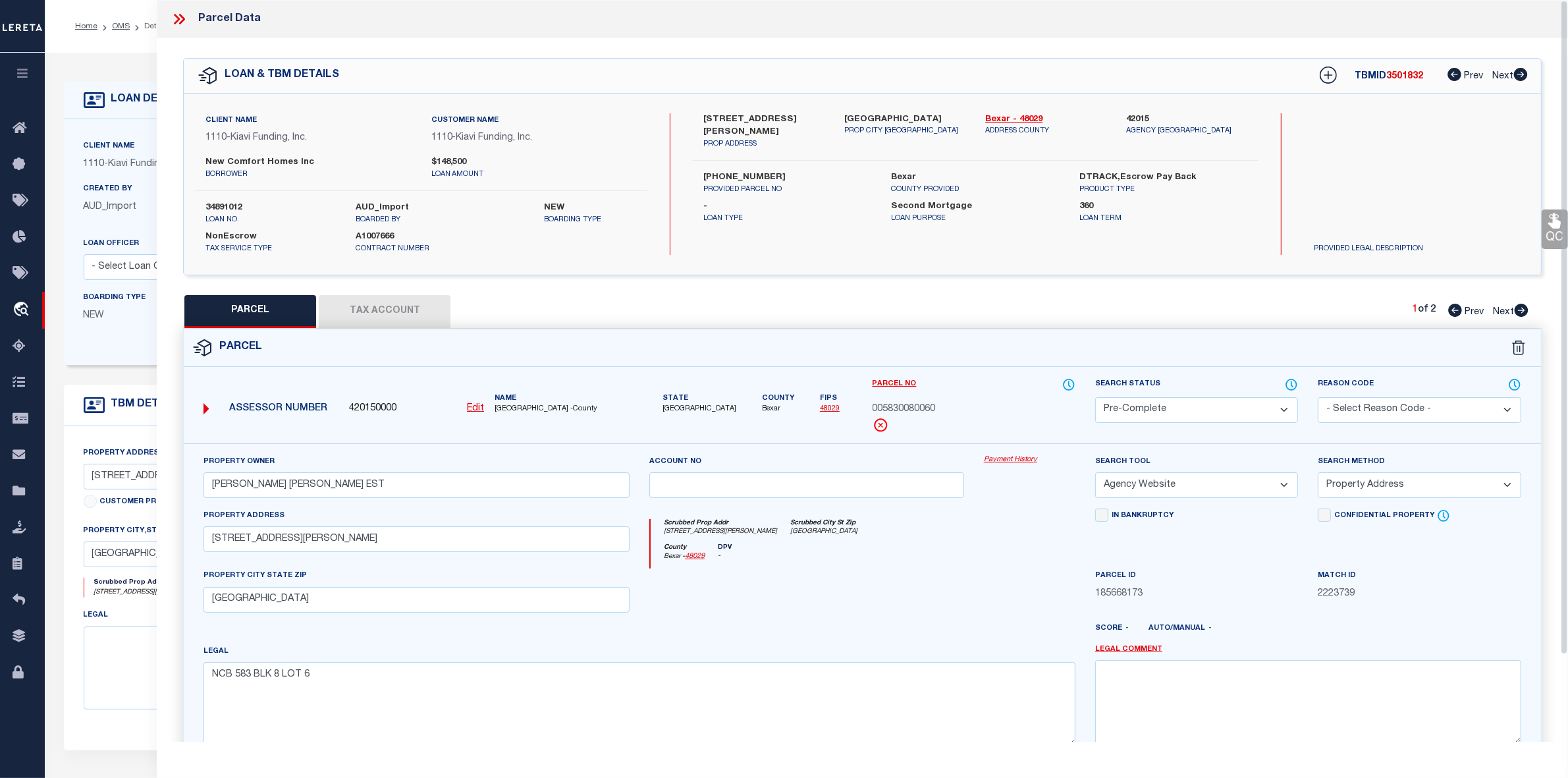
click at [182, 18] on icon at bounding box center [179, 19] width 17 height 17
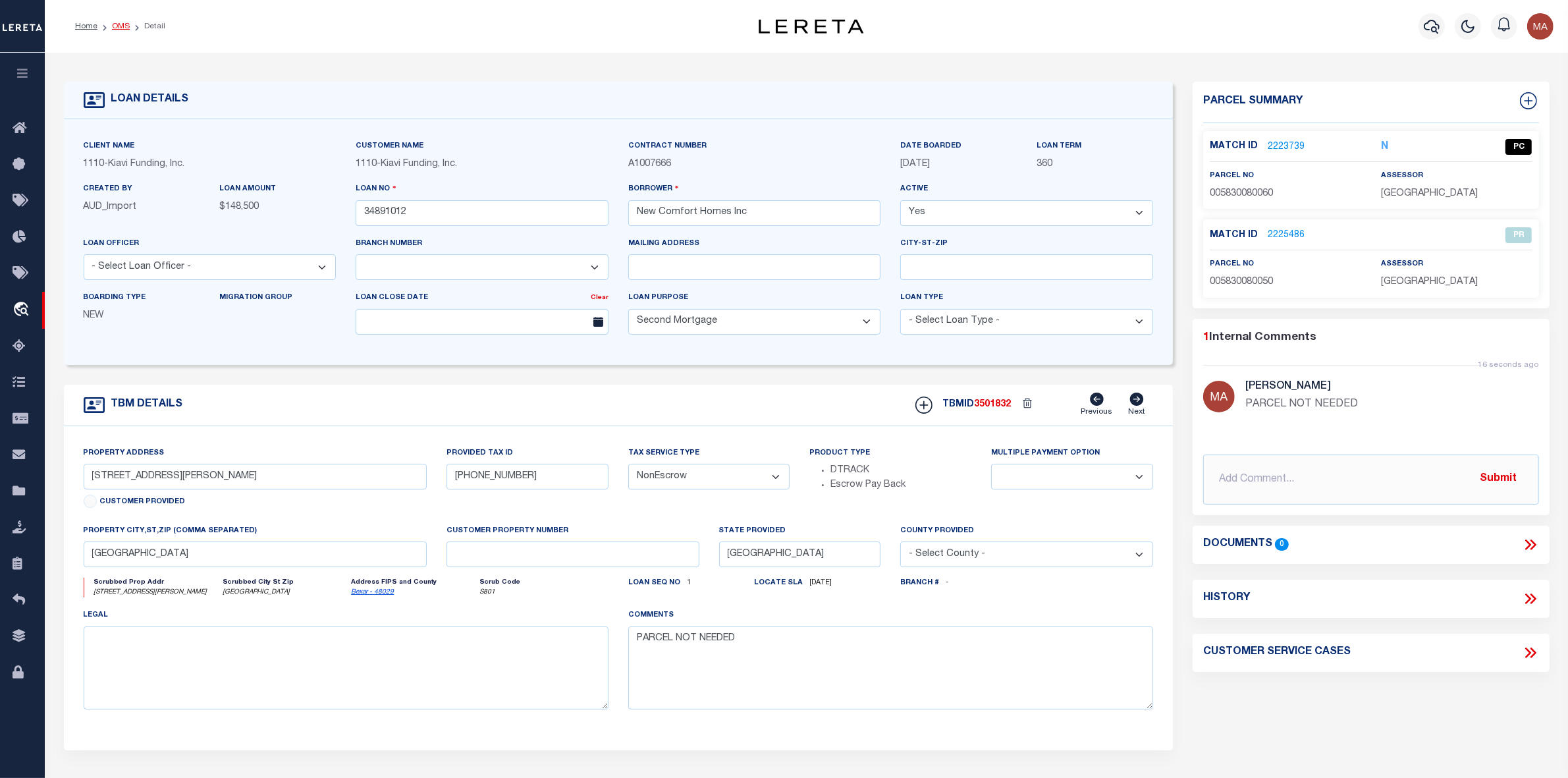
click at [117, 24] on link "OMS" at bounding box center [121, 26] width 18 height 8
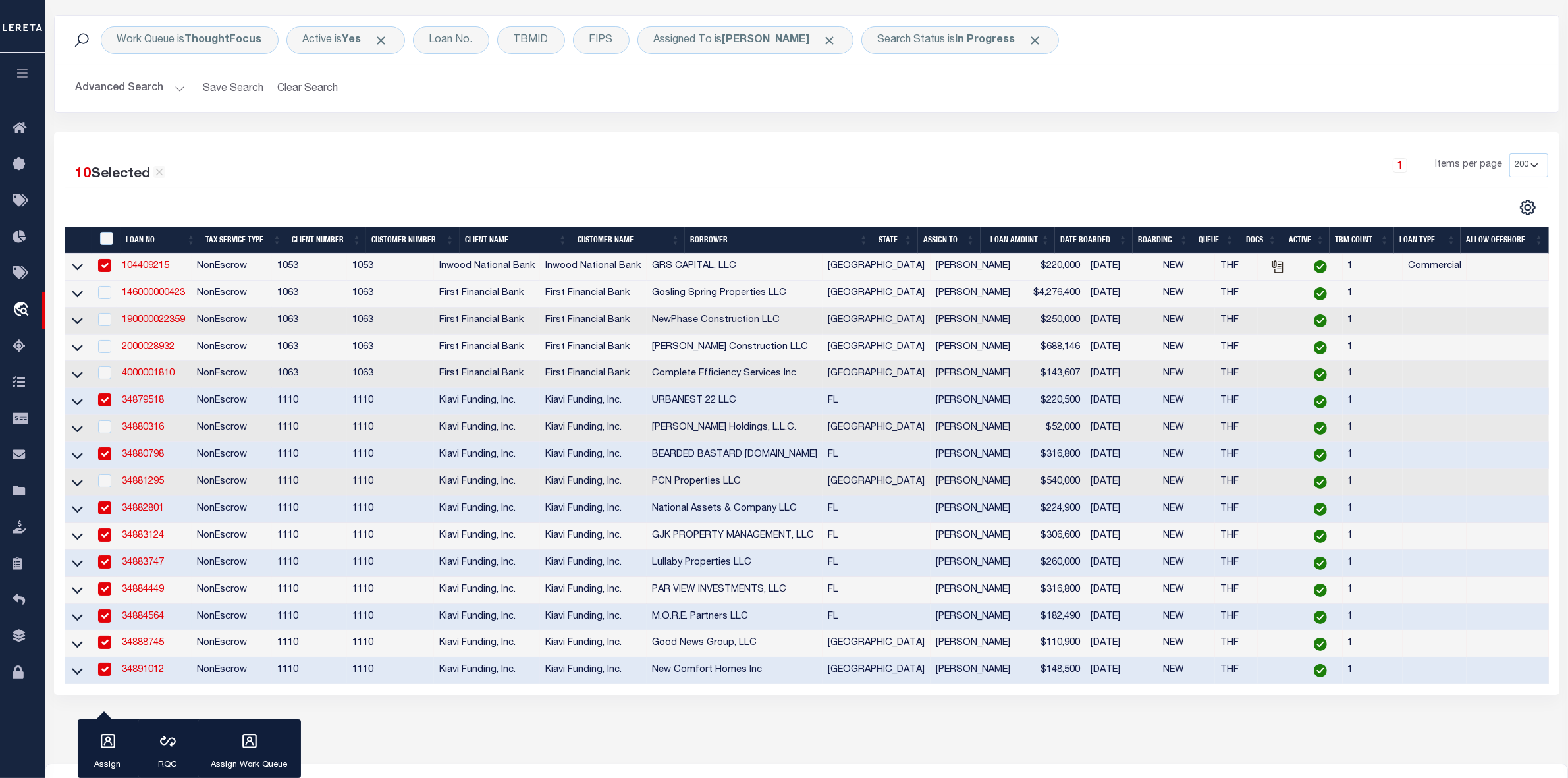
scroll to position [165, 0]
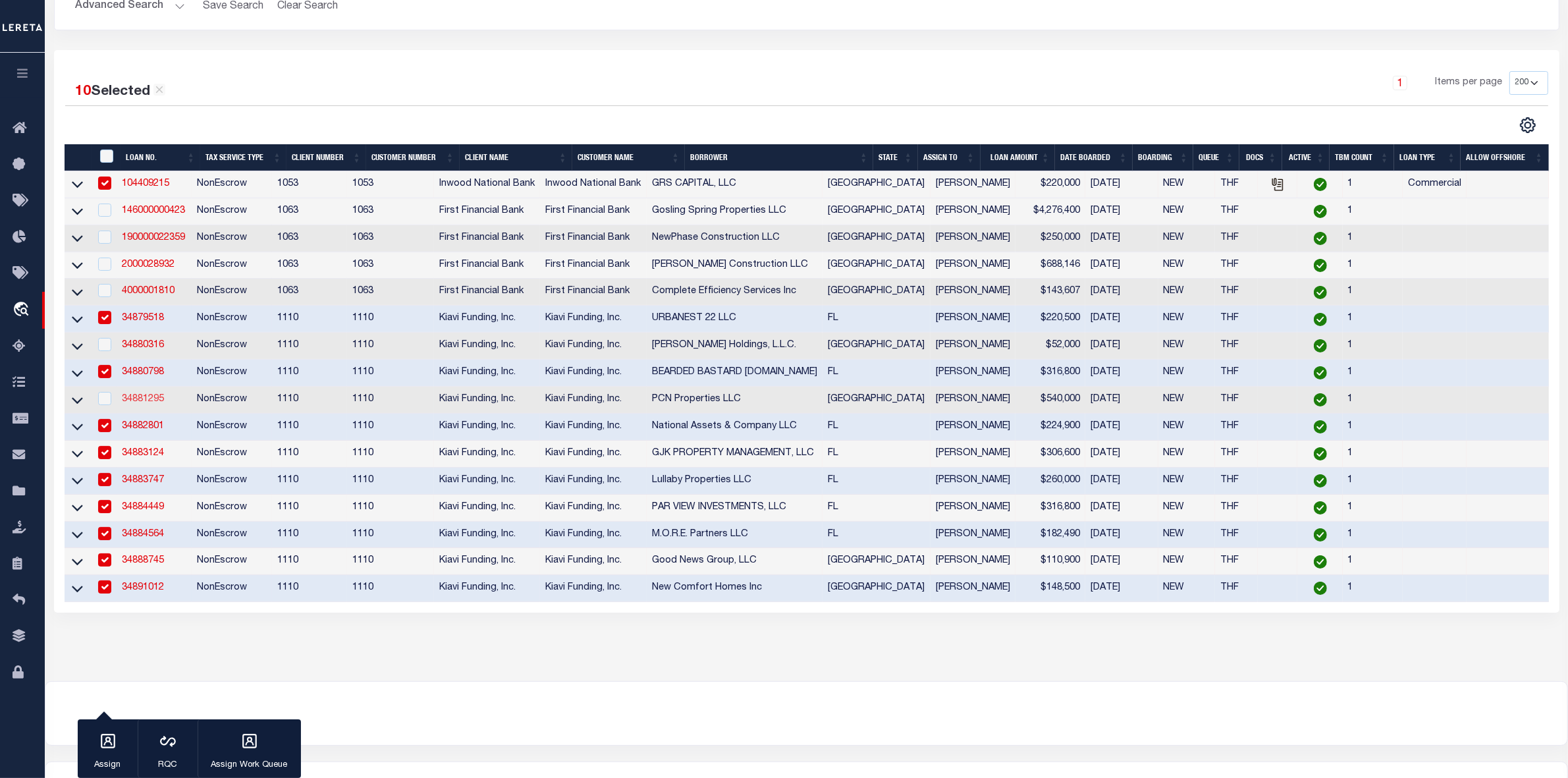
click at [157, 403] on link "34881295" at bounding box center [143, 398] width 42 height 9
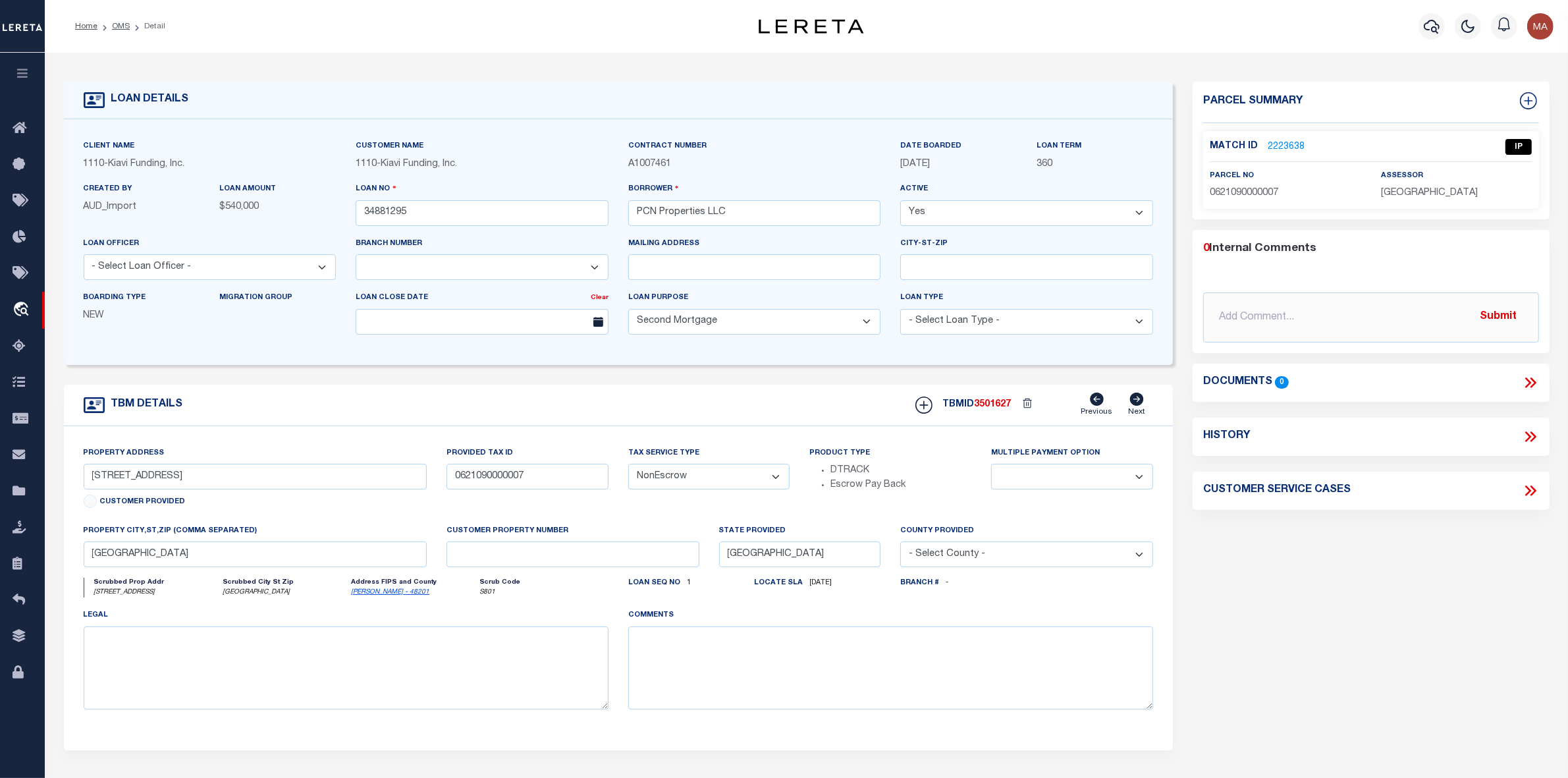
click at [1277, 150] on link "2223638" at bounding box center [1286, 147] width 37 height 14
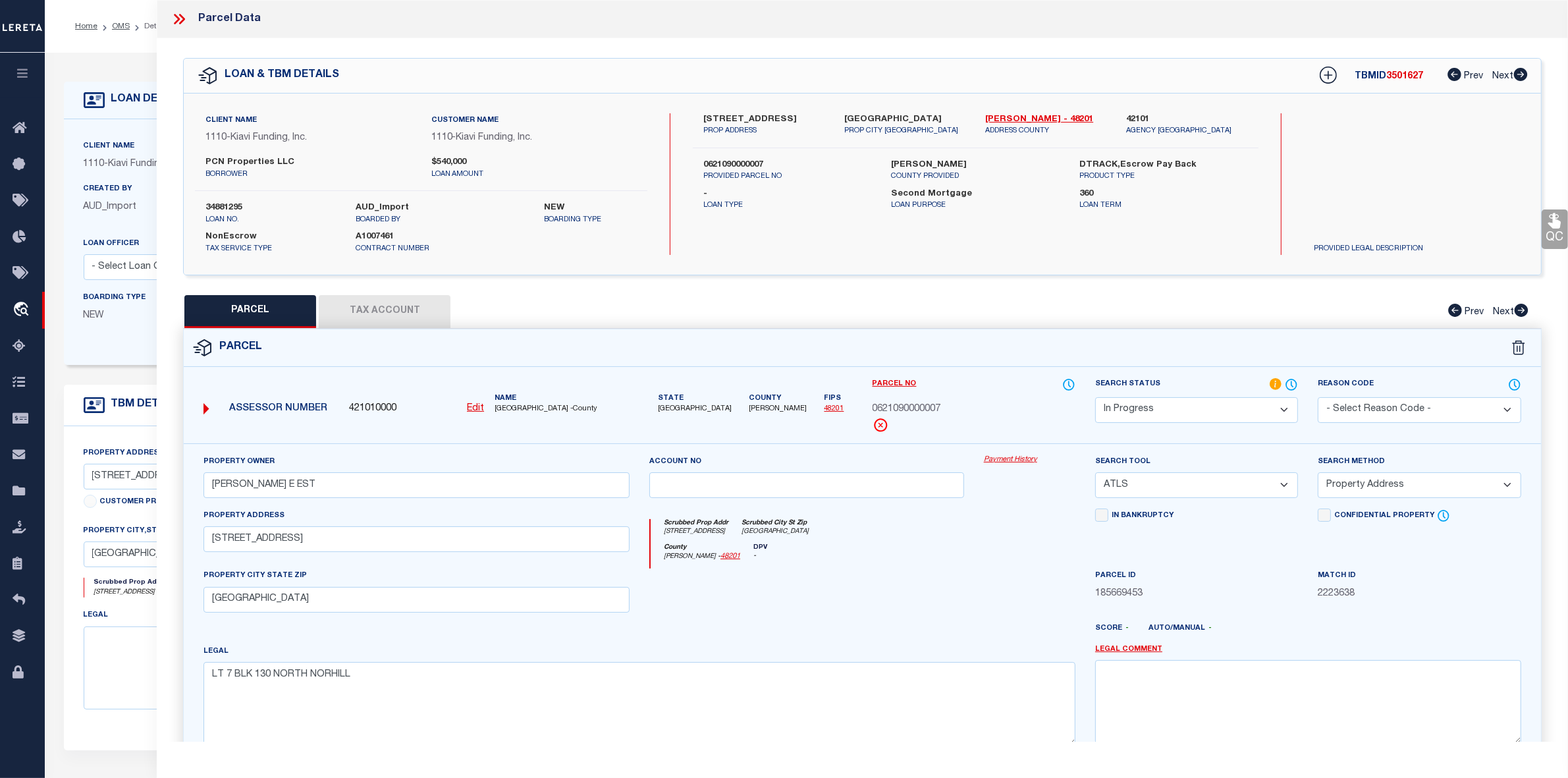
click at [1413, 80] on span "3501627" at bounding box center [1405, 76] width 37 height 9
click at [1023, 120] on link "[PERSON_NAME] - 48201" at bounding box center [1046, 120] width 121 height 13
drag, startPoint x: 706, startPoint y: 116, endPoint x: 794, endPoint y: 120, distance: 88.1
click at [794, 120] on label "[STREET_ADDRESS]" at bounding box center [763, 120] width 121 height 13
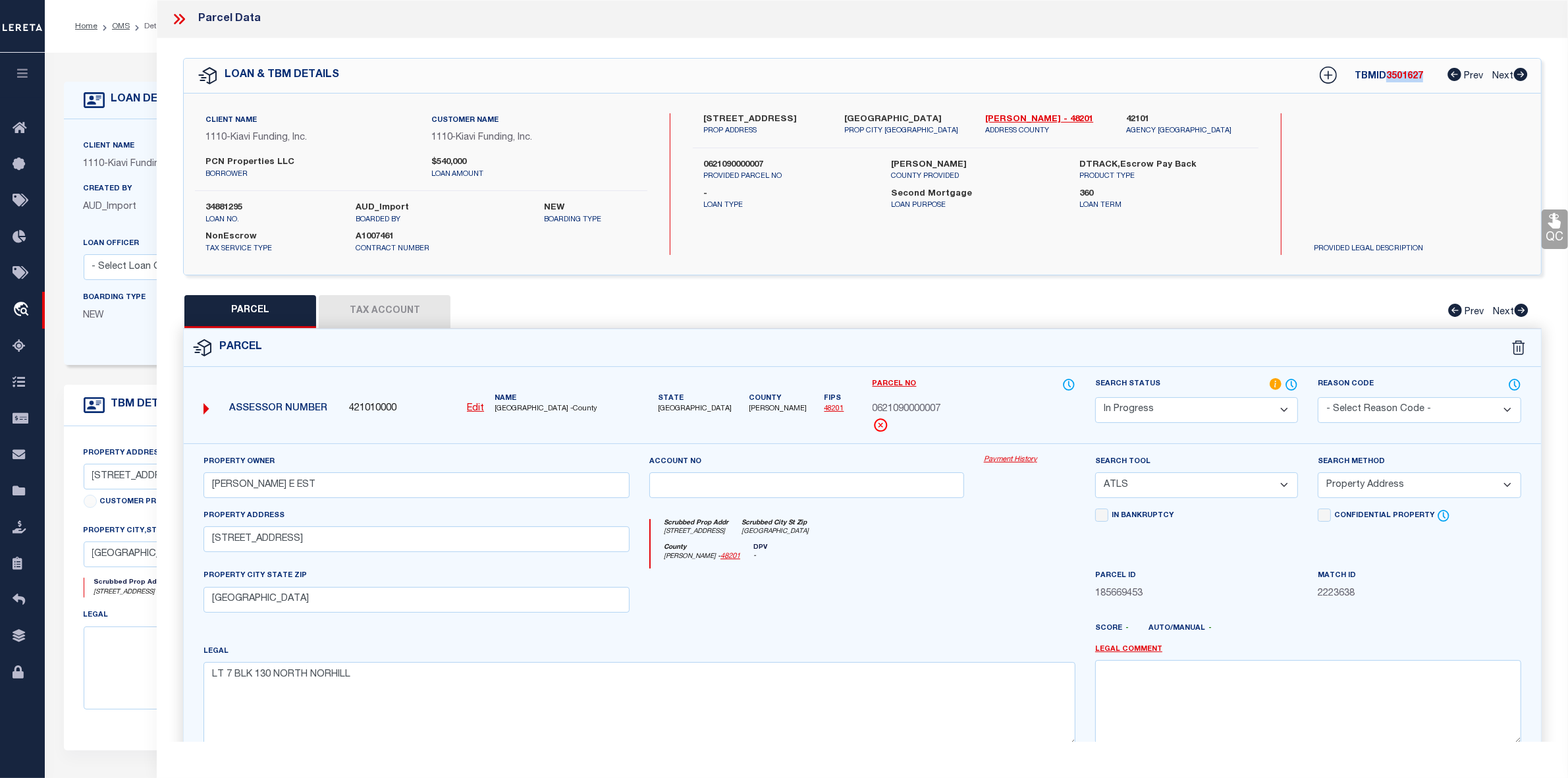
drag, startPoint x: 688, startPoint y: 116, endPoint x: 716, endPoint y: 132, distance: 32.2
click at [716, 132] on div "[STREET_ADDRESS] PROP ADDRESS [GEOGRAPHIC_DATA] PROP CITY [GEOGRAPHIC_DATA] [PE…" at bounding box center [975, 125] width 585 height 24
click at [282, 545] on input "[STREET_ADDRESS]" at bounding box center [417, 539] width 426 height 26
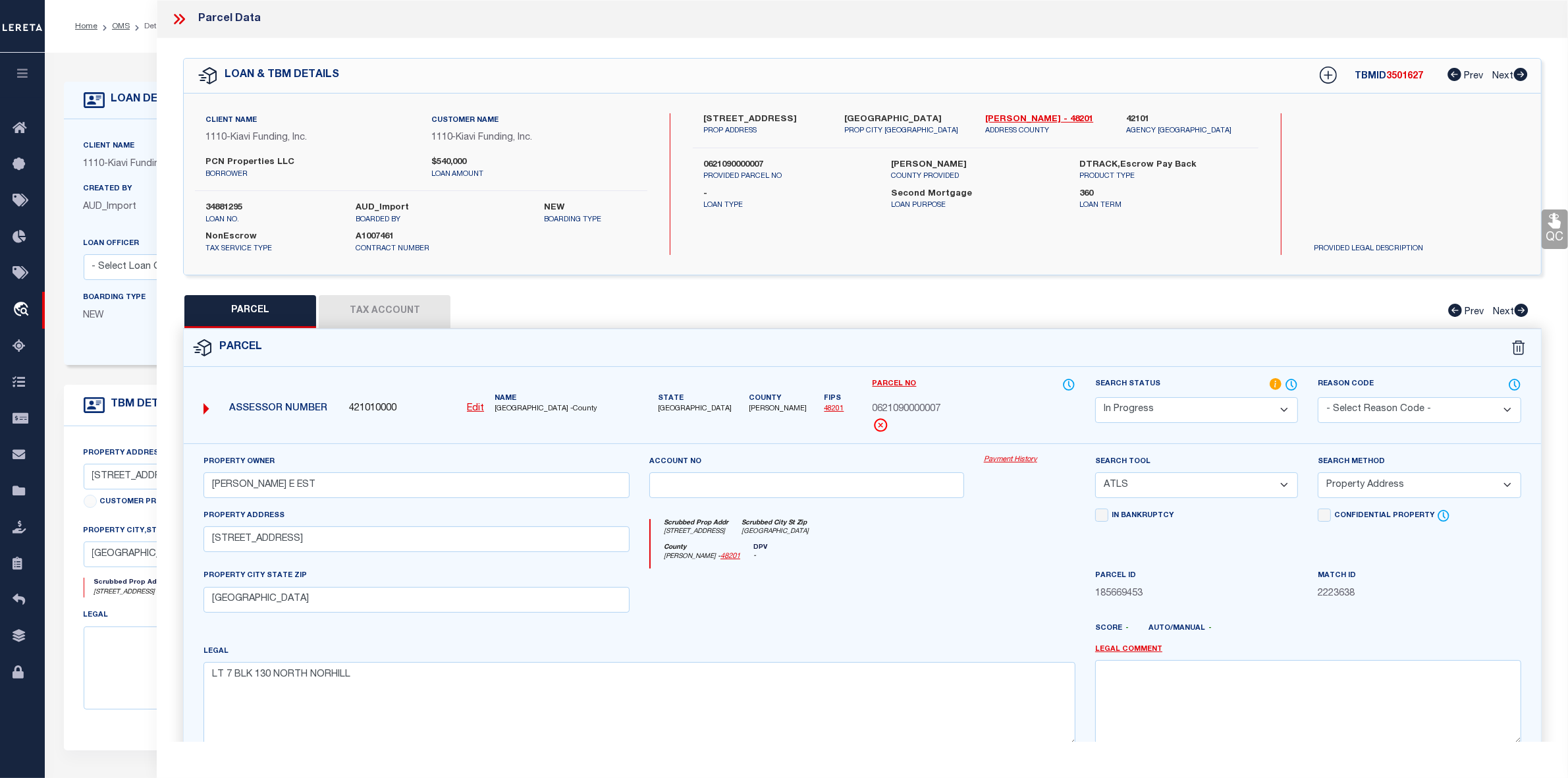
drag, startPoint x: 697, startPoint y: 111, endPoint x: 791, endPoint y: 119, distance: 94.3
click at [791, 119] on div "[STREET_ADDRESS] PROP ADDRESS" at bounding box center [763, 125] width 141 height 24
click at [304, 484] on input "[PERSON_NAME] E EST" at bounding box center [417, 484] width 426 height 26
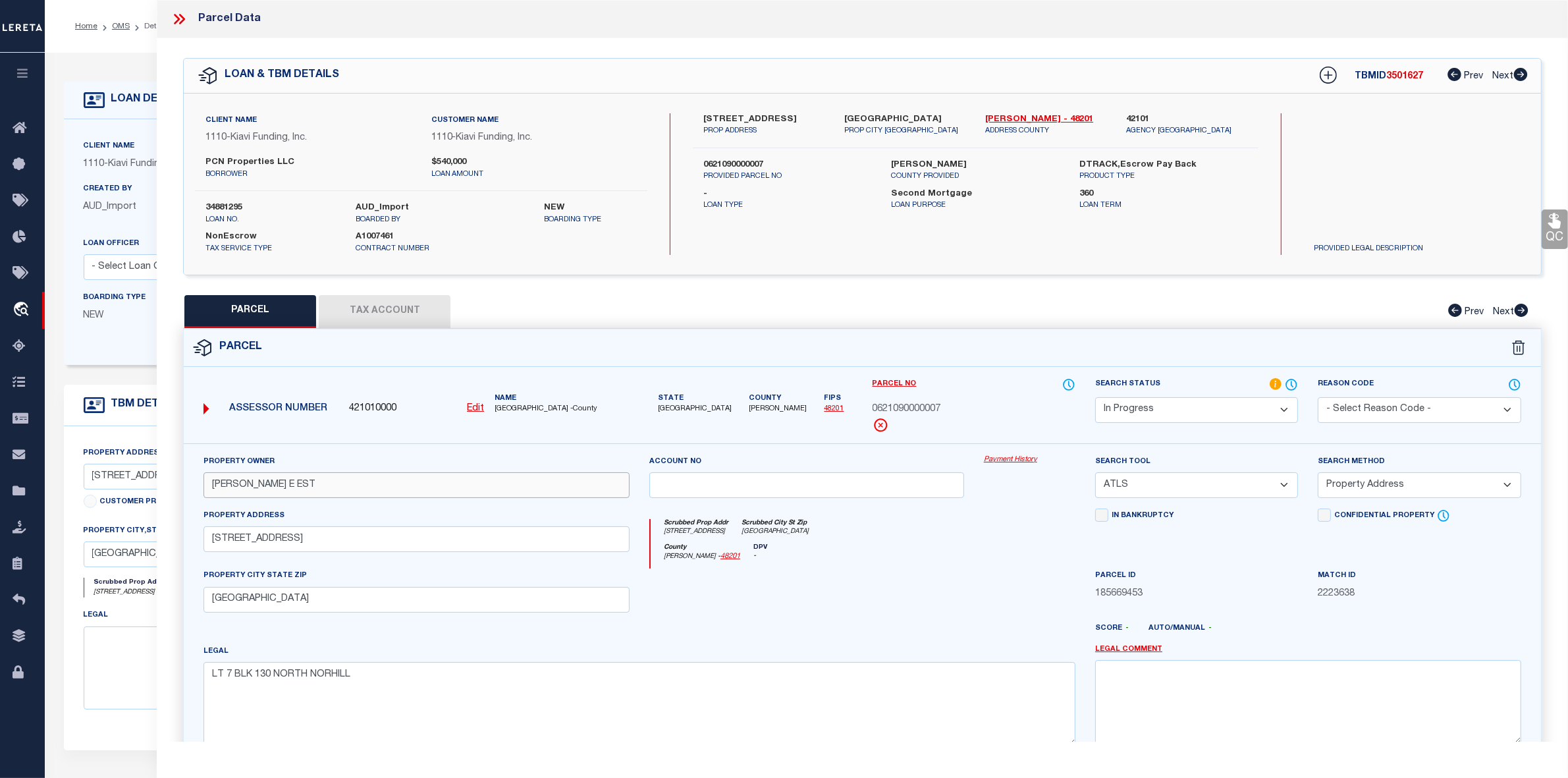
paste input "Name: PCN PROPERTIES LLC"
drag, startPoint x: 242, startPoint y: 488, endPoint x: 214, endPoint y: 495, distance: 28.9
click at [214, 495] on input "Name: PCN PROPERTIES LLC" at bounding box center [417, 484] width 426 height 26
click at [1121, 413] on select "Automated Search Bad Parcel Complete Duplicate Parcel High Dollar Reporting In …" at bounding box center [1197, 409] width 203 height 26
click at [1095, 397] on select "Automated Search Bad Parcel Complete Duplicate Parcel High Dollar Reporting In …" at bounding box center [1197, 409] width 203 height 26
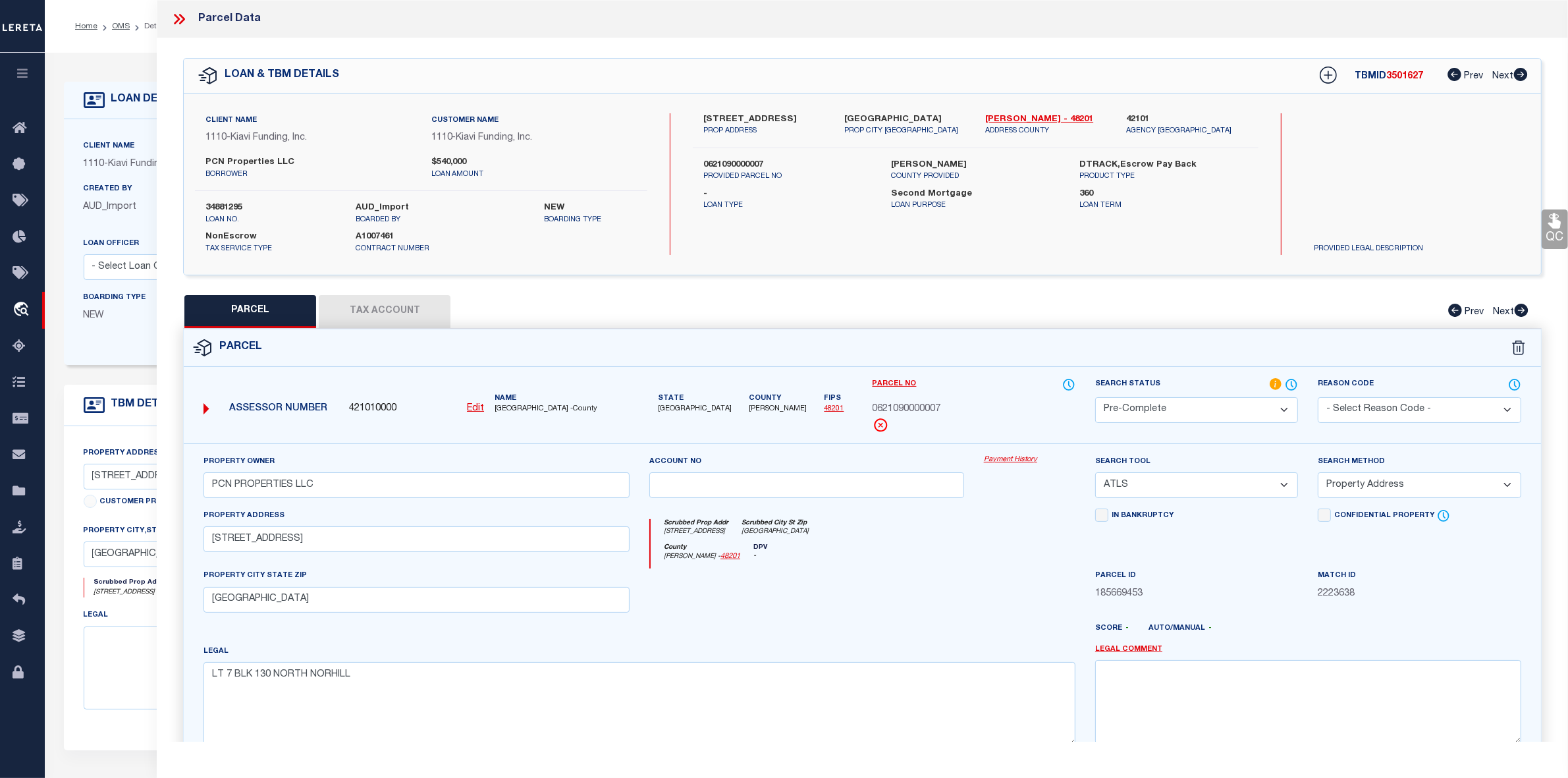
click at [1141, 488] on select "-- Select Search Tool -- 3rd Party Website Agency File Agency Website ATLS CNV-…" at bounding box center [1197, 484] width 203 height 26
click at [1095, 474] on select "-- Select Search Tool -- 3rd Party Website Agency File Agency Website ATLS CNV-…" at bounding box center [1197, 484] width 203 height 26
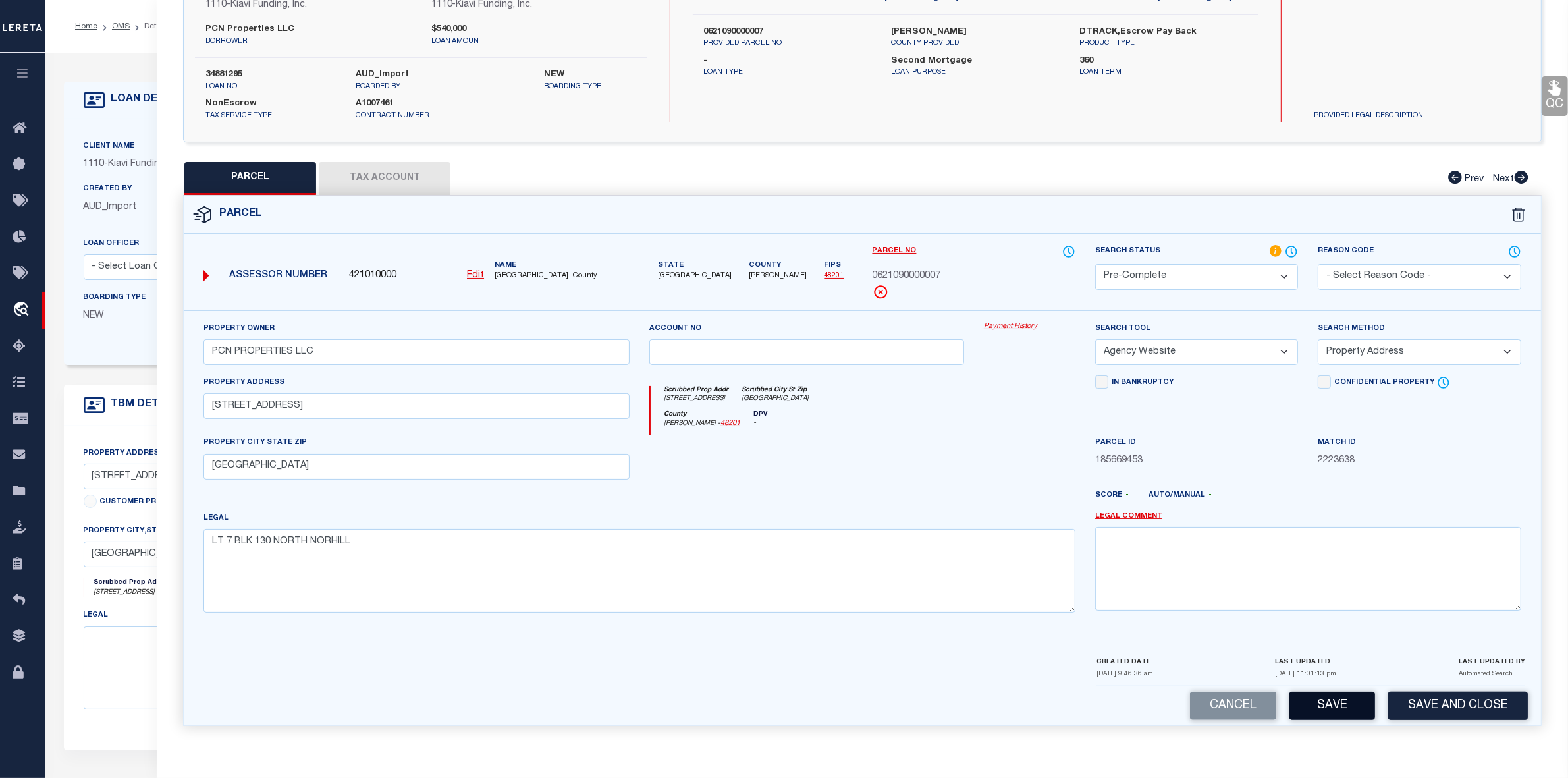
click at [1342, 705] on button "Save" at bounding box center [1333, 705] width 86 height 28
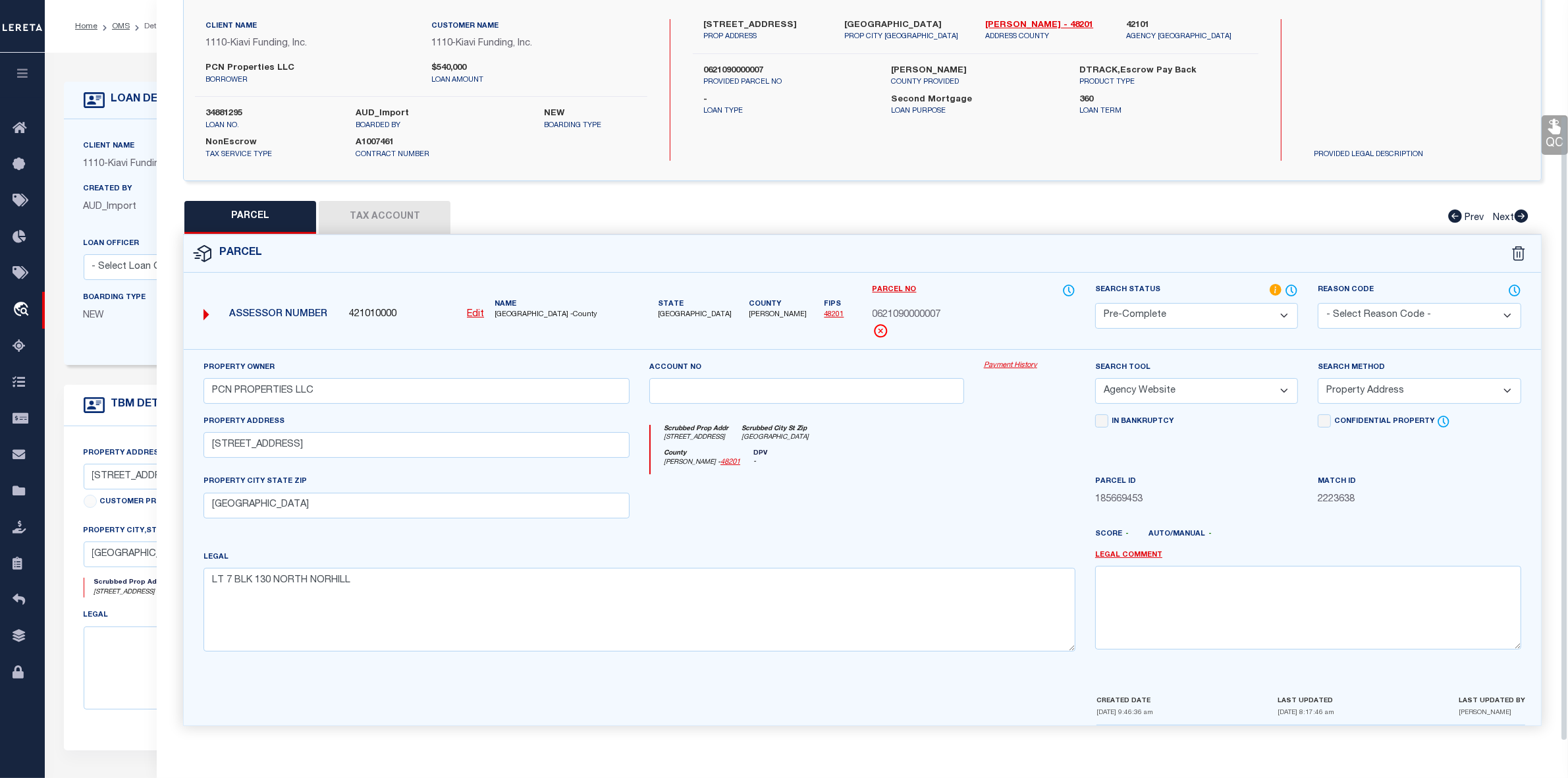
scroll to position [97, 0]
click at [416, 218] on button "Tax Account" at bounding box center [385, 217] width 132 height 33
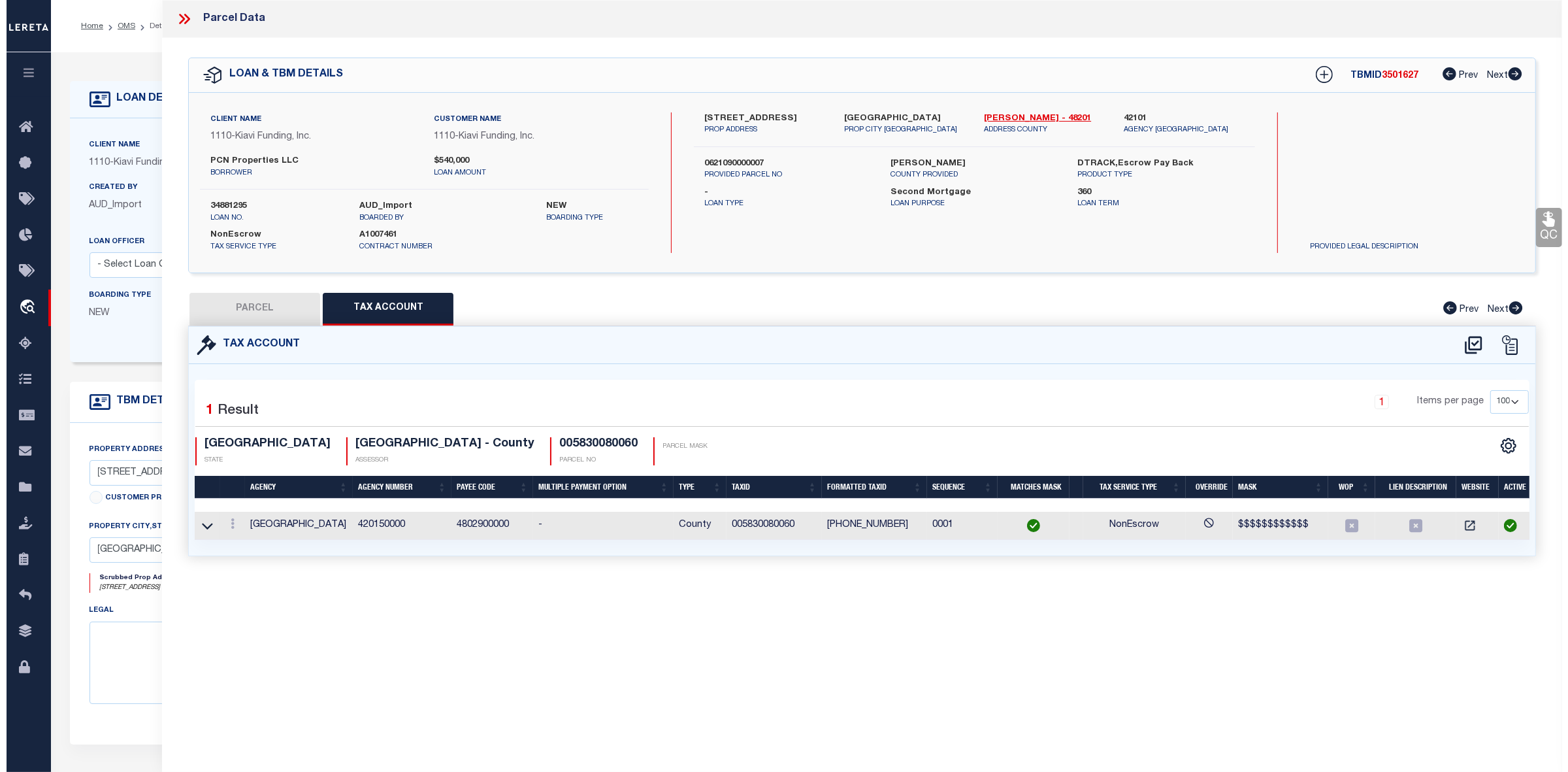
scroll to position [0, 0]
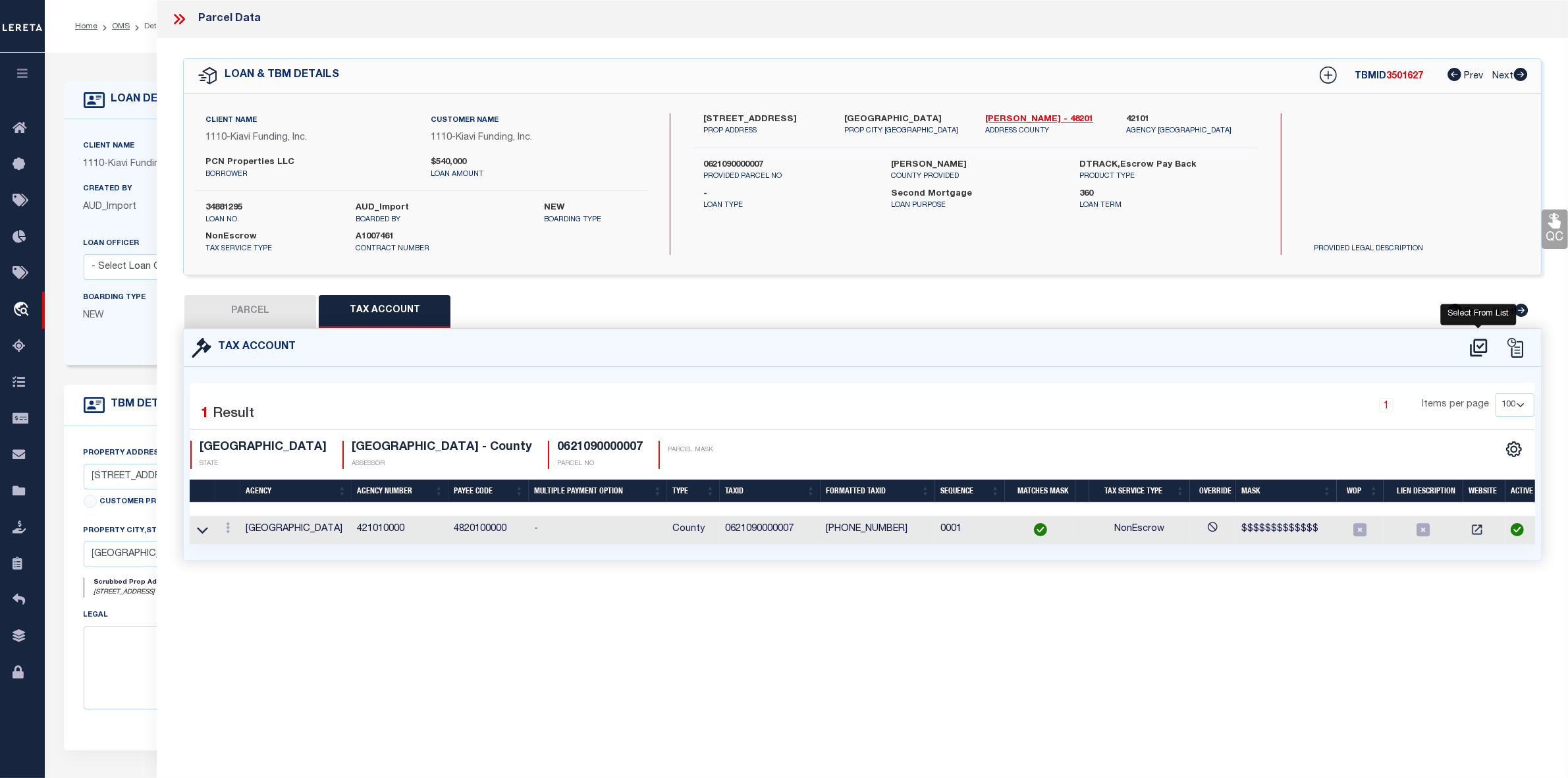
click at [1489, 344] on icon at bounding box center [1479, 348] width 21 height 21
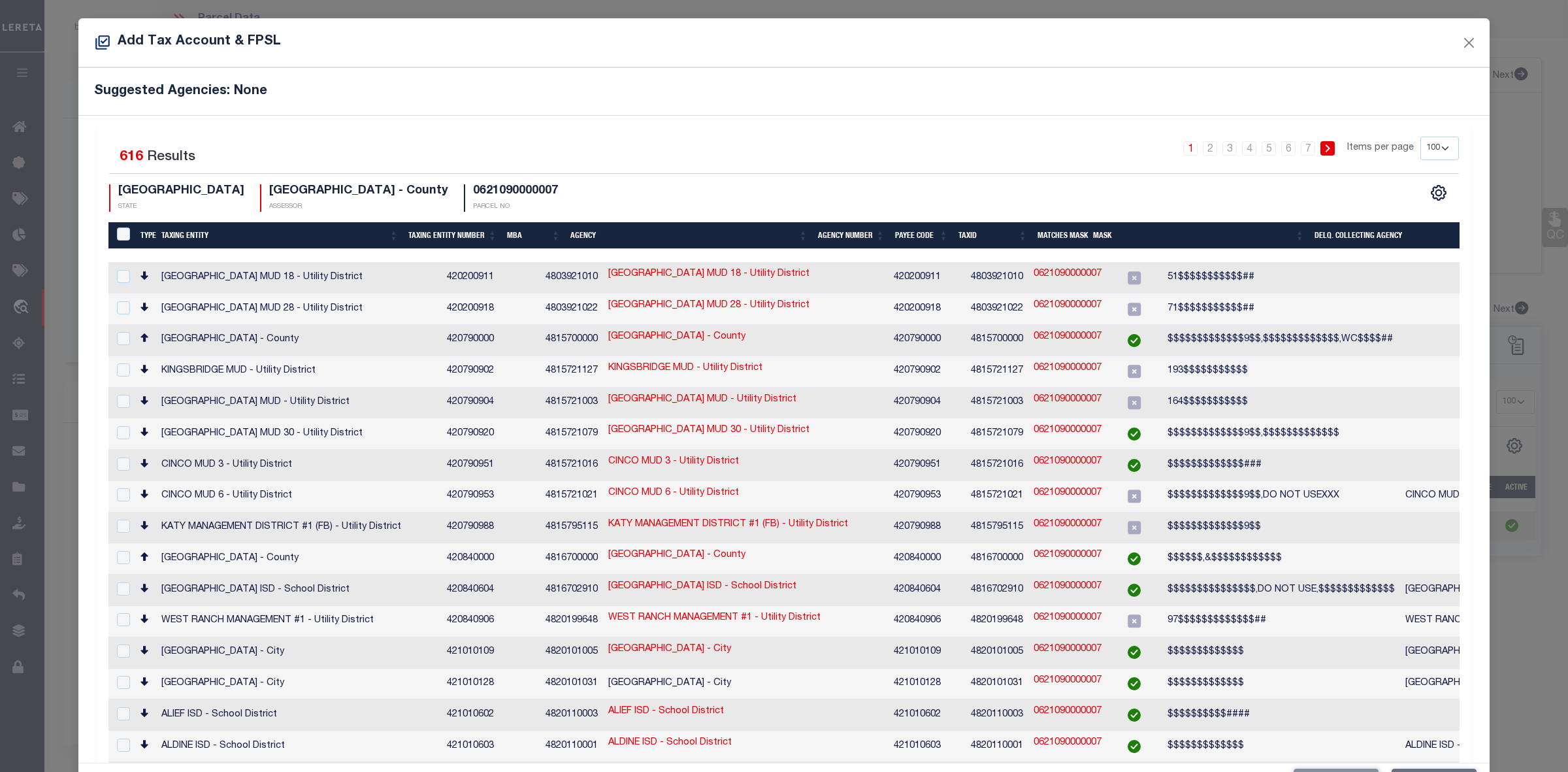
click at [1422, 144] on select "10 25 50 100 200" at bounding box center [1439, 148] width 38 height 24
click at [1421, 137] on select "10 25 50 100 200" at bounding box center [1439, 148] width 38 height 24
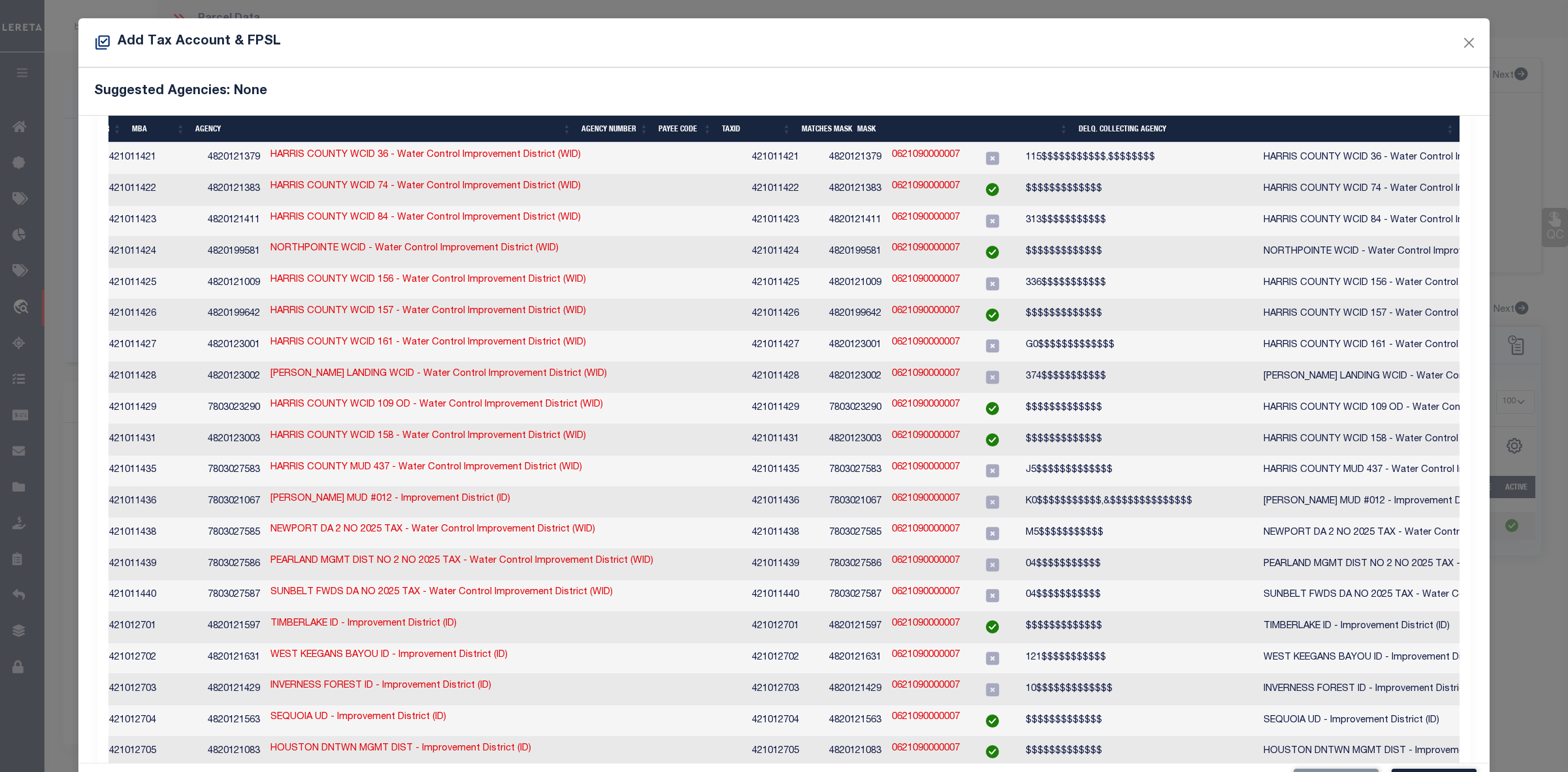
scroll to position [49, 0]
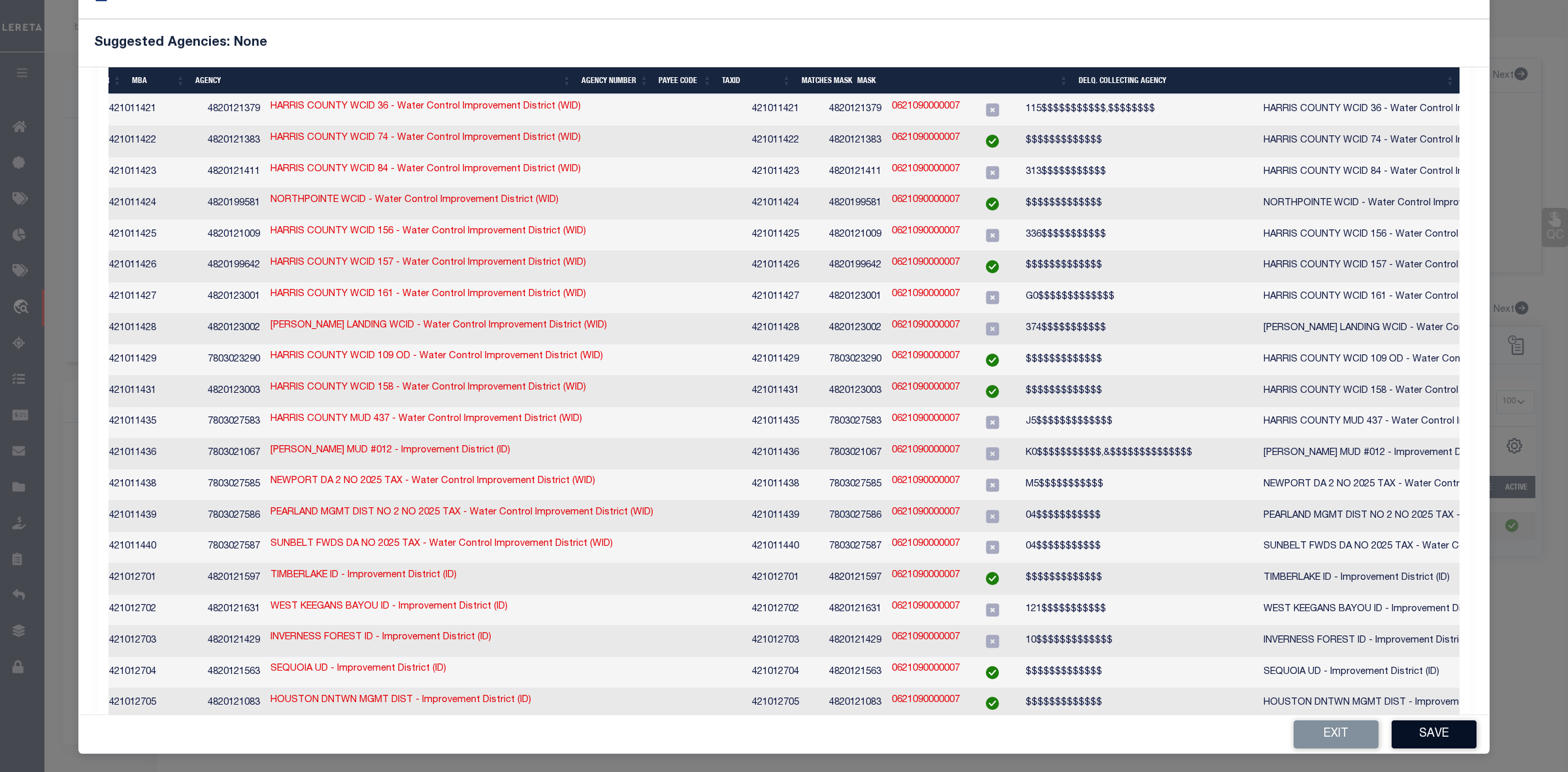
click at [1416, 736] on button "Save" at bounding box center [1435, 734] width 85 height 28
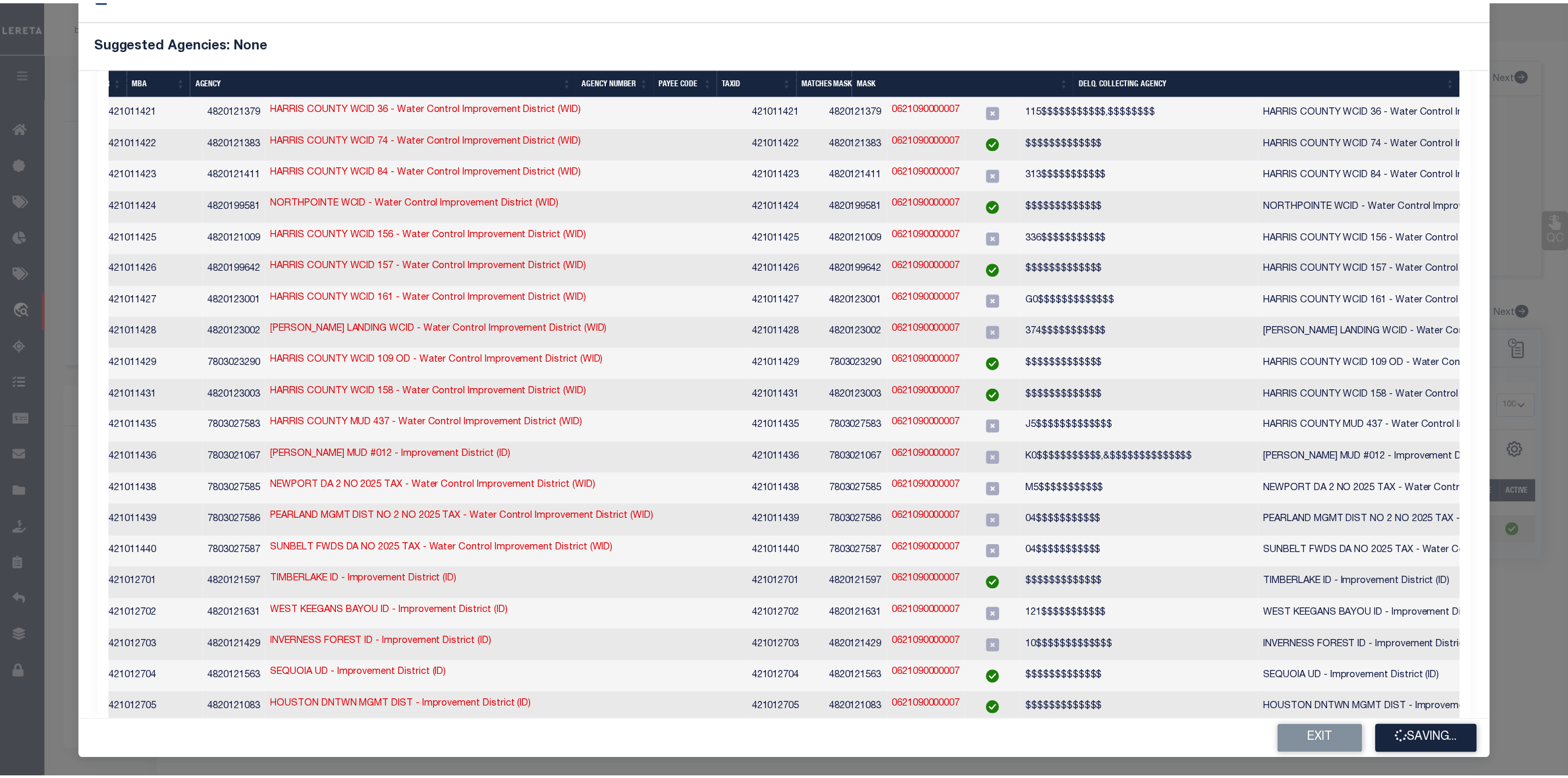
scroll to position [0, 0]
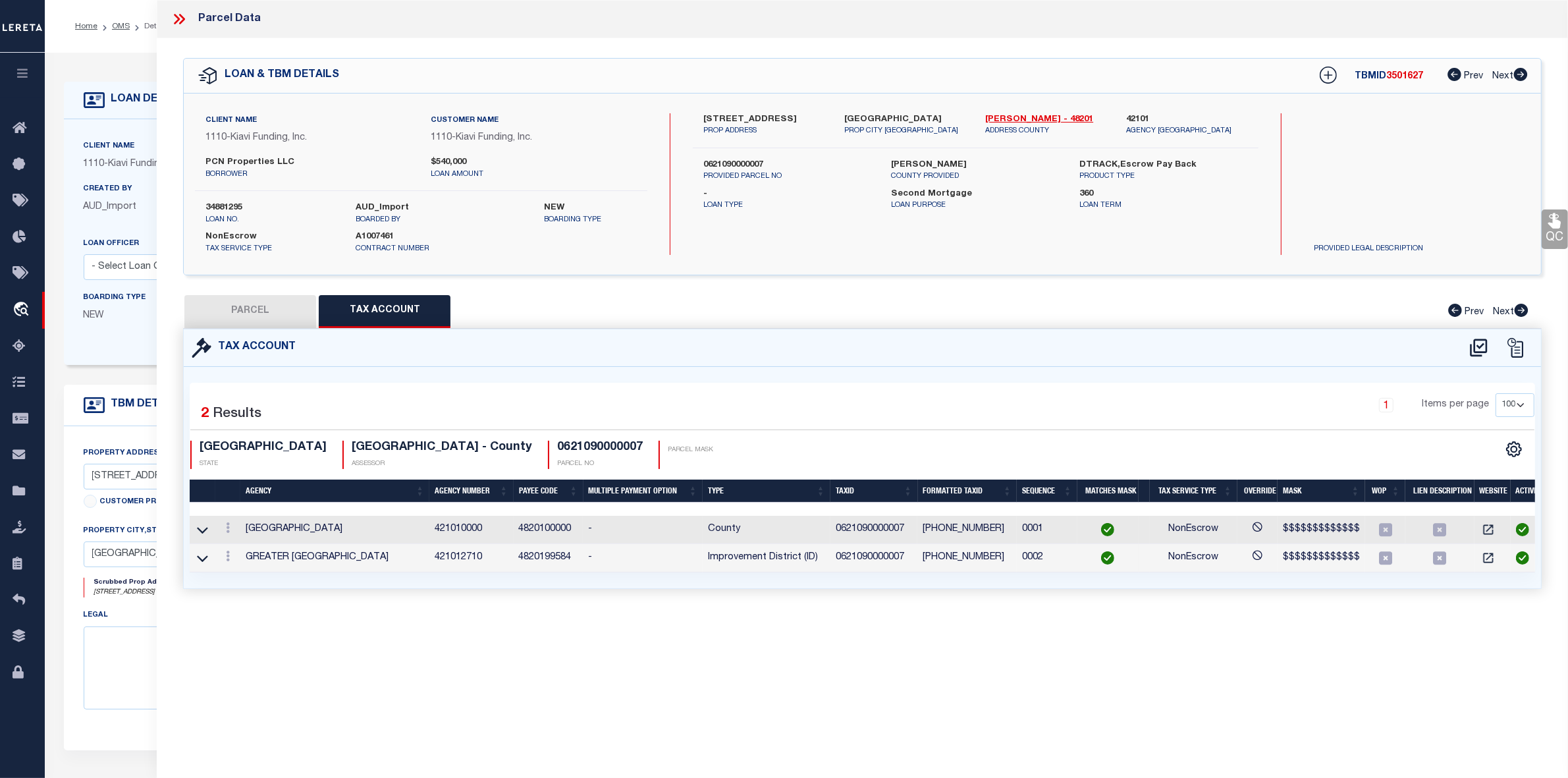
click at [261, 318] on button "PARCEL" at bounding box center [250, 312] width 132 height 33
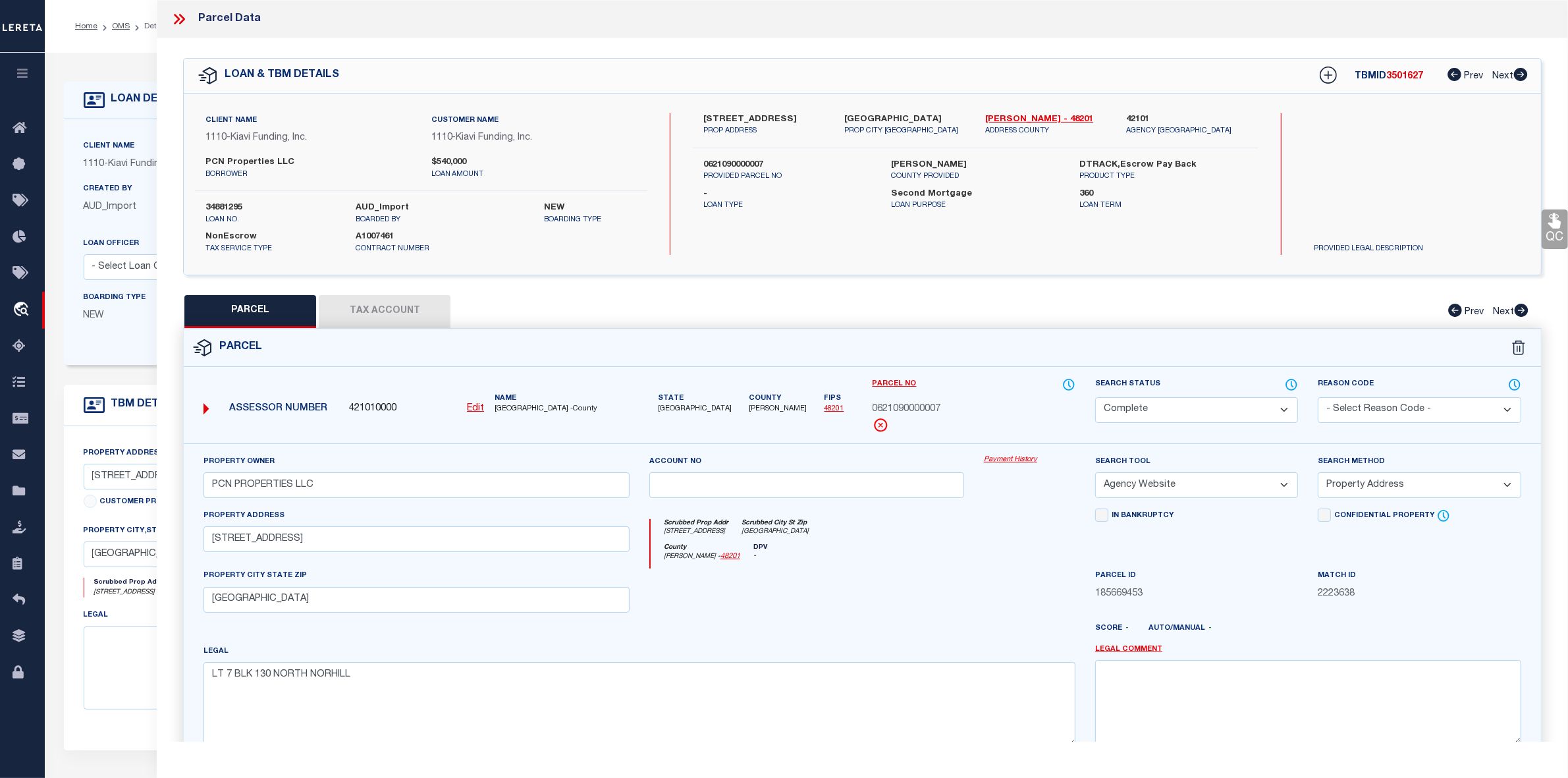
scroll to position [97, 0]
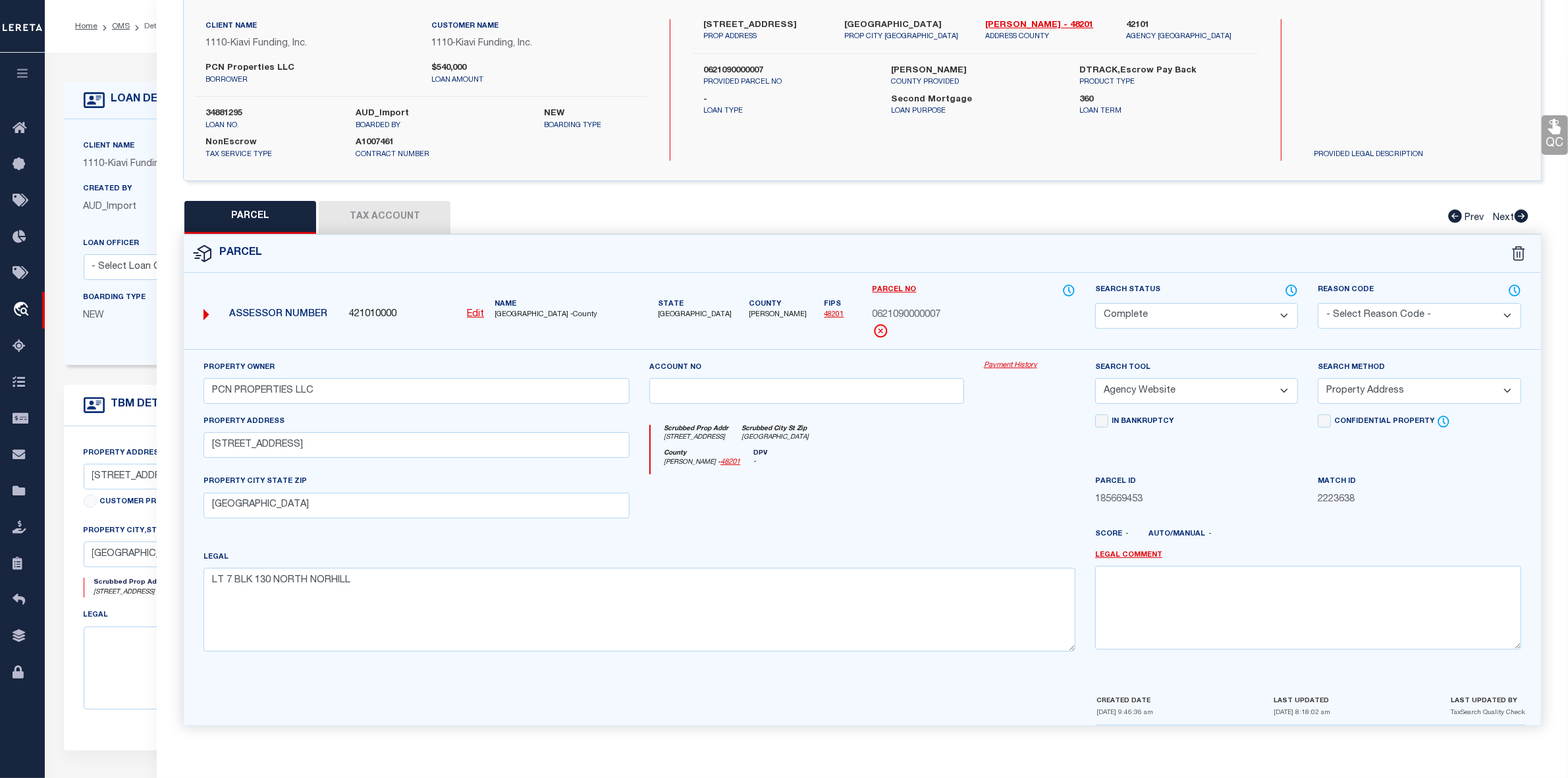
click at [1166, 314] on select "Automated Search Bad Parcel Complete Duplicate Parcel High Dollar Reporting In …" at bounding box center [1197, 315] width 203 height 26
click at [1095, 303] on select "Automated Search Bad Parcel Complete Duplicate Parcel High Dollar Reporting In …" at bounding box center [1197, 315] width 203 height 26
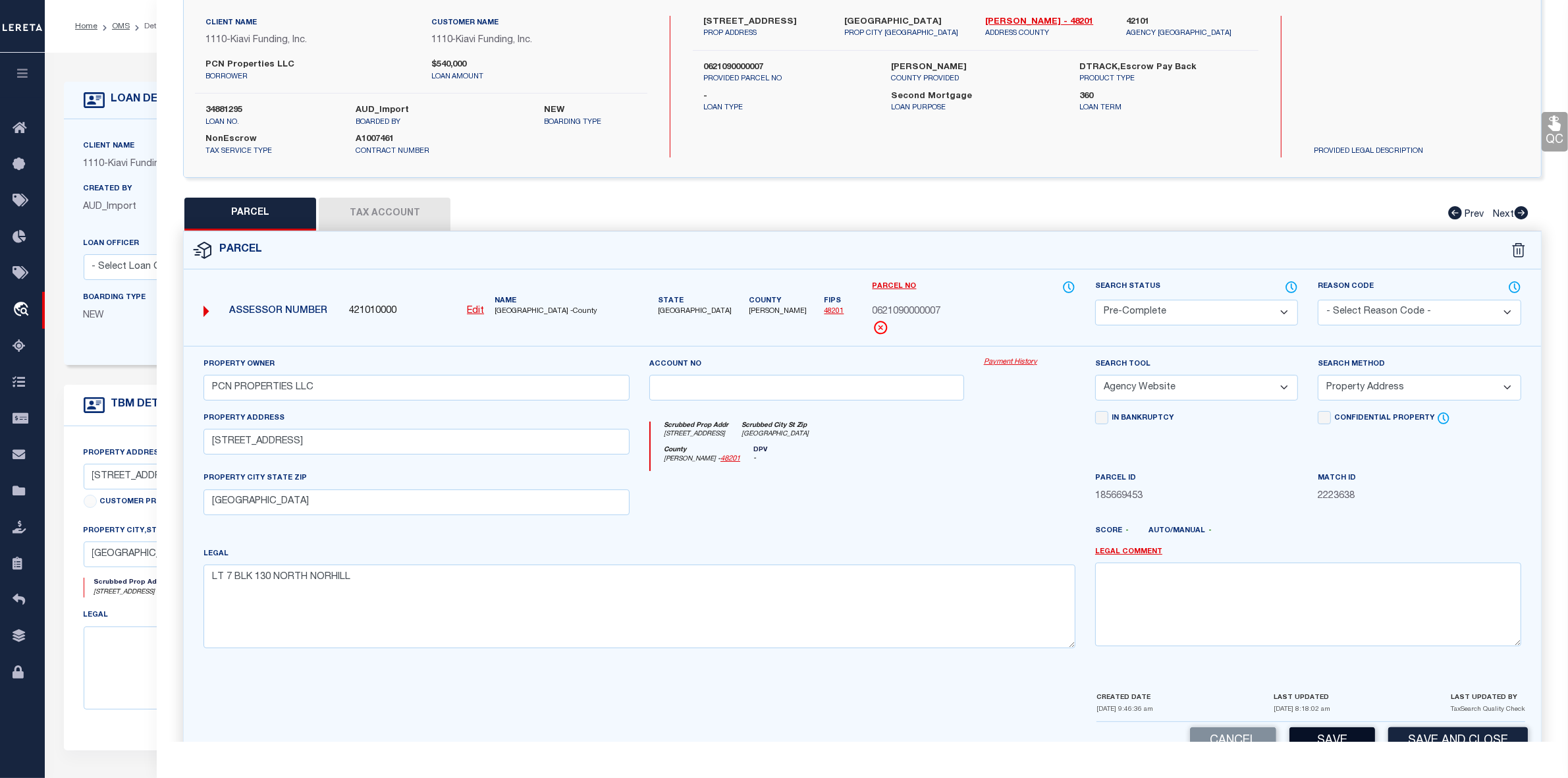
click at [1327, 738] on button "Save" at bounding box center [1333, 741] width 86 height 28
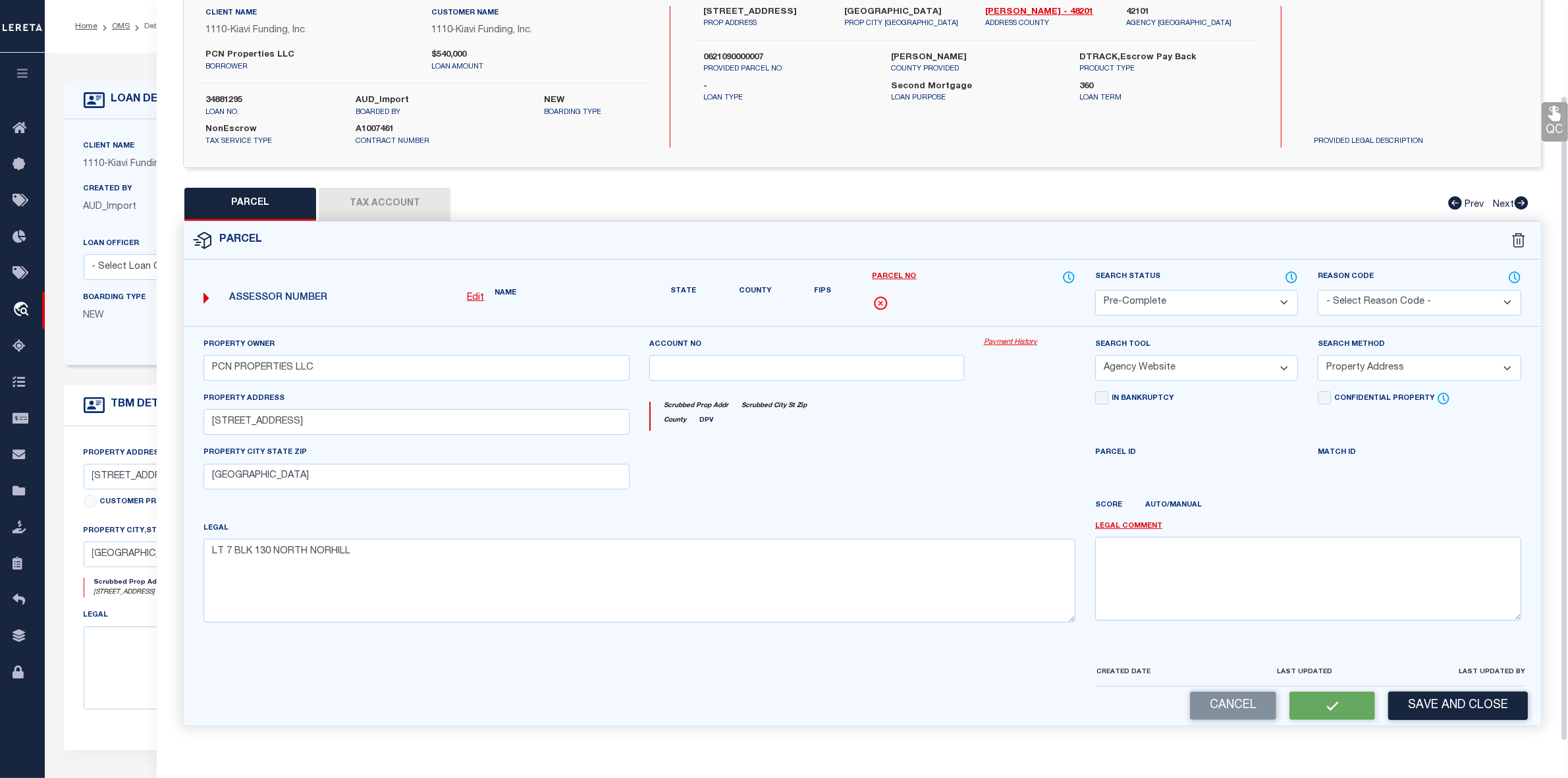
scroll to position [136, 0]
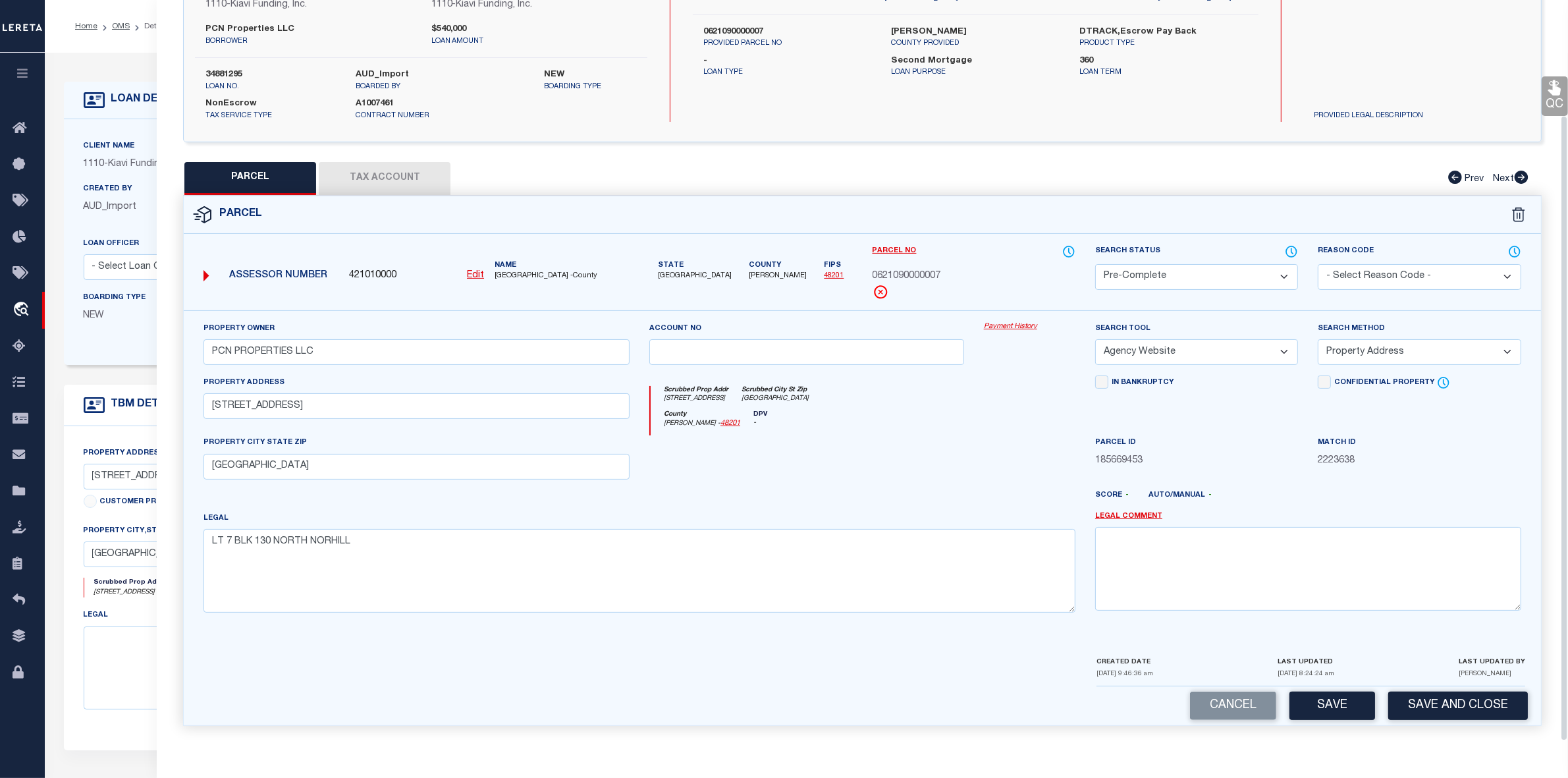
click at [900, 271] on span "0621090000007" at bounding box center [906, 276] width 68 height 15
click at [1330, 699] on button "Save" at bounding box center [1333, 705] width 86 height 28
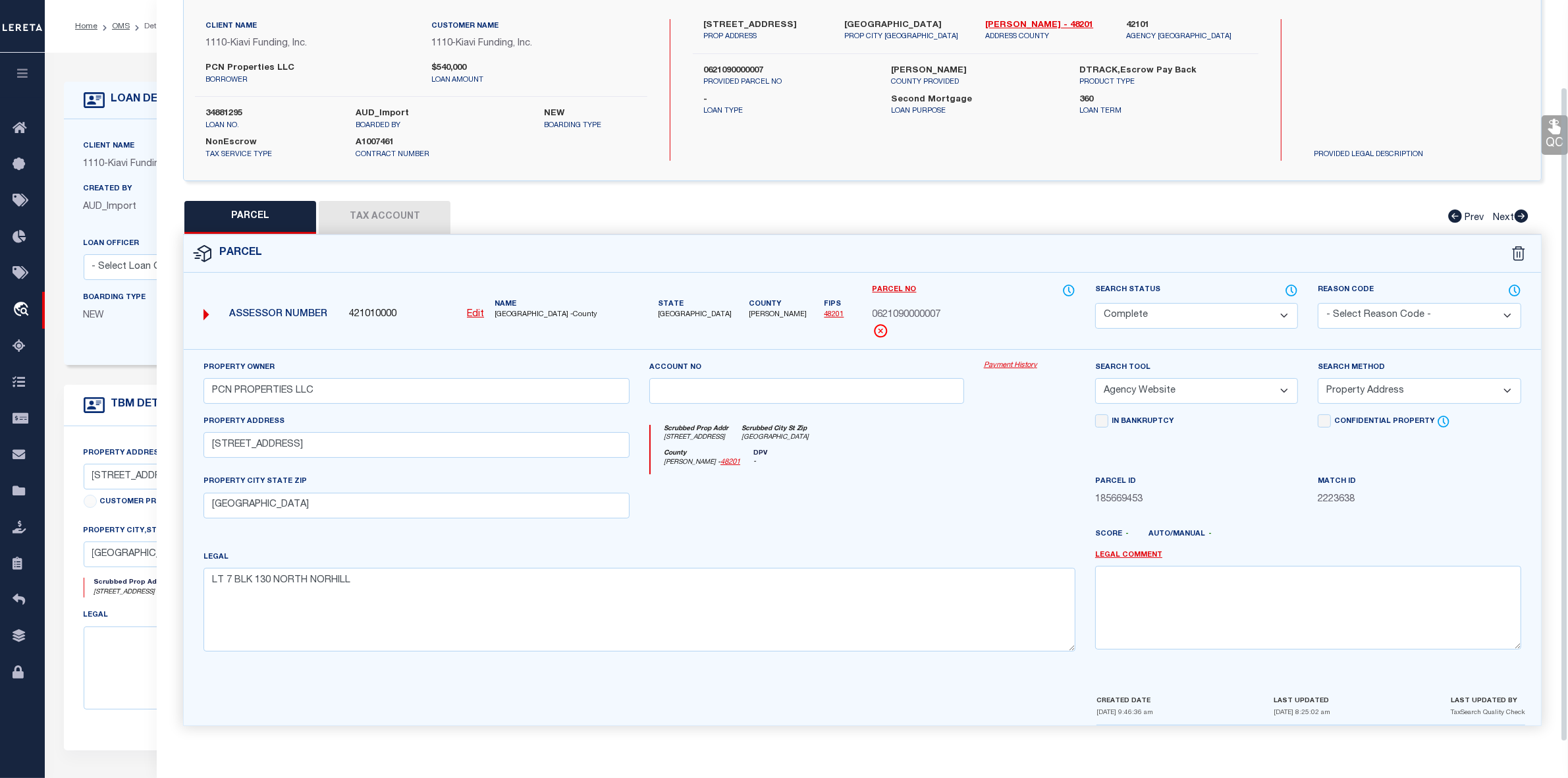
scroll to position [0, 0]
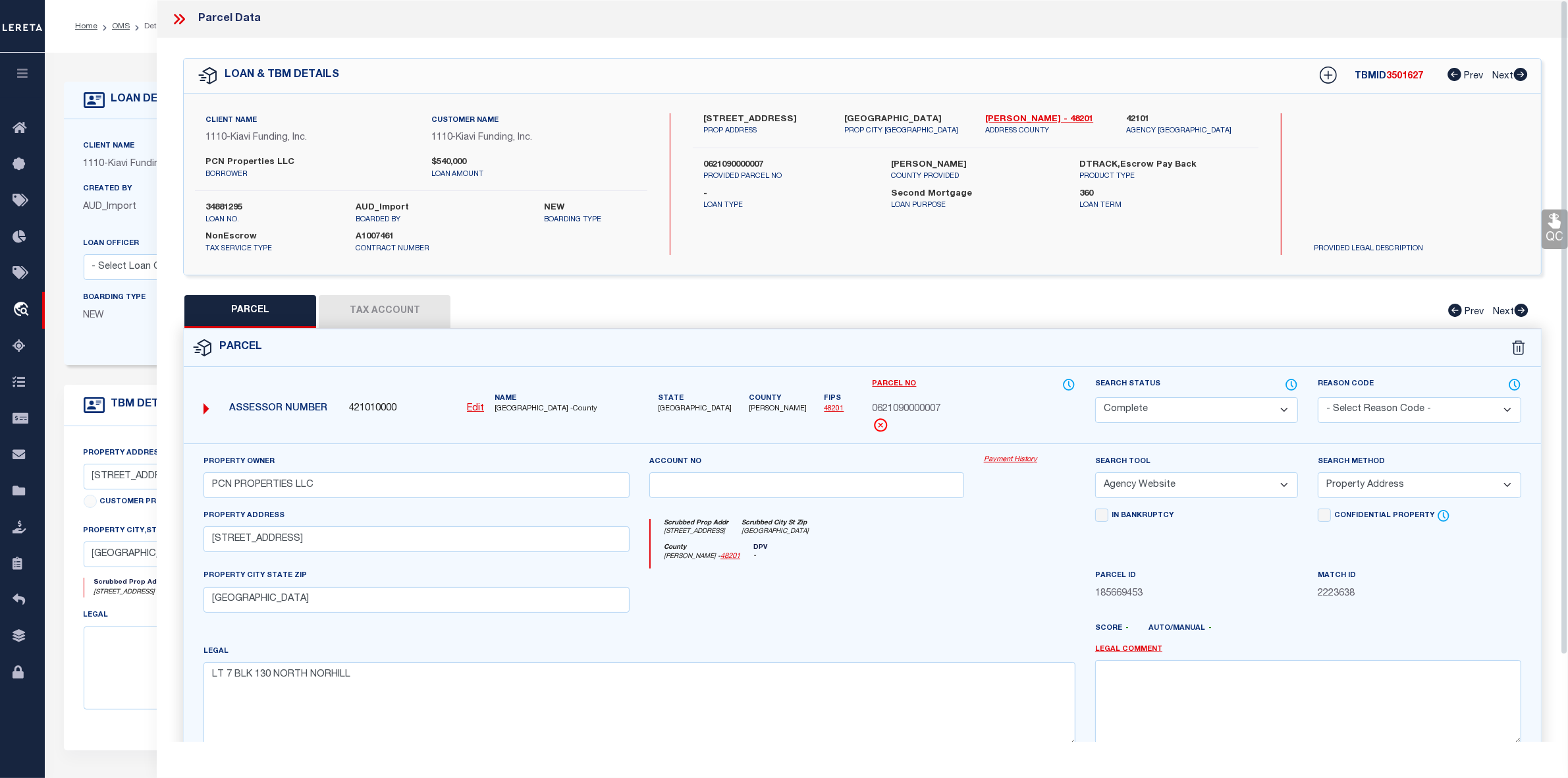
click at [174, 24] on icon at bounding box center [177, 19] width 6 height 11
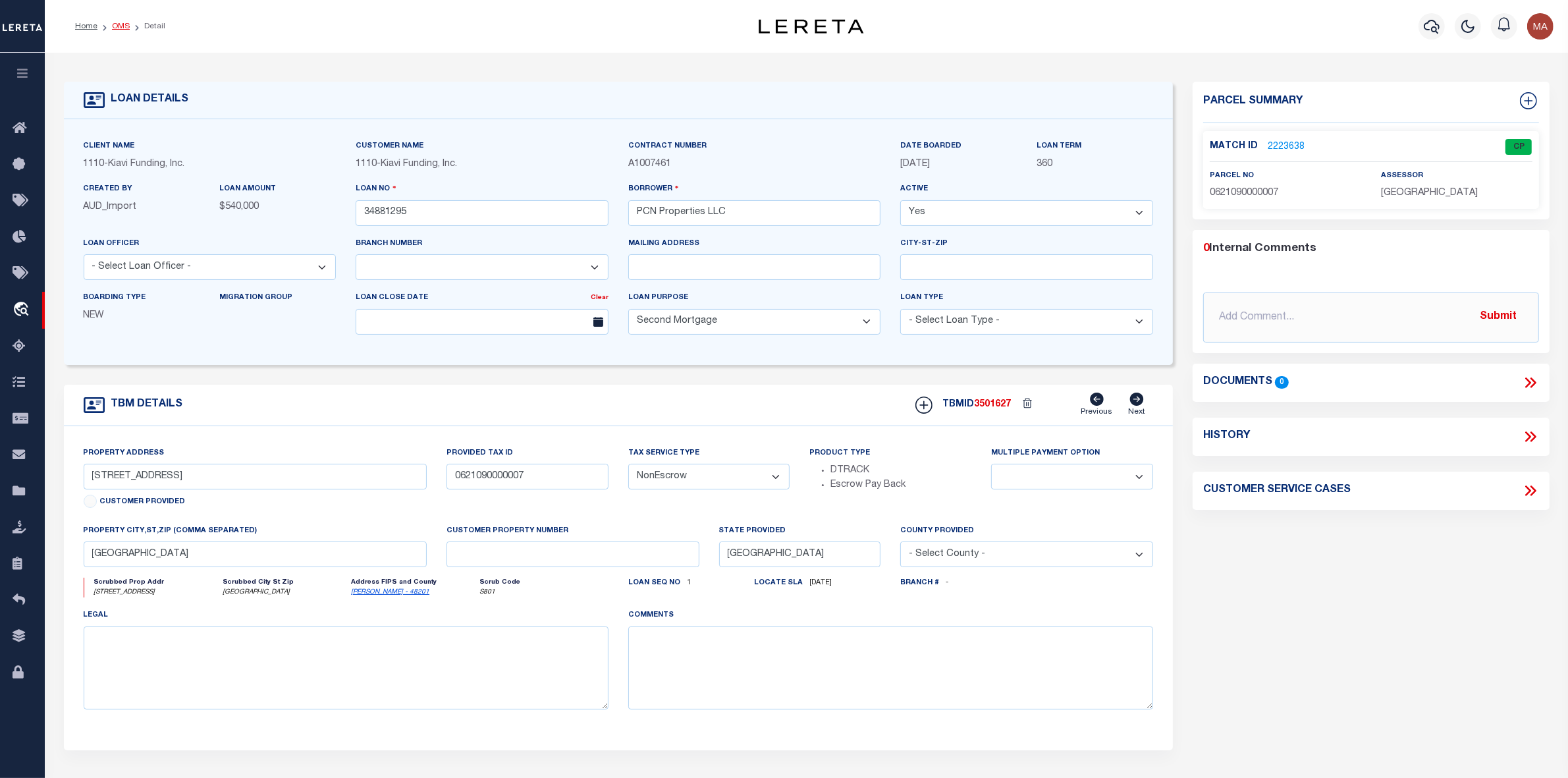
click at [123, 26] on link "OMS" at bounding box center [121, 26] width 18 height 8
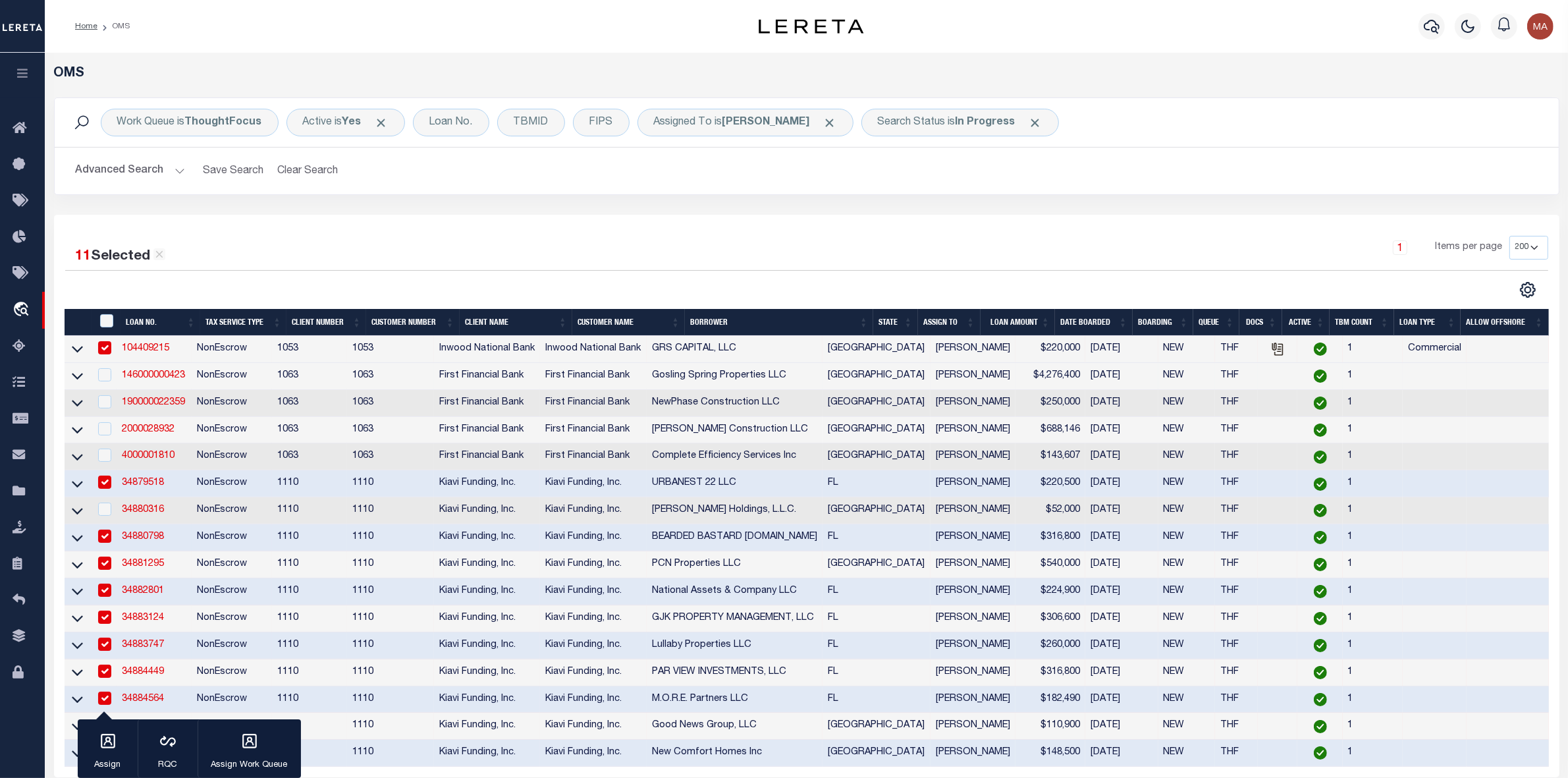
scroll to position [245, 0]
